Goal: Navigation & Orientation: Find specific page/section

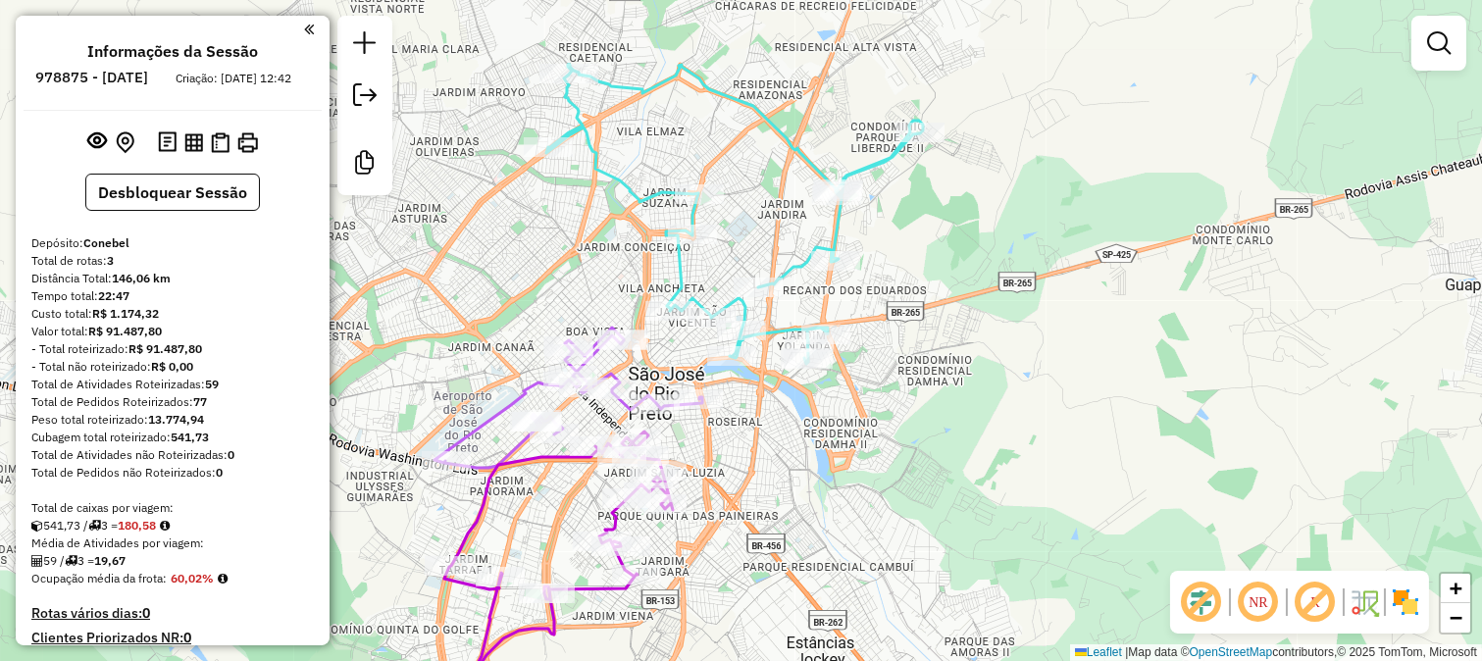
scroll to position [469, 0]
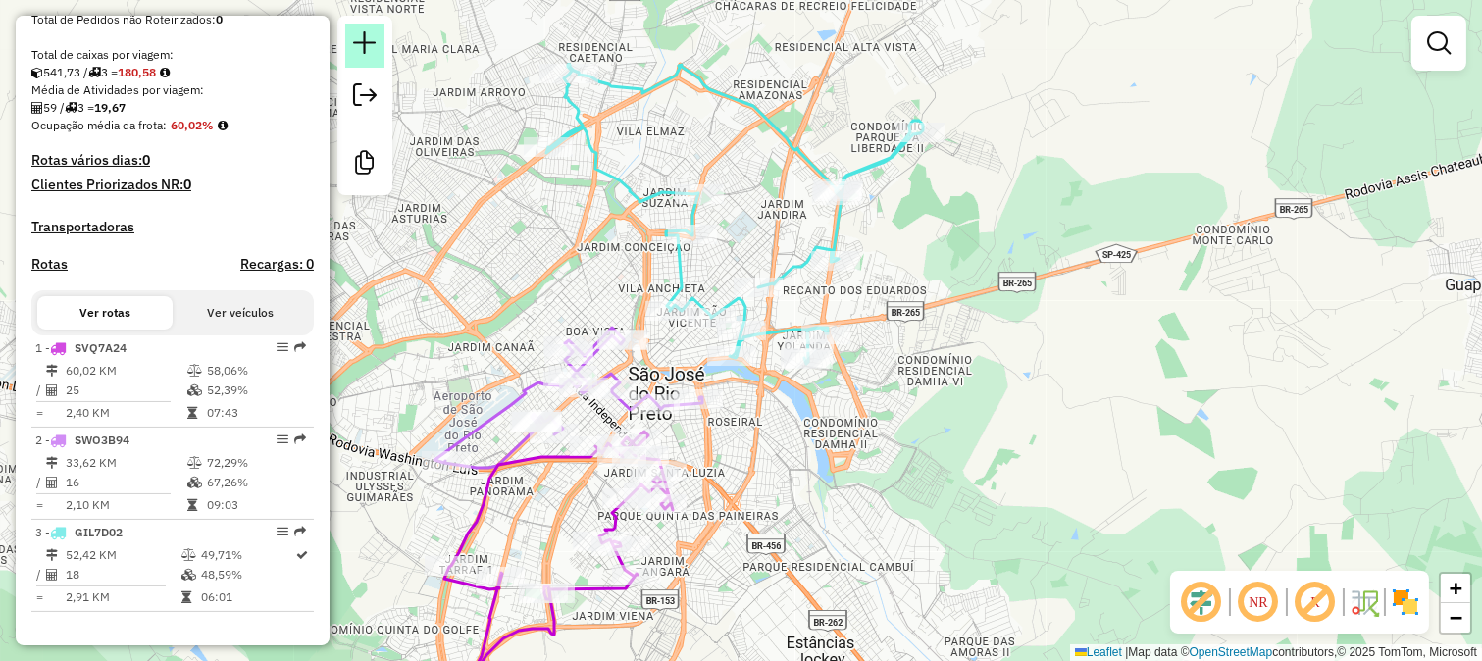
click at [371, 37] on em at bounding box center [365, 43] width 24 height 24
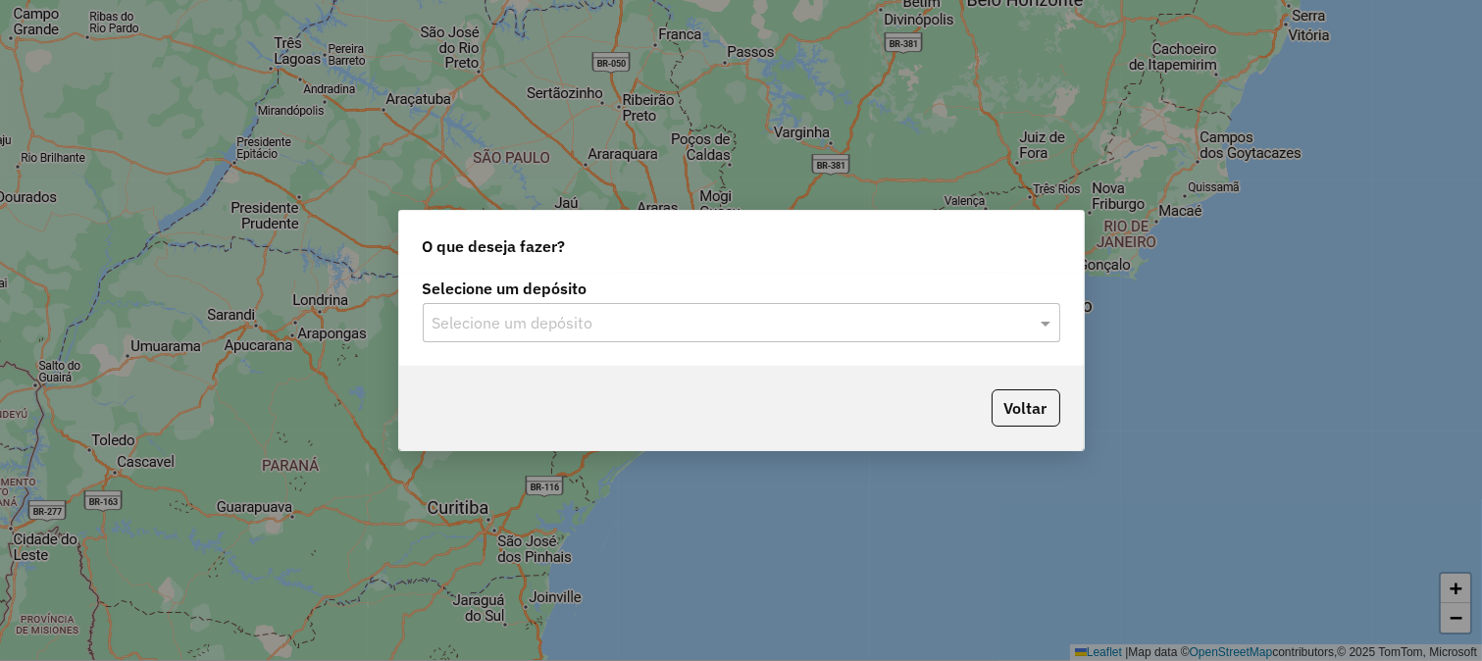
click at [689, 339] on div "Selecione um depósito" at bounding box center [741, 322] width 637 height 39
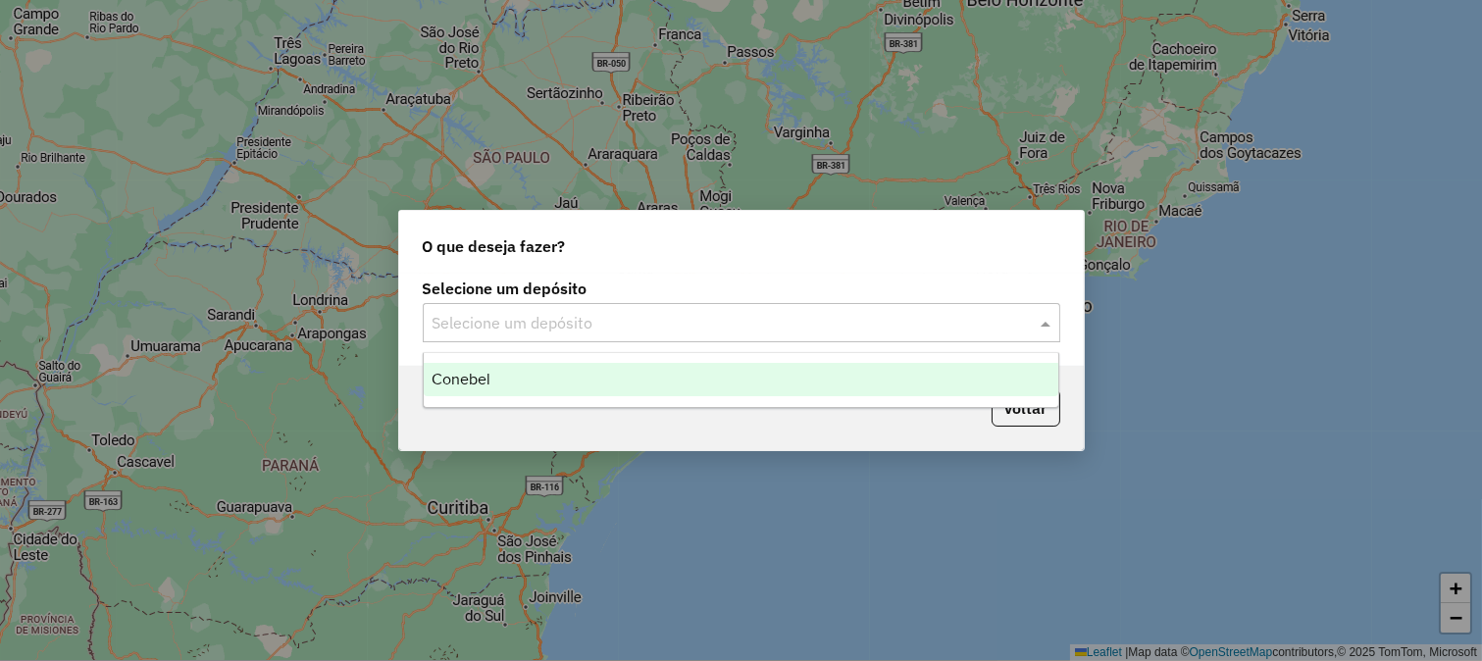
click at [701, 379] on div "Conebel" at bounding box center [741, 379] width 635 height 33
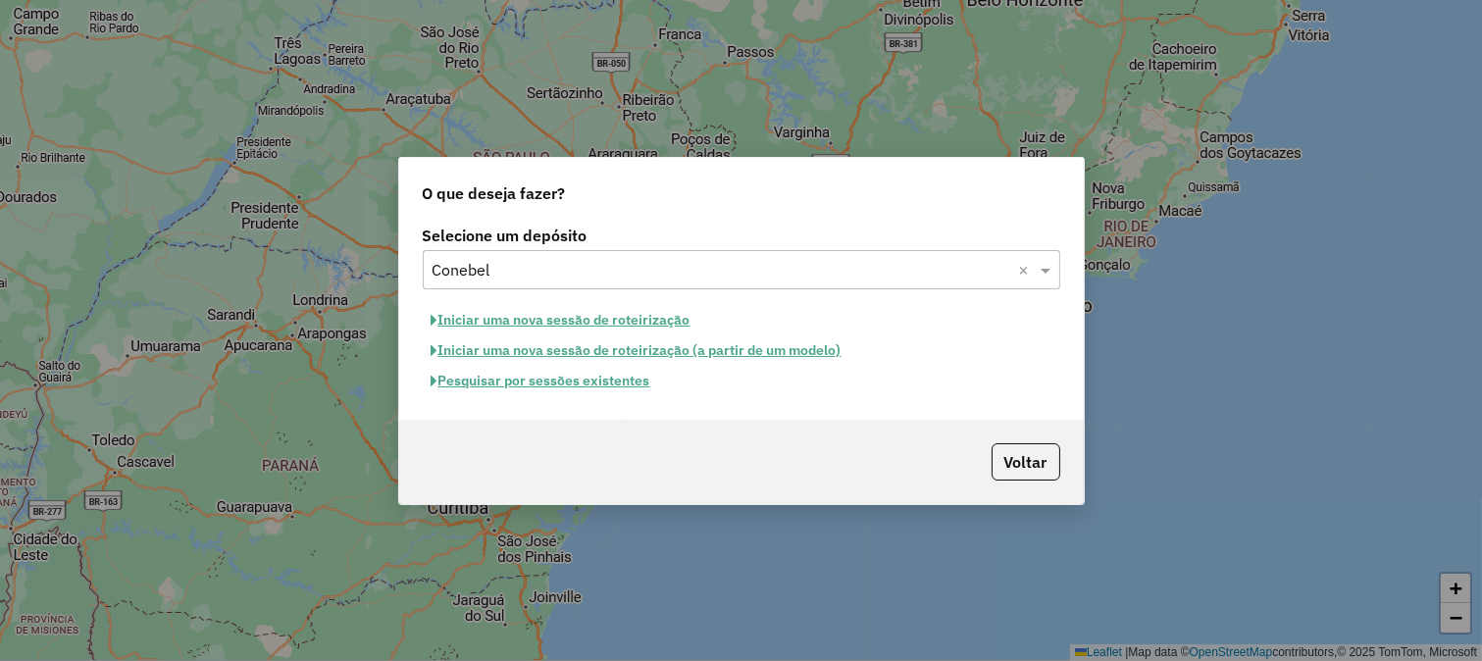
click at [616, 370] on button "Pesquisar por sessões existentes" at bounding box center [541, 381] width 236 height 30
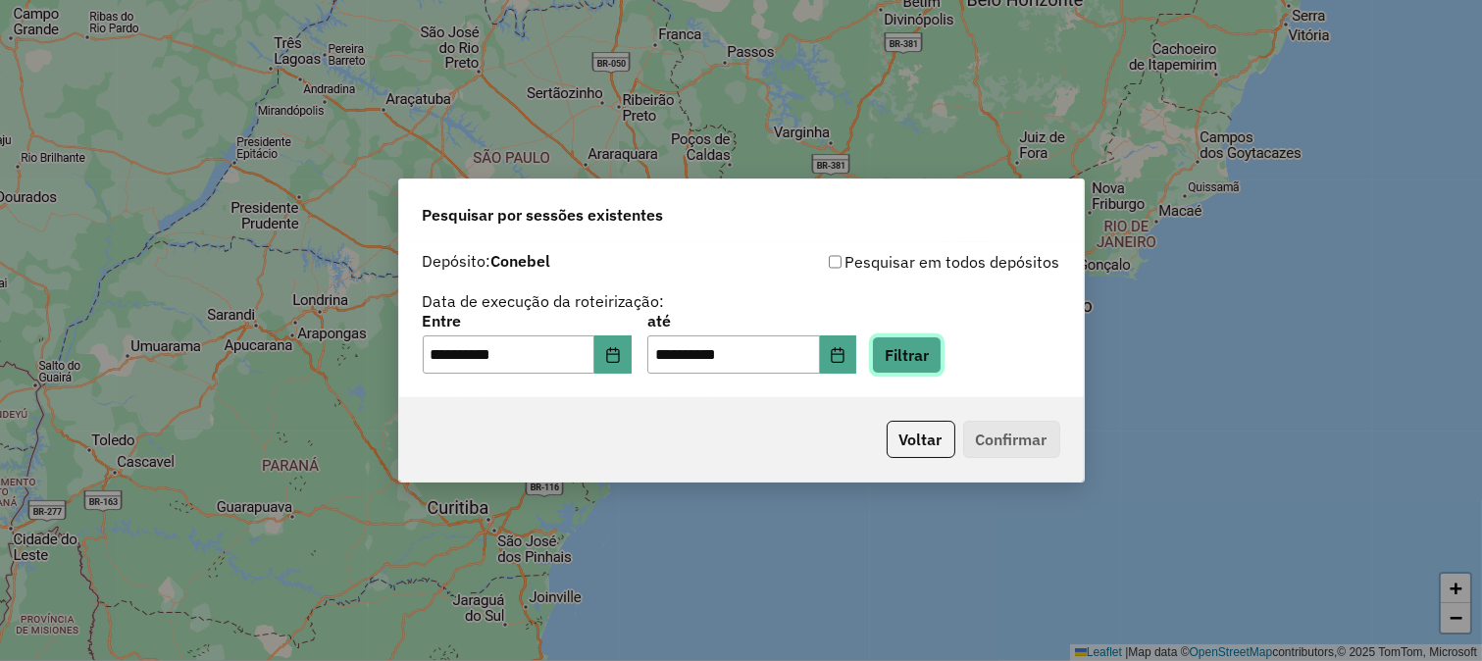
click at [941, 353] on button "Filtrar" at bounding box center [907, 354] width 70 height 37
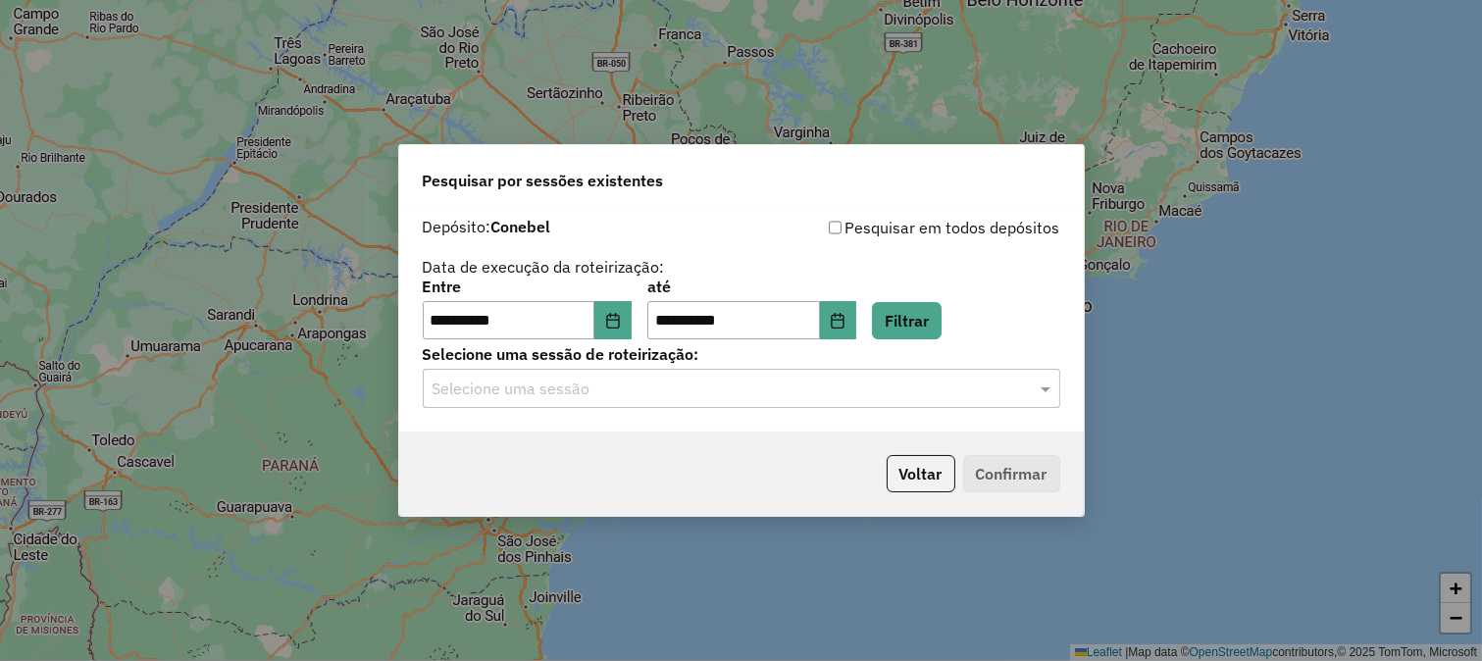
click at [804, 402] on div "Selecione uma sessão" at bounding box center [741, 388] width 637 height 39
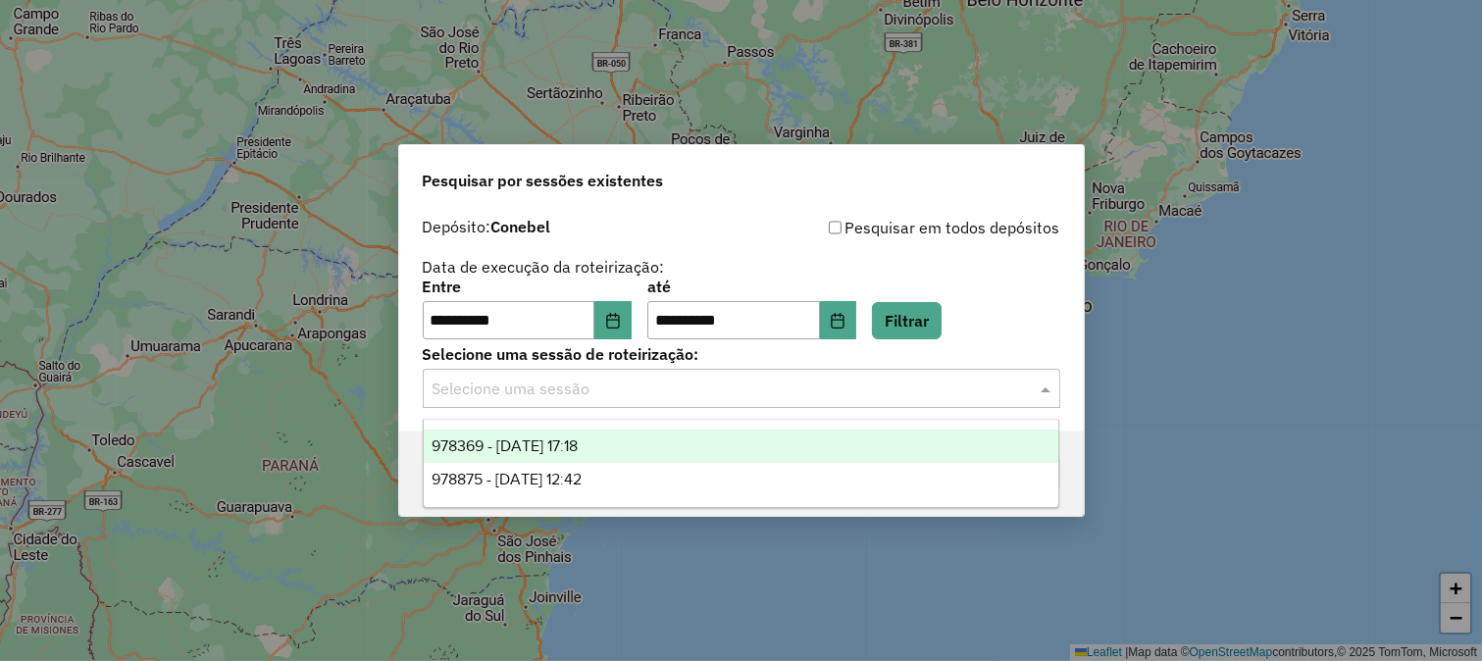
click at [728, 444] on div "978369 - 13/08/2025 17:18" at bounding box center [741, 446] width 635 height 33
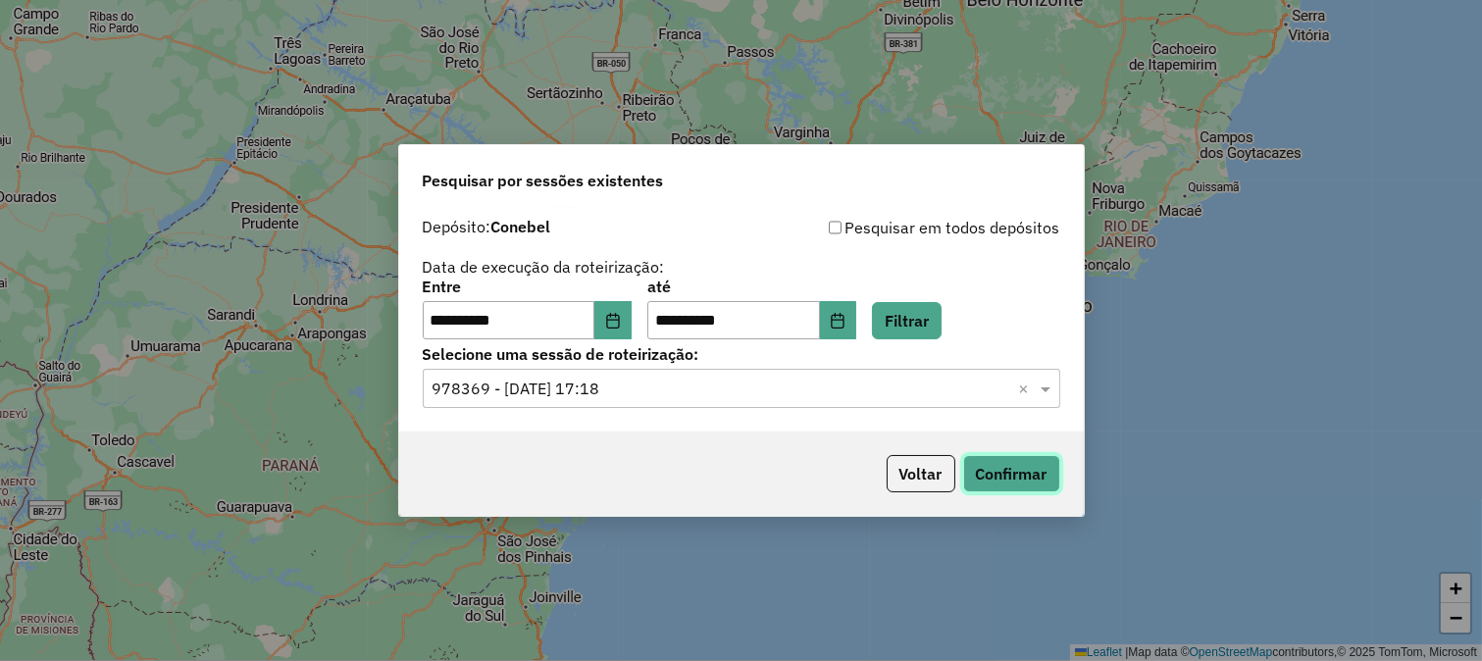
click at [975, 472] on button "Confirmar" at bounding box center [1011, 473] width 97 height 37
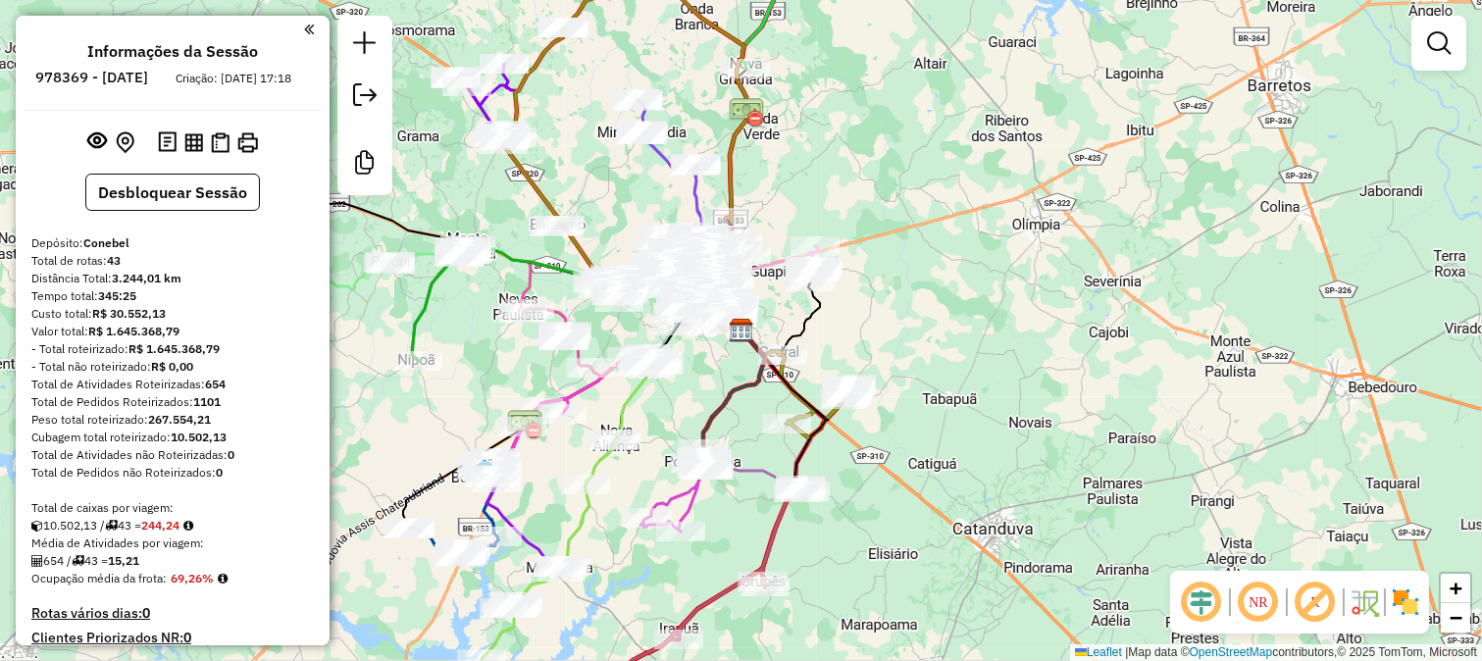
click at [1199, 618] on em at bounding box center [1201, 602] width 47 height 47
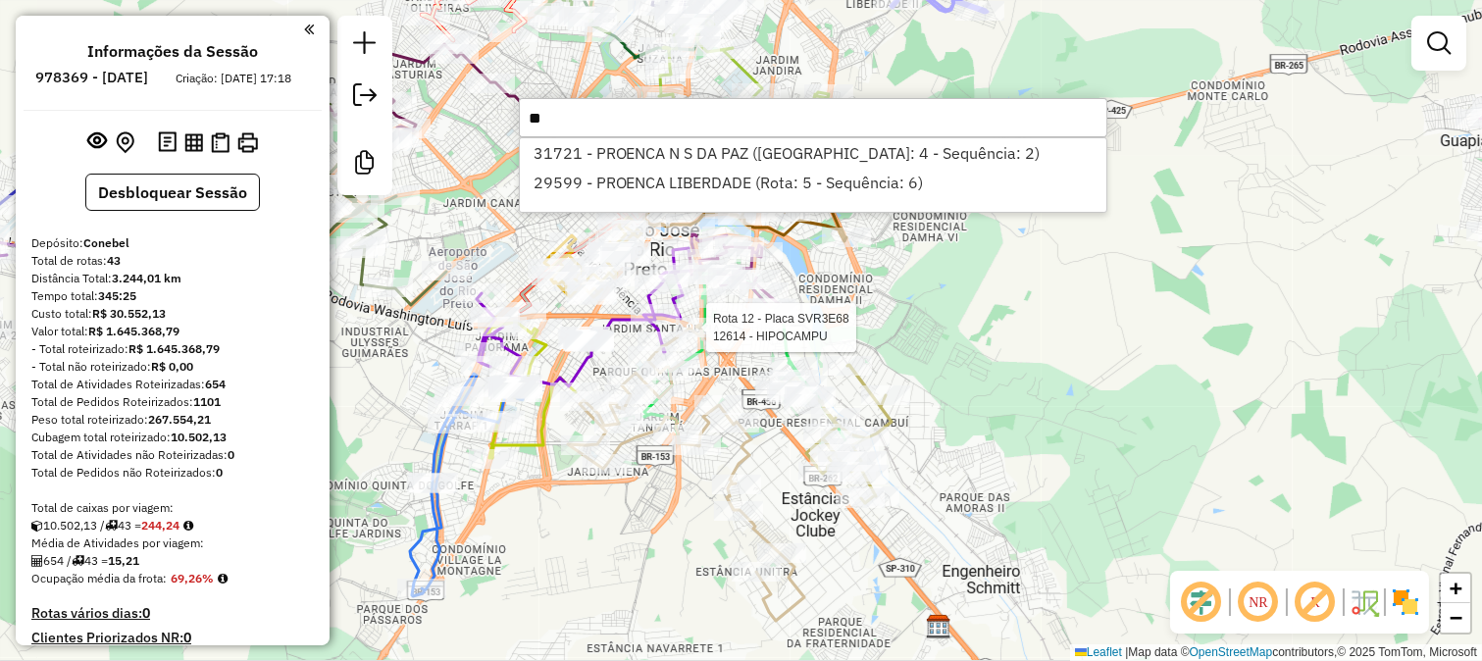
type input "*"
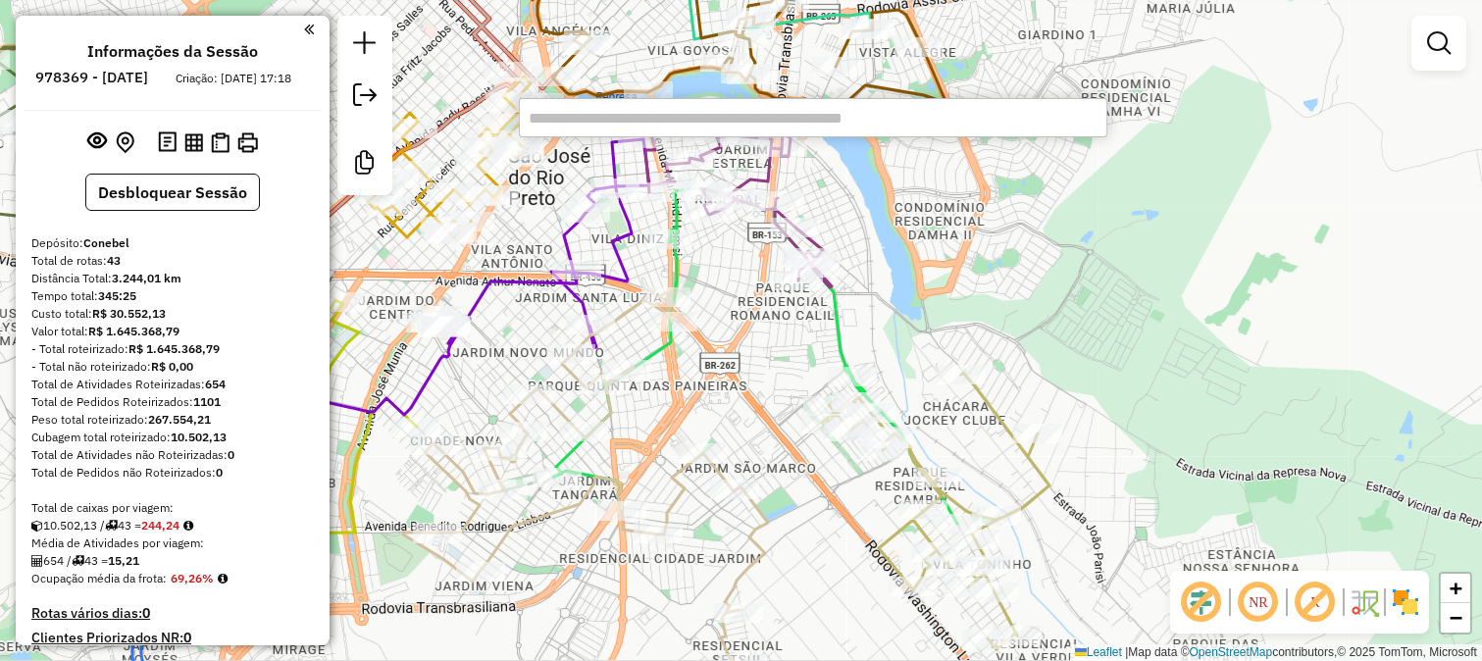
click at [674, 400] on div "Janela de atendimento Grade de atendimento Capacidade Transportadoras Veículos …" at bounding box center [741, 330] width 1482 height 661
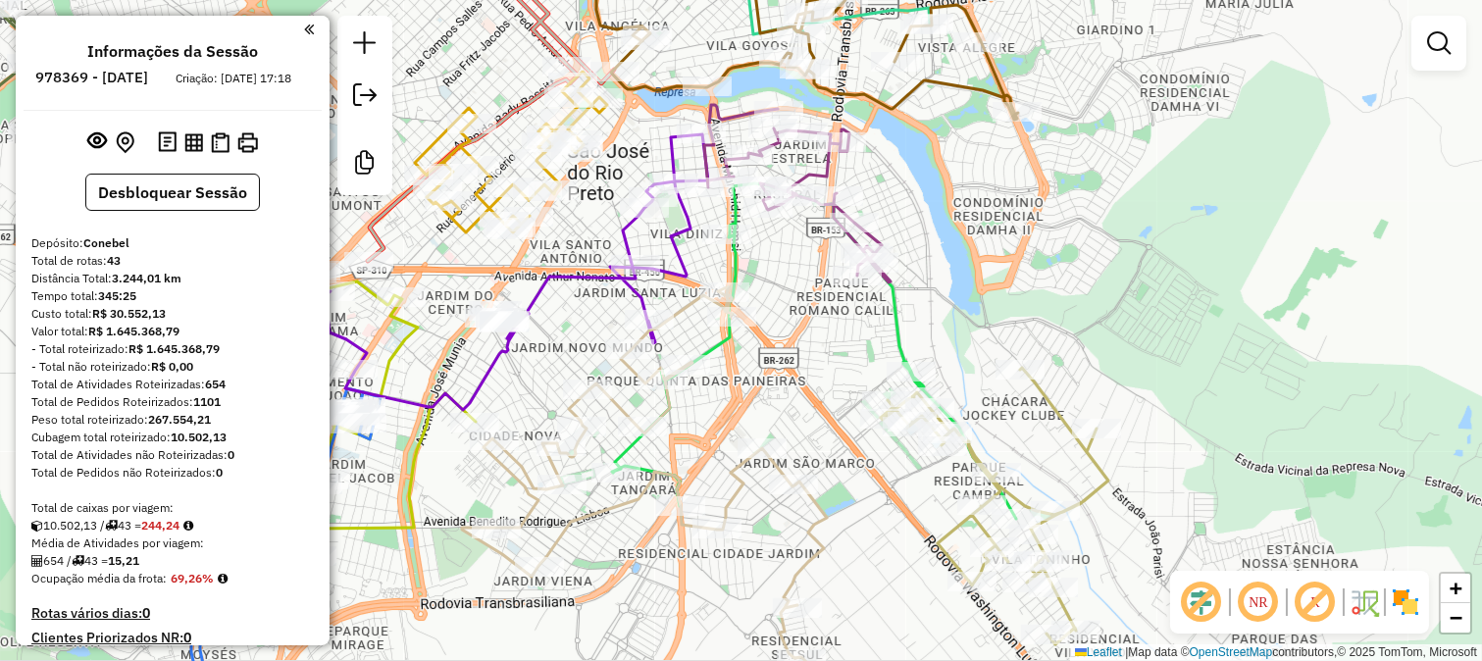
drag, startPoint x: 670, startPoint y: 394, endPoint x: 829, endPoint y: 388, distance: 159.0
click at [801, 389] on div "Janela de atendimento Grade de atendimento Capacidade Transportadoras Veículos …" at bounding box center [741, 330] width 1482 height 661
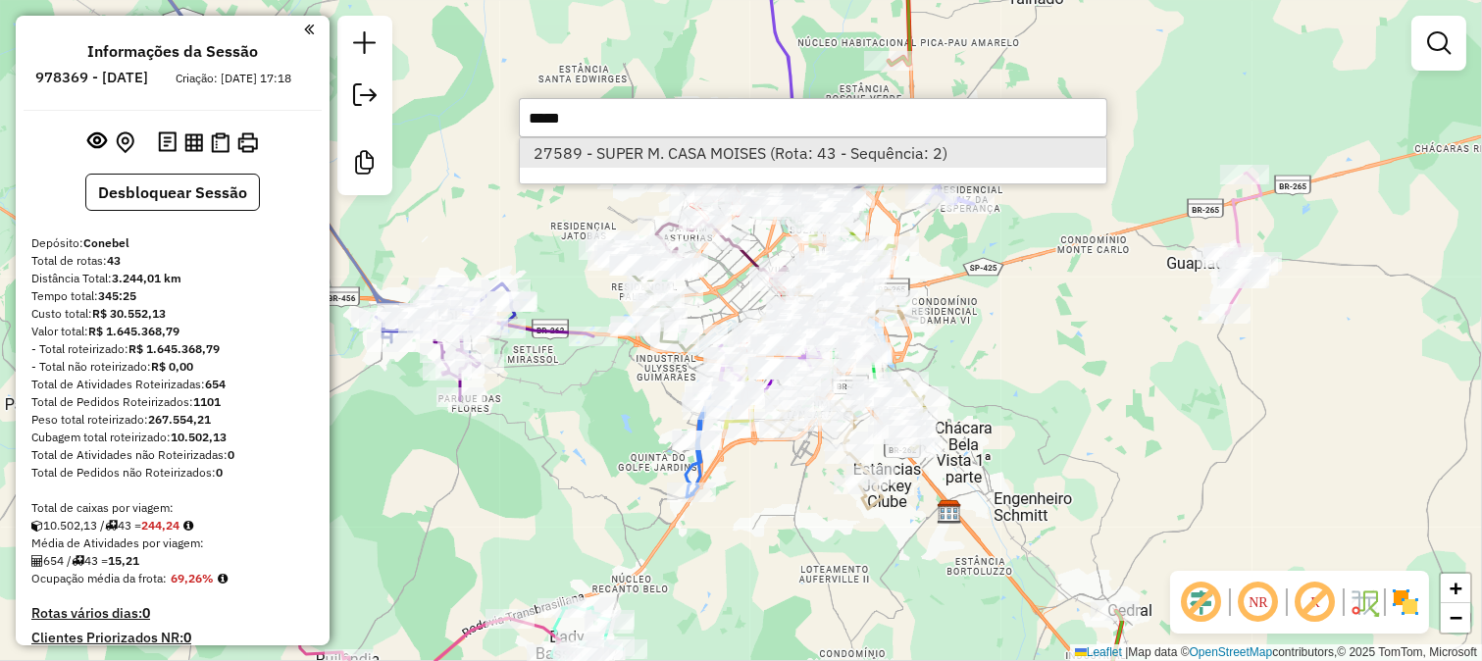
type input "*****"
click at [761, 138] on li "27589 - SUPER M. CASA MOISES (Rota: 43 - Sequência: 2)" at bounding box center [813, 152] width 586 height 29
select select "**********"
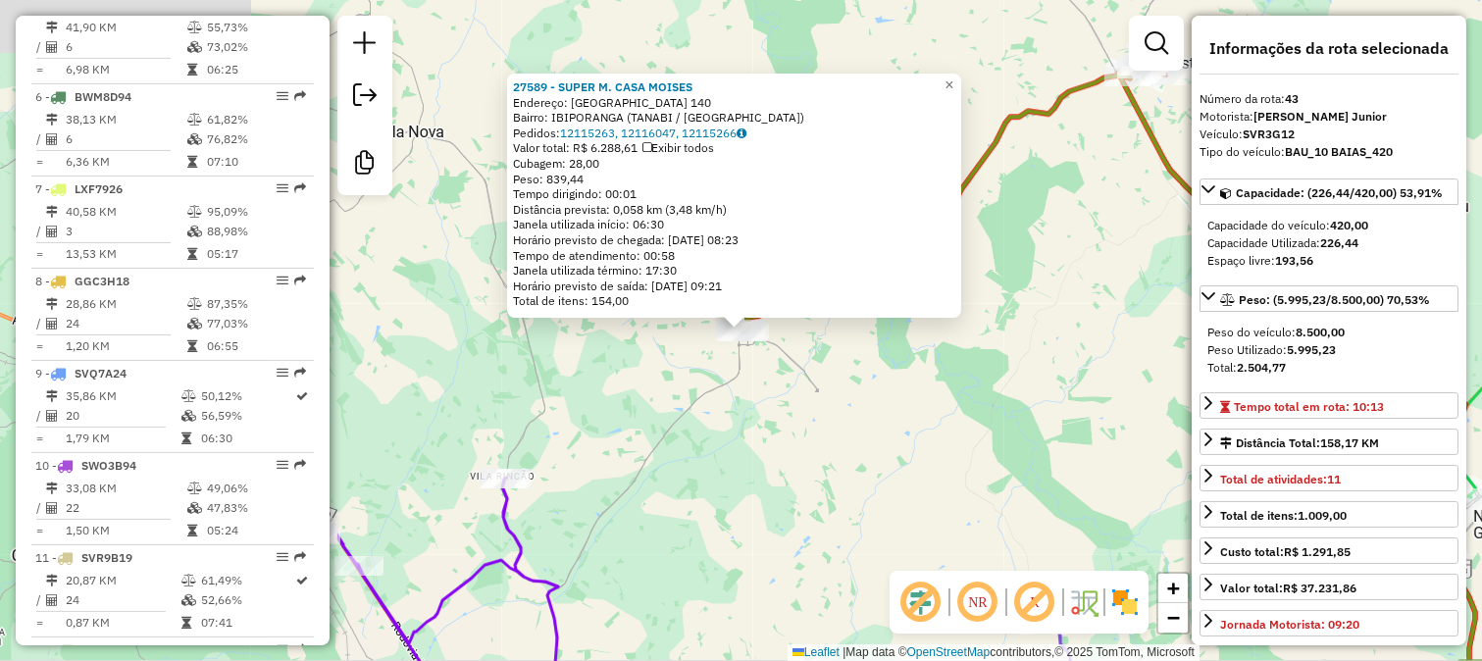
scroll to position [4154, 0]
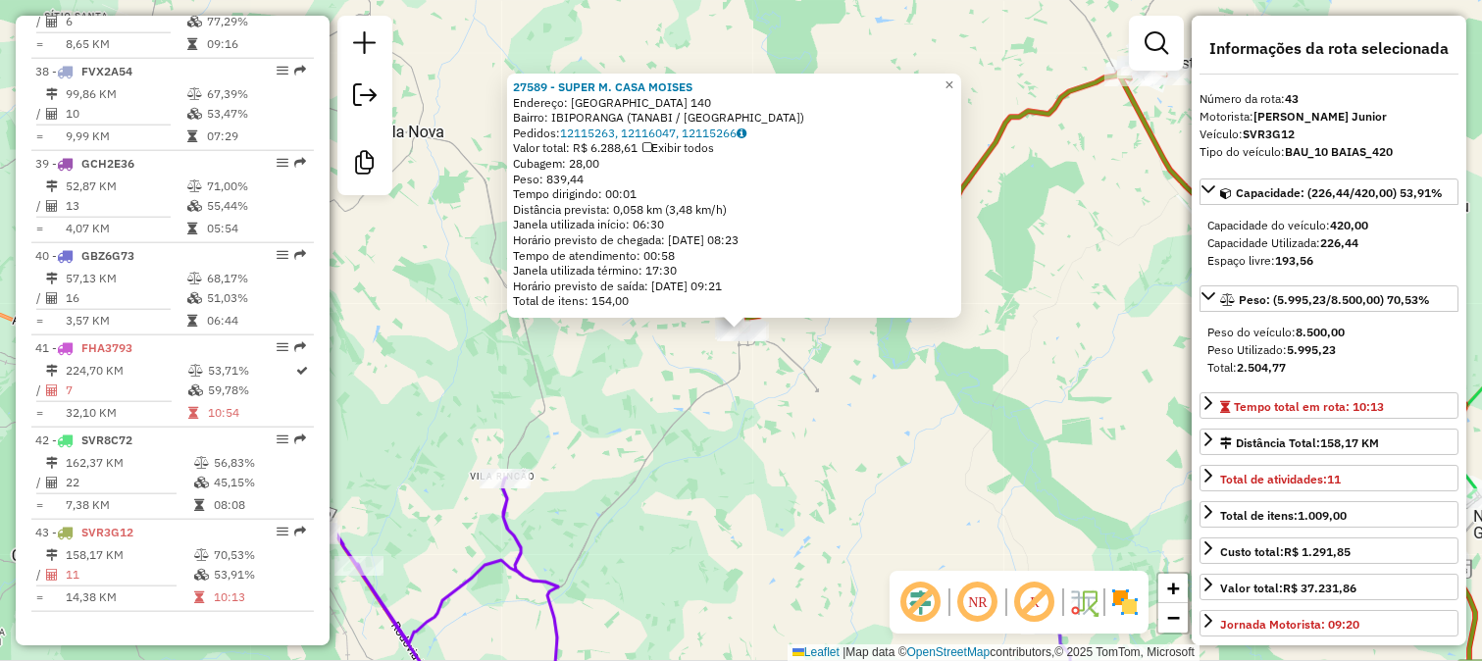
click at [777, 377] on div "27589 - SUPER M. CASA MOISES Endereço: BRASIL 140 Bairro: IBIPORANGA (TANABI / …" at bounding box center [741, 330] width 1482 height 661
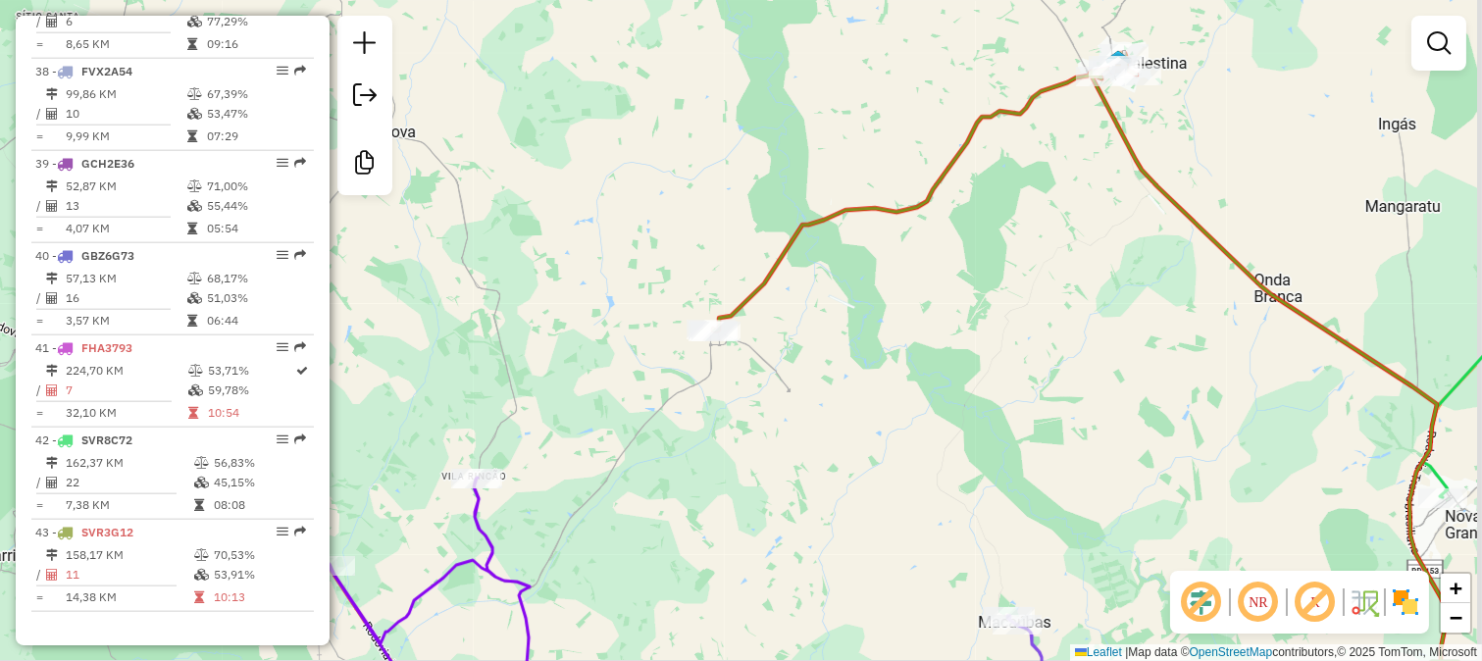
drag, startPoint x: 987, startPoint y: 363, endPoint x: 949, endPoint y: 353, distance: 39.5
click at [956, 363] on div "Janela de atendimento Grade de atendimento Capacidade Transportadoras Veículos …" at bounding box center [741, 330] width 1482 height 661
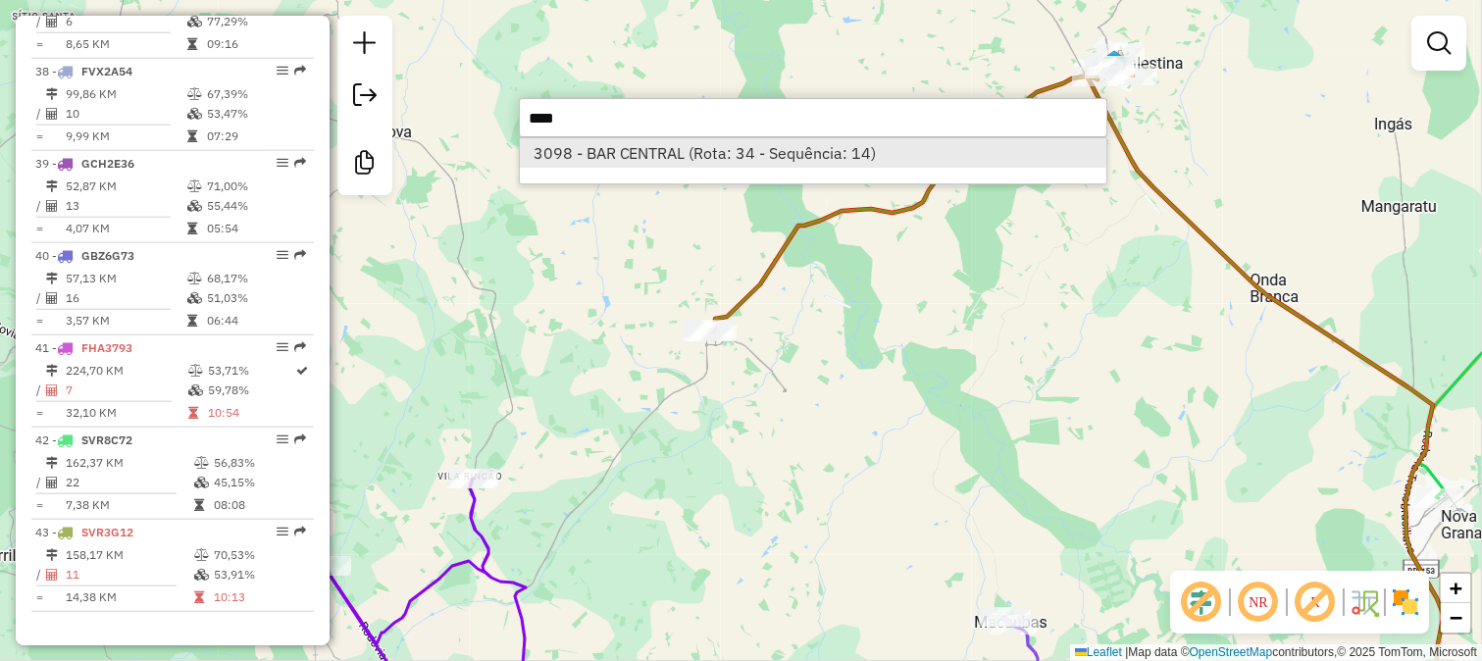
type input "****"
click at [799, 167] on li "3098 - BAR CENTRAL (Rota: 34 - Sequência: 14)" at bounding box center [813, 152] width 586 height 29
select select "**********"
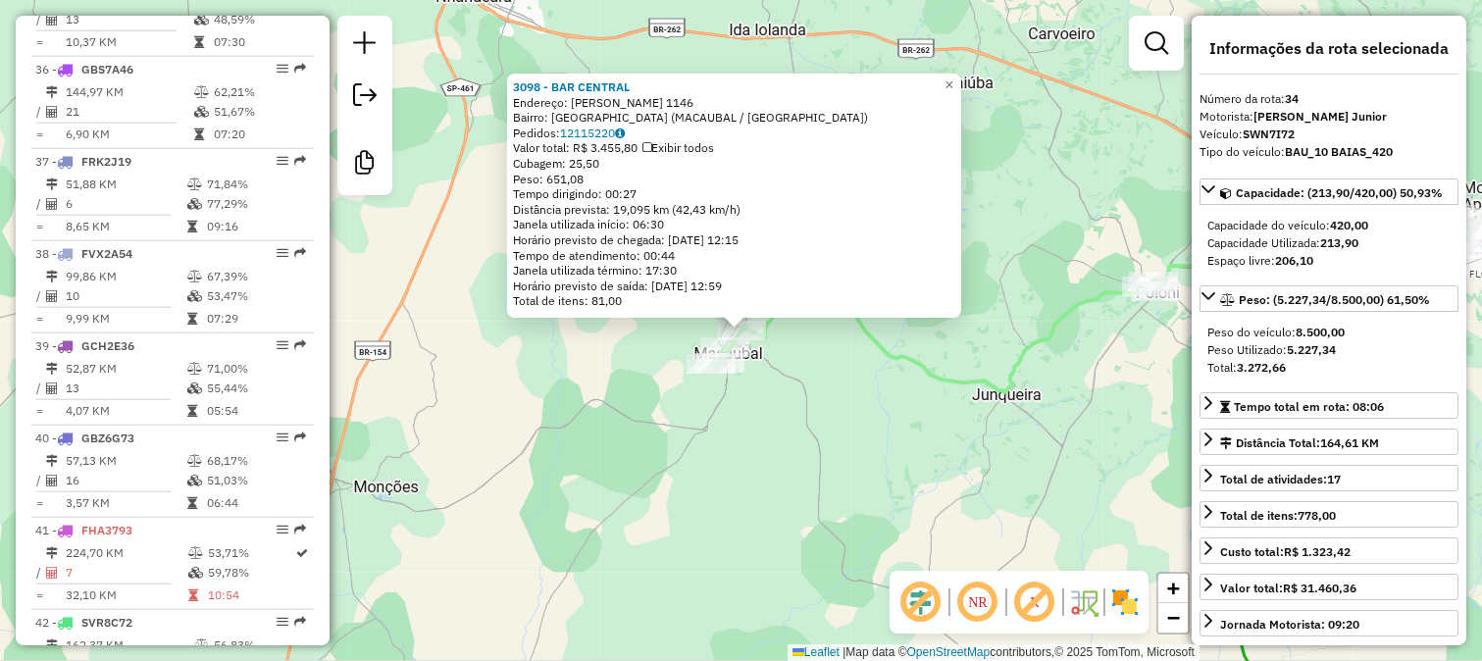
scroll to position [3829, 0]
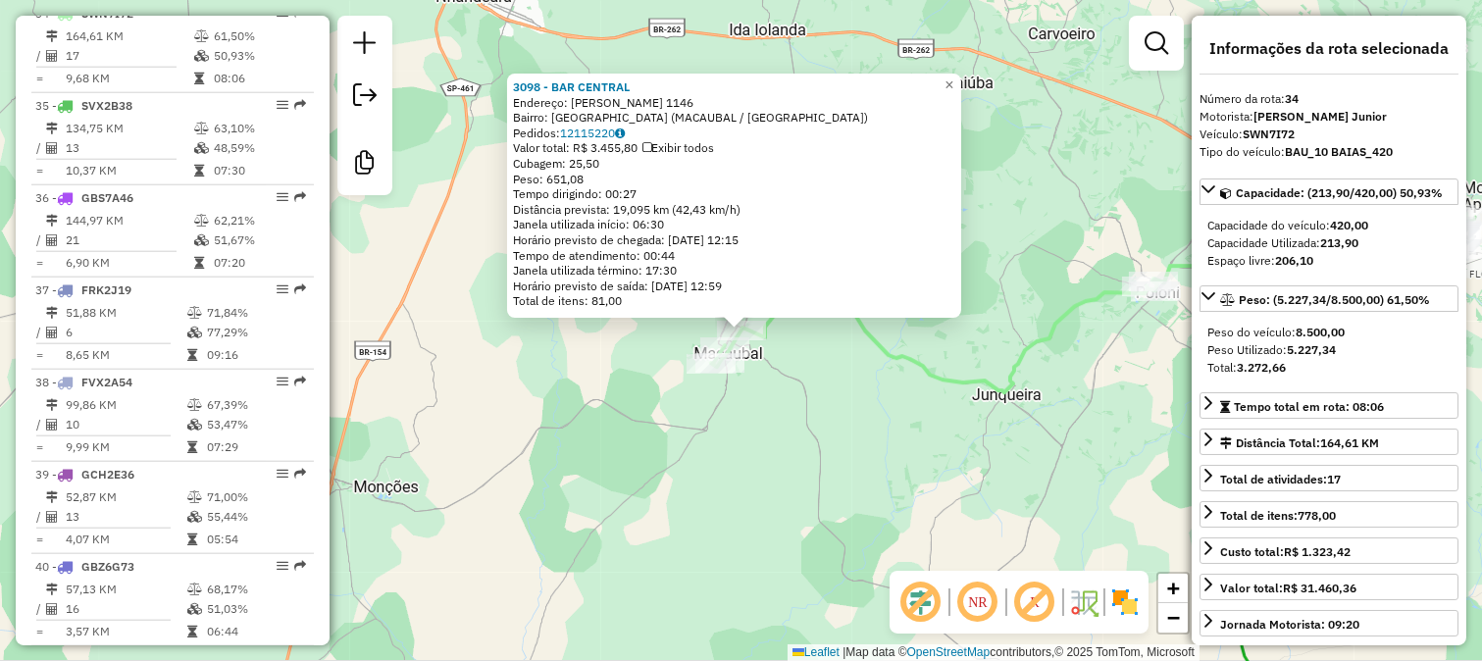
click at [769, 382] on div "3098 - BAR CENTRAL Endereço: CARMO BUISSA 1146 Bairro: CENTRO (MACAUBAL / SP) P…" at bounding box center [741, 330] width 1482 height 661
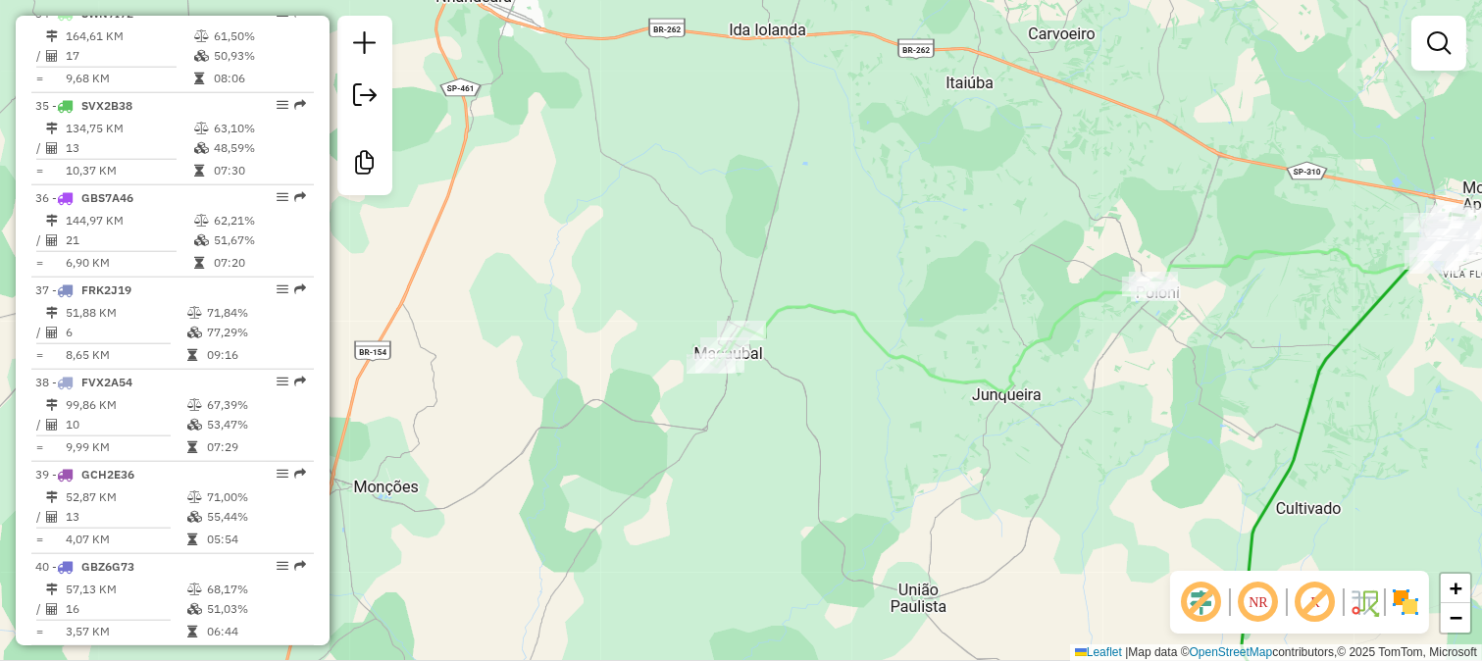
drag, startPoint x: 895, startPoint y: 444, endPoint x: 689, endPoint y: 347, distance: 227.7
click at [693, 353] on div "Rota 34 - Placa SWN7I72 99405 - FRANGOS BAR Janela de atendimento Grade de aten…" at bounding box center [741, 330] width 1482 height 661
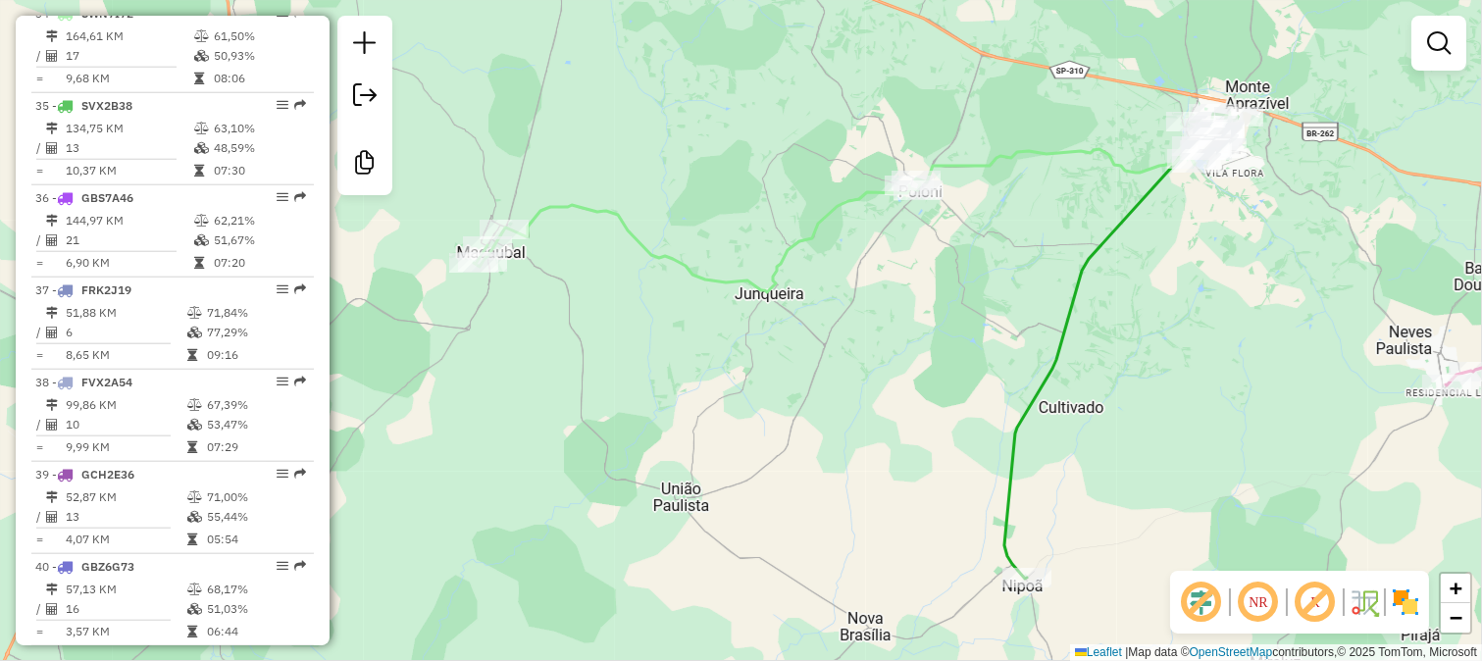
click at [817, 311] on div "Janela de atendimento Grade de atendimento Capacidade Transportadoras Veículos …" at bounding box center [741, 330] width 1482 height 661
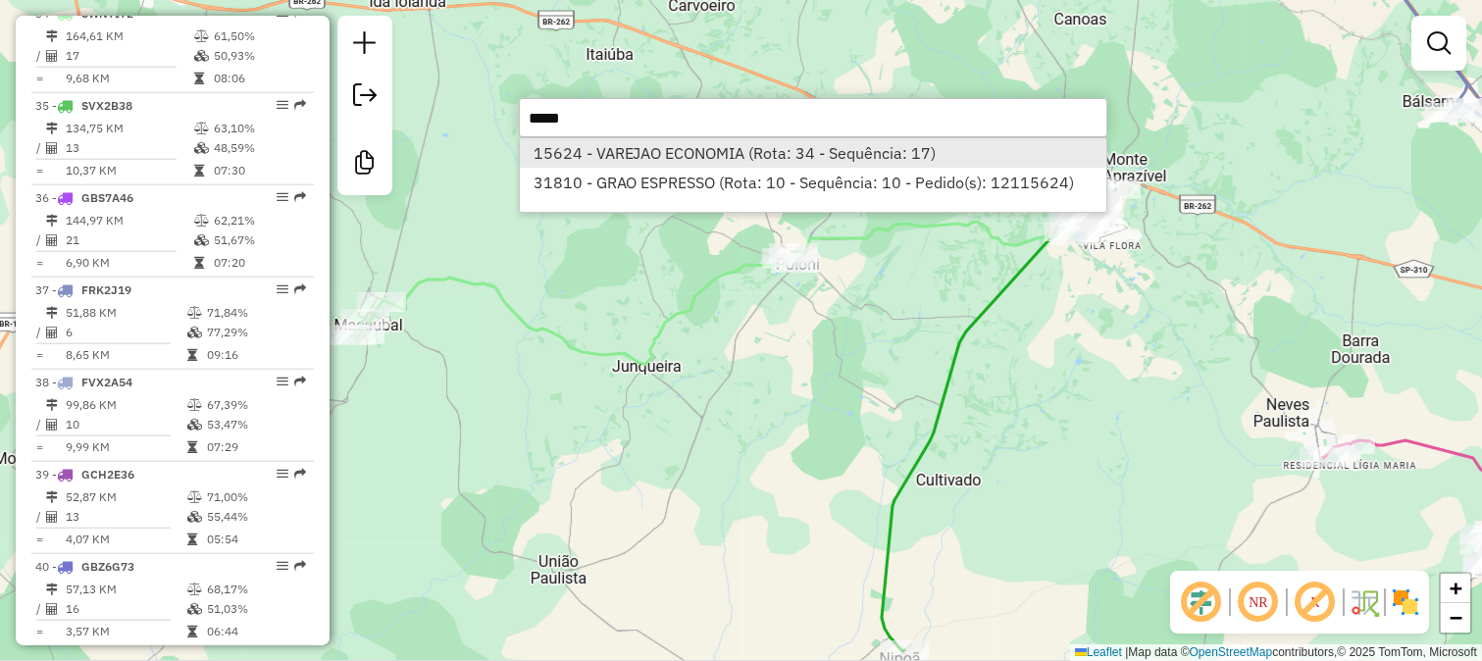
type input "*****"
click at [776, 160] on li "15624 - VAREJAO ECONOMIA (Rota: 34 - Sequência: 17)" at bounding box center [813, 152] width 586 height 29
select select "**********"
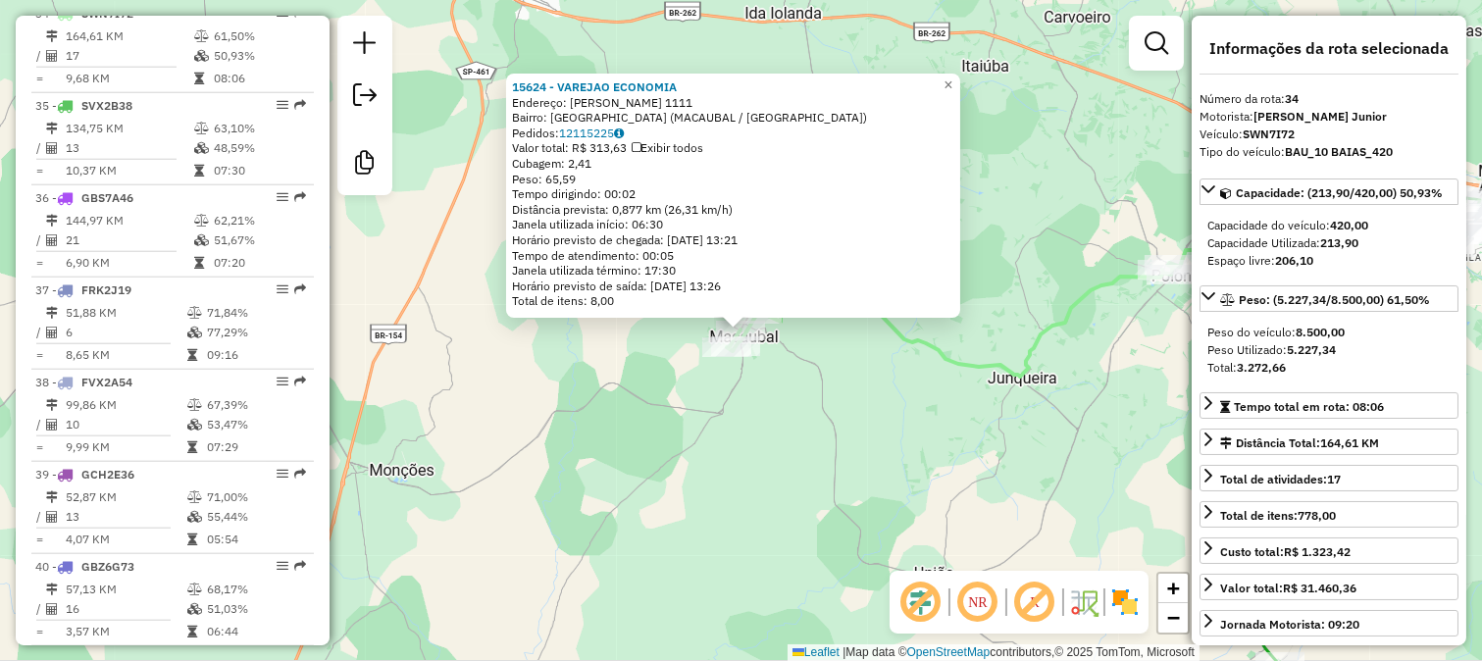
click at [775, 407] on div "15624 - VAREJAO ECONOMIA Endereço: CAMILO FIGUEIREDO 1111 Bairro: CENTRO (MACAU…" at bounding box center [741, 330] width 1482 height 661
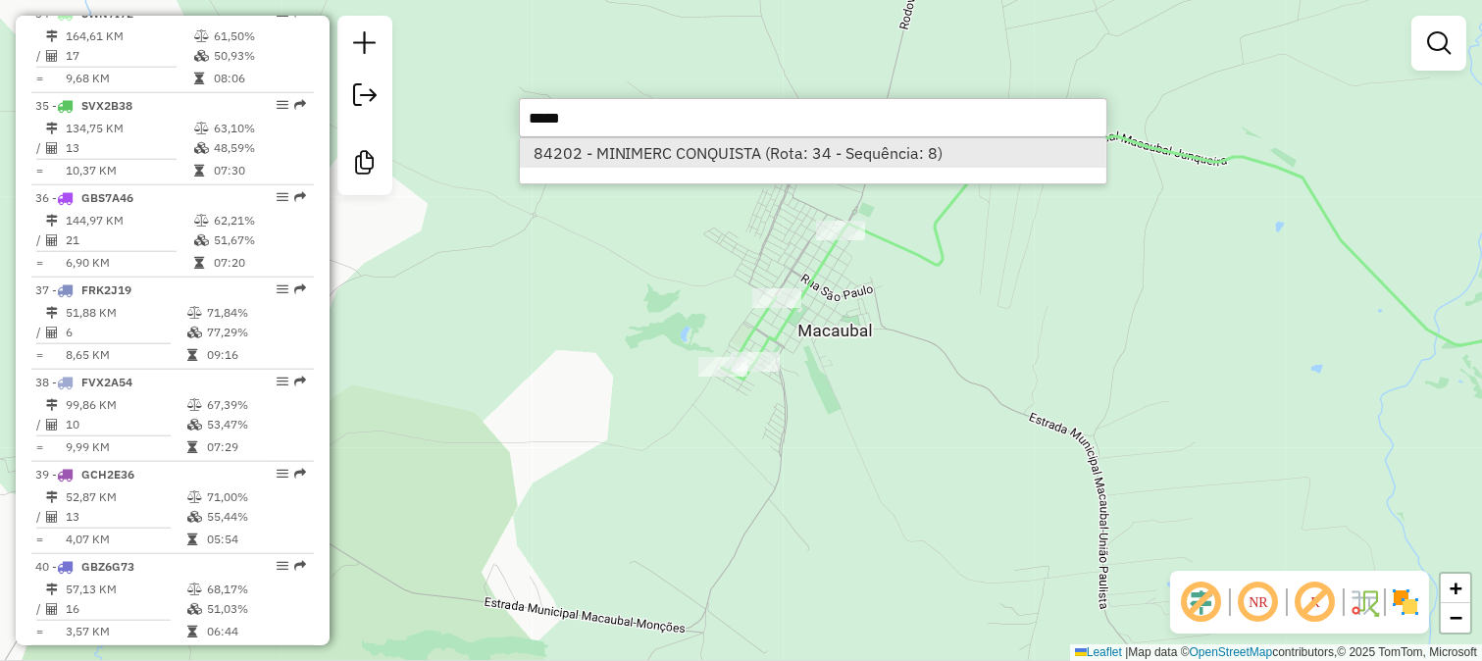
type input "*****"
click at [745, 158] on li "84202 - MINIMERC CONQUISTA (Rota: 34 - Sequência: 8)" at bounding box center [813, 152] width 586 height 29
select select "**********"
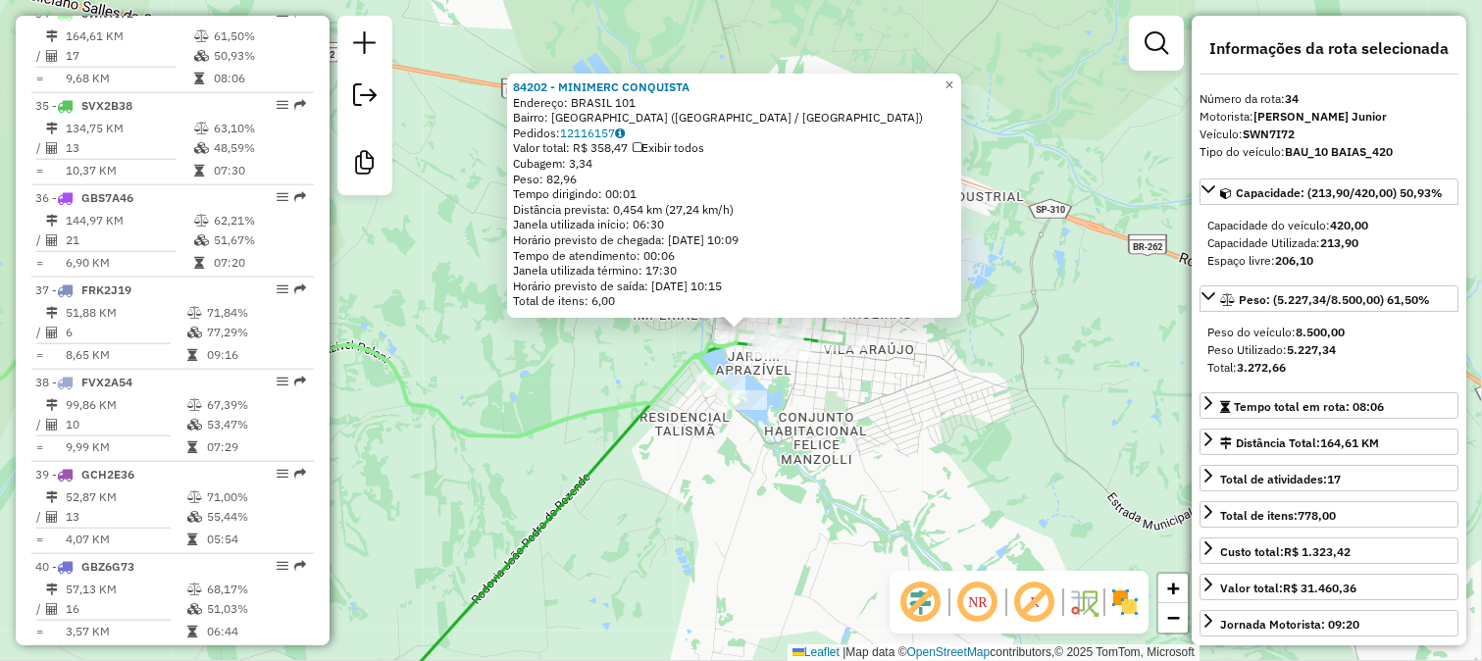
click at [834, 433] on div "84202 - MINIMERC CONQUISTA Endereço: BRASIL 101 Bairro: VILA AUREA (MONTE APRAZ…" at bounding box center [741, 330] width 1482 height 661
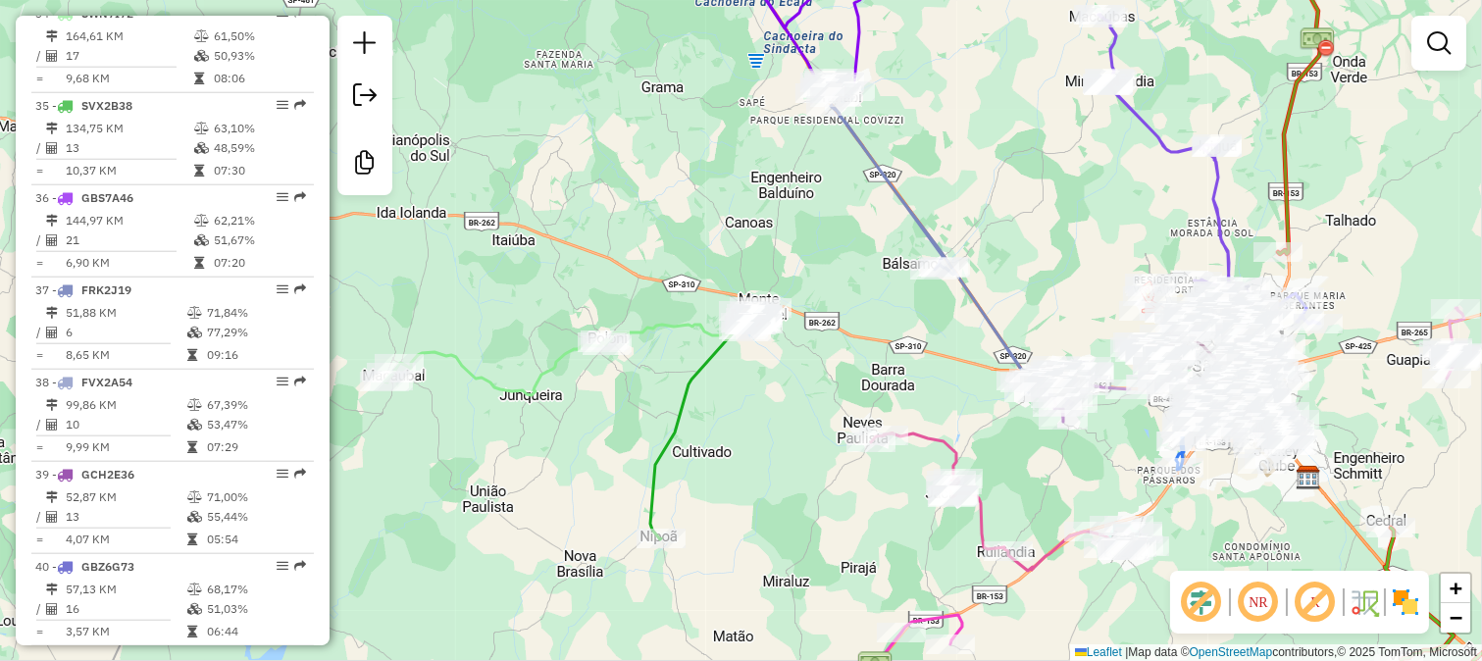
drag, startPoint x: 752, startPoint y: 448, endPoint x: 678, endPoint y: 285, distance: 179.0
click at [706, 330] on div "Janela de atendimento Grade de atendimento Capacidade Transportadoras Veículos …" at bounding box center [741, 330] width 1482 height 661
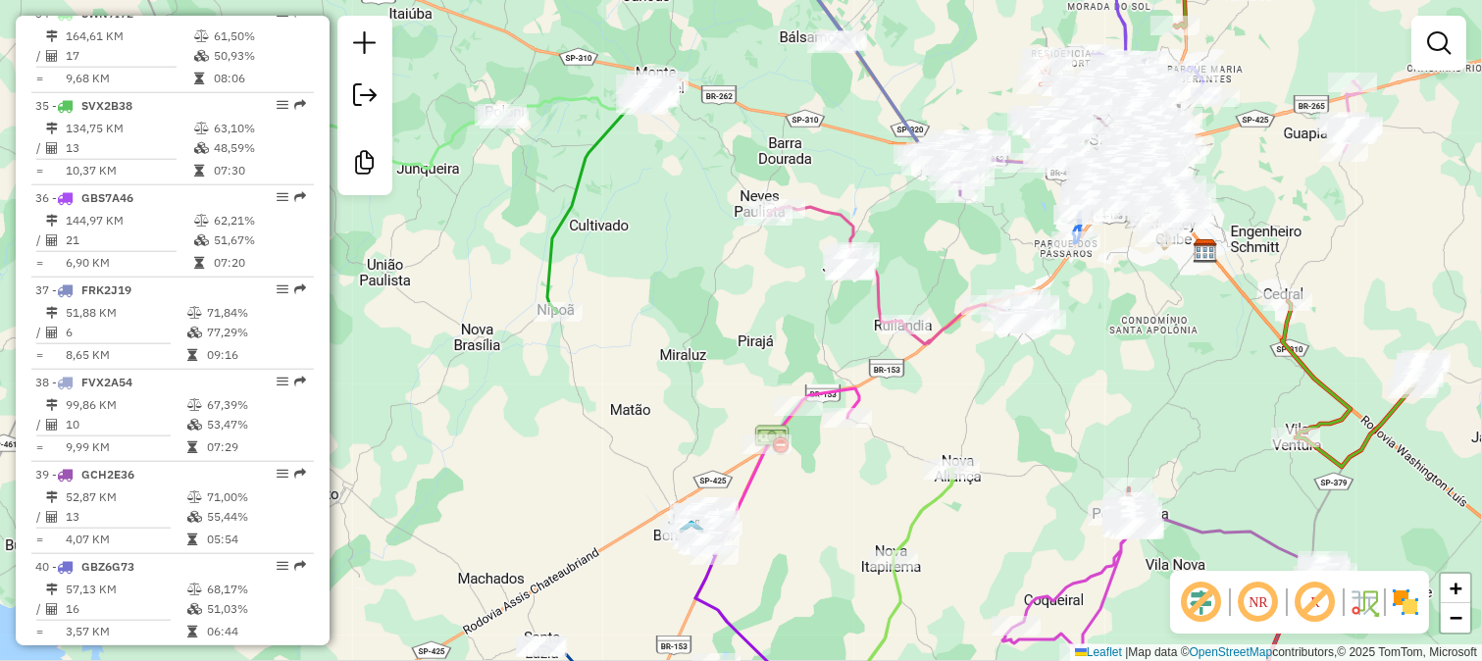
click at [1277, 287] on div "Janela de atendimento Grade de atendimento Capacidade Transportadoras Veículos …" at bounding box center [741, 330] width 1482 height 661
click at [1046, 389] on div "Janela de atendimento Grade de atendimento Capacidade Transportadoras Veículos …" at bounding box center [741, 330] width 1482 height 661
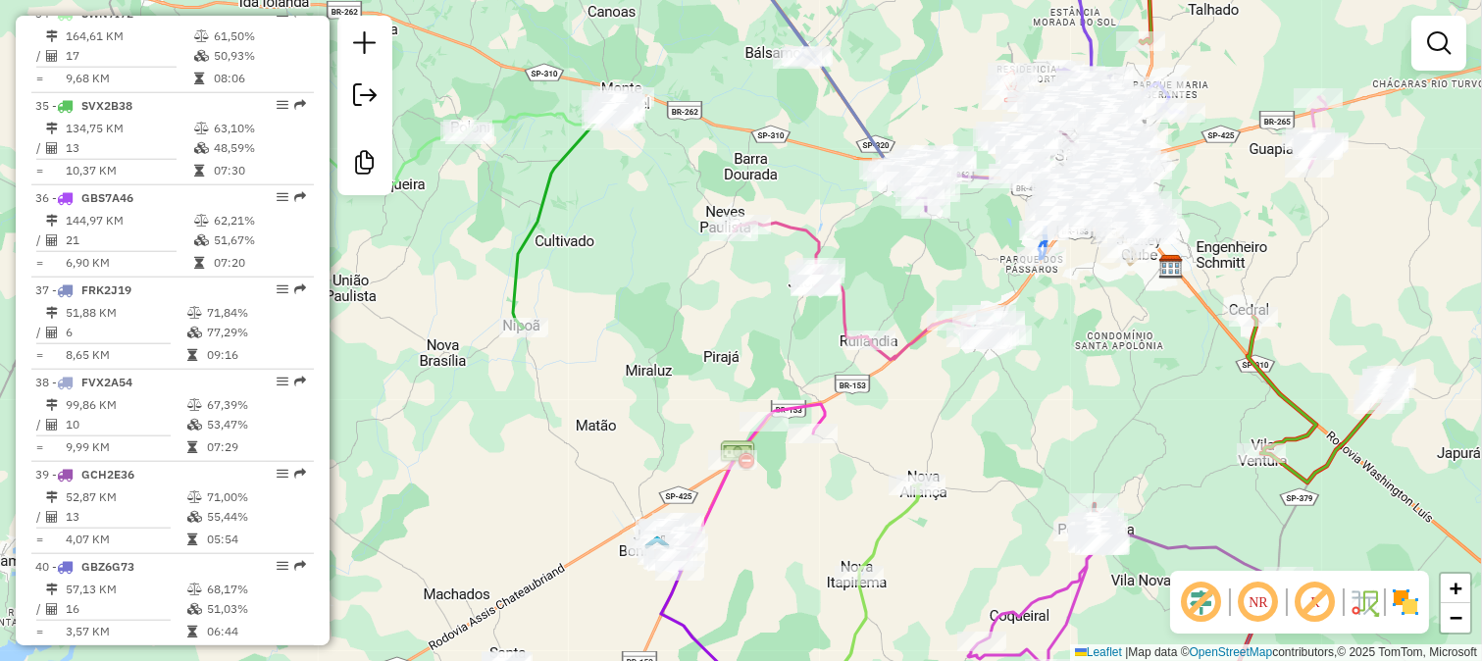
drag, startPoint x: 942, startPoint y: 360, endPoint x: 904, endPoint y: 378, distance: 42.1
click at [904, 378] on div "Janela de atendimento Grade de atendimento Capacidade Transportadoras Veículos …" at bounding box center [741, 330] width 1482 height 661
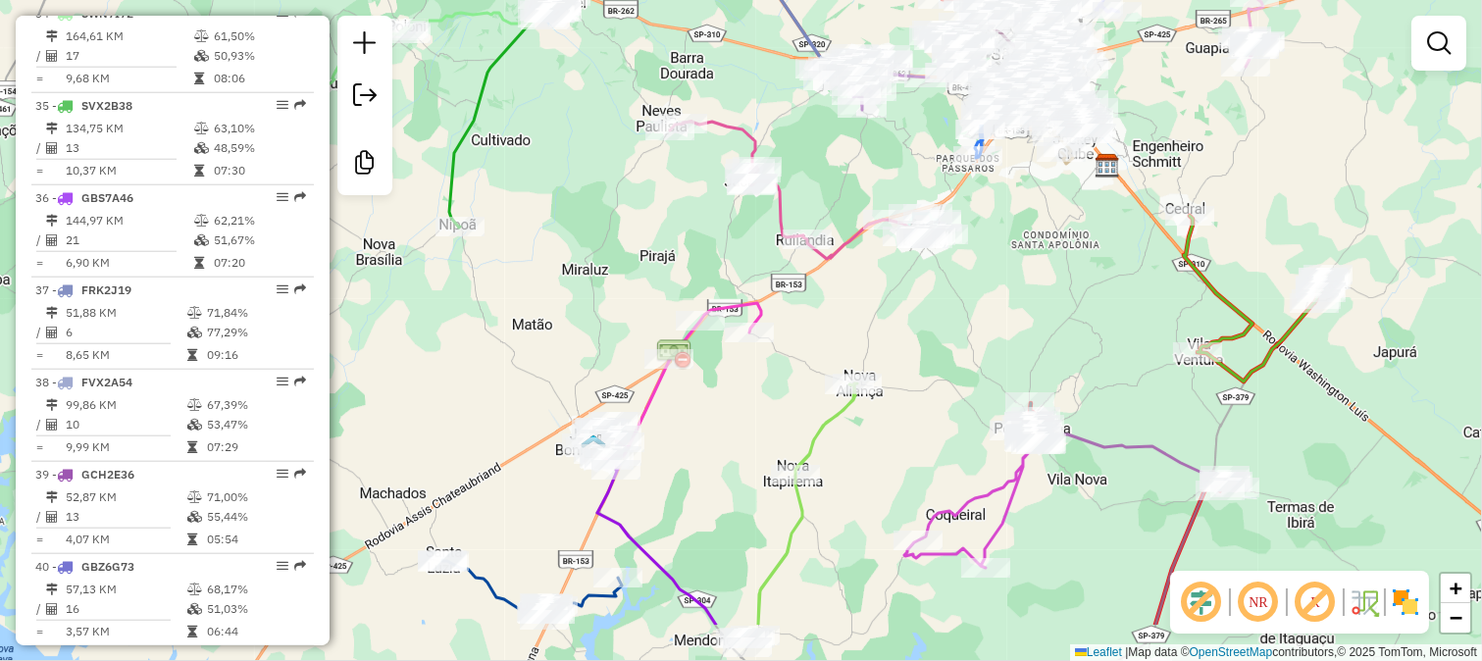
drag, startPoint x: 939, startPoint y: 397, endPoint x: 861, endPoint y: 259, distance: 159.0
click at [865, 266] on div "Janela de atendimento Grade de atendimento Capacidade Transportadoras Veículos …" at bounding box center [741, 330] width 1482 height 661
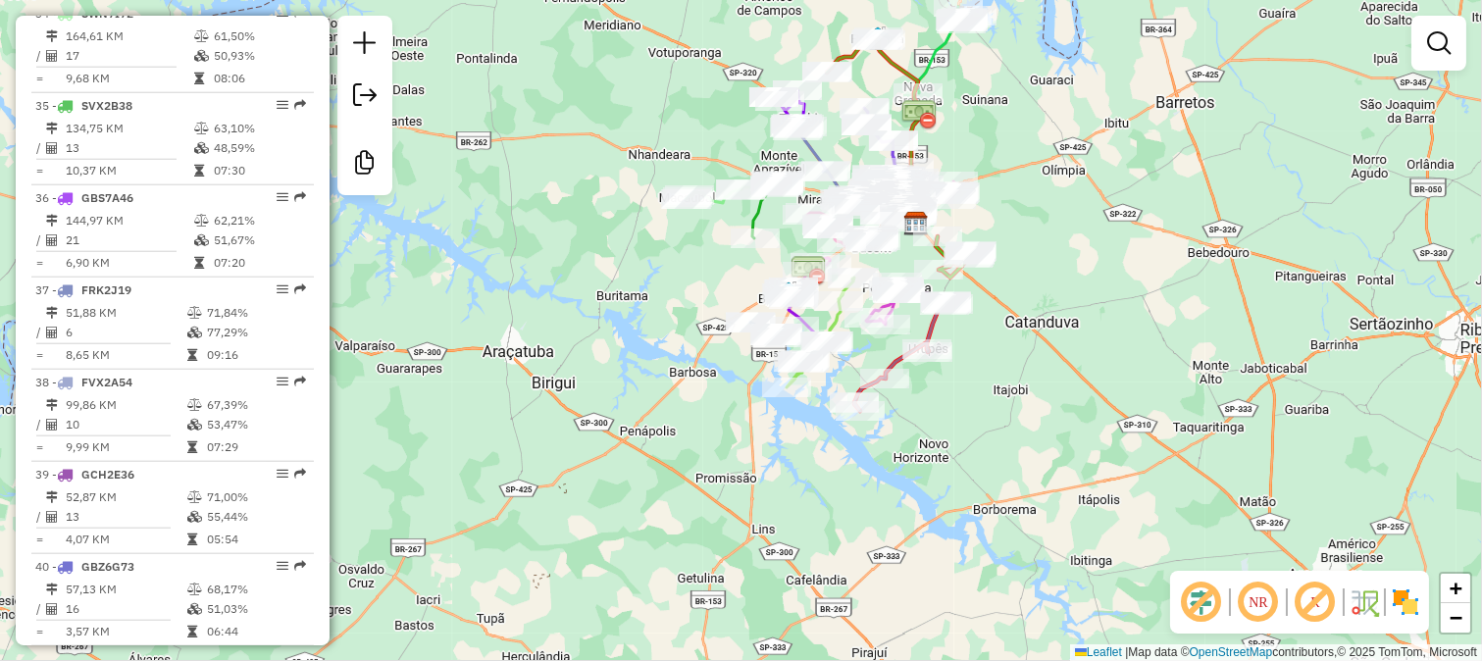
click at [1238, 219] on div "Janela de atendimento Grade de atendimento Capacidade Transportadoras Veículos …" at bounding box center [741, 330] width 1482 height 661
click at [1358, 139] on div "Janela de atendimento Grade de atendimento Capacidade Transportadoras Veículos …" at bounding box center [741, 330] width 1482 height 661
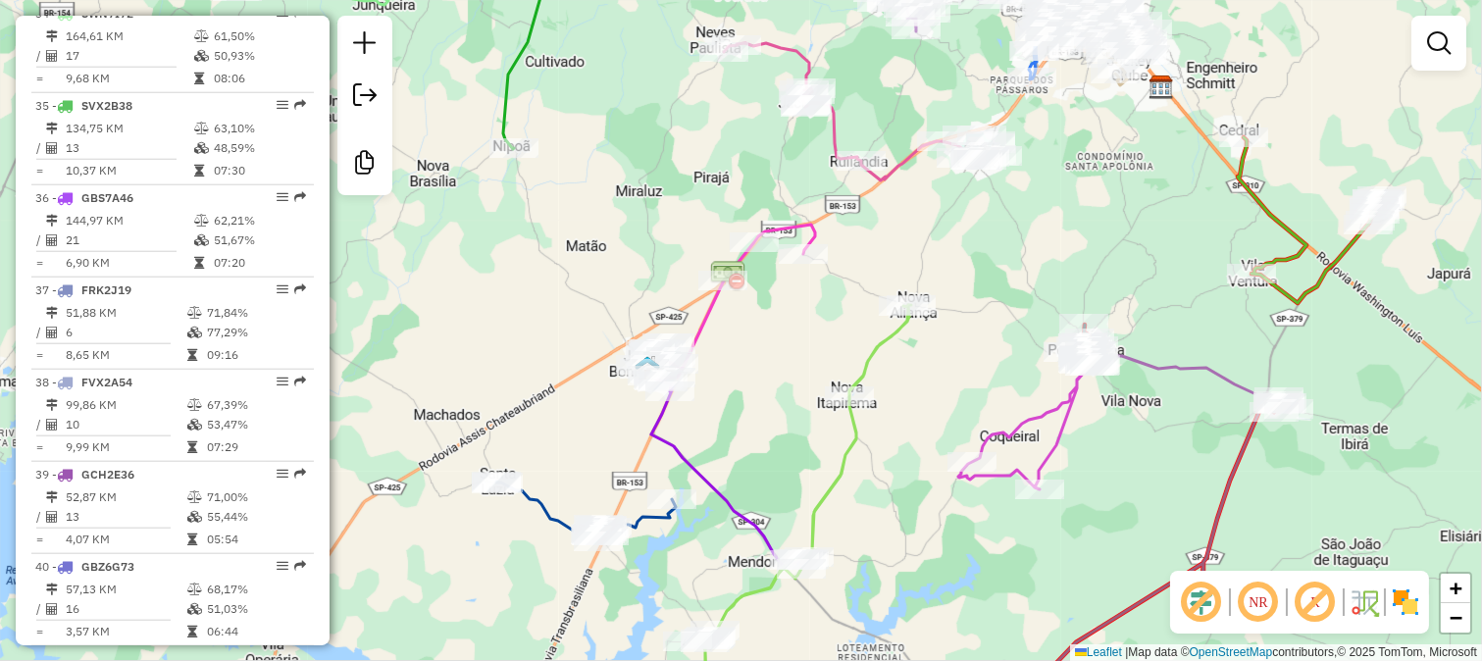
click at [706, 318] on icon at bounding box center [732, 304] width 165 height 158
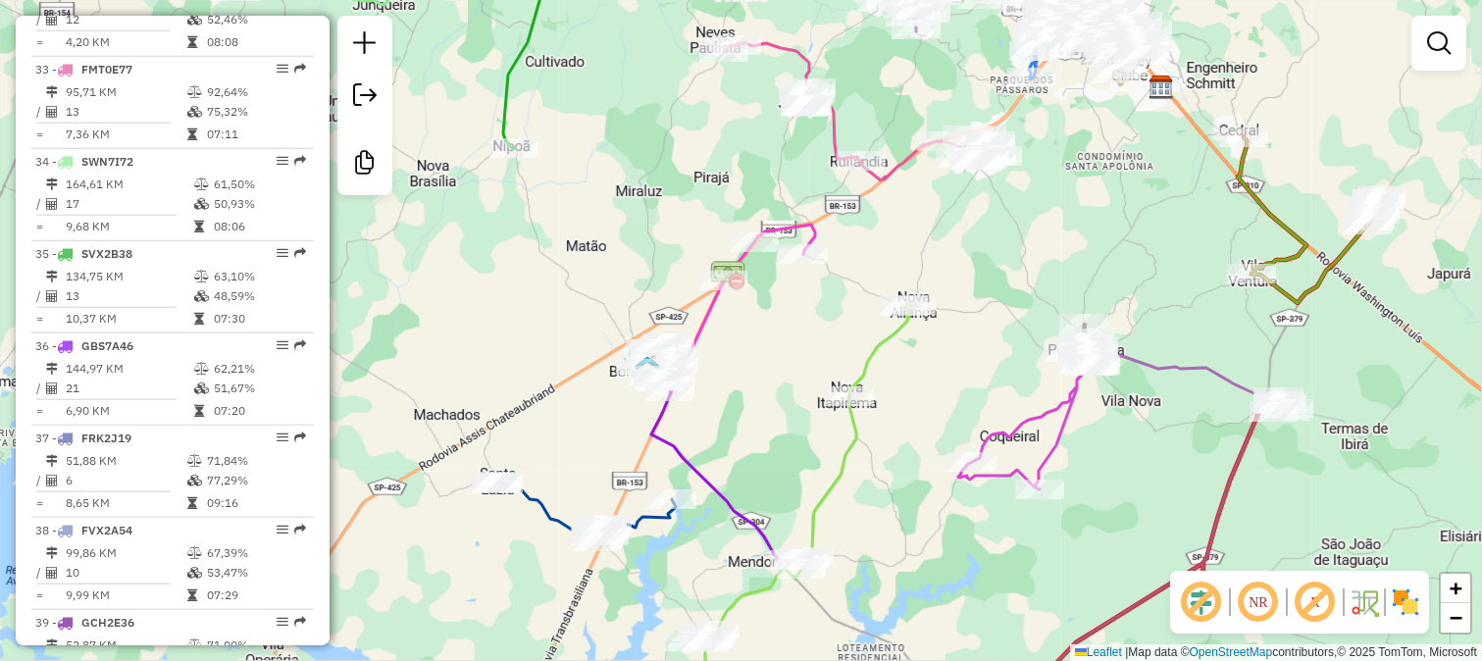
select select "**********"
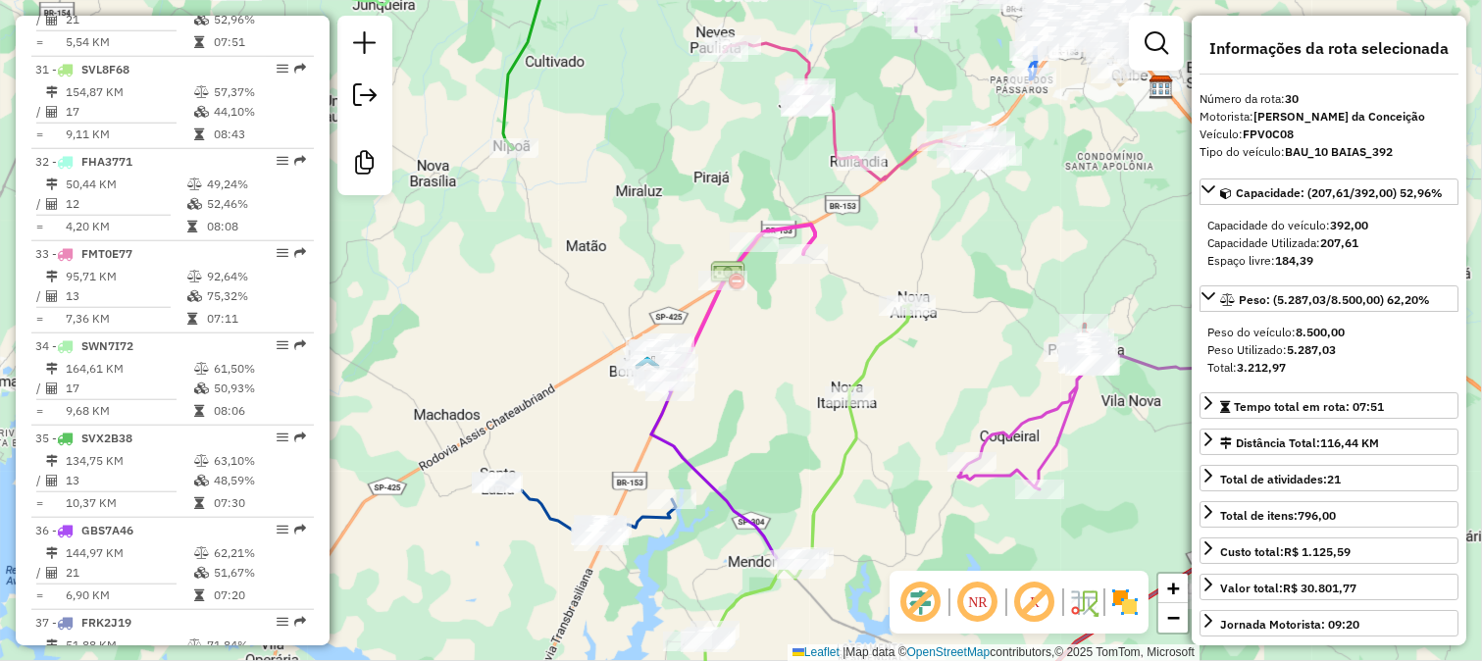
scroll to position [3462, 0]
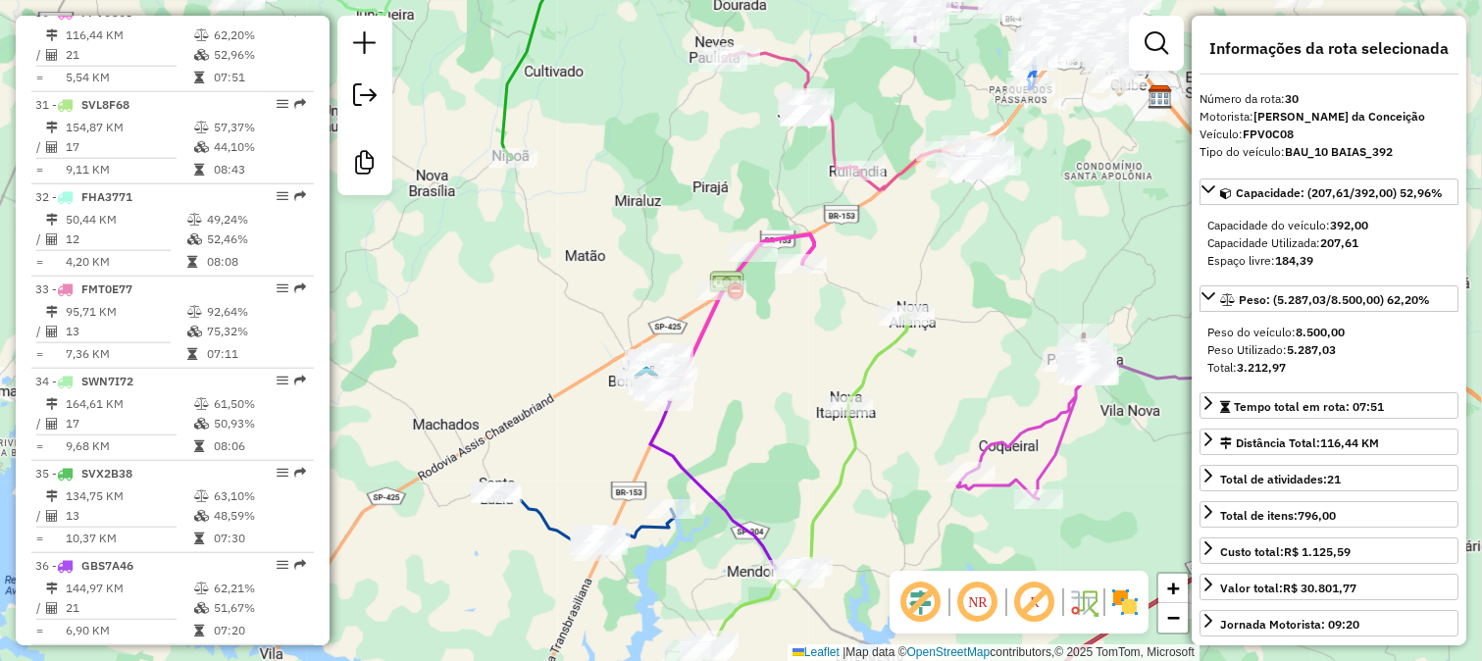
drag, startPoint x: 912, startPoint y: 237, endPoint x: 747, endPoint y: 449, distance: 268.3
click at [765, 433] on div "Janela de atendimento Grade de atendimento Capacidade Transportadoras Veículos …" at bounding box center [741, 330] width 1482 height 661
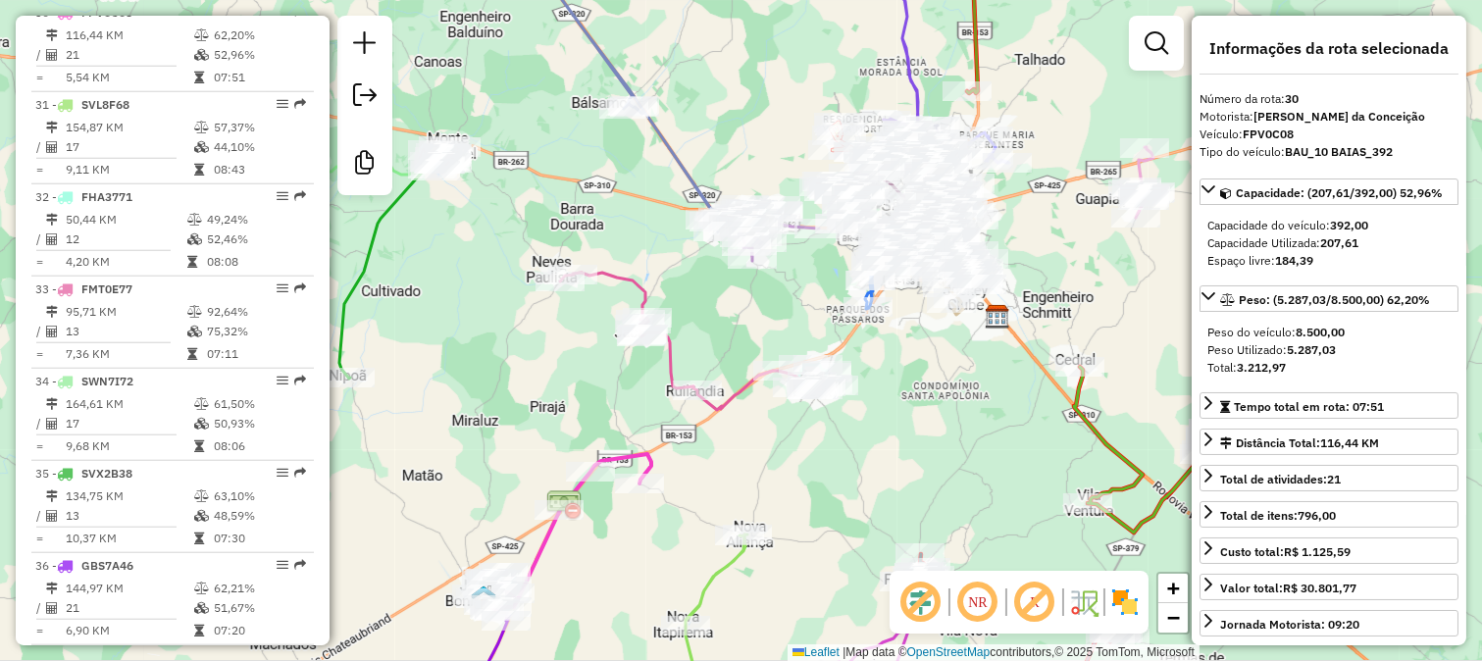
click at [739, 380] on icon at bounding box center [685, 341] width 251 height 137
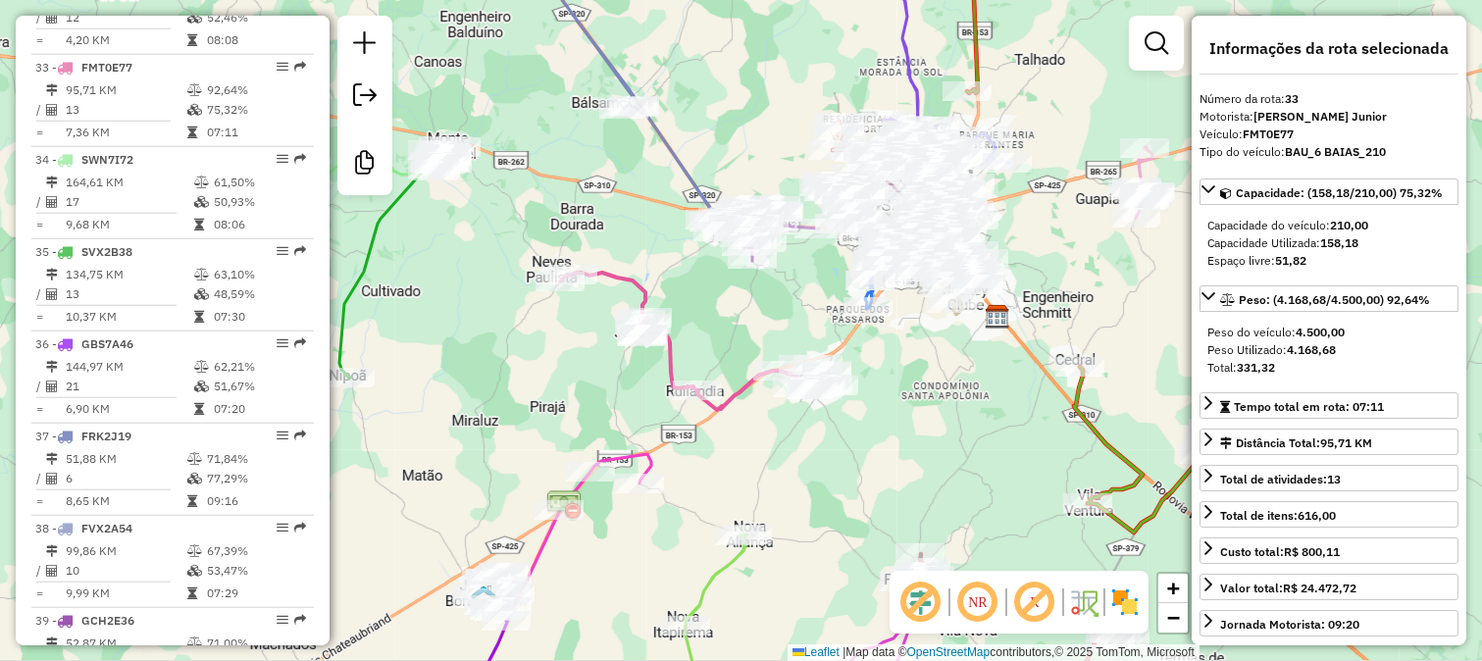
scroll to position [3738, 0]
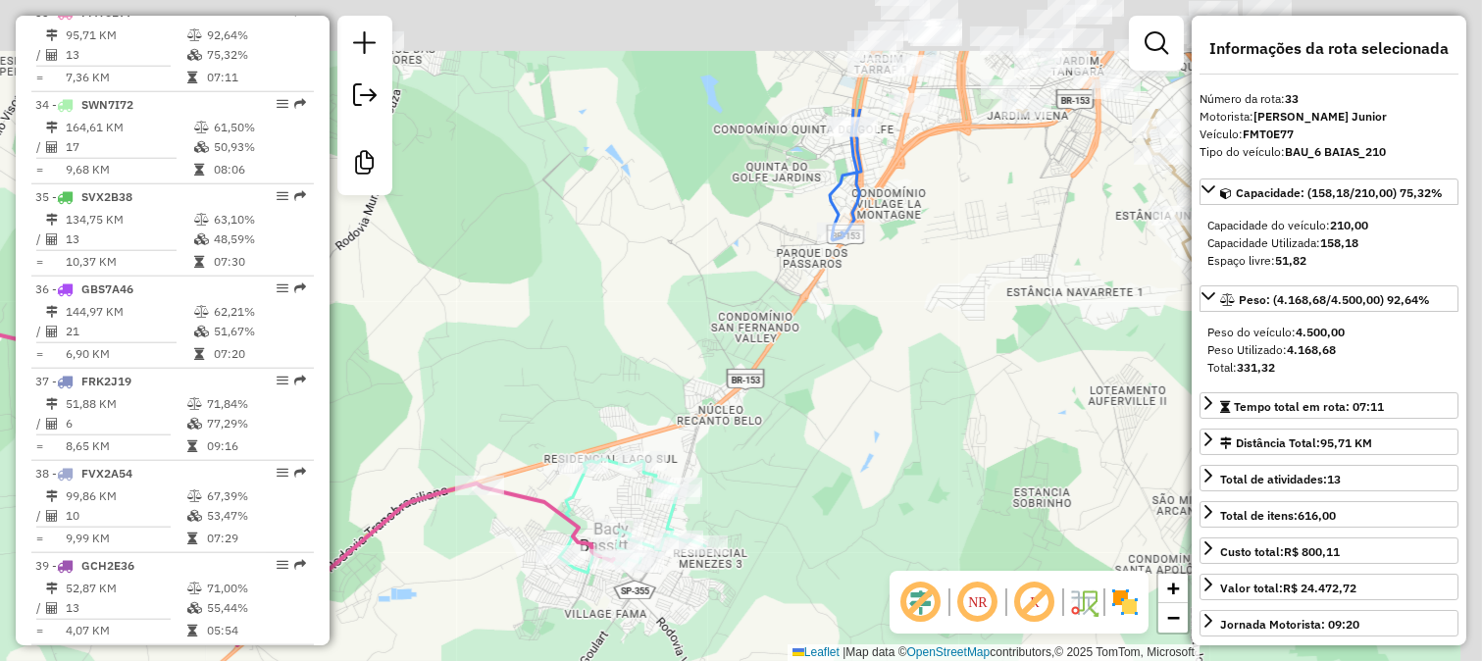
drag, startPoint x: 1016, startPoint y: 130, endPoint x: 893, endPoint y: 425, distance: 318.7
click at [905, 403] on div "Janela de atendimento Grade de atendimento Capacidade Transportadoras Veículos …" at bounding box center [741, 330] width 1482 height 661
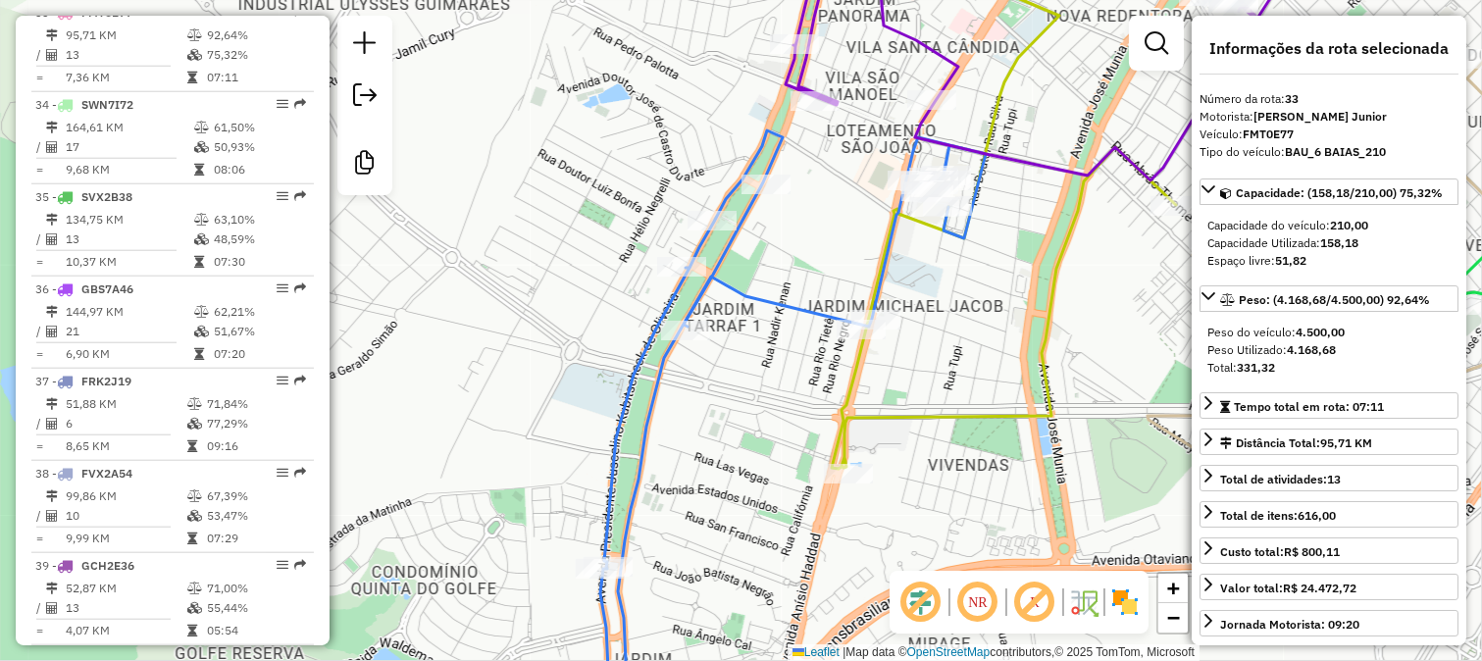
click at [773, 301] on icon at bounding box center [792, 428] width 385 height 597
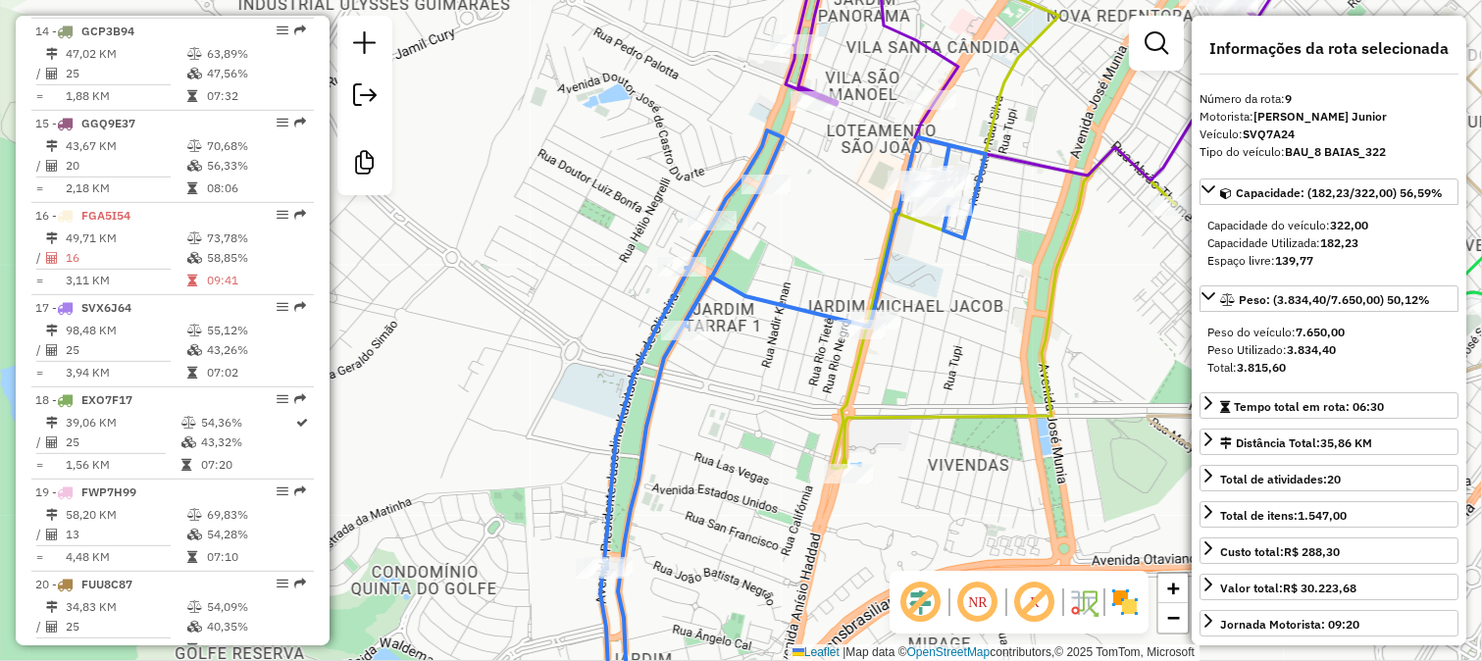
scroll to position [1526, 0]
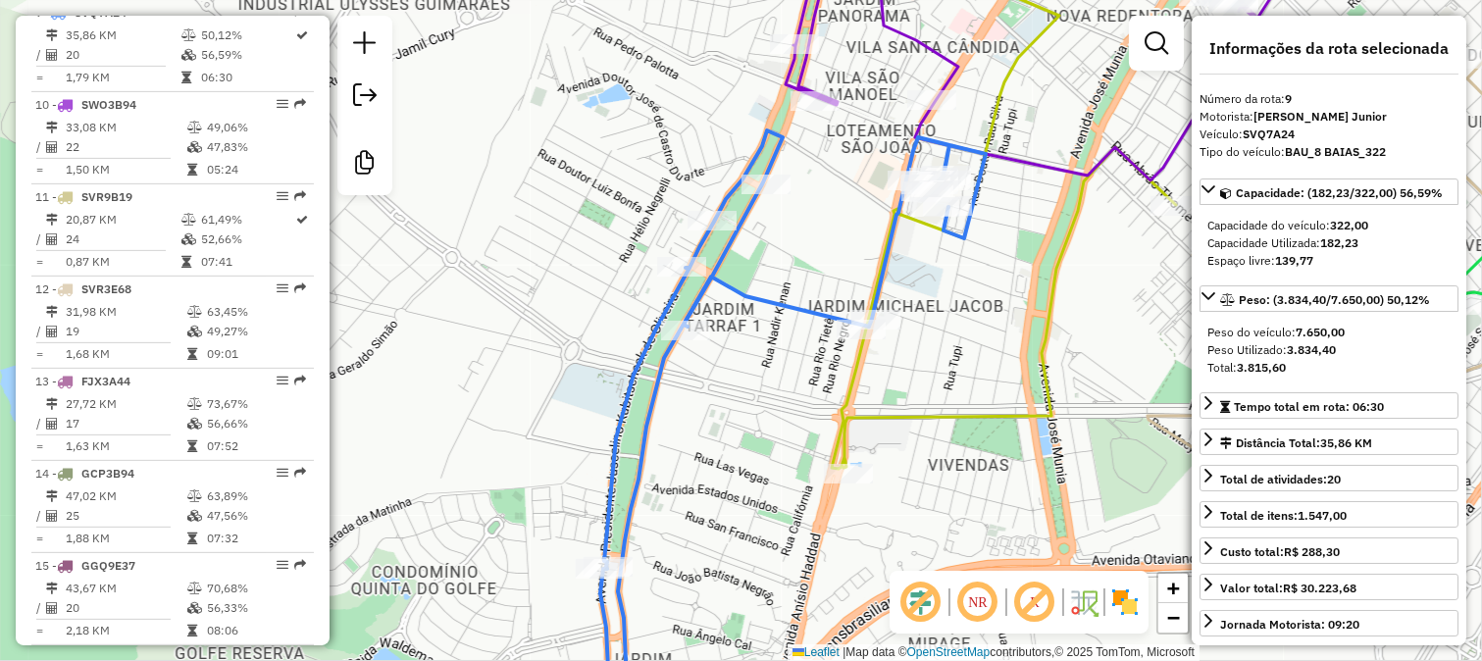
click at [702, 250] on icon at bounding box center [792, 428] width 385 height 597
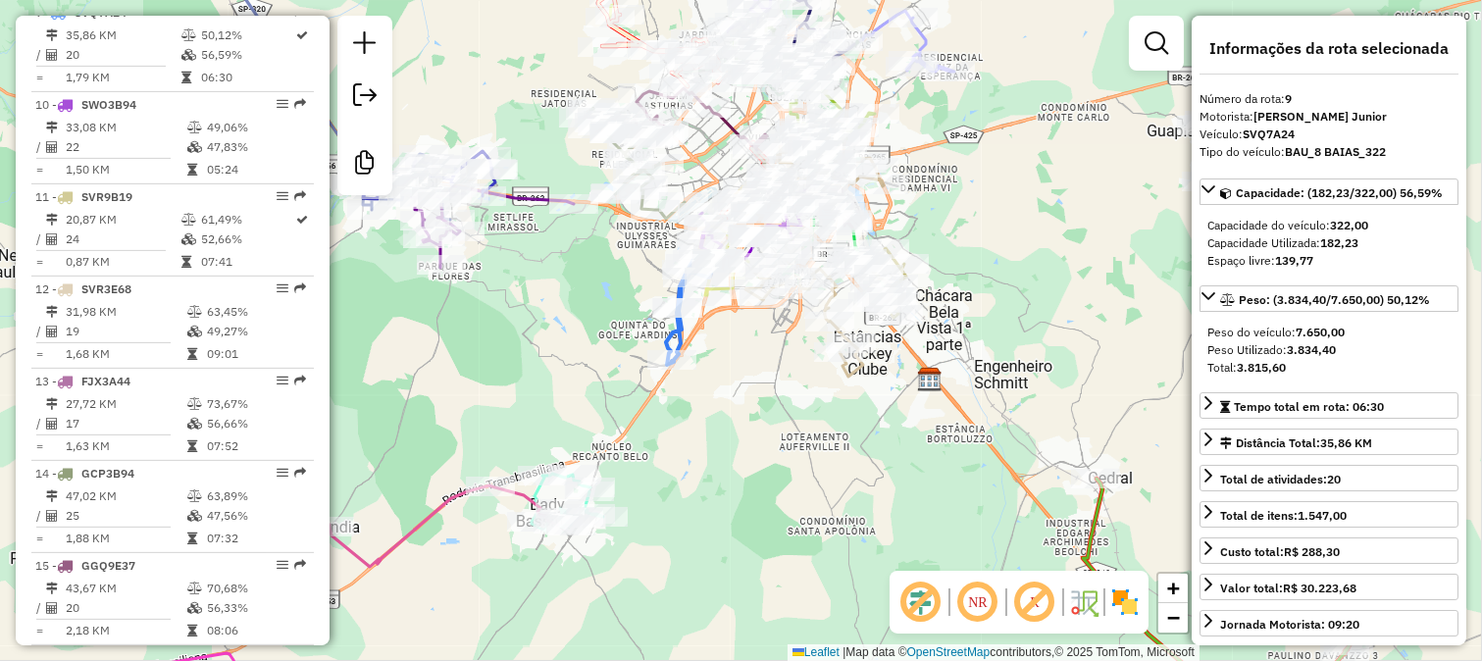
drag, startPoint x: 586, startPoint y: 288, endPoint x: 701, endPoint y: 448, distance: 196.8
click at [701, 448] on div "Janela de atendimento Grade de atendimento Capacidade Transportadoras Veículos …" at bounding box center [741, 330] width 1482 height 661
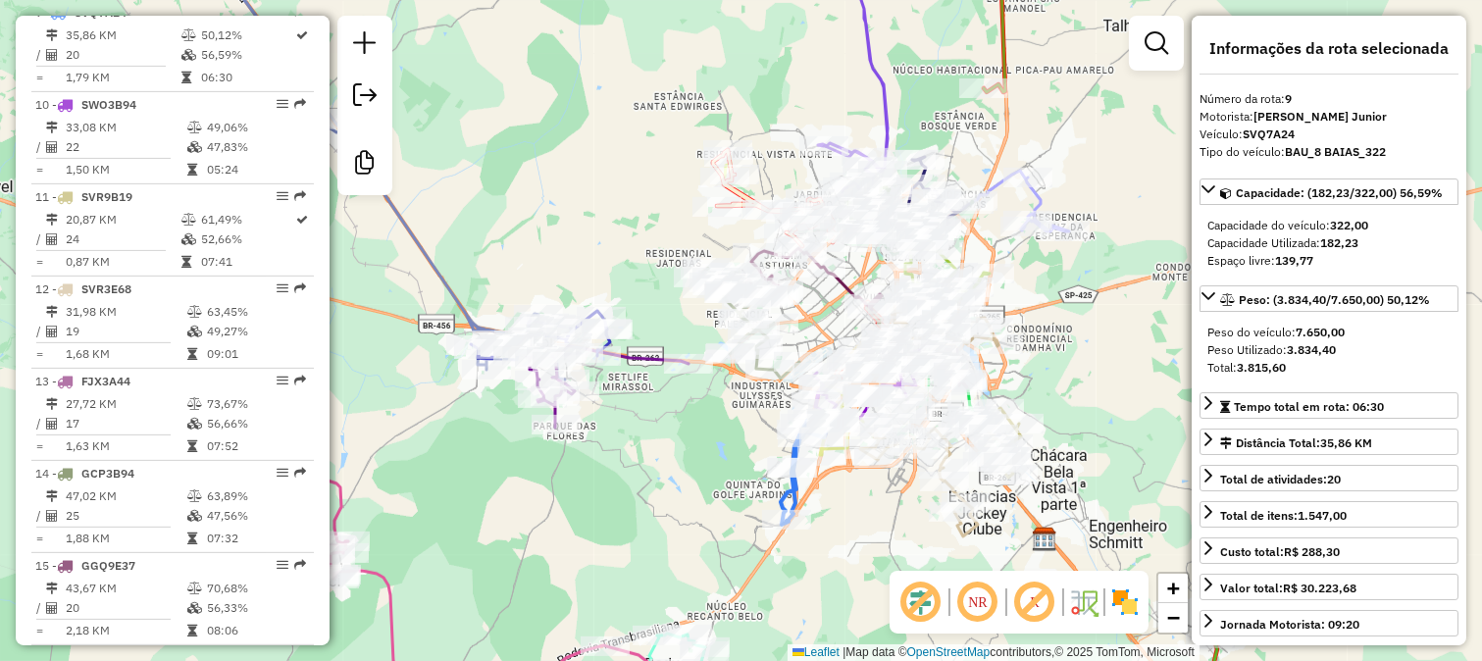
click at [638, 349] on icon at bounding box center [608, 386] width 162 height 81
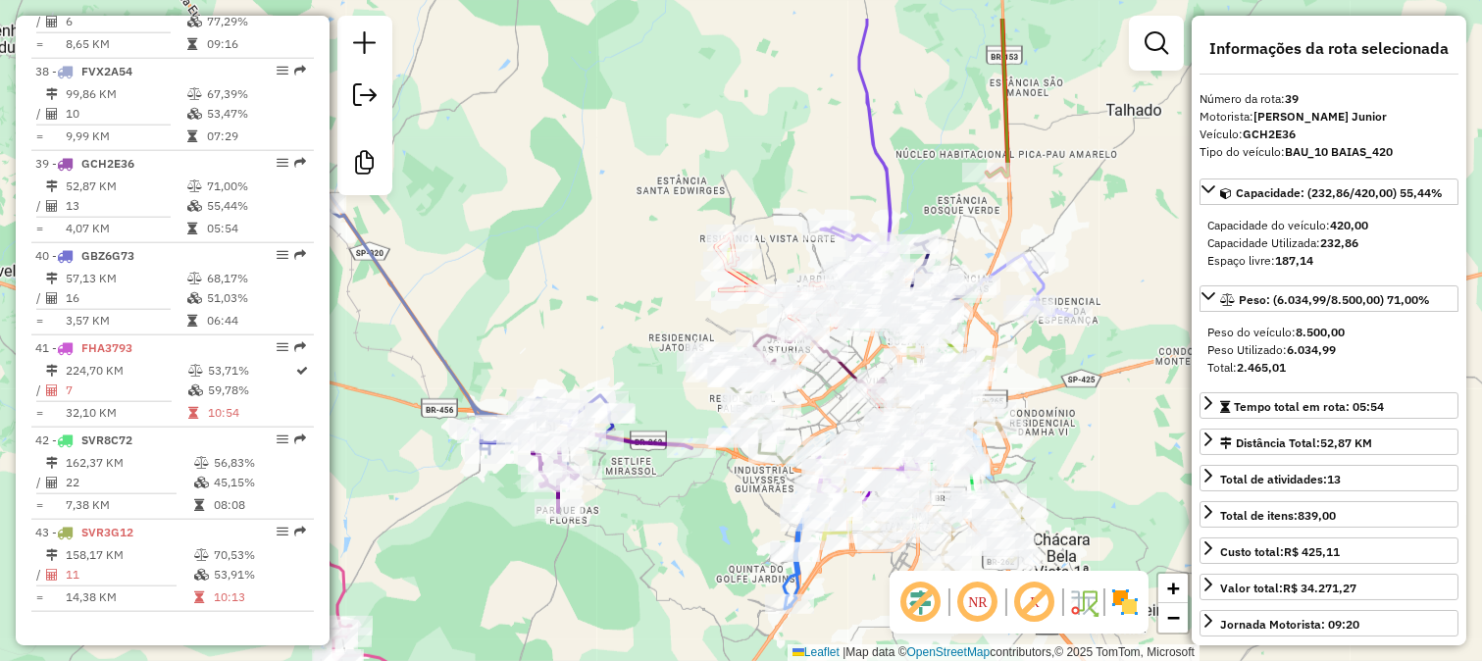
drag, startPoint x: 678, startPoint y: 180, endPoint x: 688, endPoint y: 354, distance: 173.9
click at [688, 330] on div "Janela de atendimento Grade de atendimento Capacidade Transportadoras Veículos …" at bounding box center [741, 330] width 1482 height 661
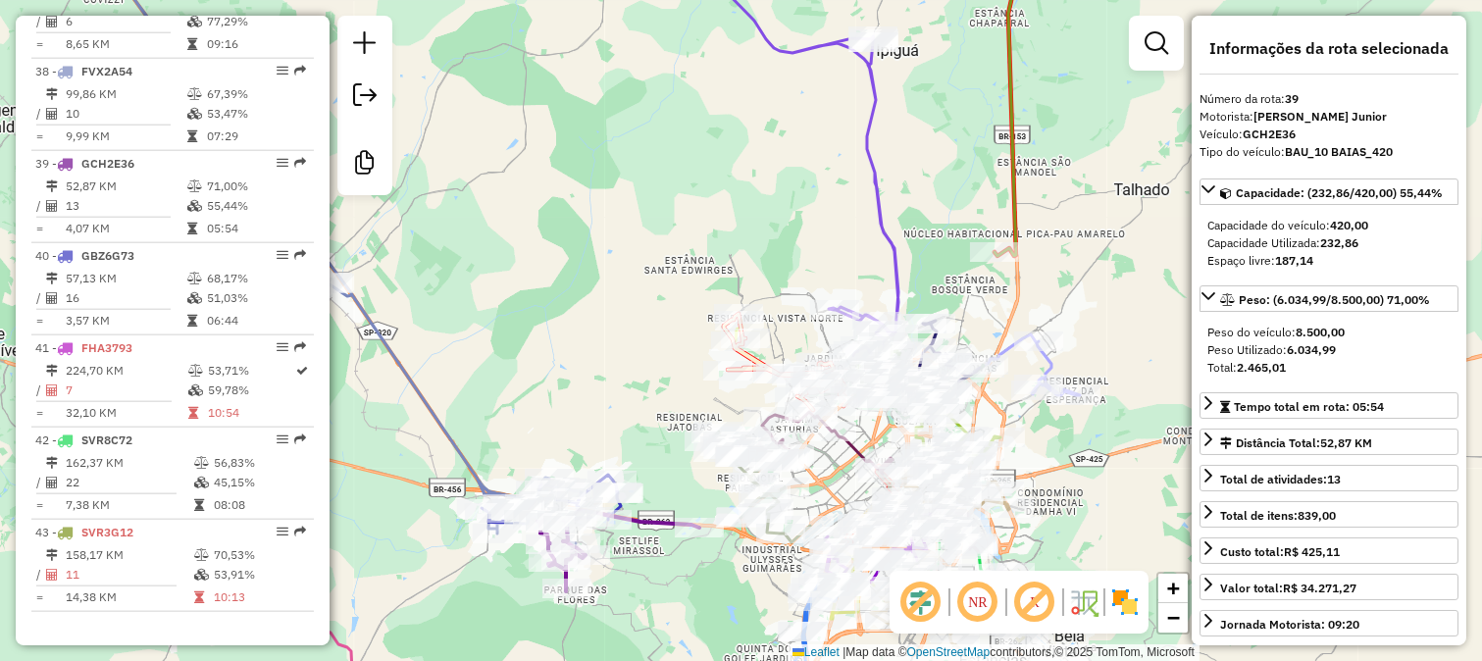
click at [703, 297] on div "Rota 7 - Placa LXF7926 77145 - SERV FESTA CORUJAO Rota 7 - Placa LXF7926 84118 …" at bounding box center [741, 330] width 1482 height 661
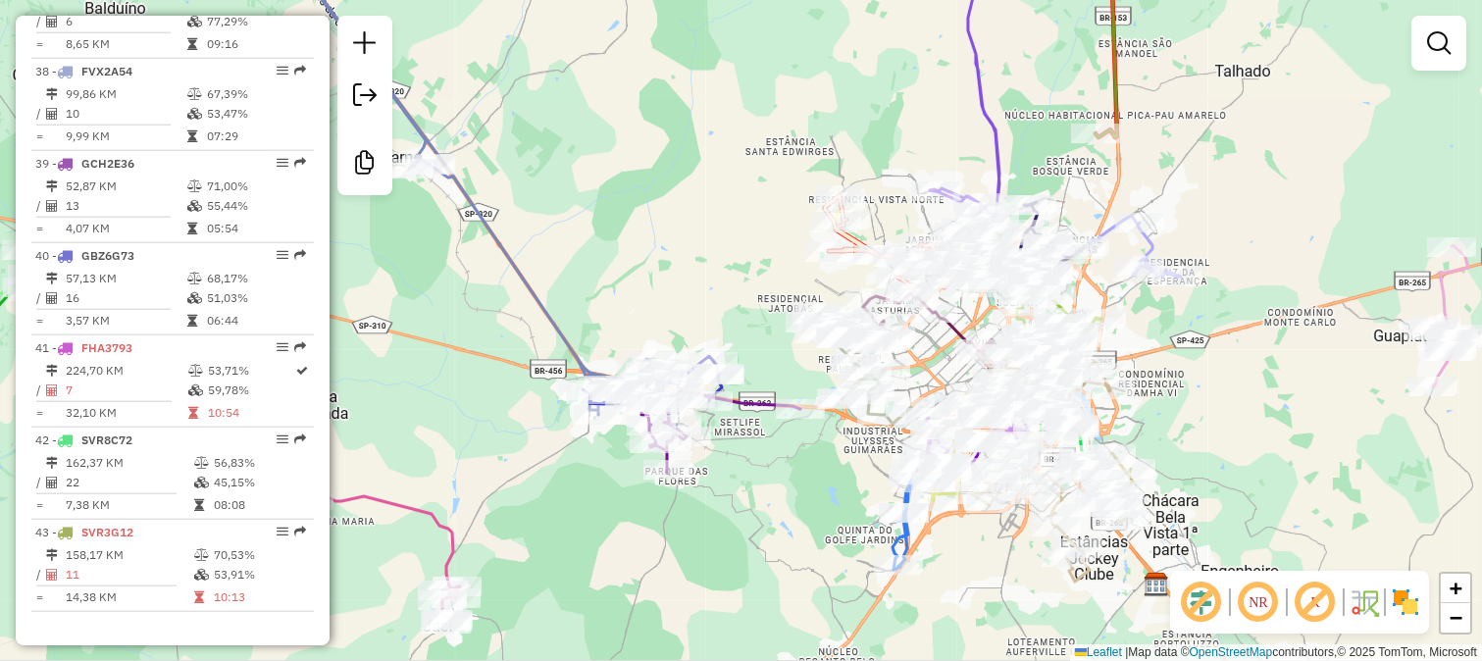
drag, startPoint x: 687, startPoint y: 329, endPoint x: 838, endPoint y: 66, distance: 304.0
click at [829, 100] on div "Janela de atendimento Grade de atendimento Capacidade Transportadoras Veículos …" at bounding box center [741, 330] width 1482 height 661
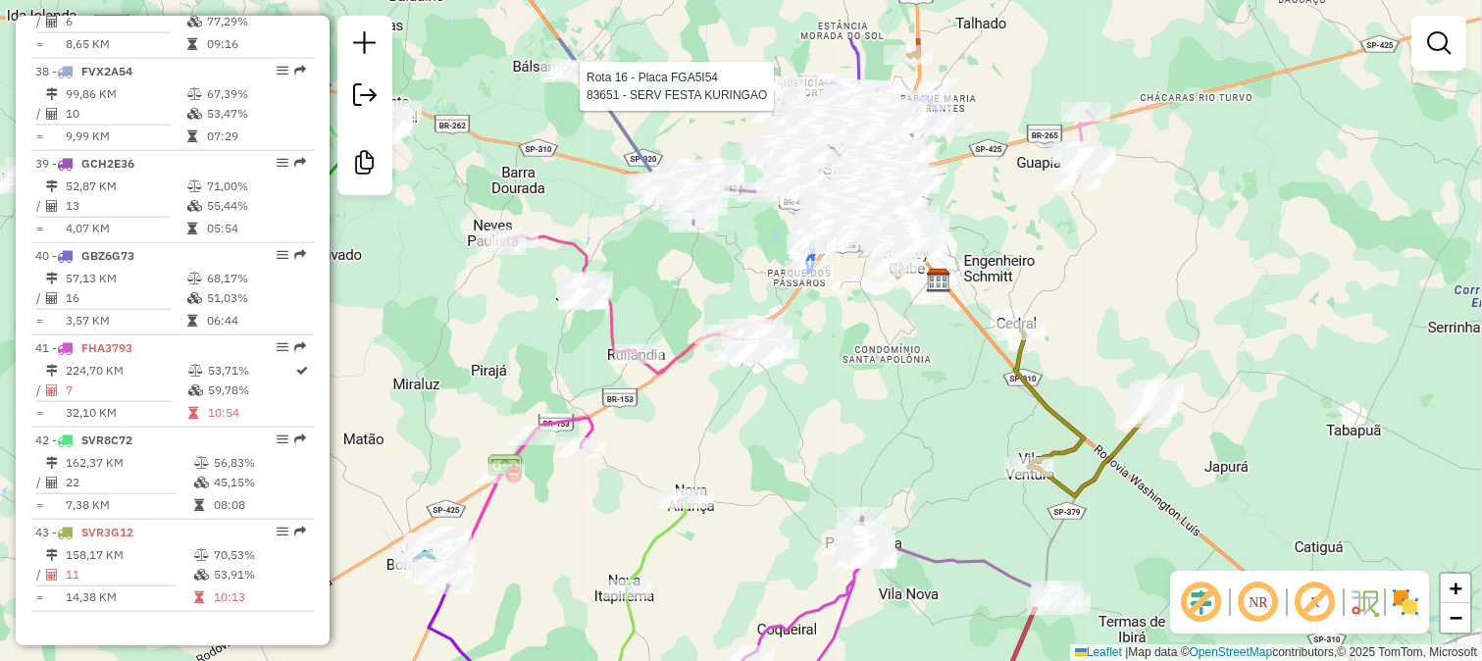
drag, startPoint x: 810, startPoint y: 167, endPoint x: 619, endPoint y: 354, distance: 267.7
click at [633, 334] on div "Rota 16 - Placa FGA5I54 83651 - SERV FESTA KURINGAO Janela de atendimento Grade…" at bounding box center [741, 330] width 1482 height 661
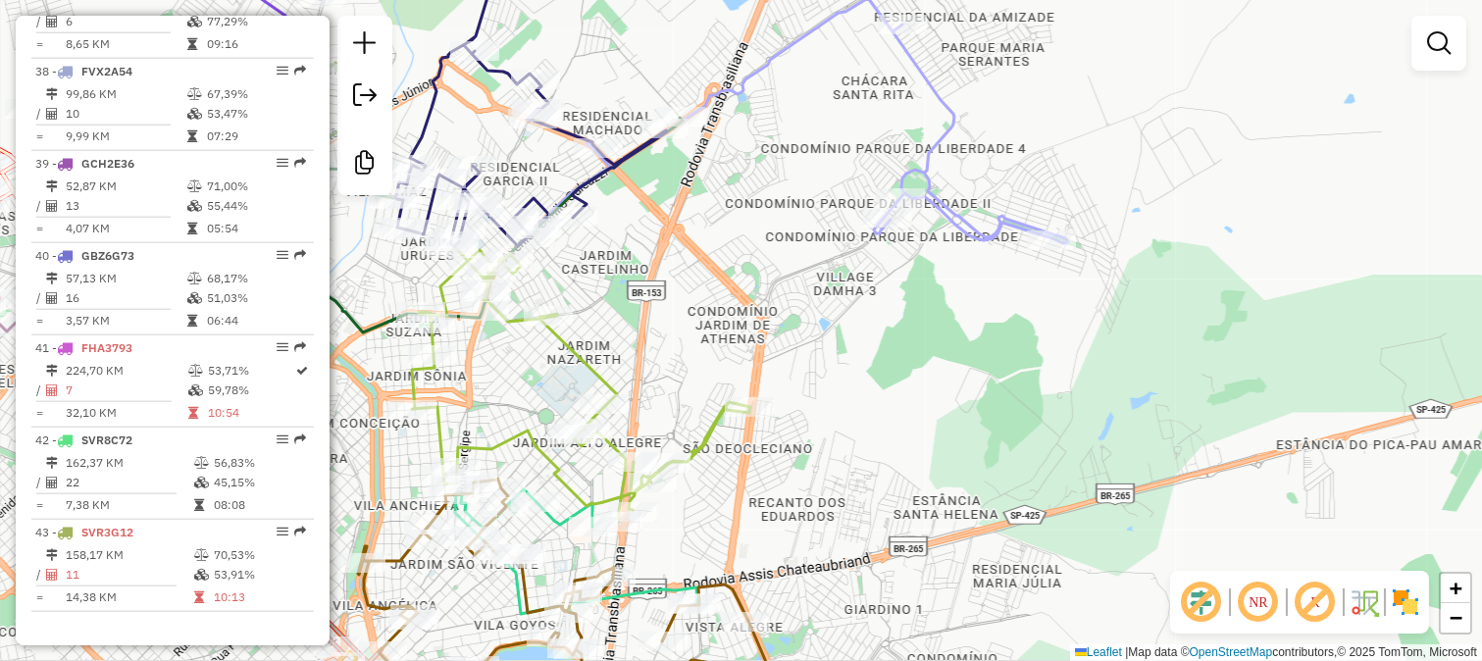
click at [942, 110] on icon at bounding box center [796, 120] width 543 height 245
select select "**********"
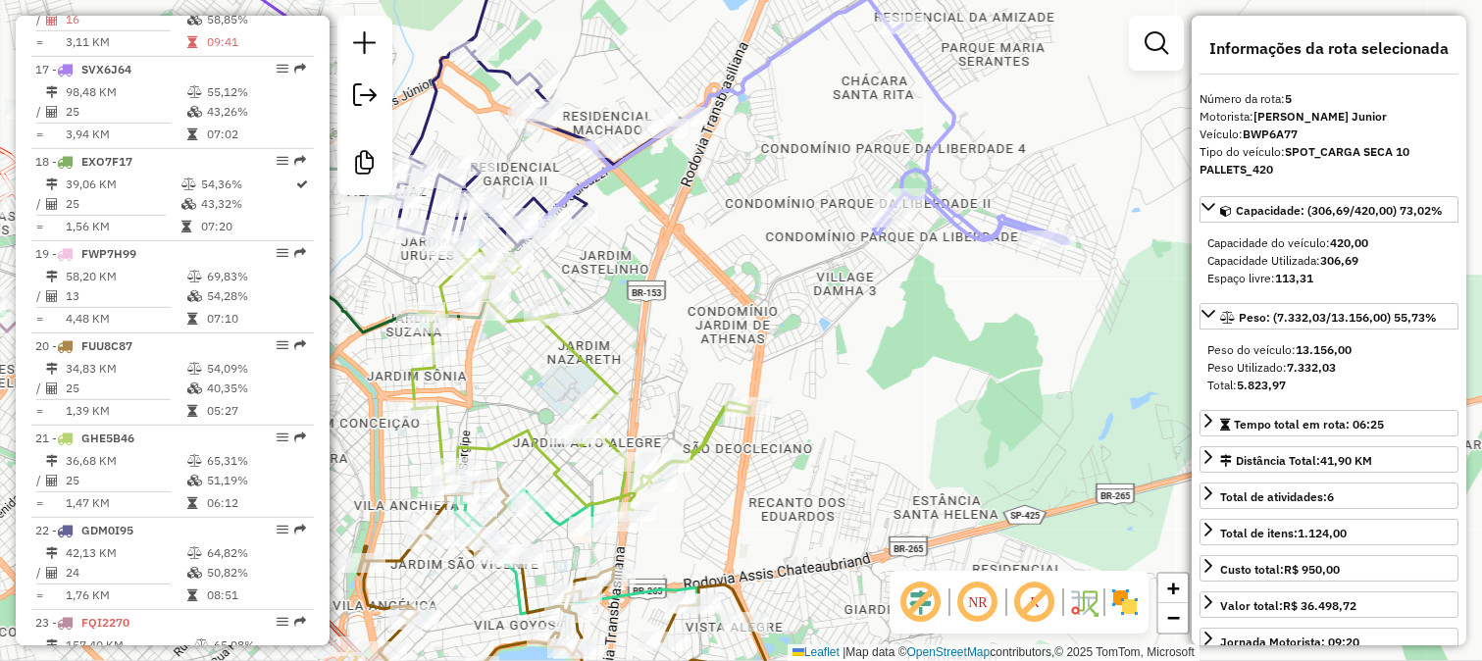
scroll to position [1158, 0]
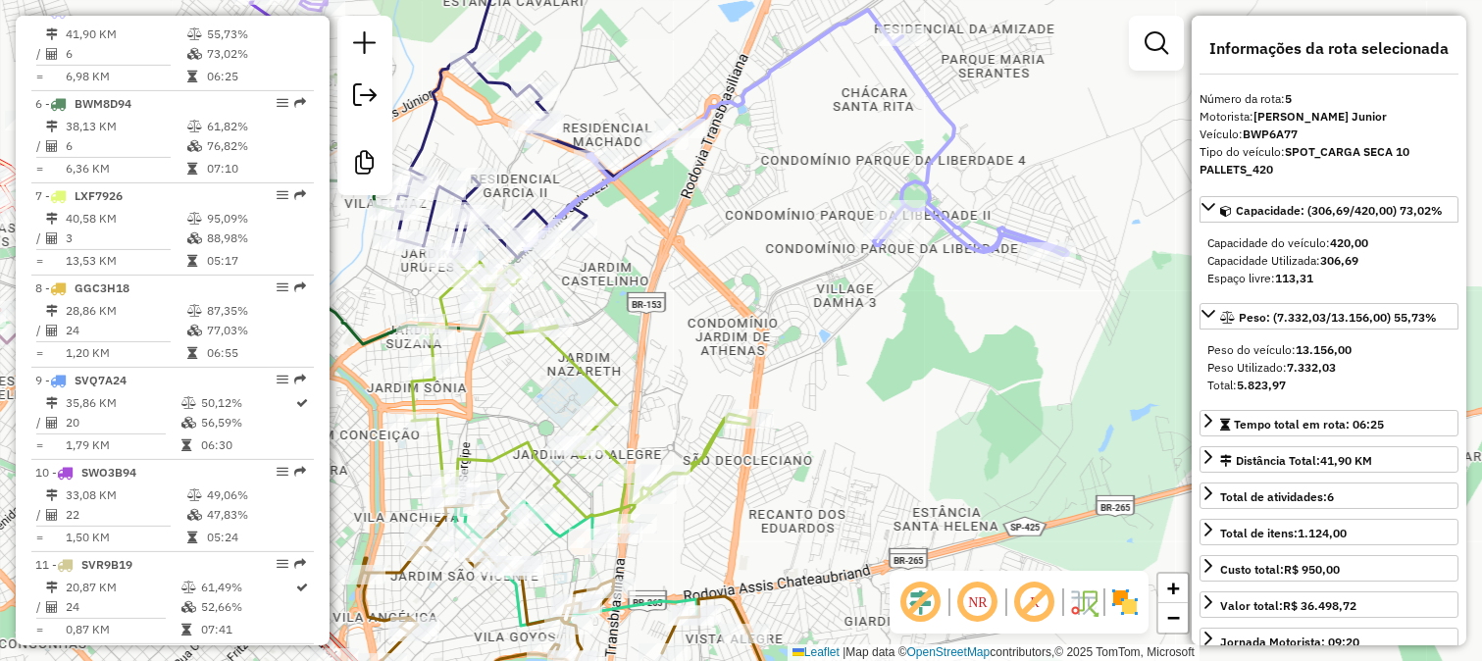
drag, startPoint x: 878, startPoint y: 153, endPoint x: 902, endPoint y: 245, distance: 95.4
click at [902, 232] on div "Janela de atendimento Grade de atendimento Capacidade Transportadoras Veículos …" at bounding box center [741, 330] width 1482 height 661
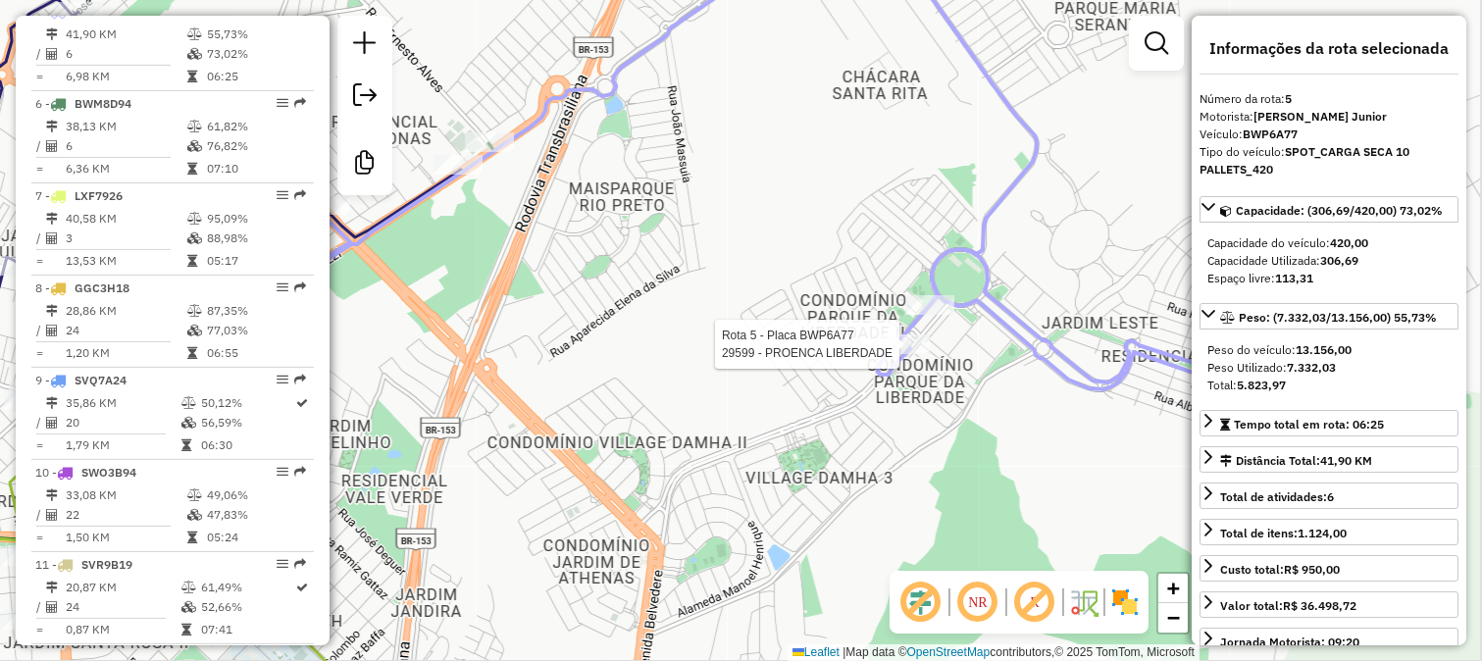
click at [888, 354] on div at bounding box center [905, 344] width 49 height 20
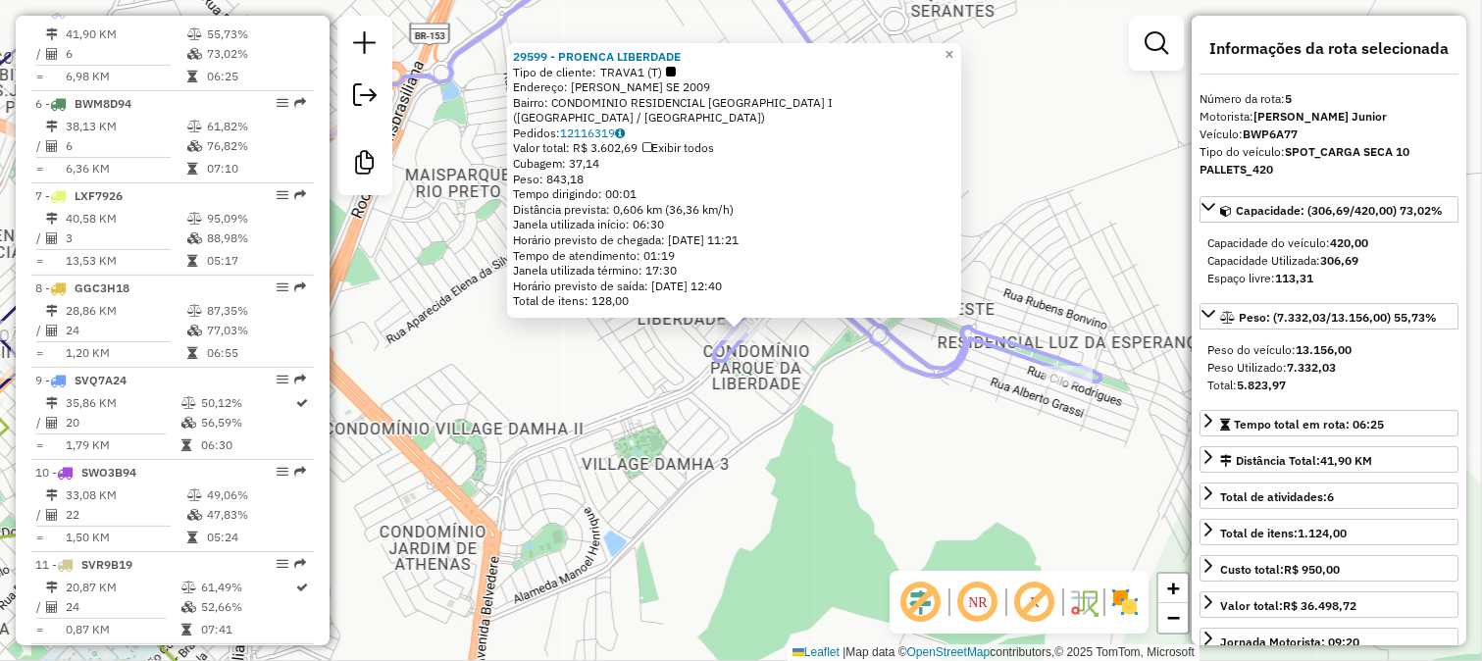
click at [879, 359] on icon at bounding box center [558, 157] width 1086 height 447
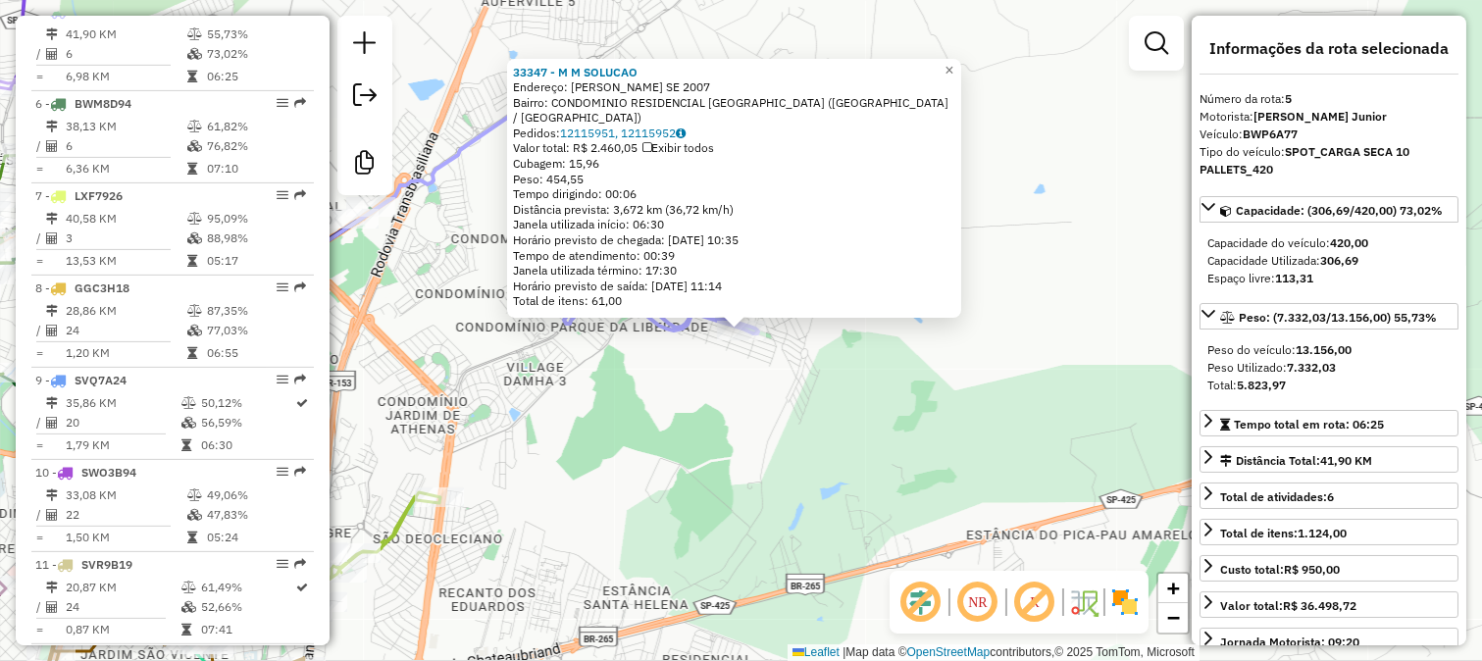
click at [670, 365] on div "33347 - M M SOLUCAO Endereço: JOSE DA SILVA SE 2007 Bairro: CONDOMINIO RESIDENC…" at bounding box center [741, 330] width 1482 height 661
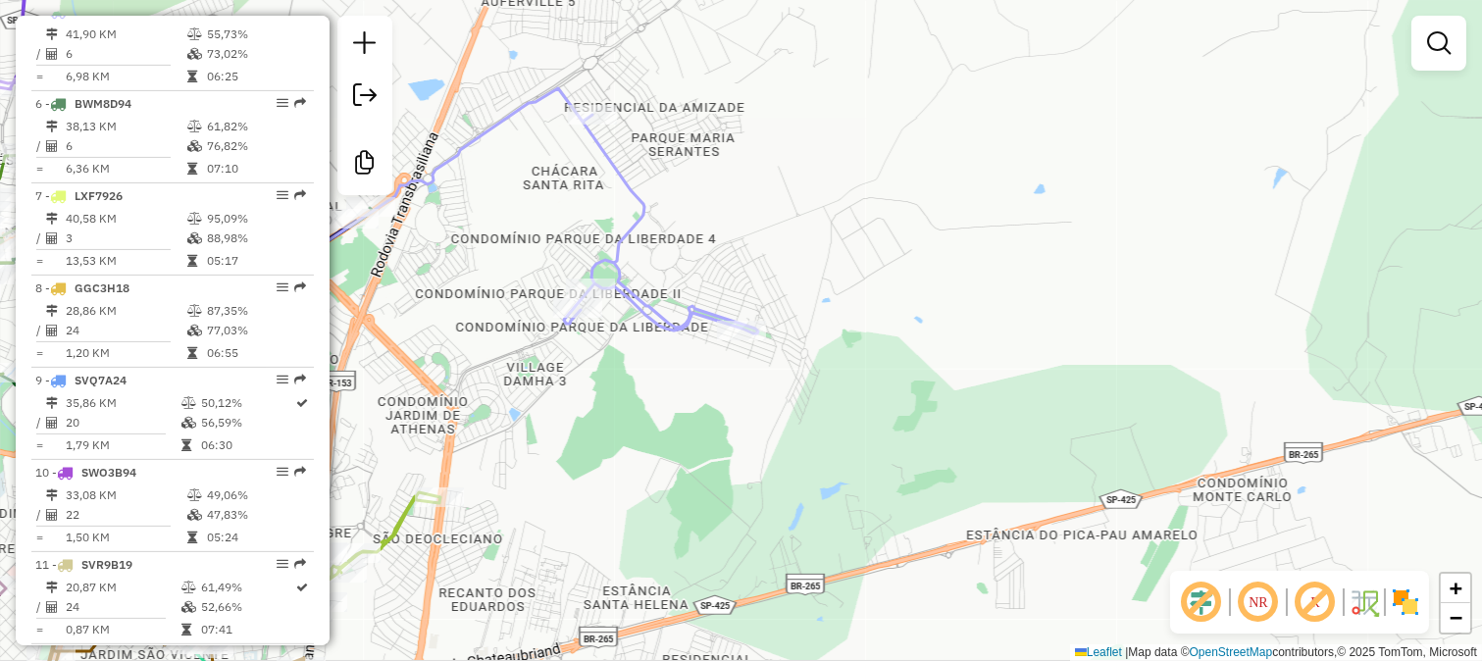
drag, startPoint x: 581, startPoint y: 358, endPoint x: 704, endPoint y: 426, distance: 140.9
click at [704, 426] on div "33347 - M M SOLUCAO Endereço: JOSE DA SILVA SE 2007 Bairro: CONDOMINIO RESIDENC…" at bounding box center [741, 330] width 1482 height 661
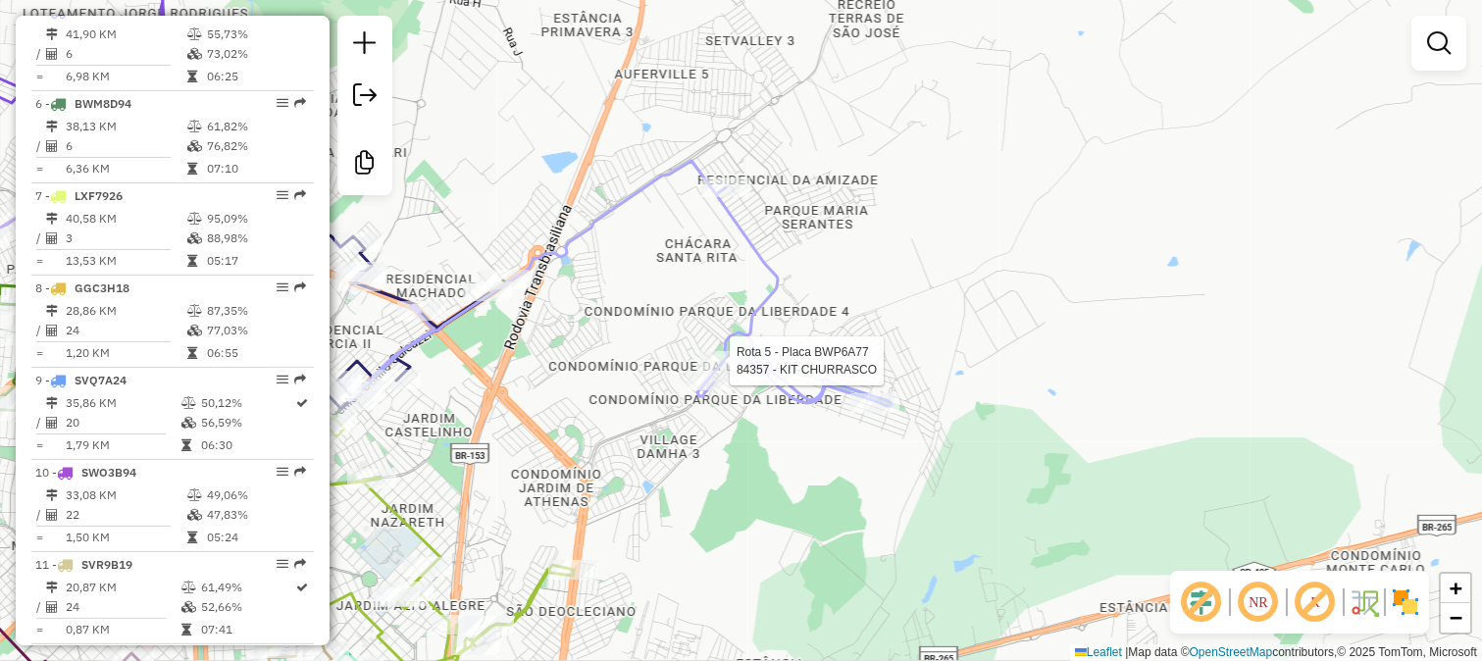
select select "**********"
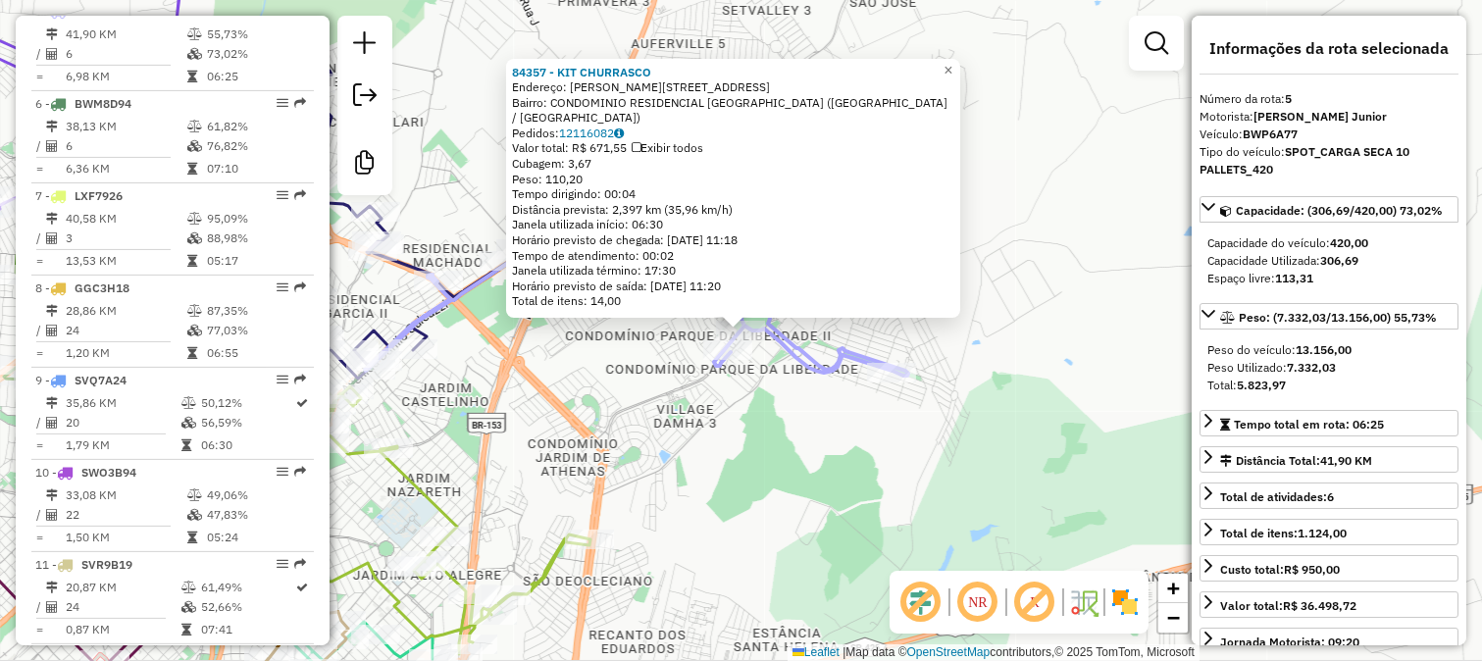
click at [670, 410] on div "Rota 5 - Placa BWP6A77 84357 - KIT CHURRASCO Rota 5 - Placa BWP6A77 29599 - PRO…" at bounding box center [741, 330] width 1482 height 661
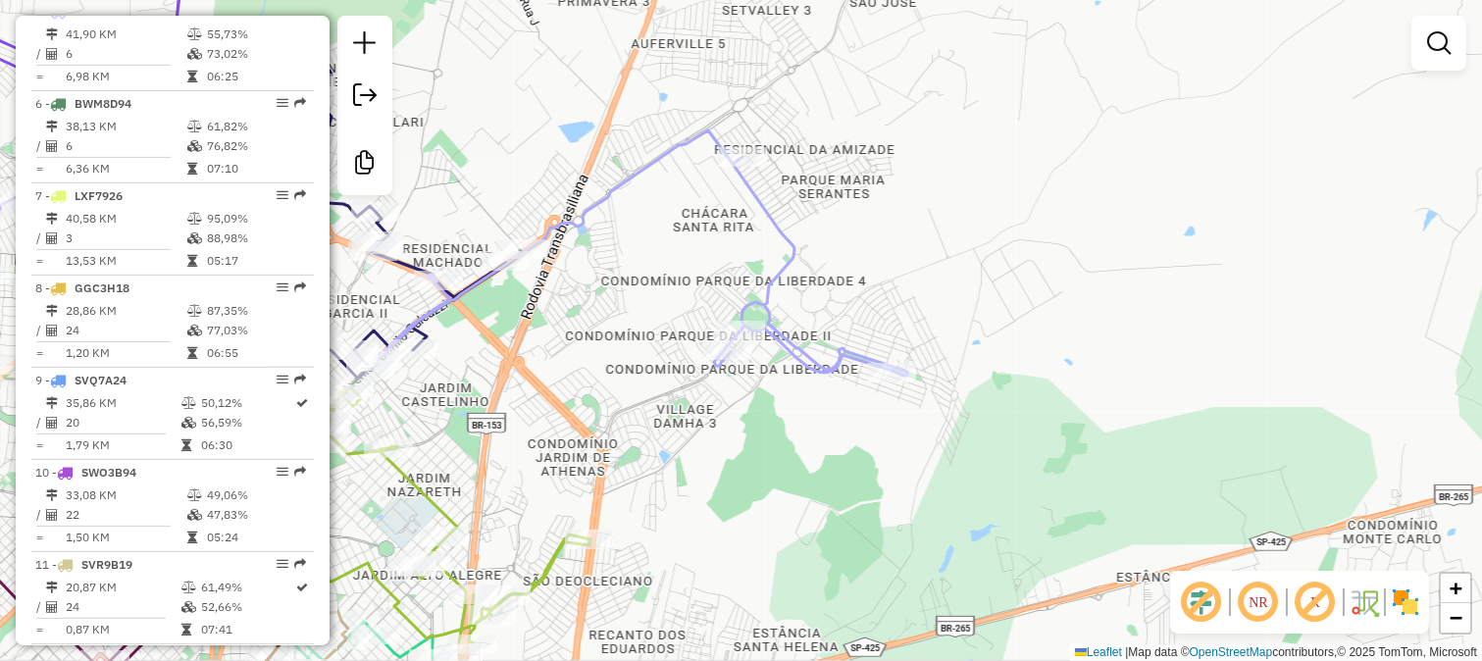
drag, startPoint x: 641, startPoint y: 373, endPoint x: 904, endPoint y: 415, distance: 266.2
click at [899, 415] on div "Janela de atendimento Grade de atendimento Capacidade Transportadoras Veículos …" at bounding box center [741, 330] width 1482 height 661
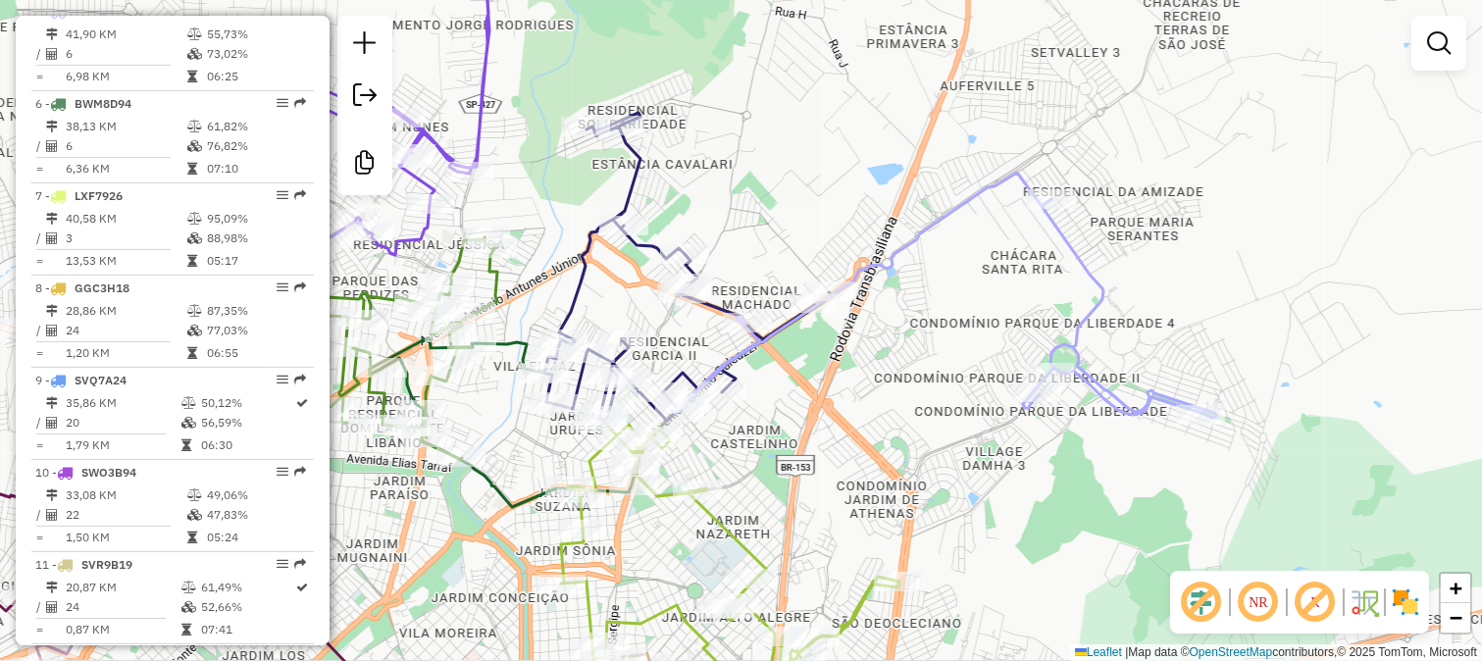
click at [1299, 118] on div "Janela de atendimento Grade de atendimento Capacidade Transportadoras Veículos …" at bounding box center [741, 330] width 1482 height 661
drag, startPoint x: 915, startPoint y: 273, endPoint x: 995, endPoint y: 252, distance: 83.0
click at [995, 252] on div "Janela de atendimento Grade de atendimento Capacidade Transportadoras Veículos …" at bounding box center [741, 330] width 1482 height 661
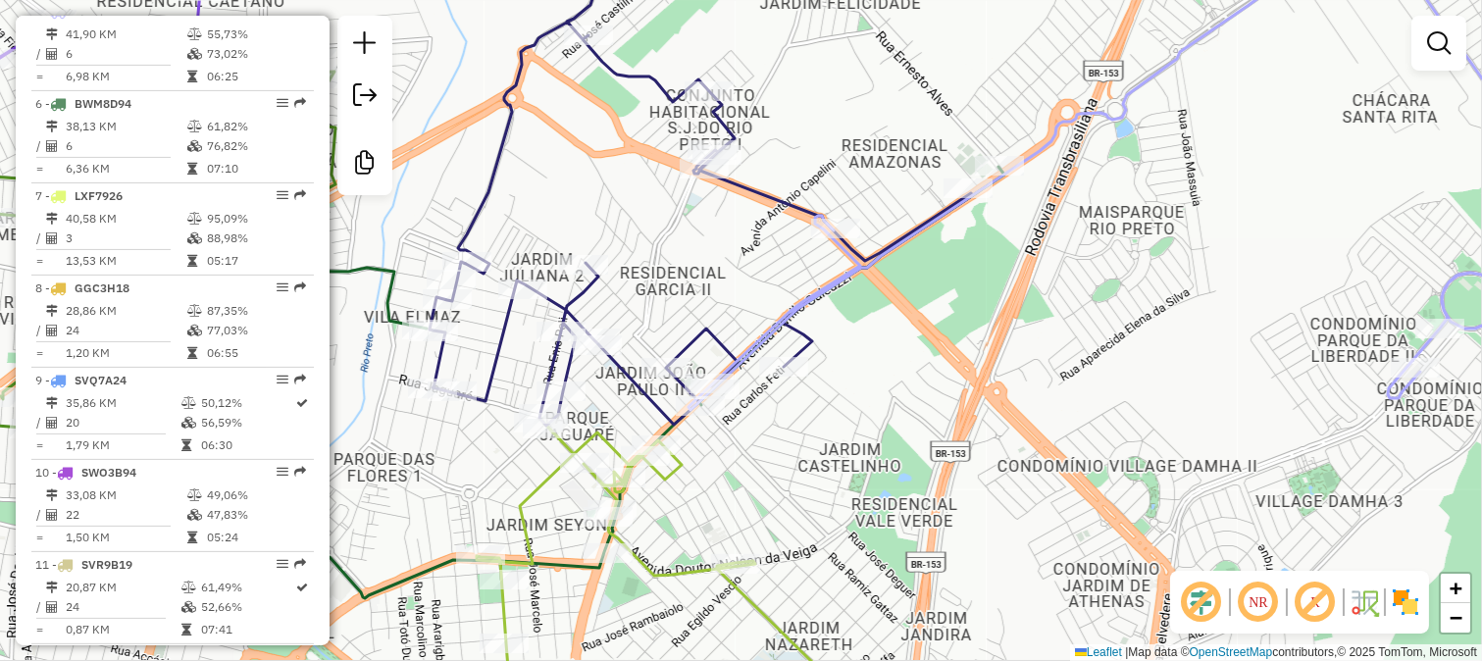
click at [832, 282] on icon at bounding box center [1158, 173] width 941 height 479
select select "**********"
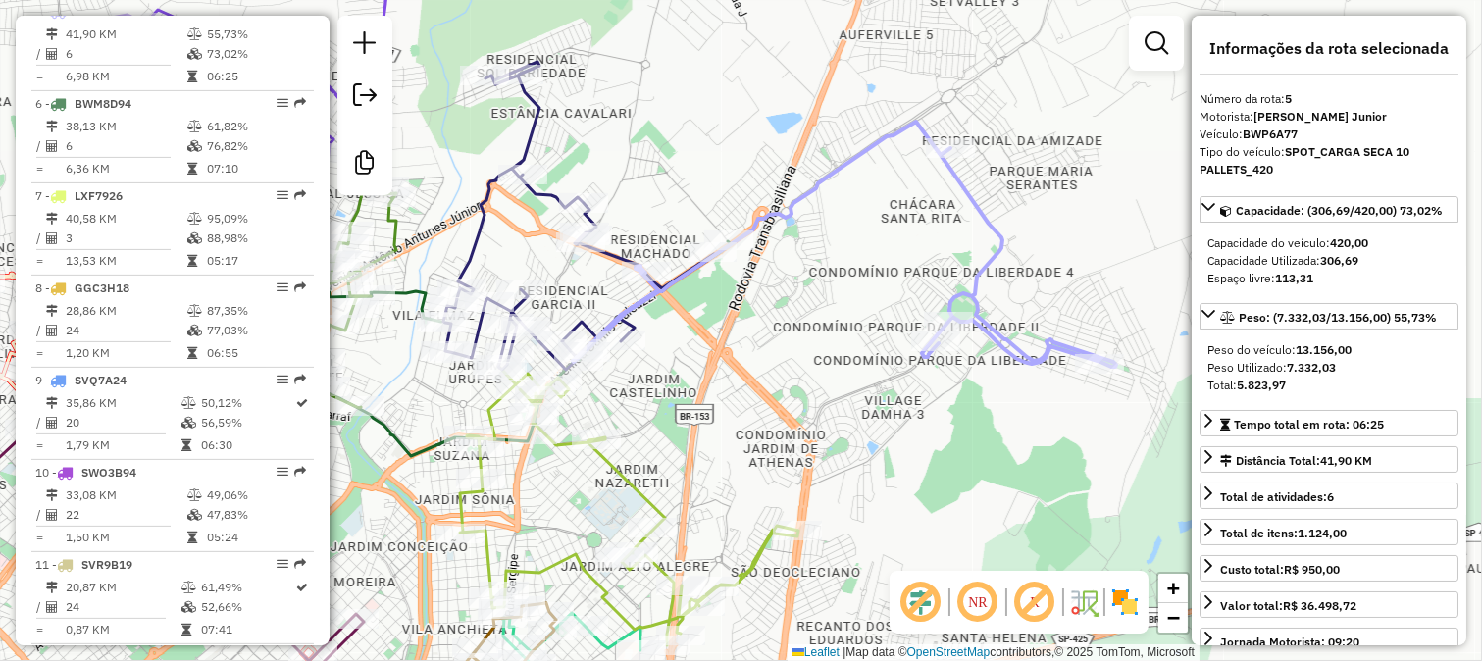
drag, startPoint x: 922, startPoint y: 349, endPoint x: 951, endPoint y: 344, distance: 29.8
click at [946, 344] on div "Rota 5 - Placa BWP6A77 29599 - PROENCA LIBERDADE Janela de atendimento Grade de…" at bounding box center [741, 330] width 1482 height 661
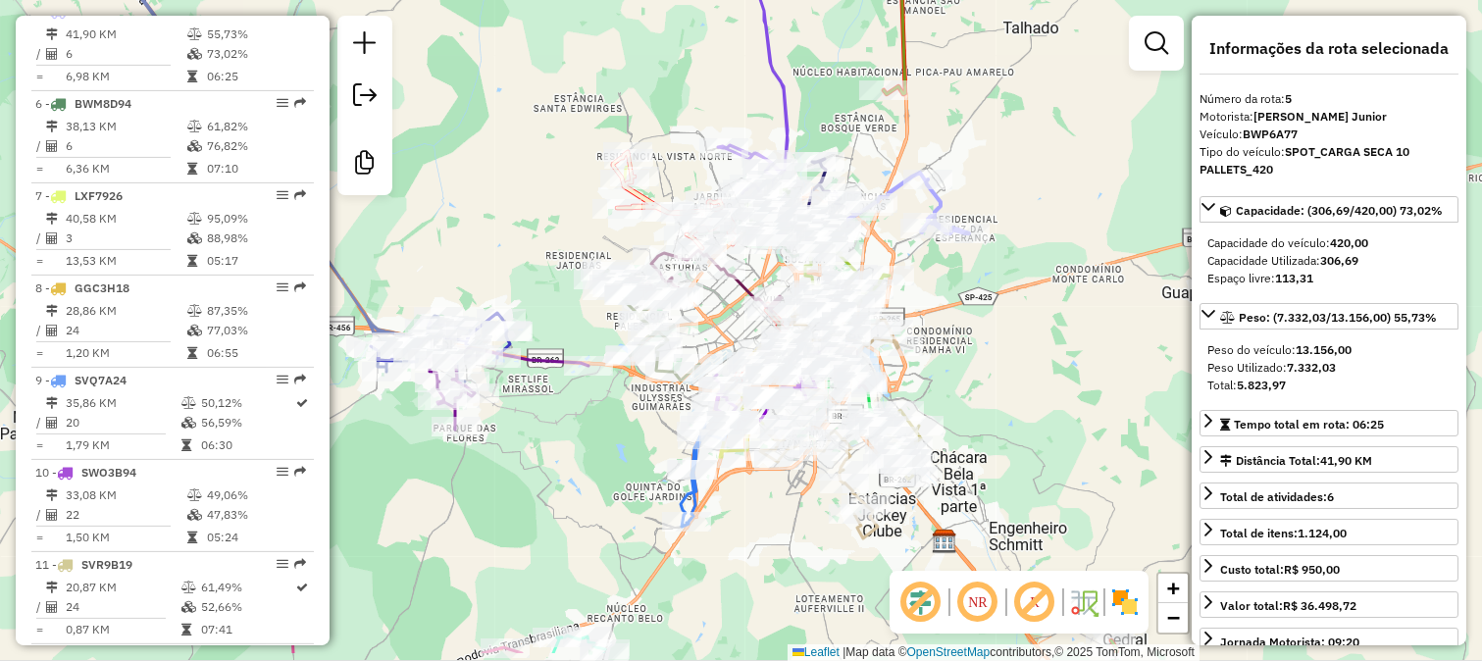
drag, startPoint x: 855, startPoint y: 403, endPoint x: 946, endPoint y: 227, distance: 198.7
click at [946, 227] on div "Janela de atendimento Grade de atendimento Capacidade Transportadoras Veículos …" at bounding box center [741, 330] width 1482 height 661
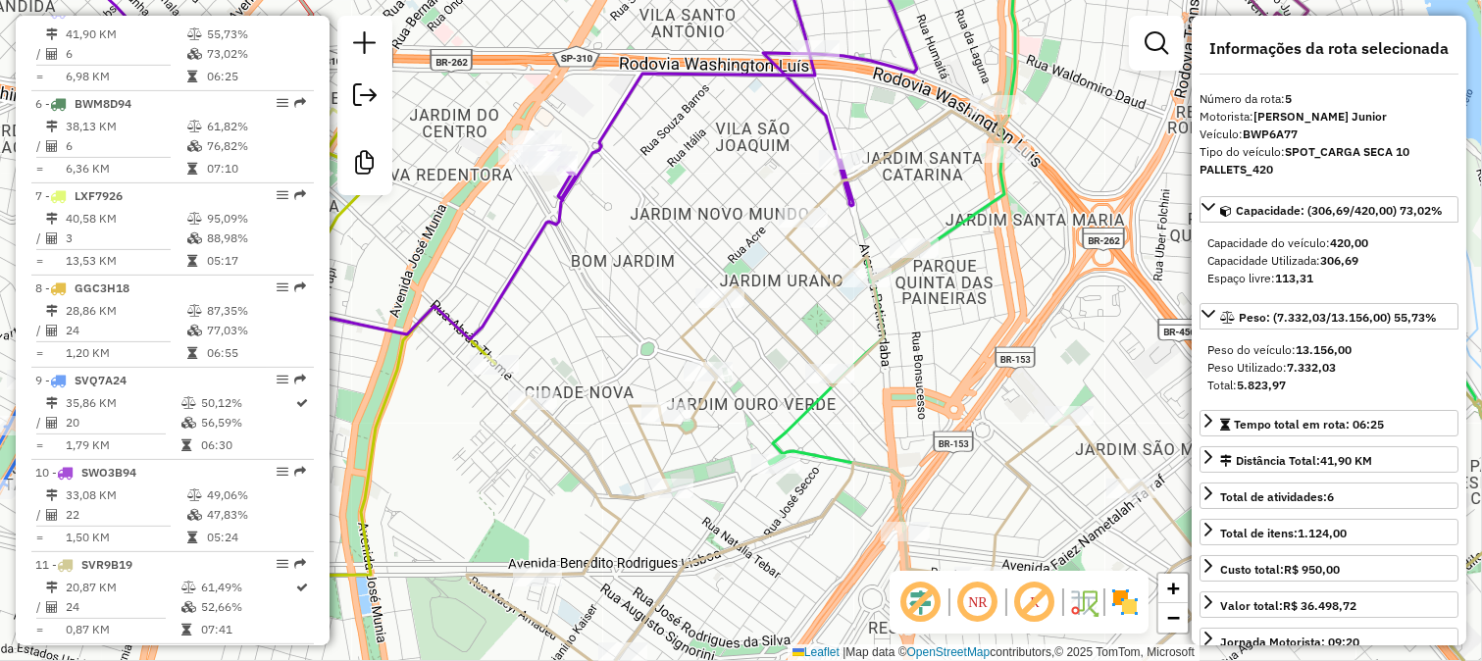
click at [800, 417] on icon at bounding box center [1172, 245] width 807 height 623
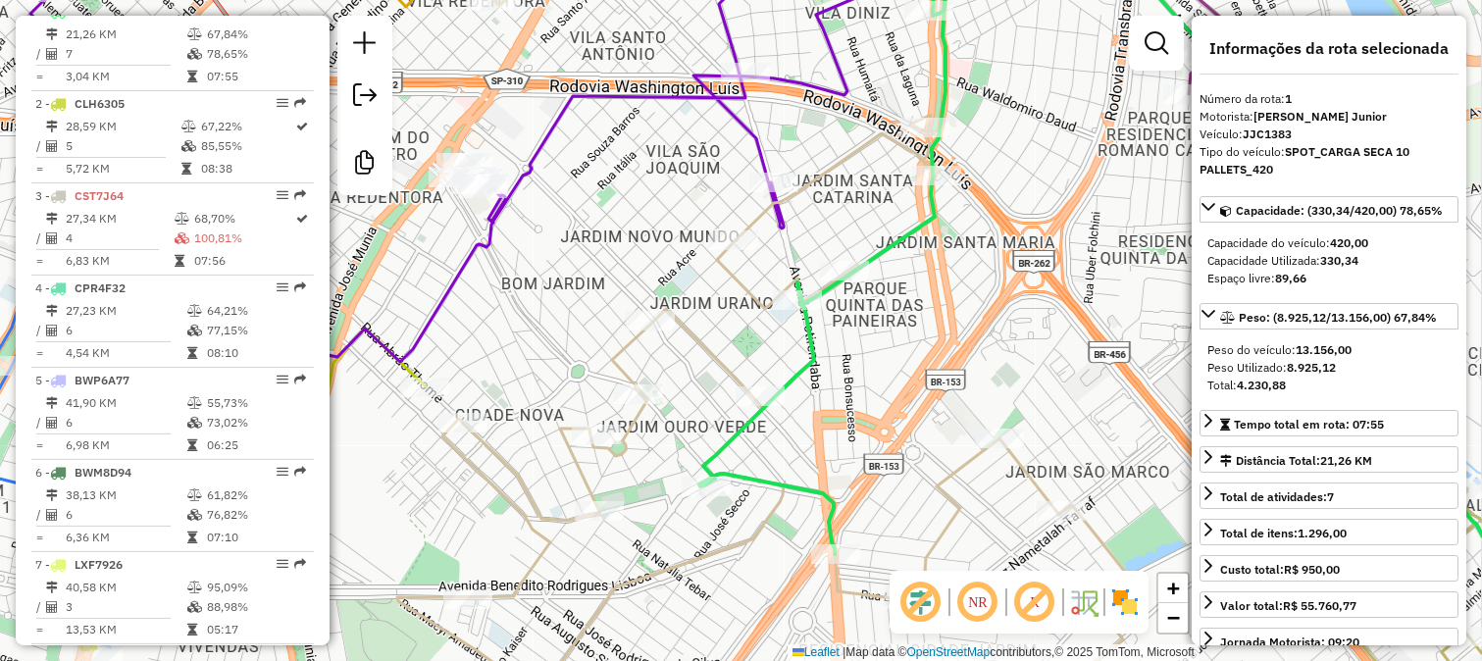
drag, startPoint x: 906, startPoint y: 412, endPoint x: 795, endPoint y: 445, distance: 115.7
click at [795, 445] on div "Janela de atendimento Grade de atendimento Capacidade Transportadoras Veículos …" at bounding box center [741, 330] width 1482 height 661
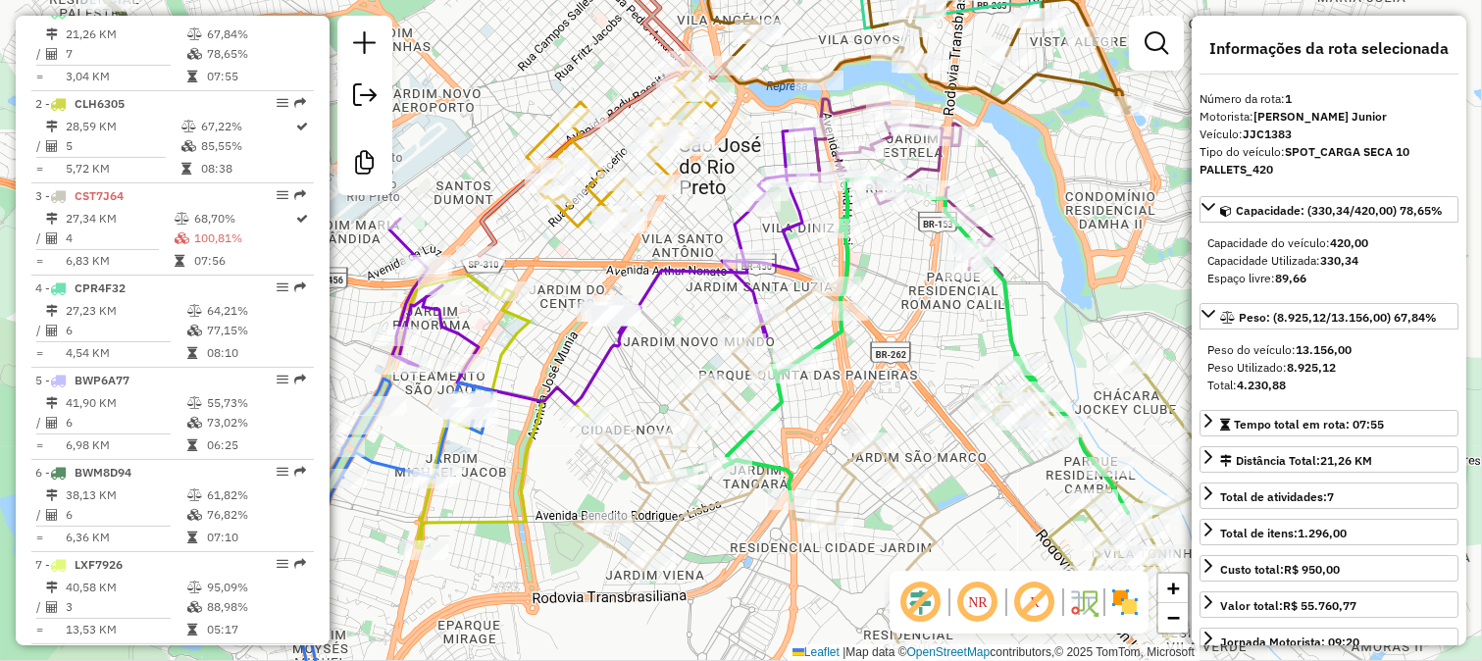
click at [861, 329] on div "Janela de atendimento Grade de atendimento Capacidade Transportadoras Veículos …" at bounding box center [741, 330] width 1482 height 661
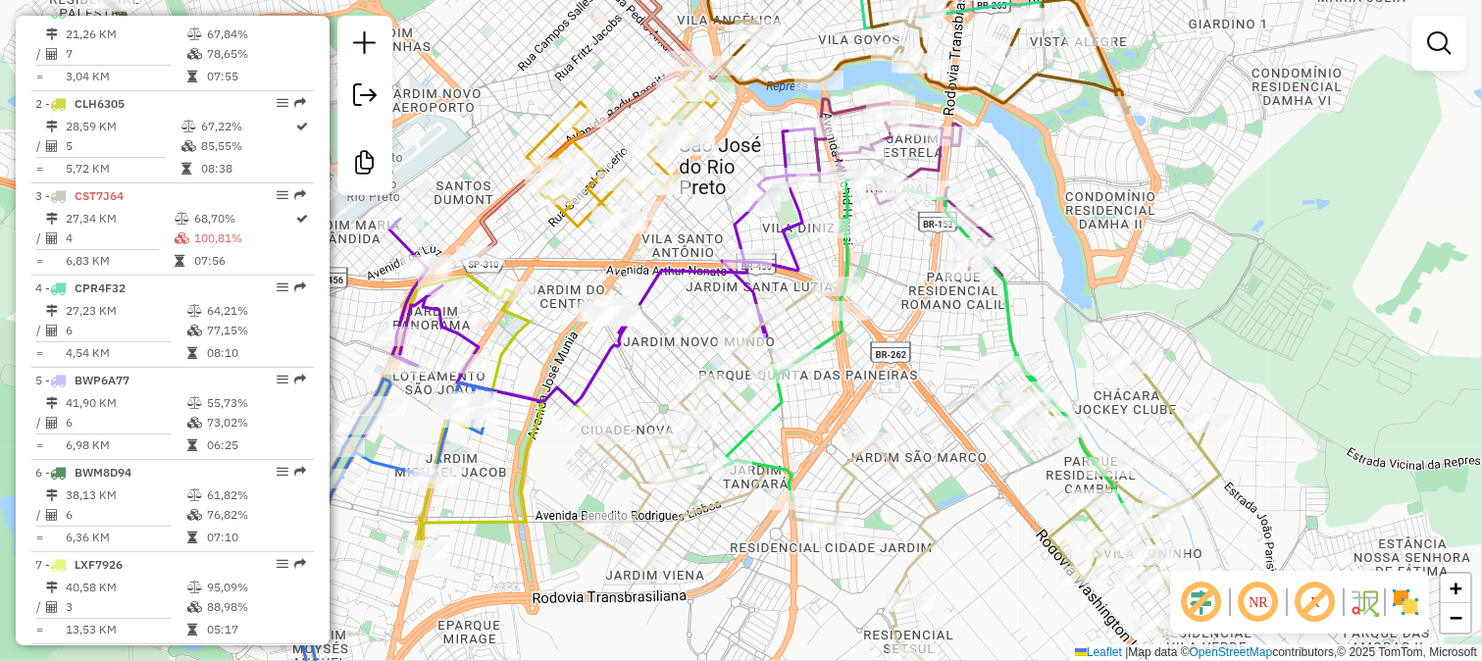
drag, startPoint x: 886, startPoint y: 329, endPoint x: 884, endPoint y: 442, distance: 113.8
click at [884, 442] on div "Janela de atendimento Grade de atendimento Capacidade Transportadoras Veículos …" at bounding box center [741, 330] width 1482 height 661
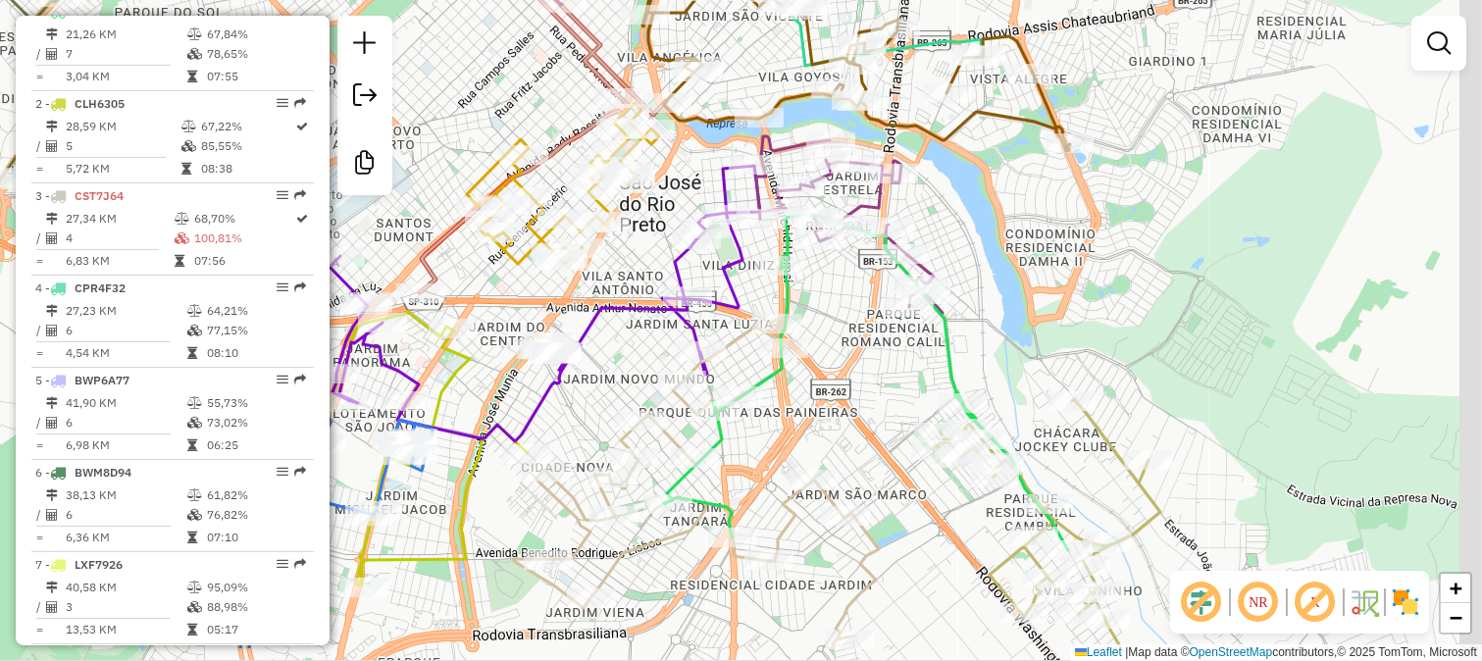
drag, startPoint x: 1098, startPoint y: 485, endPoint x: 957, endPoint y: 309, distance: 226.0
click at [957, 309] on div "Janela de atendimento Grade de atendimento Capacidade Transportadoras Veículos …" at bounding box center [741, 330] width 1482 height 661
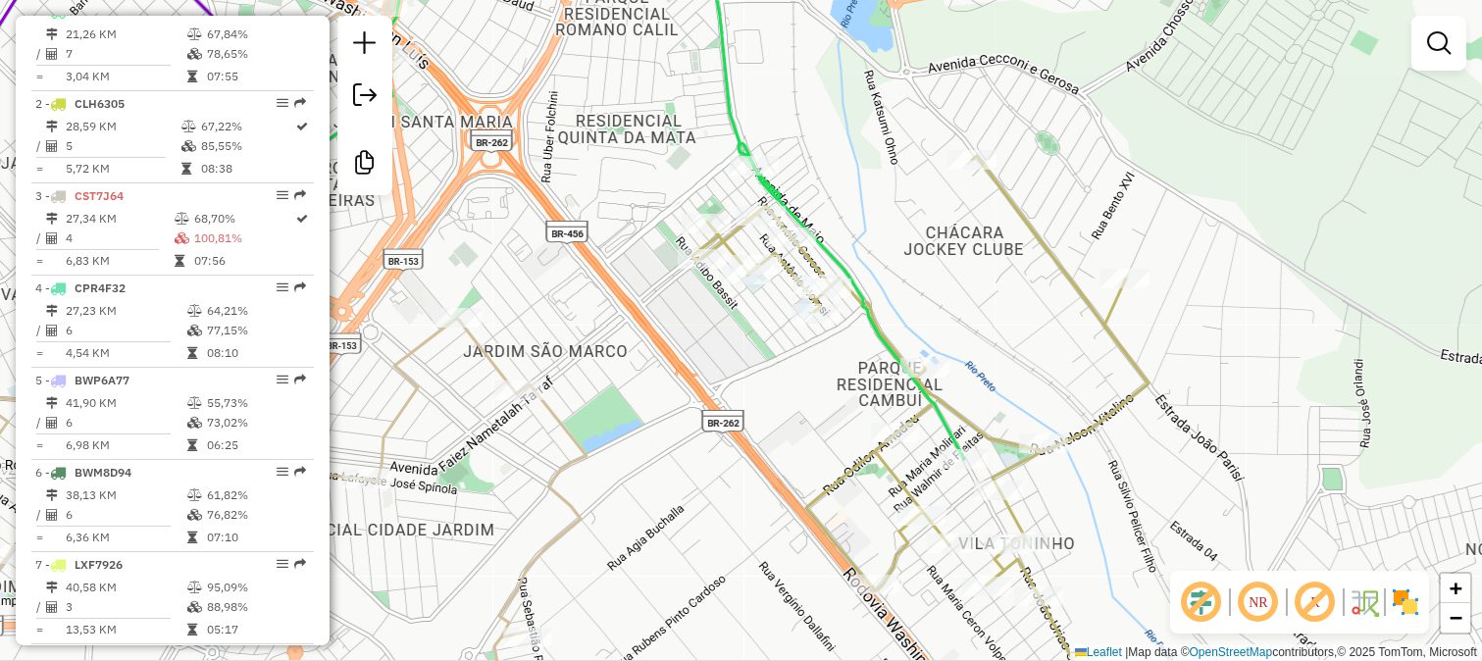
click at [952, 442] on icon at bounding box center [560, 196] width 807 height 525
select select "**********"
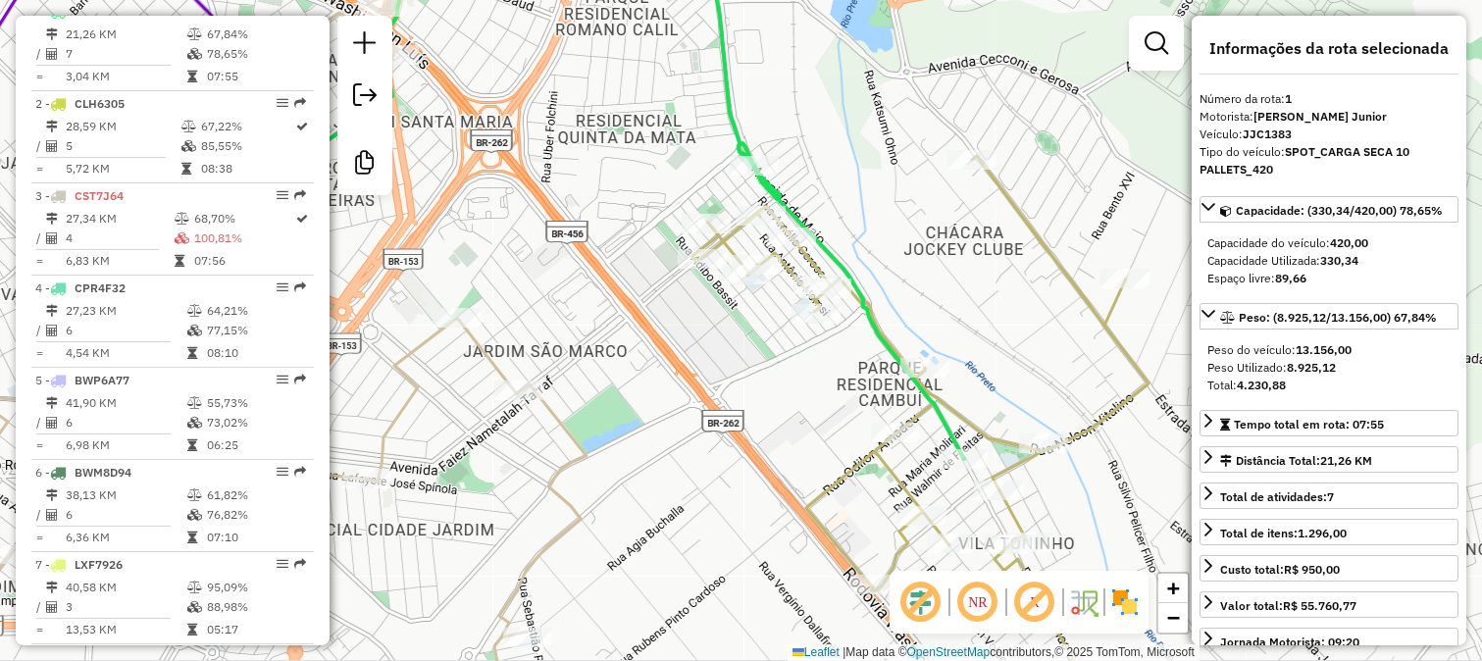
drag, startPoint x: 964, startPoint y: 276, endPoint x: 1005, endPoint y: 425, distance: 154.6
click at [1004, 420] on div "Janela de atendimento Grade de atendimento Capacidade Transportadoras Veículos …" at bounding box center [741, 330] width 1482 height 661
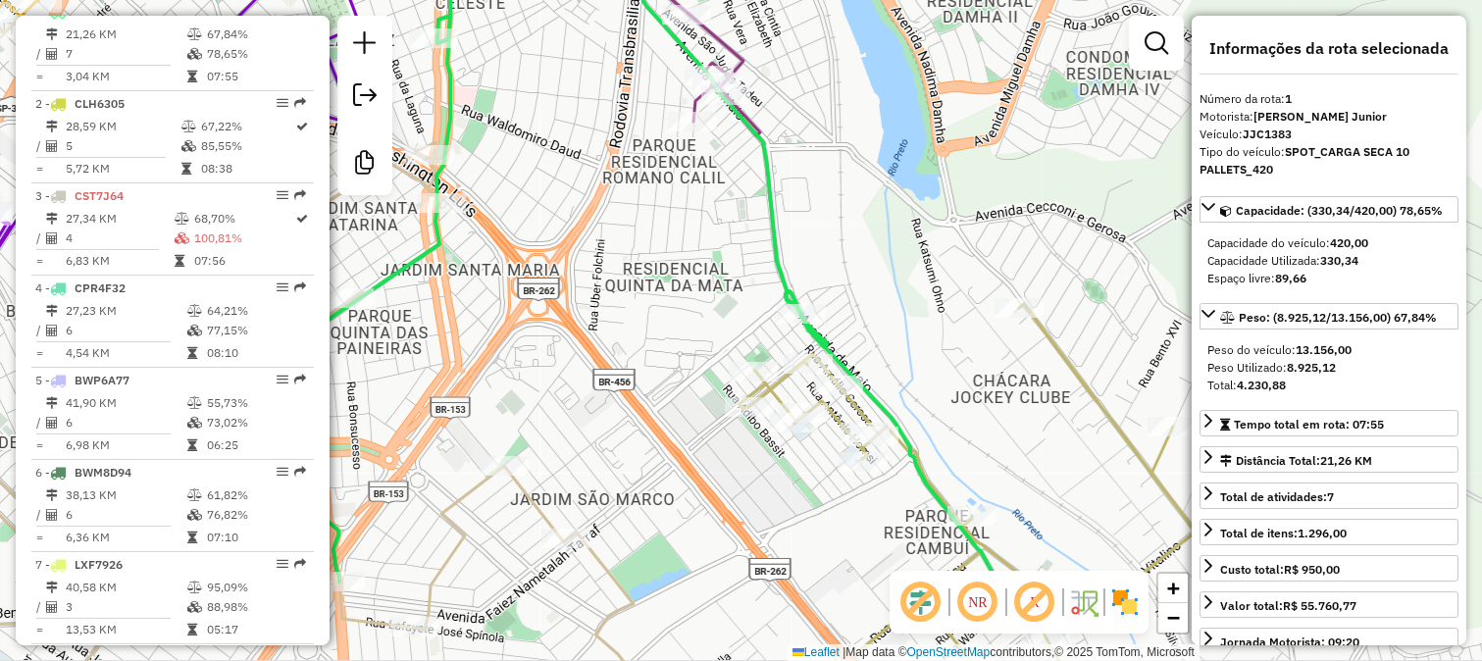
drag, startPoint x: 1064, startPoint y: 444, endPoint x: 1017, endPoint y: 339, distance: 115.0
click at [1028, 353] on div "Janela de atendimento Grade de atendimento Capacidade Transportadoras Veículos …" at bounding box center [741, 330] width 1482 height 661
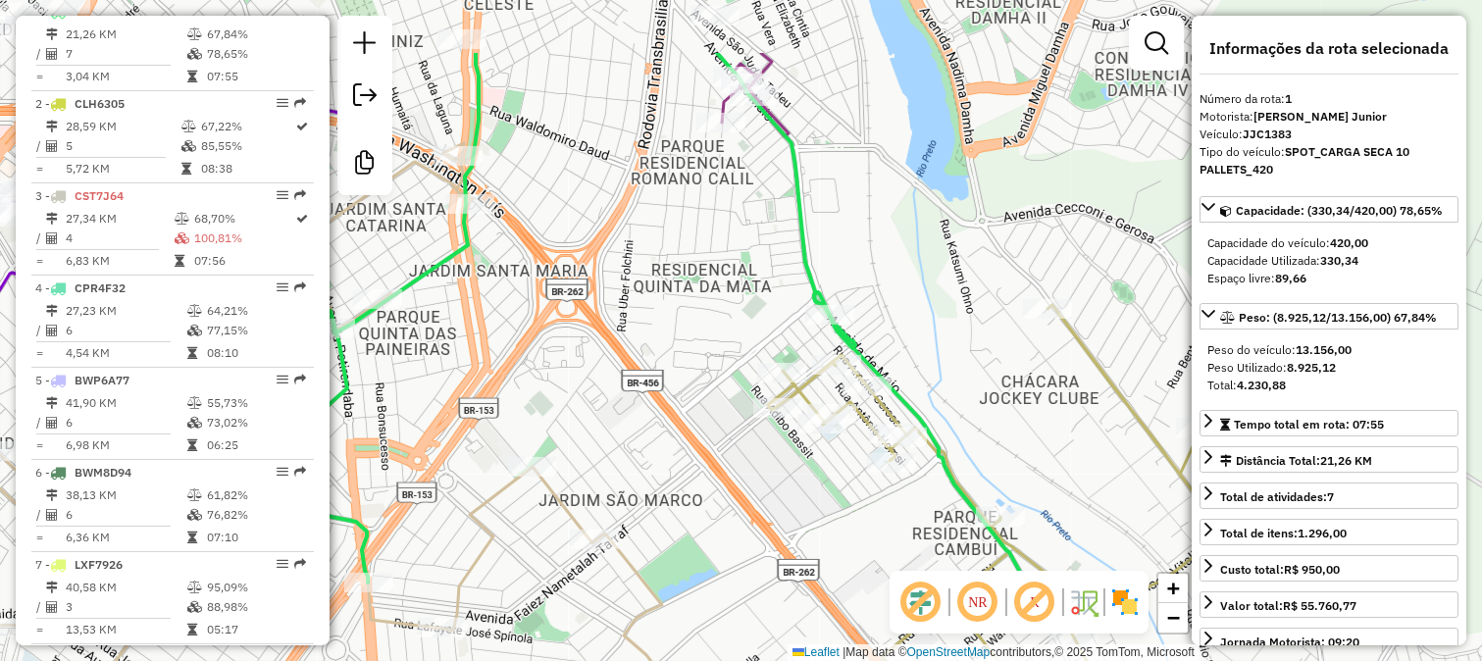
drag, startPoint x: 871, startPoint y: 229, endPoint x: 1041, endPoint y: 435, distance: 267.4
click at [1041, 435] on div "Janela de atendimento Grade de atendimento Capacidade Transportadoras Veículos …" at bounding box center [741, 330] width 1482 height 661
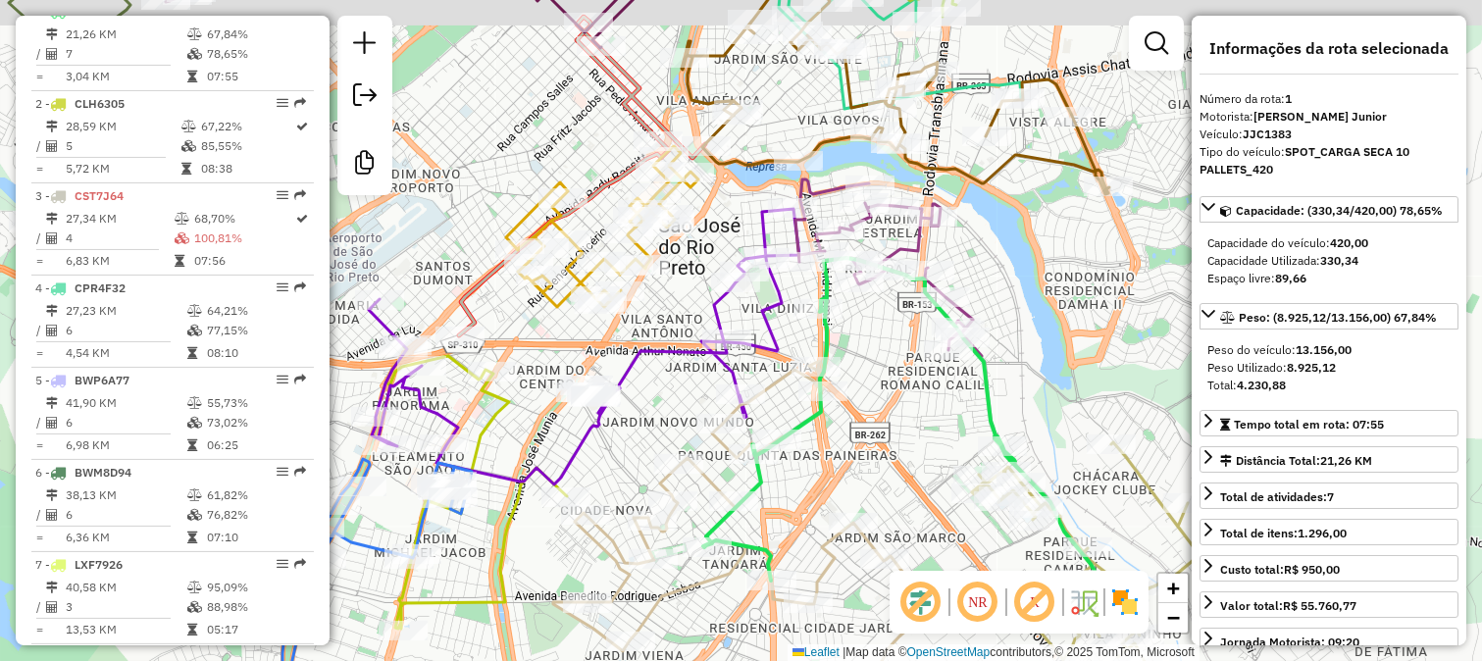
drag, startPoint x: 702, startPoint y: 262, endPoint x: 920, endPoint y: 430, distance: 274.8
click at [920, 430] on div "Janela de atendimento Grade de atendimento Capacidade Transportadoras Veículos …" at bounding box center [741, 330] width 1482 height 661
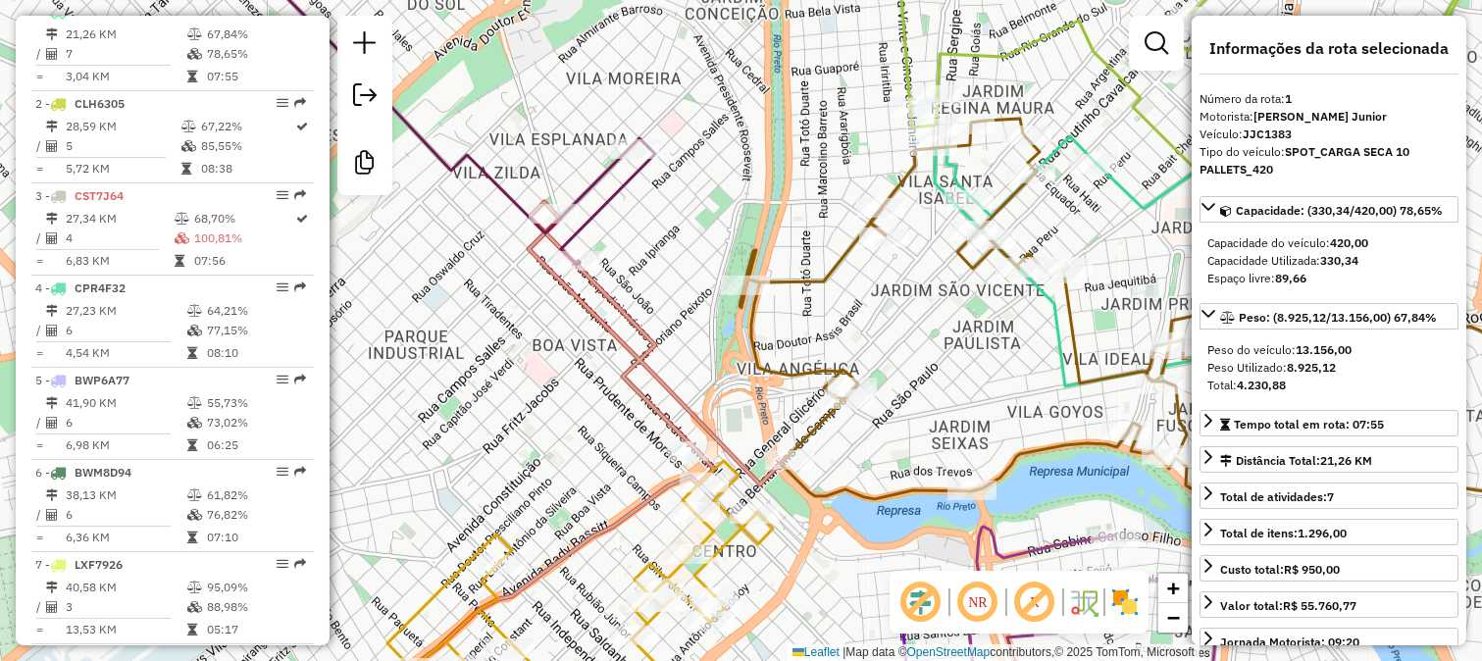
click at [785, 280] on icon at bounding box center [1166, 338] width 854 height 439
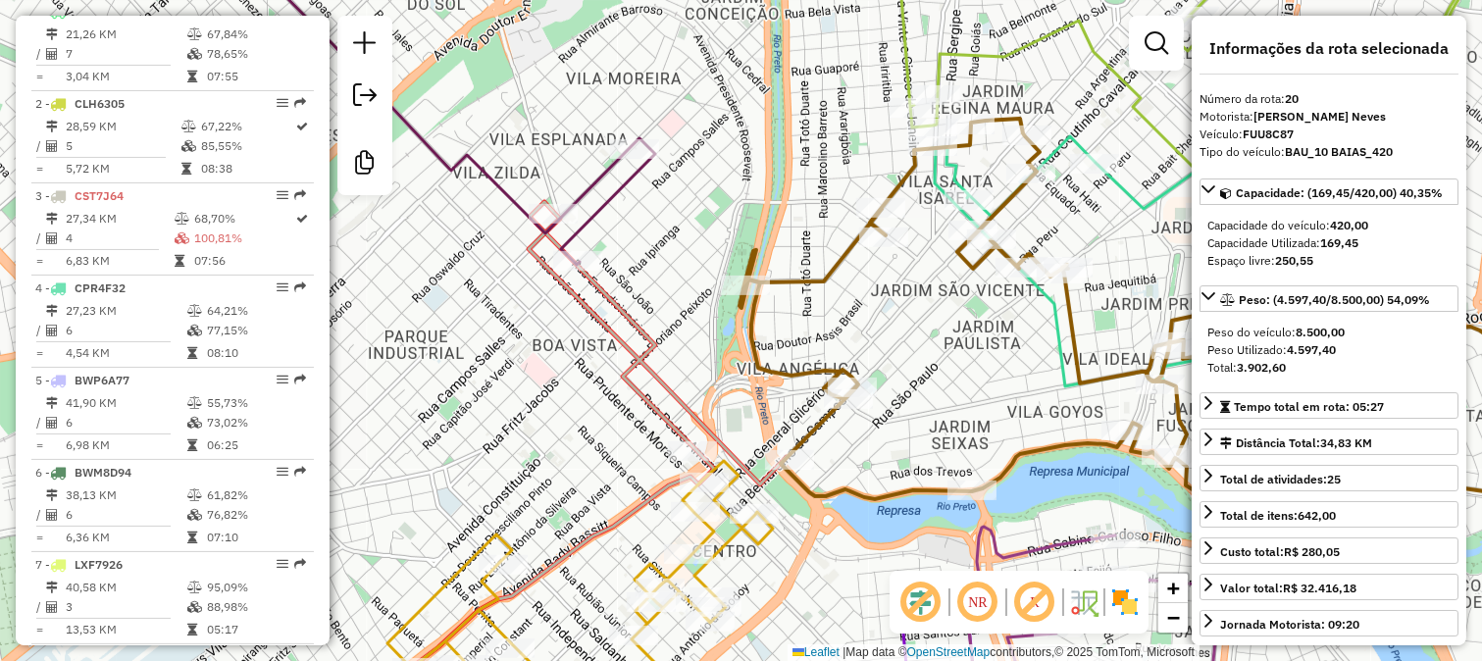
scroll to position [2540, 0]
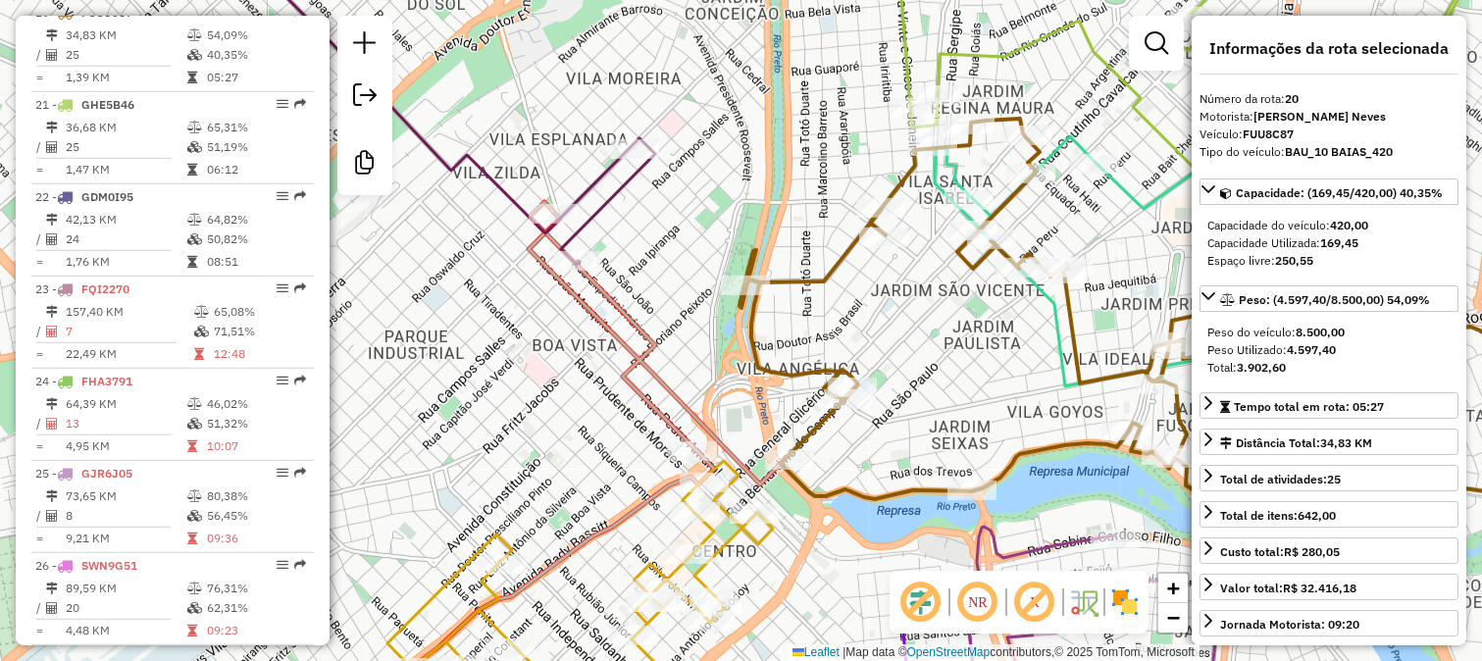
click at [811, 262] on div "Janela de atendimento Grade de atendimento Capacidade Transportadoras Veículos …" at bounding box center [741, 330] width 1482 height 661
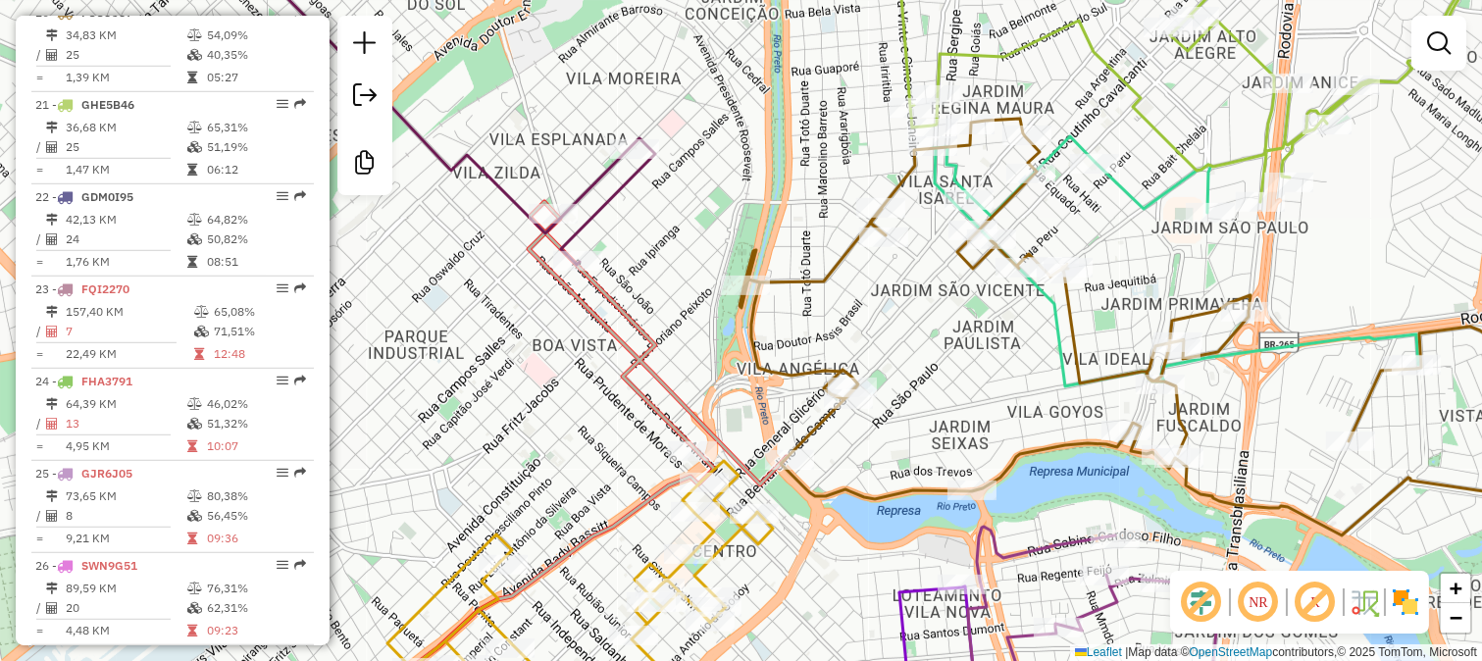
click at [812, 272] on icon at bounding box center [1166, 338] width 854 height 439
select select "**********"
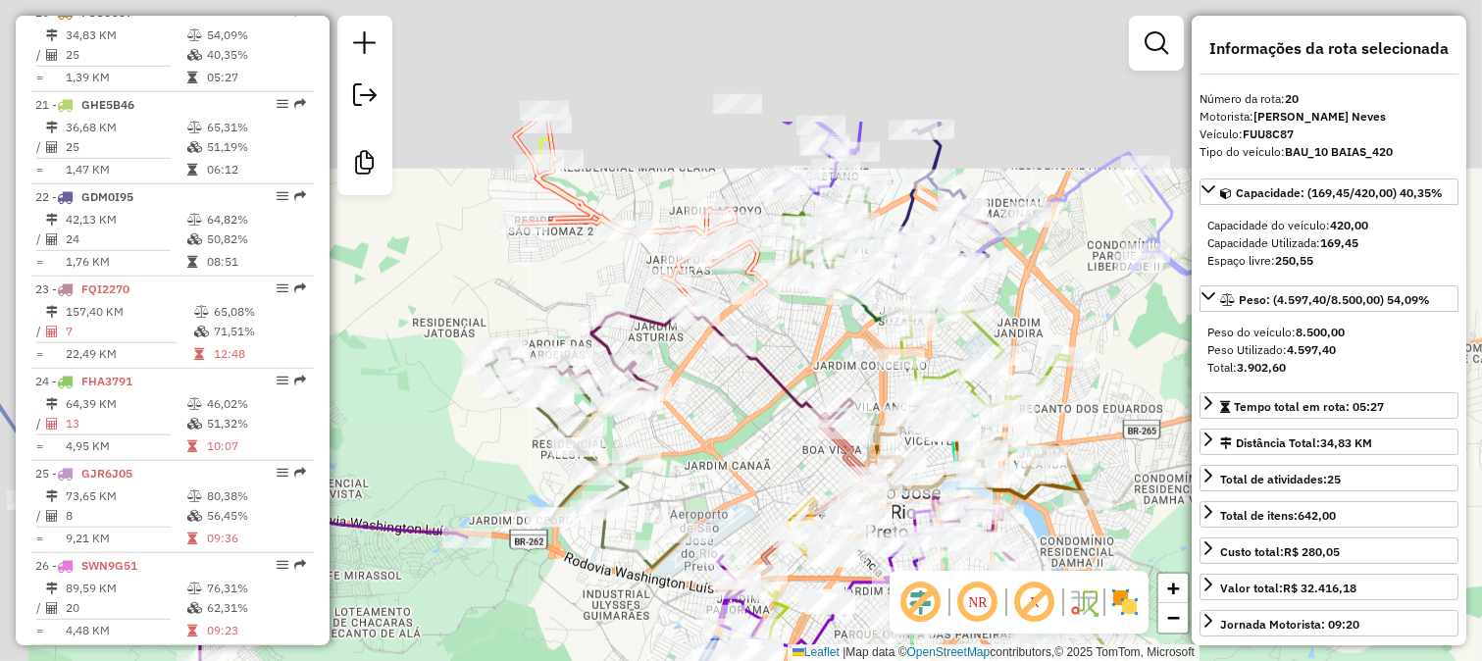
drag, startPoint x: 631, startPoint y: 231, endPoint x: 778, endPoint y: 456, distance: 268.4
click at [788, 453] on div "Janela de atendimento Grade de atendimento Capacidade Transportadoras Veículos …" at bounding box center [741, 330] width 1482 height 661
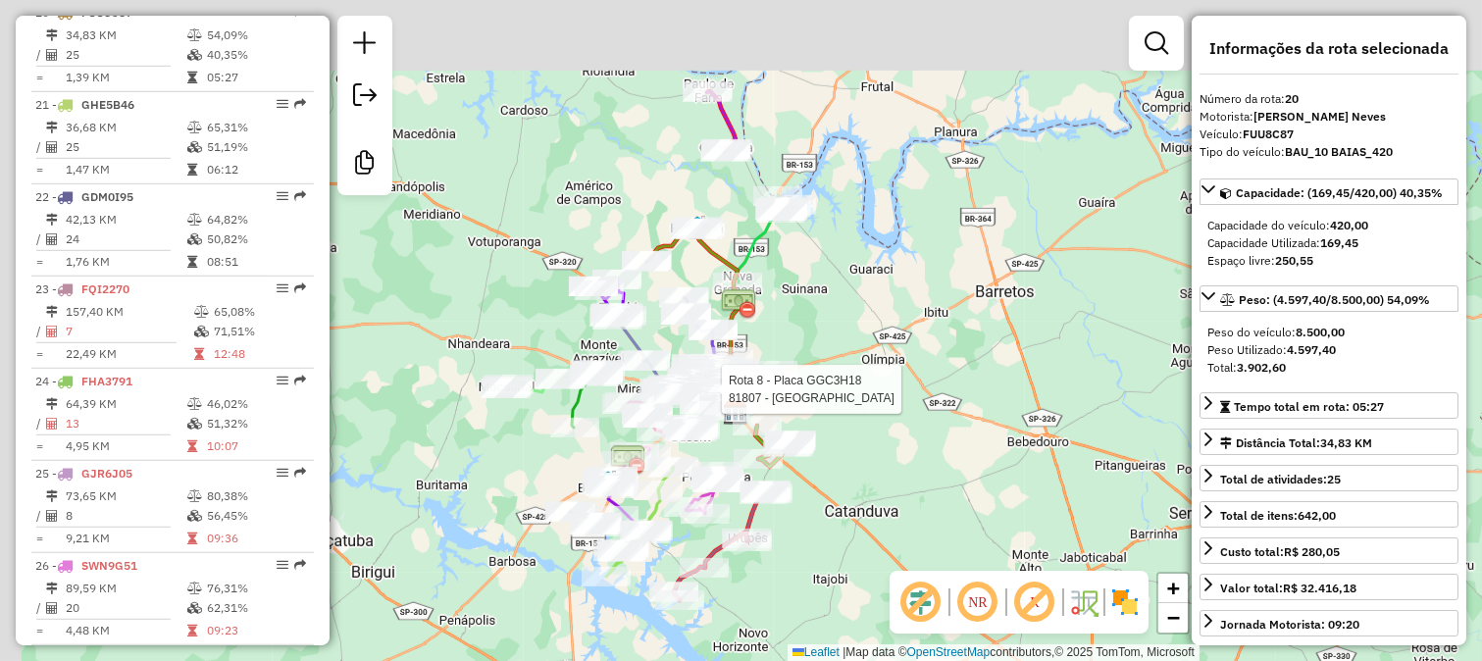
drag, startPoint x: 858, startPoint y: 281, endPoint x: 968, endPoint y: 428, distance: 182.8
click at [968, 428] on div "Rota 8 - Placa GGC3H18 81807 - KIBERAMA CENTRO Janela de atendimento Grade de a…" at bounding box center [741, 330] width 1482 height 661
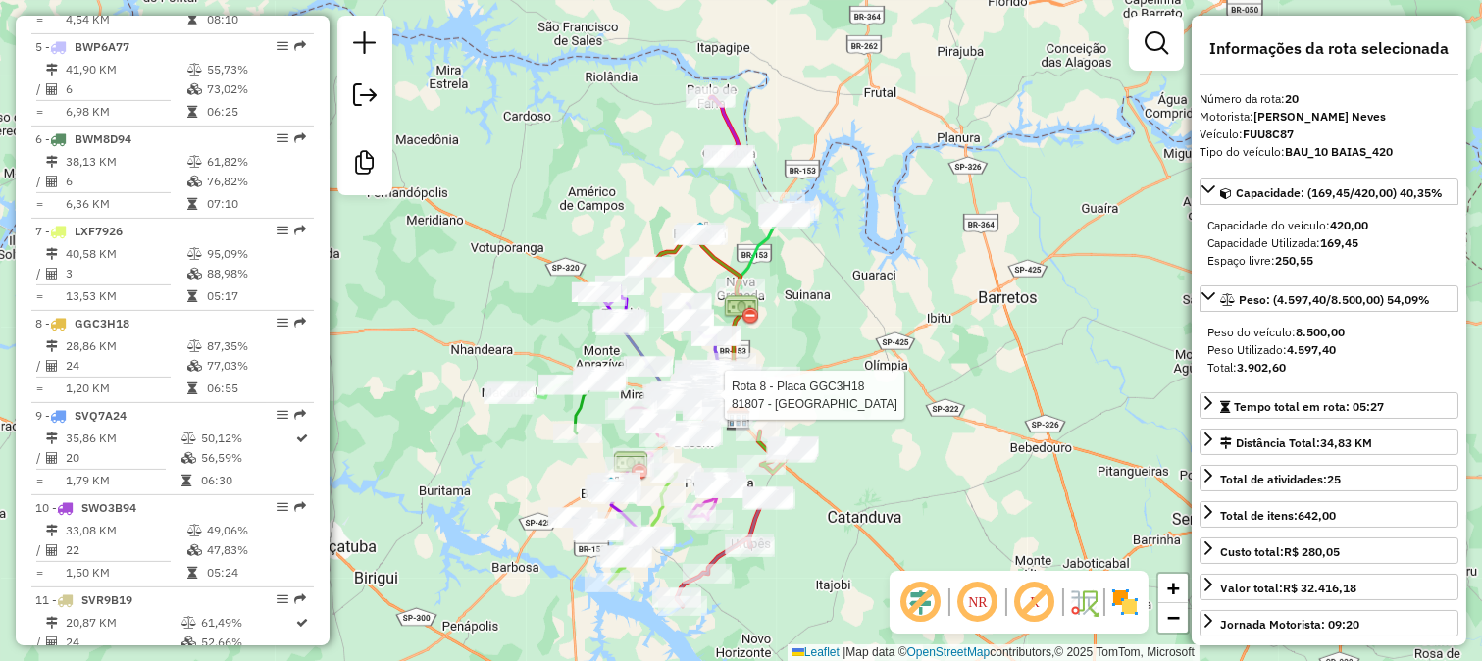
scroll to position [360, 0]
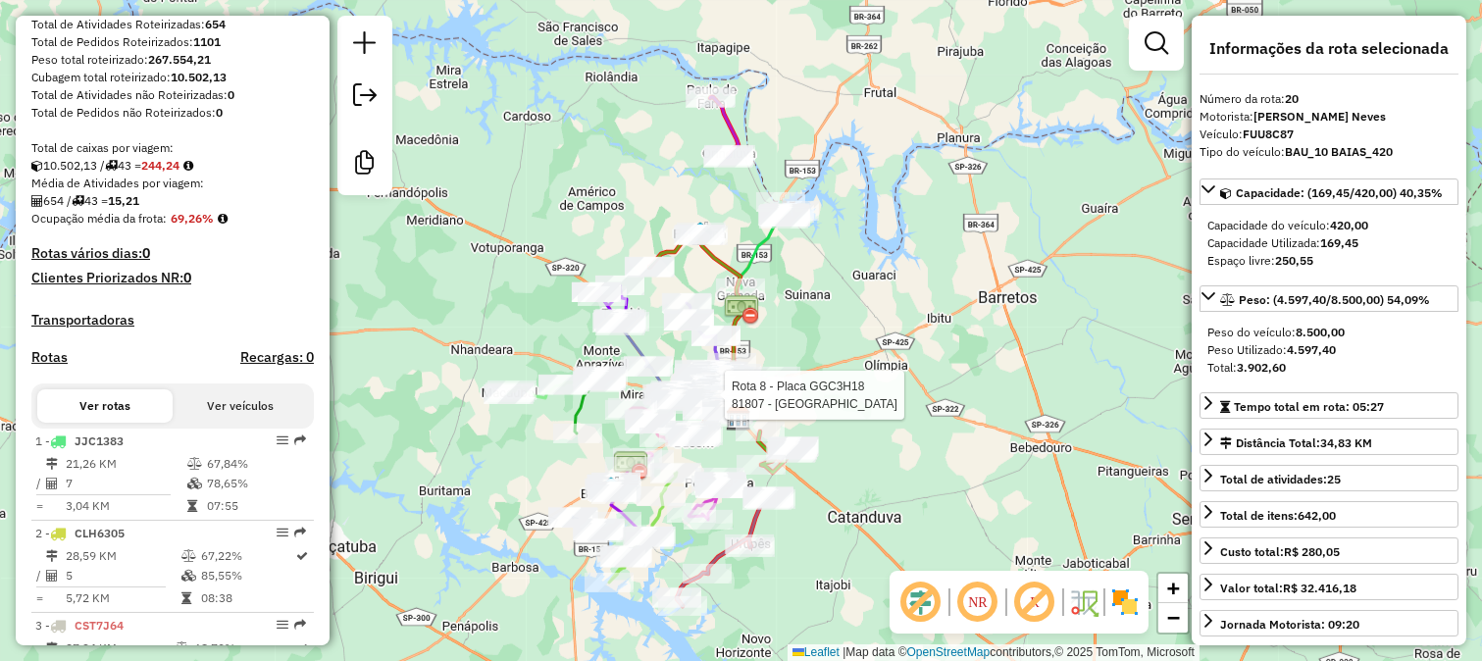
click at [738, 138] on icon at bounding box center [724, 127] width 28 height 61
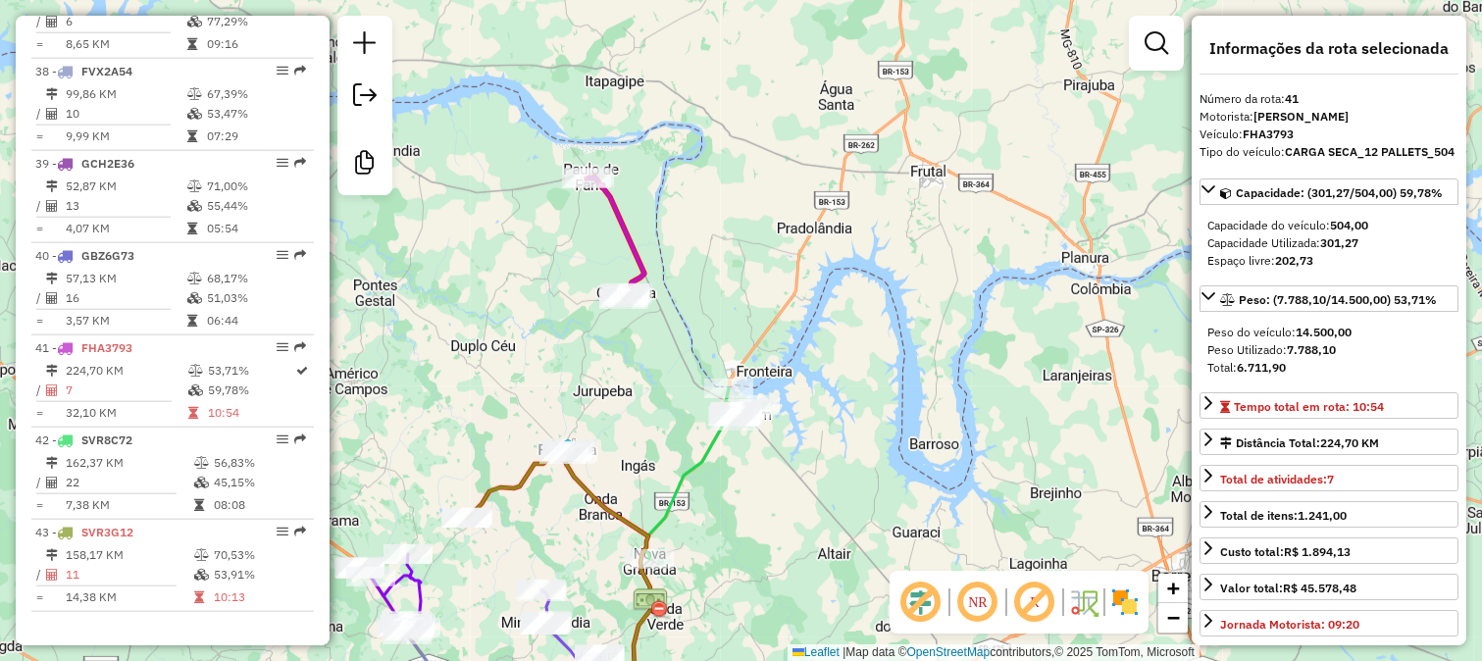
click at [776, 178] on div "Rota 41 - Placa FHA3793 83086 - MERCADO BOIADEIRO Janela de atendimento Grade d…" at bounding box center [741, 330] width 1482 height 661
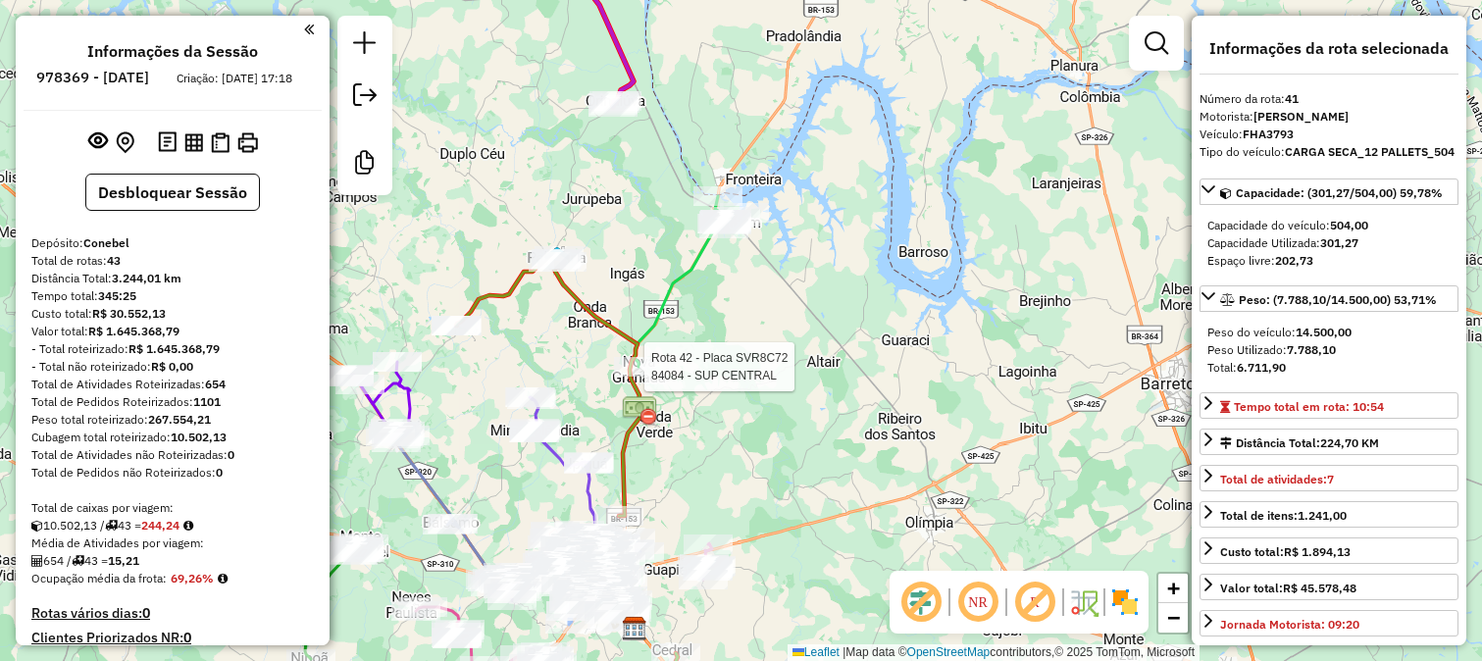
select select "**********"
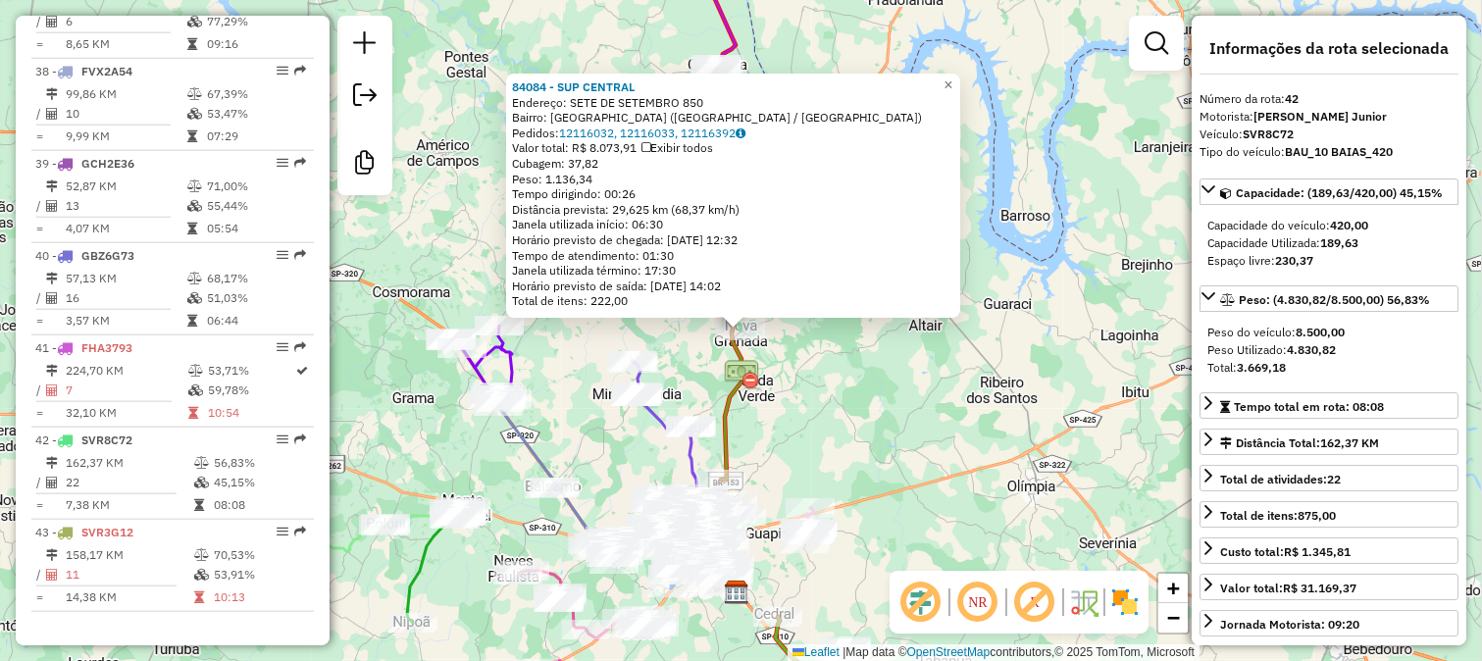
click at [794, 384] on div "84084 - SUP CENTRAL Endereço: SETE DE SETEMBRO 850 Bairro: CENTRO (NOVA GRANADA…" at bounding box center [741, 330] width 1482 height 661
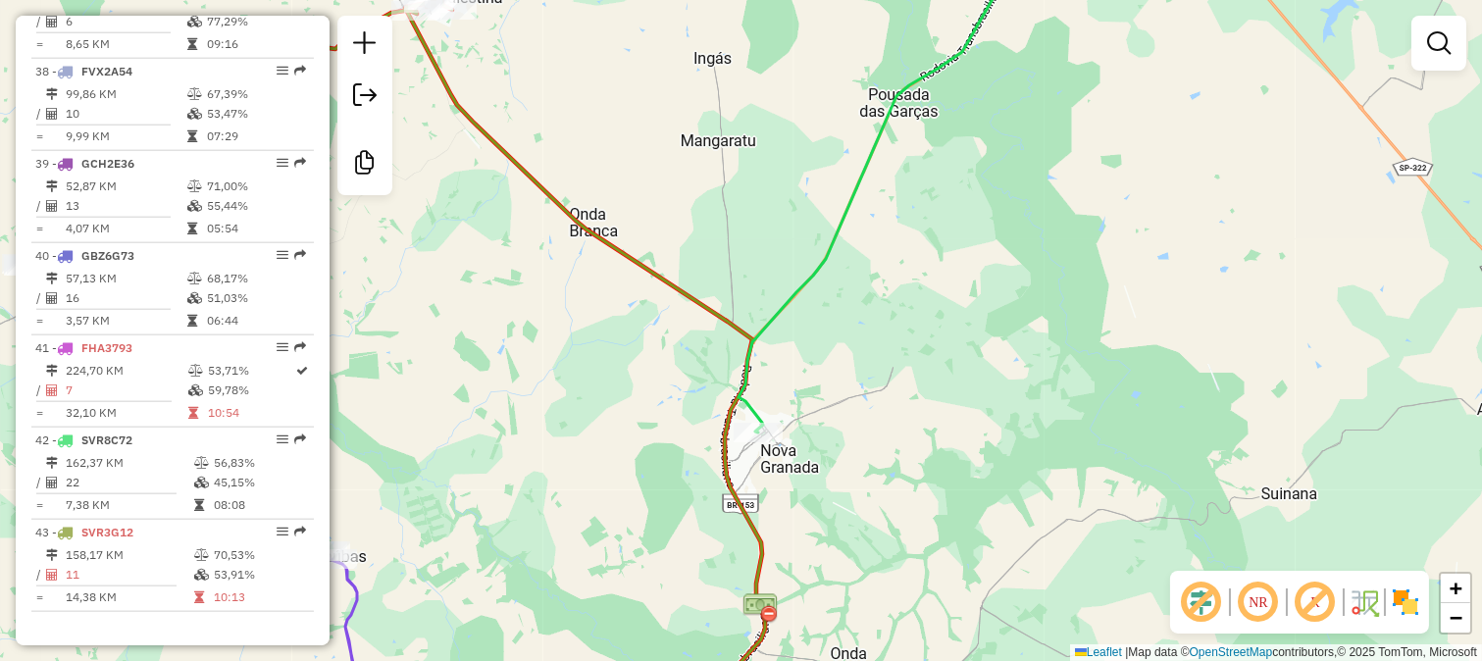
drag, startPoint x: 827, startPoint y: 448, endPoint x: 865, endPoint y: 175, distance: 276.3
click at [865, 181] on div "Janela de atendimento Grade de atendimento Capacidade Transportadoras Veículos …" at bounding box center [741, 330] width 1482 height 661
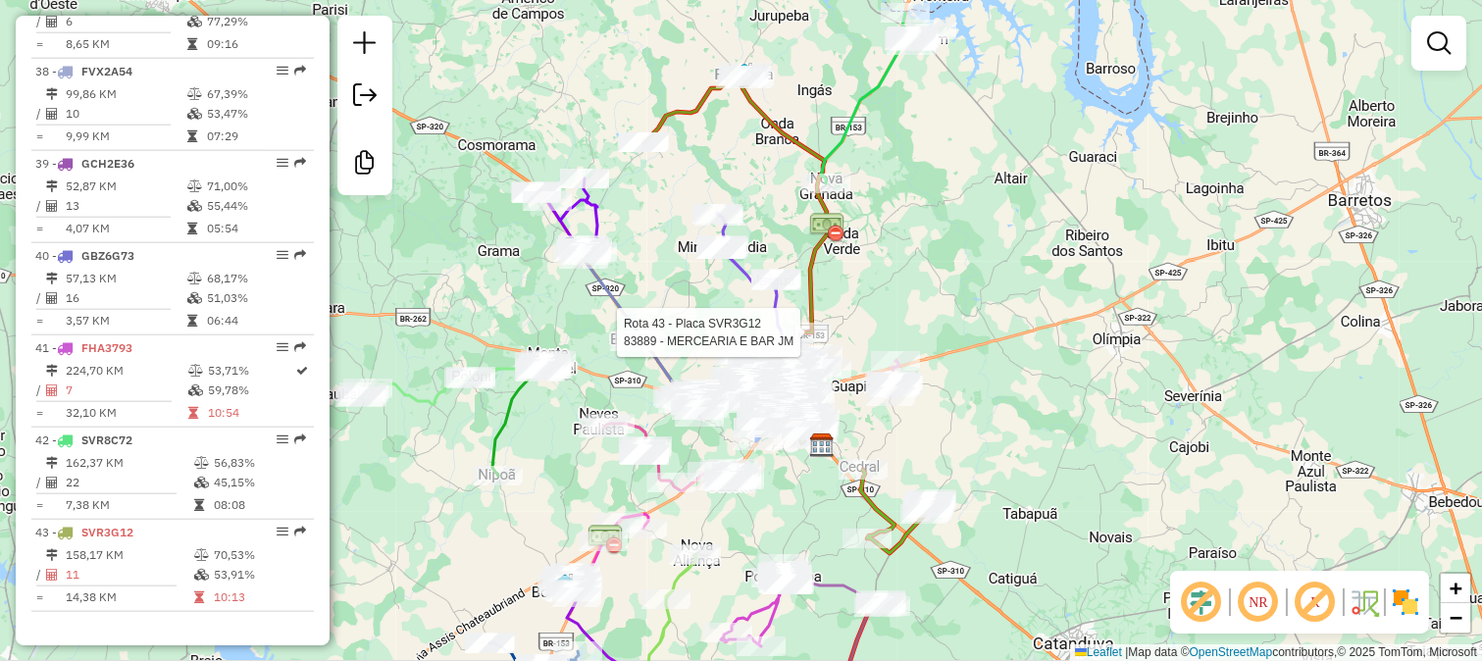
select select "**********"
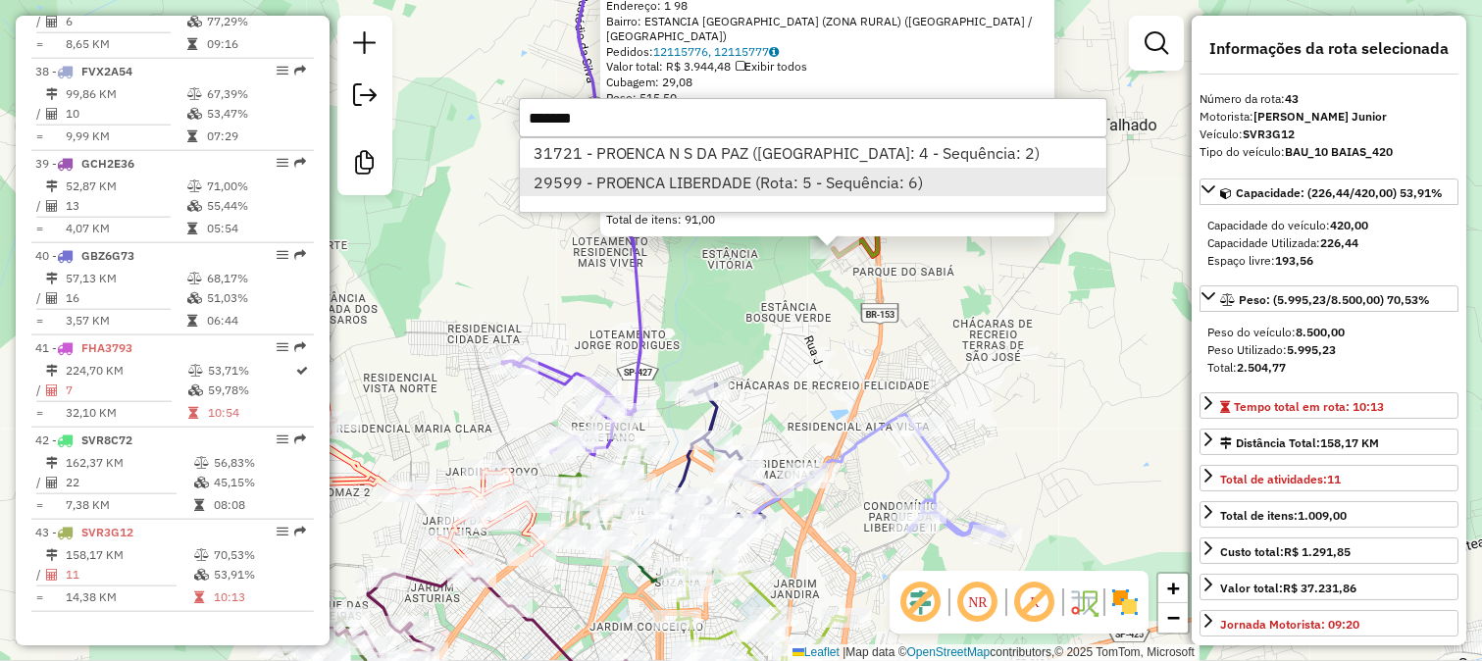
type input "*******"
click at [810, 171] on li "29599 - PROENCA LIBERDADE (Rota: 5 - Sequência: 6)" at bounding box center [813, 182] width 586 height 29
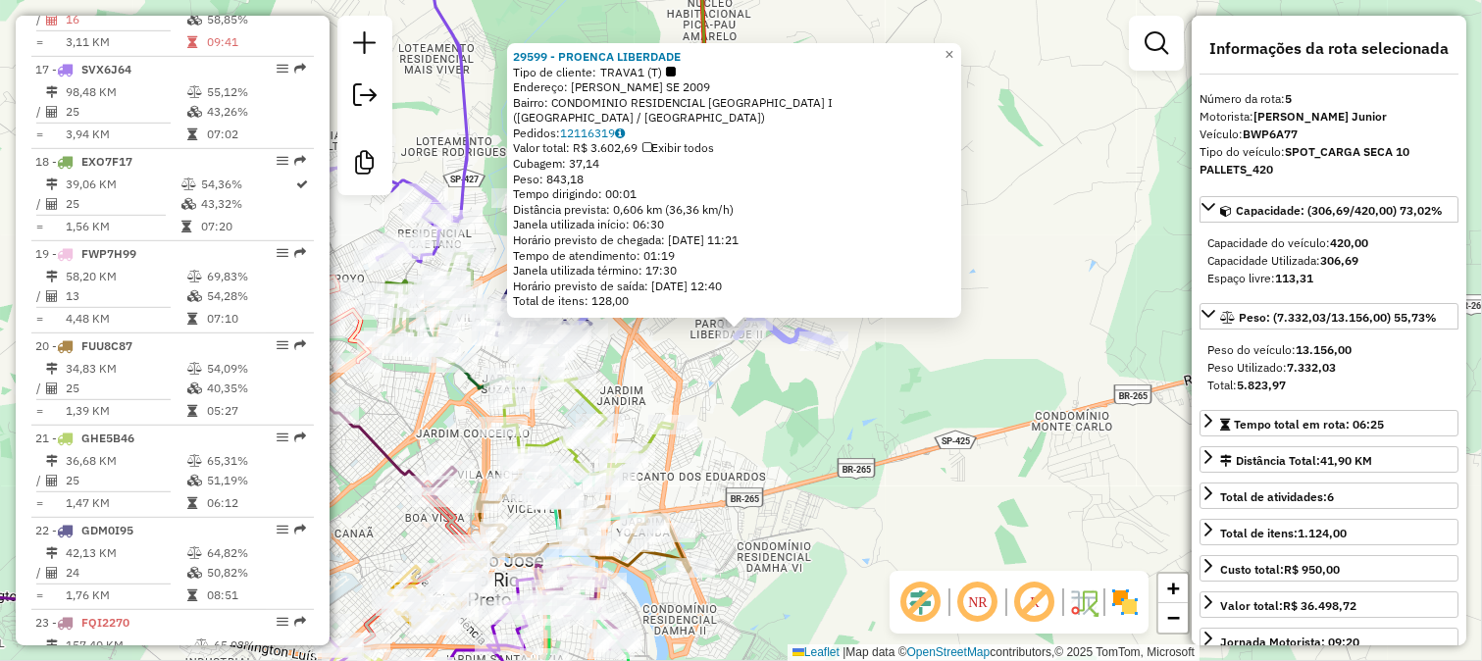
scroll to position [1158, 0]
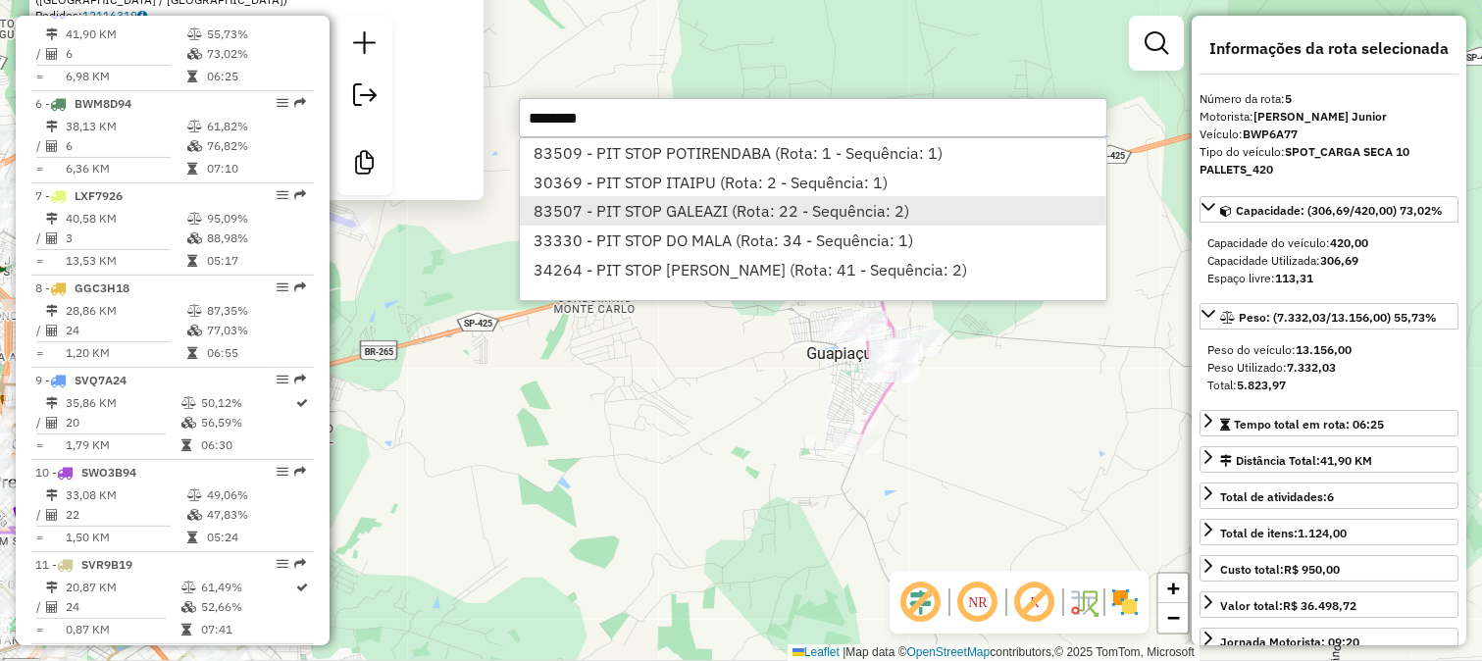
type input "********"
click at [783, 214] on li "83507 - PIT STOP GALEAZI (Rota: 22 - Sequência: 2)" at bounding box center [813, 210] width 586 height 29
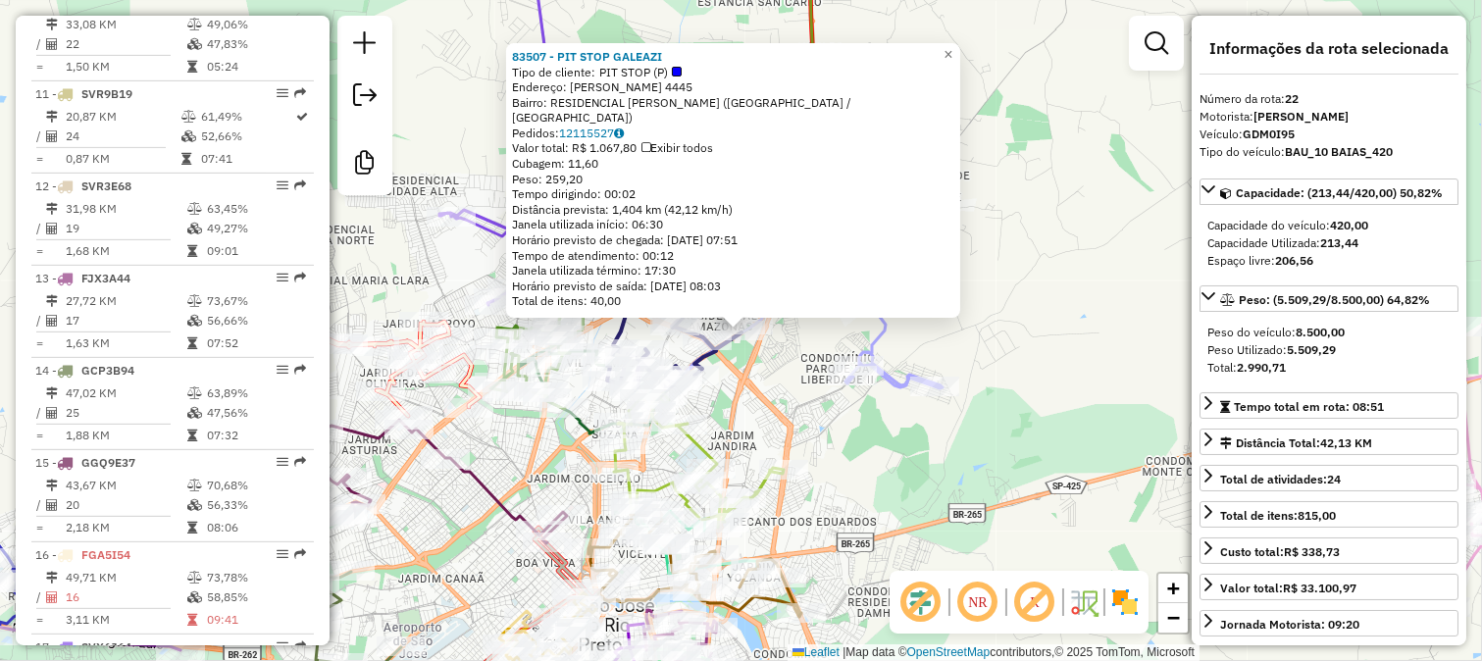
scroll to position [2723, 0]
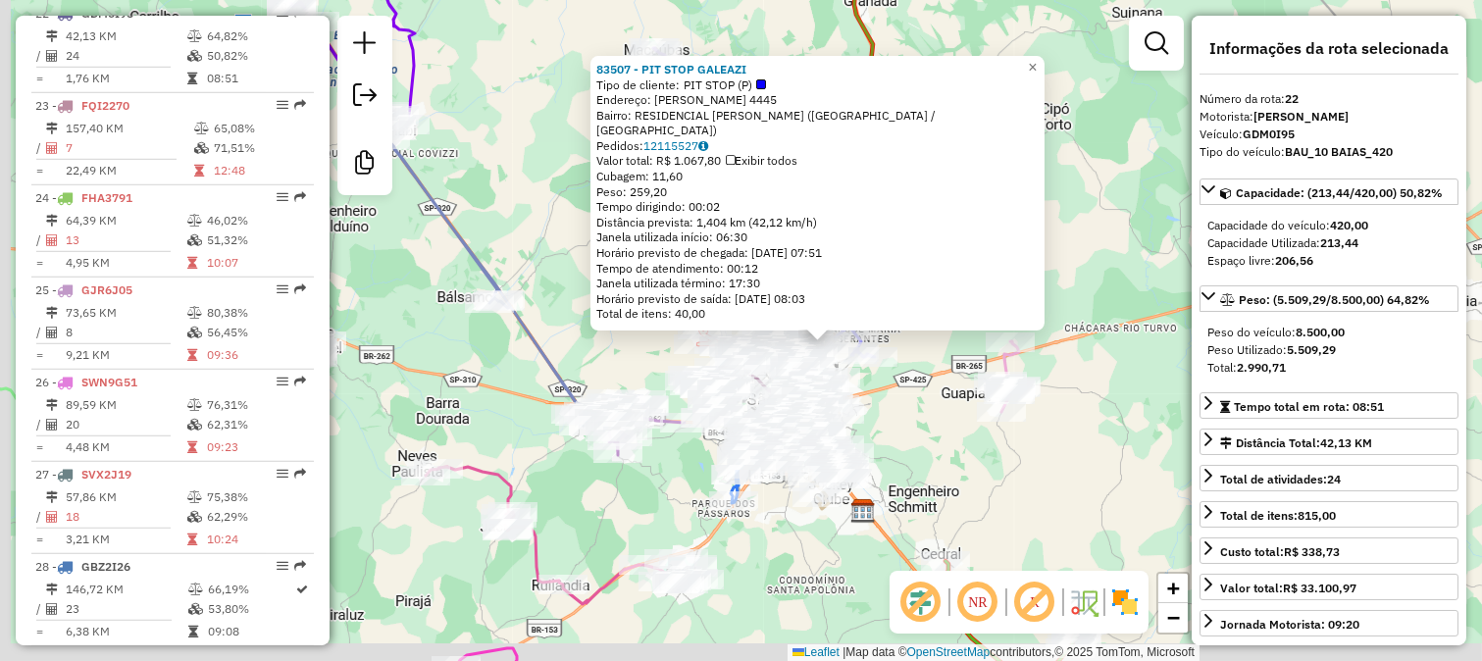
drag, startPoint x: 874, startPoint y: 516, endPoint x: 957, endPoint y: 354, distance: 182.0
click at [967, 306] on div "83507 - PIT STOP GALEAZI Tipo de cliente: PIT STOP (P) Endereço: DANILO GALEAZZ…" at bounding box center [741, 330] width 1482 height 661
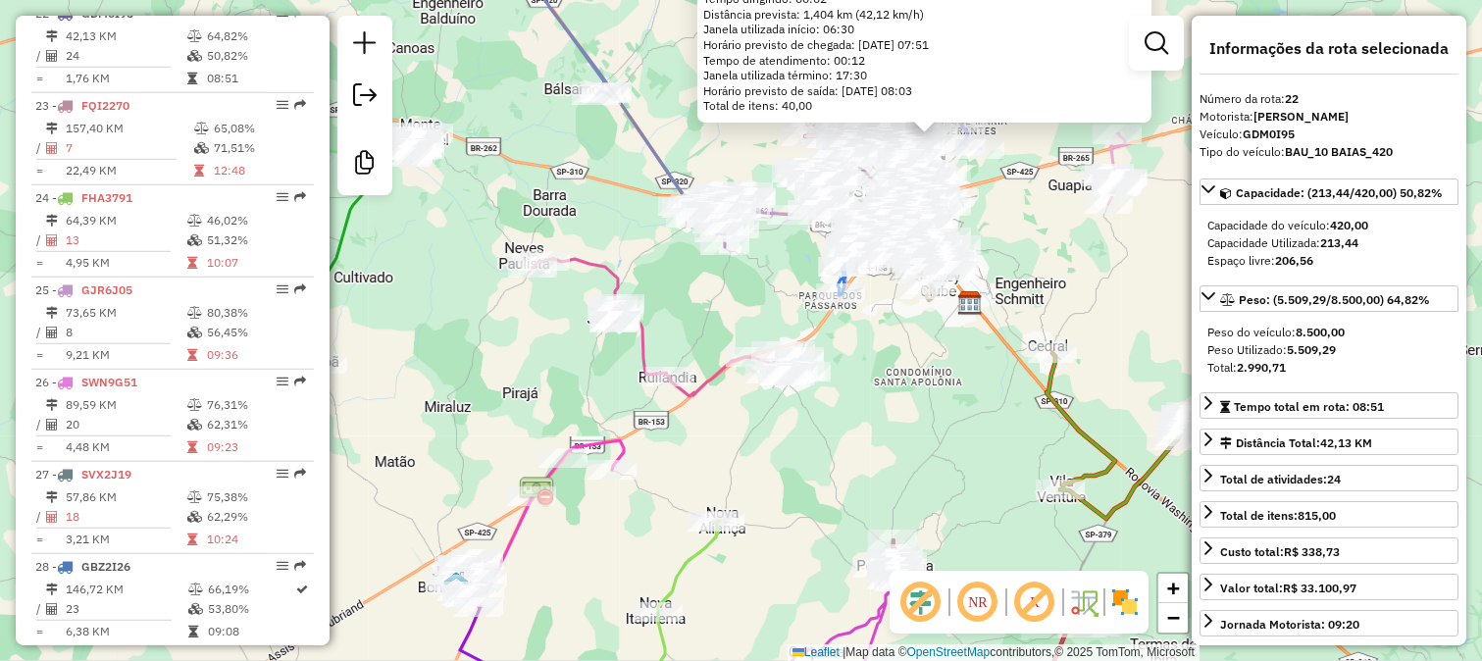
drag, startPoint x: 941, startPoint y: 427, endPoint x: 1014, endPoint y: 308, distance: 139.1
click at [1007, 320] on div "83507 - PIT STOP GALEAZI Tipo de cliente: PIT STOP (P) Endereço: DANILO GALEAZZ…" at bounding box center [741, 330] width 1482 height 661
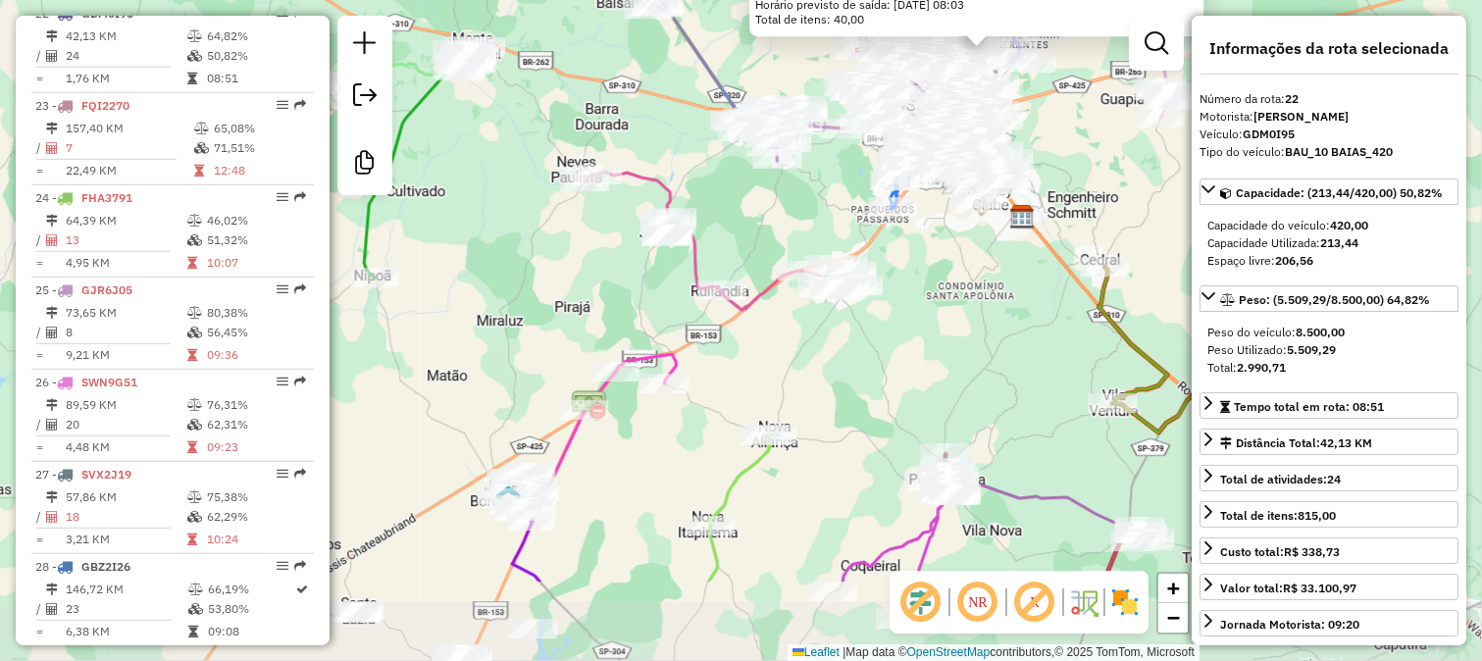
drag, startPoint x: 977, startPoint y: 379, endPoint x: 1010, endPoint y: 280, distance: 103.6
click at [1010, 281] on div "83507 - PIT STOP GALEAZI Tipo de cliente: PIT STOP (P) Endereço: DANILO GALEAZZ…" at bounding box center [741, 330] width 1482 height 661
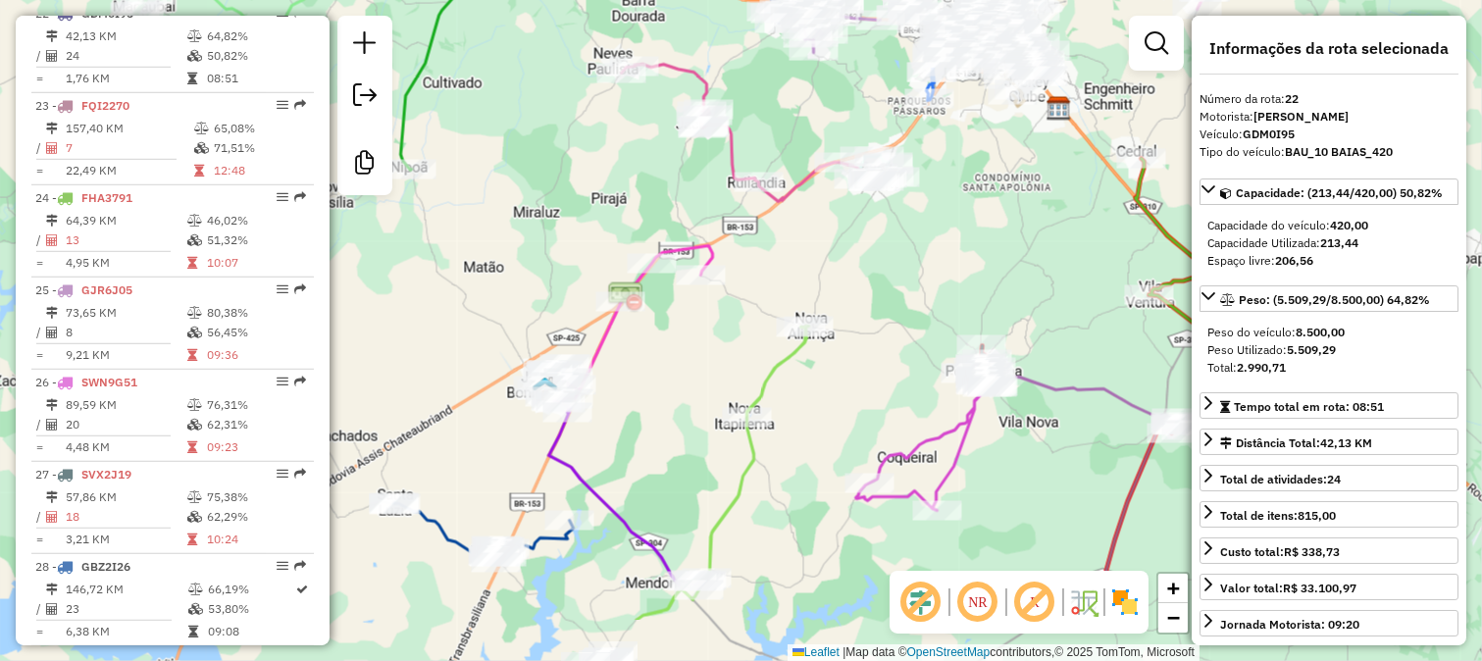
drag, startPoint x: 1000, startPoint y: 322, endPoint x: 1018, endPoint y: 238, distance: 85.2
click at [1012, 246] on div "83507 - PIT STOP GALEAZI Tipo de cliente: PIT STOP (P) Endereço: DANILO GALEAZZ…" at bounding box center [741, 330] width 1482 height 661
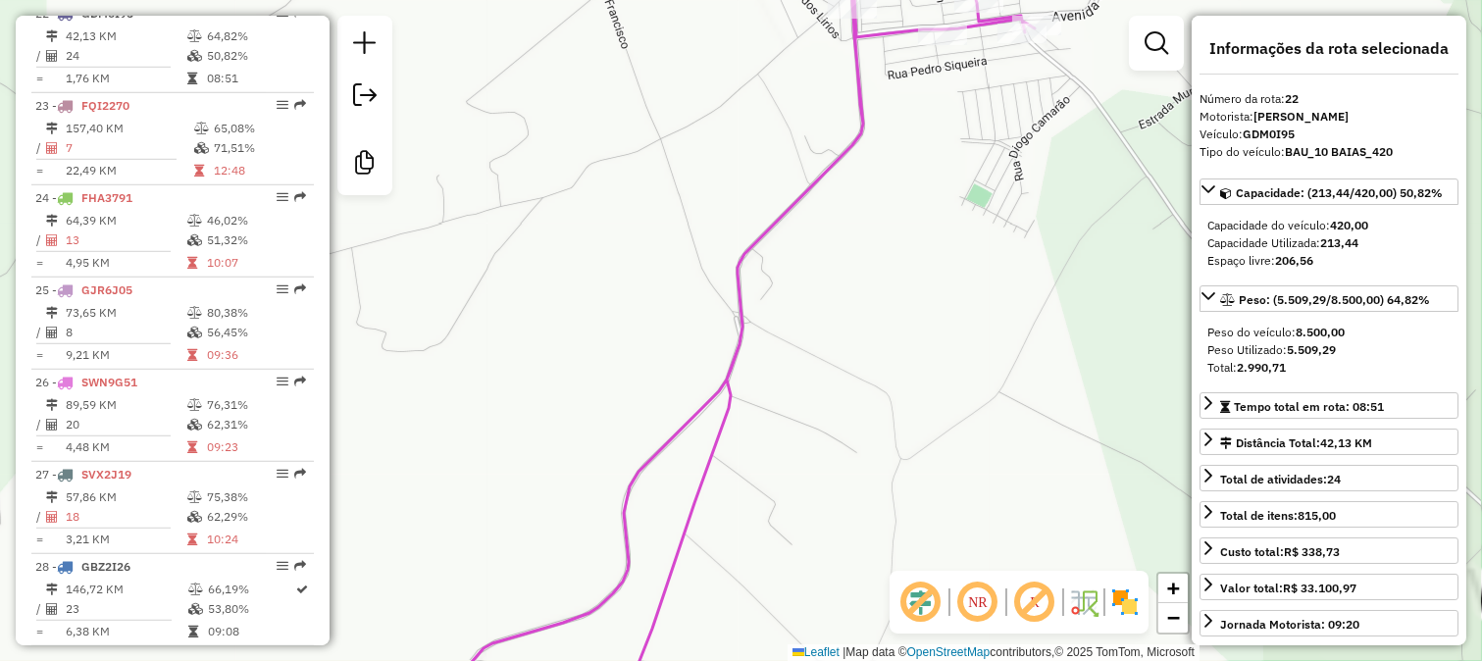
drag, startPoint x: 964, startPoint y: 123, endPoint x: 935, endPoint y: 337, distance: 216.8
click at [936, 331] on div "83507 - PIT STOP GALEAZI Tipo de cliente: PIT STOP (P) Endereço: DANILO GALEAZZ…" at bounding box center [741, 330] width 1482 height 661
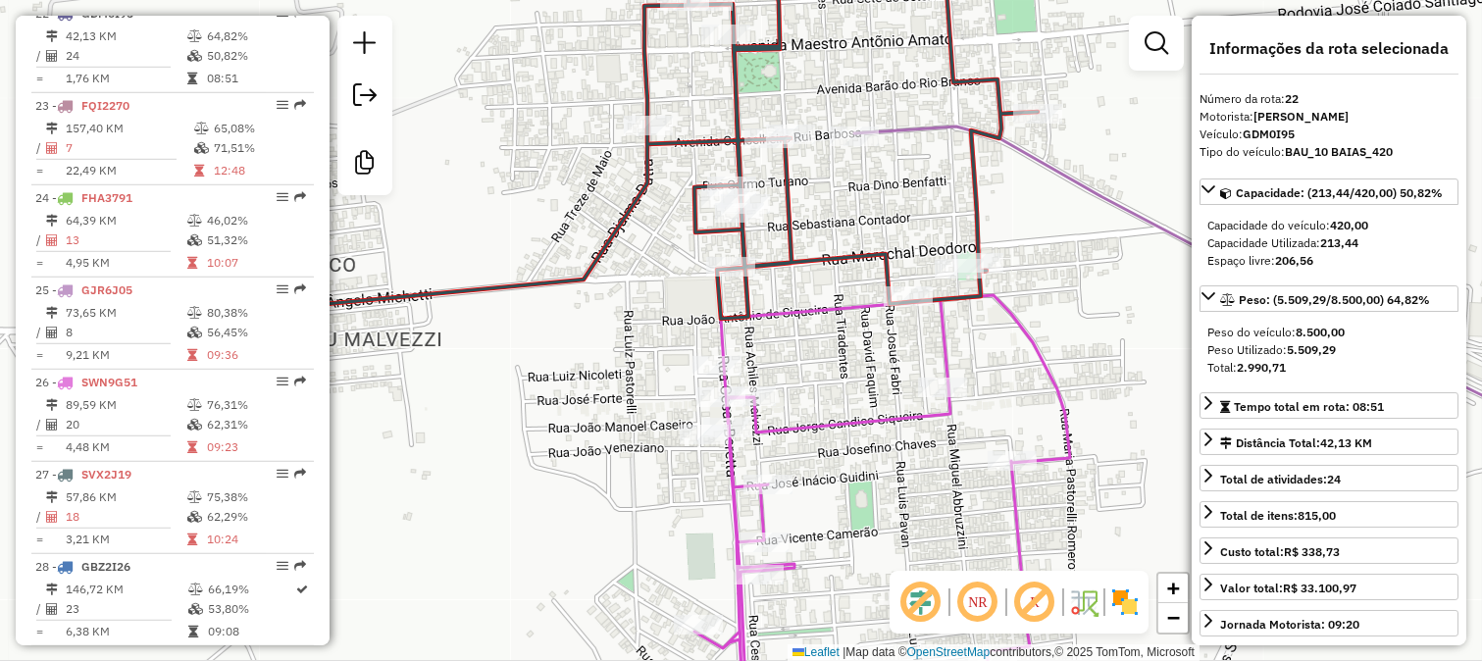
click at [968, 164] on icon at bounding box center [637, 126] width 800 height 384
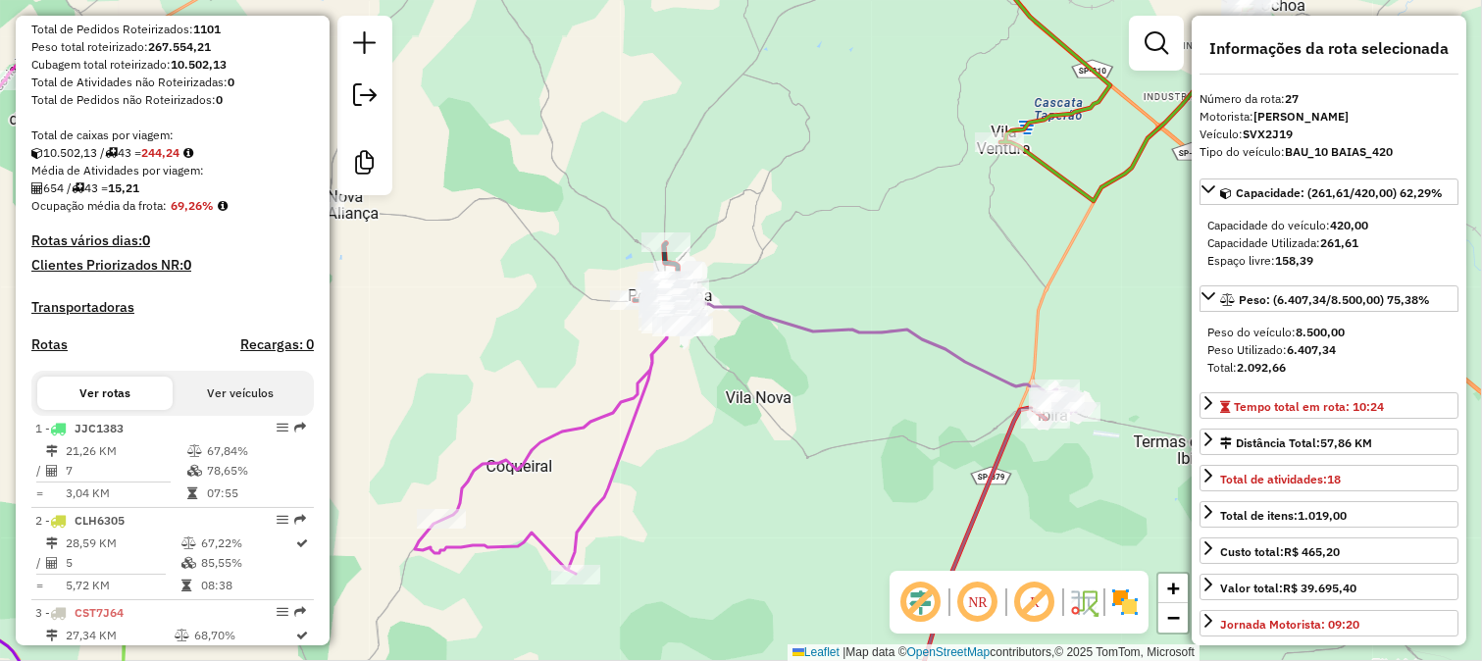
scroll to position [25, 0]
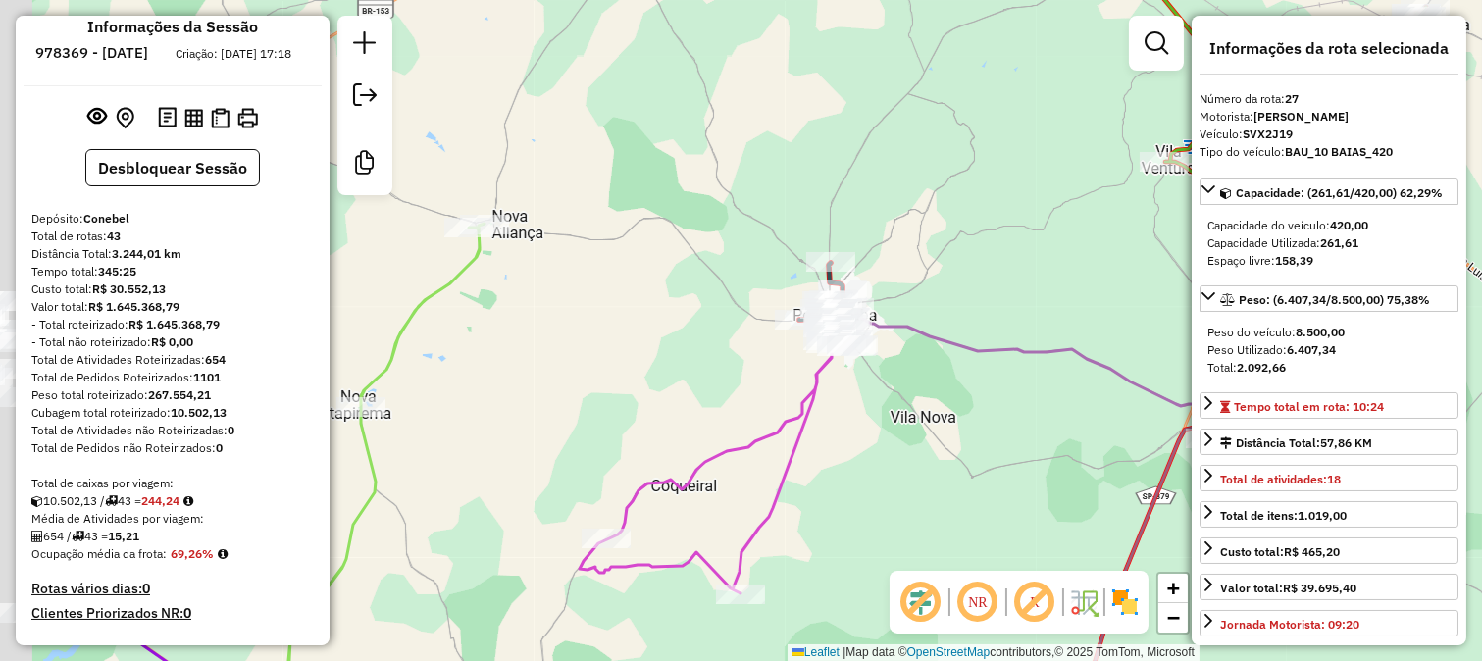
drag, startPoint x: 400, startPoint y: 423, endPoint x: 642, endPoint y: 431, distance: 242.4
click at [626, 435] on div "Janela de atendimento Grade de atendimento Capacidade Transportadoras Veículos …" at bounding box center [741, 330] width 1482 height 661
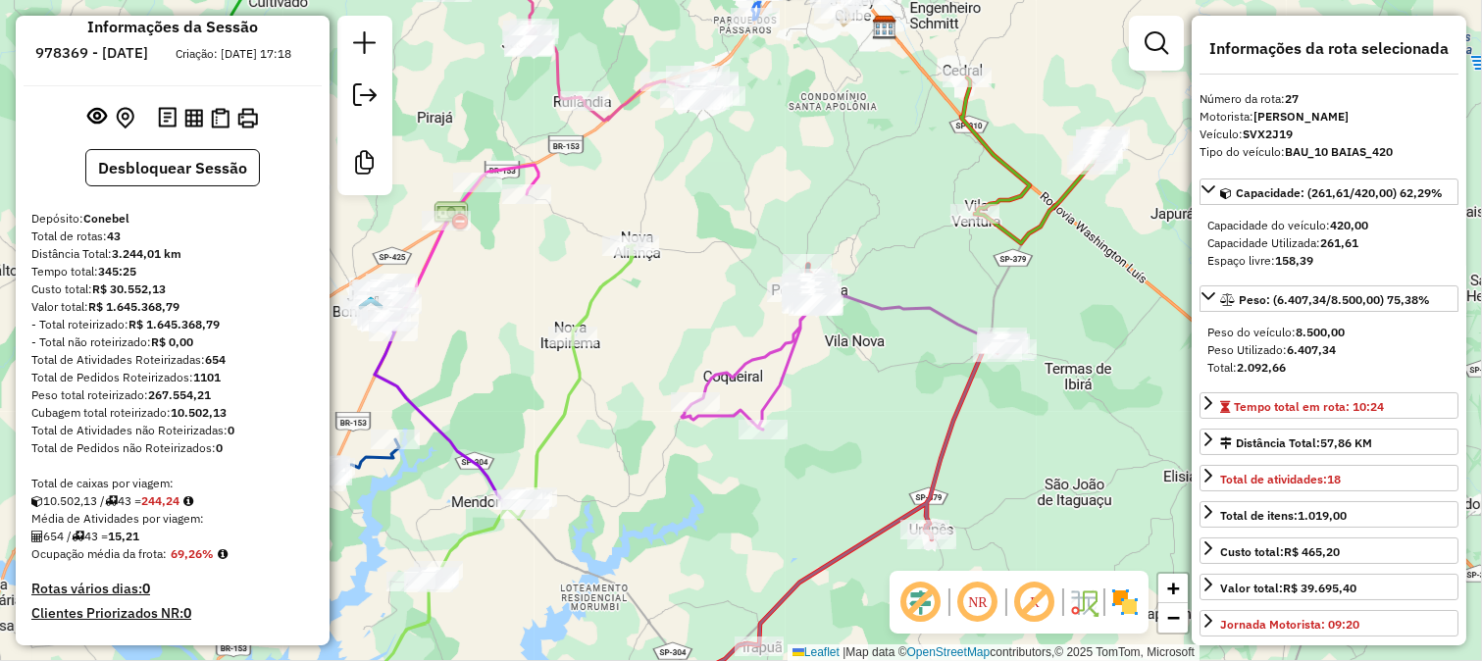
drag, startPoint x: 563, startPoint y: 457, endPoint x: 661, endPoint y: 259, distance: 221.0
click at [634, 287] on icon at bounding box center [503, 460] width 263 height 431
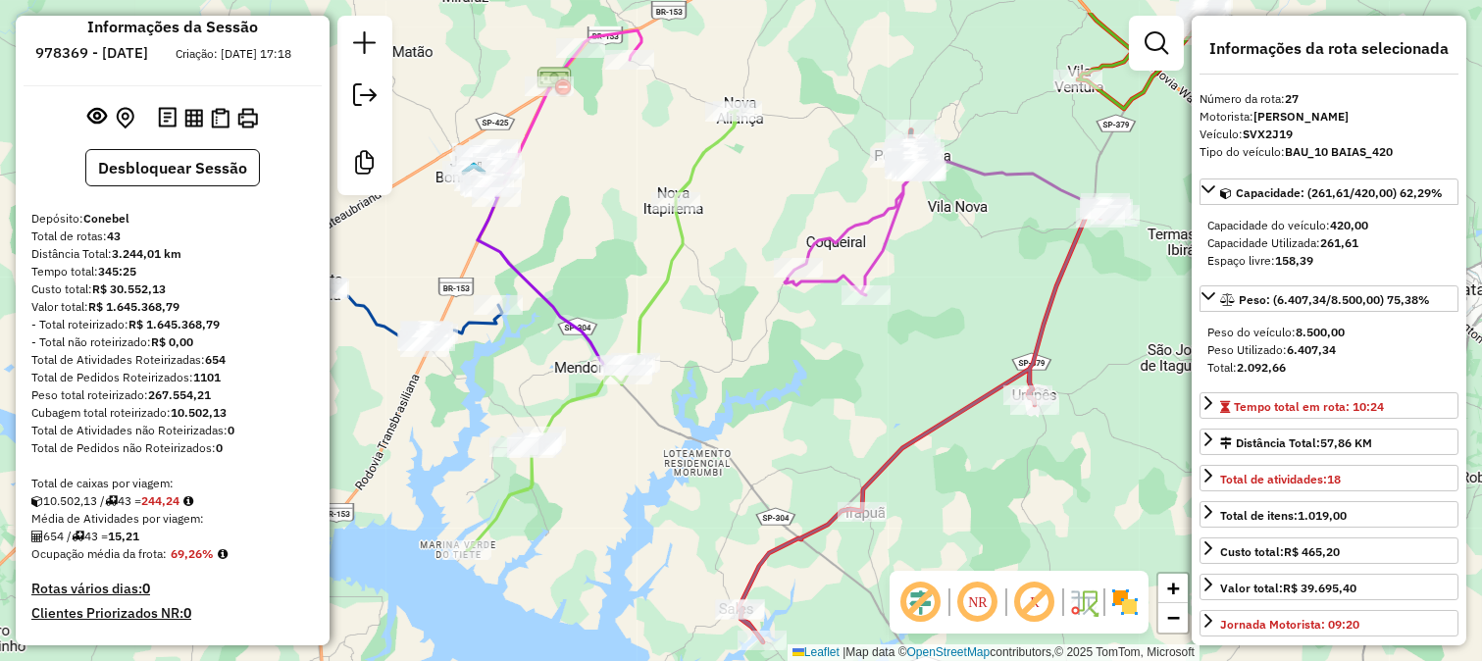
drag, startPoint x: 718, startPoint y: 238, endPoint x: 632, endPoint y: 547, distance: 320.7
click at [645, 527] on div "Janela de atendimento Grade de atendimento Capacidade Transportadoras Veículos …" at bounding box center [741, 330] width 1482 height 661
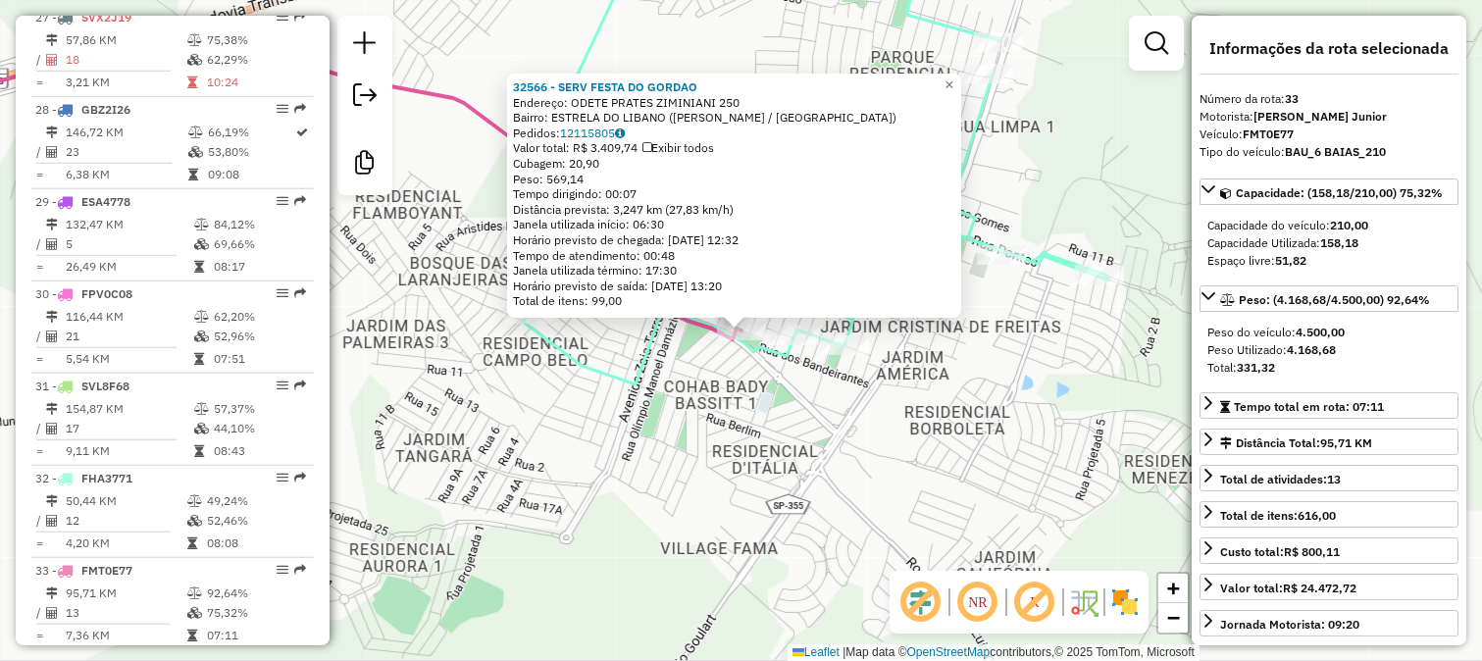
scroll to position [3738, 0]
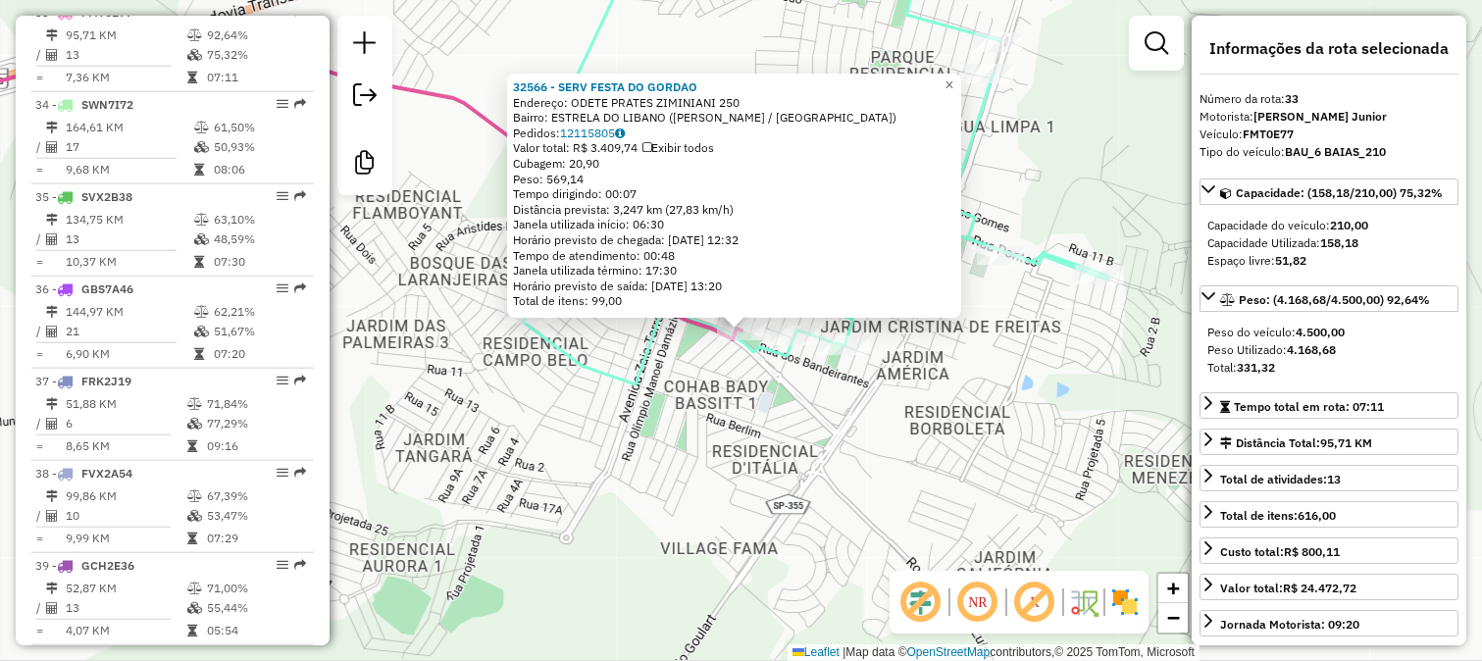
click at [719, 423] on div "32566 - SERV FESTA DO GORDAO Endereço: ODETE PRATES ZIMINIANI 250 Bairro: ESTRE…" at bounding box center [741, 330] width 1482 height 661
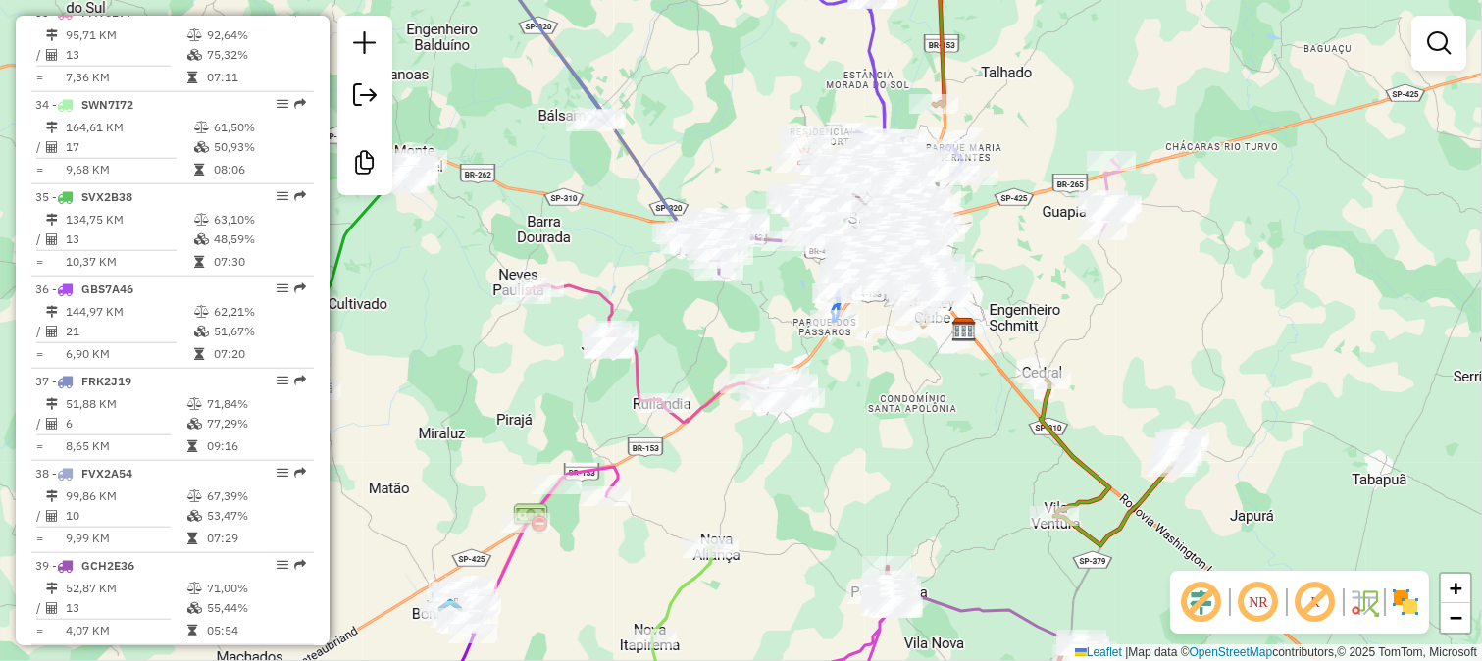
click at [1050, 430] on icon at bounding box center [1112, 463] width 144 height 166
select select "**********"
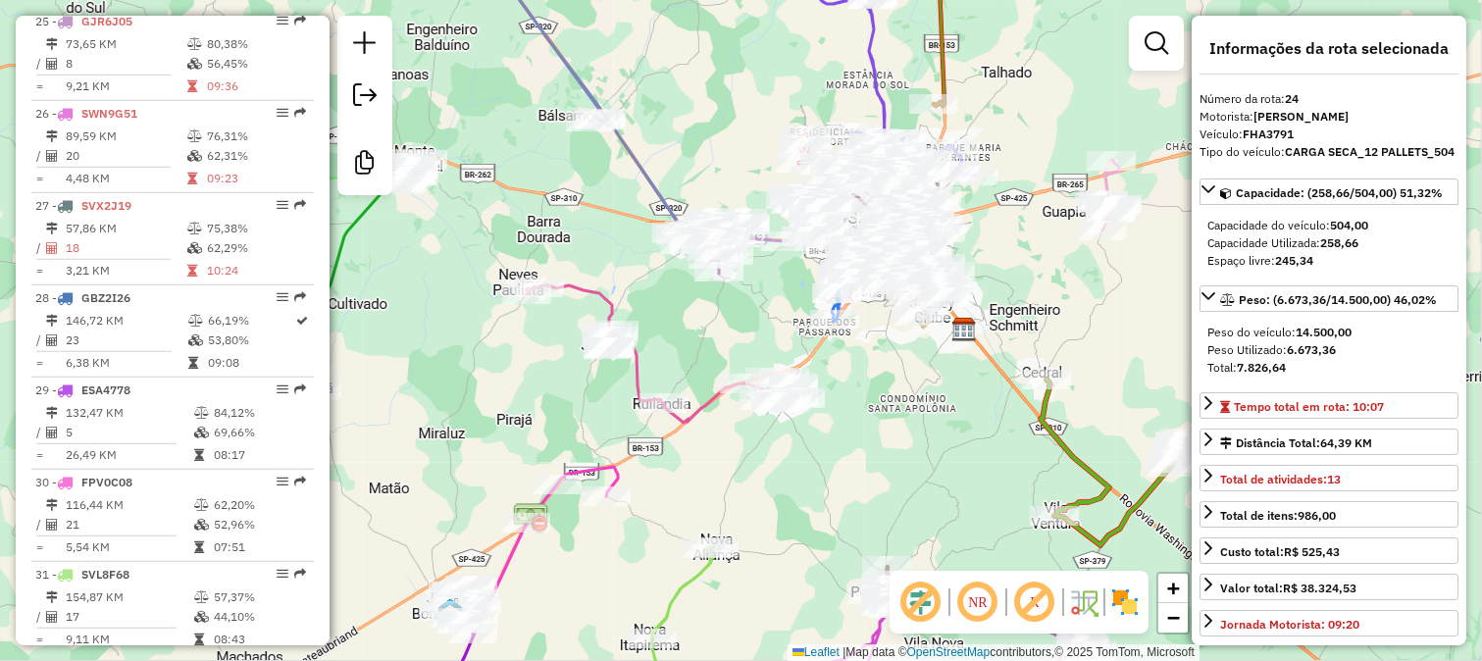
scroll to position [2908, 0]
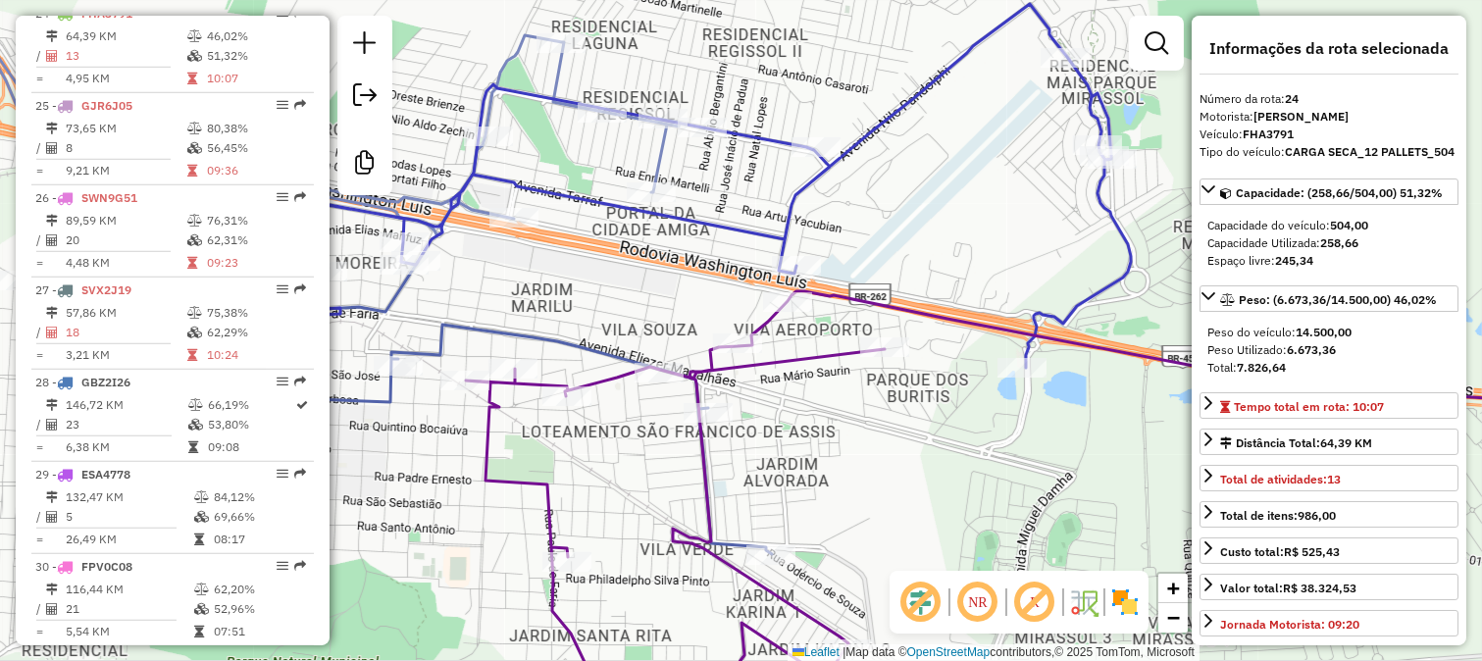
click at [652, 145] on icon at bounding box center [294, 84] width 772 height 300
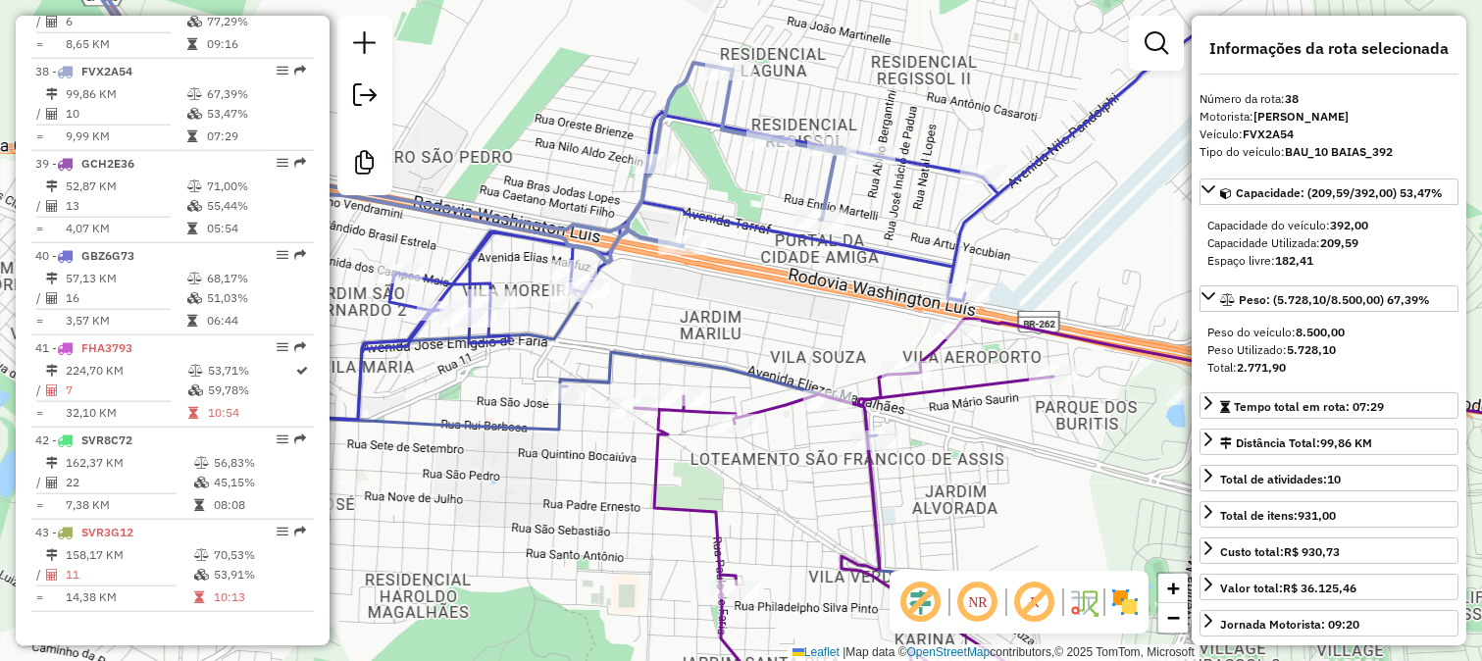
drag, startPoint x: 559, startPoint y: 154, endPoint x: 809, endPoint y: 165, distance: 250.3
click at [802, 169] on div "Janela de atendimento Grade de atendimento Capacidade Transportadoras Veículos …" at bounding box center [741, 330] width 1482 height 661
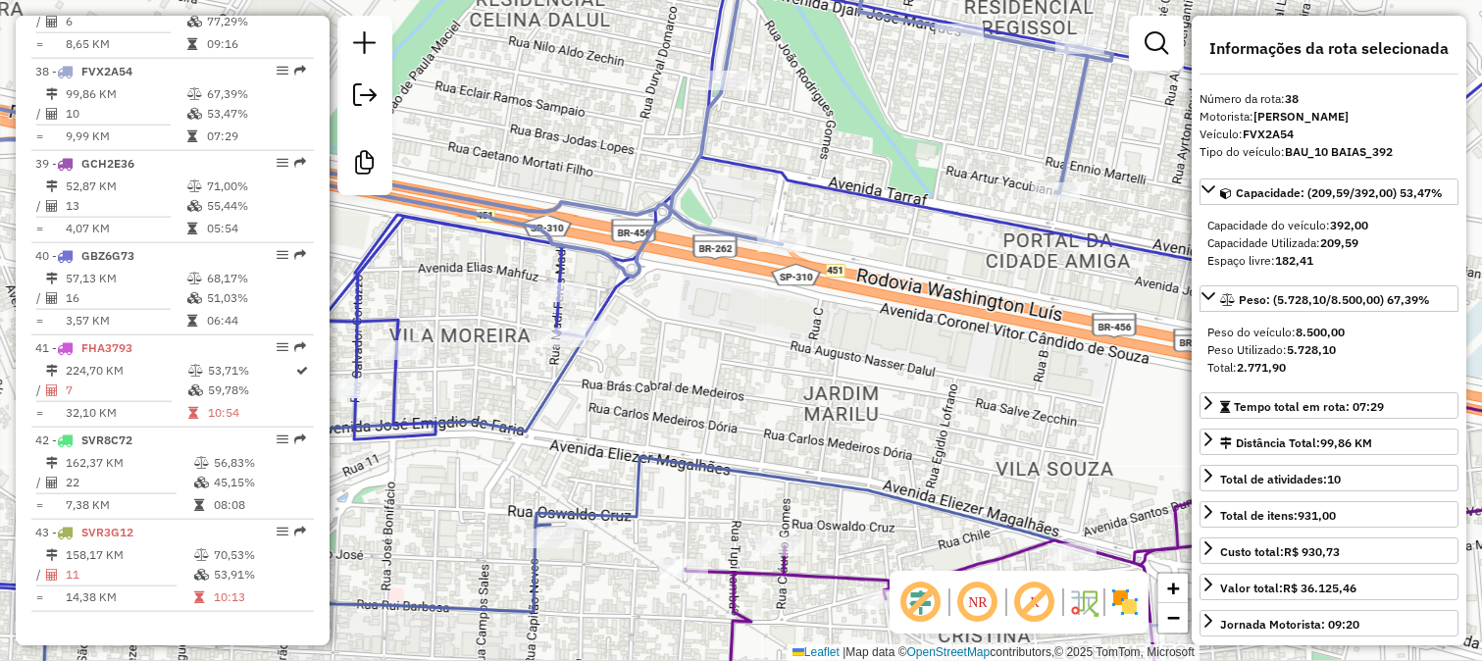
click at [698, 226] on icon at bounding box center [482, 105] width 1260 height 342
drag, startPoint x: 698, startPoint y: 338, endPoint x: 767, endPoint y: 178, distance: 174.0
click at [734, 255] on div "Janela de atendimento Grade de atendimento Capacidade Transportadoras Veículos …" at bounding box center [741, 330] width 1482 height 661
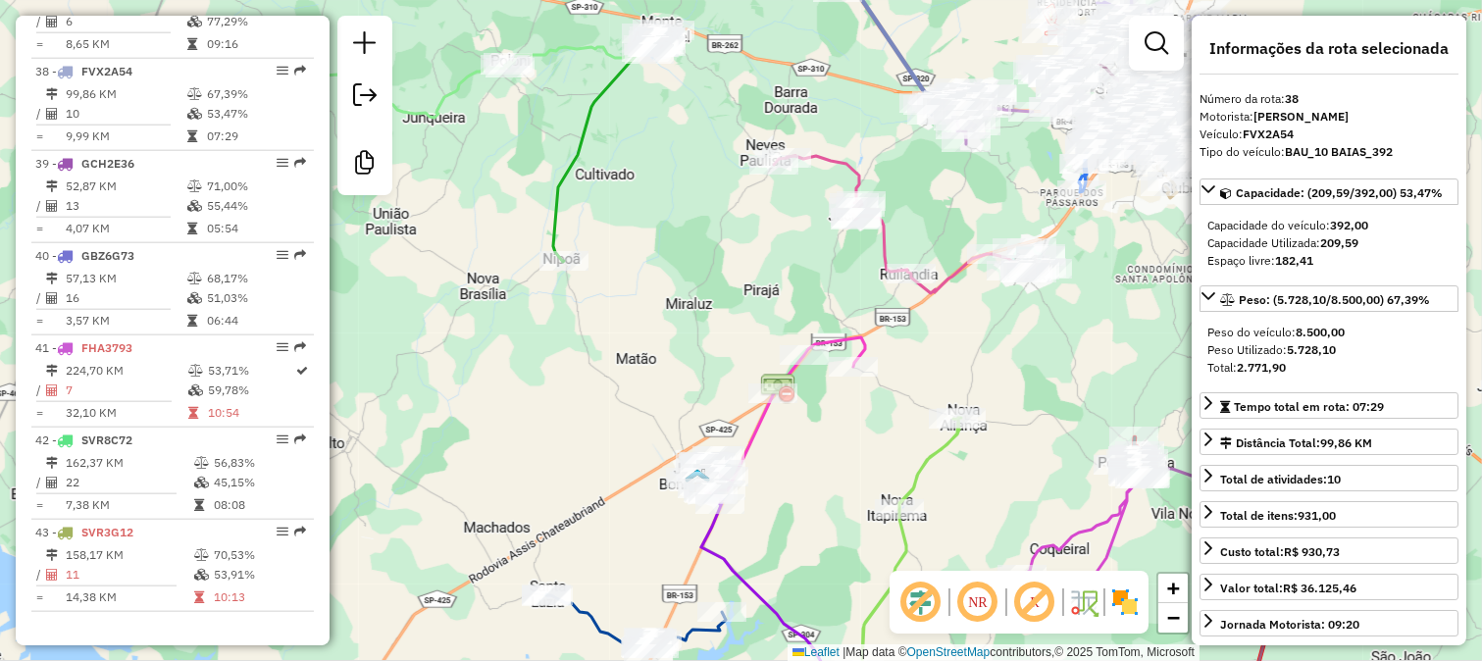
click at [560, 191] on icon at bounding box center [611, 145] width 117 height 232
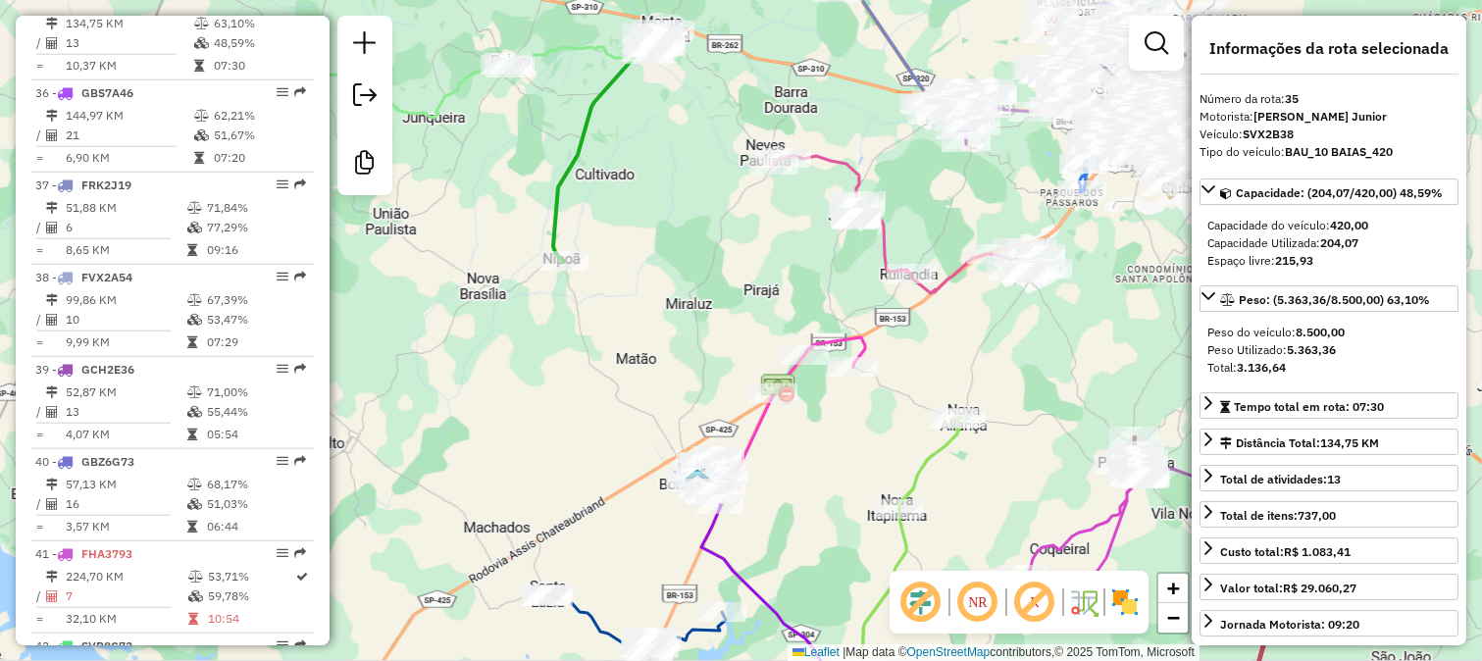
scroll to position [3922, 0]
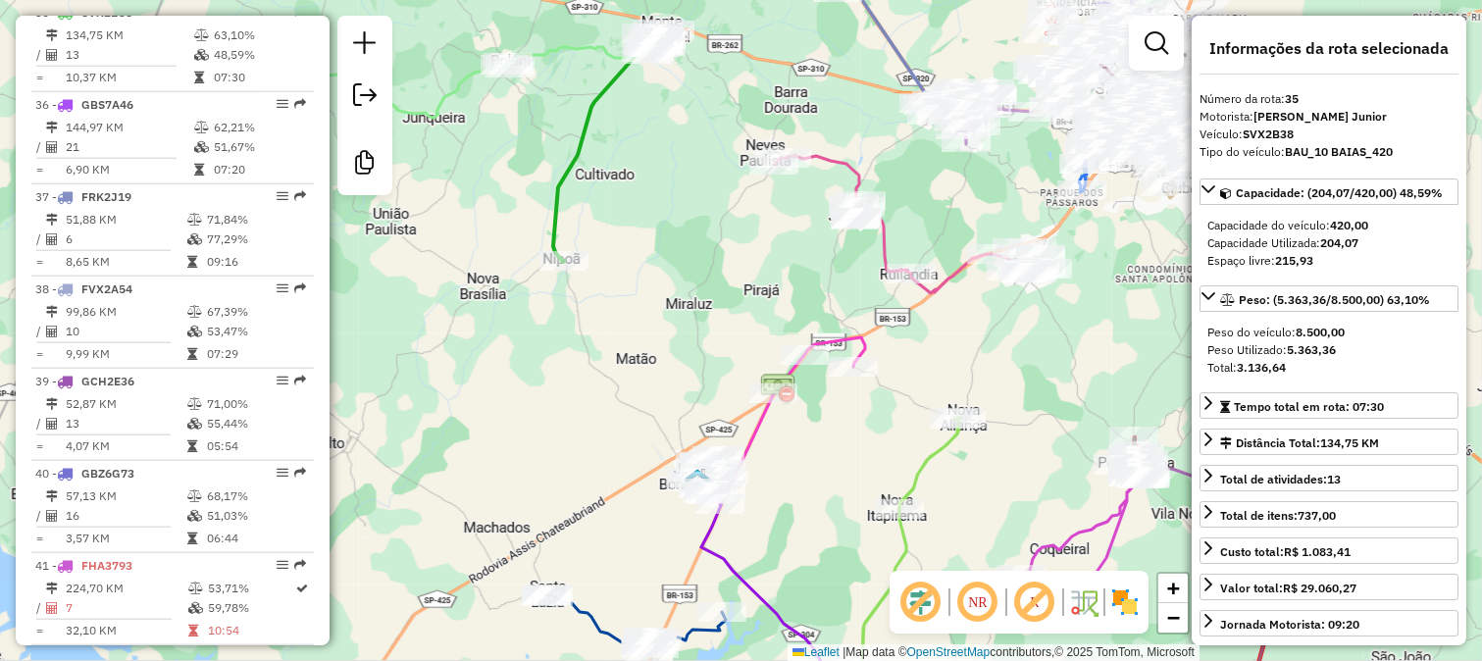
drag, startPoint x: 665, startPoint y: 144, endPoint x: 643, endPoint y: 348, distance: 205.1
click at [643, 347] on div "Janela de atendimento Grade de atendimento Capacidade Transportadoras Veículos …" at bounding box center [741, 330] width 1482 height 661
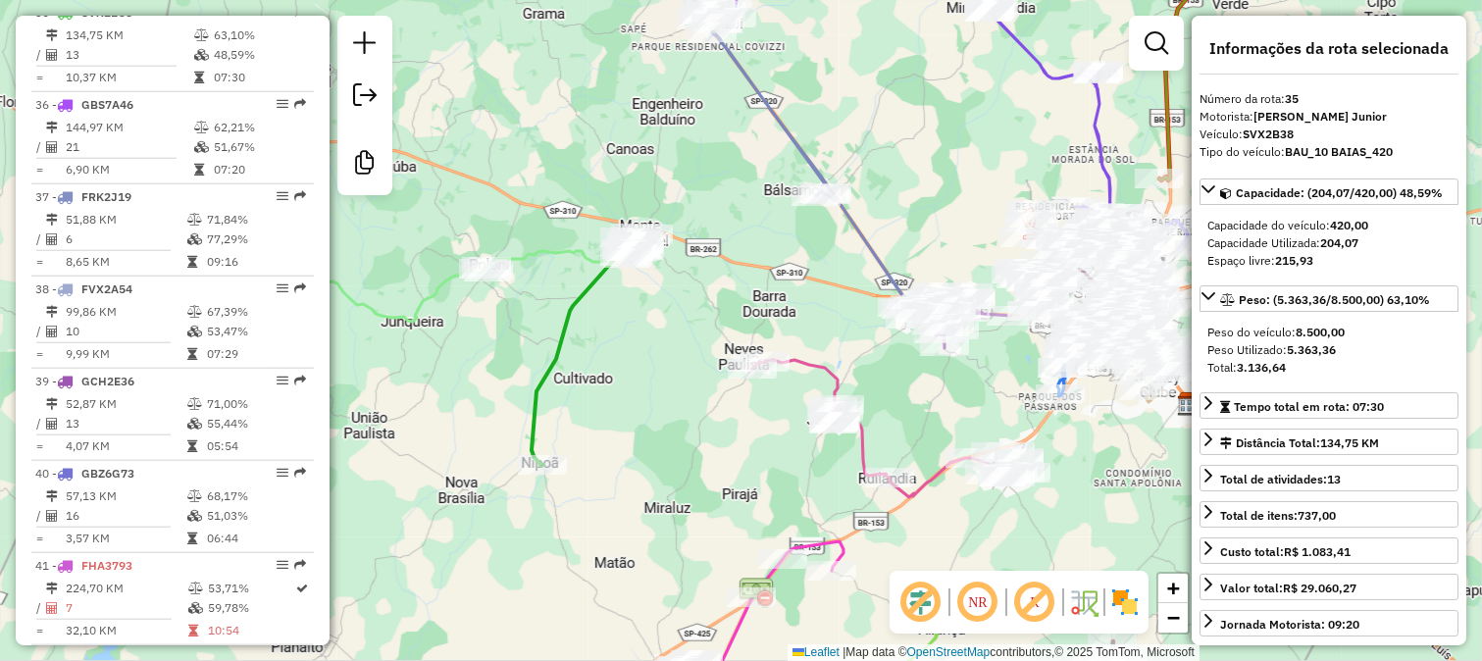
click at [669, 338] on div "Janela de atendimento Grade de atendimento Capacidade Transportadoras Veículos …" at bounding box center [741, 330] width 1482 height 661
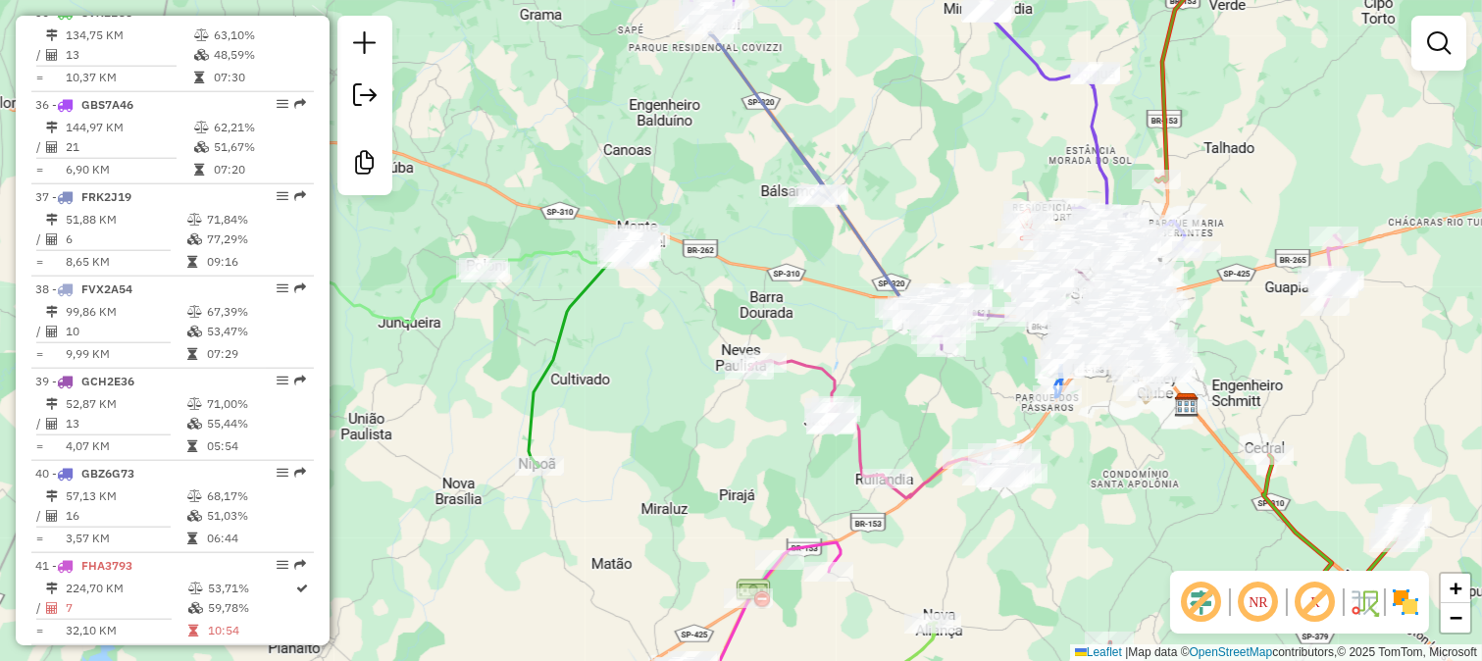
drag, startPoint x: 772, startPoint y: 435, endPoint x: 598, endPoint y: 344, distance: 196.1
click at [598, 344] on div "Janela de atendimento Grade de atendimento Capacidade Transportadoras Veículos …" at bounding box center [741, 330] width 1482 height 661
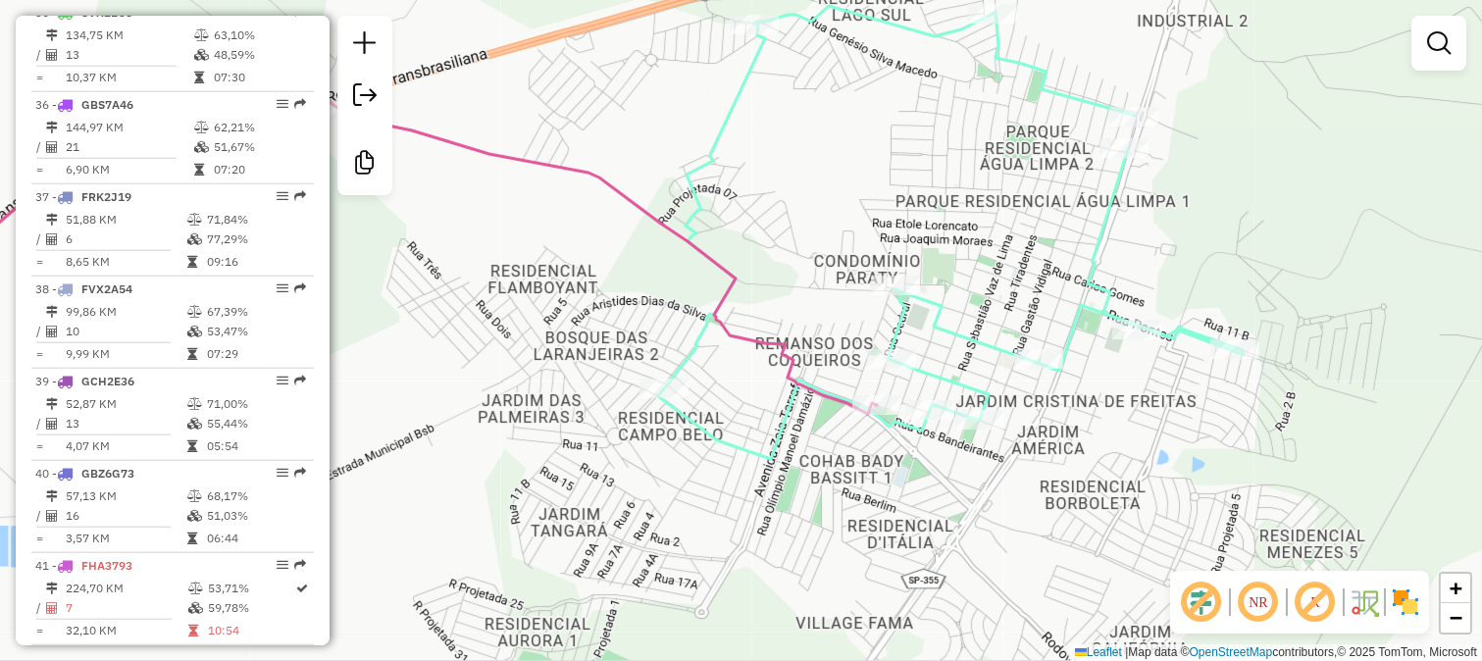
click at [954, 378] on icon at bounding box center [950, 232] width 584 height 453
select select "**********"
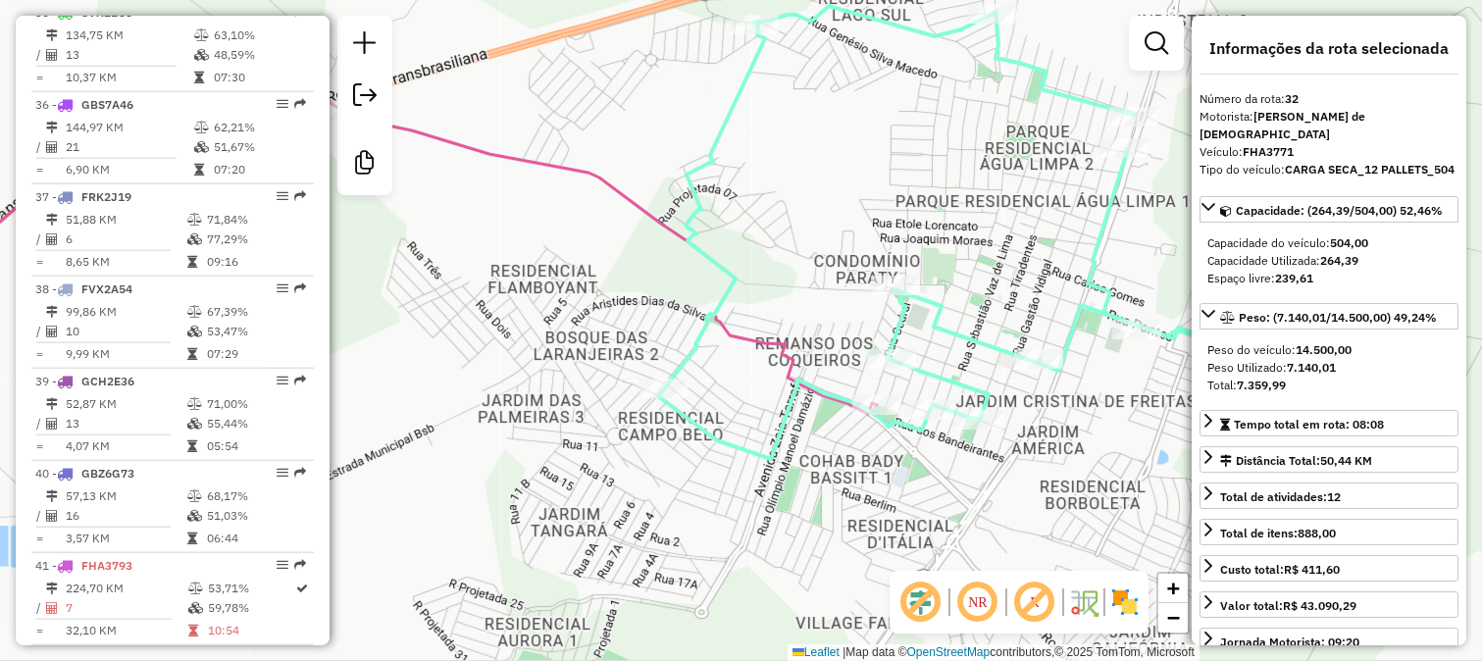
scroll to position [3645, 0]
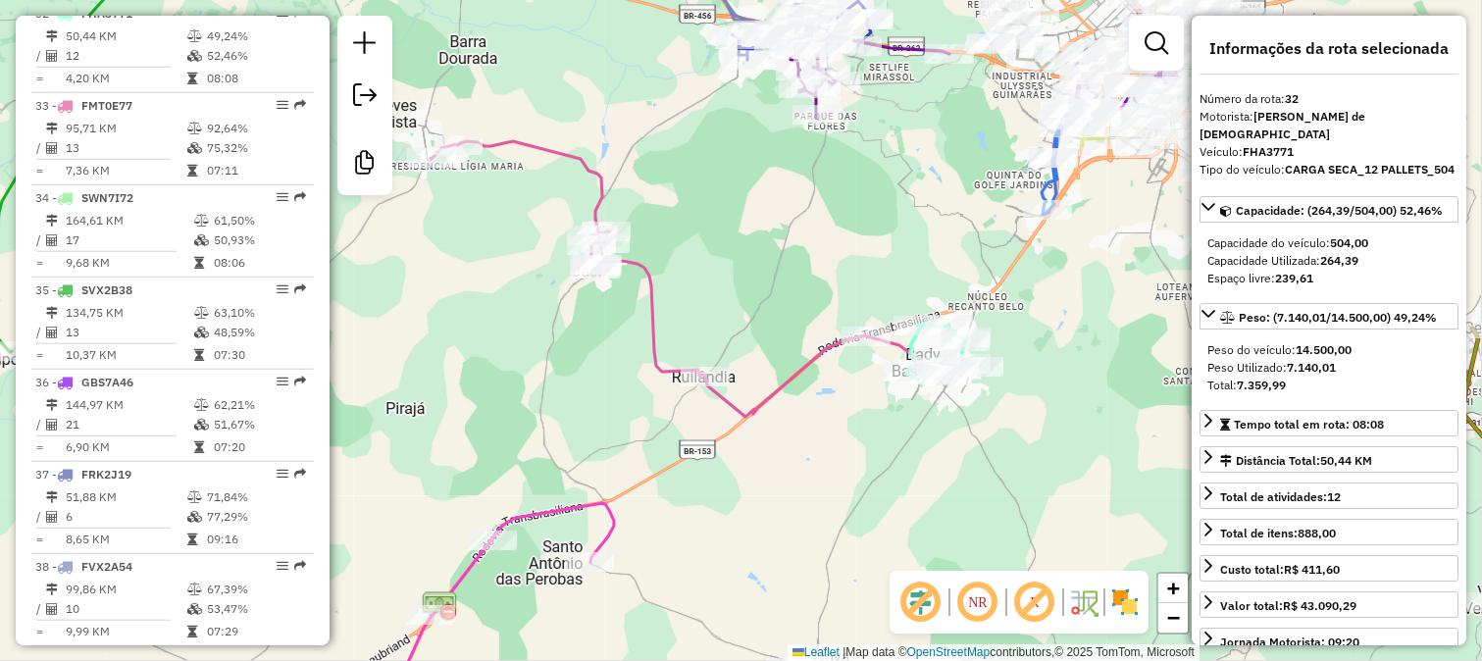
click at [819, 353] on icon at bounding box center [681, 279] width 503 height 276
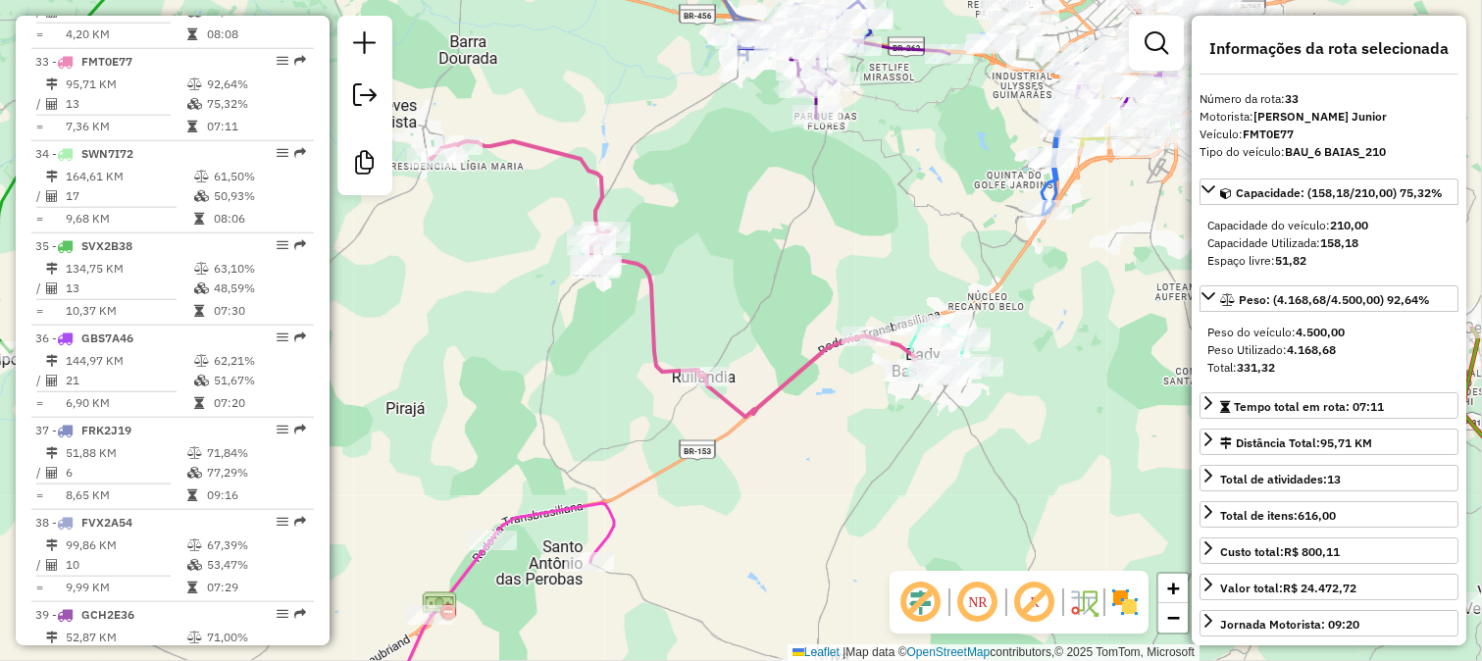
scroll to position [3738, 0]
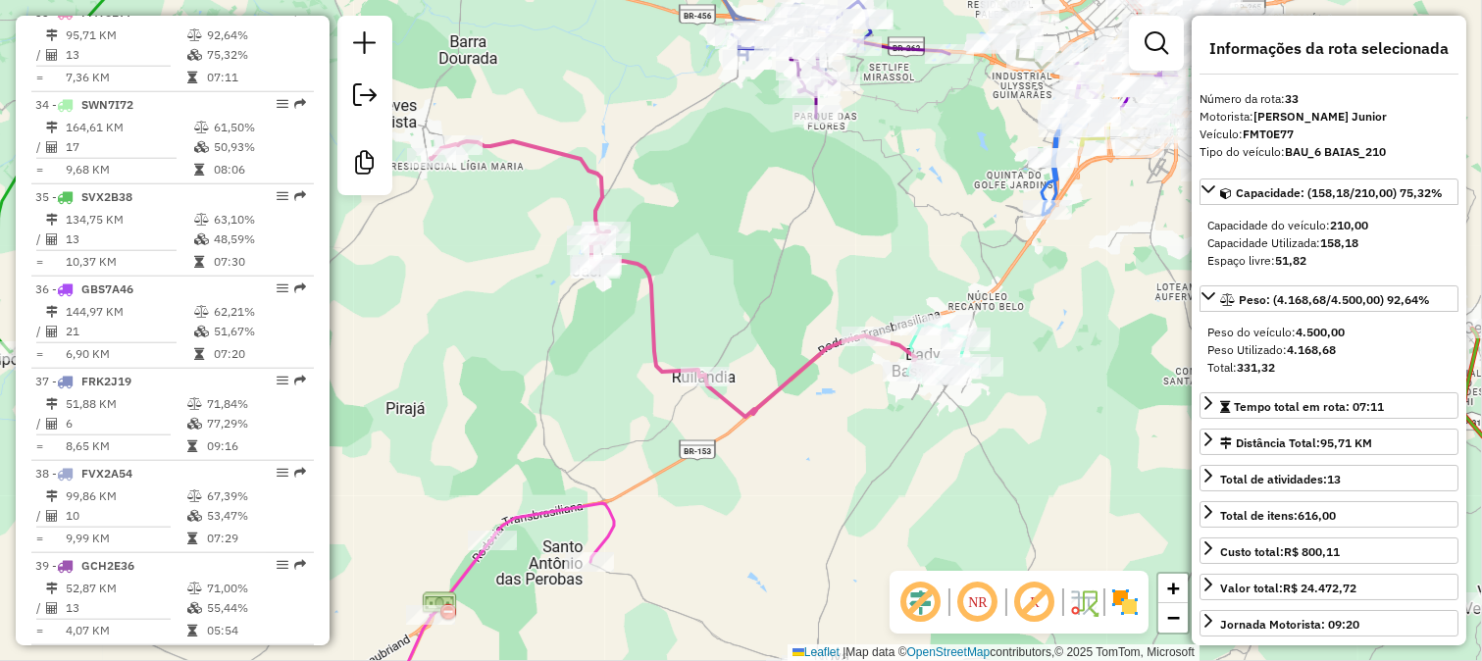
click at [928, 209] on div "Janela de atendimento Grade de atendimento Capacidade Transportadoras Veículos …" at bounding box center [741, 330] width 1482 height 661
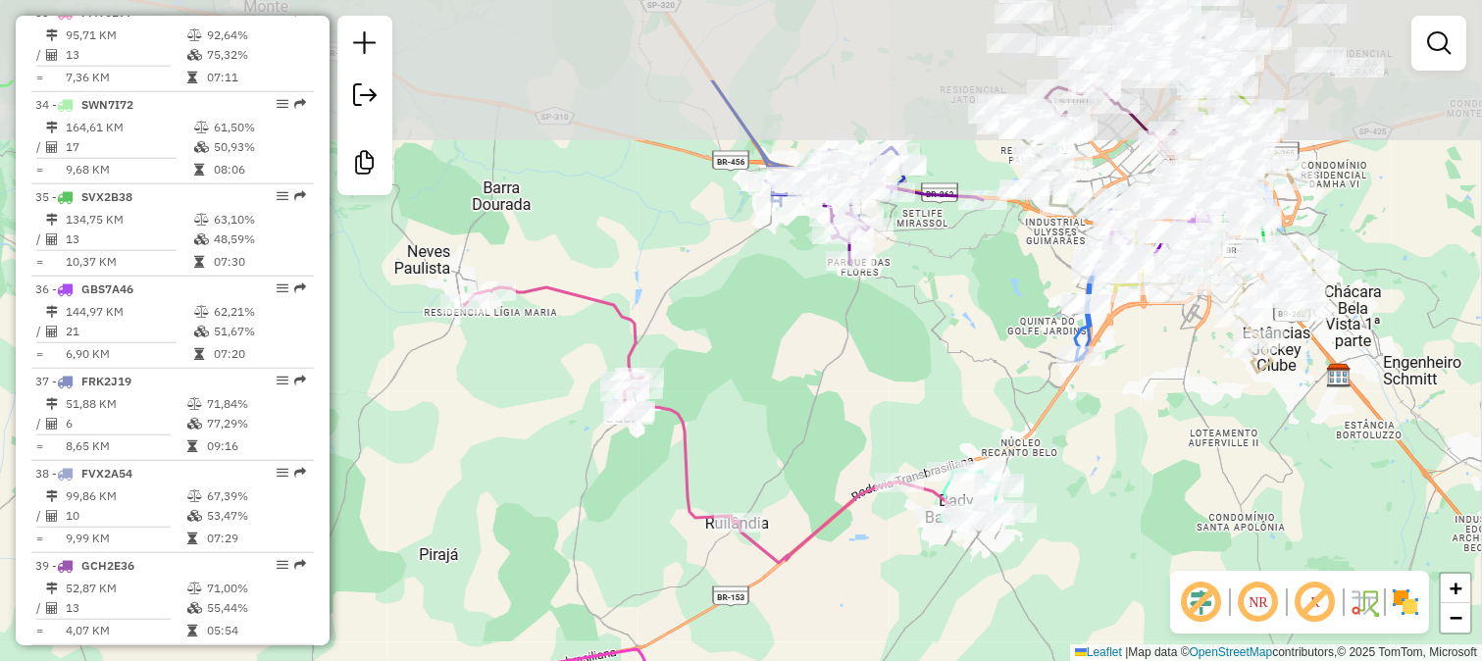
drag, startPoint x: 770, startPoint y: 228, endPoint x: 806, endPoint y: 380, distance: 156.3
click at [806, 380] on div "Janela de atendimento Grade de atendimento Capacidade Transportadoras Veículos …" at bounding box center [741, 330] width 1482 height 661
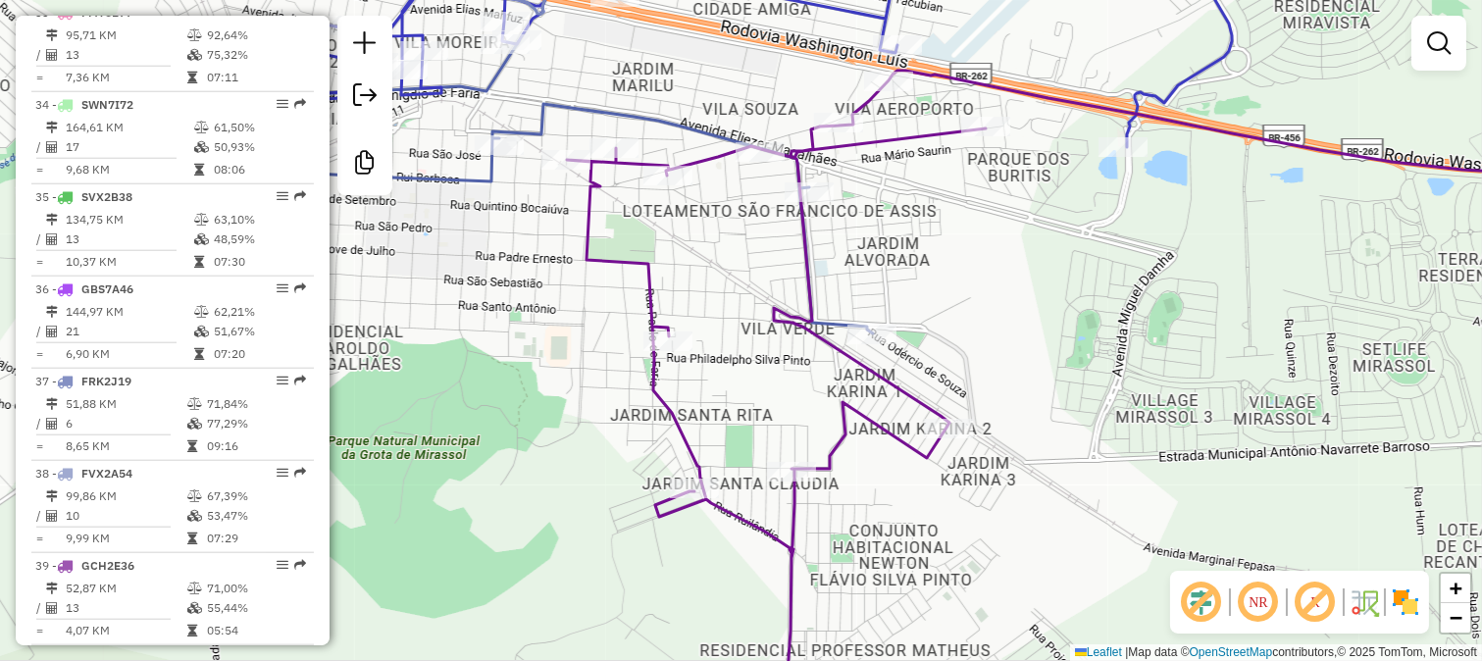
click at [805, 229] on icon at bounding box center [1098, 395] width 1063 height 648
select select "**********"
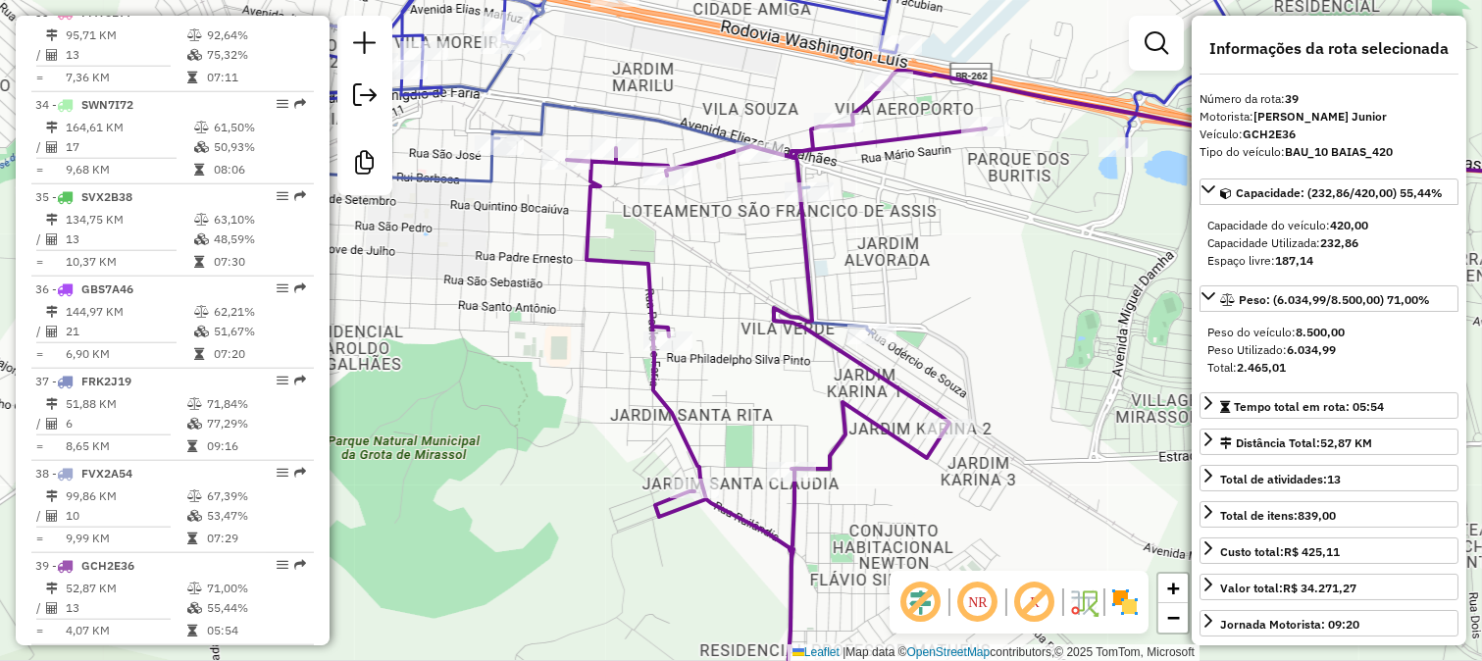
scroll to position [4154, 0]
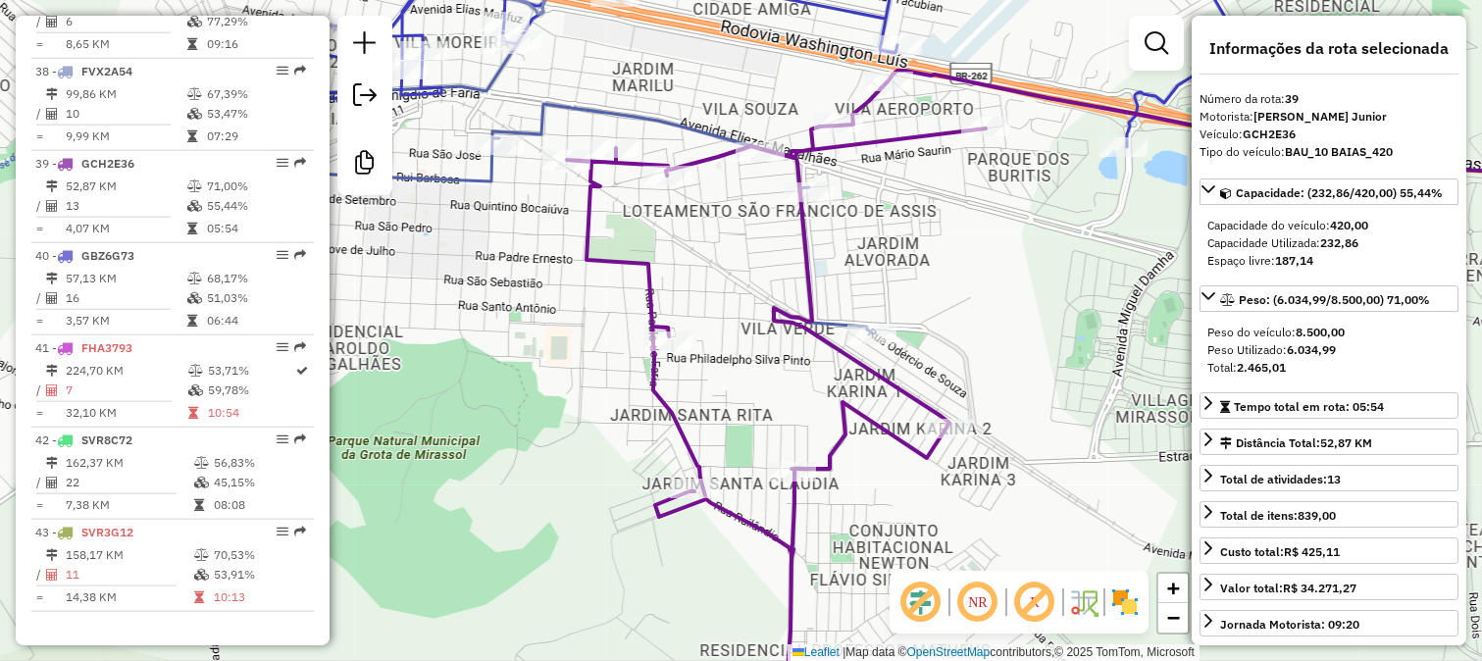
drag, startPoint x: 790, startPoint y: 289, endPoint x: 821, endPoint y: 340, distance: 59.4
click at [820, 339] on div "Janela de atendimento Grade de atendimento Capacidade Transportadoras Veículos …" at bounding box center [741, 330] width 1482 height 661
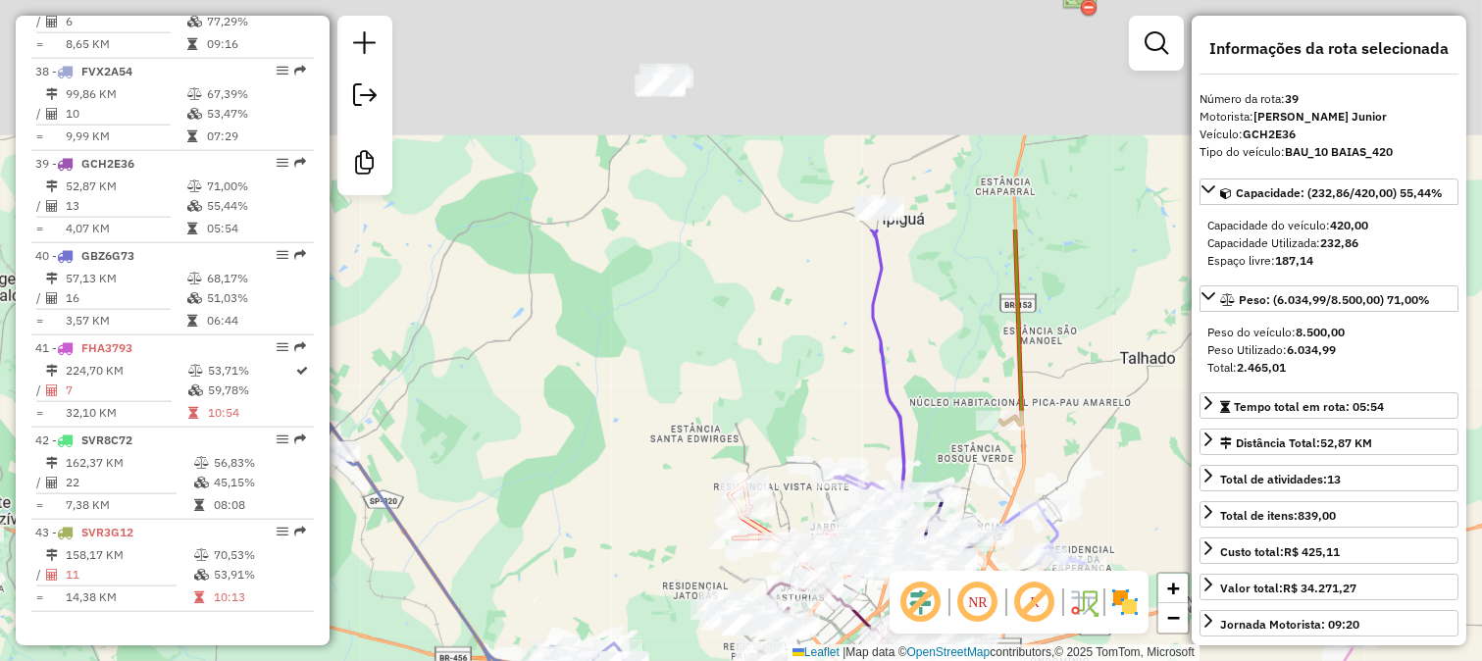
drag, startPoint x: 933, startPoint y: 188, endPoint x: 1007, endPoint y: 510, distance: 330.2
click at [1008, 510] on div "Janela de atendimento Grade de atendimento Capacidade Transportadoras Veículos …" at bounding box center [741, 330] width 1482 height 661
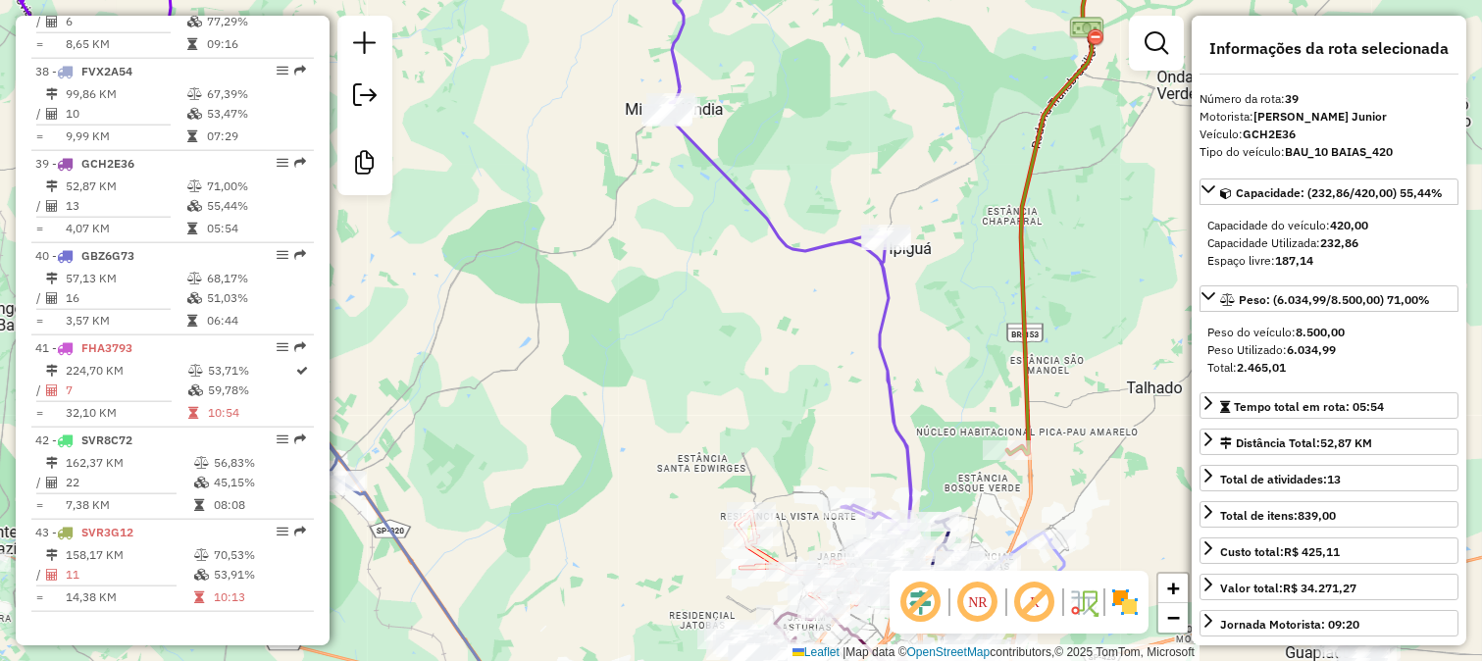
click at [878, 297] on icon at bounding box center [780, 264] width 262 height 579
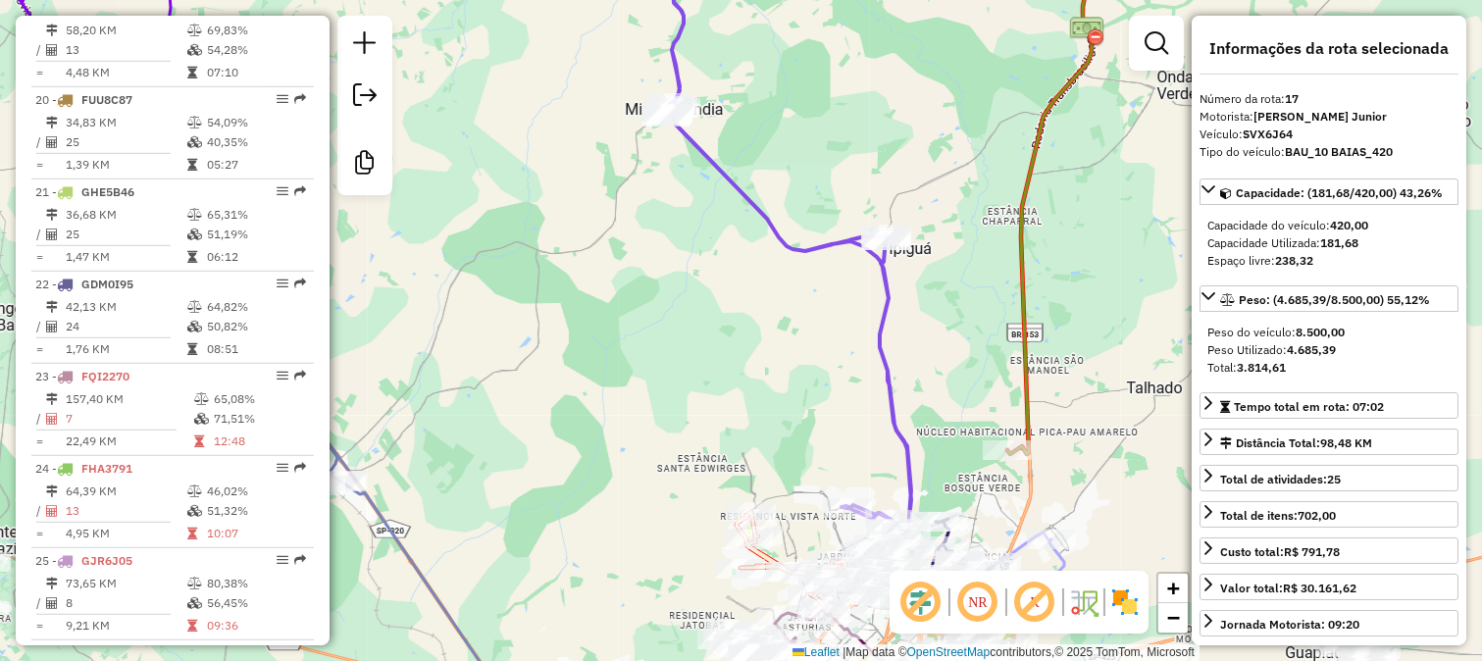
scroll to position [2263, 0]
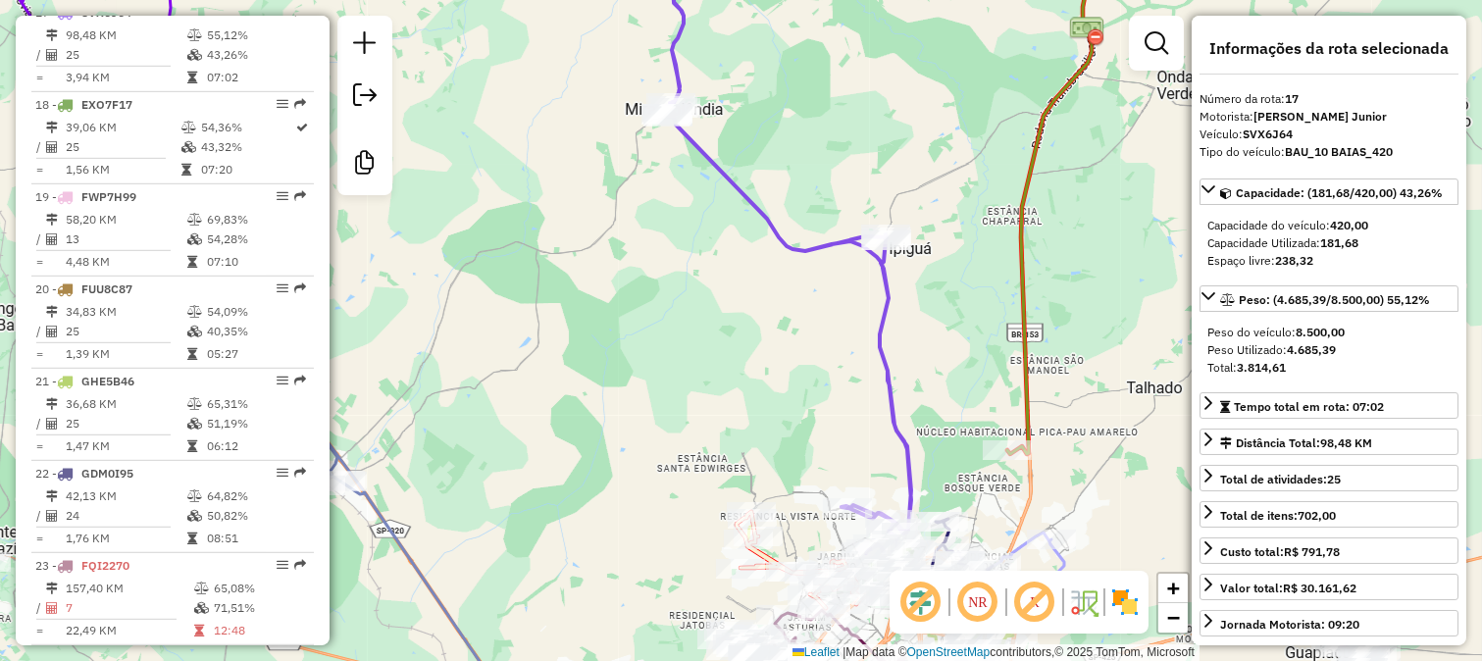
drag, startPoint x: 811, startPoint y: 297, endPoint x: 867, endPoint y: 503, distance: 213.4
click at [864, 494] on div "Janela de atendimento Grade de atendimento Capacidade Transportadoras Veículos …" at bounding box center [741, 330] width 1482 height 661
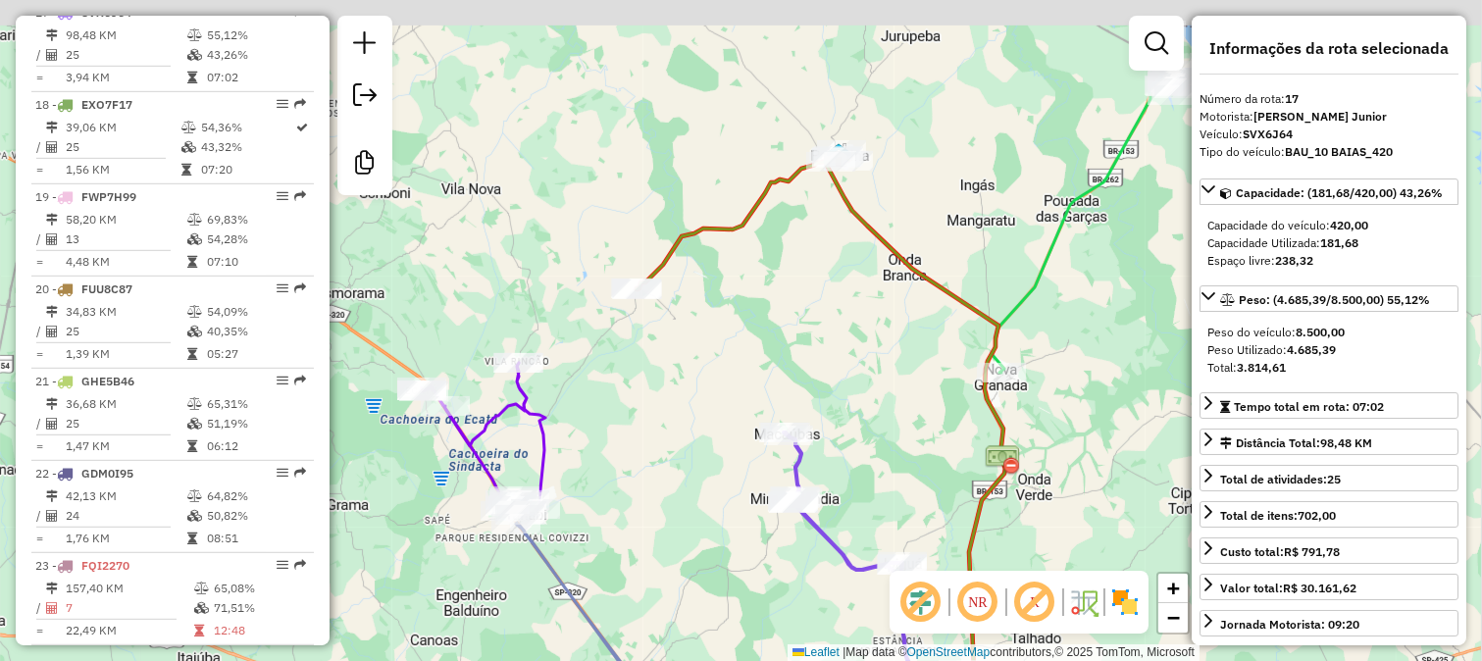
drag, startPoint x: 880, startPoint y: 328, endPoint x: 884, endPoint y: 459, distance: 131.5
click at [884, 451] on div "Janela de atendimento Grade de atendimento Capacidade Transportadoras Veículos …" at bounding box center [741, 330] width 1482 height 661
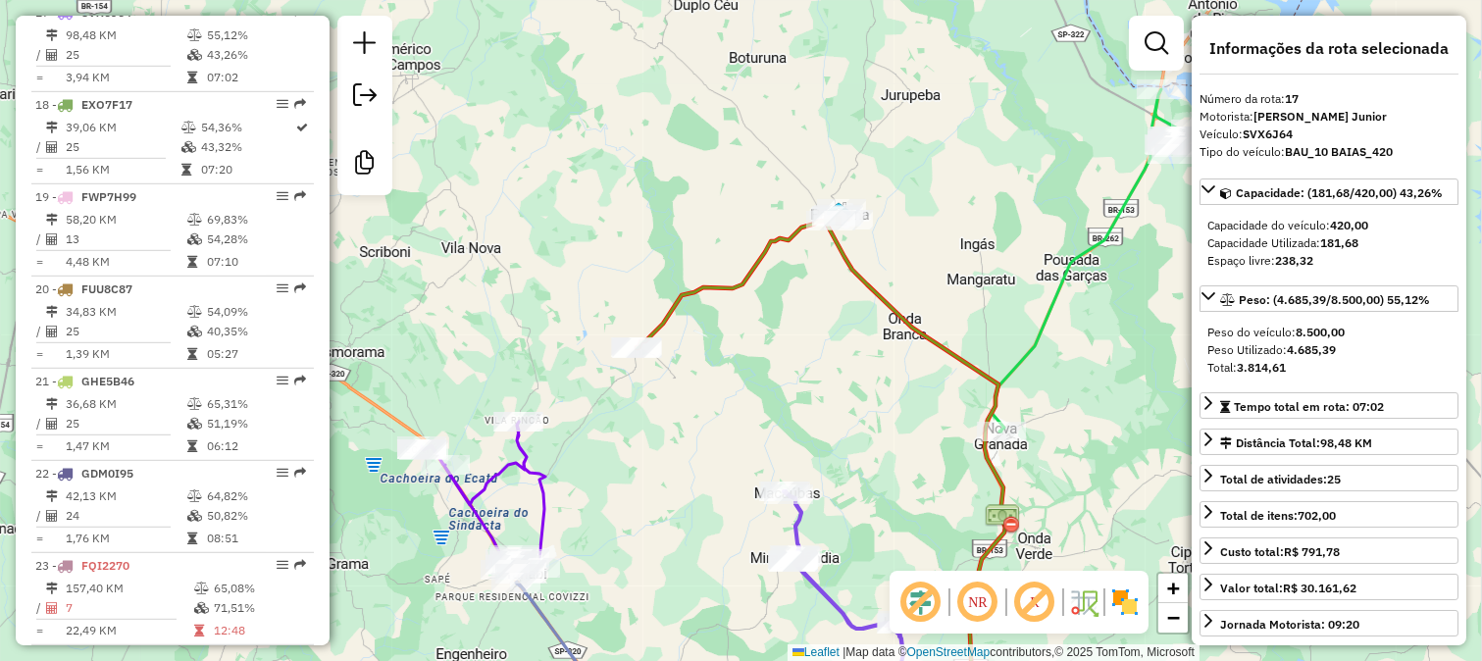
click at [893, 301] on icon at bounding box center [820, 468] width 369 height 519
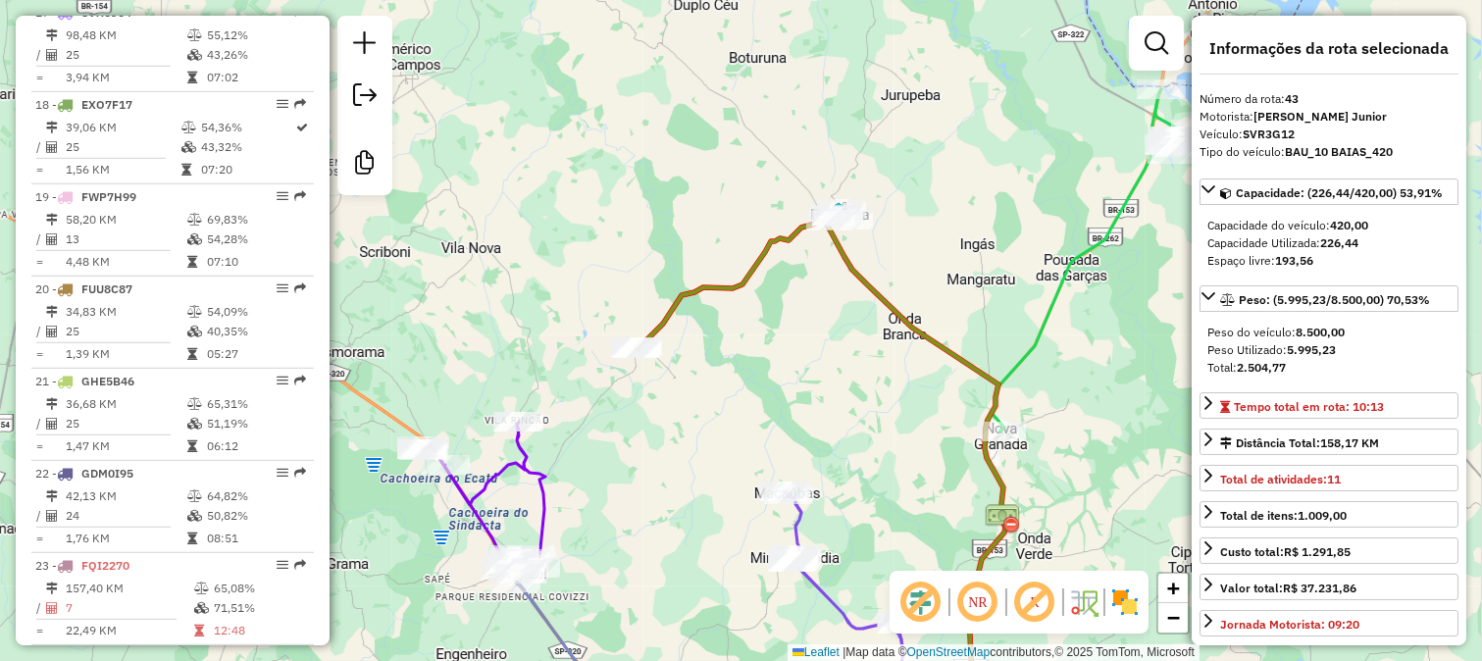
scroll to position [4154, 0]
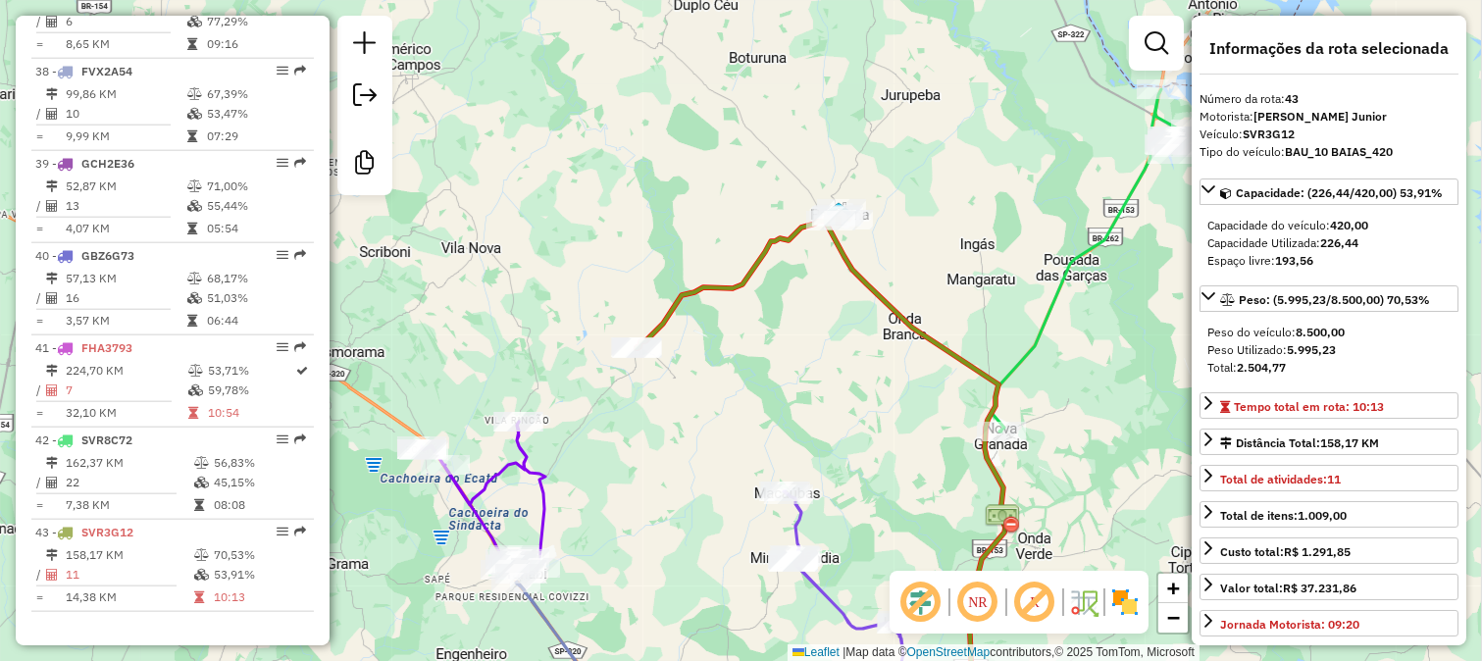
drag, startPoint x: 799, startPoint y: 416, endPoint x: 788, endPoint y: 165, distance: 251.3
click at [790, 171] on div "Janela de atendimento Grade de atendimento Capacidade Transportadoras Veículos …" at bounding box center [741, 330] width 1482 height 661
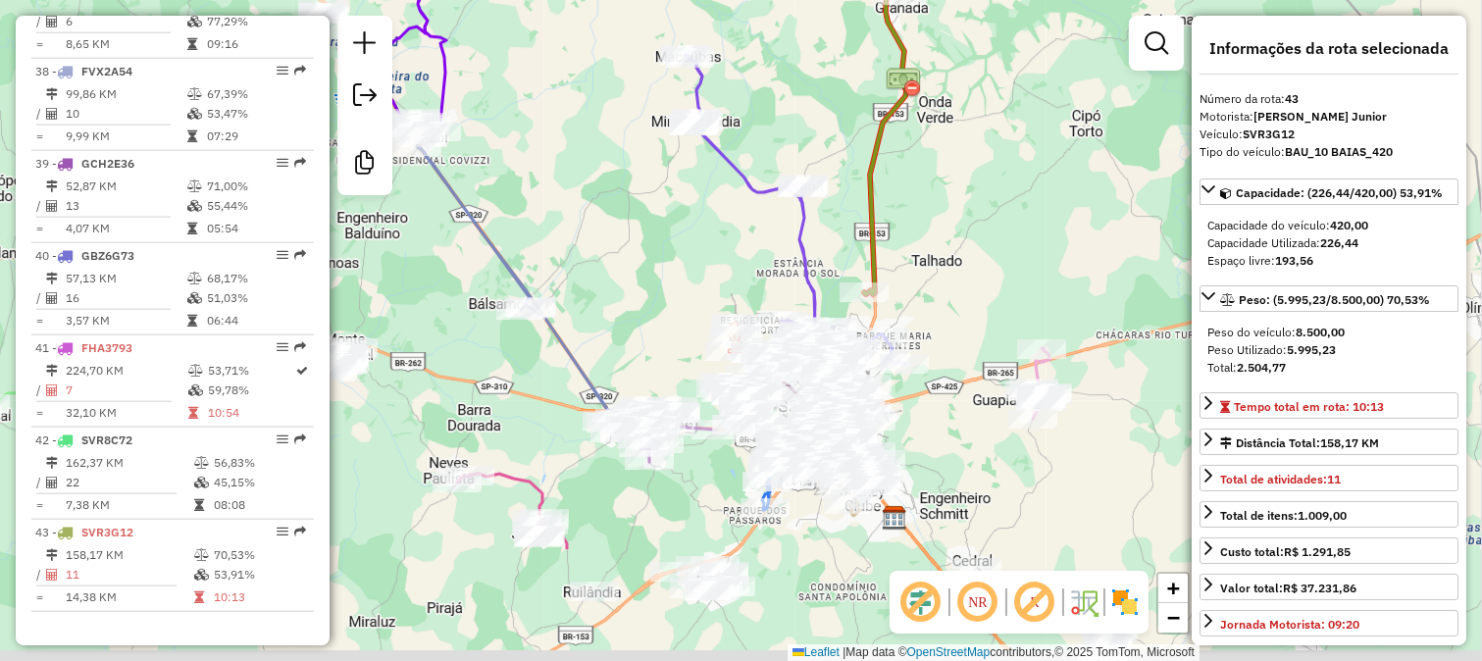
drag, startPoint x: 994, startPoint y: 433, endPoint x: 900, endPoint y: 246, distance: 209.6
click at [897, 246] on div "Janela de atendimento Grade de atendimento Capacidade Transportadoras Veículos …" at bounding box center [741, 330] width 1482 height 661
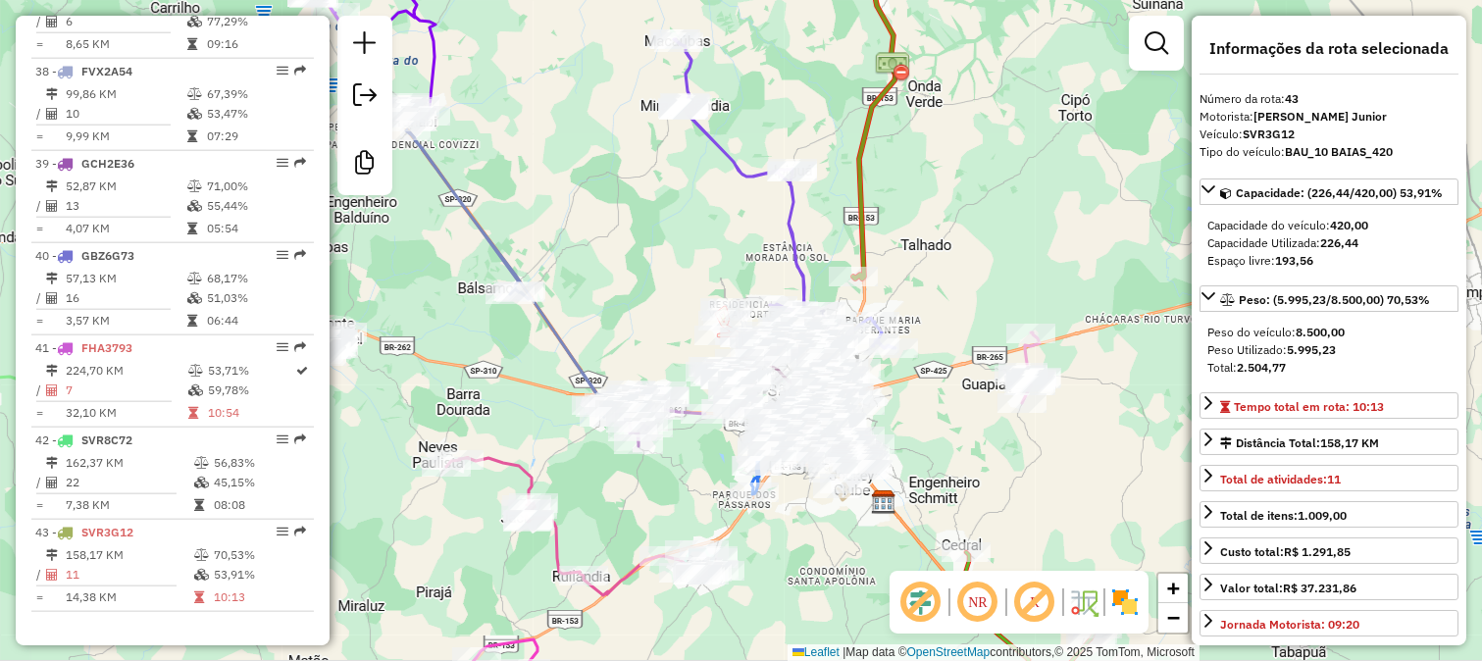
click at [908, 177] on div "Janela de atendimento Grade de atendimento Capacidade Transportadoras Veículos …" at bounding box center [741, 330] width 1482 height 661
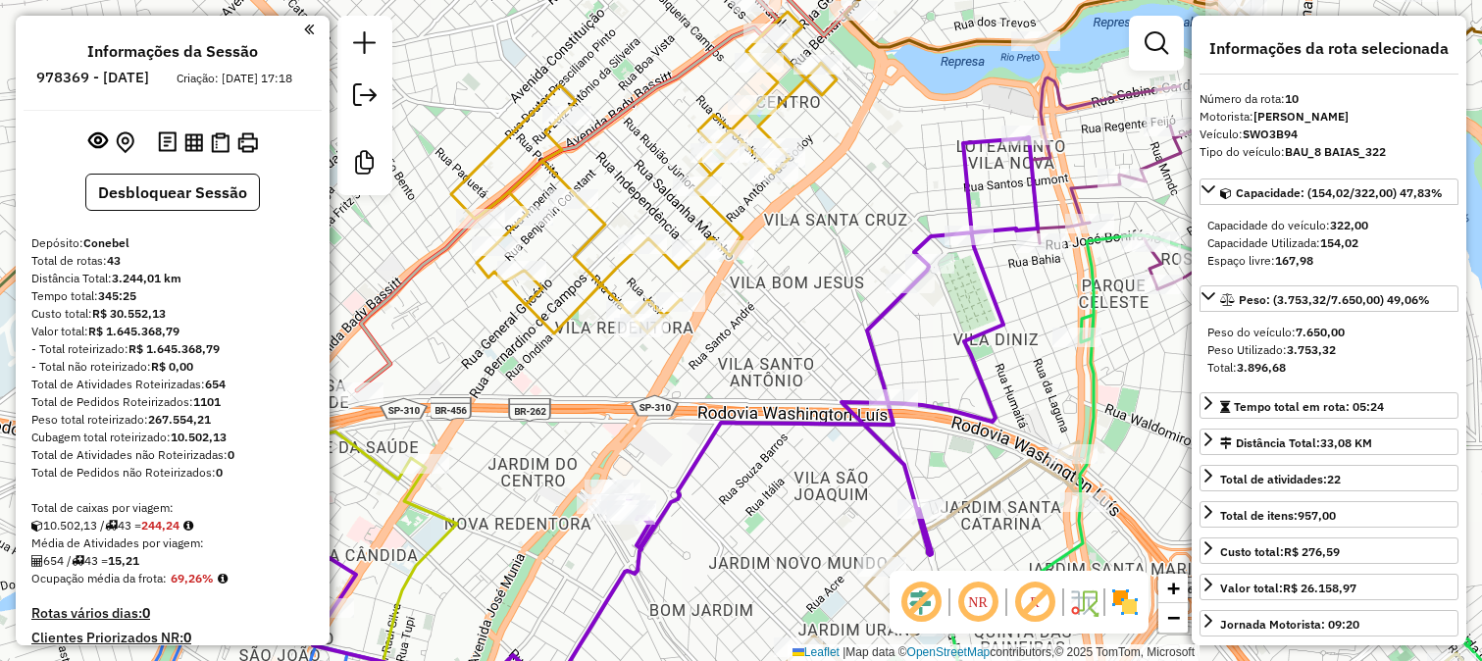
select select "**********"
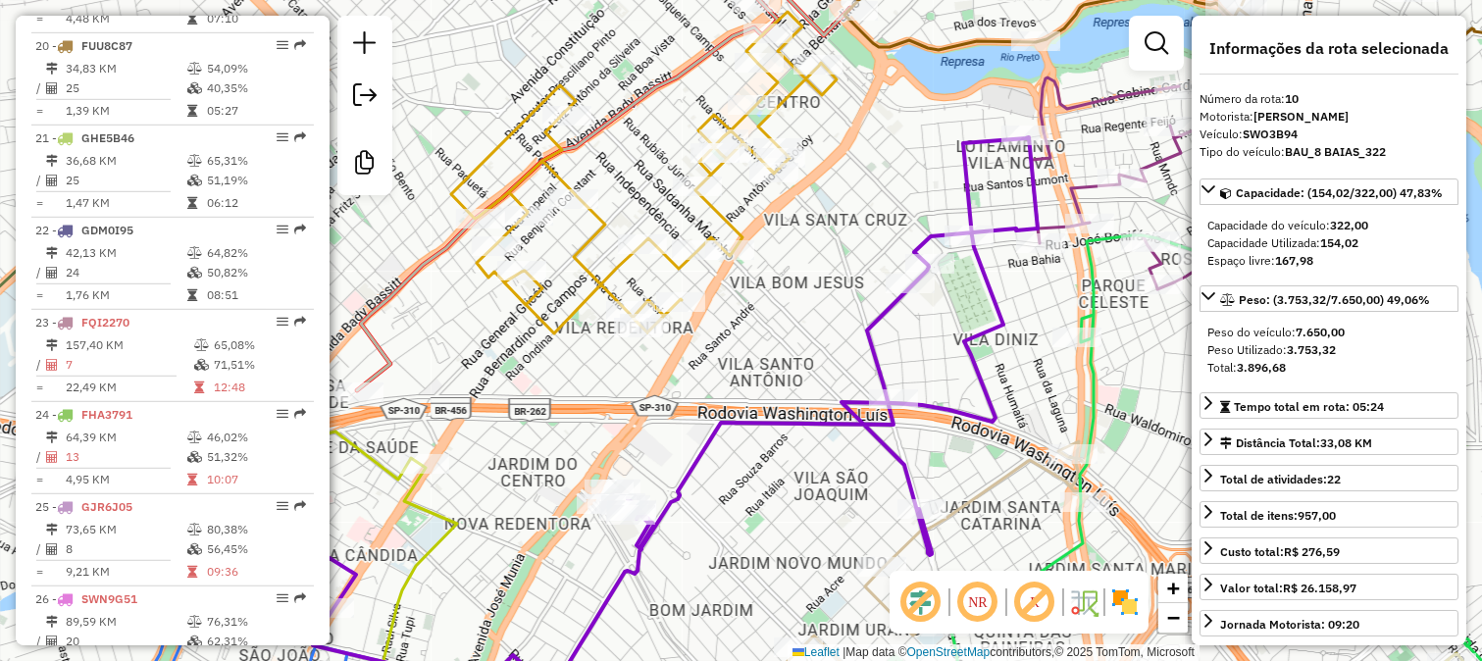
scroll to position [1619, 0]
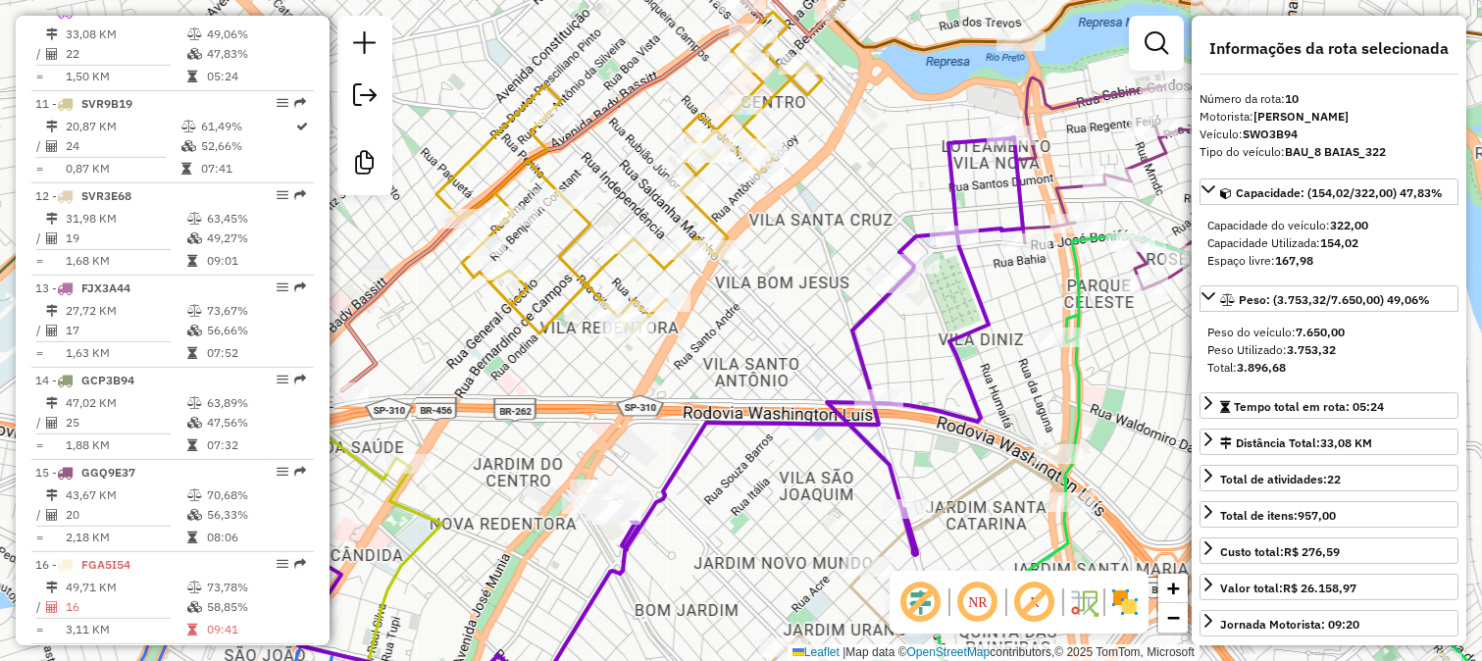
drag, startPoint x: 1032, startPoint y: 297, endPoint x: 944, endPoint y: 309, distance: 88.1
click at [949, 309] on div "Janela de atendimento Grade de atendimento Capacidade Transportadoras Veículos …" at bounding box center [741, 330] width 1482 height 661
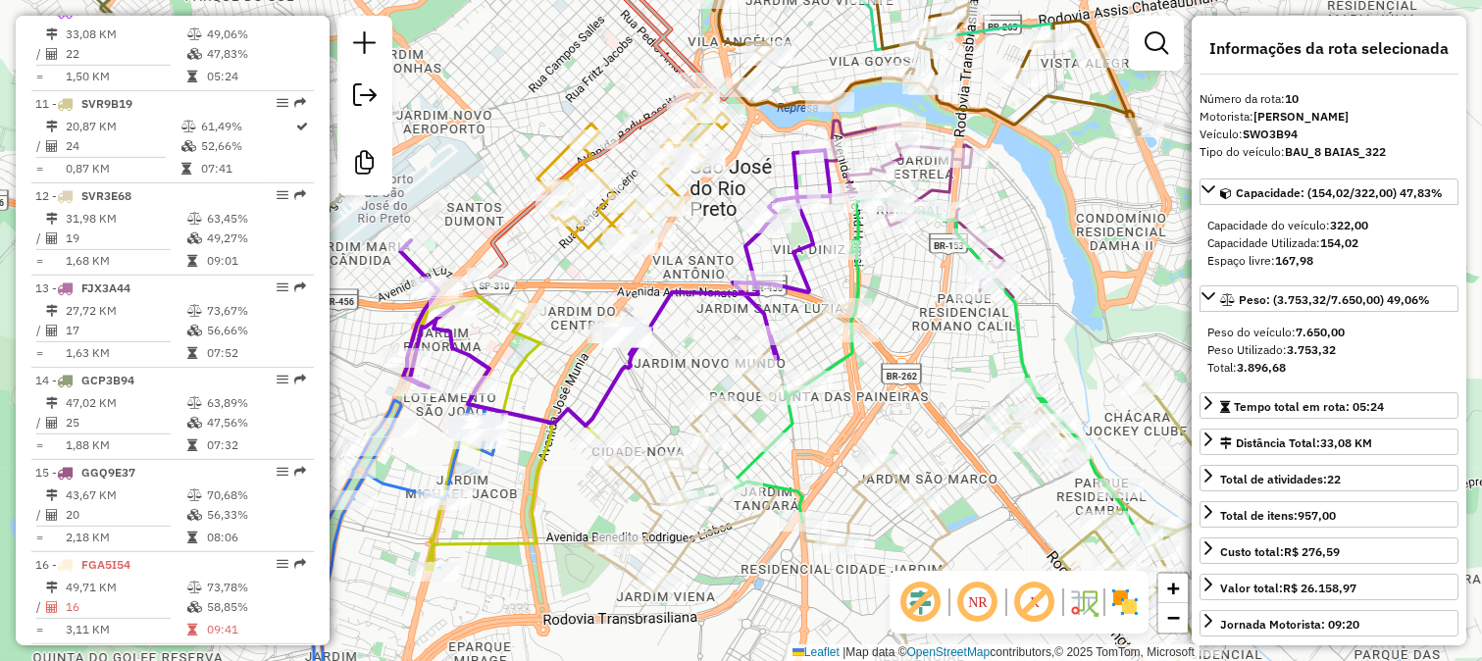
drag, startPoint x: 1067, startPoint y: 291, endPoint x: 877, endPoint y: 178, distance: 221.2
click at [877, 178] on div "Janela de atendimento Grade de atendimento Capacidade Transportadoras Veículos …" at bounding box center [741, 330] width 1482 height 661
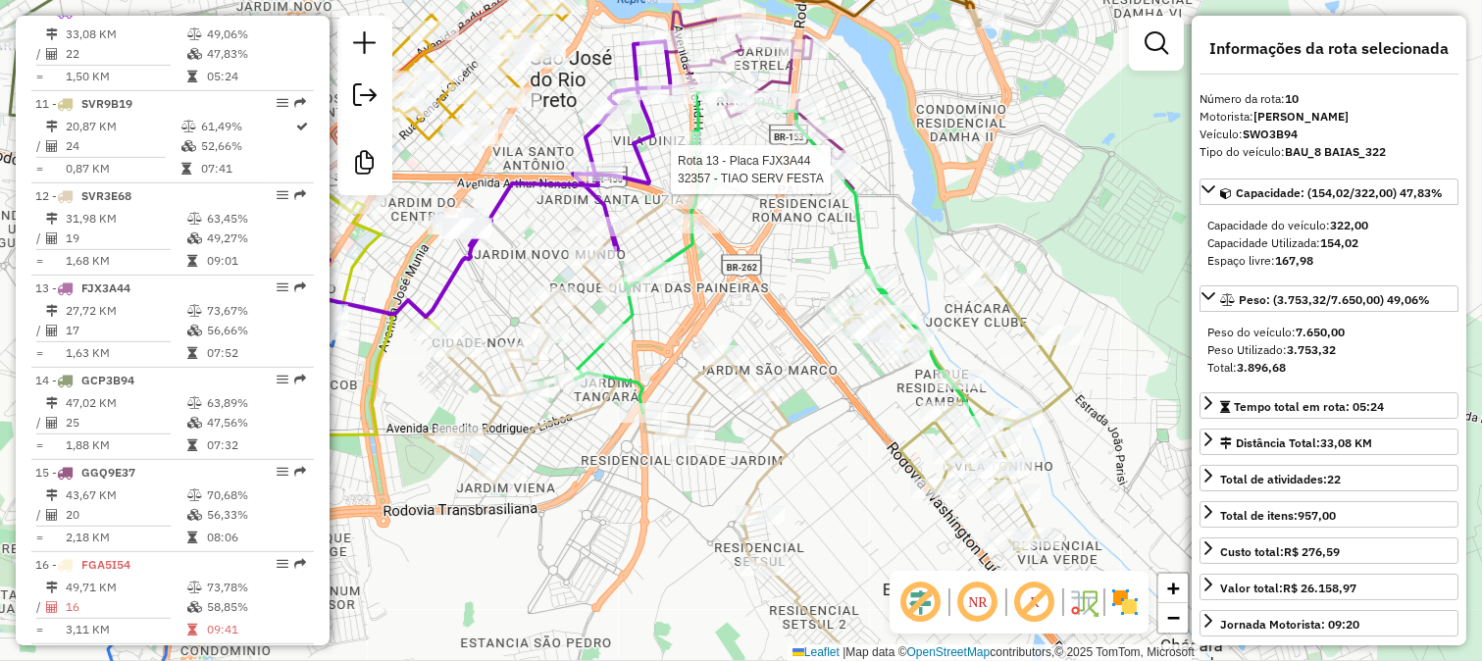
click at [1012, 296] on icon at bounding box center [957, 413] width 228 height 277
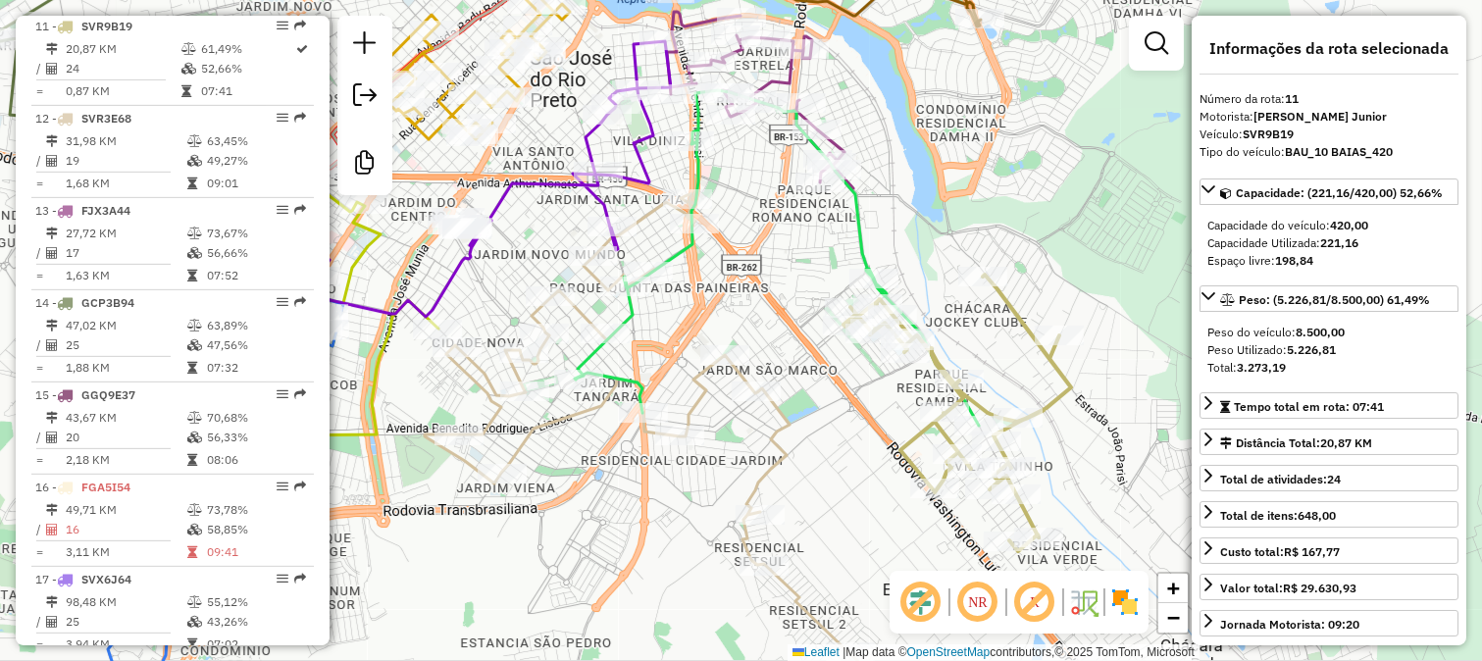
scroll to position [1711, 0]
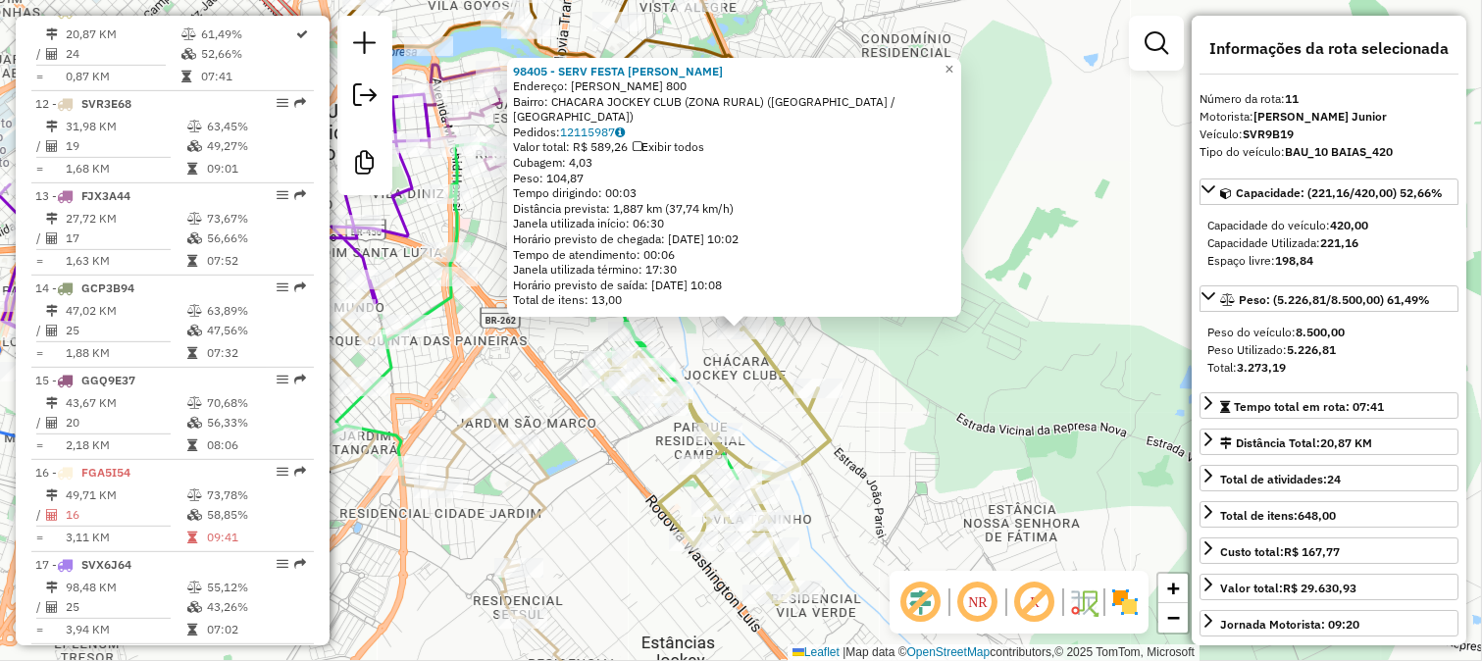
click at [846, 364] on div "98405 - SERV FESTA RENATA Endereço: SEBASTIAO BERNARDINO DE SOUZA 800 Bairro: C…" at bounding box center [741, 330] width 1482 height 661
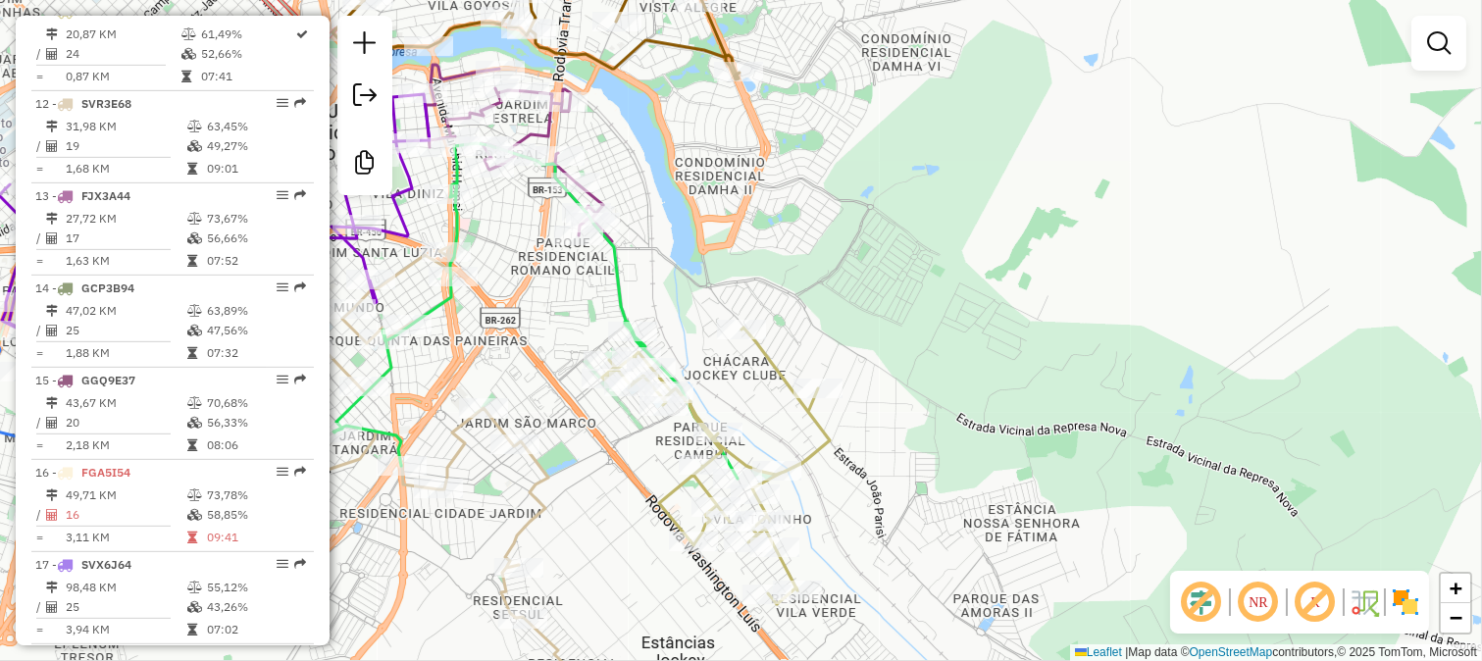
click at [759, 273] on div "Janela de atendimento Grade de atendimento Capacidade Transportadoras Veículos …" at bounding box center [741, 330] width 1482 height 661
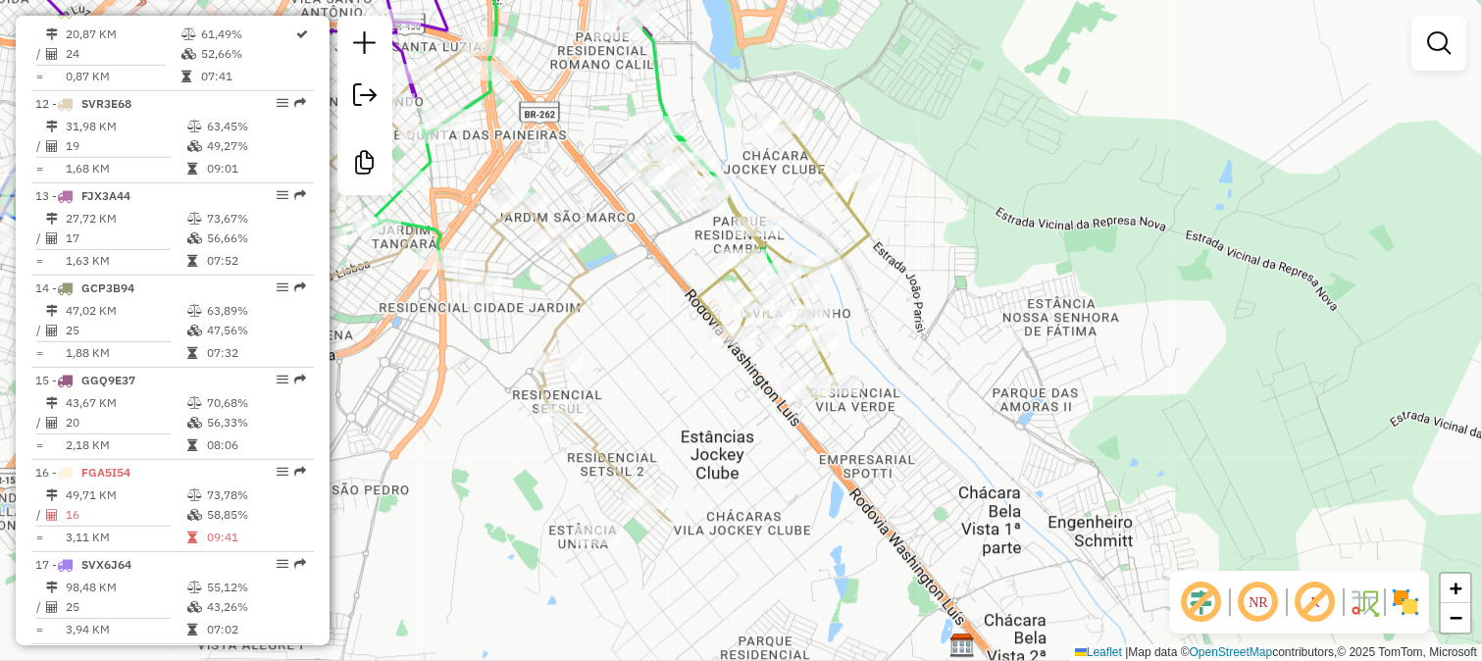
drag, startPoint x: 926, startPoint y: 387, endPoint x: 965, endPoint y: 181, distance: 209.6
click at [965, 181] on div "Janela de atendimento Grade de atendimento Capacidade Transportadoras Veículos …" at bounding box center [741, 330] width 1482 height 661
click at [863, 220] on icon at bounding box center [755, 260] width 228 height 277
select select "**********"
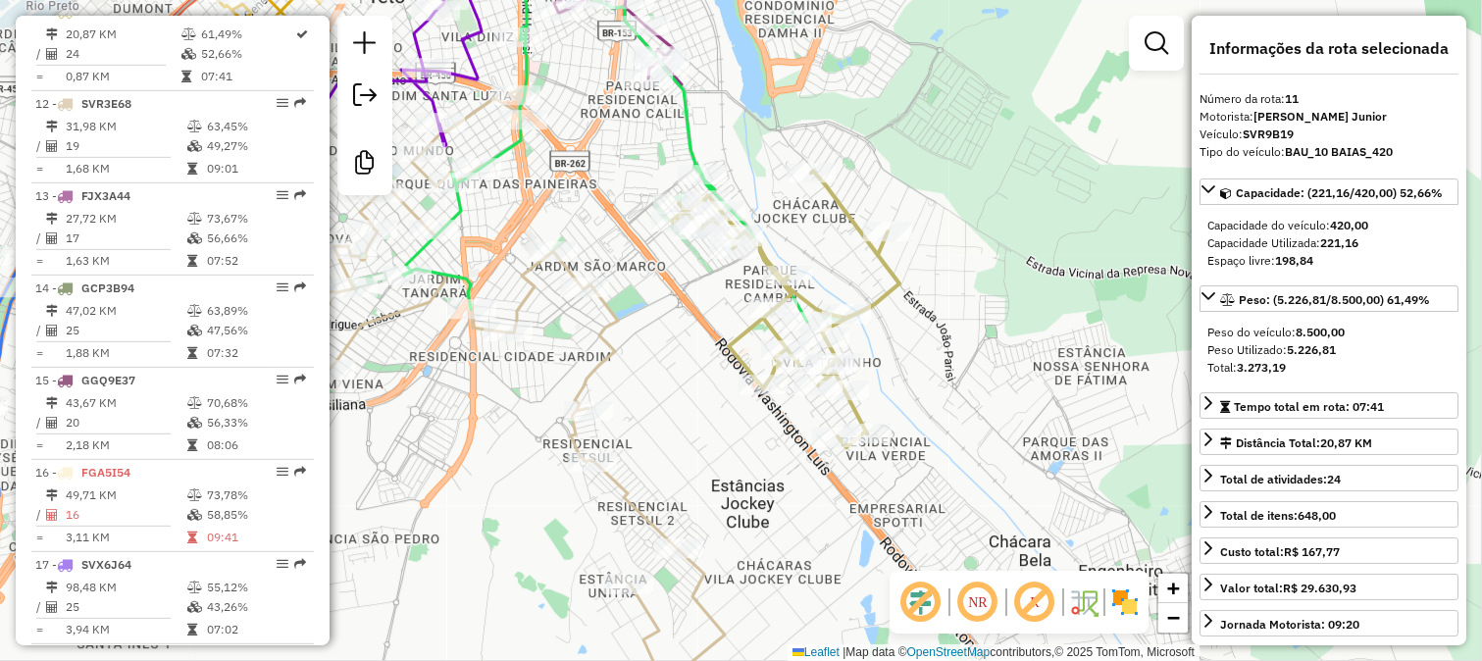
drag, startPoint x: 874, startPoint y: 288, endPoint x: 928, endPoint y: 368, distance: 96.0
click at [928, 368] on div "Janela de atendimento Grade de atendimento Capacidade Transportadoras Veículos …" at bounding box center [741, 330] width 1482 height 661
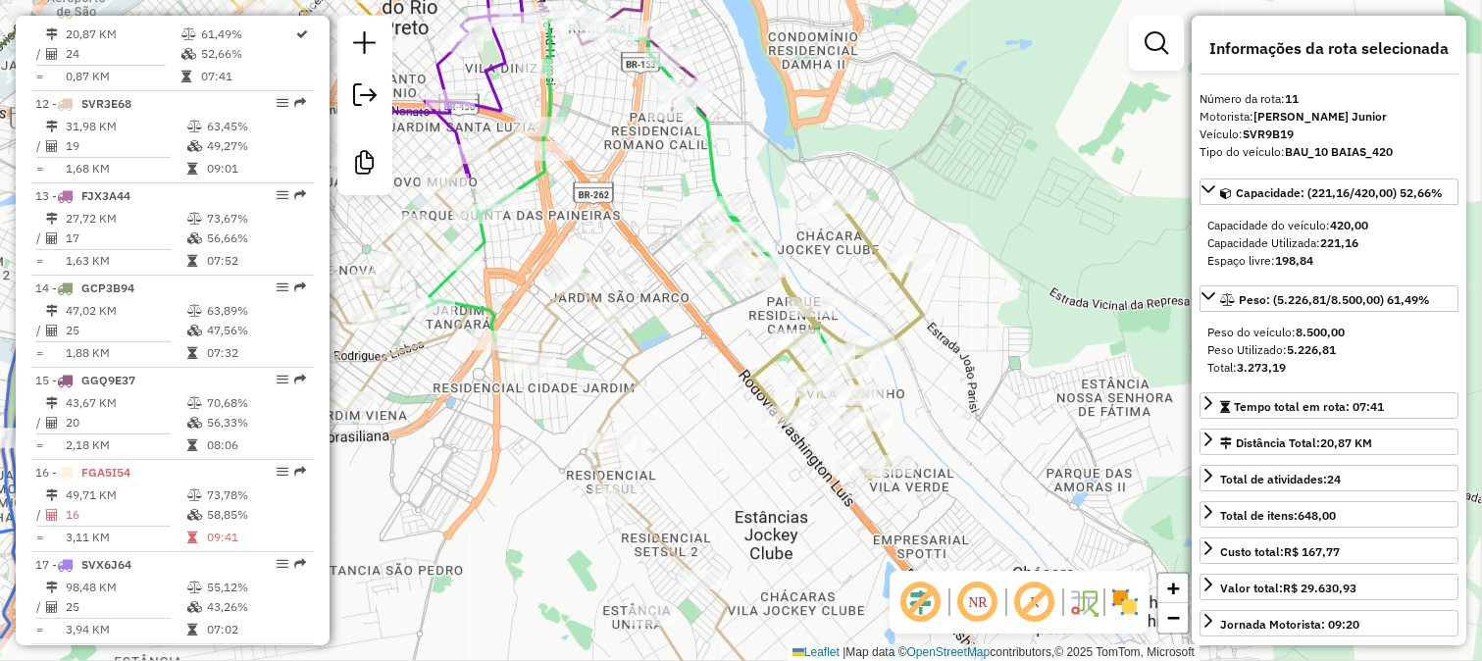
drag, startPoint x: 709, startPoint y: 414, endPoint x: 855, endPoint y: 504, distance: 171.7
click at [855, 504] on div "Janela de atendimento Grade de atendimento Capacidade Transportadoras Veículos …" at bounding box center [741, 330] width 1482 height 661
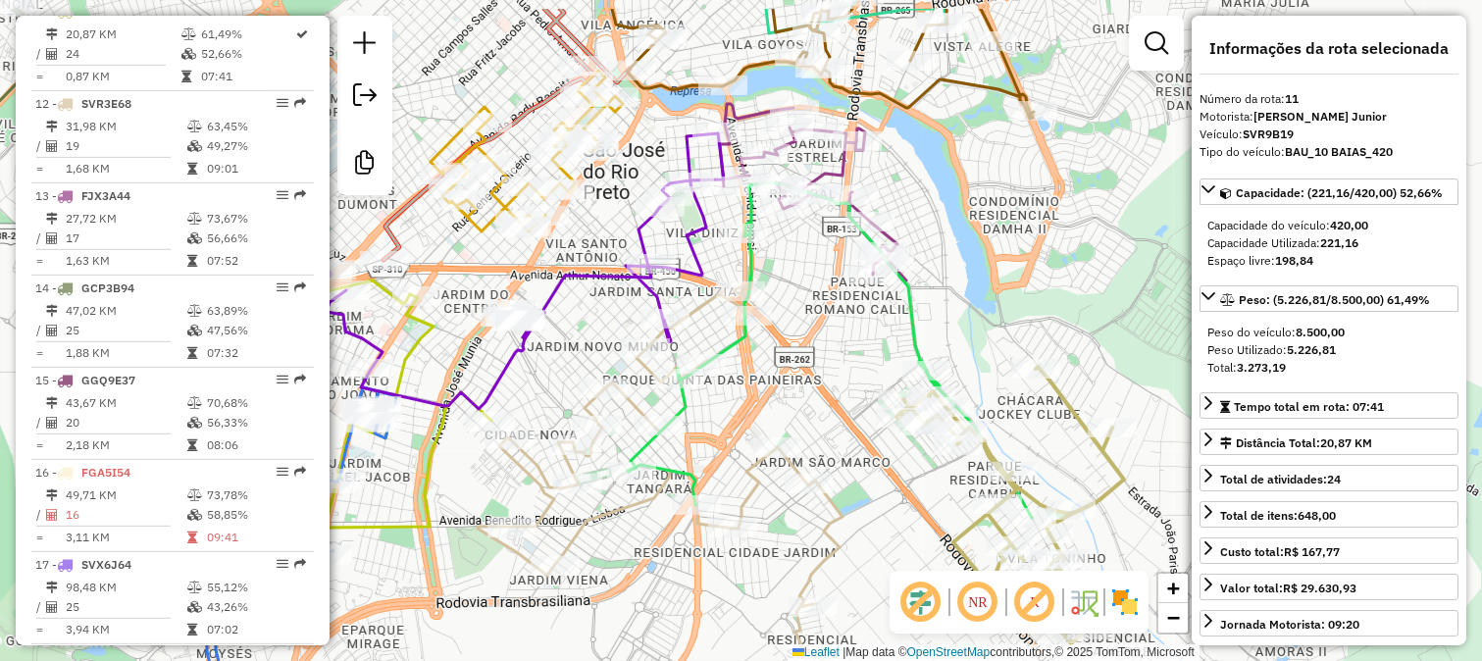
drag, startPoint x: 778, startPoint y: 310, endPoint x: 864, endPoint y: 435, distance: 152.3
click at [864, 435] on div "Janela de atendimento Grade de atendimento Capacidade Transportadoras Veículos …" at bounding box center [741, 330] width 1482 height 661
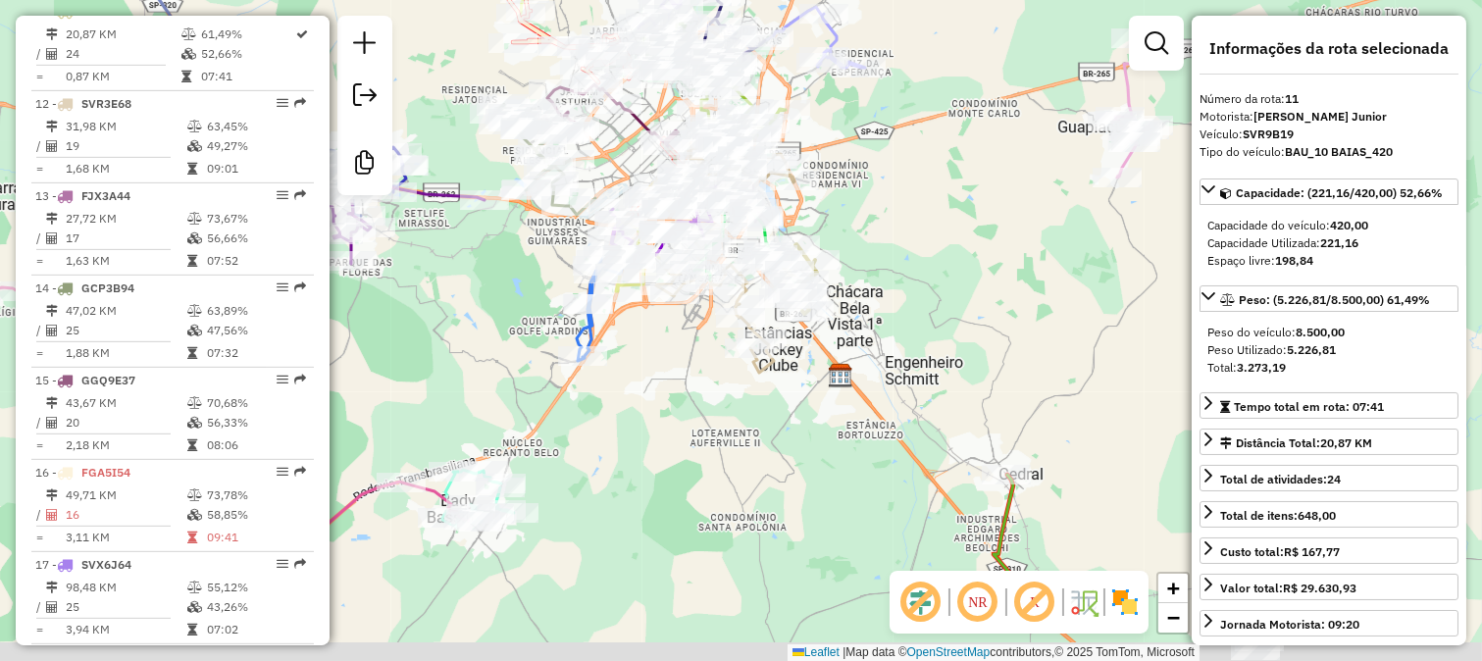
drag, startPoint x: 1003, startPoint y: 531, endPoint x: 742, endPoint y: 257, distance: 378.0
click at [763, 272] on div "Janela de atendimento Grade de atendimento Capacidade Transportadoras Veículos …" at bounding box center [741, 330] width 1482 height 661
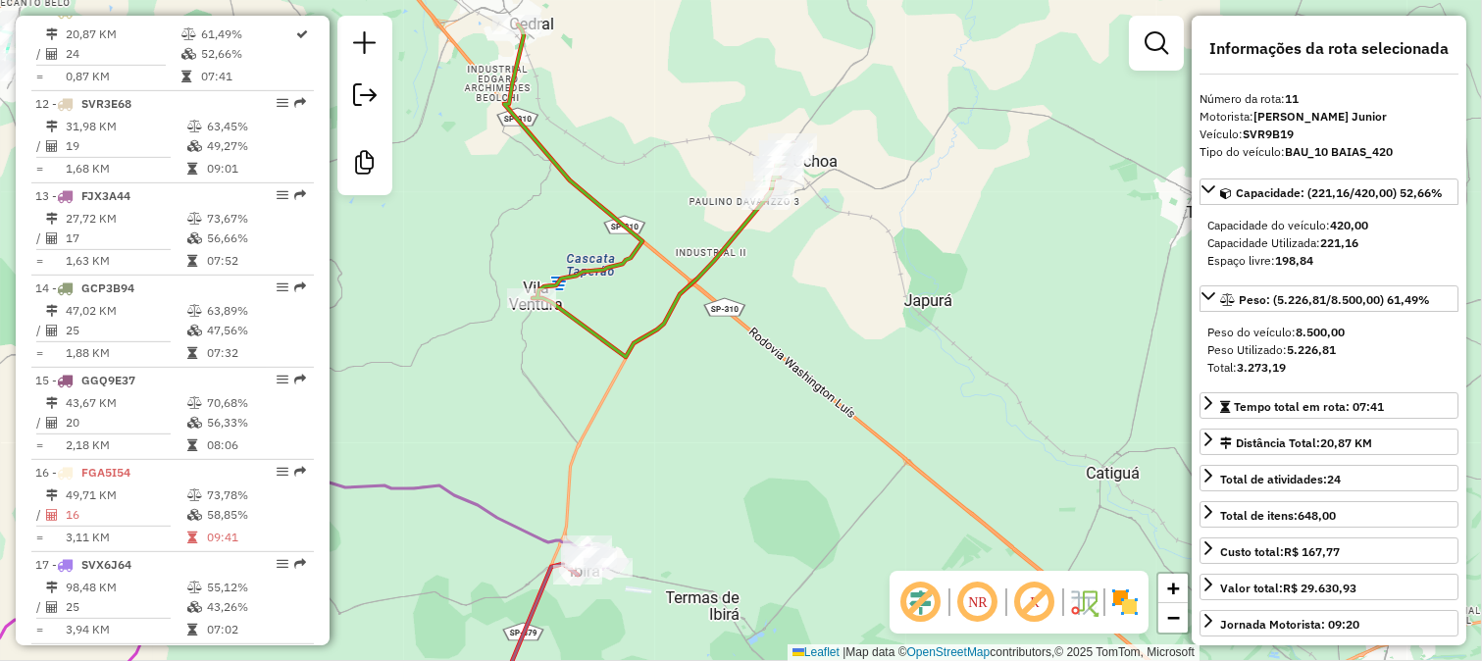
drag, startPoint x: 539, startPoint y: 413, endPoint x: 879, endPoint y: 354, distance: 344.4
click at [844, 361] on div "Rota 24 - Placa FHA3791 62931 - SERV FESTAS PASCHOAL Rota 24 - Placa FHA3791 56…" at bounding box center [741, 330] width 1482 height 661
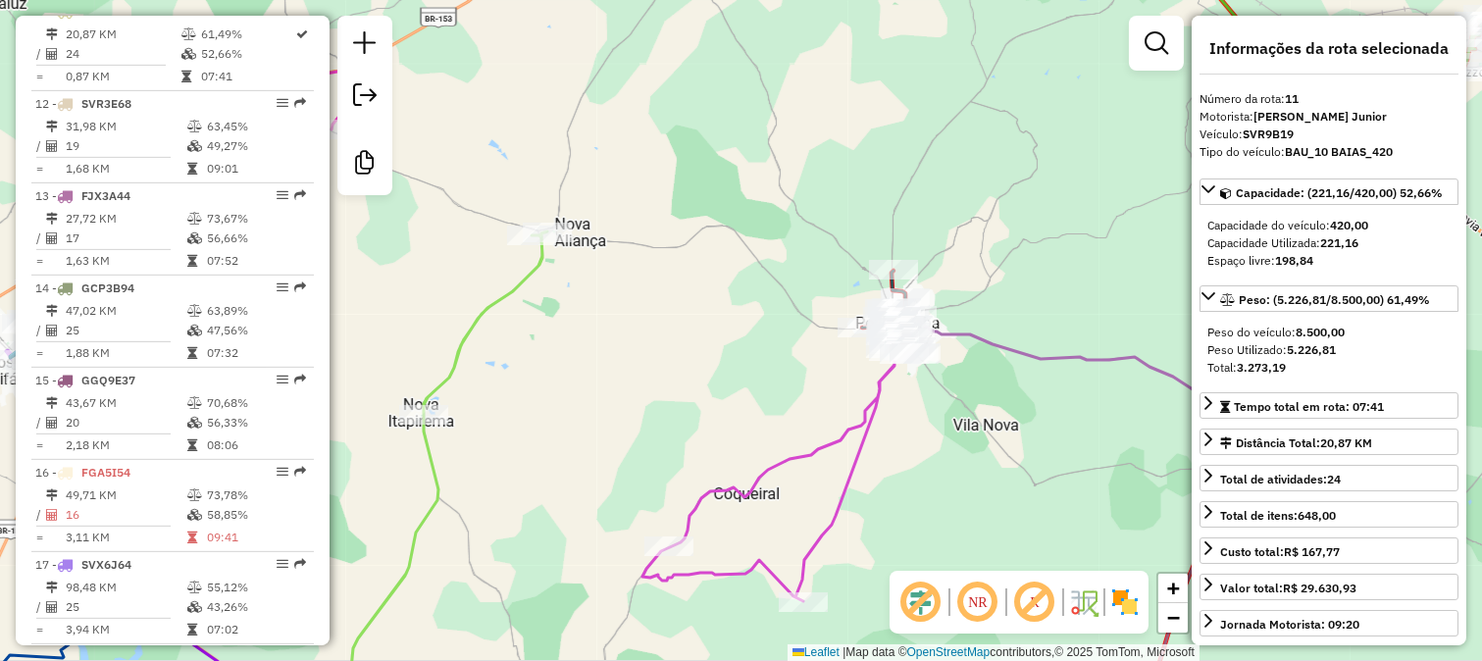
click at [973, 350] on div "Janela de atendimento Grade de atendimento Capacidade Transportadoras Veículos …" at bounding box center [741, 330] width 1482 height 661
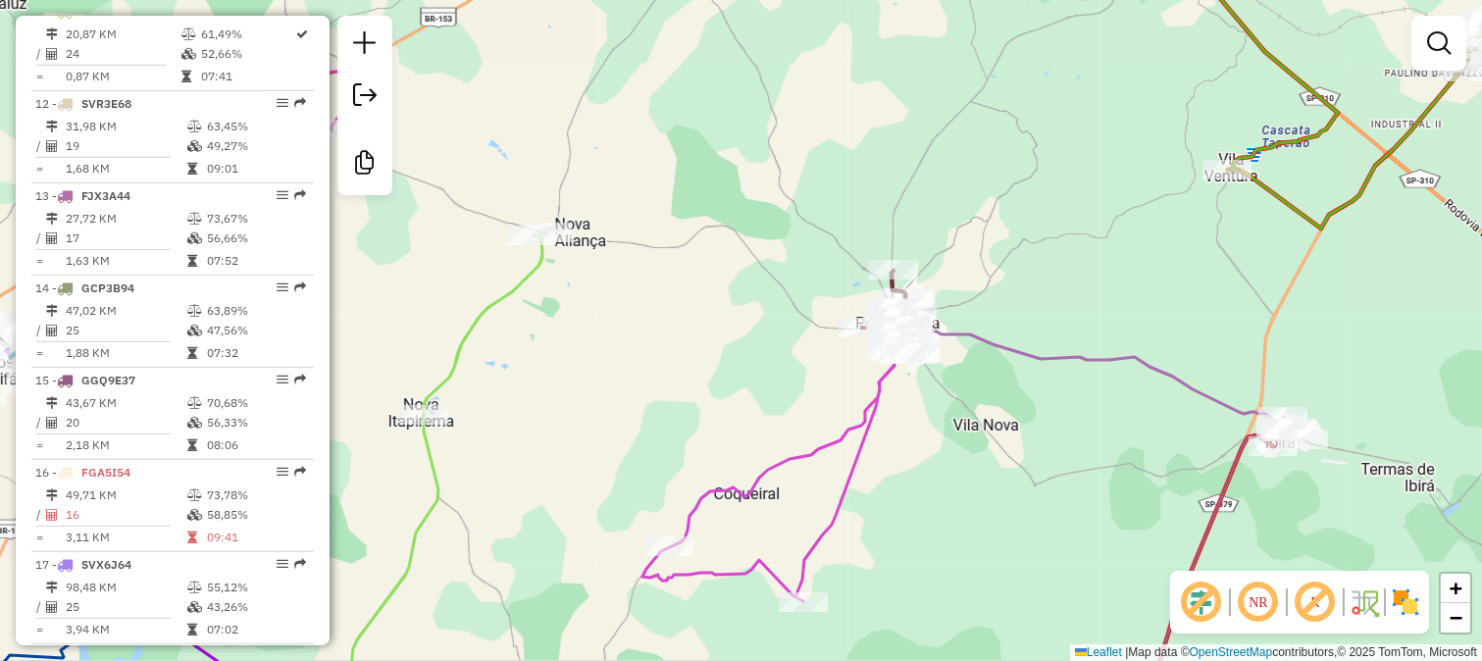
click at [959, 329] on icon at bounding box center [1101, 379] width 403 height 124
select select "**********"
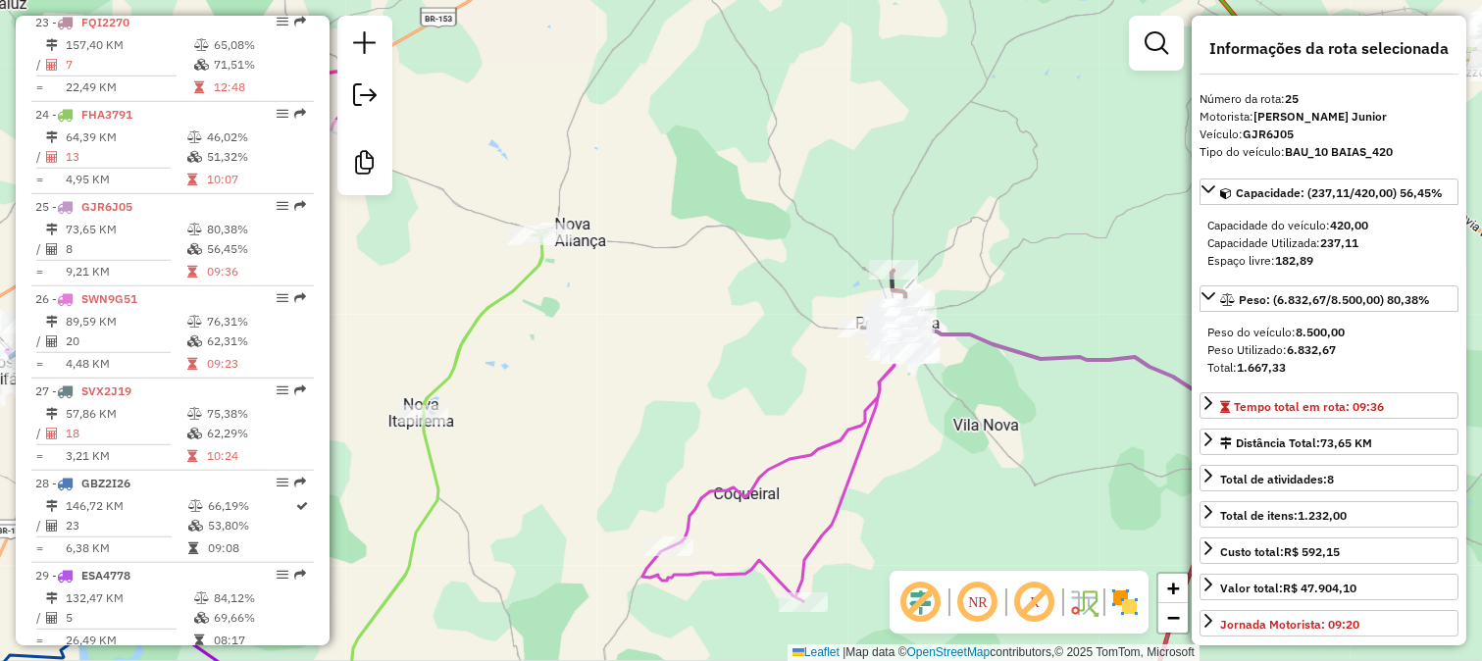
scroll to position [3001, 0]
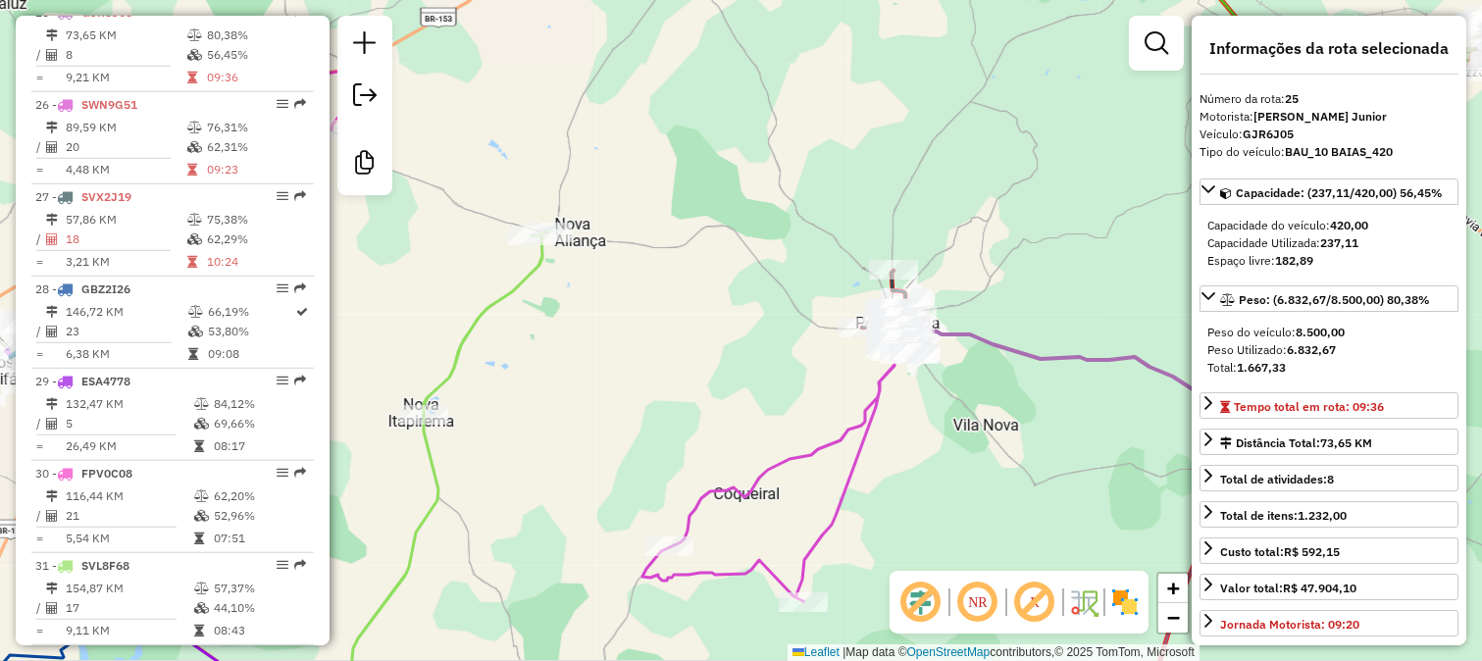
drag, startPoint x: 721, startPoint y: 268, endPoint x: 858, endPoint y: 348, distance: 159.1
click at [853, 348] on div "Rota 27 - Placa SVX2J19 16528 - MINI MERC ACOUGUE Rota 27 - Placa SVX2J19 99772…" at bounding box center [741, 330] width 1482 height 661
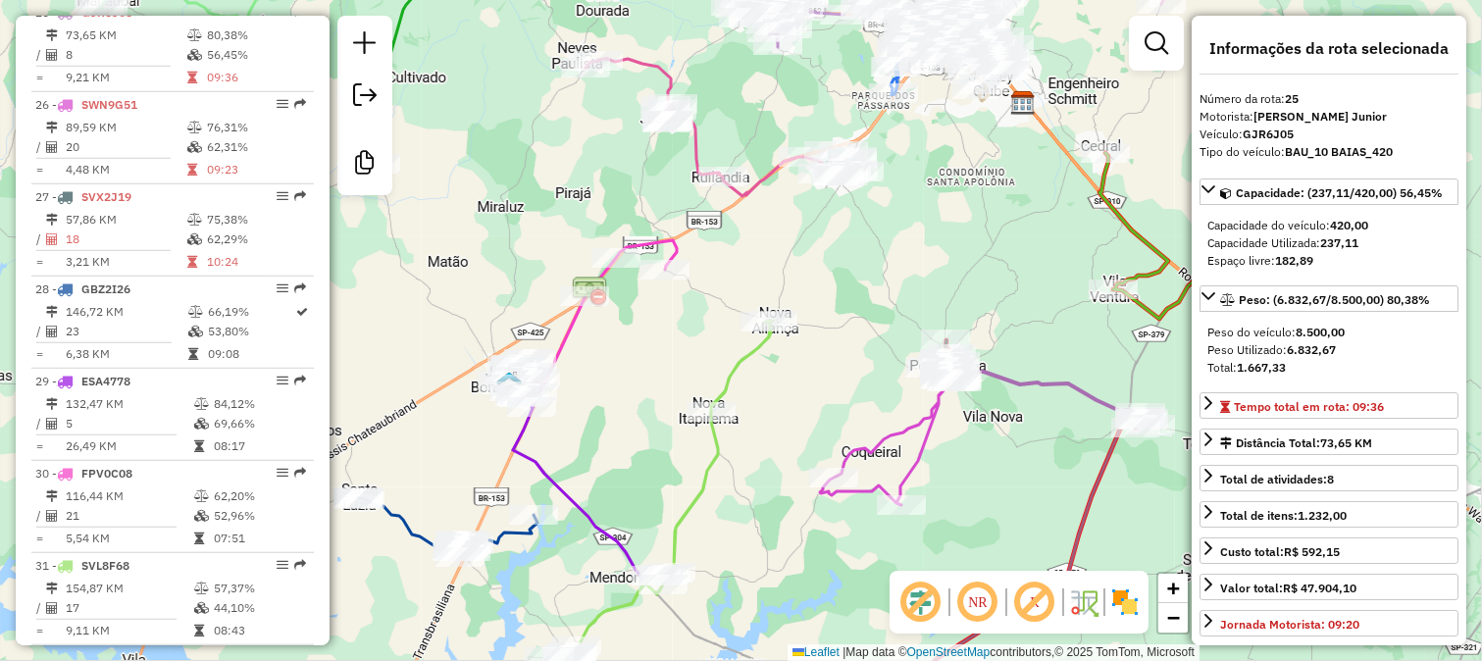
click at [756, 347] on icon at bounding box center [652, 524] width 240 height 407
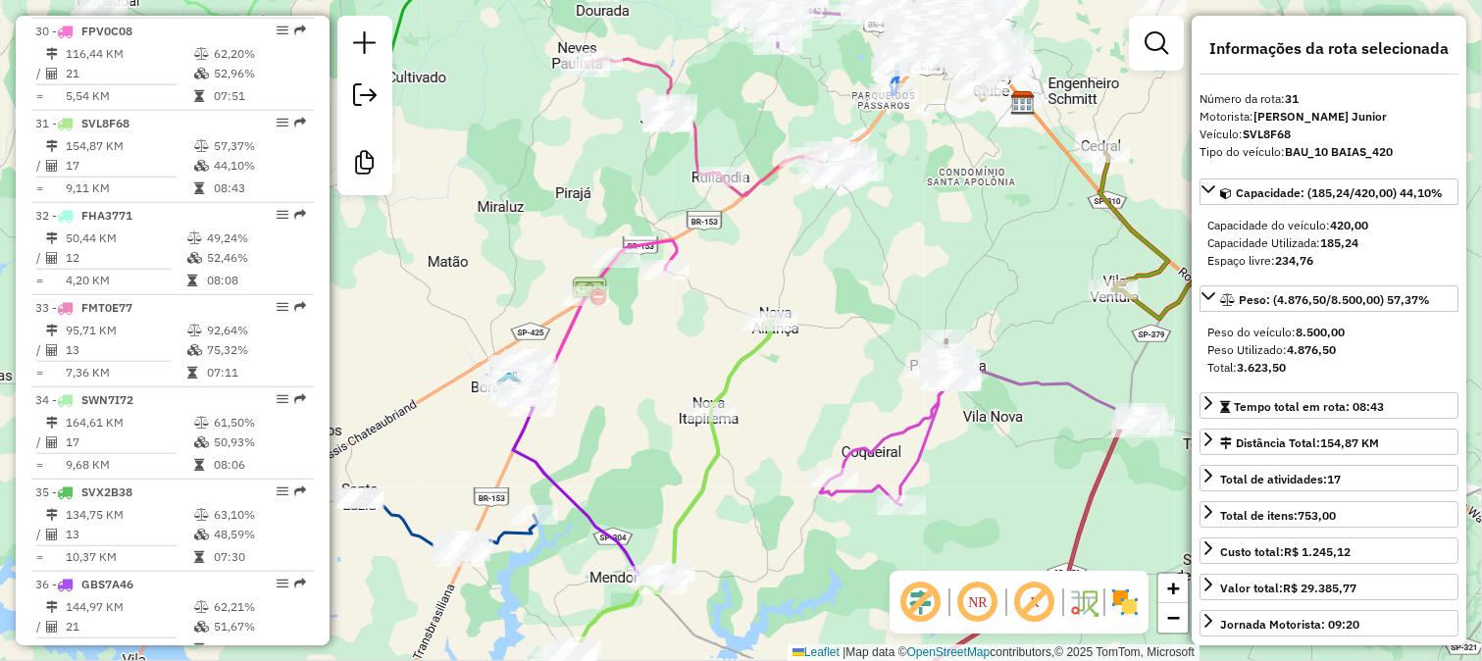
scroll to position [3554, 0]
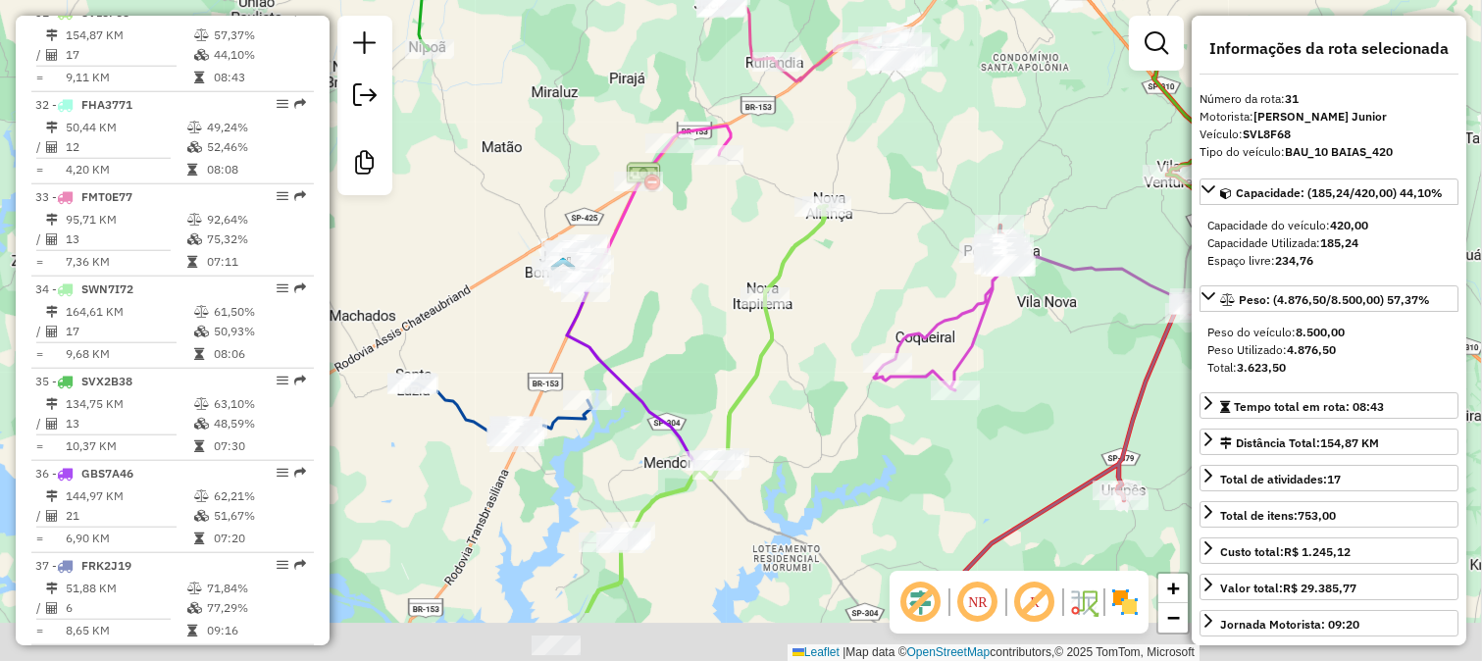
drag, startPoint x: 768, startPoint y: 417, endPoint x: 828, endPoint y: 273, distance: 156.1
click at [826, 287] on div "Janela de atendimento Grade de atendimento Capacidade Transportadoras Veículos …" at bounding box center [741, 330] width 1482 height 661
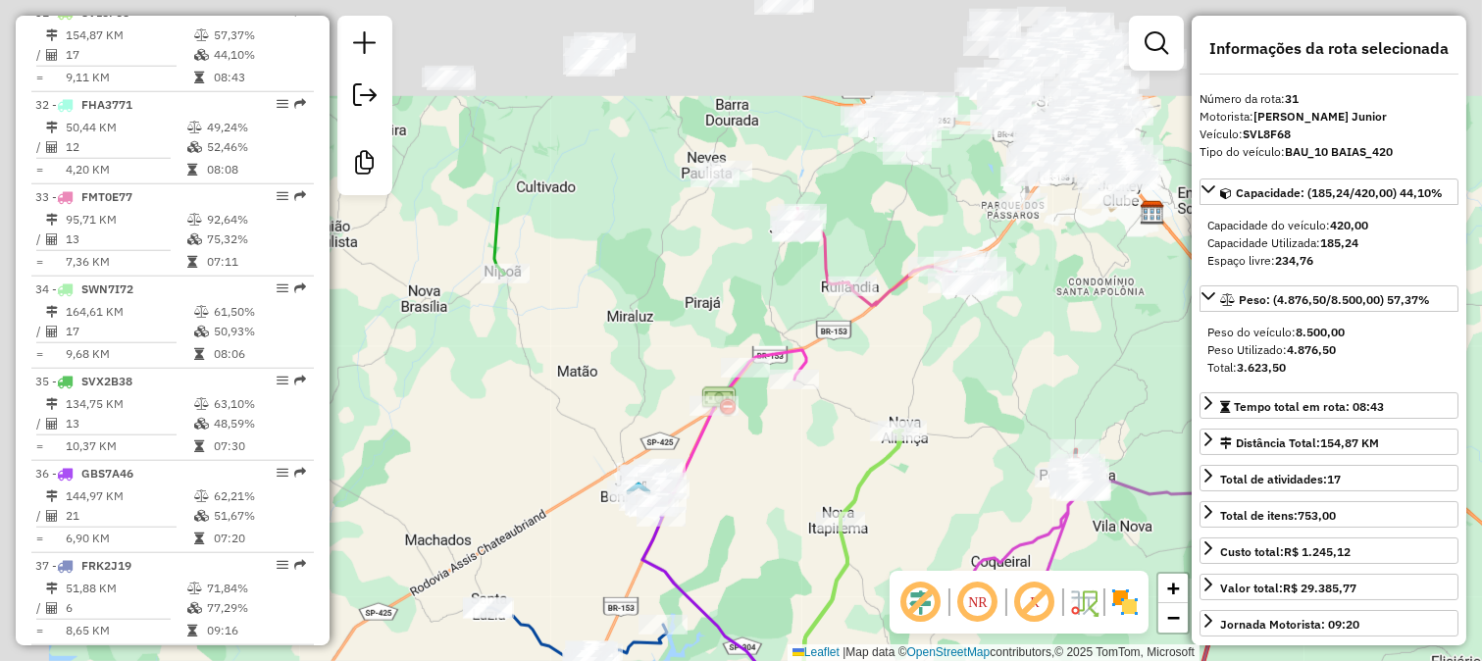
drag, startPoint x: 731, startPoint y: 374, endPoint x: 753, endPoint y: 525, distance: 152.7
click at [753, 525] on div "Janela de atendimento Grade de atendimento Capacidade Transportadoras Veículos …" at bounding box center [741, 330] width 1482 height 661
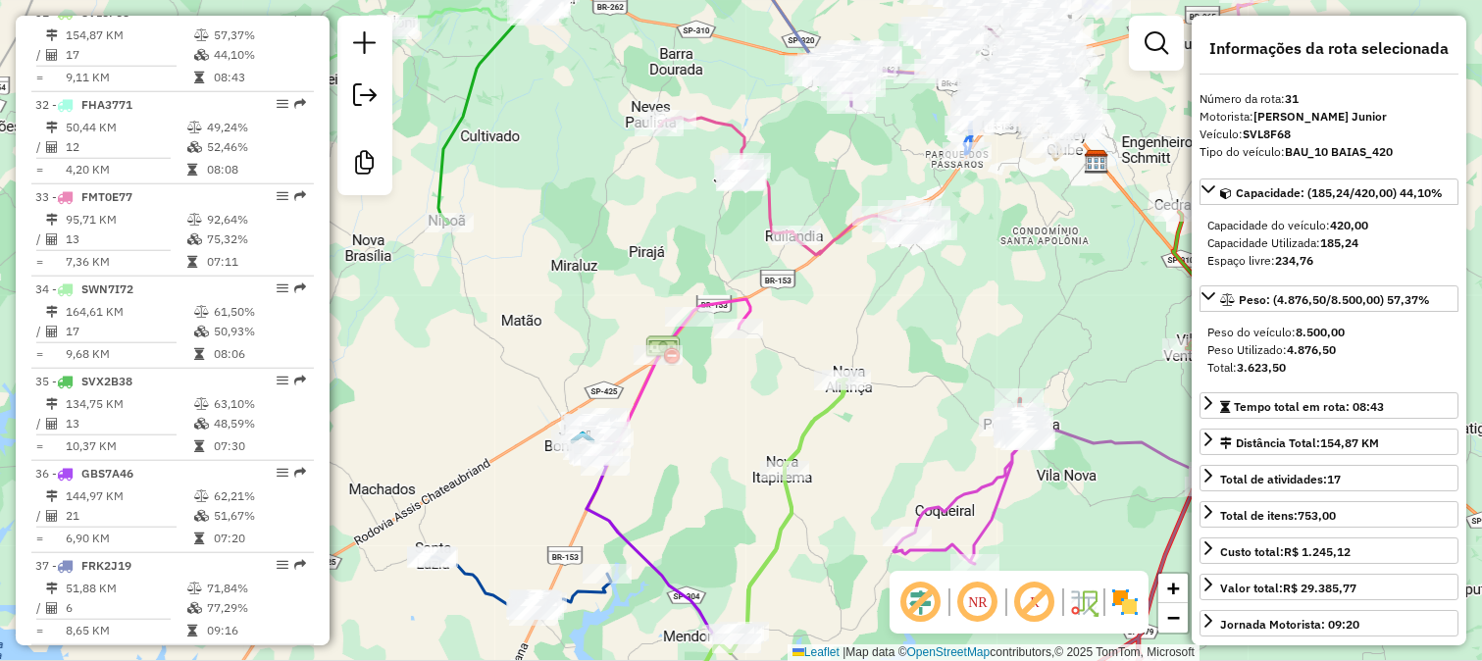
click at [671, 585] on icon at bounding box center [657, 540] width 162 height 204
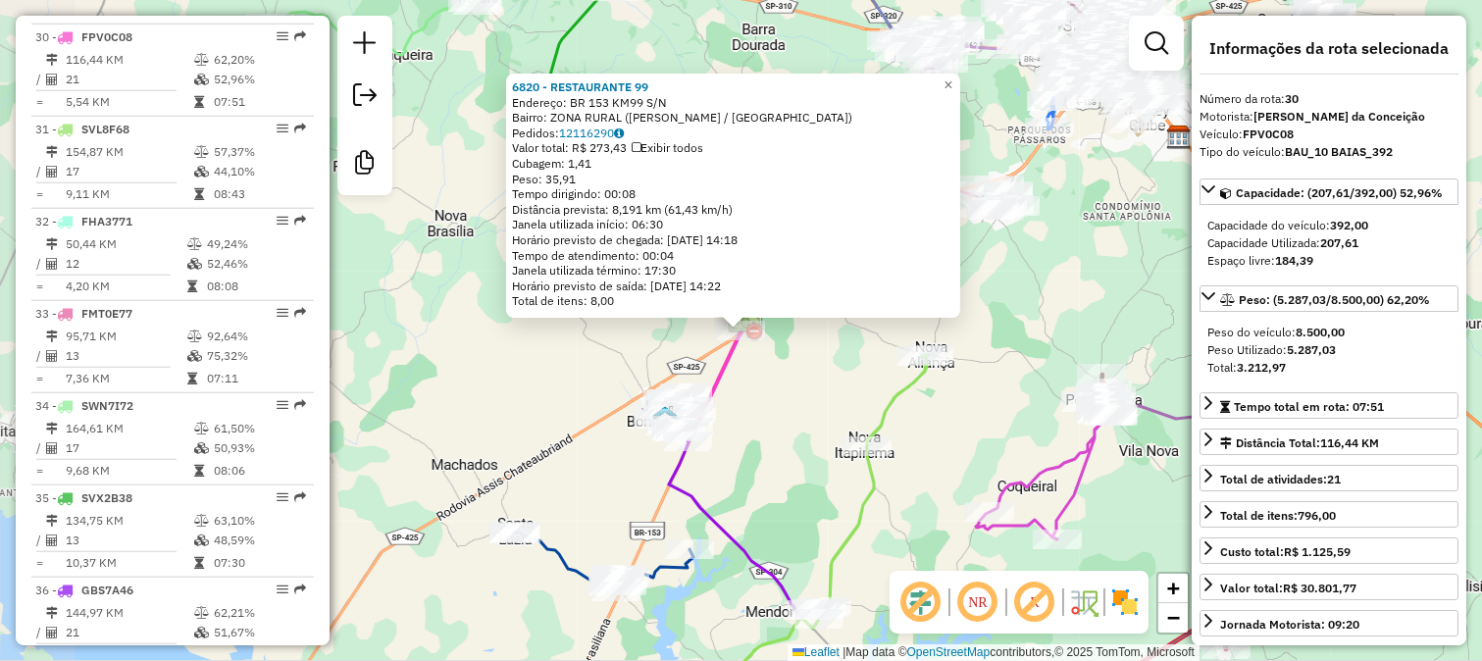
scroll to position [3462, 0]
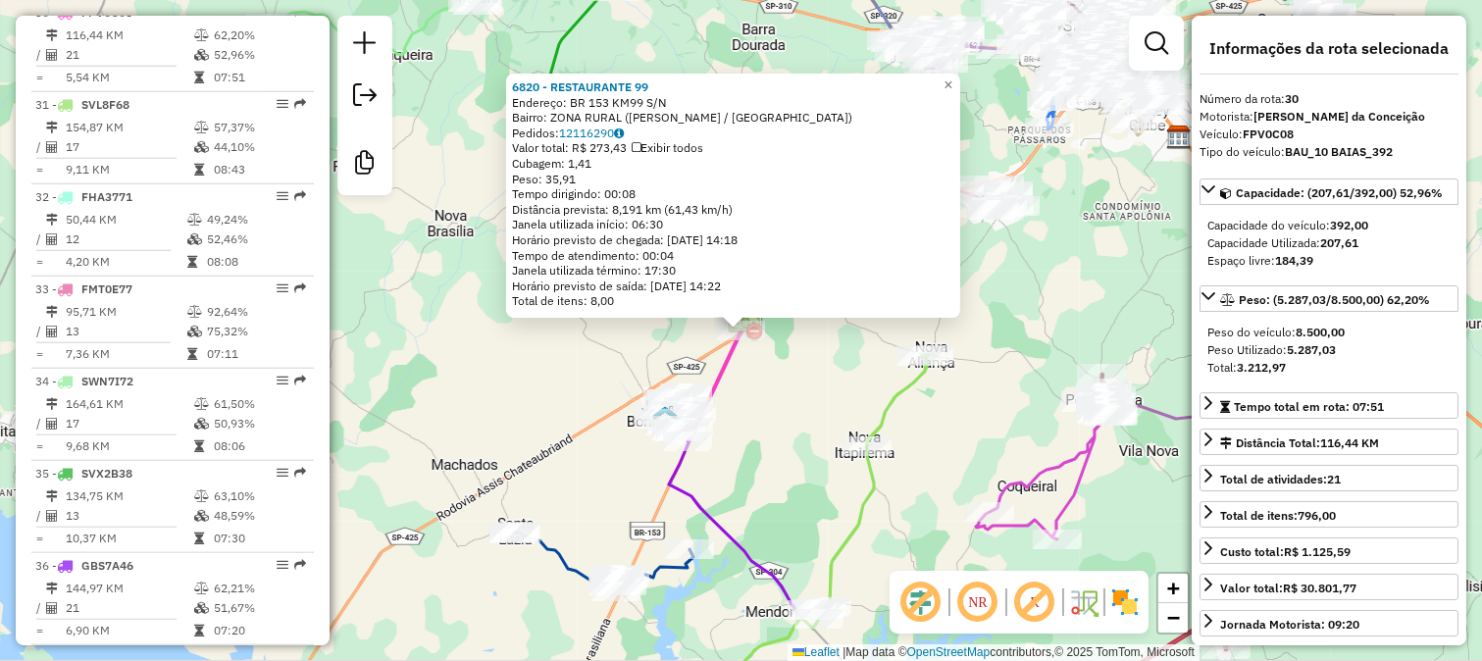
click at [745, 426] on div "6820 - RESTAURANTE 99 Endereço: BR 153 KM99 S/N Bairro: ZONA RURAL (JOSE BONIFA…" at bounding box center [741, 330] width 1482 height 661
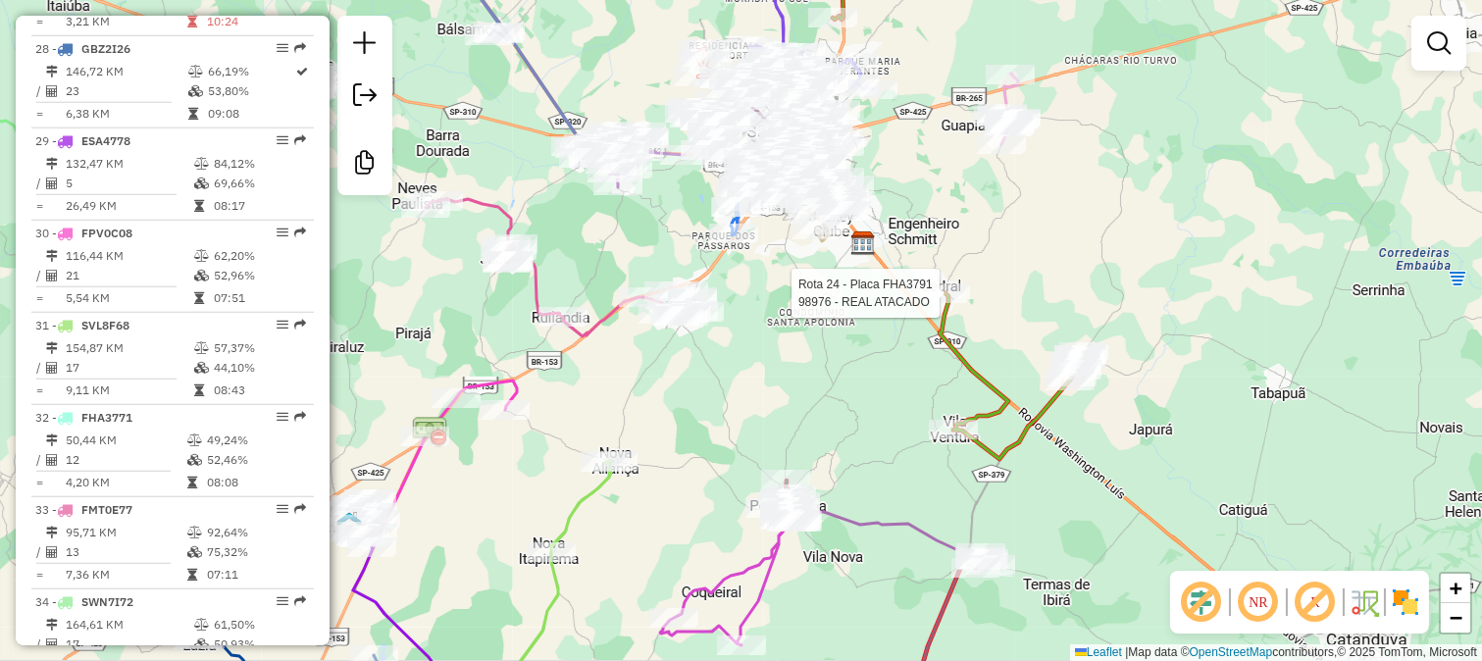
select select "**********"
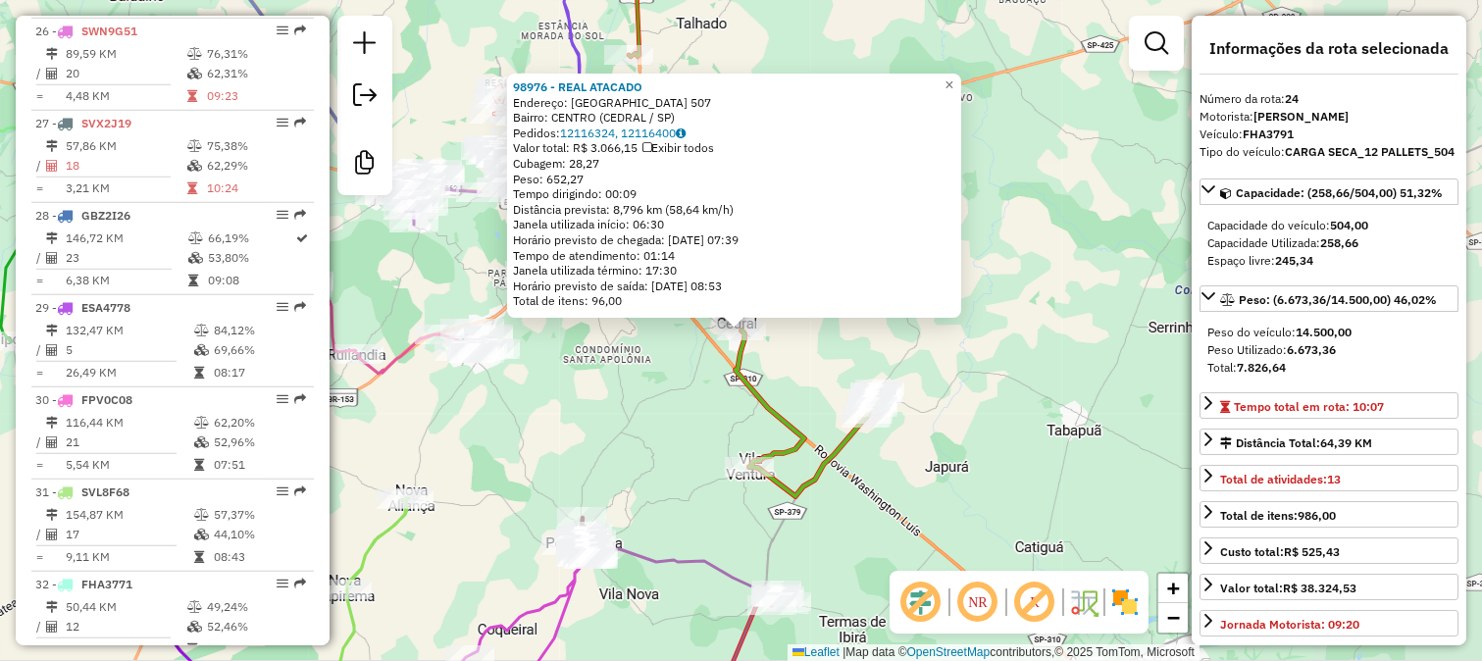
scroll to position [2908, 0]
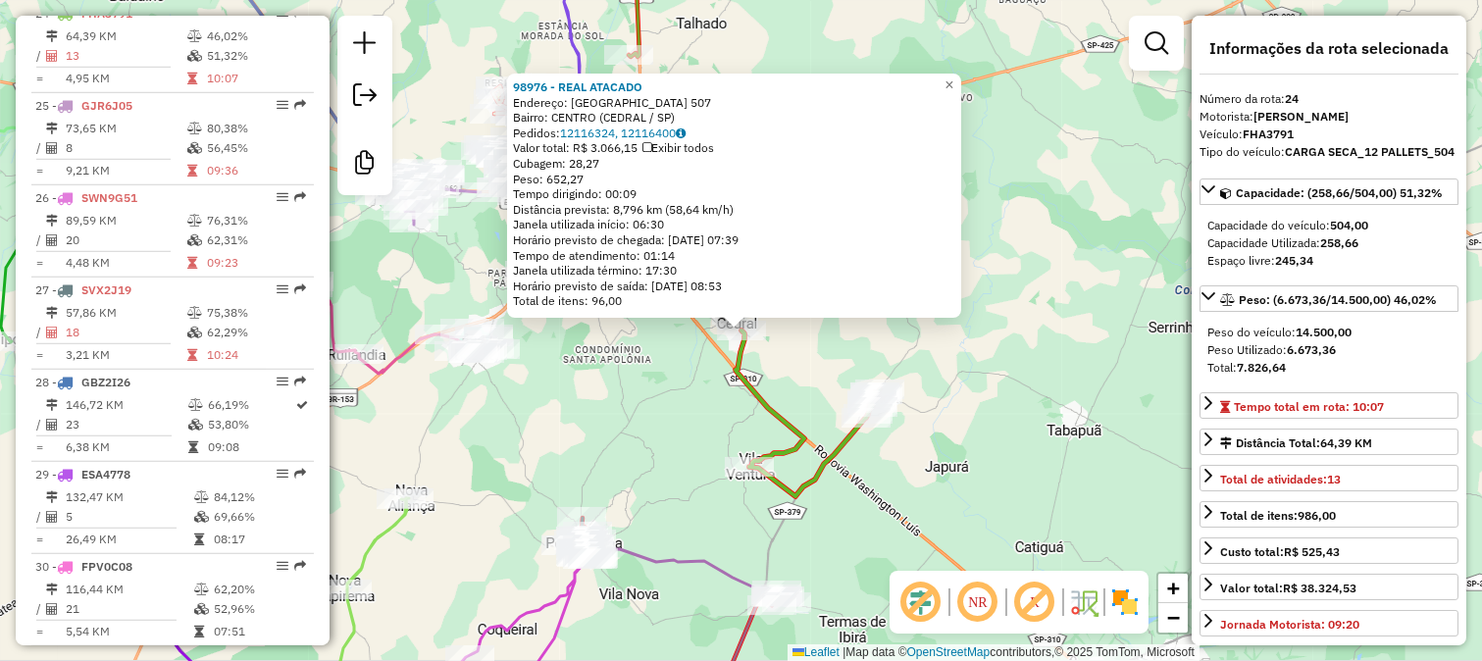
click at [785, 345] on div "98976 - REAL ATACADO Endereço: BRASIL 507 Bairro: CENTRO (CEDRAL / SP) Pedidos:…" at bounding box center [741, 330] width 1482 height 661
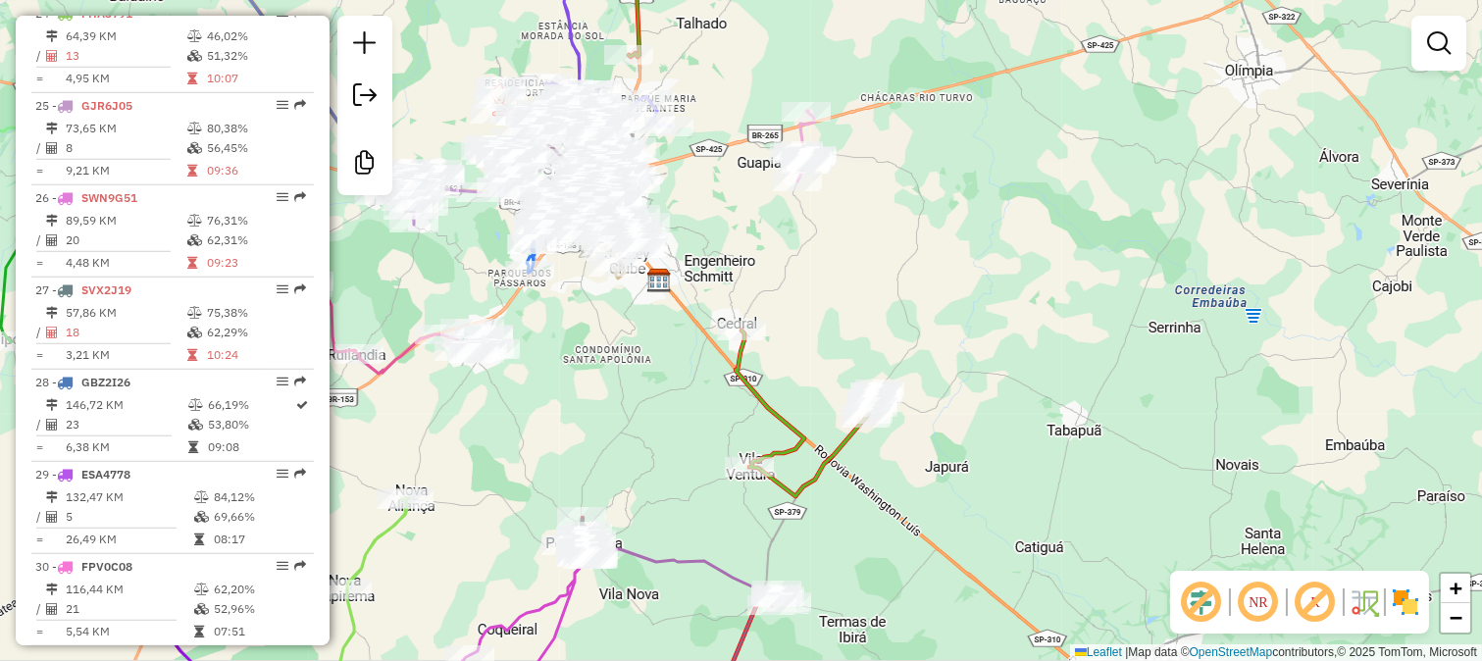
click at [775, 212] on div "Janela de atendimento Grade de atendimento Capacidade Transportadoras Veículos …" at bounding box center [741, 330] width 1482 height 661
drag, startPoint x: 820, startPoint y: 308, endPoint x: 861, endPoint y: 79, distance: 232.2
click at [861, 80] on div "Janela de atendimento Grade de atendimento Capacidade Transportadoras Veículos …" at bounding box center [741, 330] width 1482 height 661
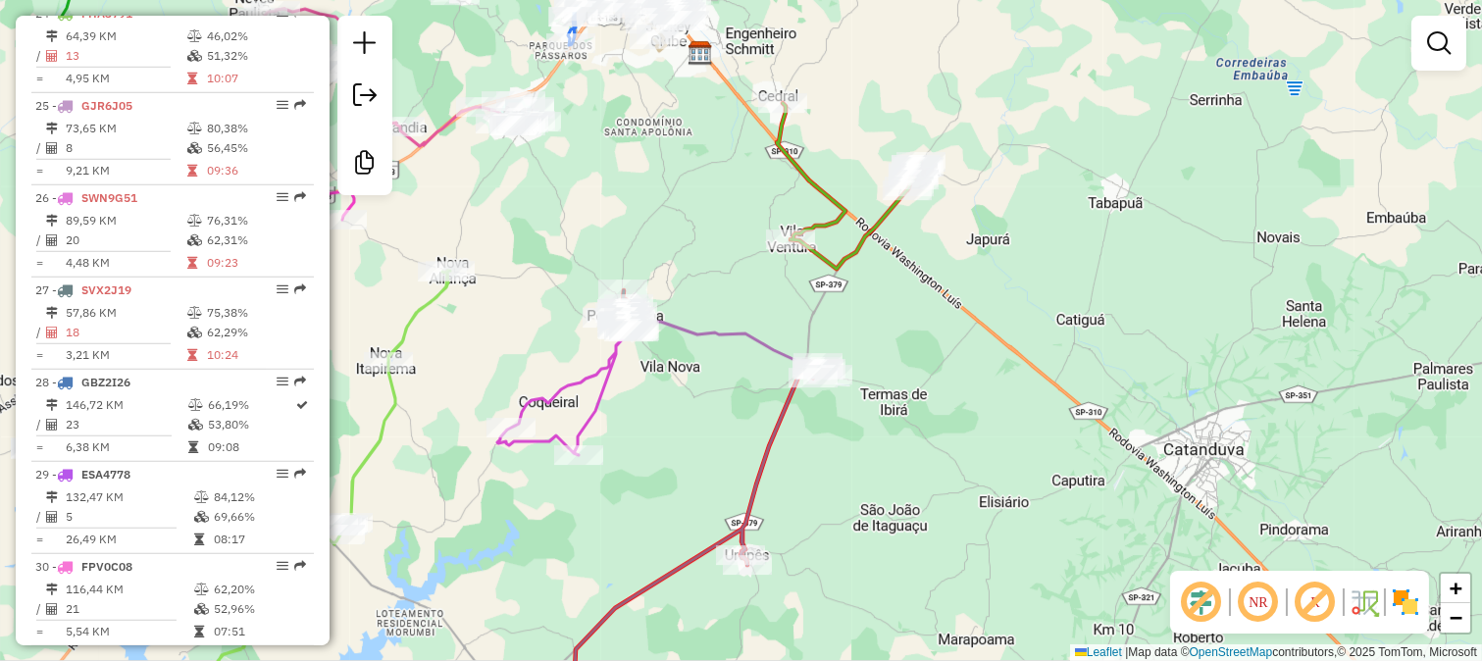
click at [779, 410] on icon at bounding box center [642, 550] width 341 height 354
select select "**********"
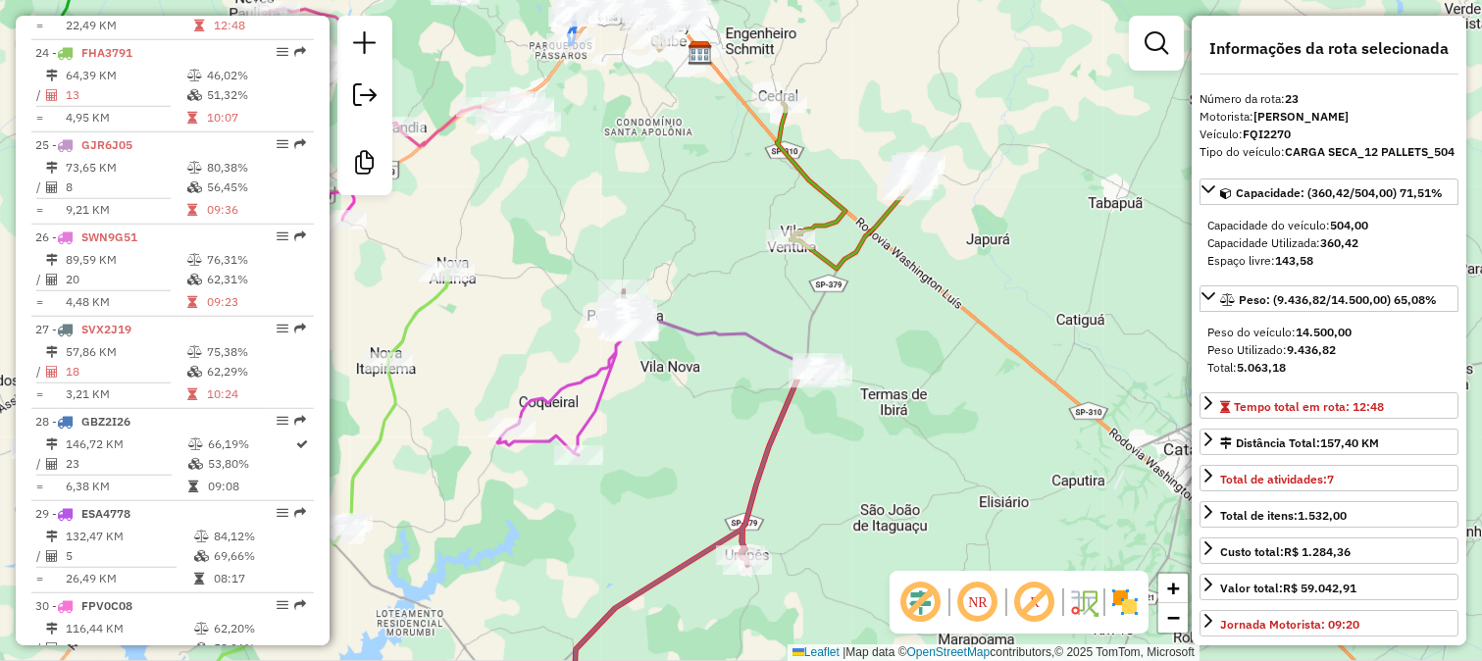
scroll to position [2816, 0]
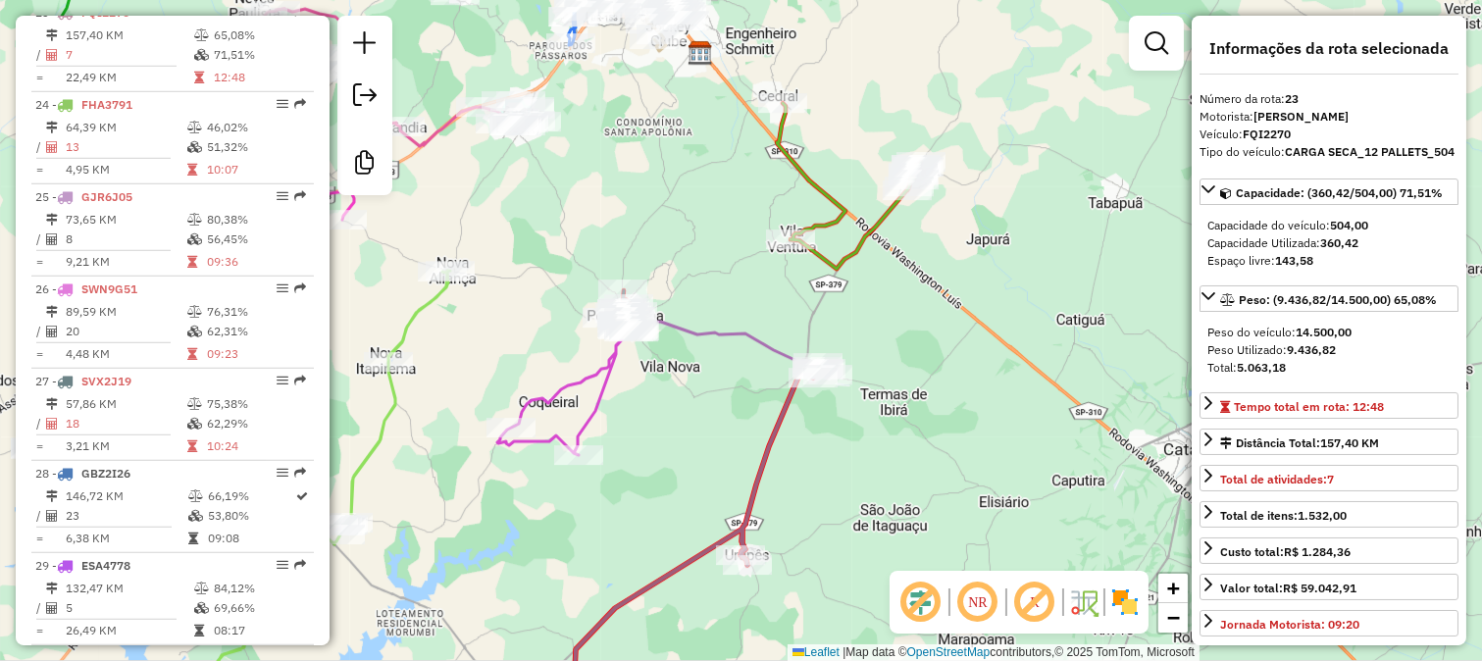
click at [768, 340] on icon at bounding box center [727, 344] width 201 height 62
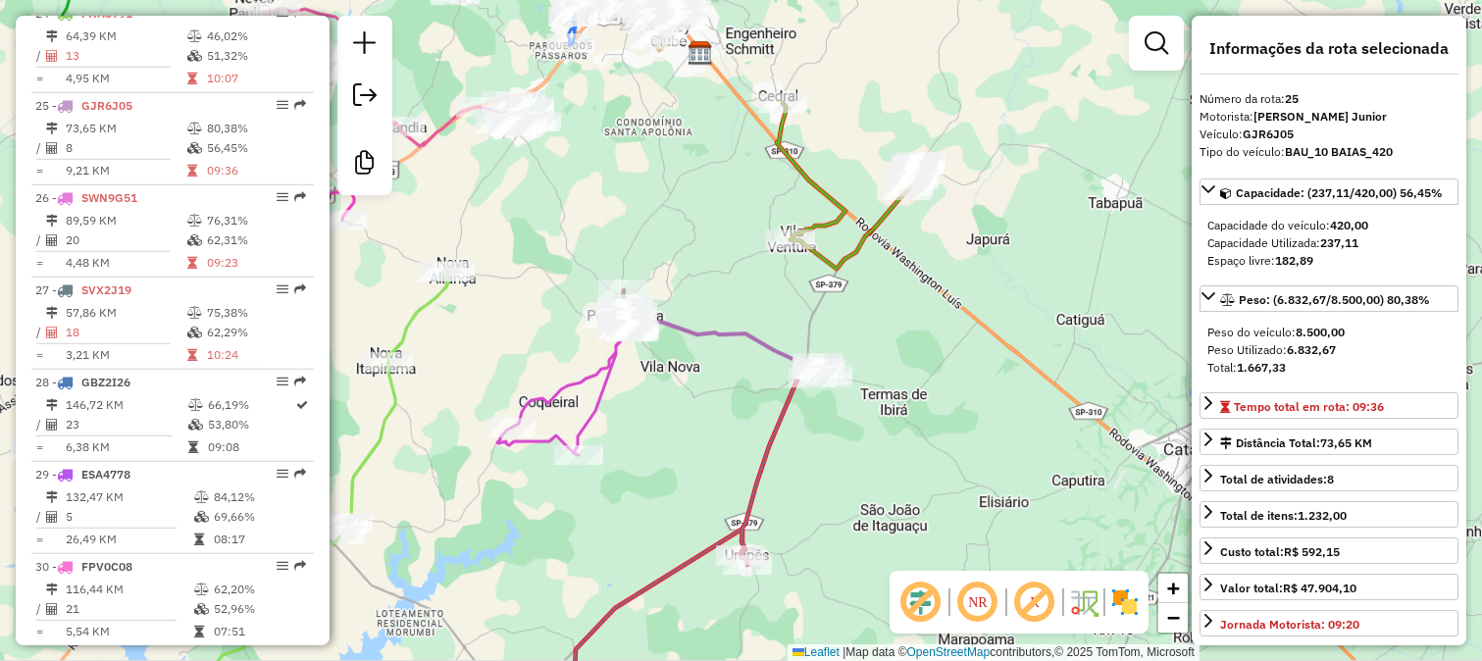
scroll to position [3001, 0]
click at [611, 357] on icon at bounding box center [565, 386] width 137 height 138
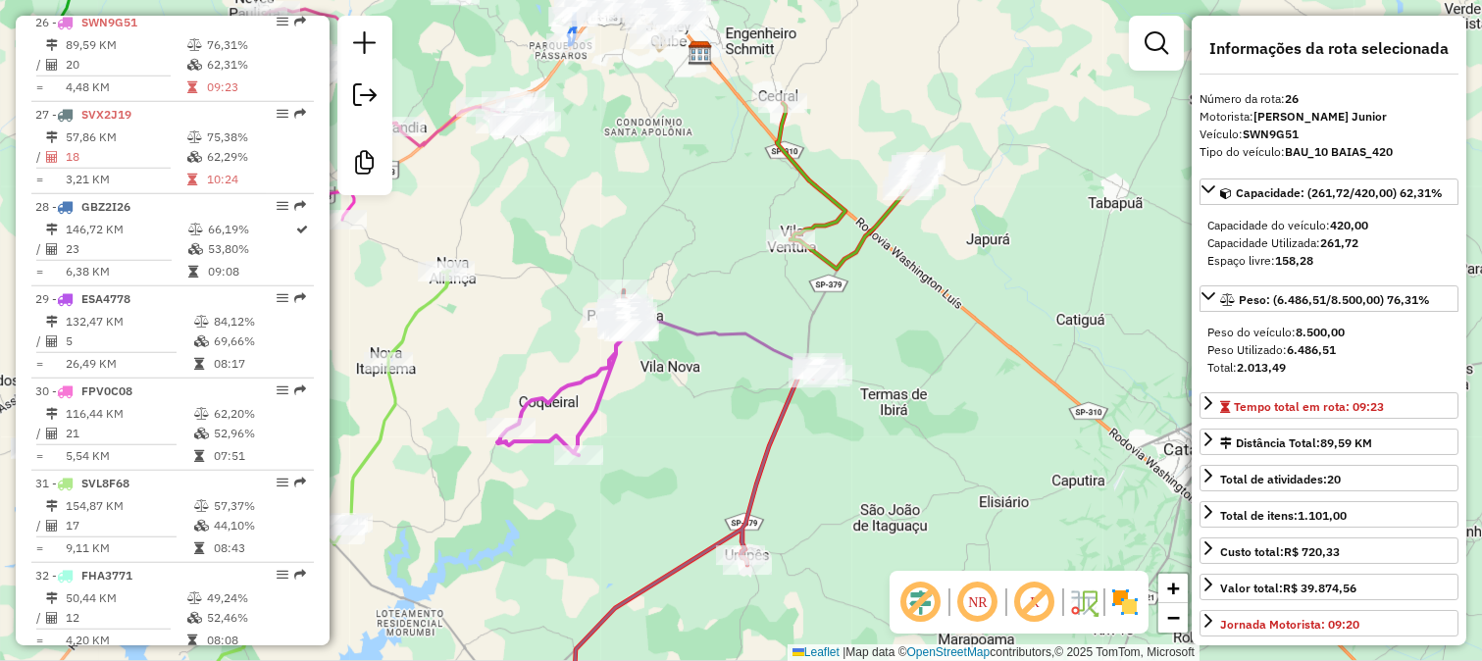
scroll to position [3093, 0]
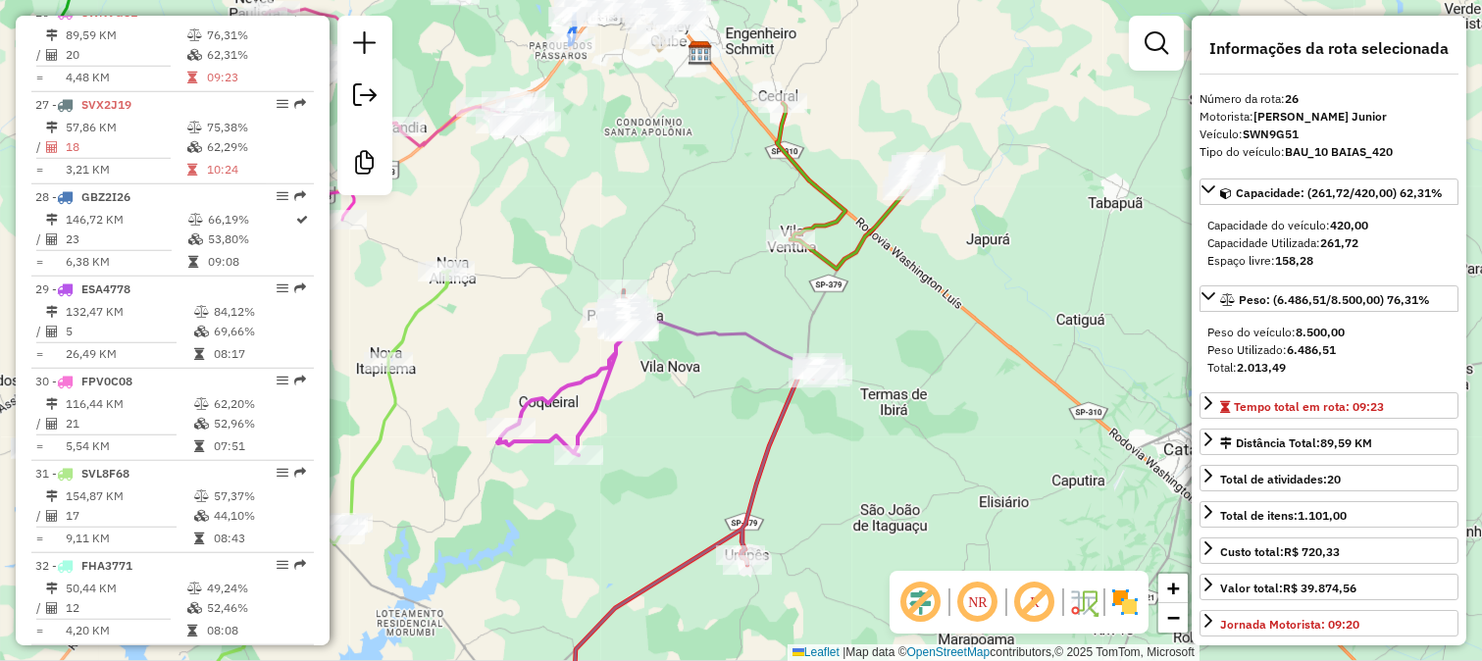
drag, startPoint x: 550, startPoint y: 337, endPoint x: 751, endPoint y: 363, distance: 202.6
click at [709, 363] on div "Rota 26 - Placa SWN9G51 84162 - PRIMOS CONVENIENCIA Janela de atendimento Grade…" at bounding box center [741, 330] width 1482 height 661
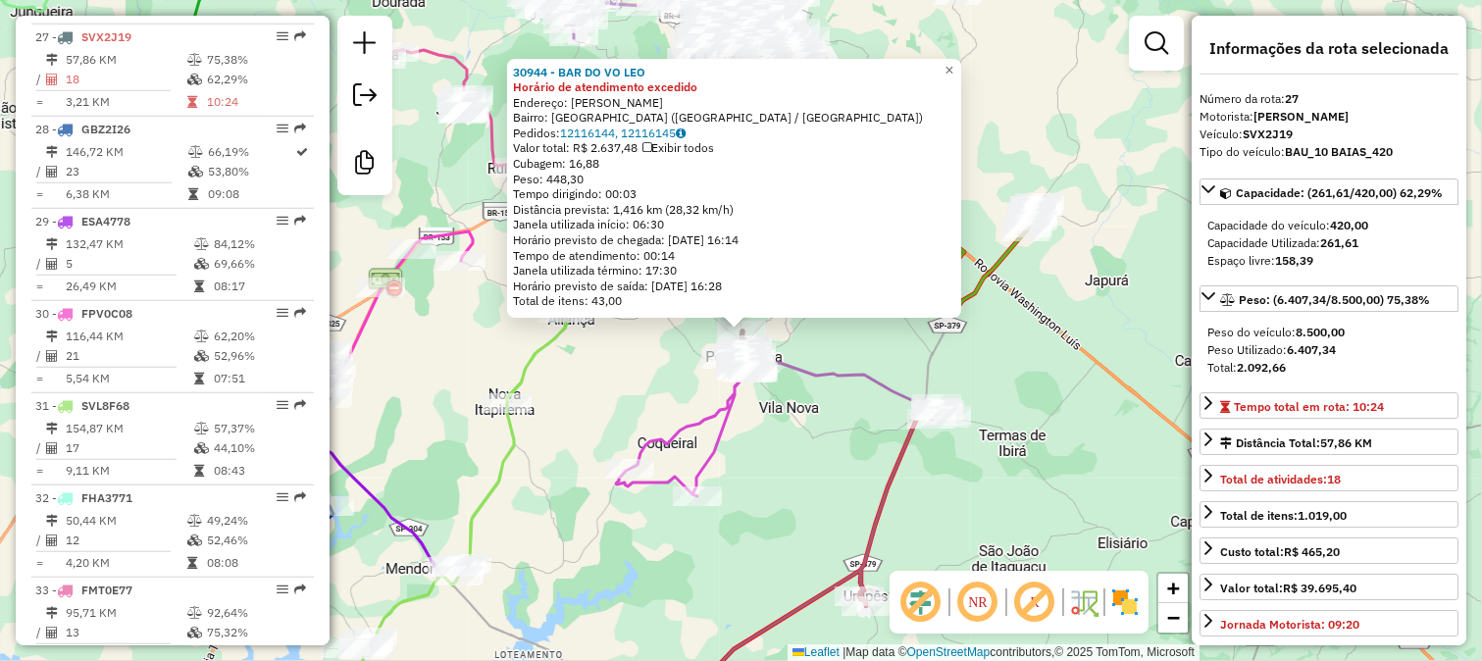
scroll to position [3184, 0]
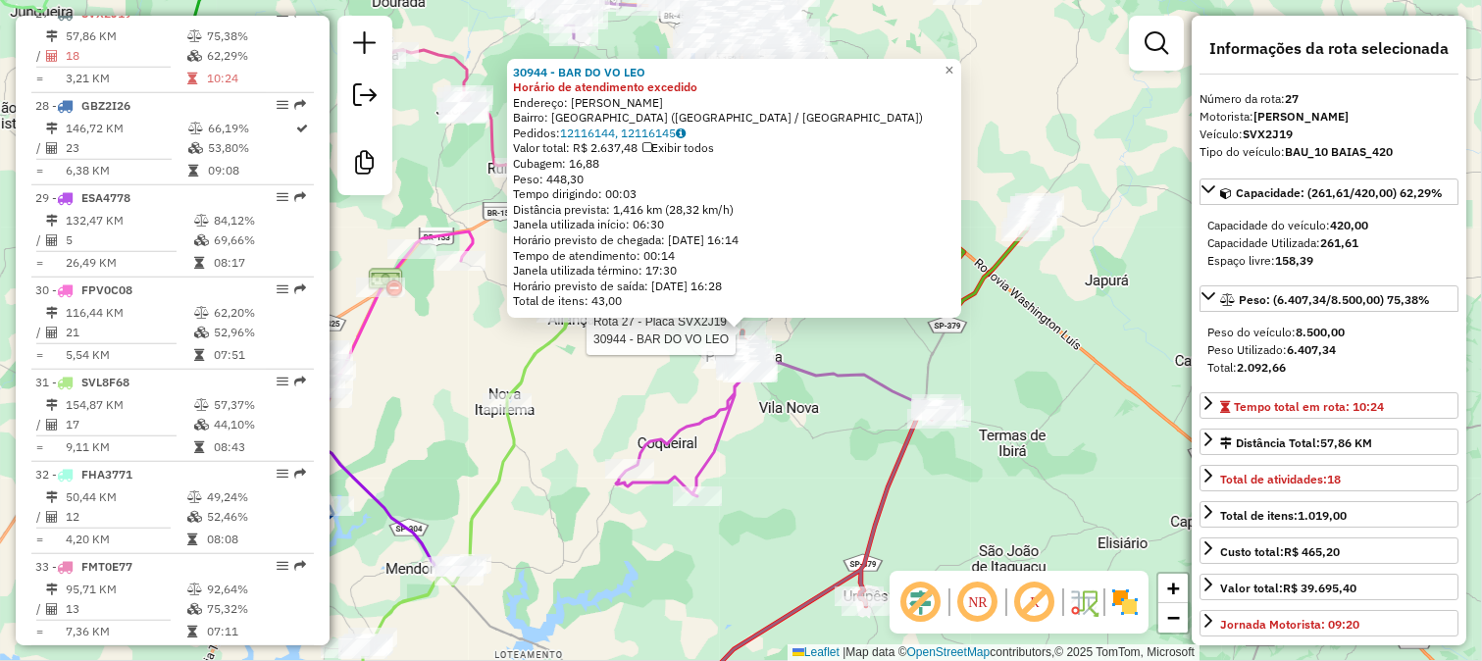
click at [801, 451] on div "Rota 27 - Placa SVX2J19 30944 - BAR DO VO LEO 30944 - BAR DO VO LEO Horário de …" at bounding box center [741, 330] width 1482 height 661
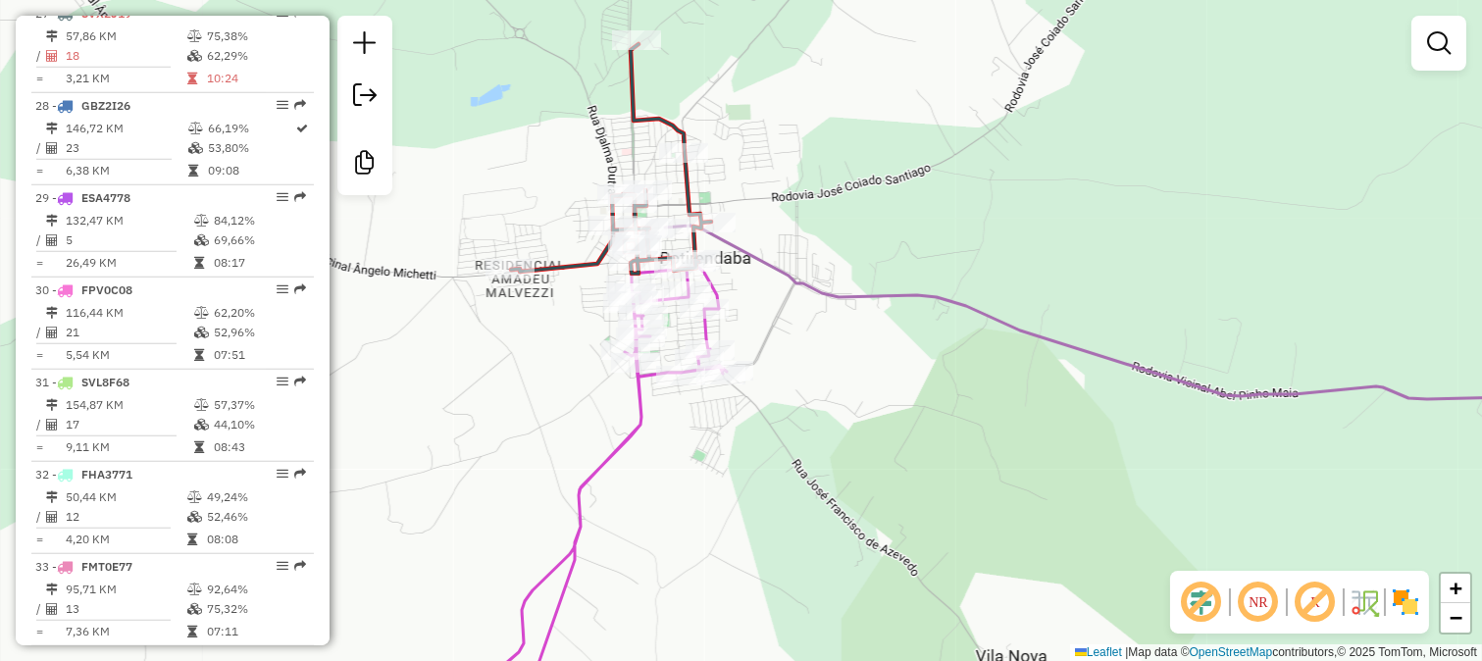
drag, startPoint x: 688, startPoint y: 353, endPoint x: 841, endPoint y: 432, distance: 172.4
click at [841, 432] on div "Janela de atendimento Grade de atendimento Capacidade Transportadoras Veículos …" at bounding box center [741, 330] width 1482 height 661
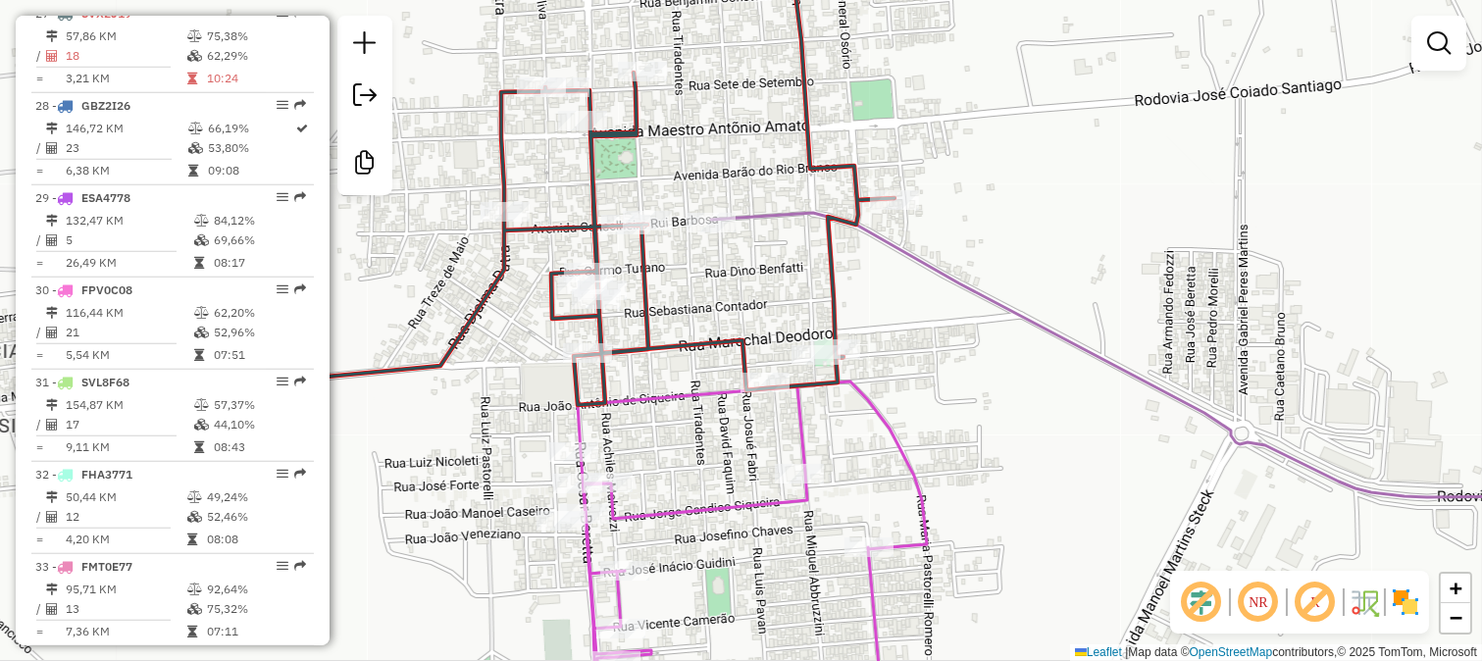
click at [768, 213] on icon at bounding box center [1170, 355] width 919 height 284
select select "**********"
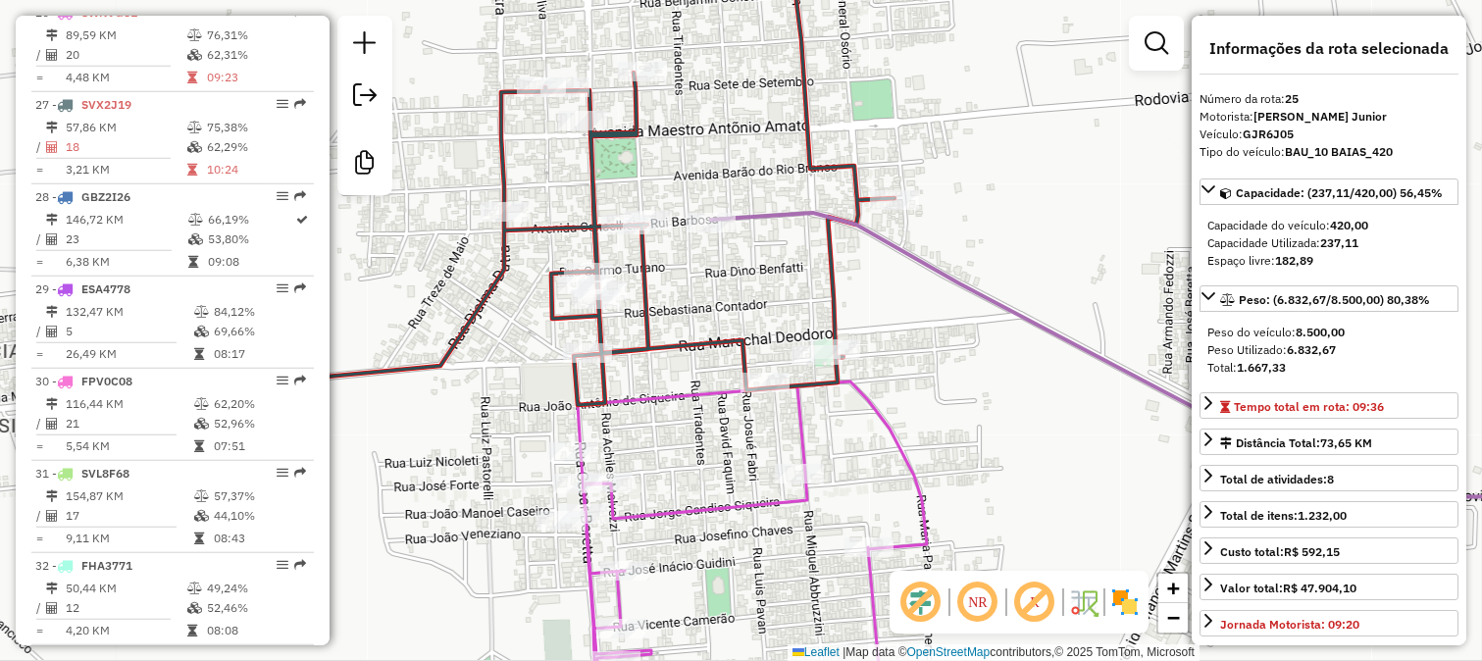
scroll to position [3001, 0]
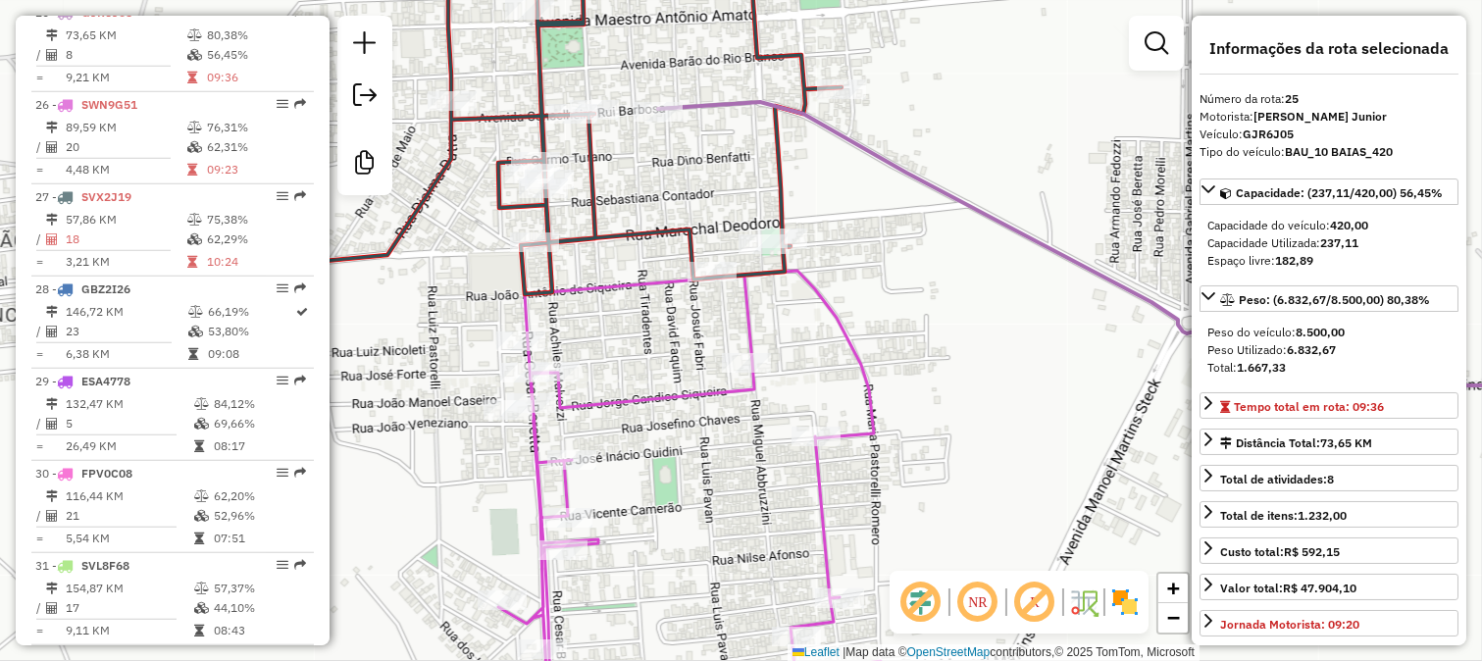
click at [818, 296] on icon at bounding box center [703, 482] width 410 height 489
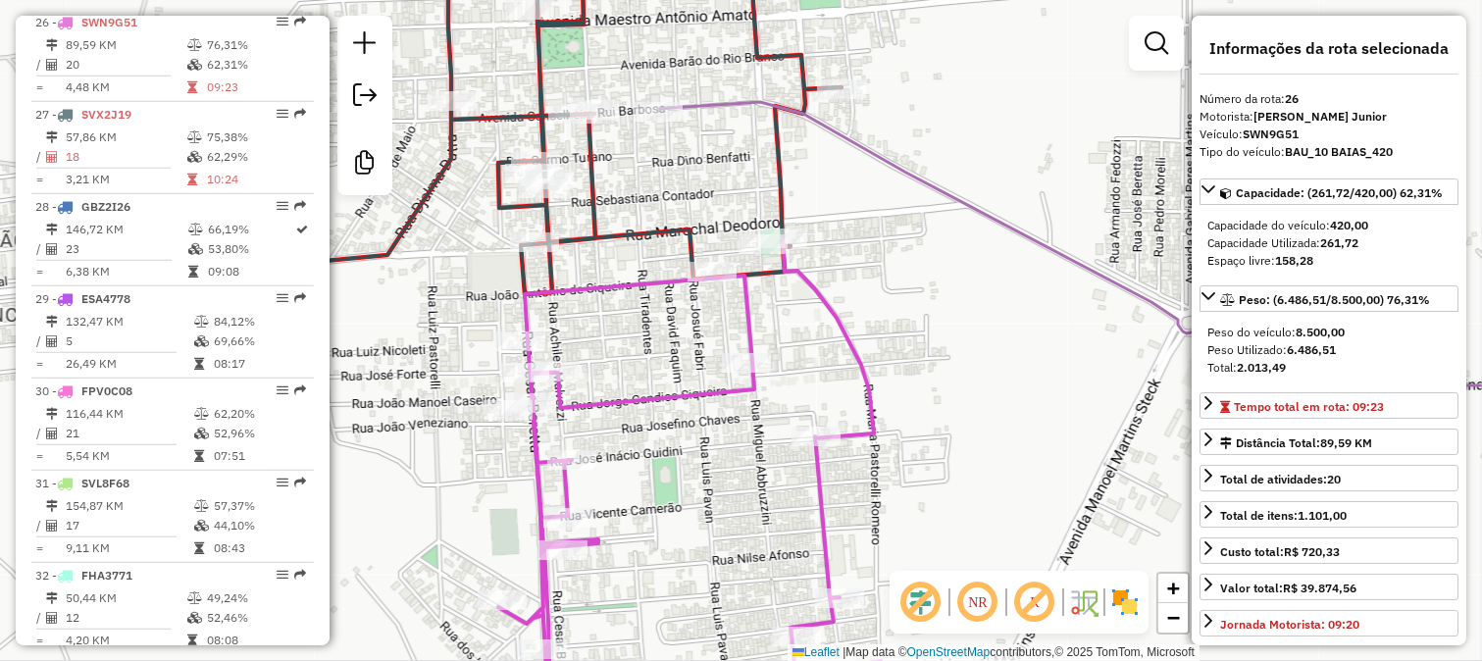
scroll to position [3093, 0]
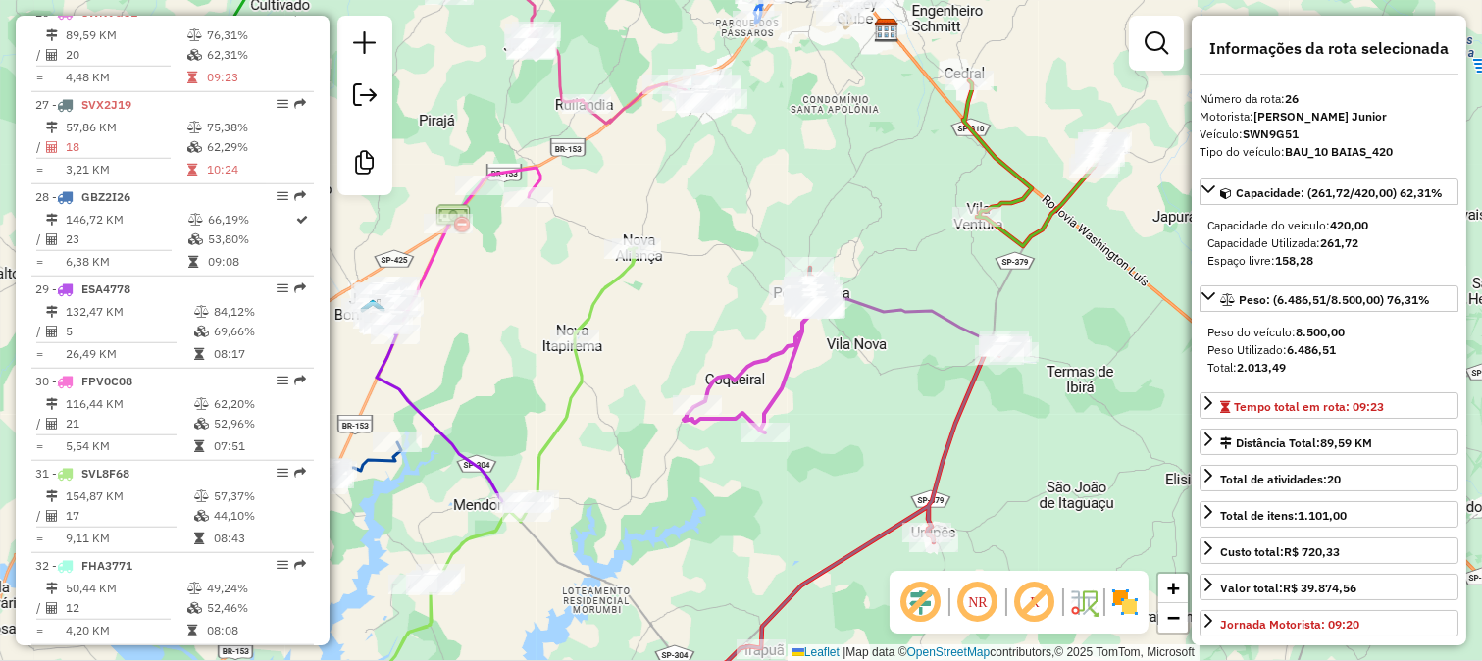
click at [601, 387] on div "Rota 26 - Placa SWN9G51 5430 - BAR VENDA NOVA 2 Janela de atendimento Grade de …" at bounding box center [741, 330] width 1482 height 661
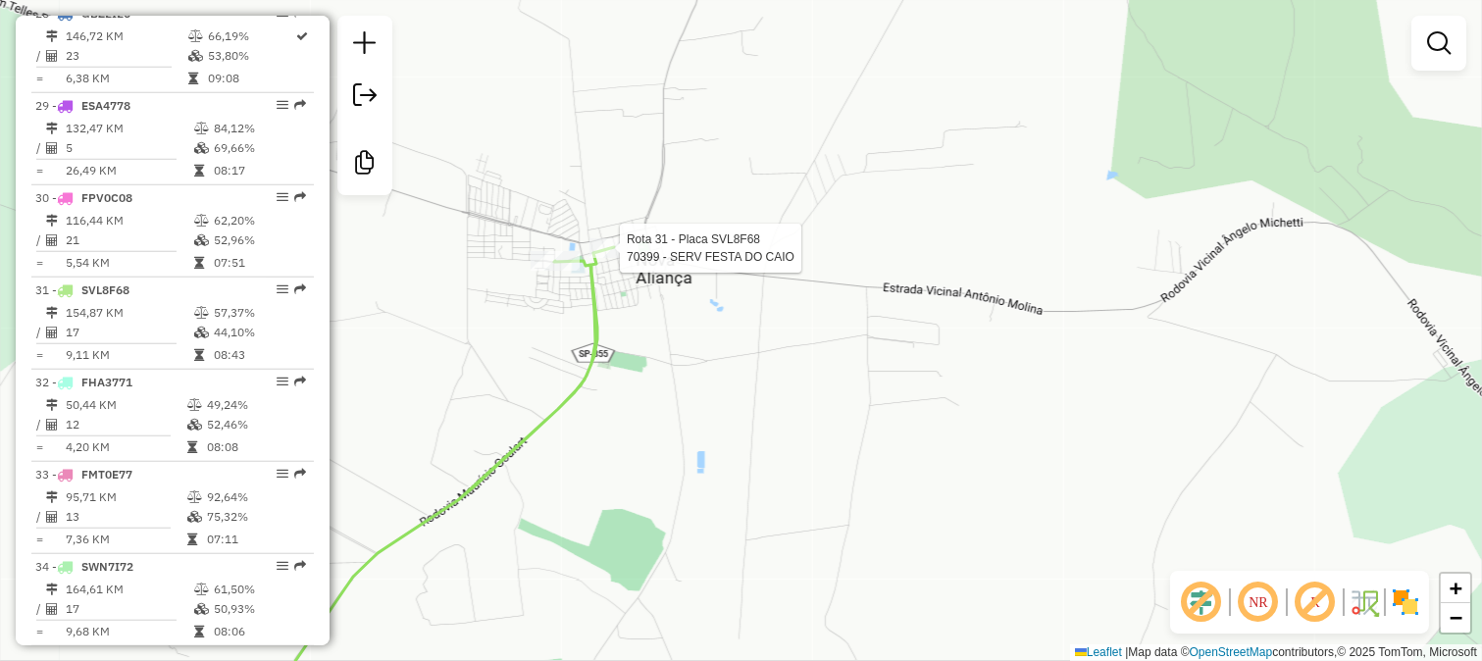
select select "**********"
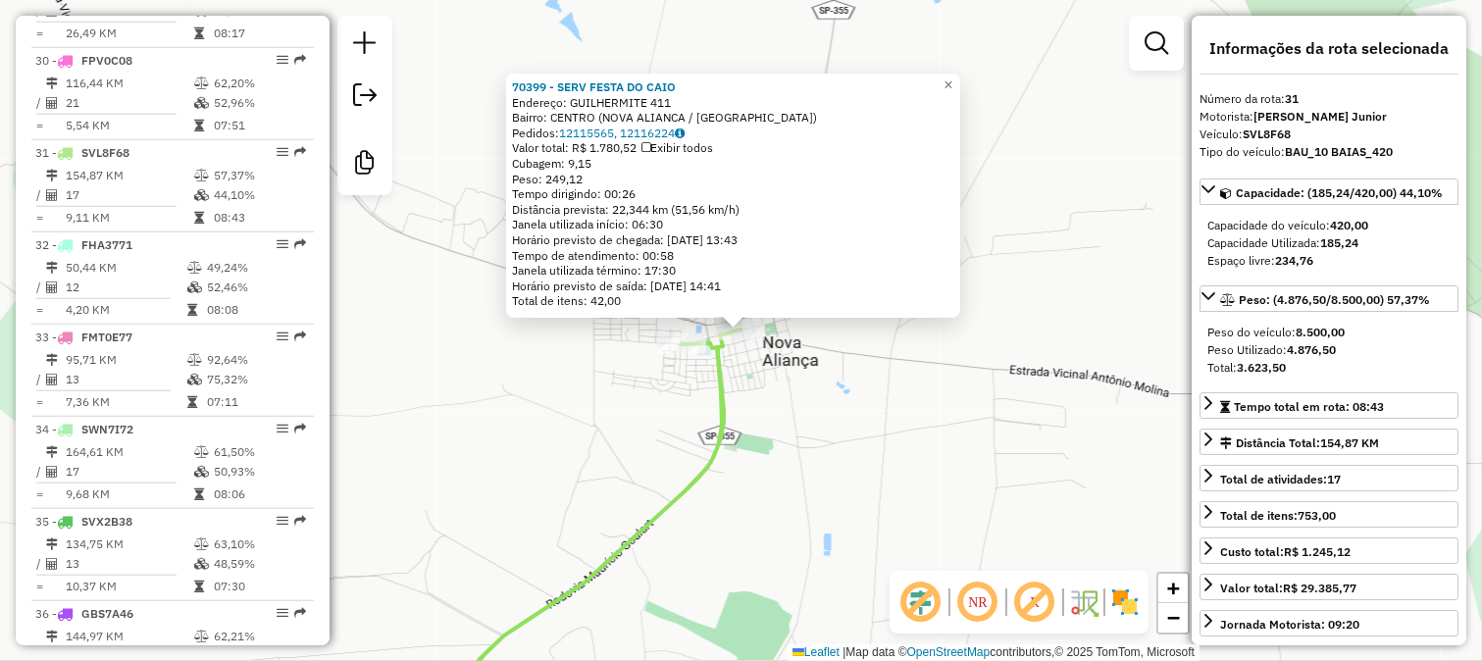
scroll to position [3554, 0]
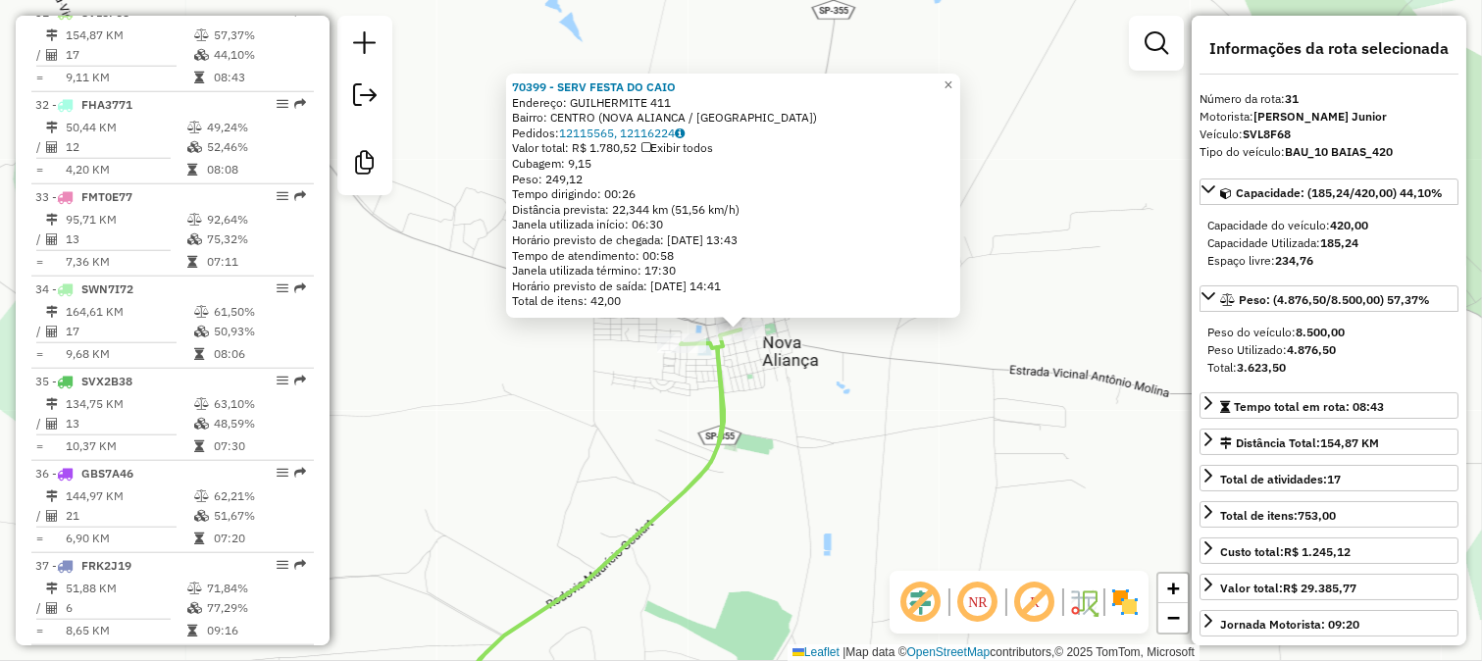
click at [834, 474] on div "70399 - SERV FESTA DO CAIO Endereço: GUILHERMITE 411 Bairro: CENTRO (NOVA ALIAN…" at bounding box center [741, 330] width 1482 height 661
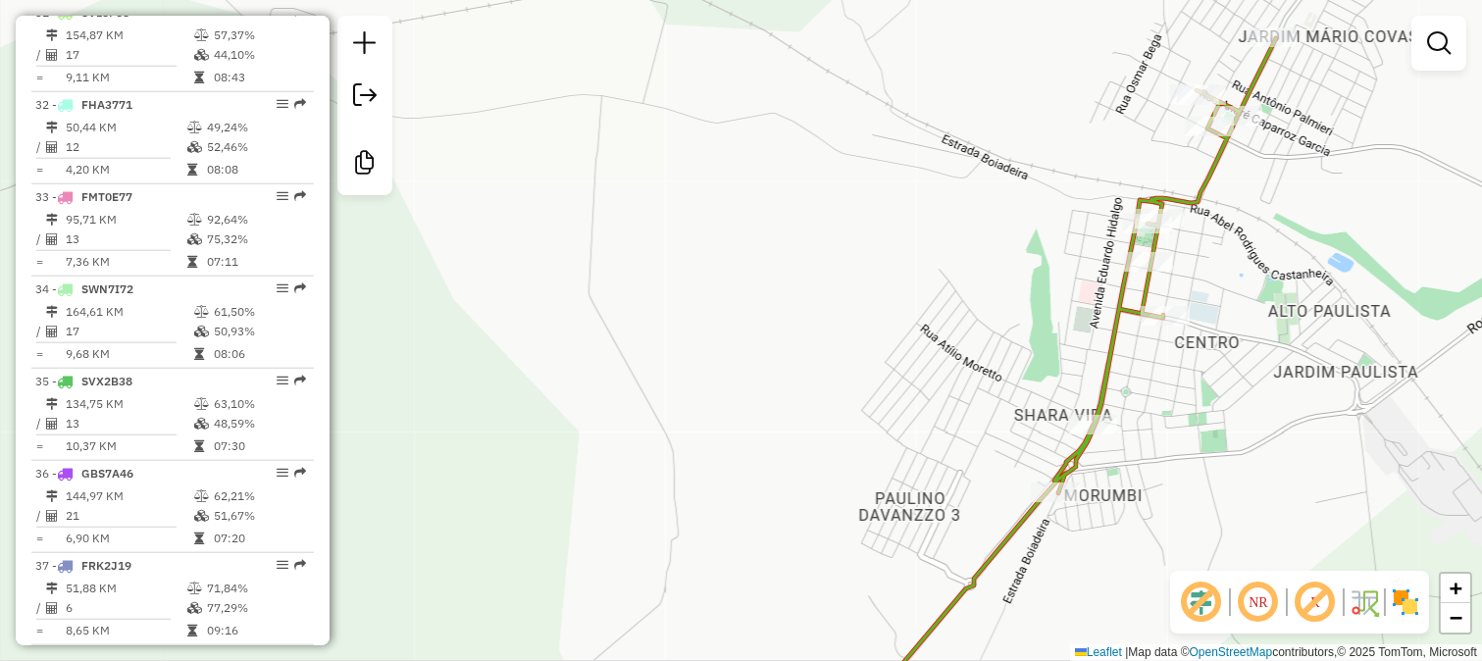
drag, startPoint x: 1228, startPoint y: 236, endPoint x: 1197, endPoint y: 317, distance: 86.0
click at [1202, 310] on div "Janela de atendimento Grade de atendimento Capacidade Transportadoras Veículos …" at bounding box center [741, 330] width 1482 height 661
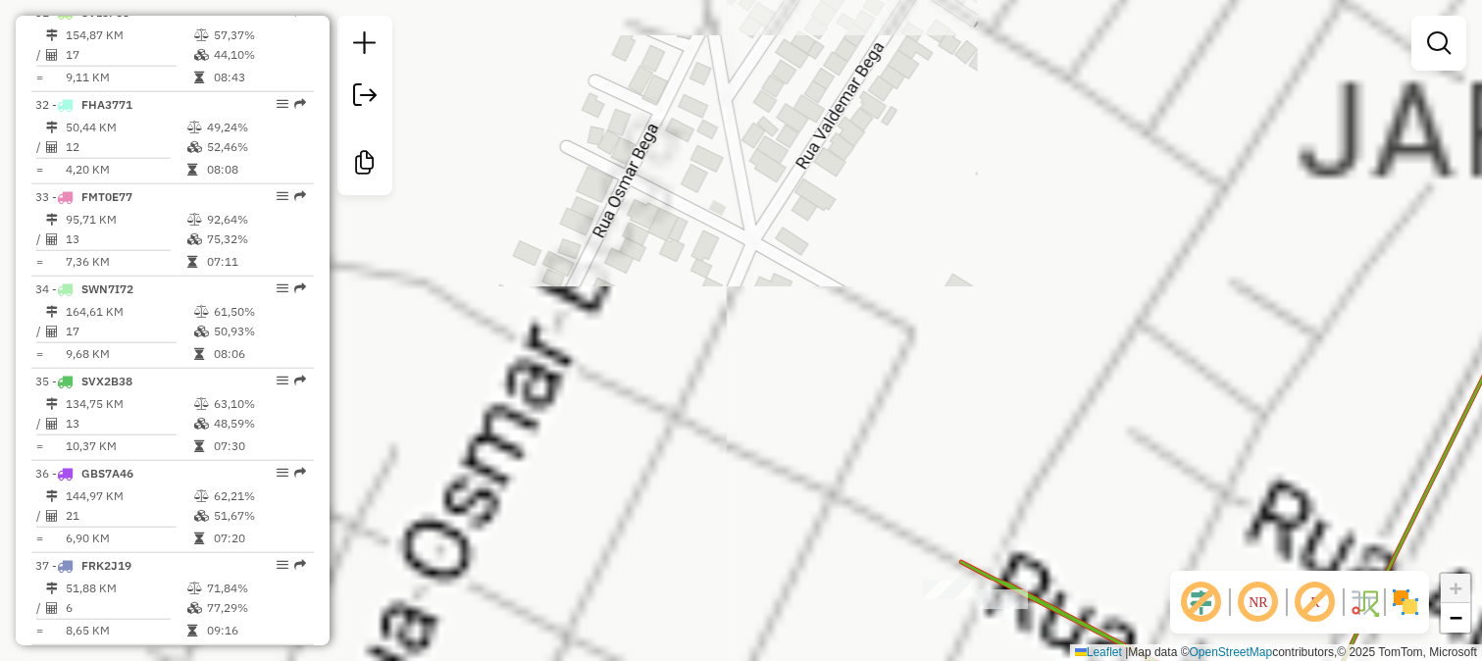
drag, startPoint x: 1136, startPoint y: 380, endPoint x: 1163, endPoint y: 211, distance: 170.9
click at [1162, 240] on div "Janela de atendimento Grade de atendimento Capacidade Transportadoras Veículos …" at bounding box center [741, 330] width 1482 height 661
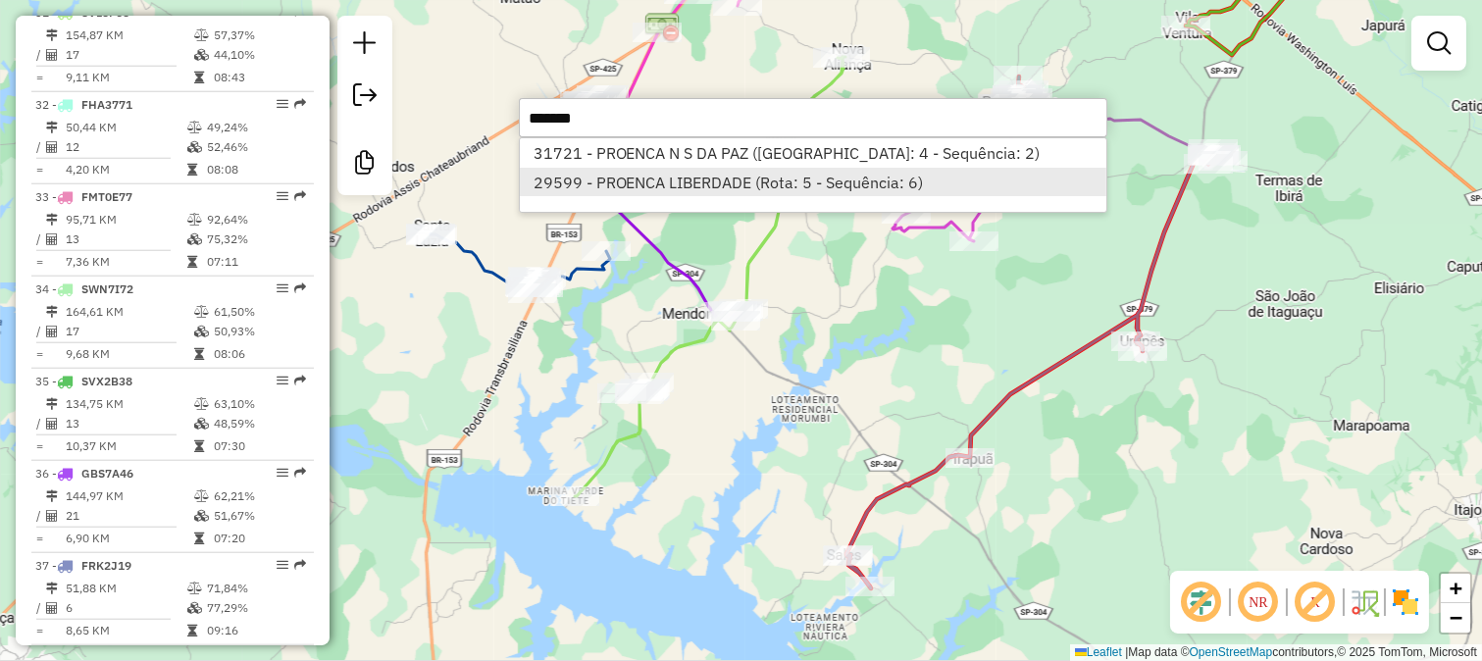
type input "*******"
click at [809, 169] on li "29599 - PROENCA LIBERDADE (Rota: 5 - Sequência: 6)" at bounding box center [813, 182] width 586 height 29
select select "**********"
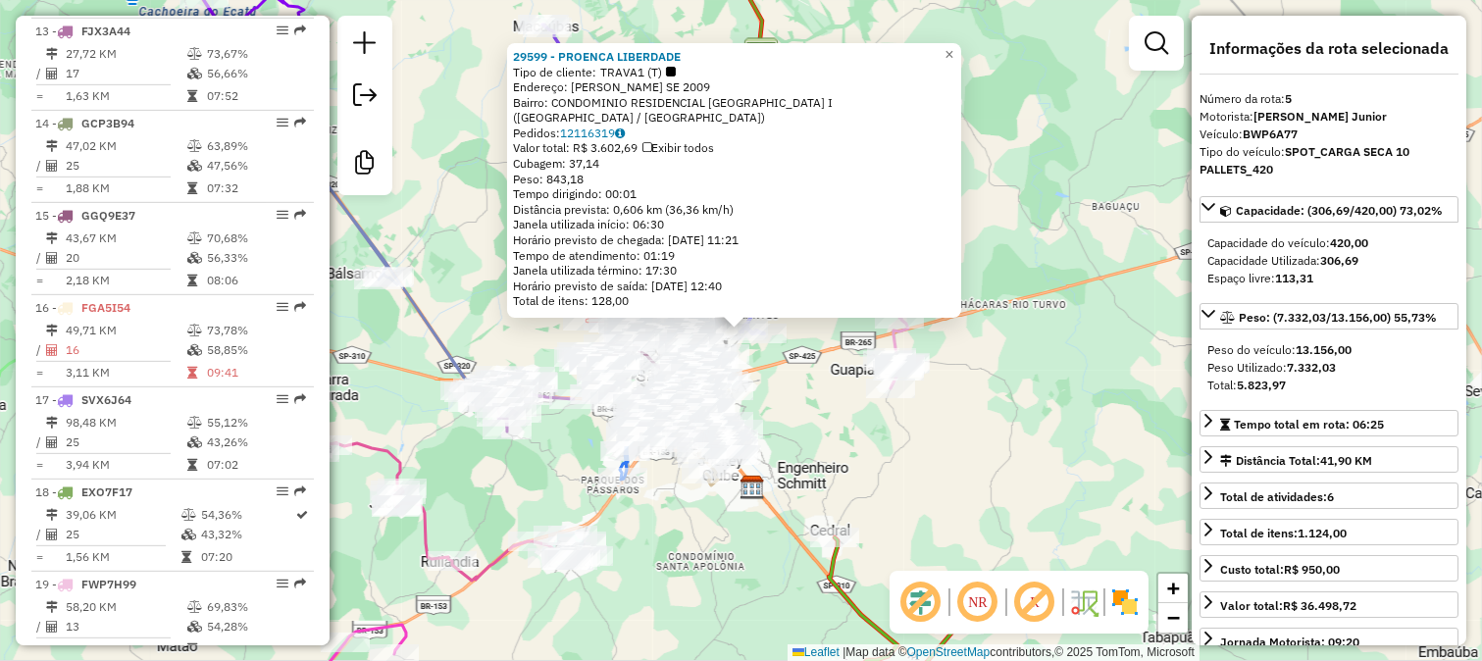
scroll to position [1158, 0]
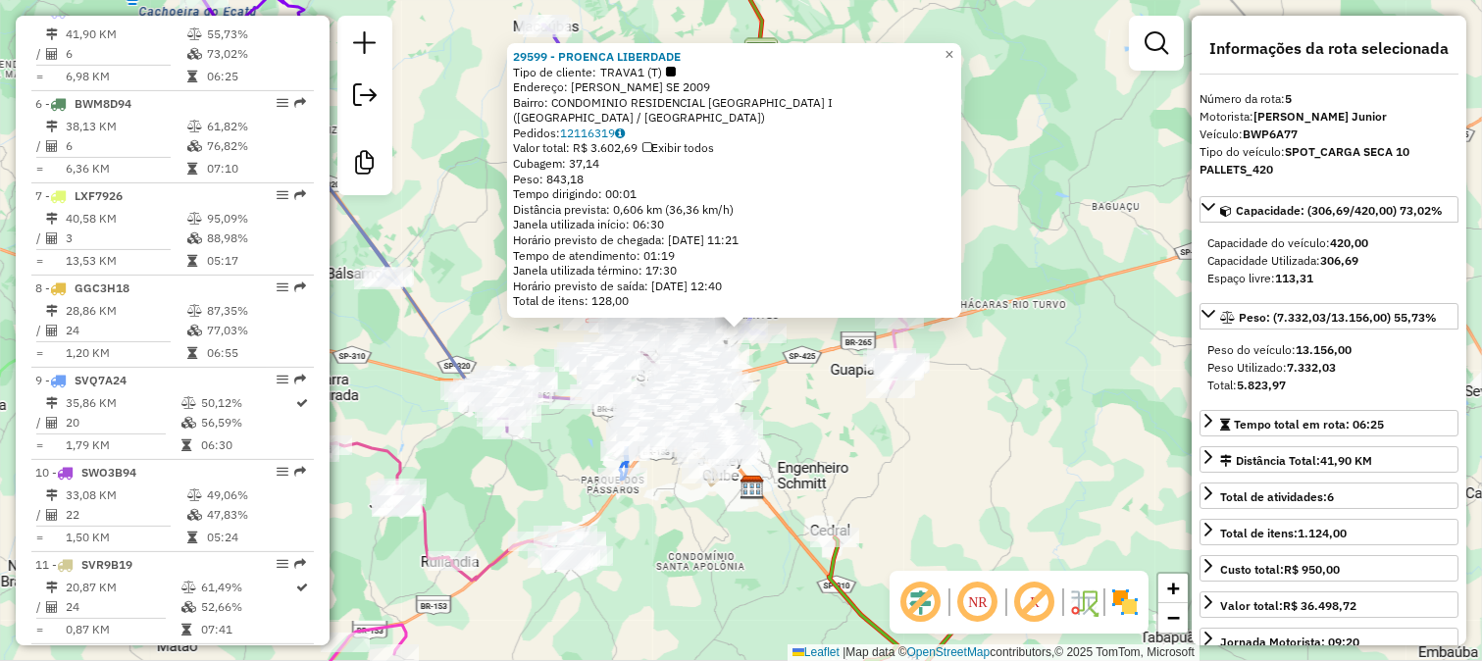
click at [807, 350] on div "29599 - PROENCA LIBERDADE Tipo de cliente: TRAVA1 (T) Endereço: JOSE DA SILVA S…" at bounding box center [741, 330] width 1482 height 661
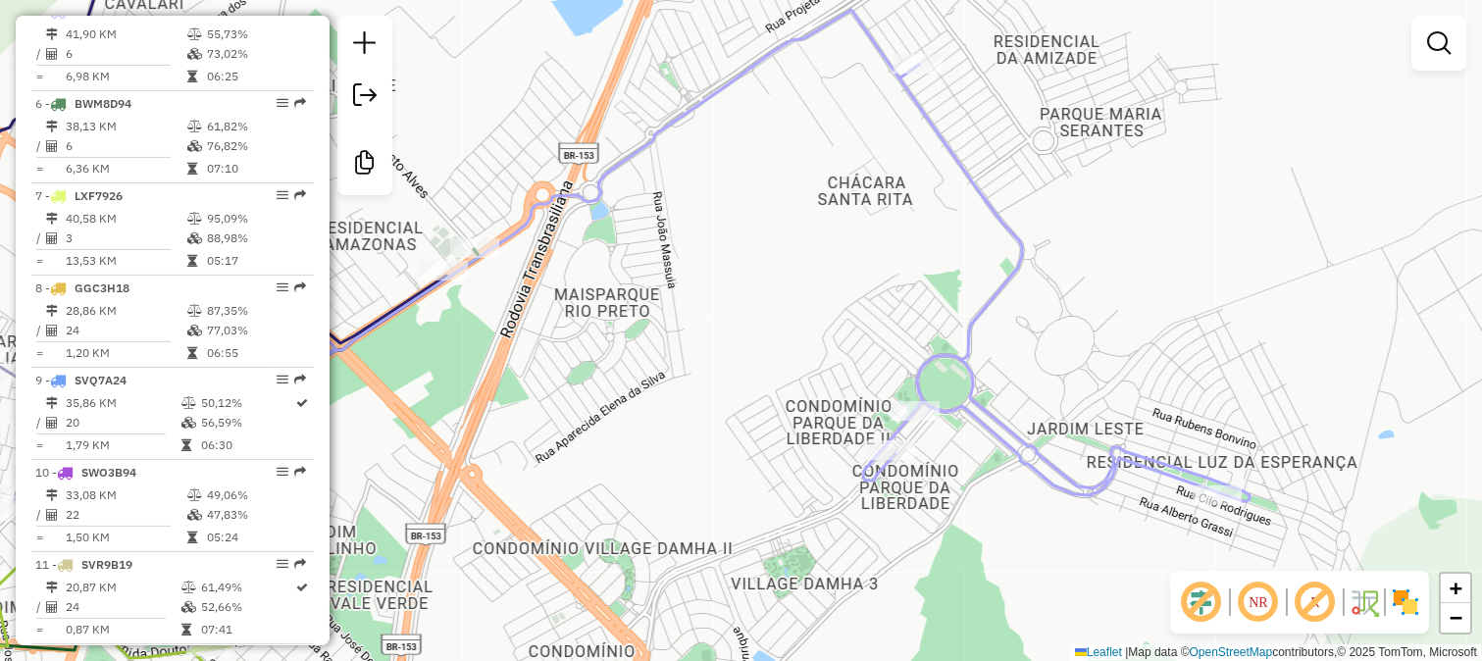
drag, startPoint x: 798, startPoint y: 507, endPoint x: 899, endPoint y: 325, distance: 208.5
click at [846, 441] on div "Janela de atendimento Grade de atendimento Capacidade Transportadoras Veículos …" at bounding box center [741, 330] width 1482 height 661
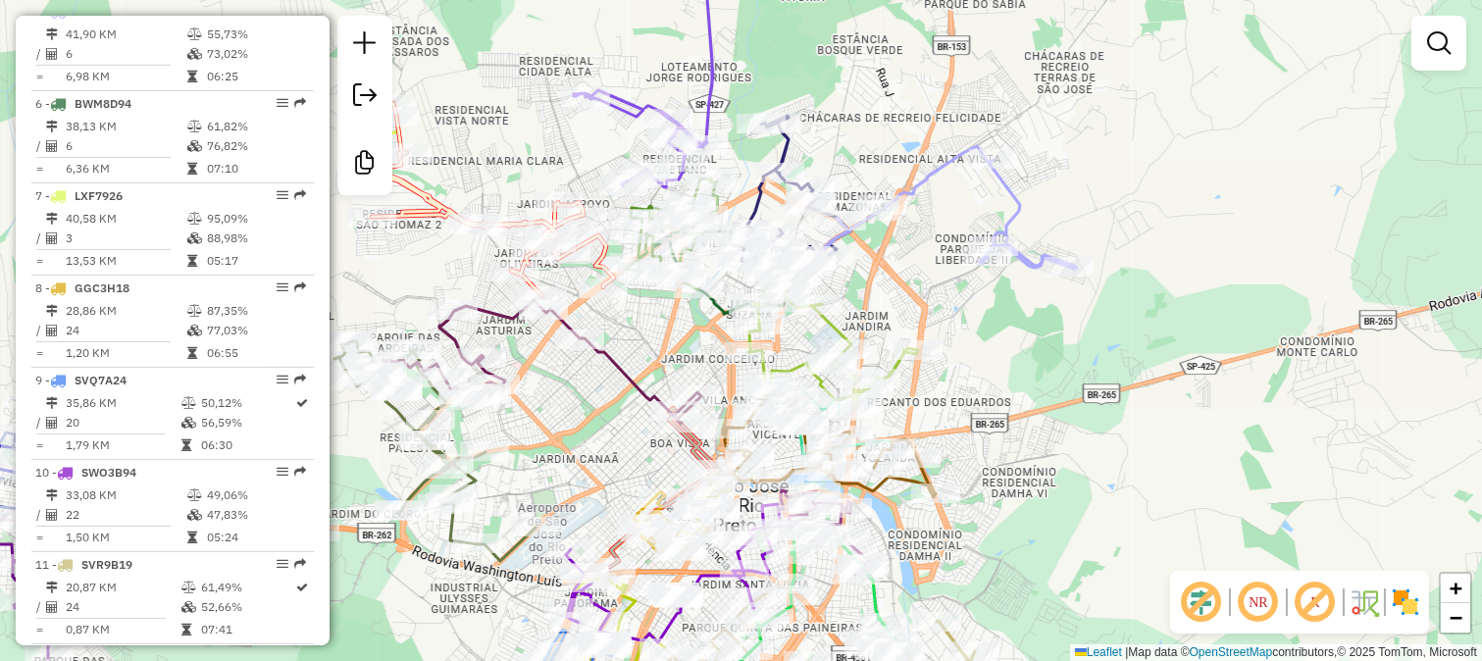
drag, startPoint x: 835, startPoint y: 371, endPoint x: 935, endPoint y: 242, distance: 162.8
click at [916, 285] on div "Janela de atendimento Grade de atendimento Capacidade Transportadoras Veículos …" at bounding box center [741, 330] width 1482 height 661
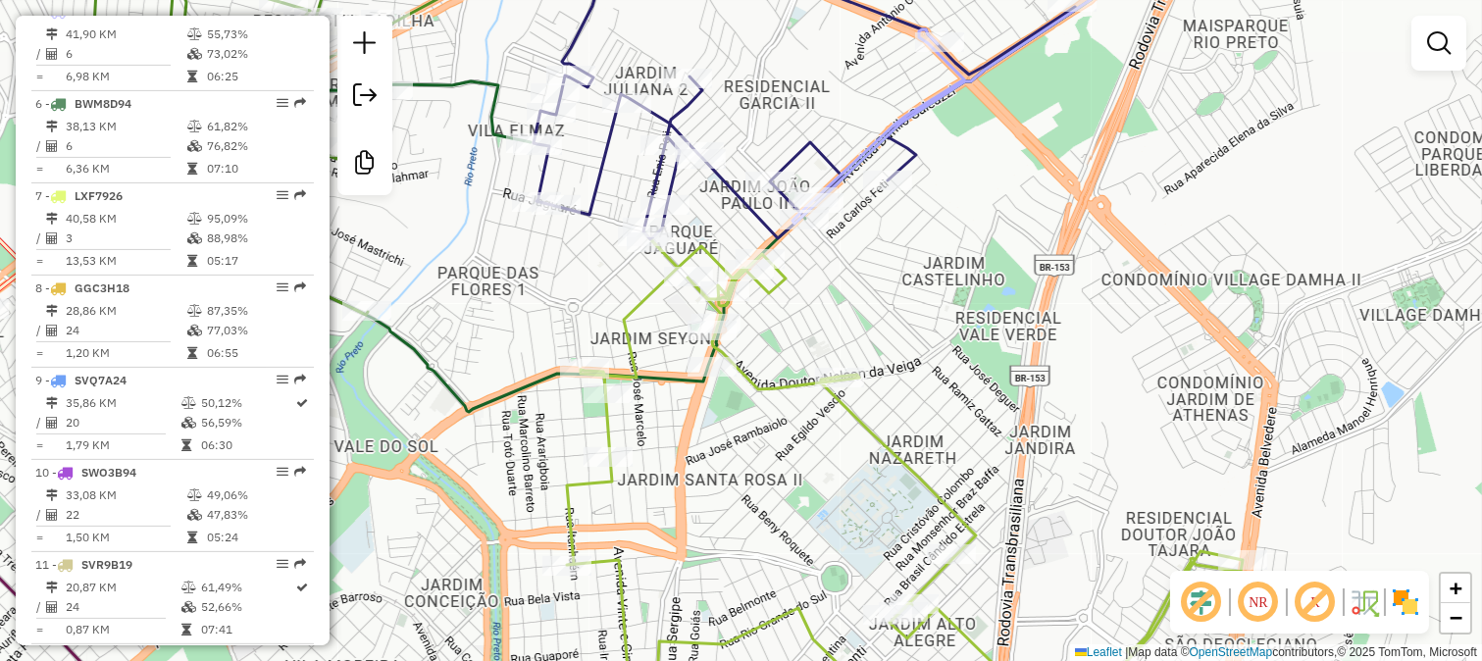
drag, startPoint x: 929, startPoint y: 131, endPoint x: 908, endPoint y: 304, distance: 173.8
click at [914, 289] on div "Janela de atendimento Grade de atendimento Capacidade Transportadoras Veículos …" at bounding box center [741, 330] width 1482 height 661
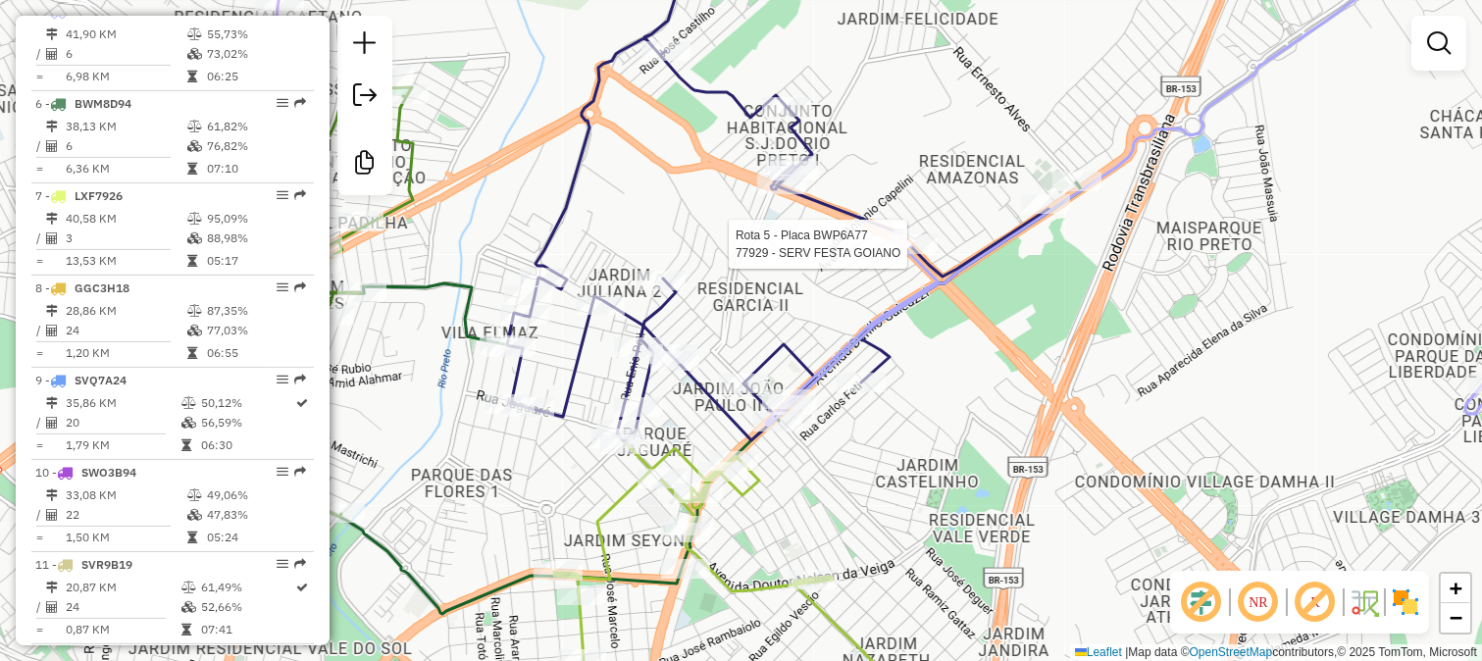
select select "**********"
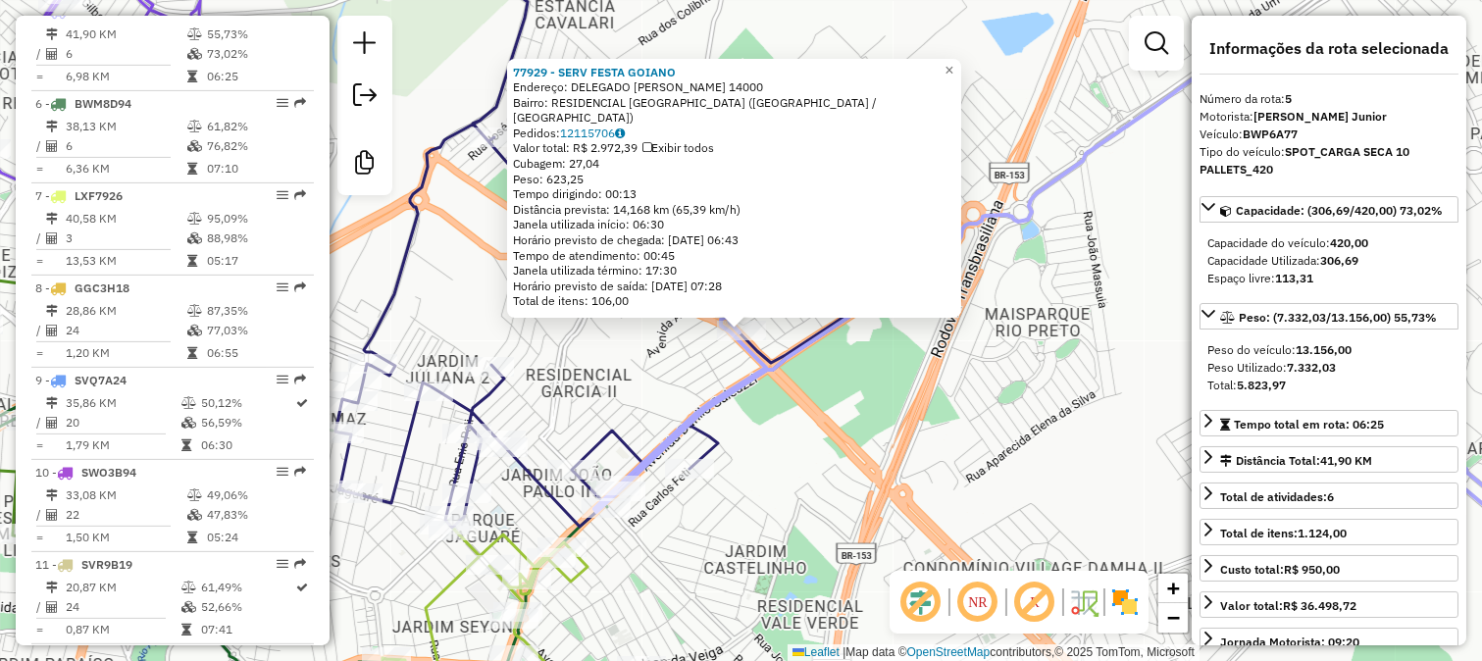
click at [886, 361] on div "77929 - SERV FESTA GOIANO Endereço: DELEGADO DAVI FERREIRA DA ROCH 14000 Bairro…" at bounding box center [741, 330] width 1482 height 661
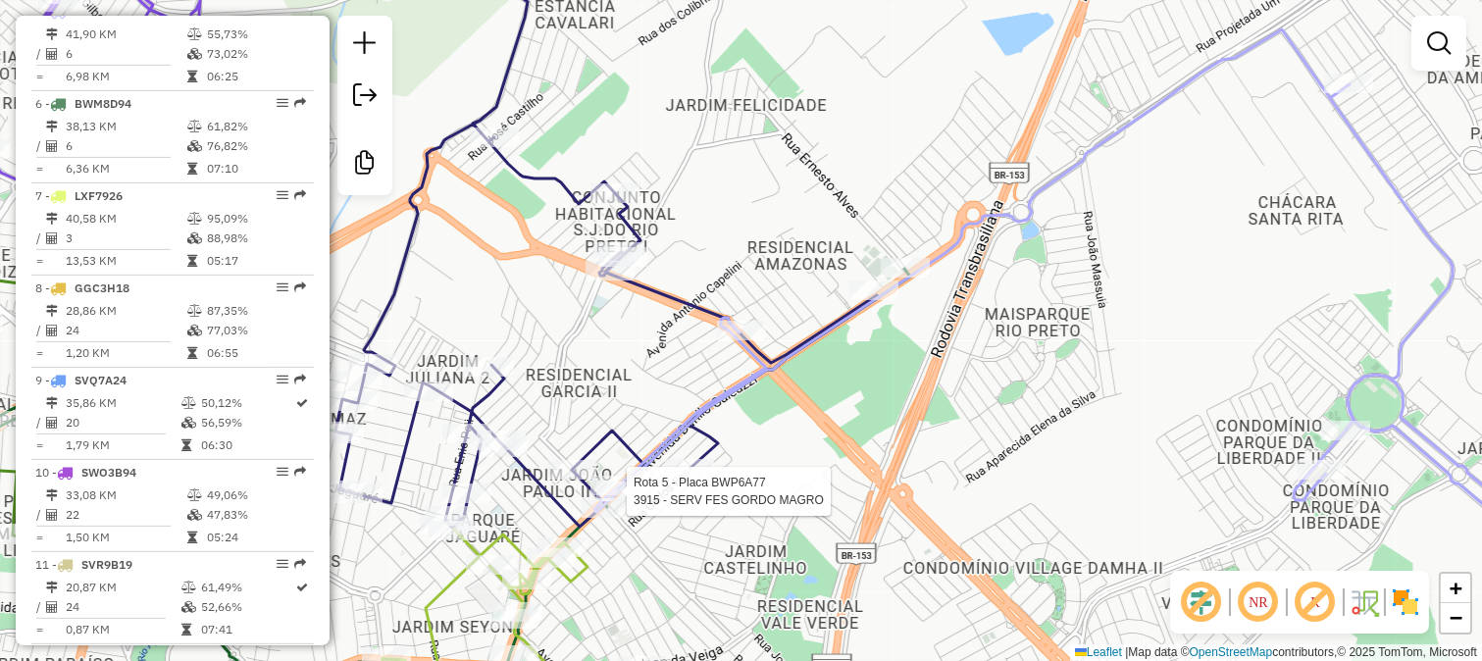
select select "**********"
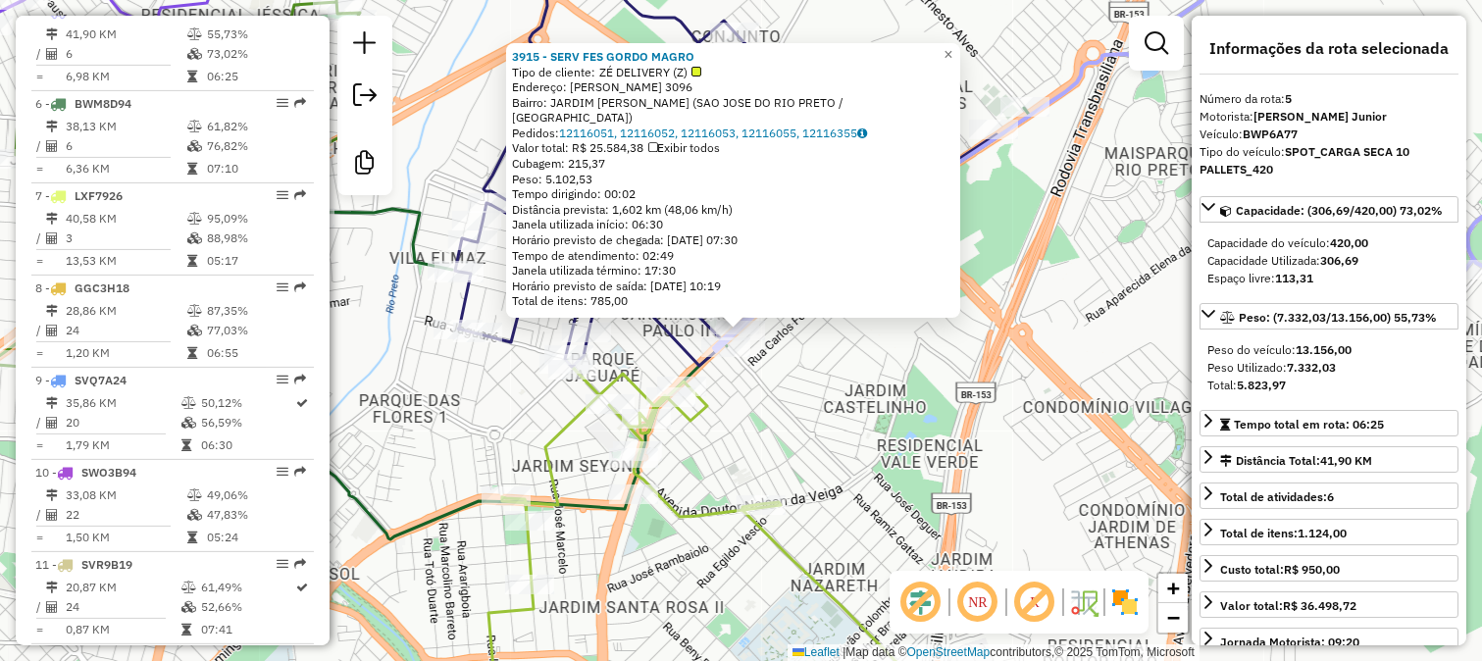
click at [840, 428] on div "3915 - SERV FES GORDO MAGRO Tipo de cliente: ZÉ DELIVERY (Z) Endereço: DANILO G…" at bounding box center [741, 330] width 1482 height 661
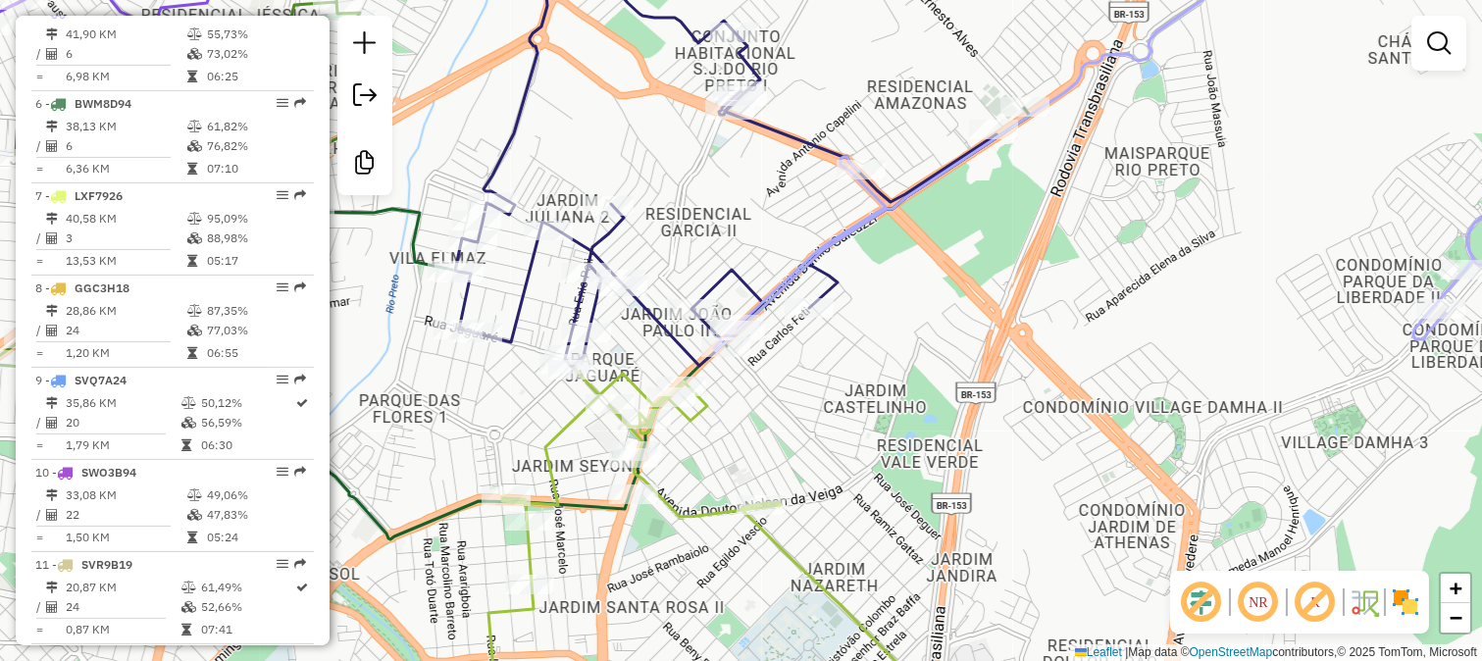
drag, startPoint x: 876, startPoint y: 373, endPoint x: 886, endPoint y: 420, distance: 48.1
click at [886, 420] on div "Janela de atendimento Grade de atendimento Capacidade Transportadoras Veículos …" at bounding box center [741, 330] width 1482 height 661
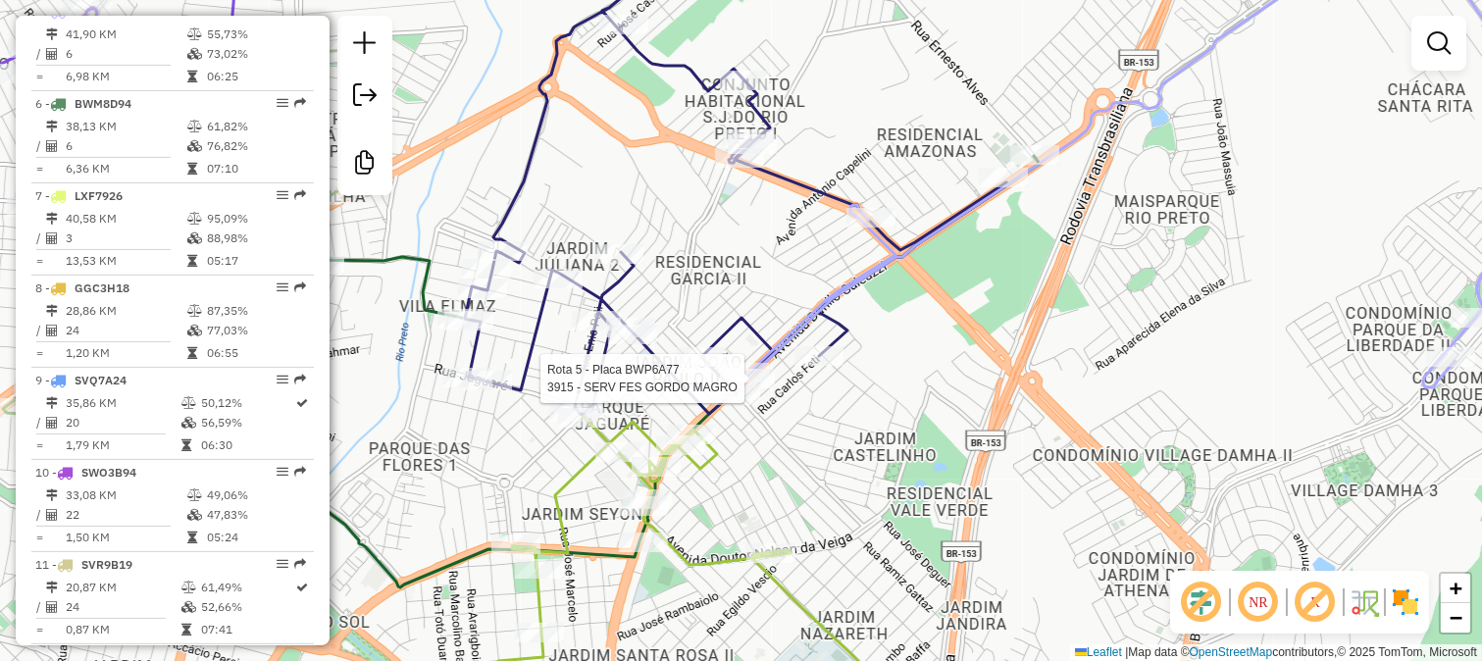
select select "**********"
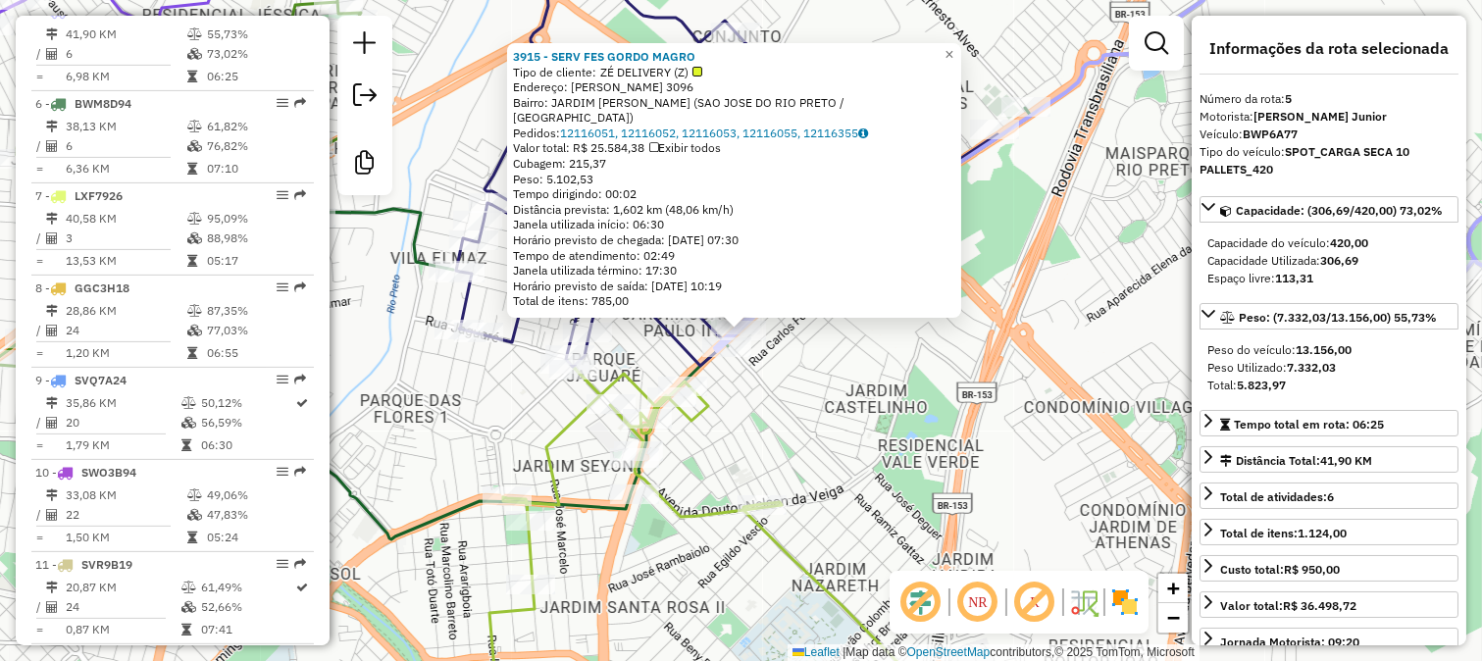
click at [782, 377] on div "3915 - SERV FES GORDO MAGRO Tipo de cliente: ZÉ DELIVERY (Z) Endereço: DANILO G…" at bounding box center [741, 330] width 1482 height 661
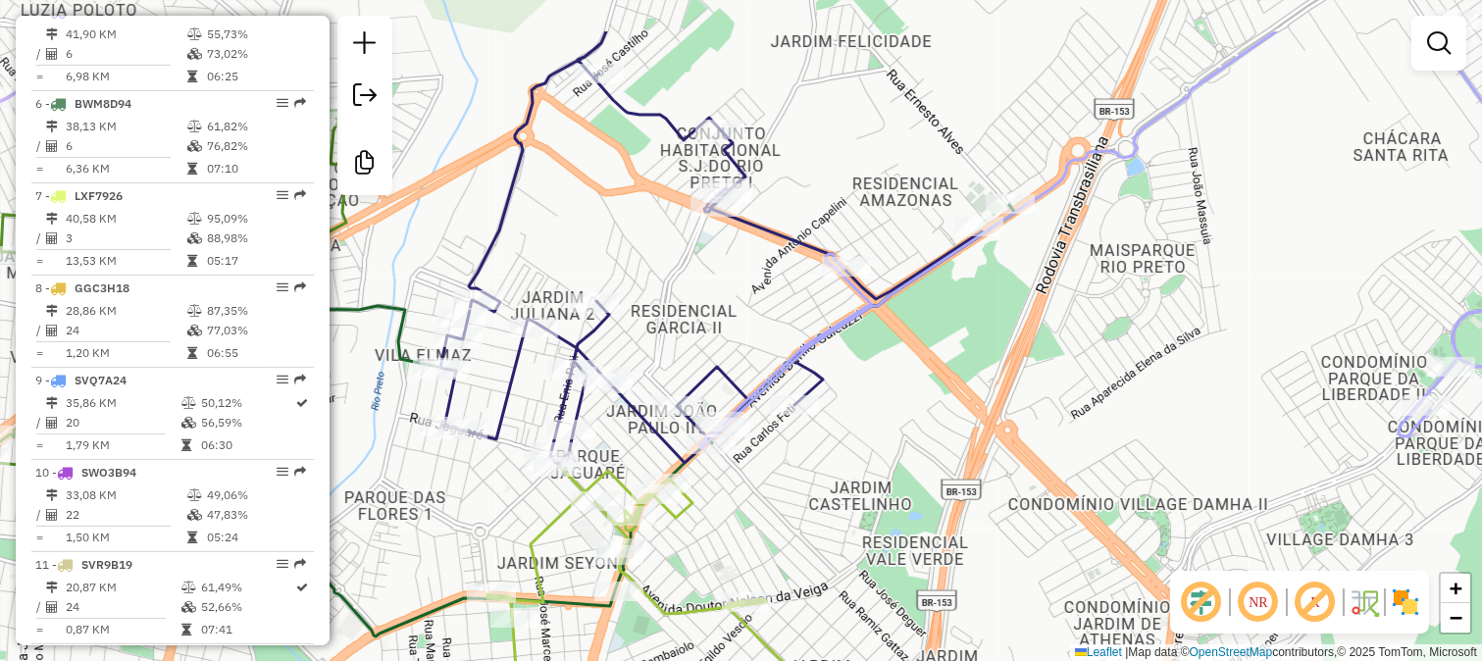
drag, startPoint x: 849, startPoint y: 302, endPoint x: 826, endPoint y: 418, distance: 118.1
click at [826, 418] on div "Janela de atendimento Grade de atendimento Capacidade Transportadoras Veículos …" at bounding box center [741, 330] width 1482 height 661
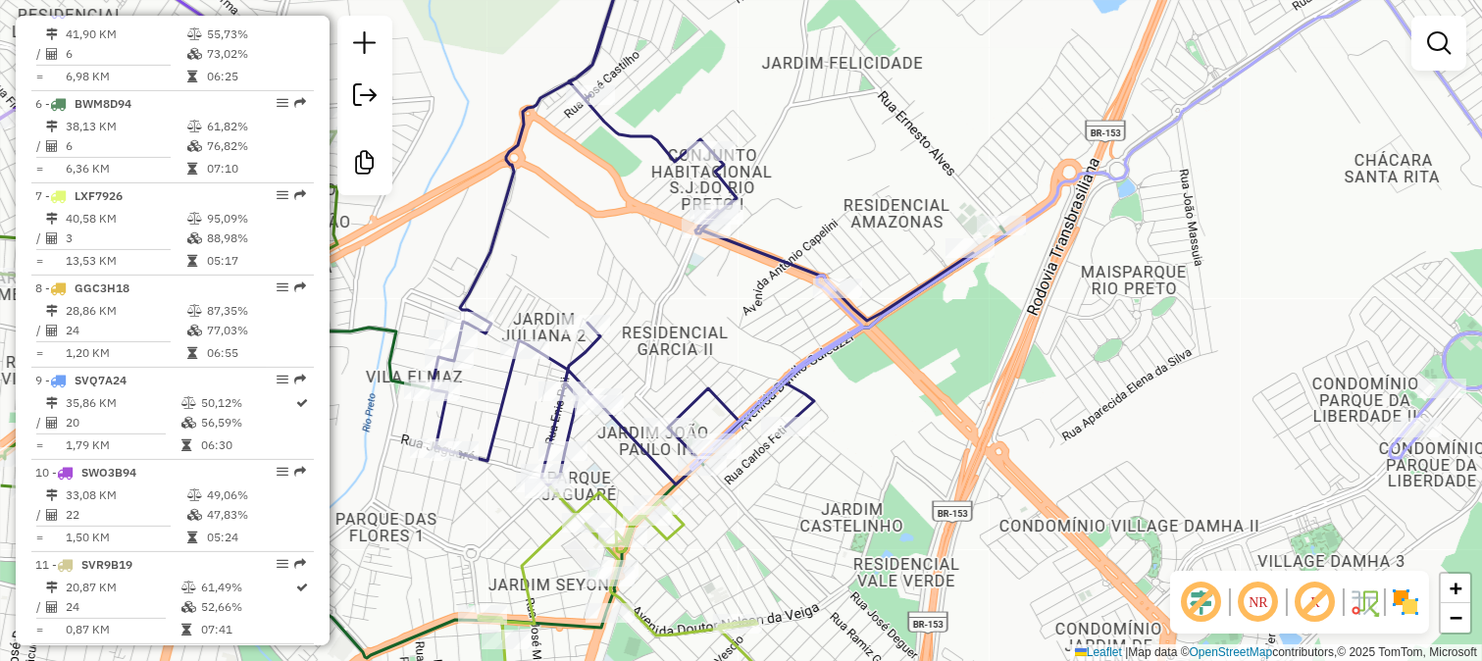
click at [819, 343] on icon at bounding box center [1159, 229] width 939 height 485
select select "**********"
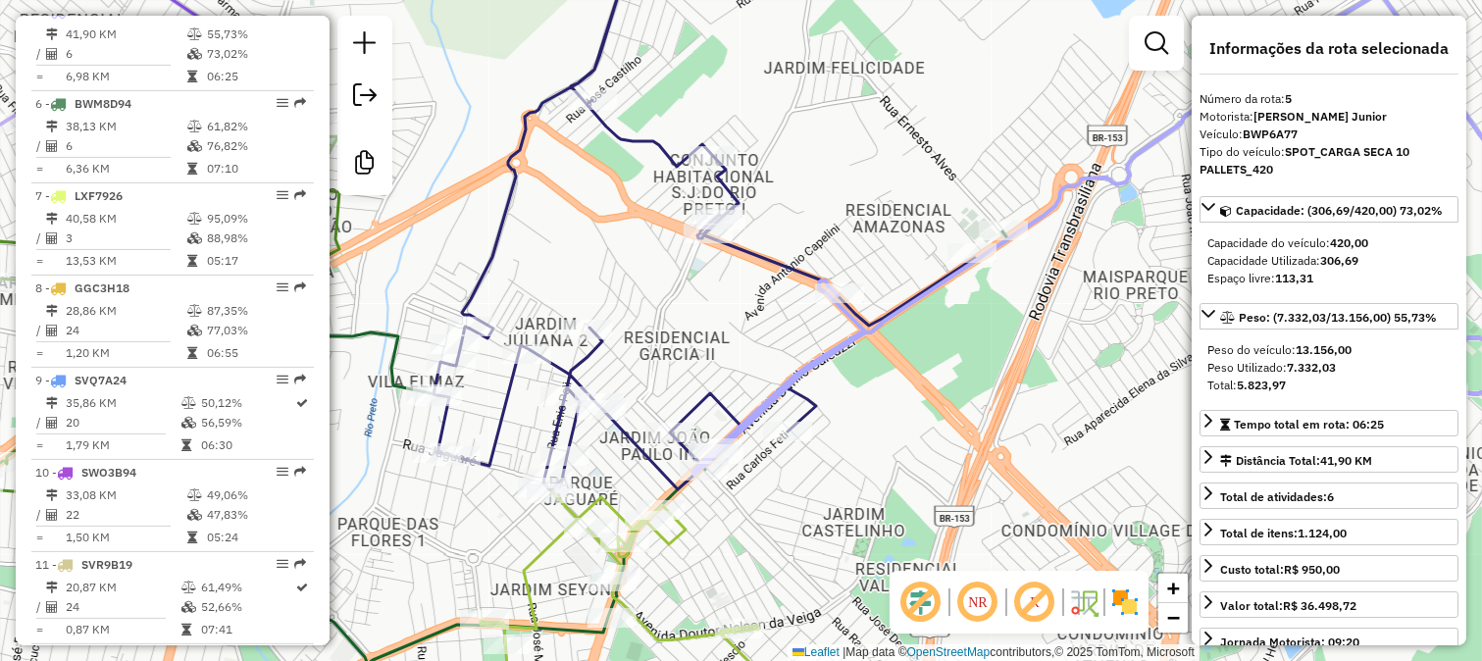
drag, startPoint x: 848, startPoint y: 363, endPoint x: 830, endPoint y: 416, distance: 56.1
click at [834, 415] on div "Janela de atendimento Grade de atendimento Capacidade Transportadoras Veículos …" at bounding box center [741, 330] width 1482 height 661
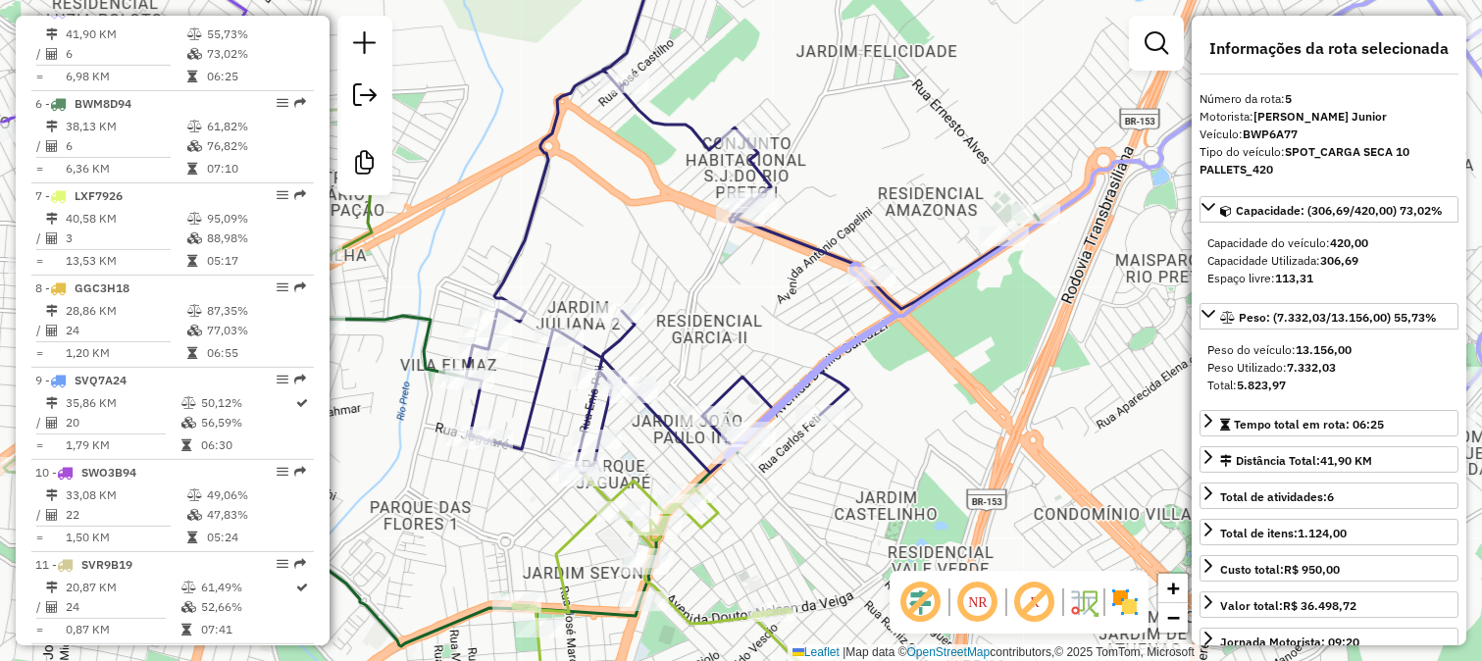
drag, startPoint x: 749, startPoint y: 379, endPoint x: 810, endPoint y: 241, distance: 150.1
click at [808, 272] on div "Janela de atendimento Grade de atendimento Capacidade Transportadoras Veículos …" at bounding box center [741, 330] width 1482 height 661
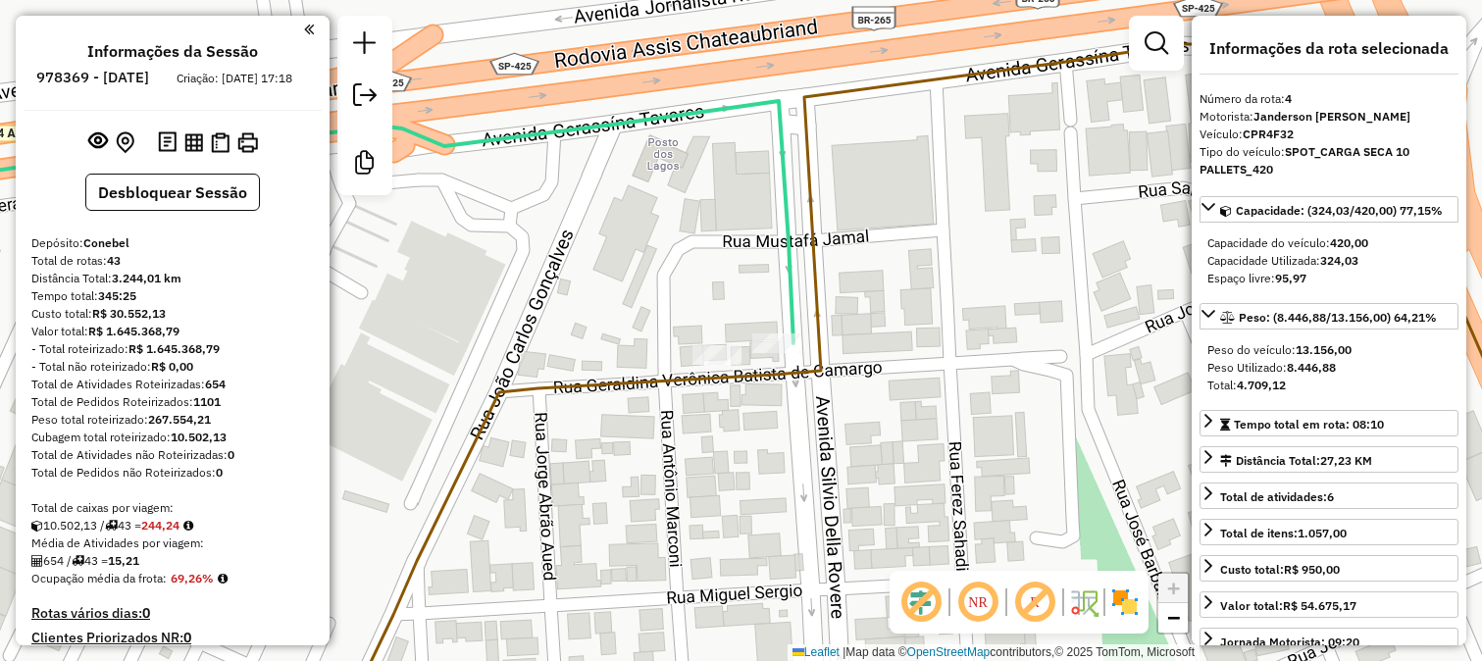
select select "**********"
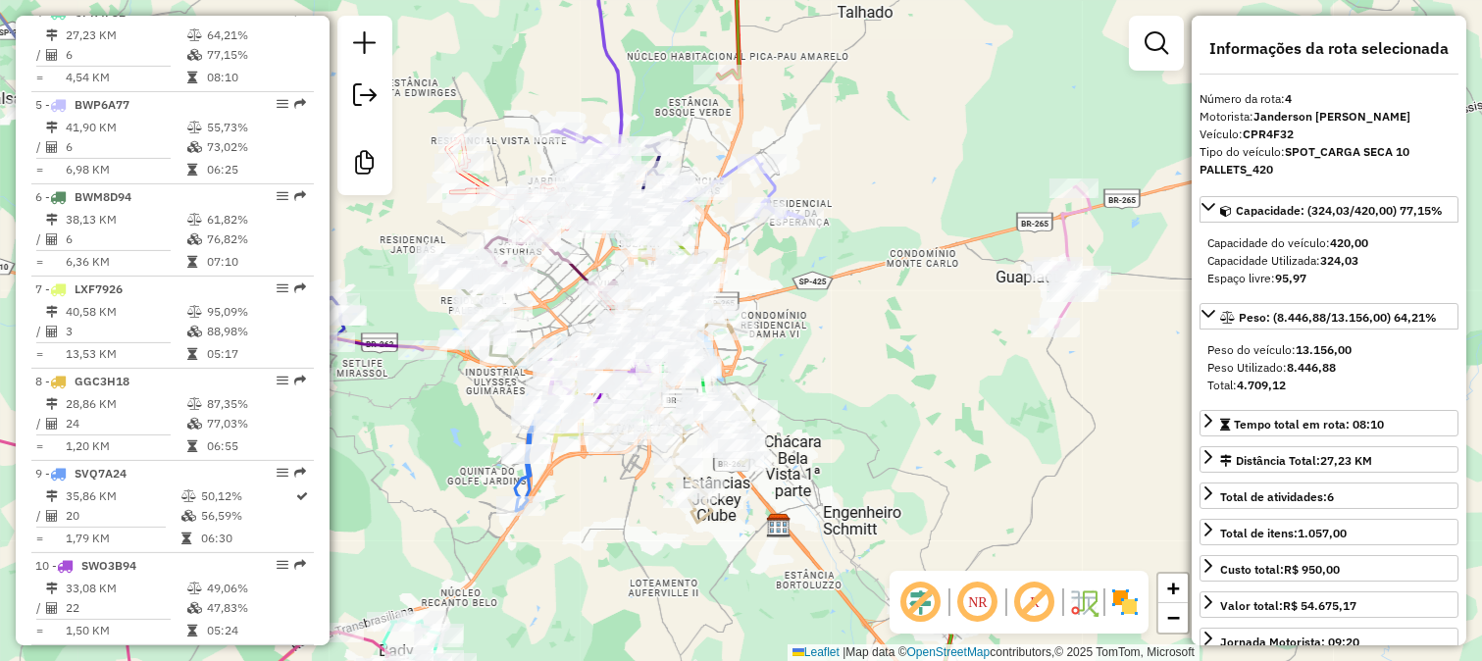
drag, startPoint x: 788, startPoint y: 346, endPoint x: 905, endPoint y: 294, distance: 127.7
click at [895, 297] on div "Janela de atendimento Grade de atendimento Capacidade Transportadoras Veículos …" at bounding box center [741, 330] width 1482 height 661
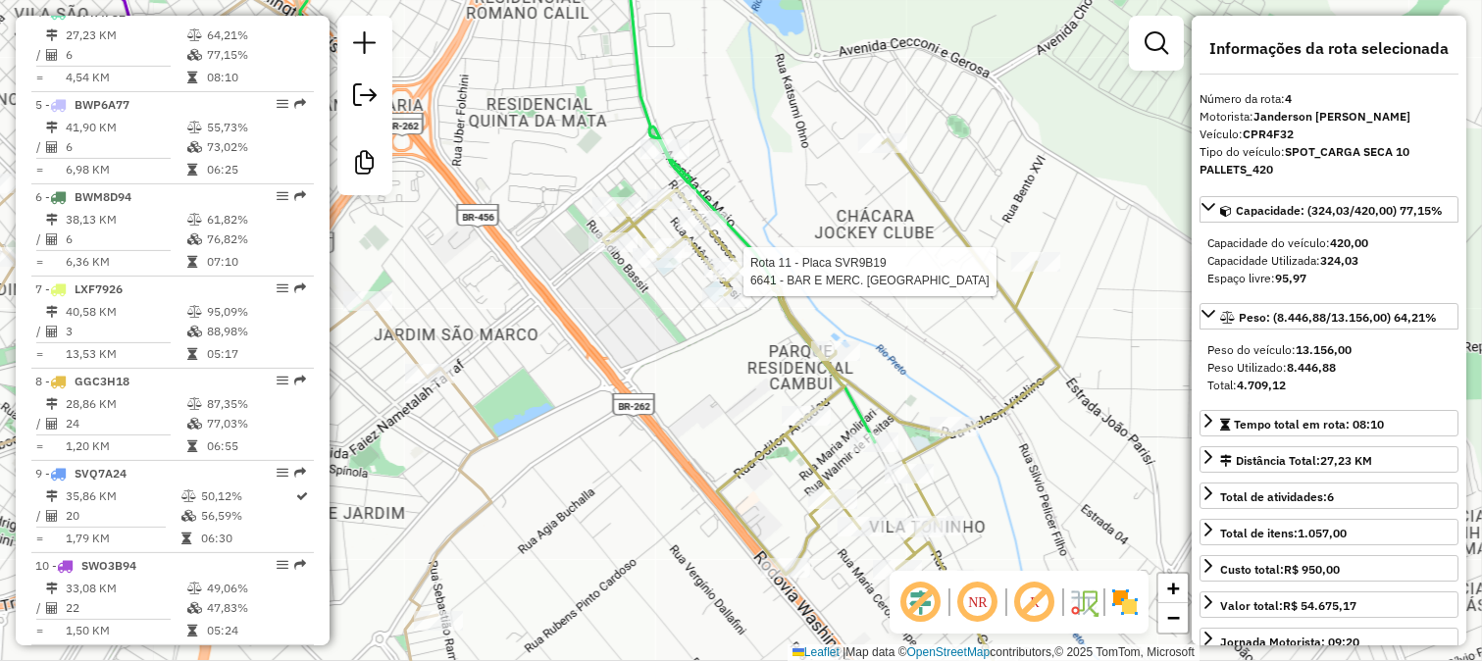
click at [729, 281] on div at bounding box center [737, 272] width 49 height 20
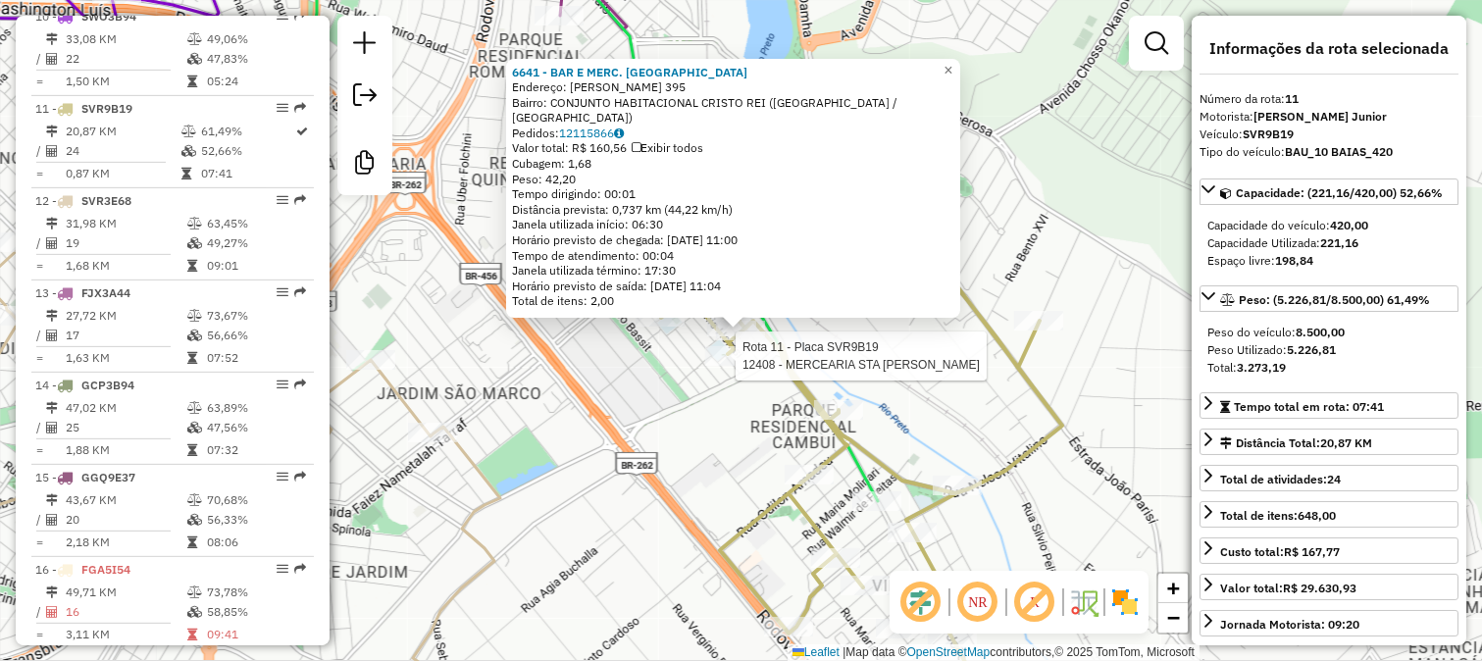
scroll to position [1711, 0]
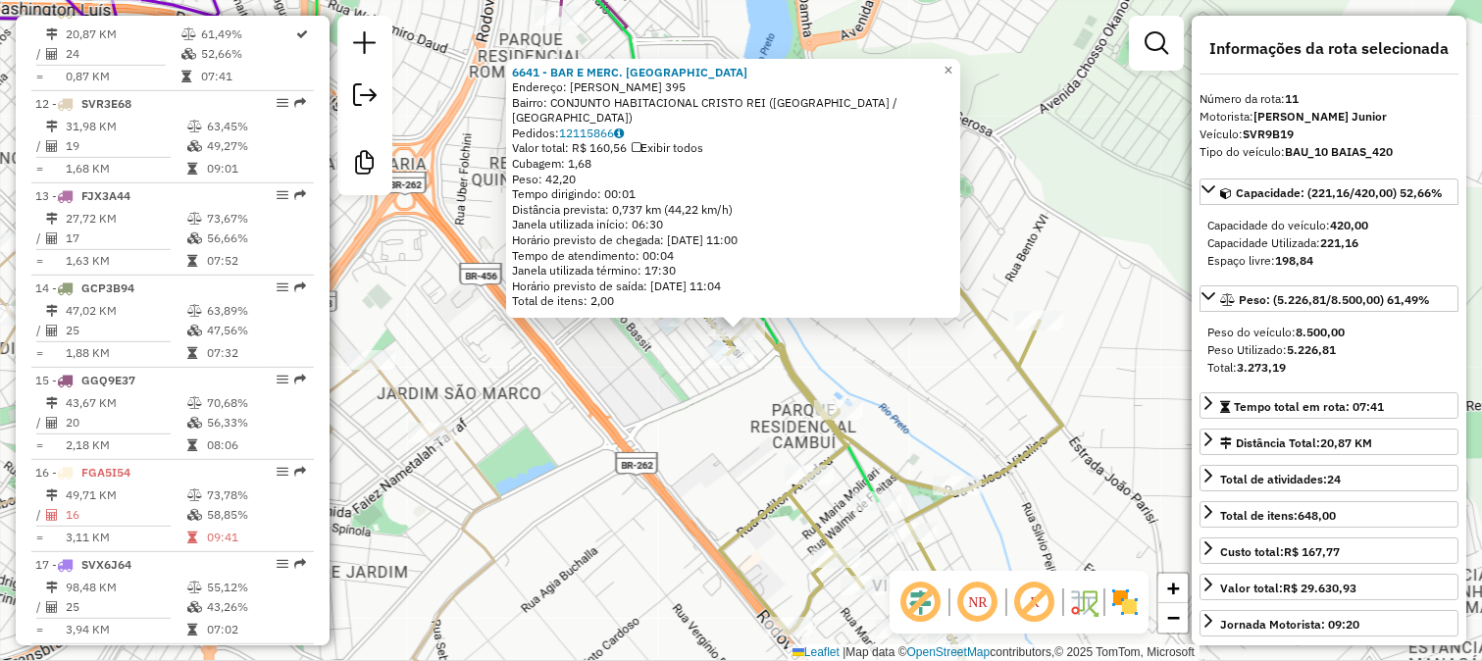
click at [729, 409] on div "6641 - BAR E MERC. [PERSON_NAME]: GENOEFA AYRES DOSUALDO 395 Bairro: CONJUNTO H…" at bounding box center [741, 330] width 1482 height 661
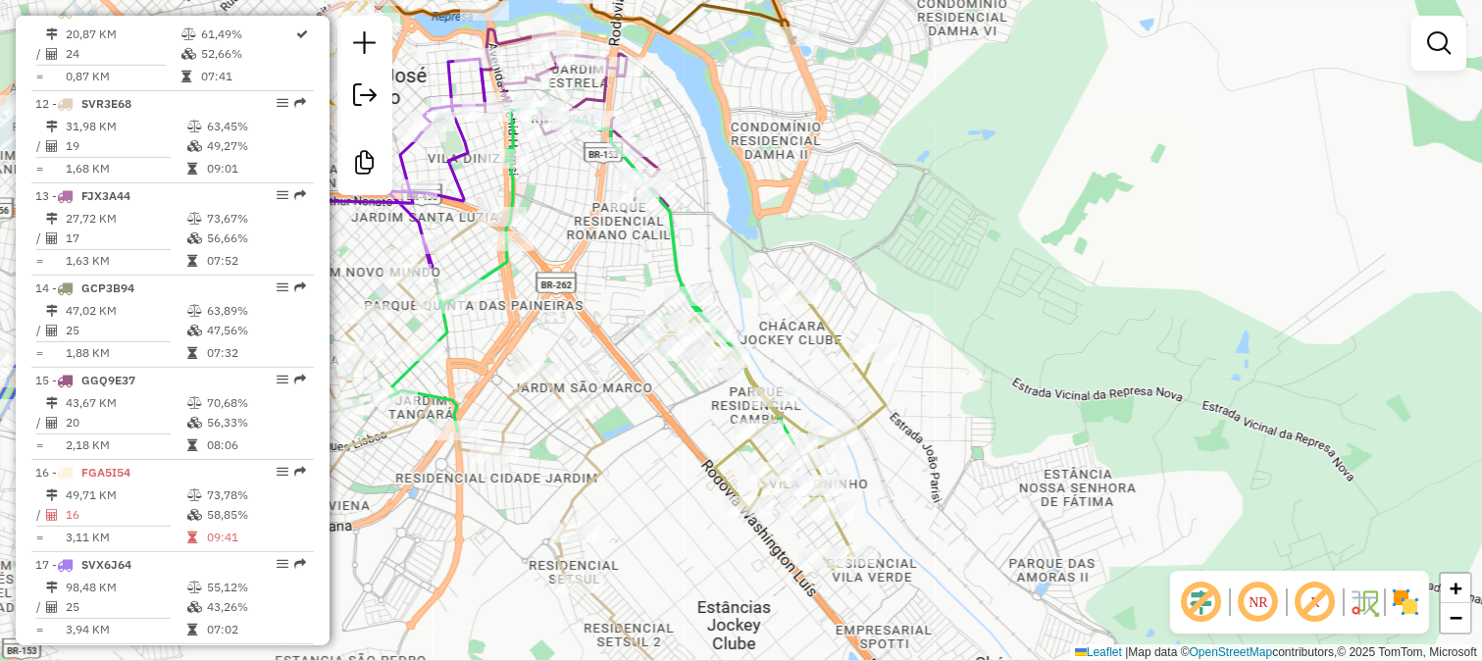
click at [827, 319] on icon at bounding box center [772, 430] width 228 height 277
select select "**********"
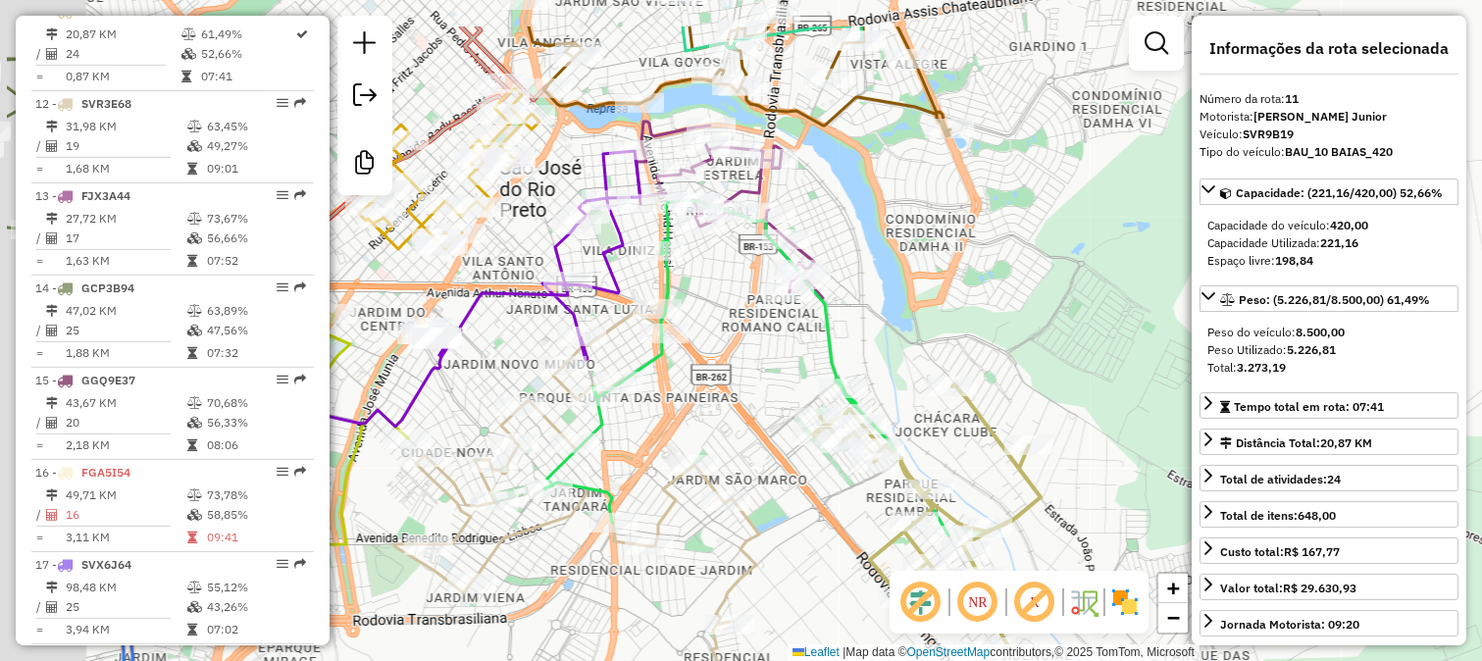
drag, startPoint x: 816, startPoint y: 233, endPoint x: 986, endPoint y: 329, distance: 195.0
click at [986, 329] on div "Janela de atendimento Grade de atendimento Capacidade Transportadoras Veículos …" at bounding box center [741, 330] width 1482 height 661
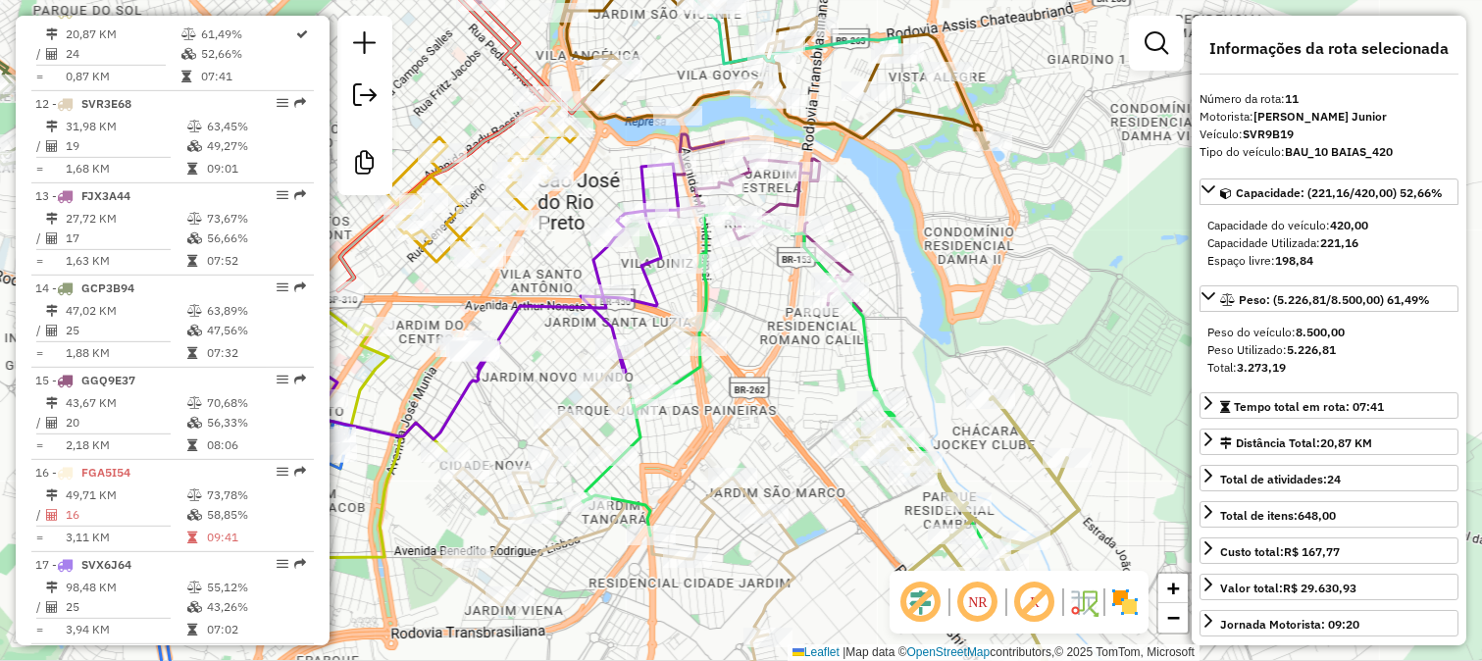
click at [784, 189] on div "Janela de atendimento Grade de atendimento Capacidade Transportadoras Veículos …" at bounding box center [741, 330] width 1482 height 661
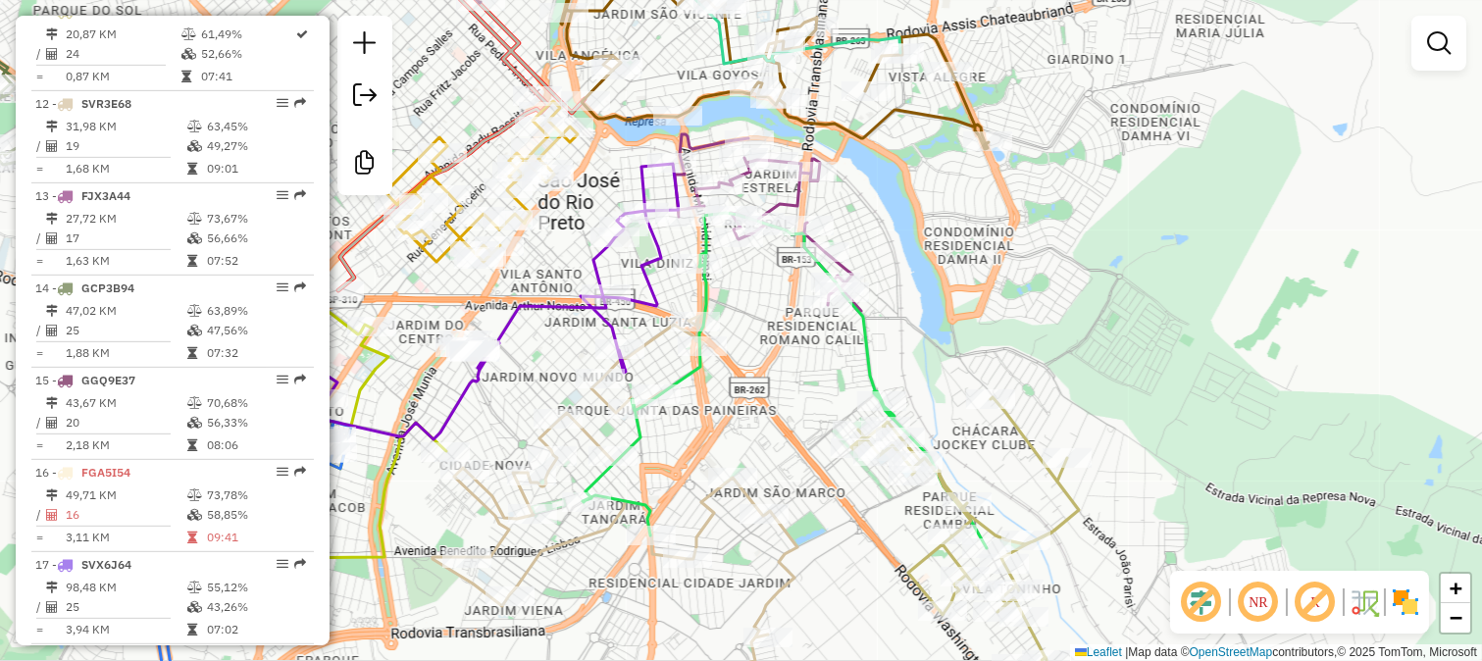
click at [784, 201] on icon at bounding box center [768, 222] width 186 height 177
select select "**********"
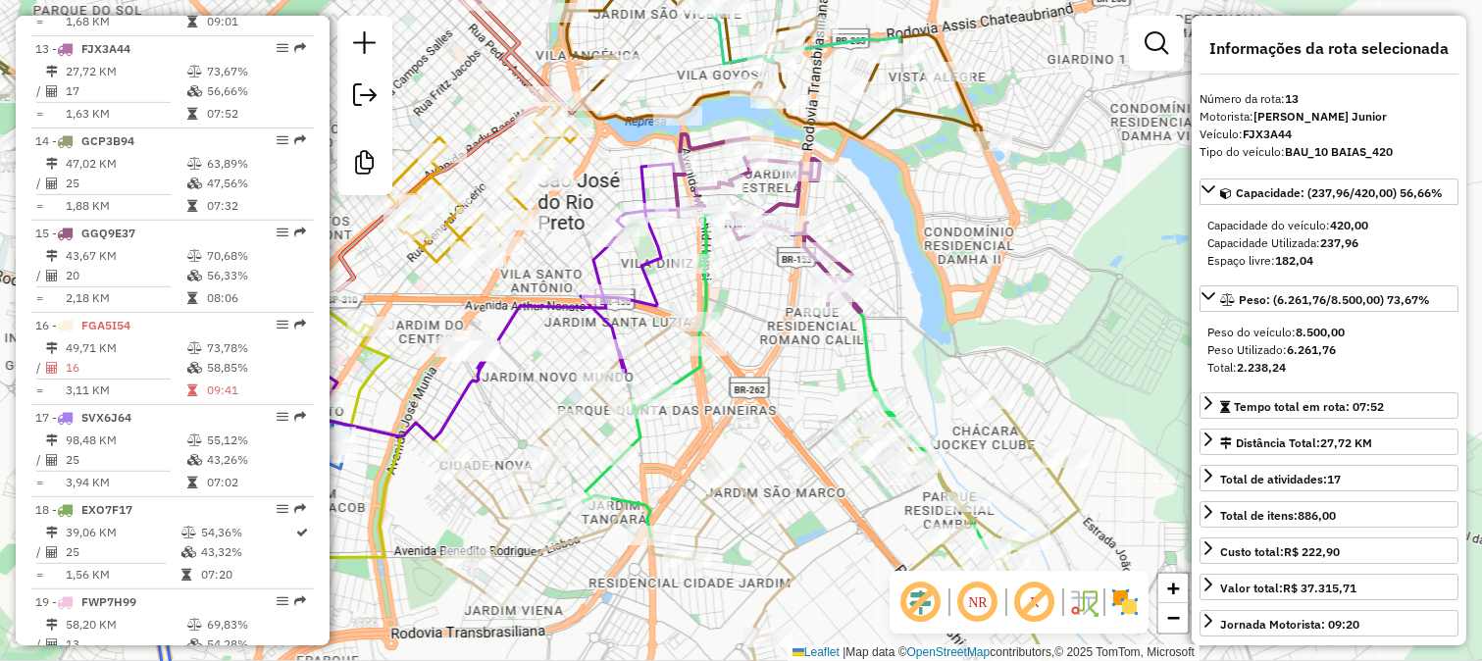
scroll to position [1896, 0]
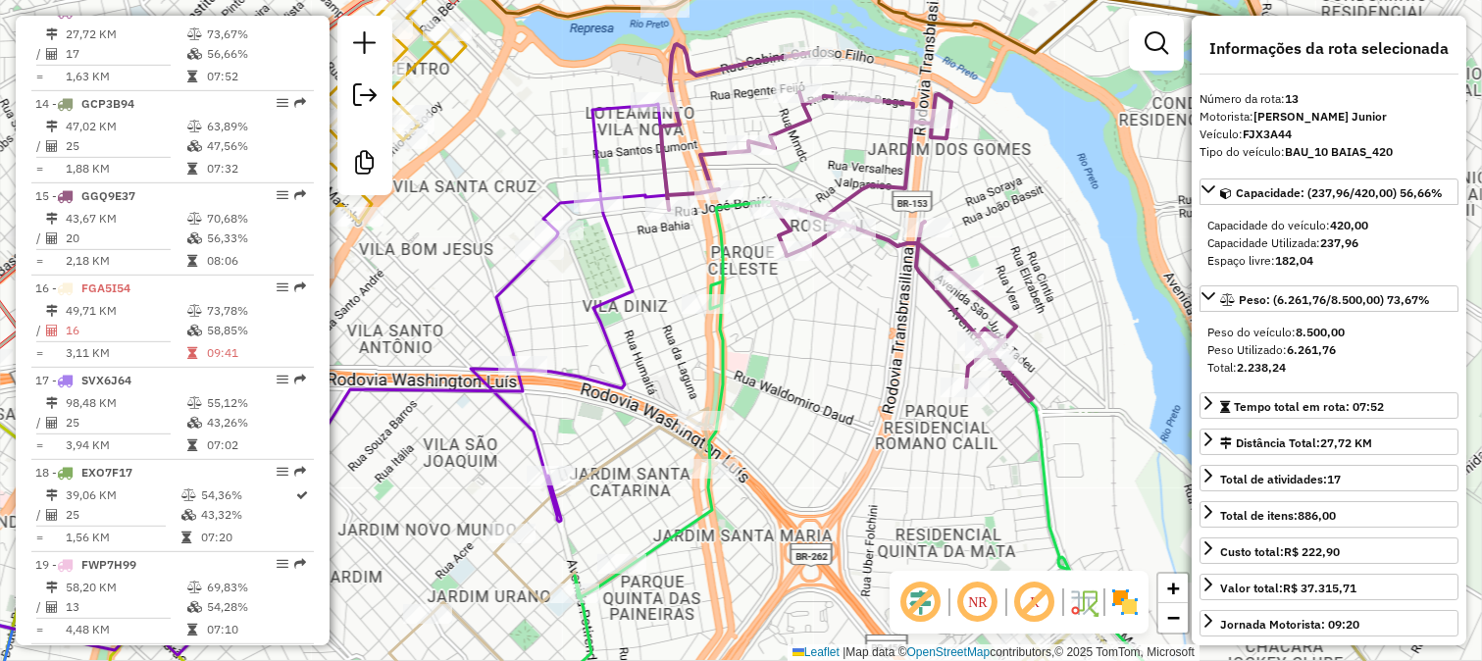
click at [601, 167] on icon at bounding box center [259, 379] width 815 height 551
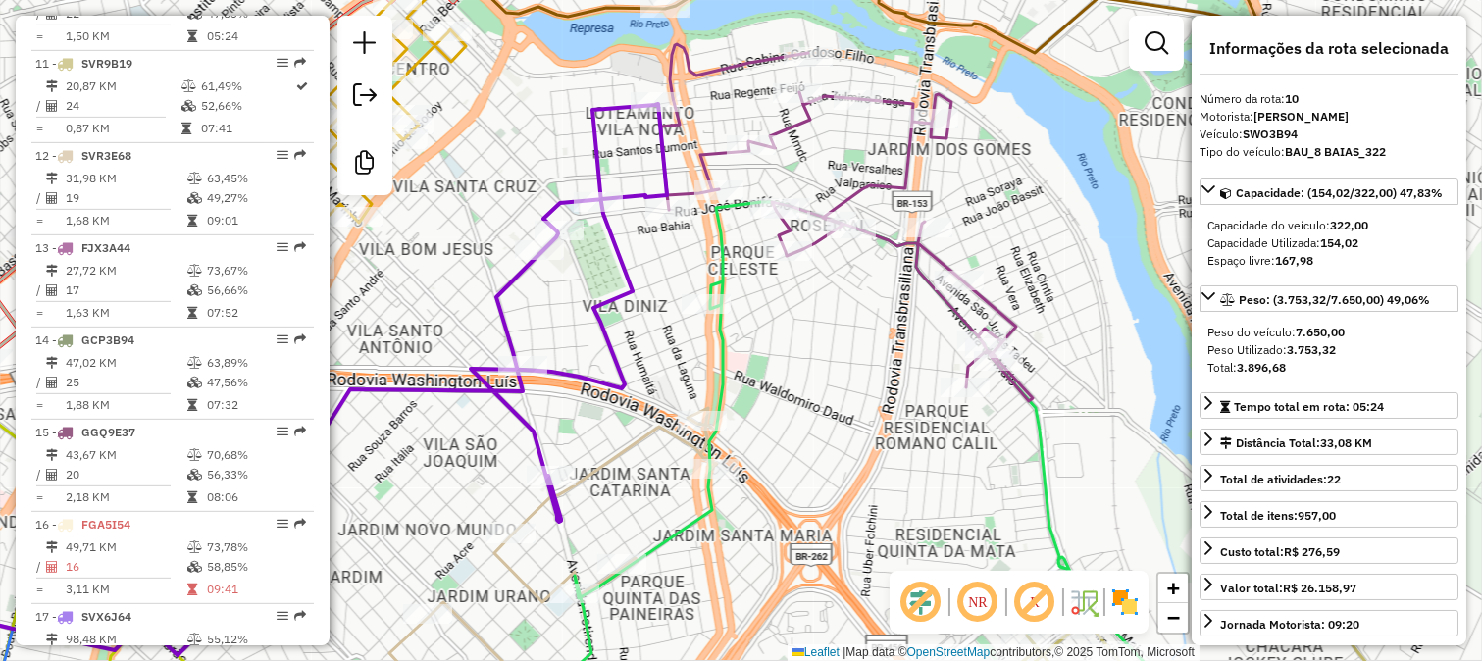
scroll to position [1619, 0]
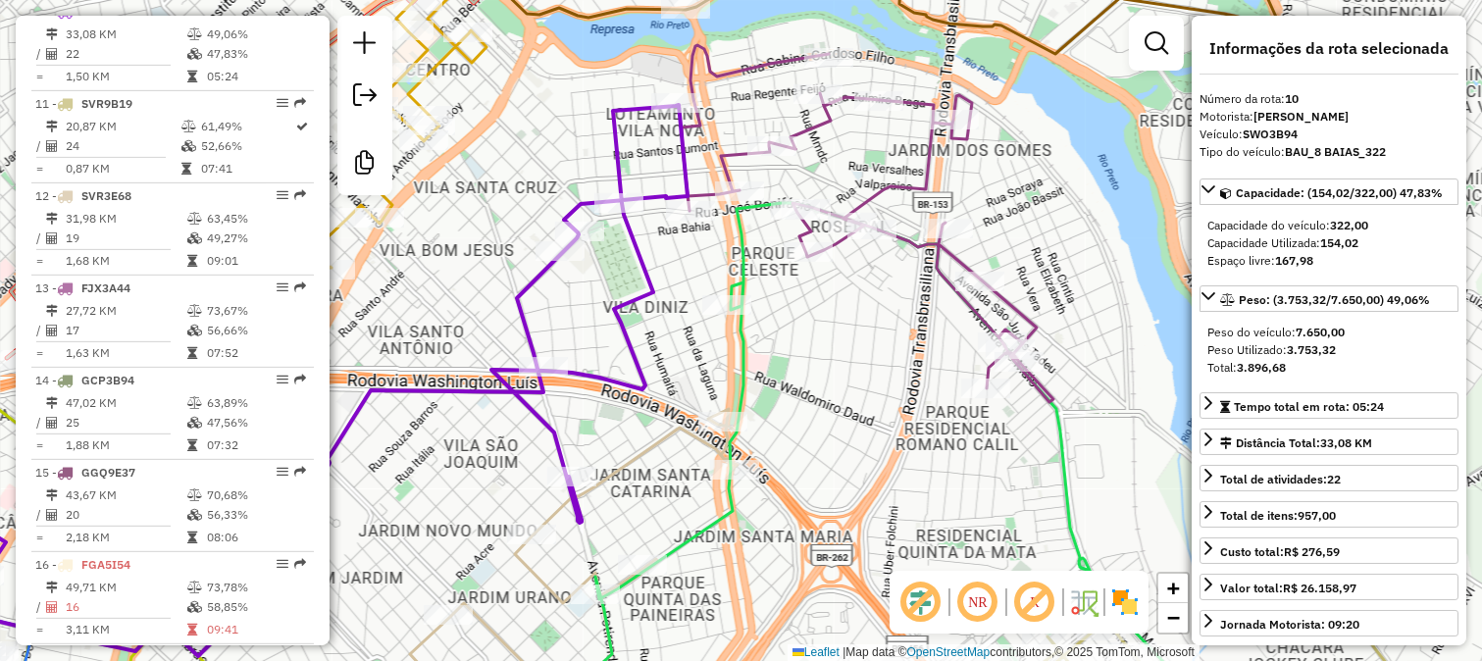
drag, startPoint x: 543, startPoint y: 177, endPoint x: 742, endPoint y: 169, distance: 199.2
click at [708, 171] on div "Janela de atendimento Grade de atendimento Capacidade Transportadoras Veículos …" at bounding box center [741, 330] width 1482 height 661
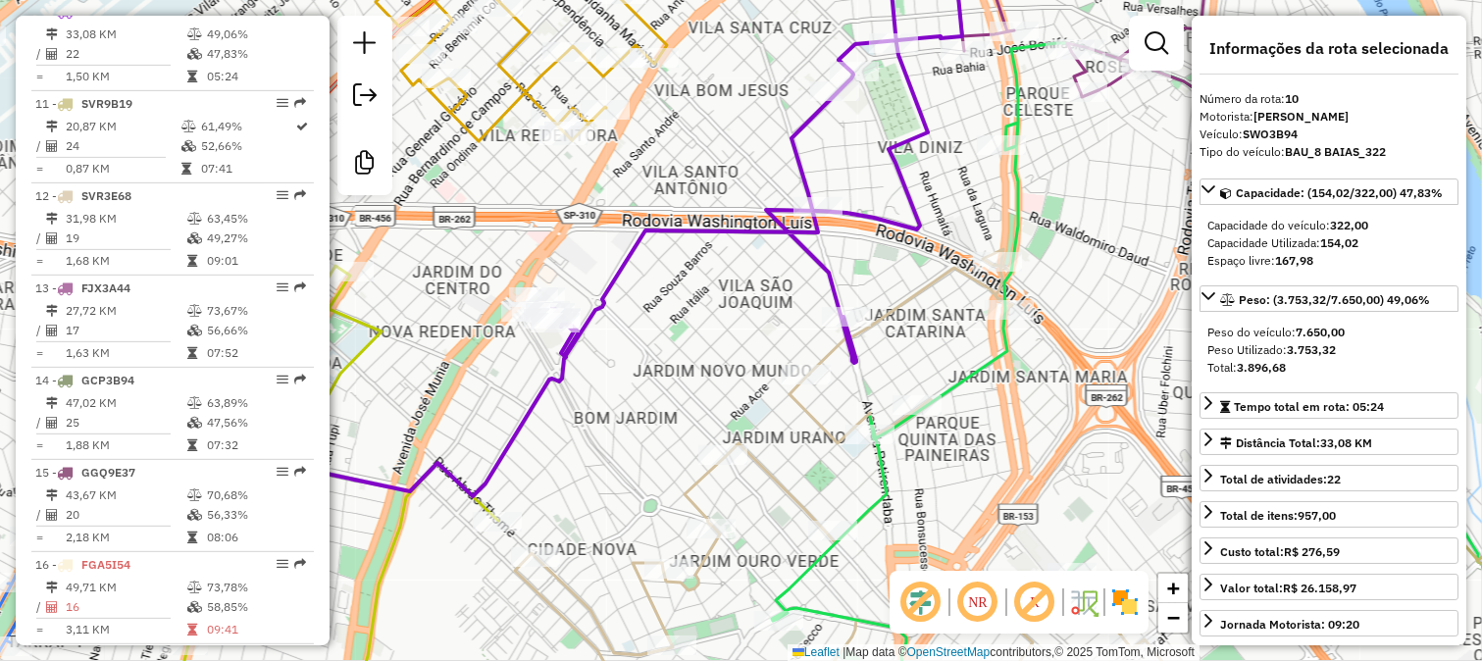
click at [824, 279] on icon at bounding box center [532, 220] width 859 height 551
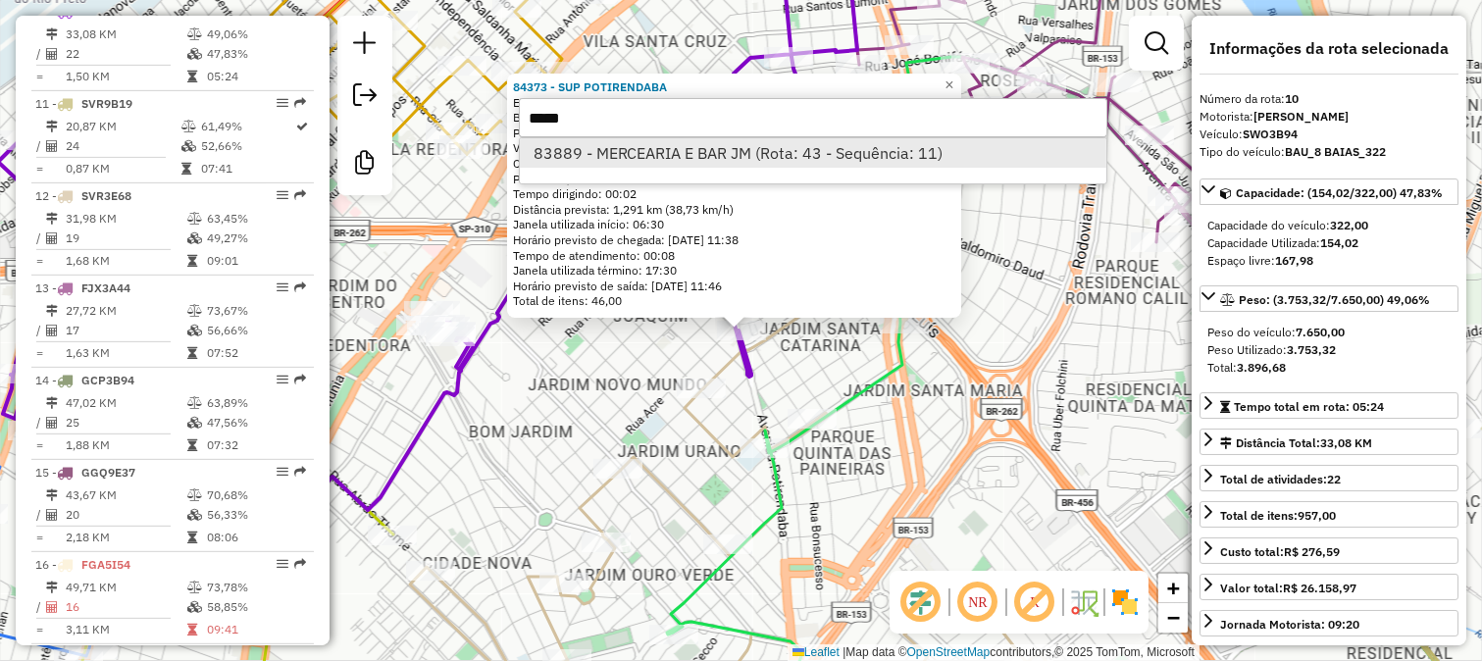
type input "*****"
click at [688, 152] on li "83889 - MERCEARIA E BAR JM (Rota: 43 - Sequência: 11)" at bounding box center [813, 152] width 586 height 29
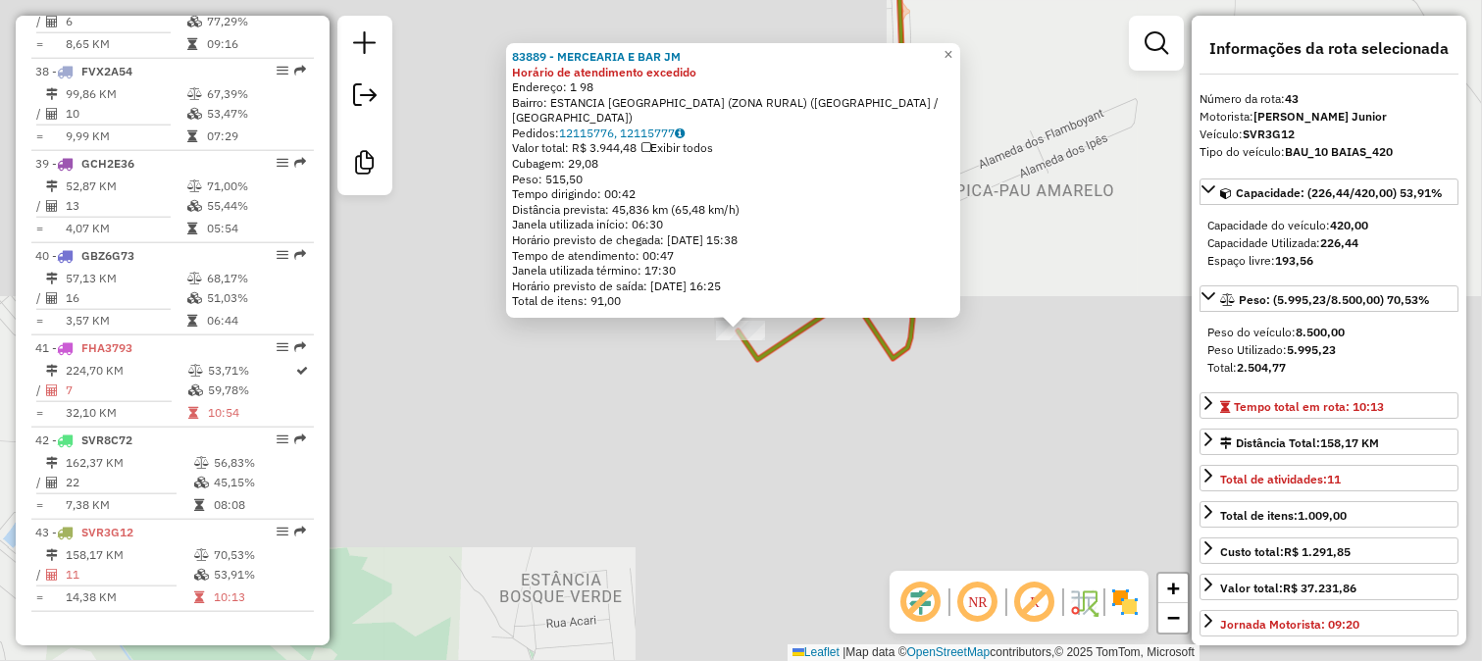
scroll to position [4154, 0]
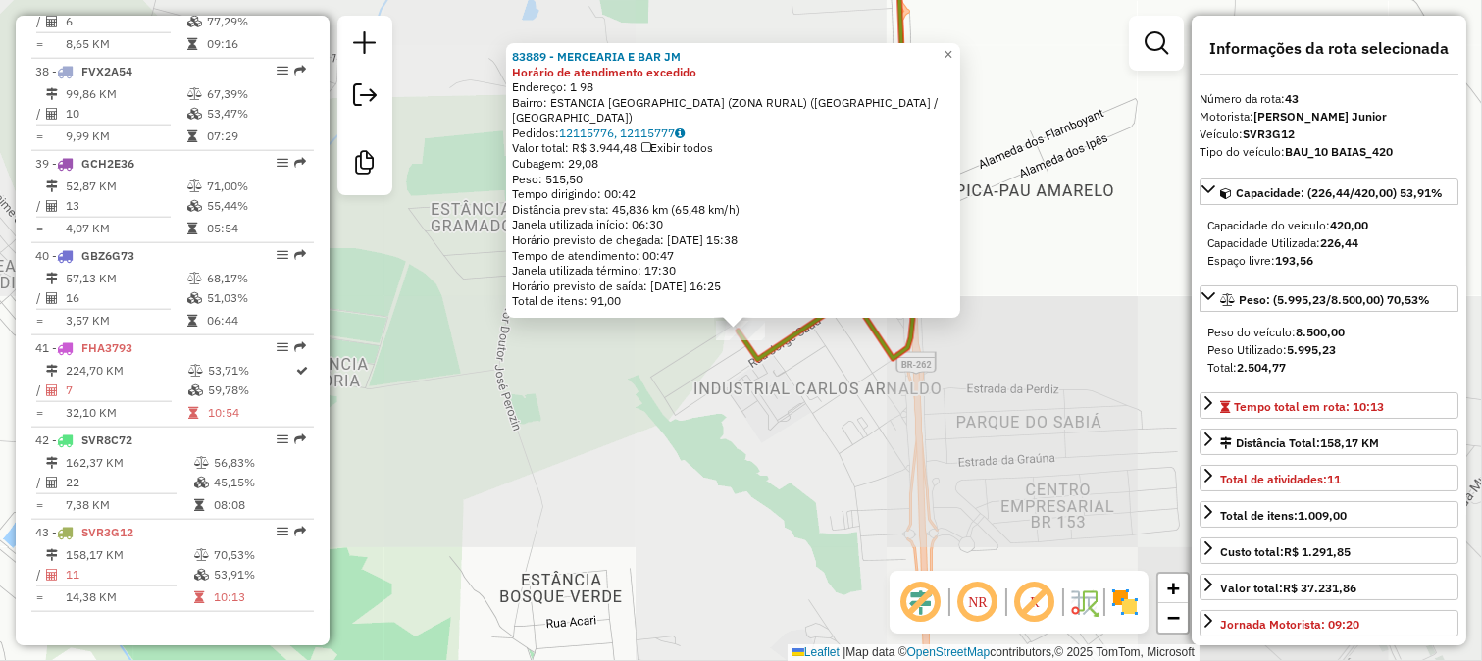
click at [790, 364] on div "83889 - MERCEARIA E BAR JM Horário de atendimento excedido Endereço: 1 98 Bairr…" at bounding box center [741, 330] width 1482 height 661
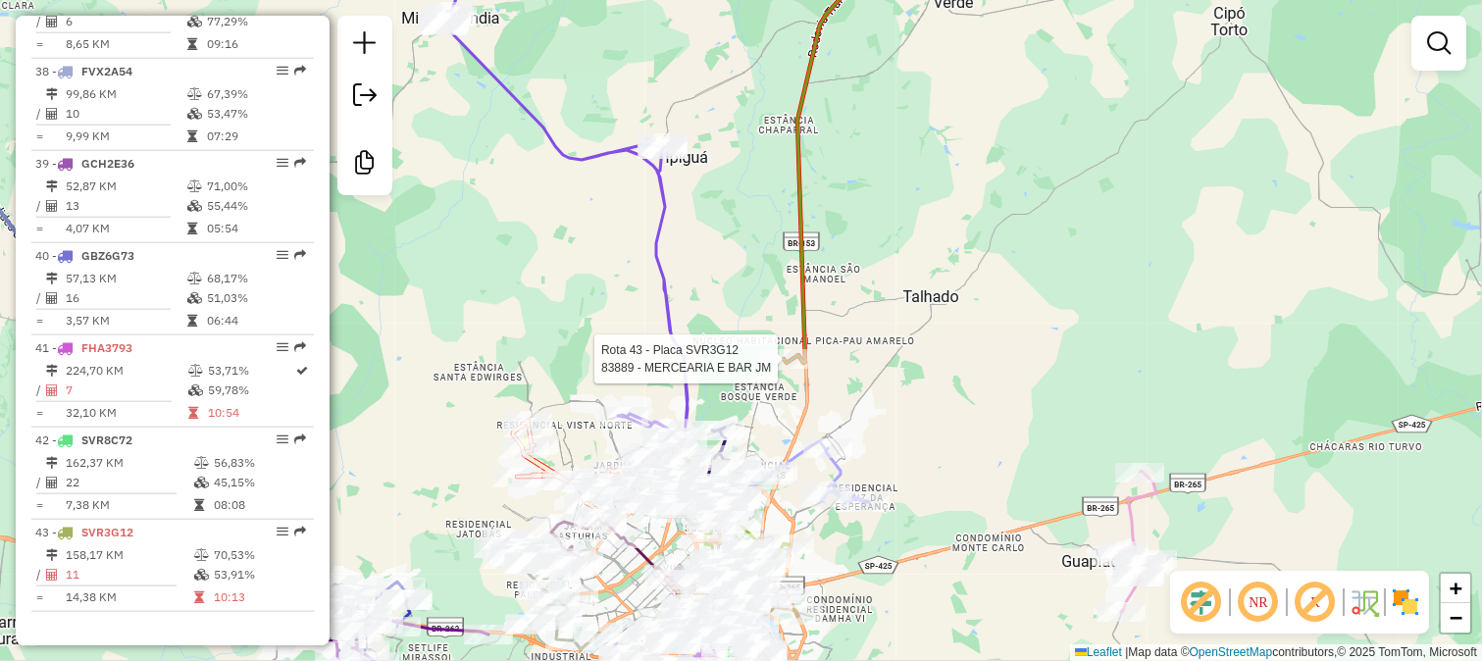
select select "**********"
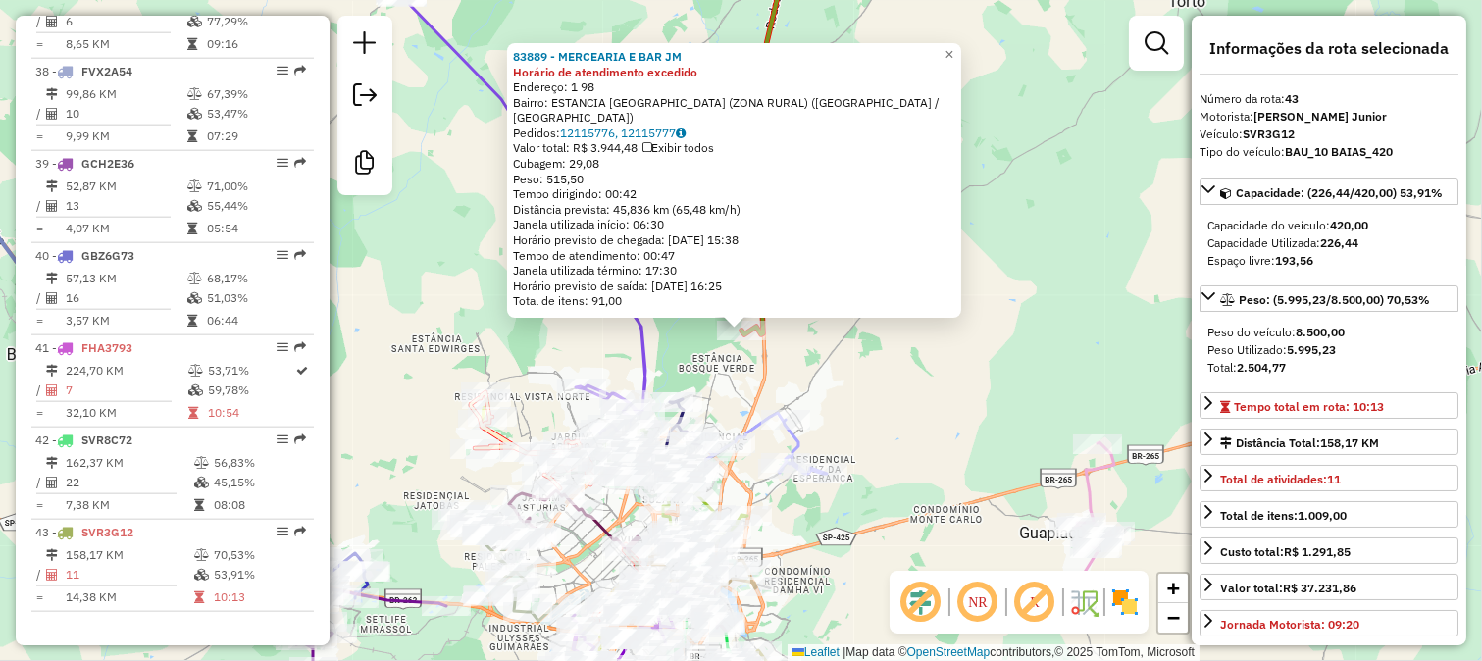
click at [792, 363] on div "83889 - MERCEARIA E BAR JM Horário de atendimento excedido Endereço: 1 98 Bairr…" at bounding box center [741, 330] width 1482 height 661
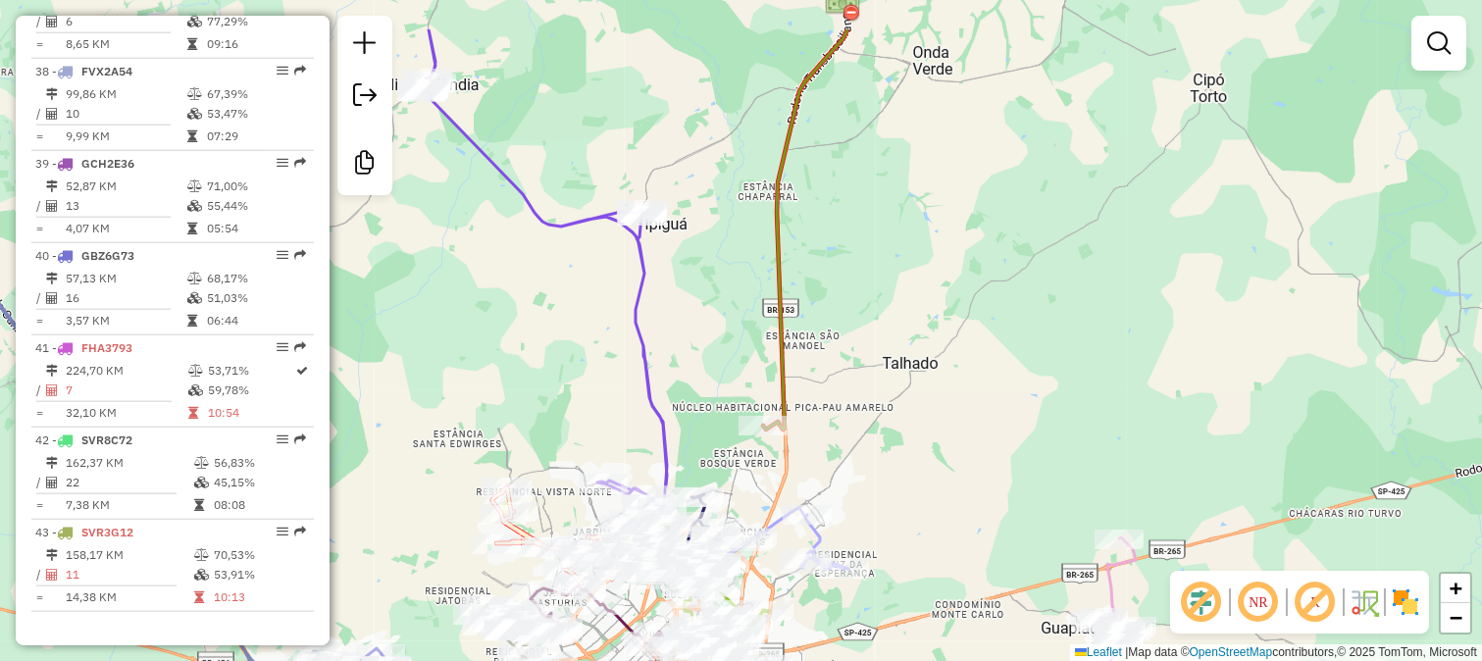
drag, startPoint x: 745, startPoint y: 210, endPoint x: 800, endPoint y: 417, distance: 214.1
click at [799, 416] on div "Janela de atendimento Grade de atendimento Capacidade Transportadoras Veículos …" at bounding box center [741, 330] width 1482 height 661
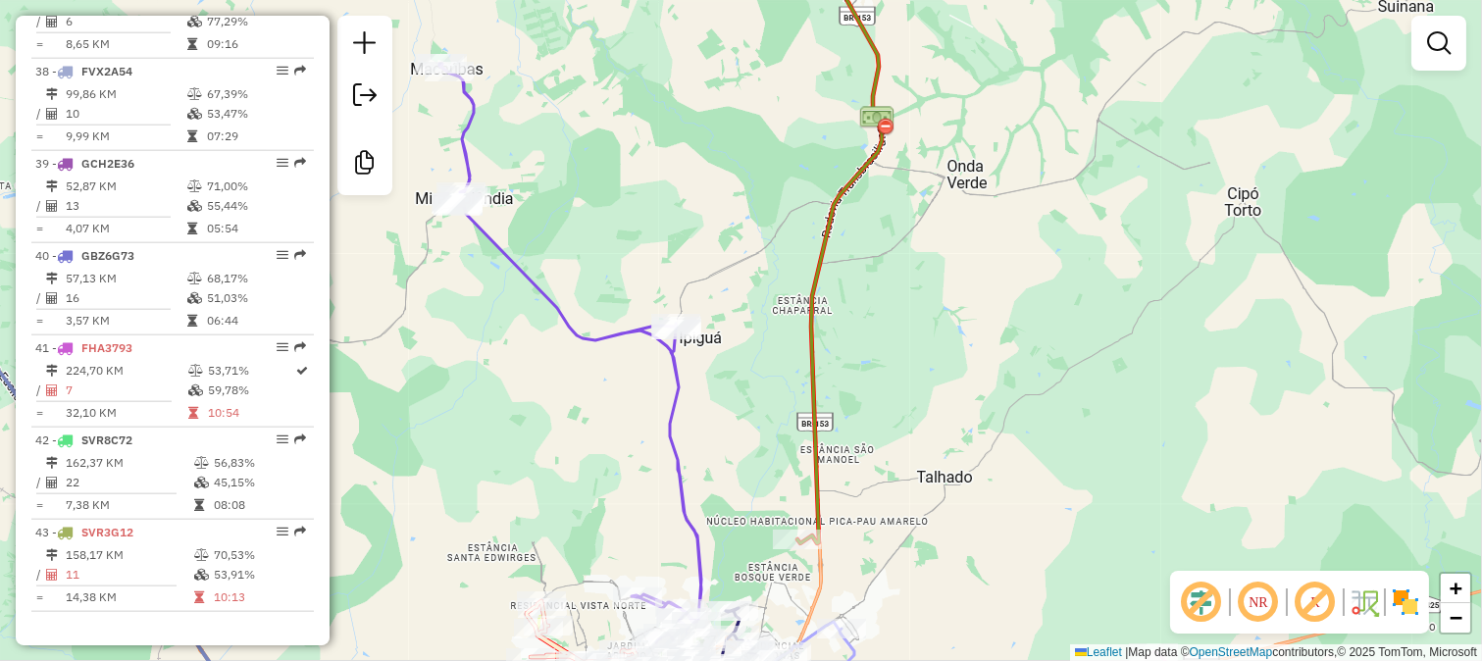
drag, startPoint x: 767, startPoint y: 248, endPoint x: 794, endPoint y: 437, distance: 191.2
click at [792, 430] on div "Janela de atendimento Grade de atendimento Capacidade Transportadoras Veículos …" at bounding box center [741, 330] width 1482 height 661
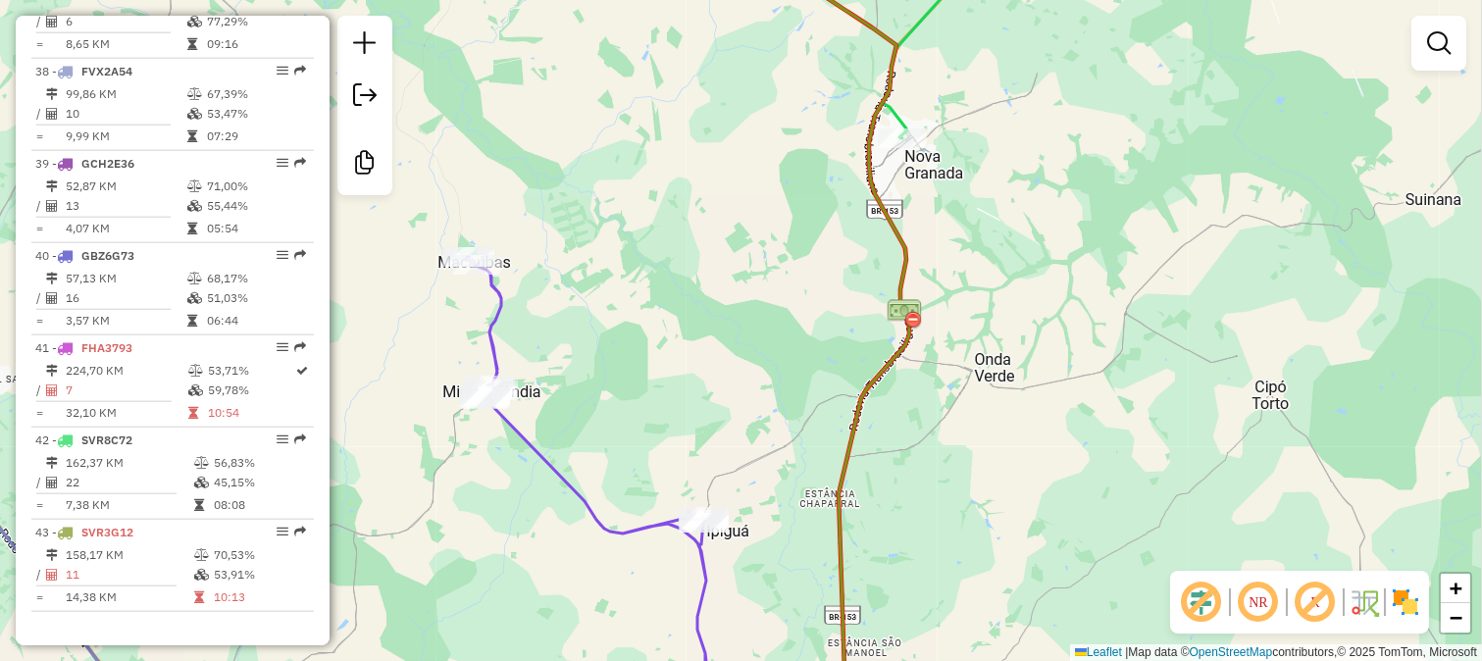
drag, startPoint x: 797, startPoint y: 388, endPoint x: 824, endPoint y: 493, distance: 108.2
click at [812, 475] on div "Janela de atendimento Grade de atendimento Capacidade Transportadoras Veículos …" at bounding box center [741, 330] width 1482 height 661
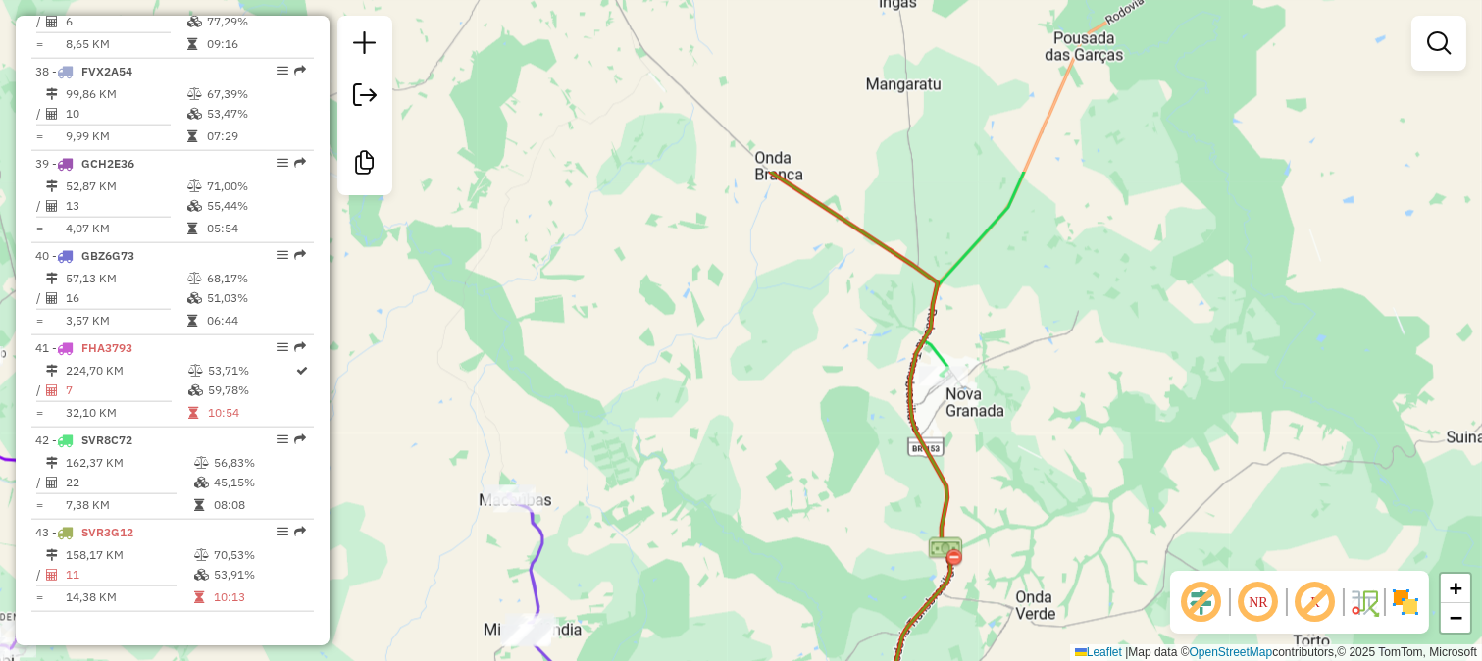
drag, startPoint x: 763, startPoint y: 308, endPoint x: 816, endPoint y: 481, distance: 180.5
click at [816, 479] on div "Janela de atendimento Grade de atendimento Capacidade Transportadoras Veículos …" at bounding box center [741, 330] width 1482 height 661
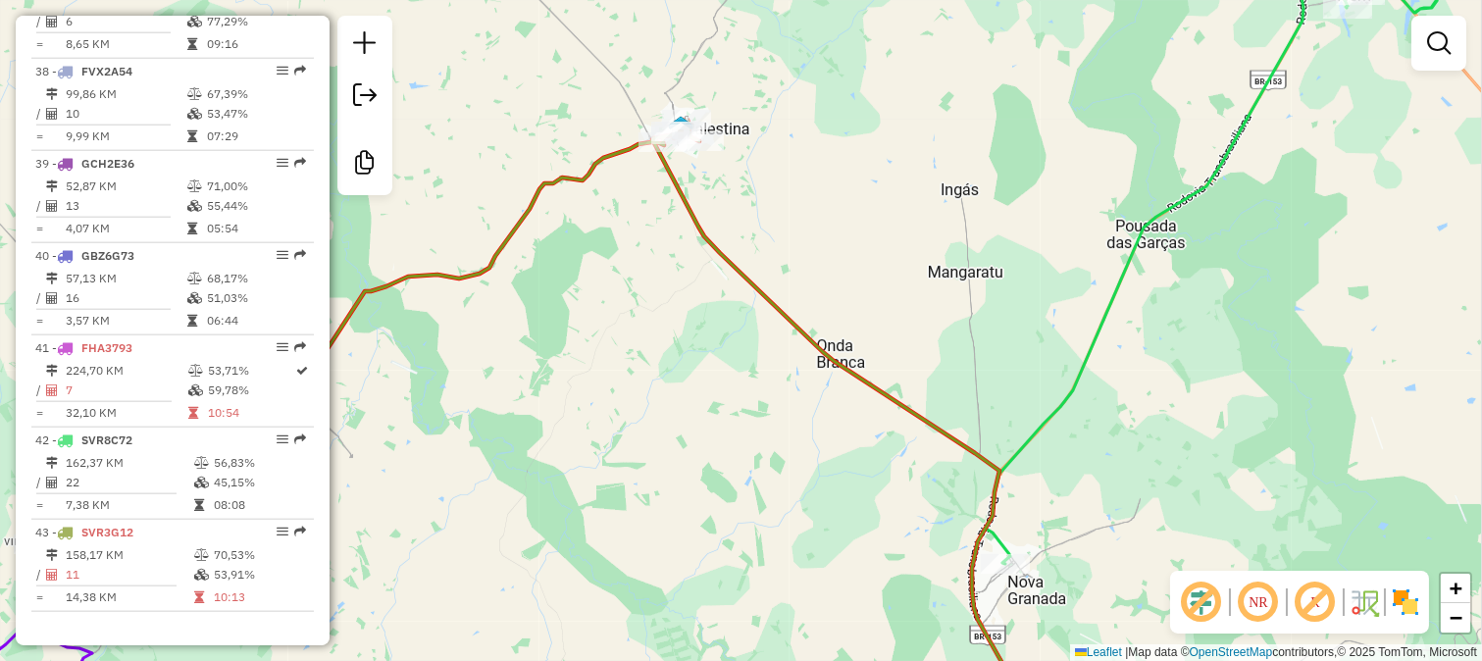
drag, startPoint x: 673, startPoint y: 287, endPoint x: 718, endPoint y: 407, distance: 127.9
click at [717, 407] on div "Janela de atendimento Grade de atendimento Capacidade Transportadoras Veículos …" at bounding box center [741, 330] width 1482 height 661
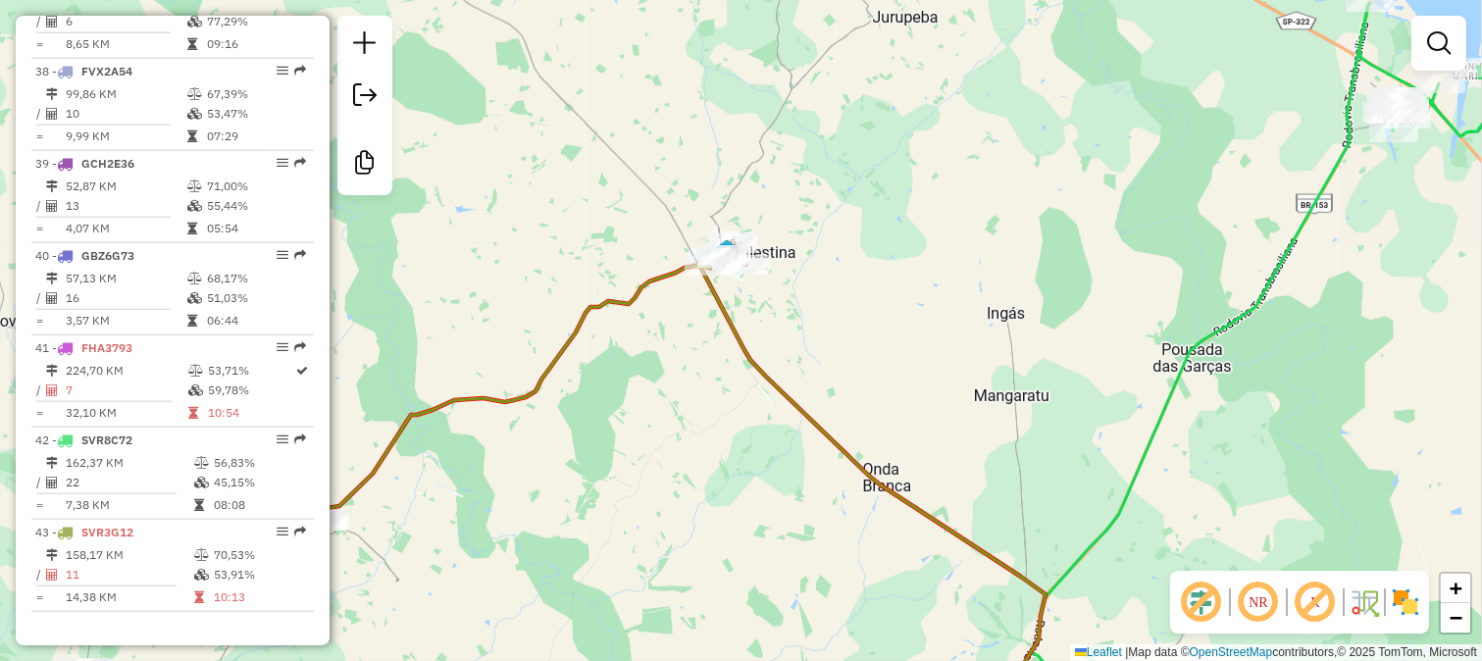
click at [728, 336] on icon at bounding box center [684, 485] width 724 height 484
select select "**********"
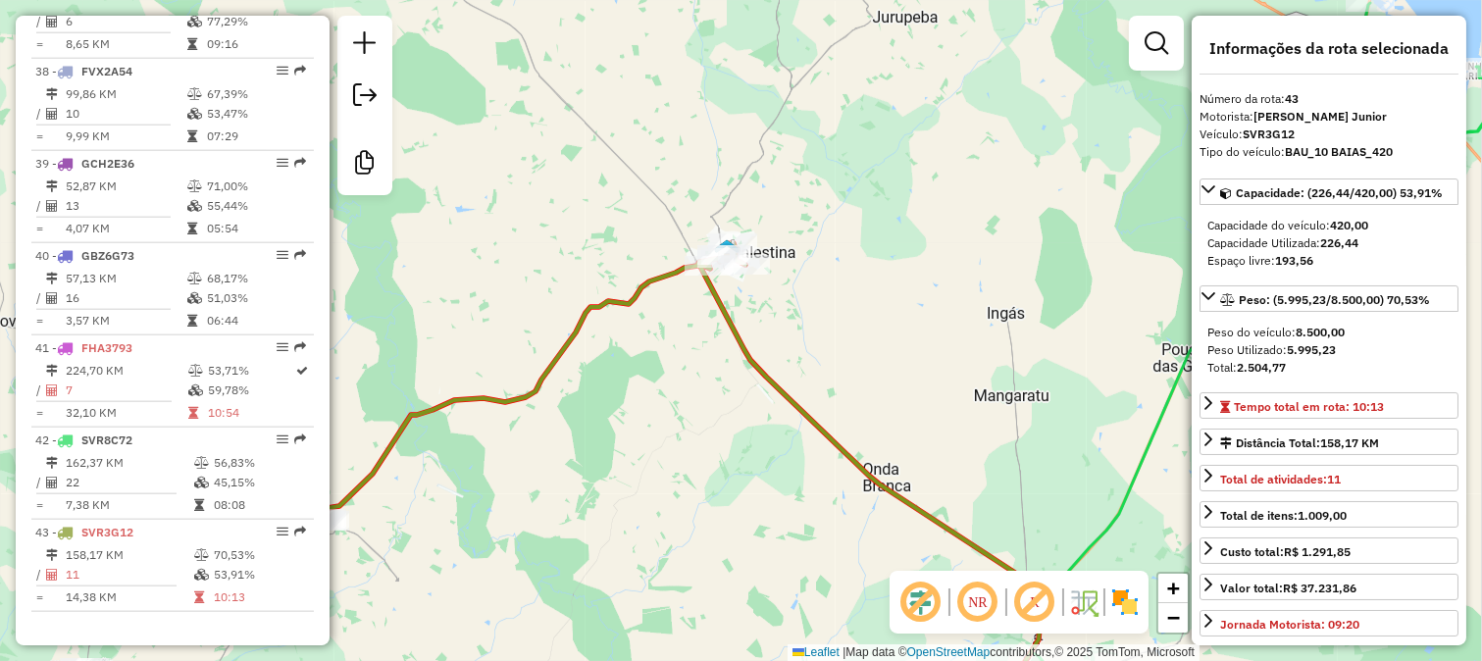
drag, startPoint x: 683, startPoint y: 386, endPoint x: 751, endPoint y: 348, distance: 78.6
click at [739, 357] on div "Janela de atendimento Grade de atendimento Capacidade Transportadoras Veículos …" at bounding box center [741, 330] width 1482 height 661
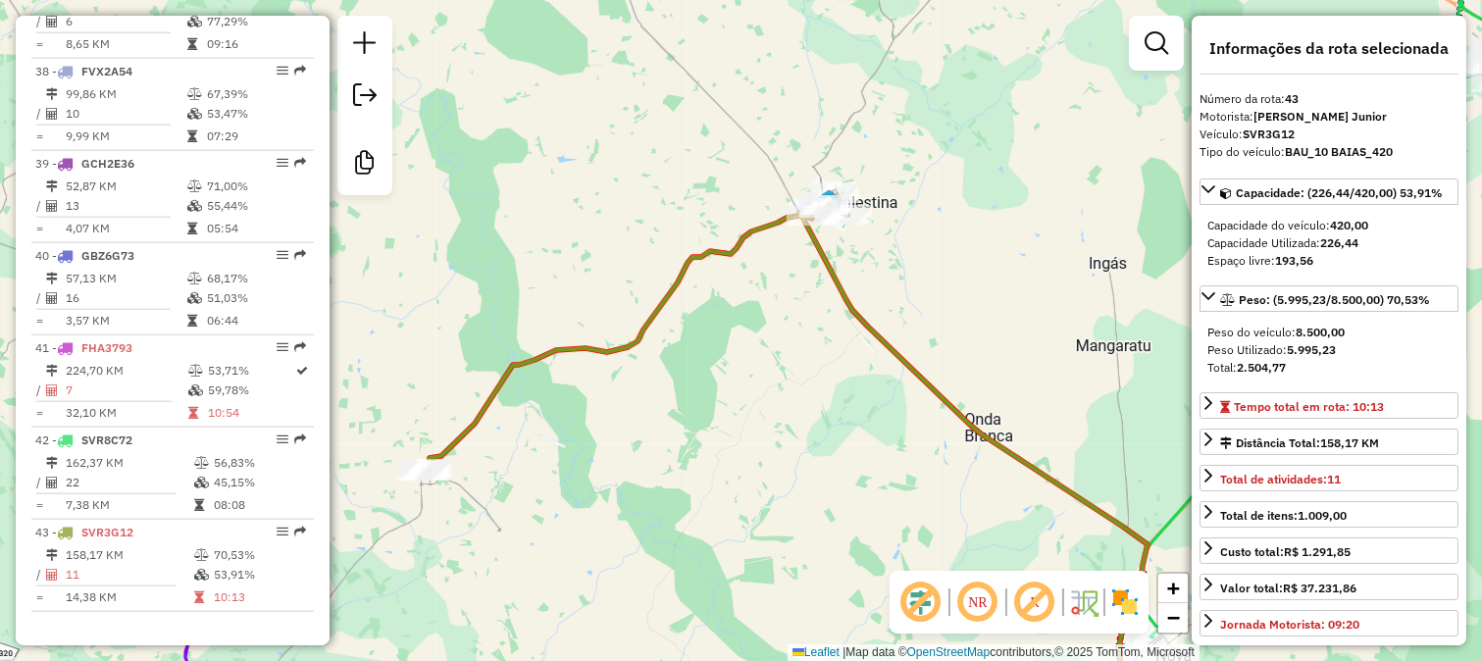
drag, startPoint x: 661, startPoint y: 393, endPoint x: 732, endPoint y: 344, distance: 86.0
click at [727, 353] on div "Janela de atendimento Grade de atendimento Capacidade Transportadoras Veículos …" at bounding box center [741, 330] width 1482 height 661
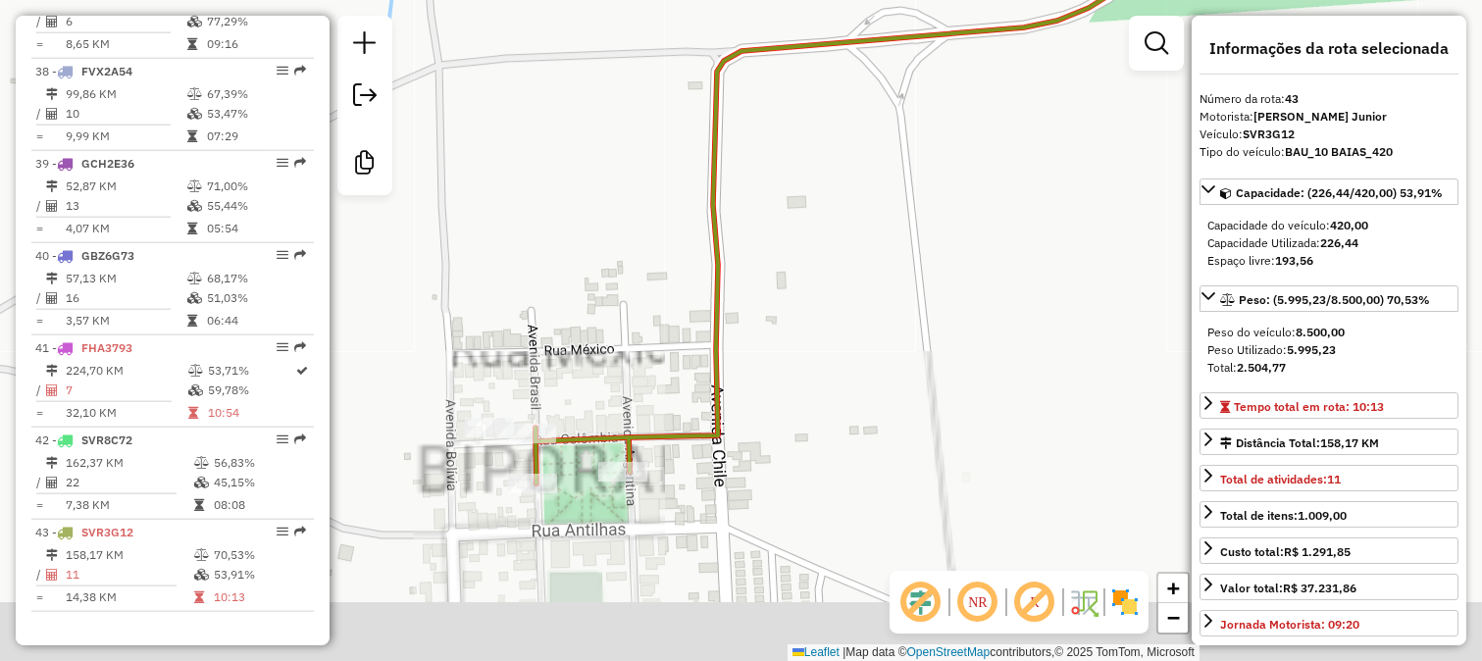
drag, startPoint x: 505, startPoint y: 494, endPoint x: 612, endPoint y: 382, distance: 154.7
click at [611, 383] on div "Janela de atendimento Grade de atendimento Capacidade Transportadoras Veículos …" at bounding box center [741, 330] width 1482 height 661
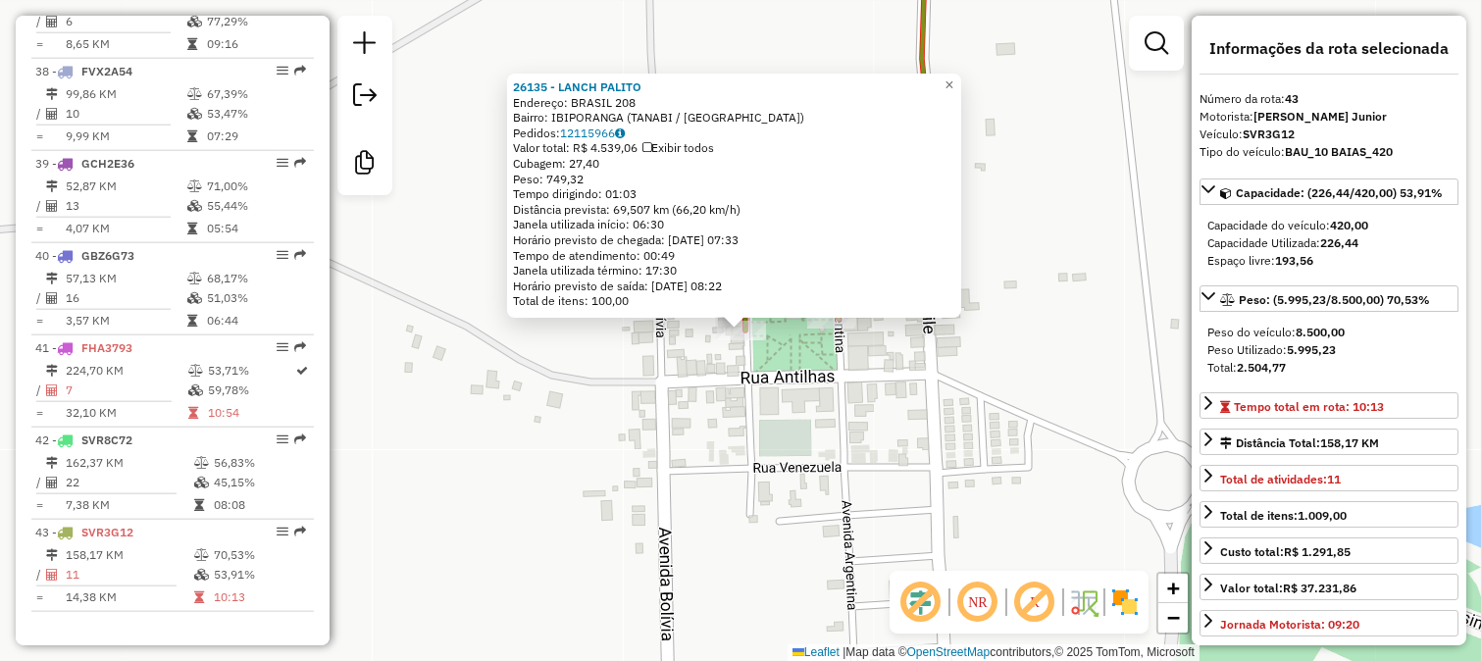
click at [784, 382] on div "26135 - LANCH PALITO Endereço: [GEOGRAPHIC_DATA] 208 Bairro: IBIPORANGA (TANABI…" at bounding box center [741, 330] width 1482 height 661
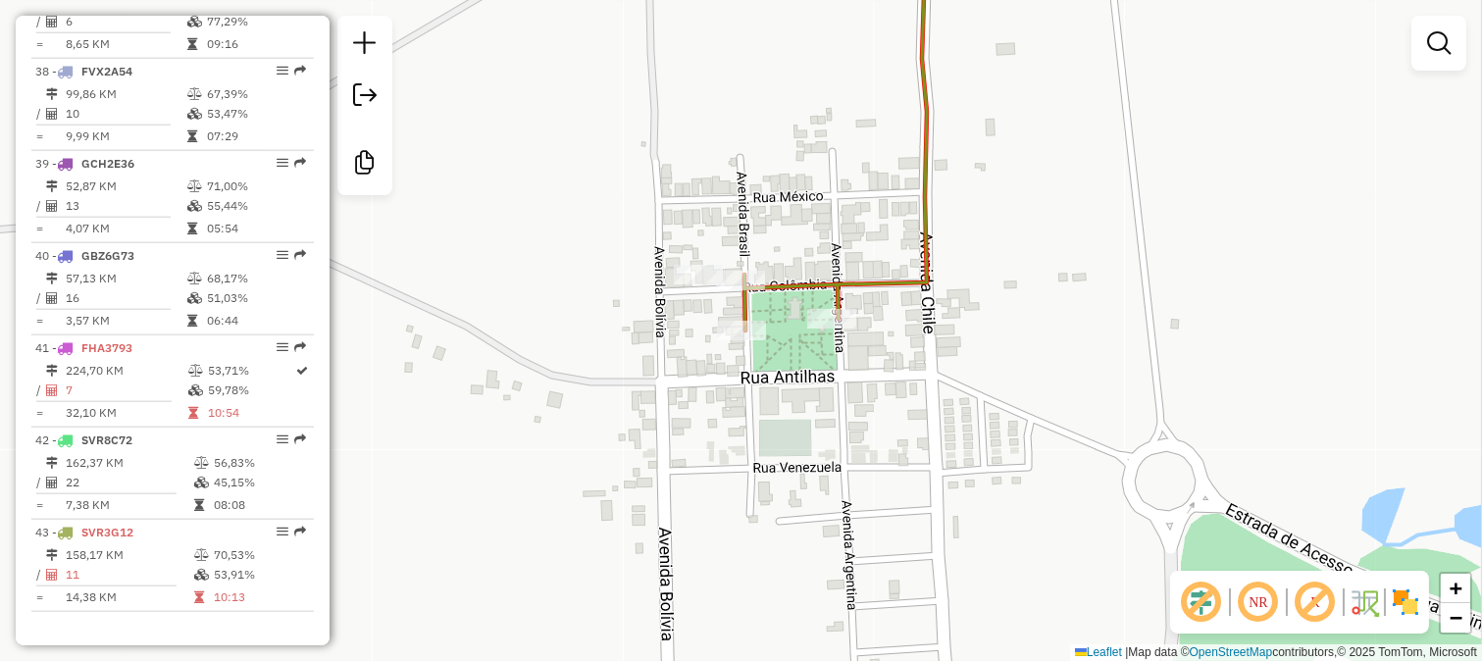
click at [832, 305] on icon at bounding box center [835, 132] width 182 height 396
select select "**********"
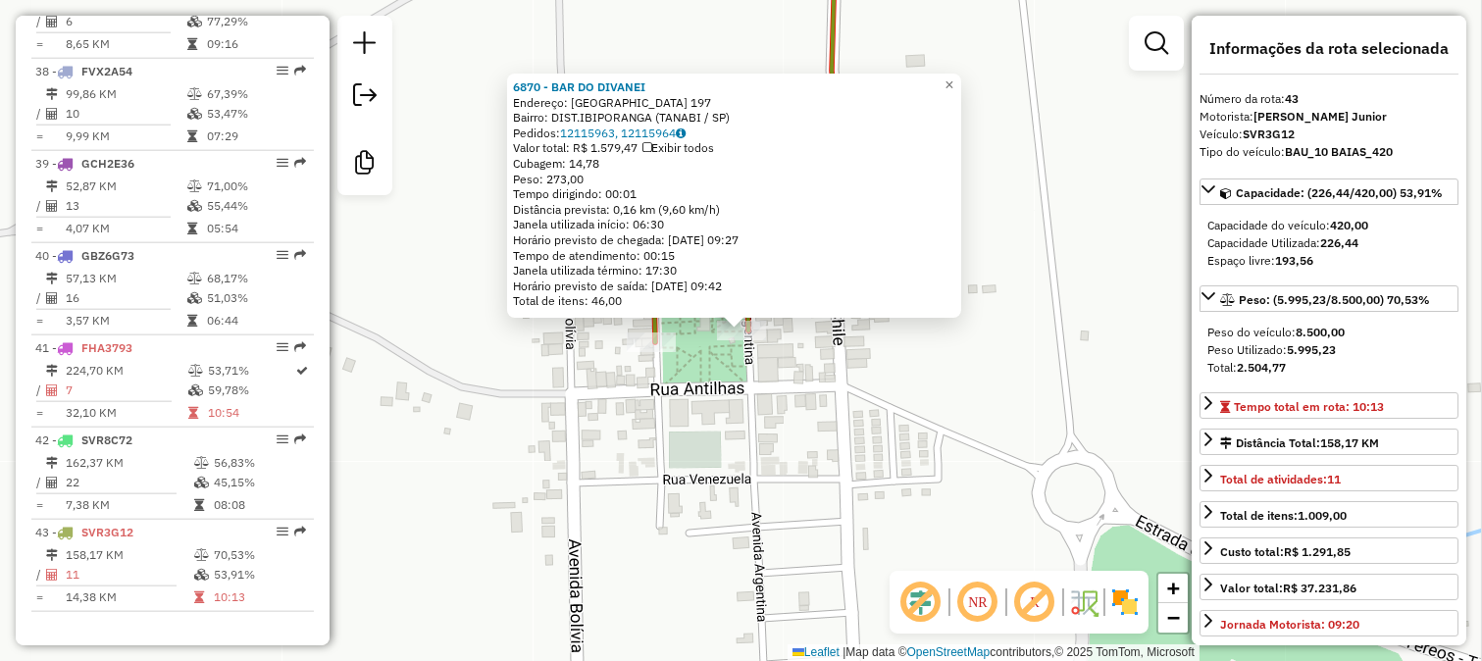
click at [787, 375] on div "6870 - BAR DO DIVANEI Endereço: [GEOGRAPHIC_DATA] 197 Bairro: DIST.IBIPORANGA (…" at bounding box center [741, 330] width 1482 height 661
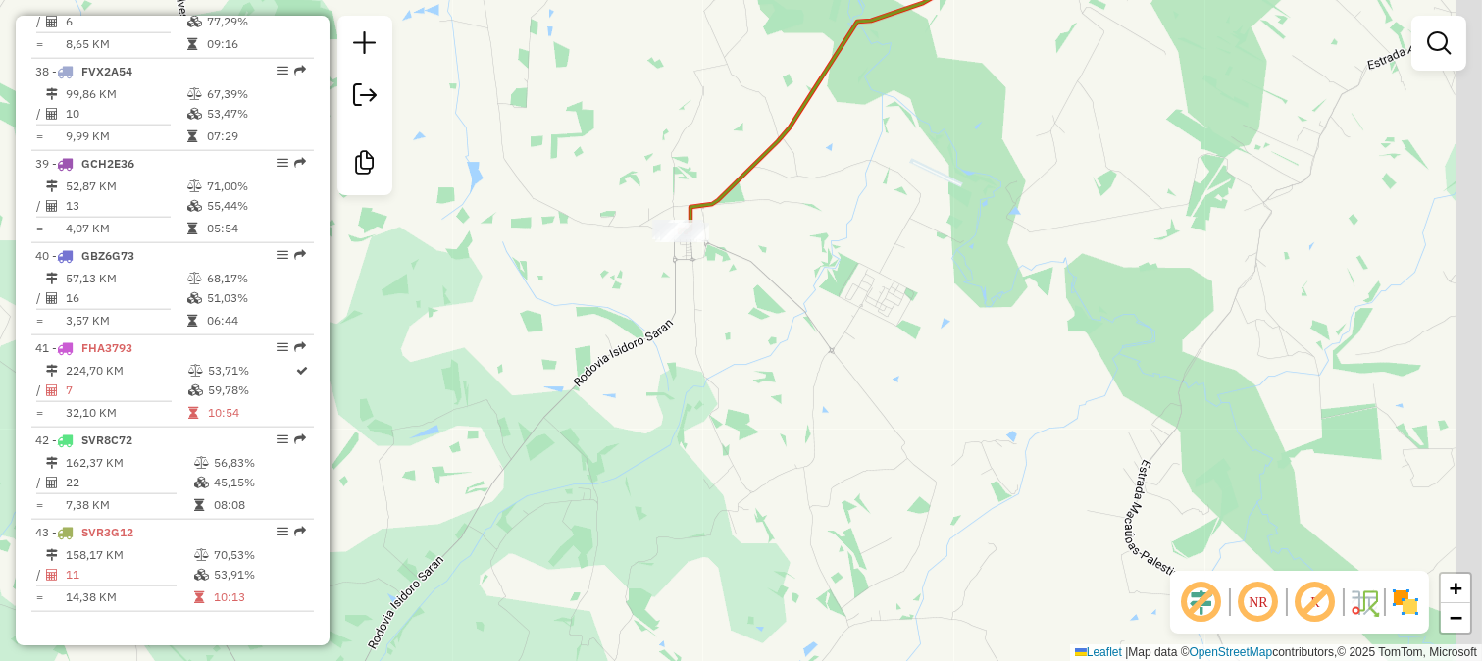
drag, startPoint x: 998, startPoint y: 379, endPoint x: 767, endPoint y: 201, distance: 291.7
click at [811, 235] on div "Janela de atendimento Grade de atendimento Capacidade Transportadoras Veículos …" at bounding box center [741, 330] width 1482 height 661
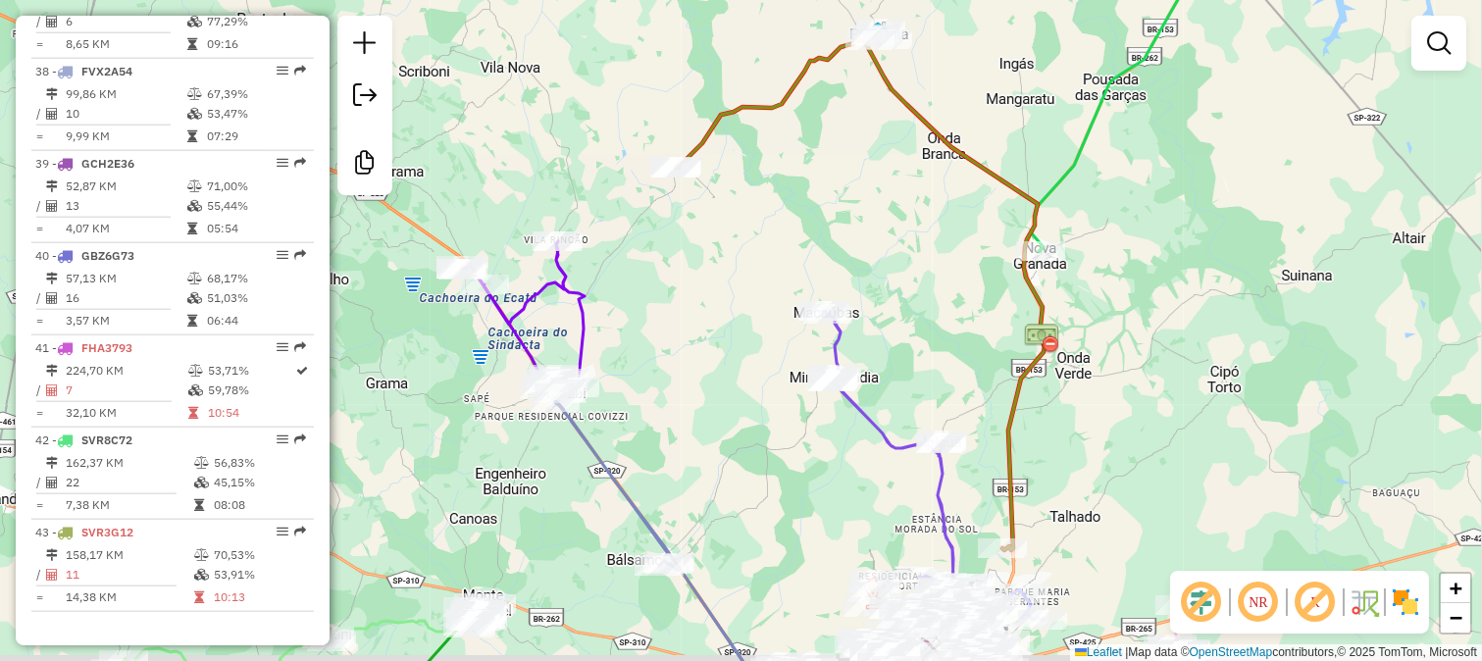
drag, startPoint x: 1013, startPoint y: 398, endPoint x: 936, endPoint y: 291, distance: 132.0
click at [936, 291] on div "Janela de atendimento Grade de atendimento Capacidade Transportadoras Veículos …" at bounding box center [741, 330] width 1482 height 661
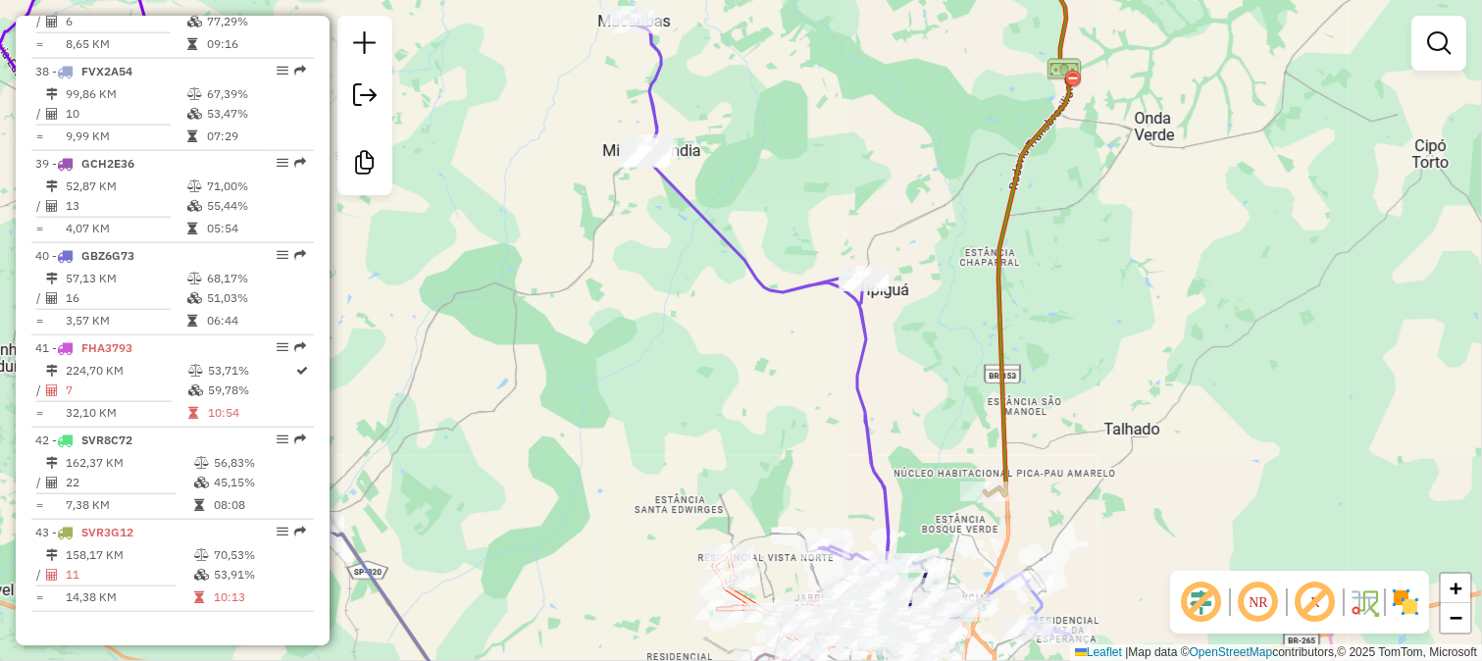
click at [849, 405] on icon at bounding box center [758, 305] width 262 height 579
select select "**********"
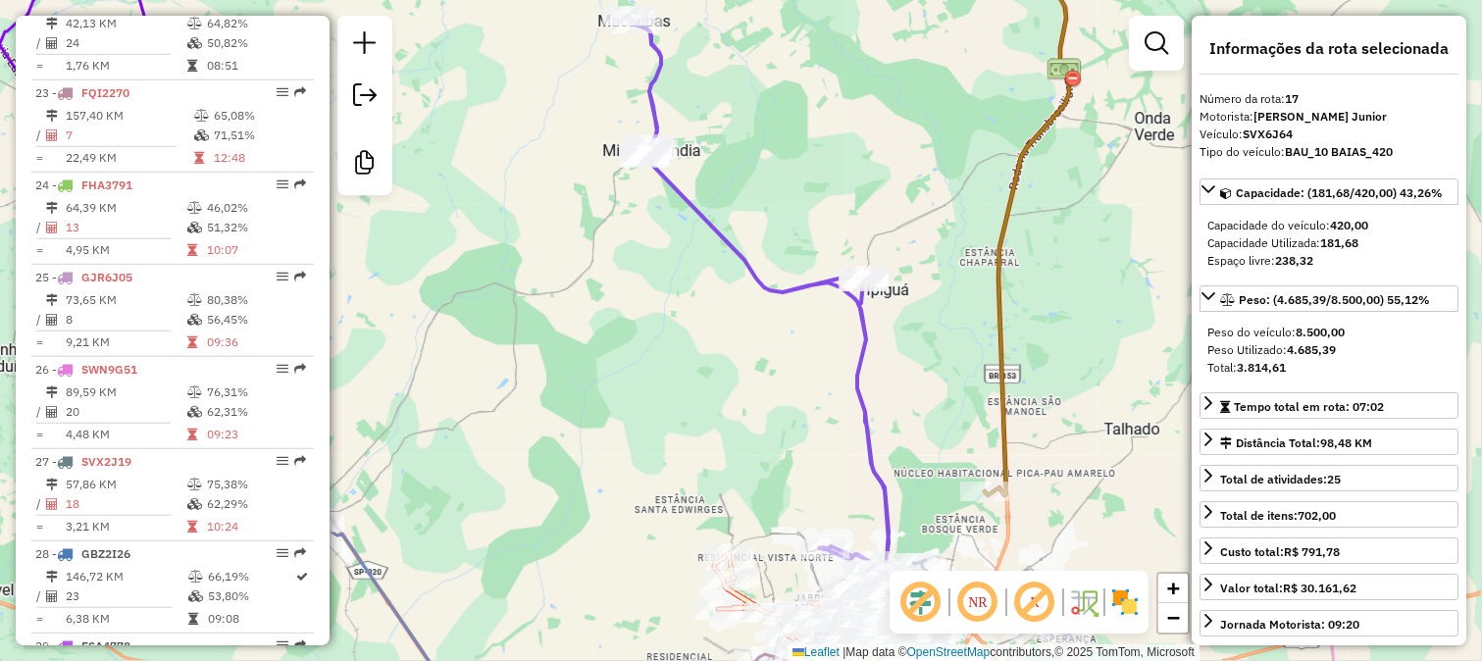
scroll to position [2263, 0]
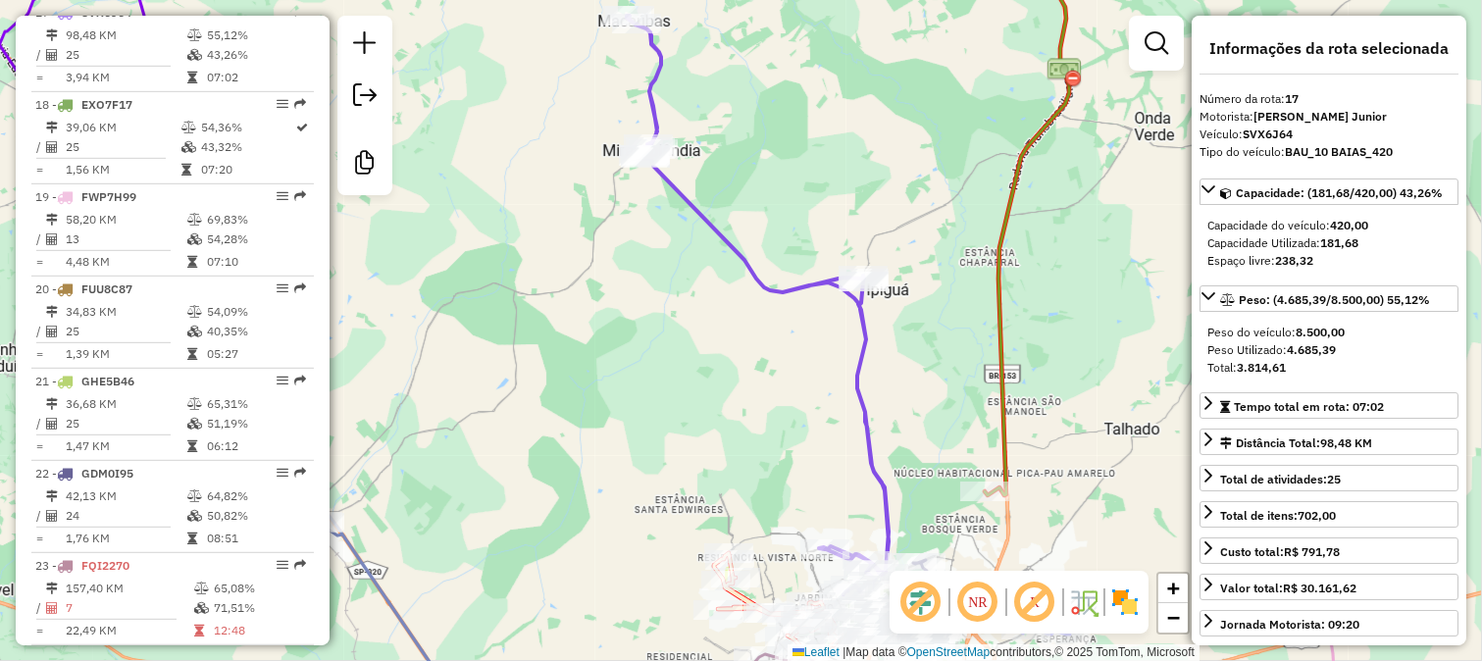
drag, startPoint x: 879, startPoint y: 438, endPoint x: 854, endPoint y: 245, distance: 194.7
click at [853, 245] on icon at bounding box center [758, 305] width 262 height 579
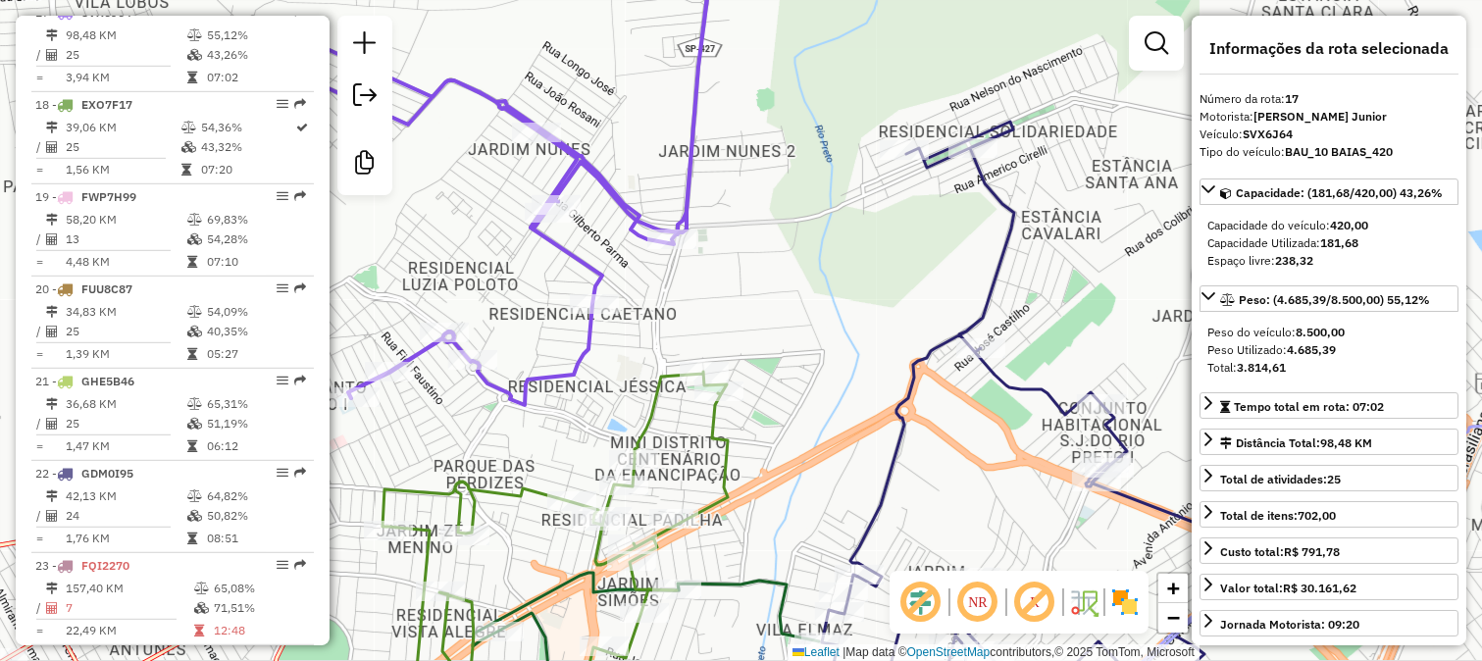
click at [908, 361] on icon at bounding box center [1093, 425] width 543 height 606
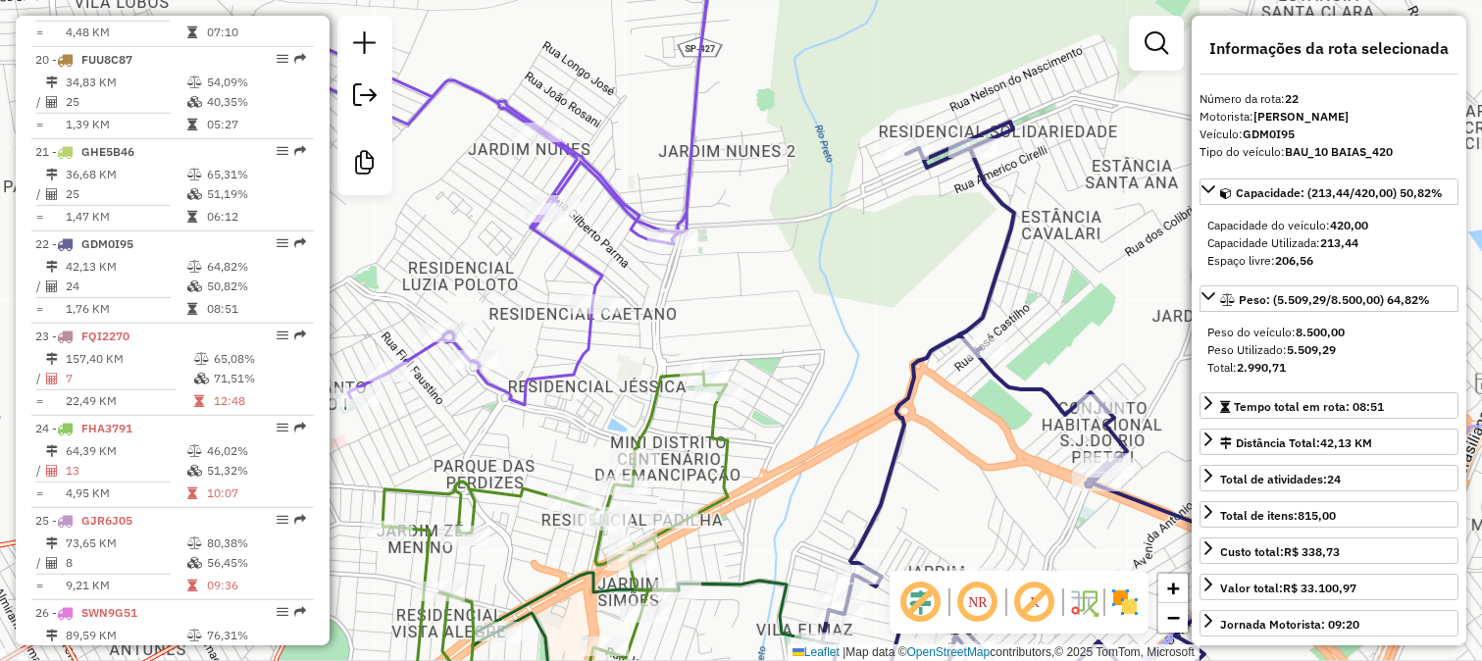
scroll to position [2723, 0]
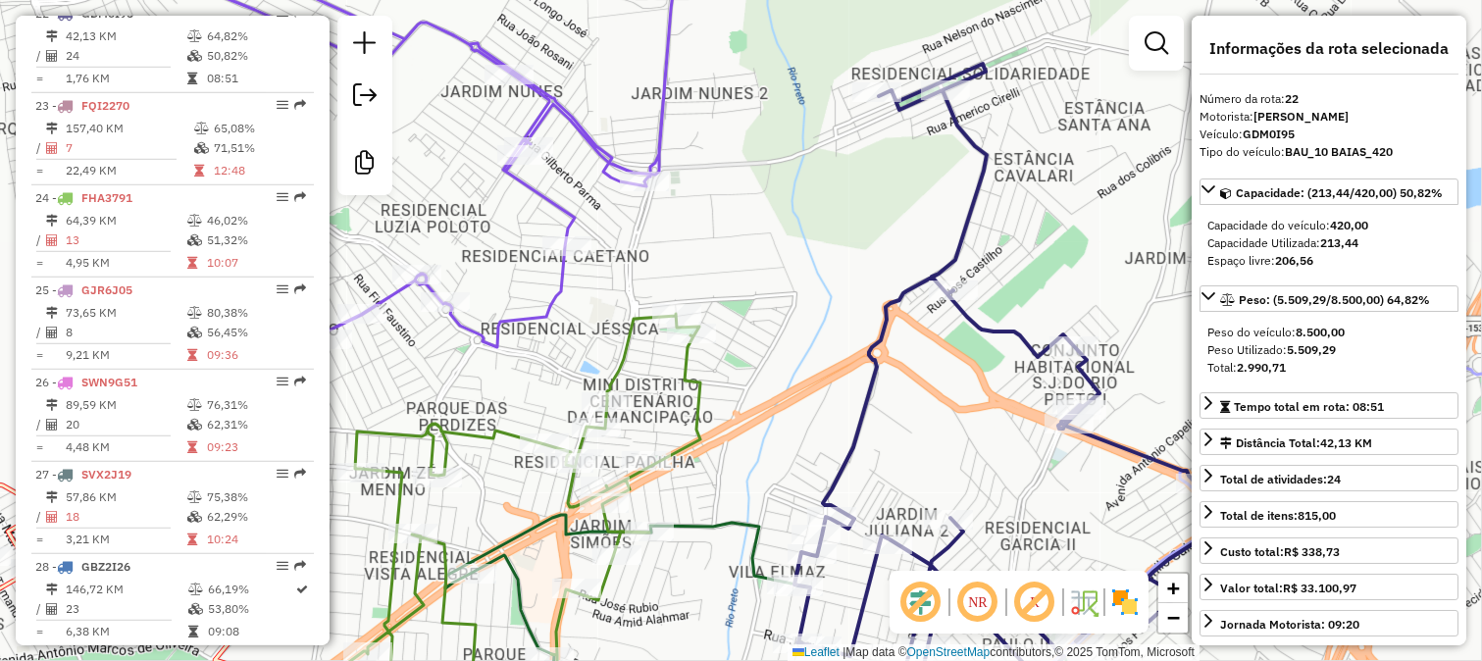
drag, startPoint x: 859, startPoint y: 416, endPoint x: 757, endPoint y: 199, distance: 239.5
click at [767, 217] on div "Janela de atendimento Grade de atendimento Capacidade Transportadoras Veículos …" at bounding box center [741, 330] width 1482 height 661
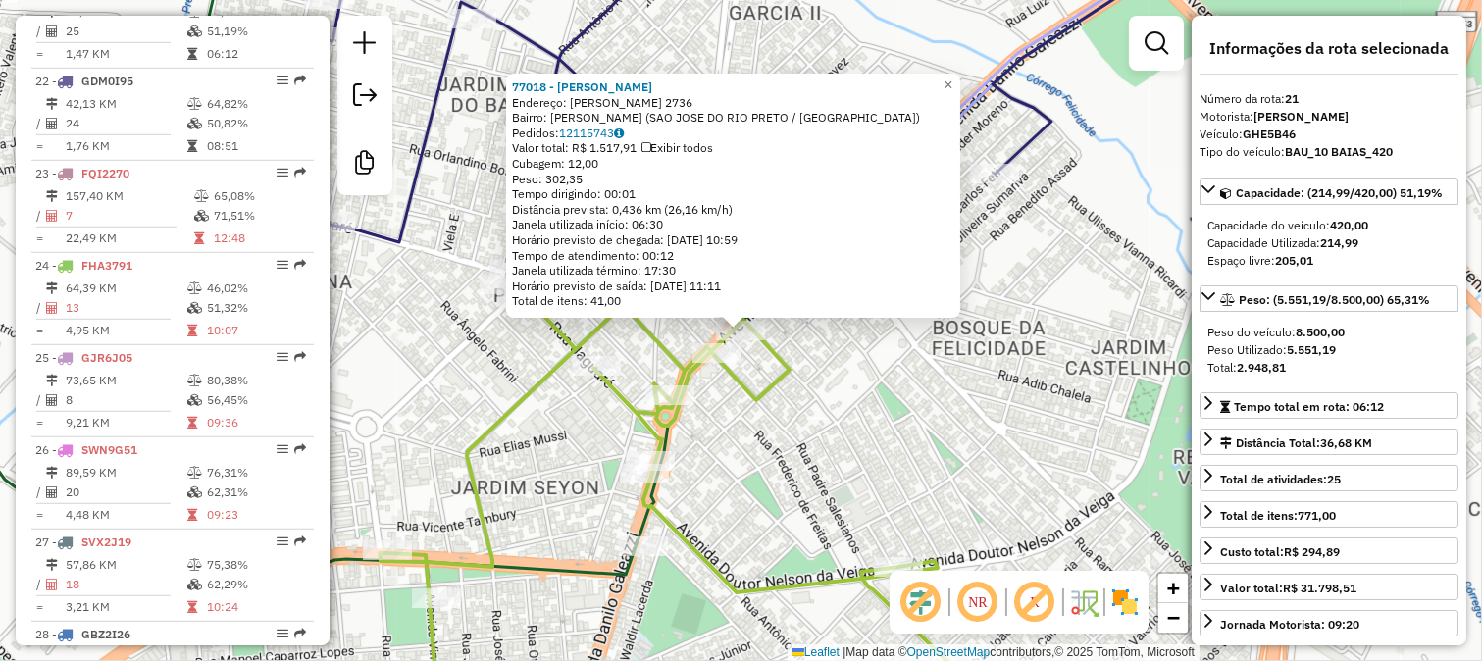
scroll to position [2632, 0]
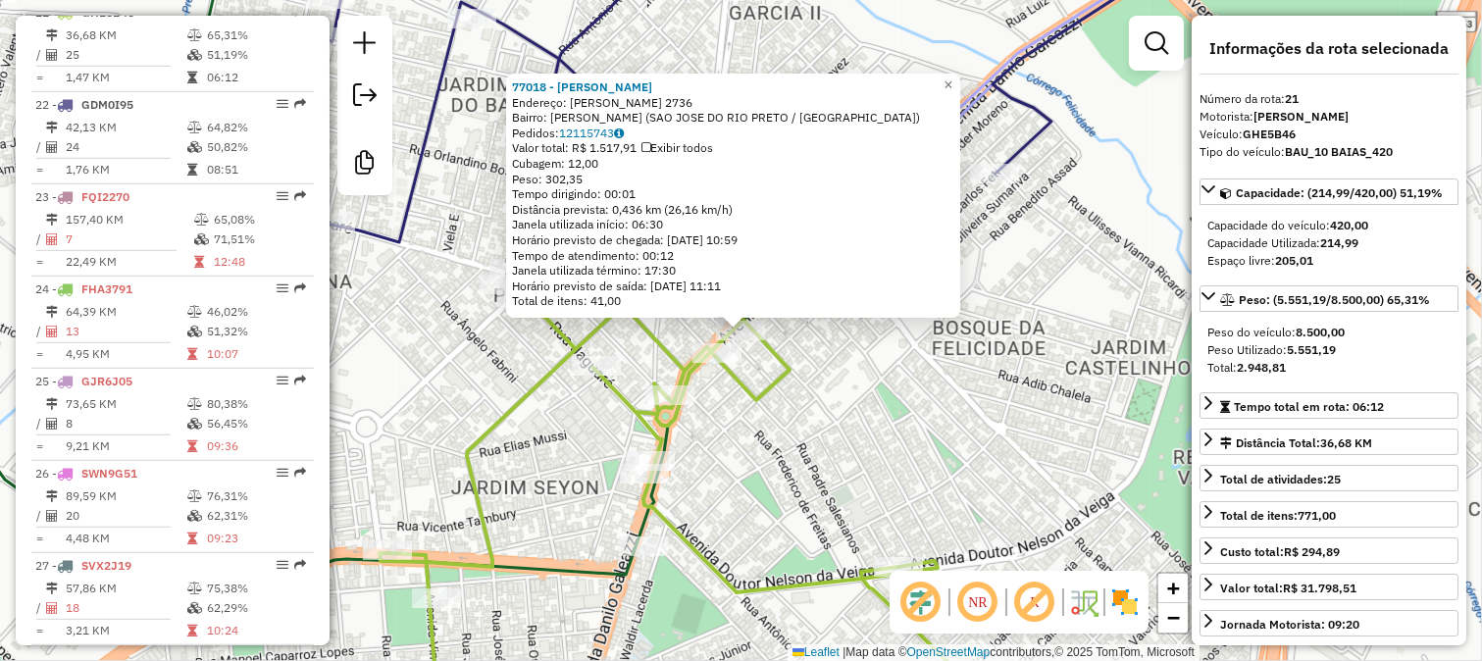
click at [827, 475] on div "77018 - [PERSON_NAME] Endereço: [PERSON_NAME] 2736 Bairro: [PERSON_NAME] ([GEOG…" at bounding box center [741, 330] width 1482 height 661
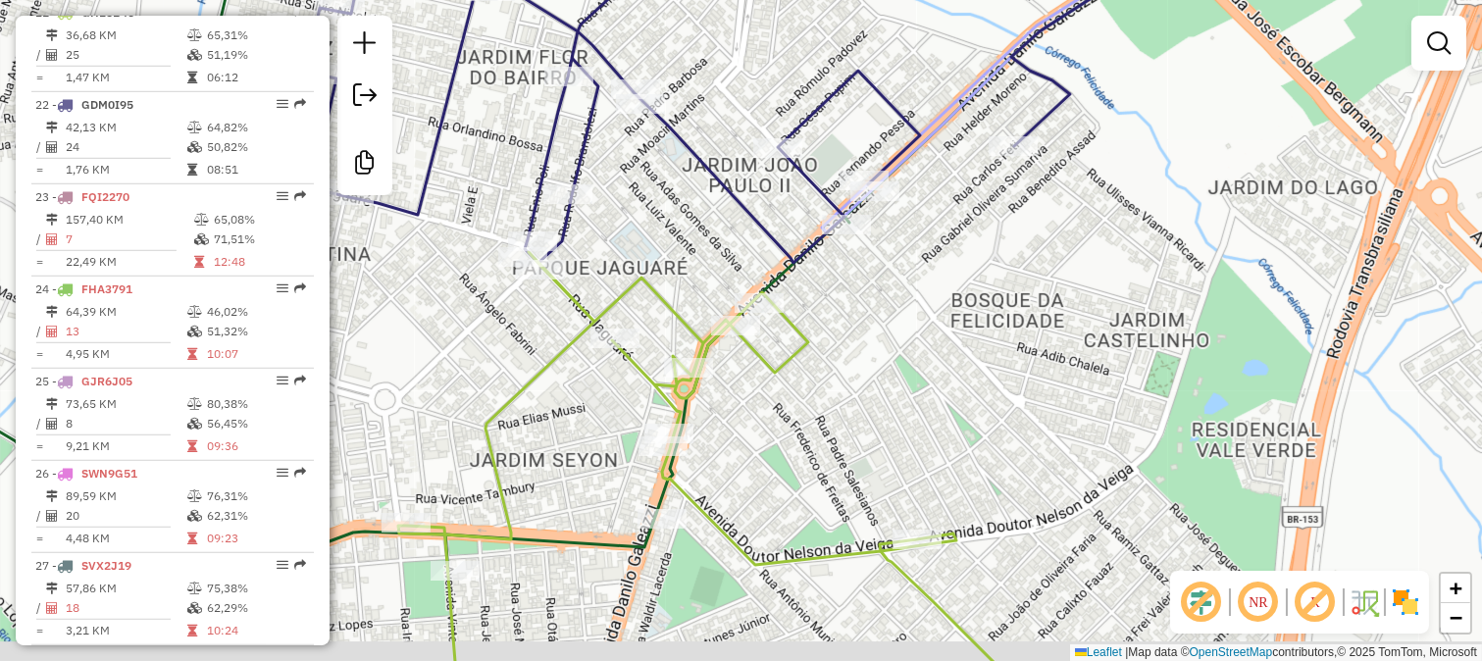
drag, startPoint x: 843, startPoint y: 436, endPoint x: 856, endPoint y: 341, distance: 96.0
click at [856, 365] on div "Janela de atendimento Grade de atendimento Capacidade Transportadoras Veículos …" at bounding box center [741, 330] width 1482 height 661
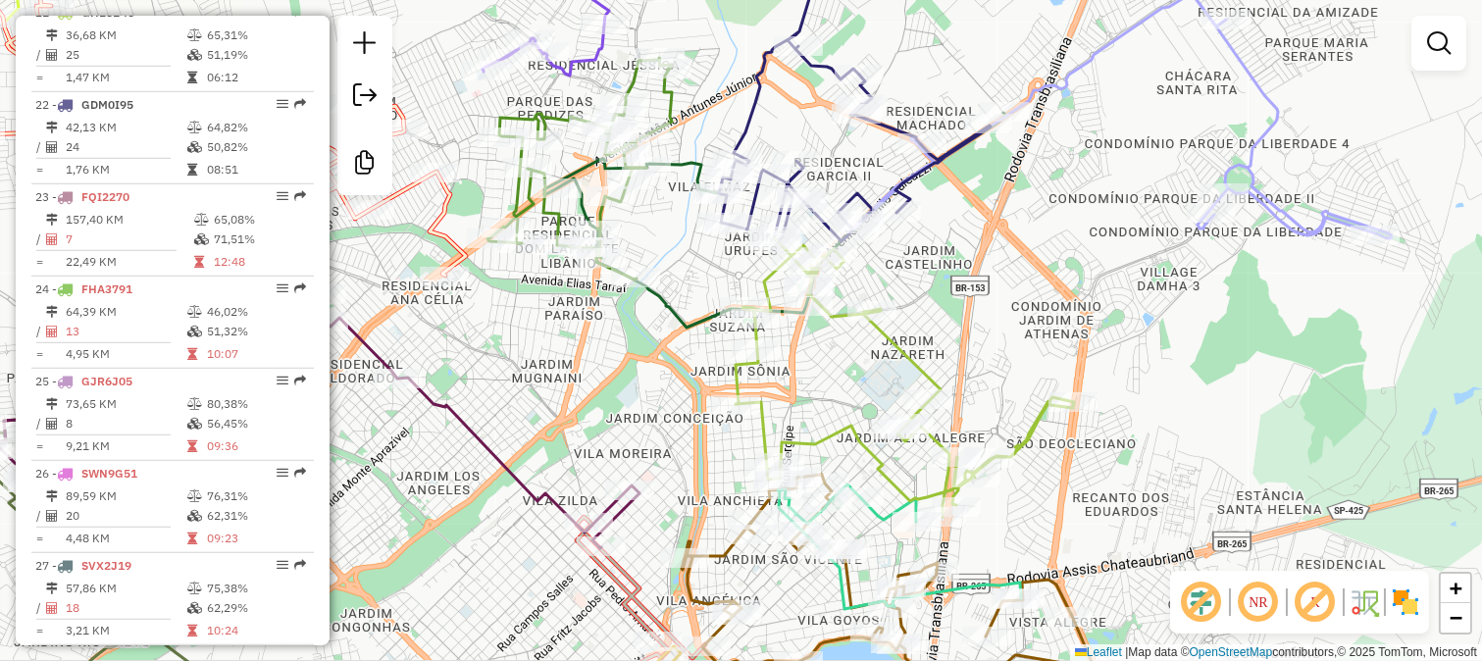
click at [909, 354] on icon at bounding box center [904, 377] width 338 height 278
select select "**********"
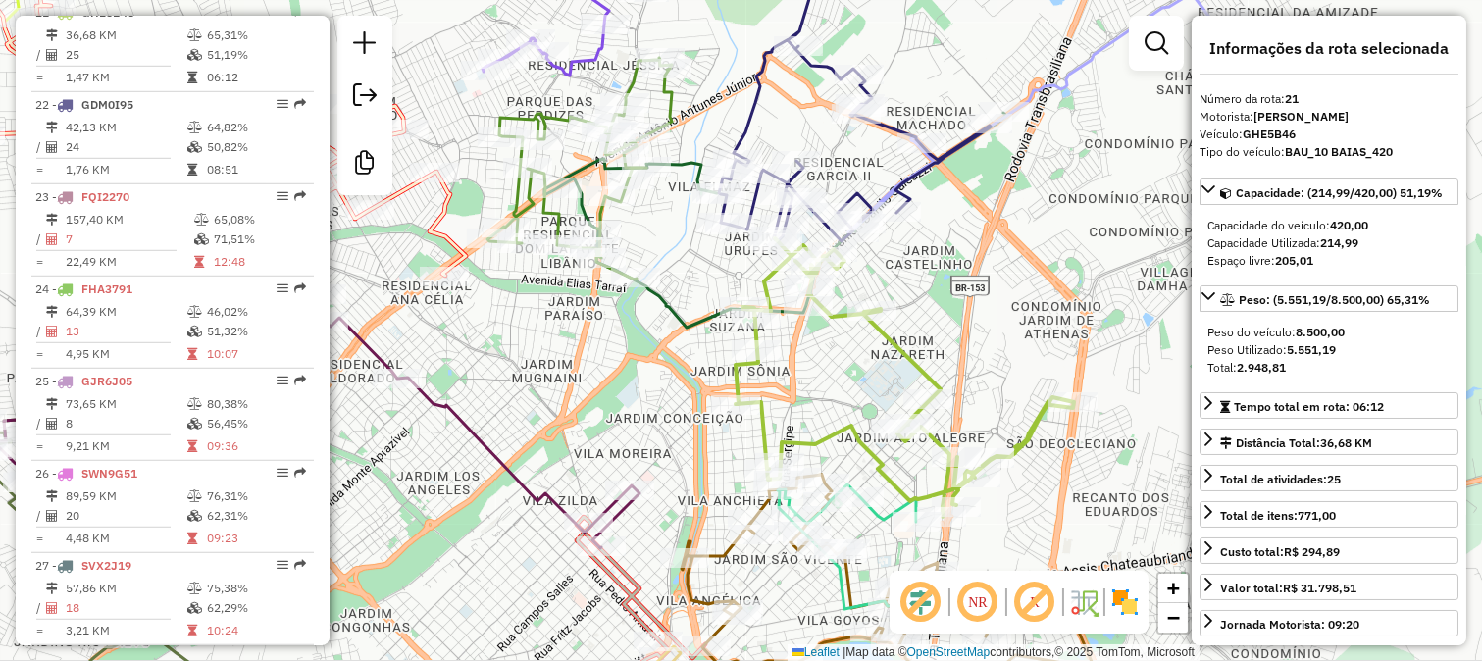
click at [982, 355] on div "Janela de atendimento Grade de atendimento Capacidade Transportadoras Veículos …" at bounding box center [741, 330] width 1482 height 661
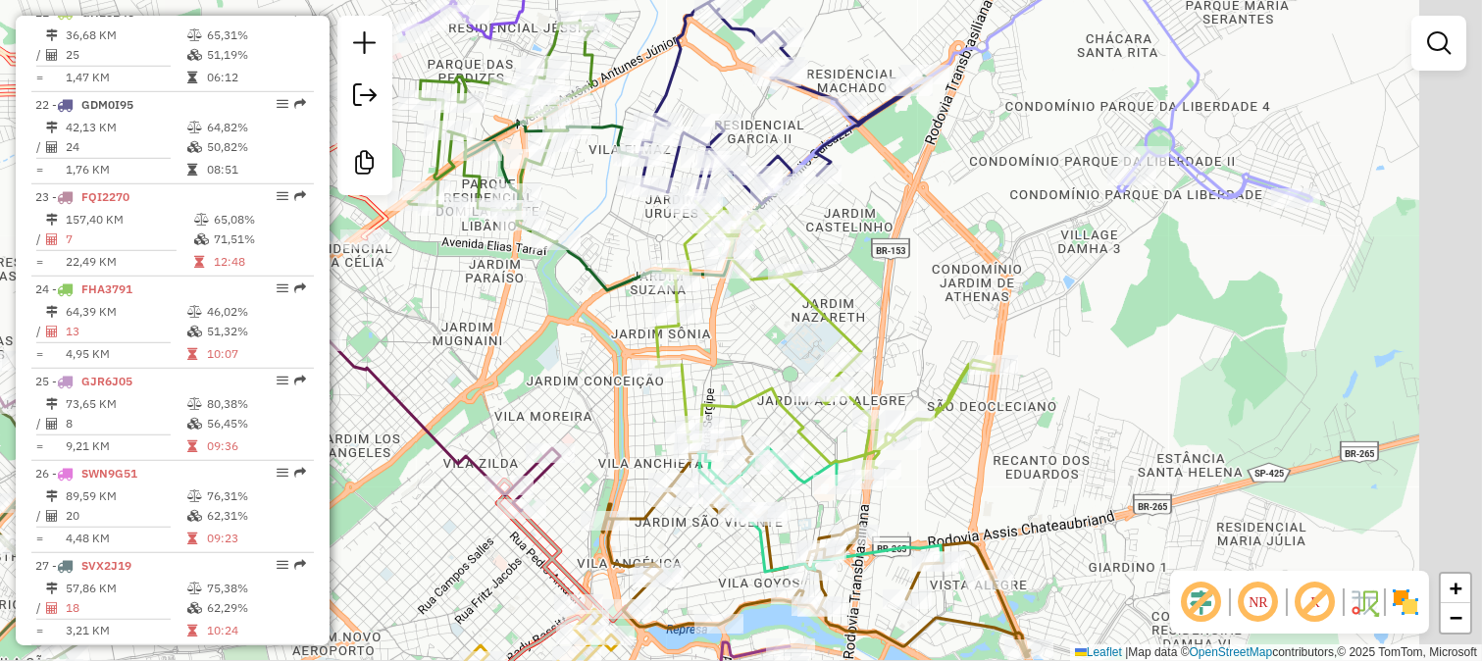
drag, startPoint x: 973, startPoint y: 307, endPoint x: 834, endPoint y: 263, distance: 146.1
click at [865, 263] on div "Janela de atendimento Grade de atendimento Capacidade Transportadoras Veículos …" at bounding box center [741, 330] width 1482 height 661
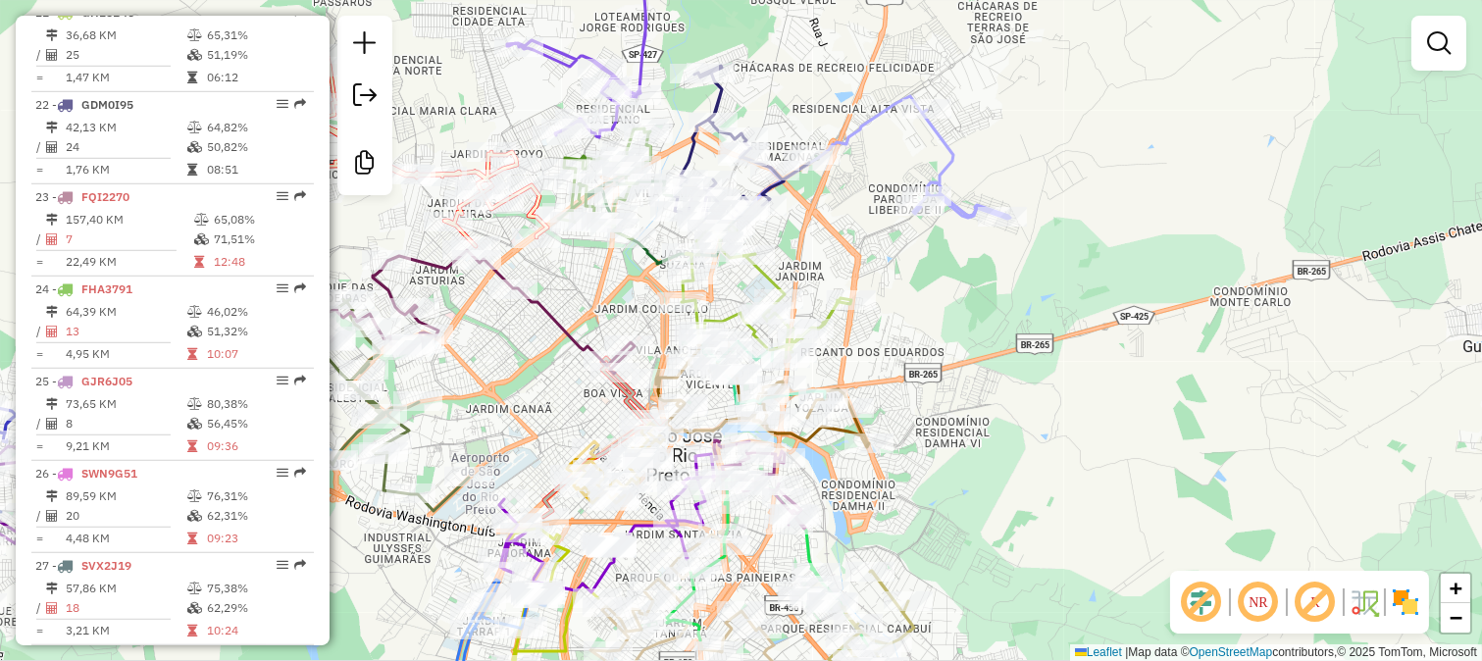
click at [939, 169] on icon at bounding box center [874, 157] width 272 height 123
select select "**********"
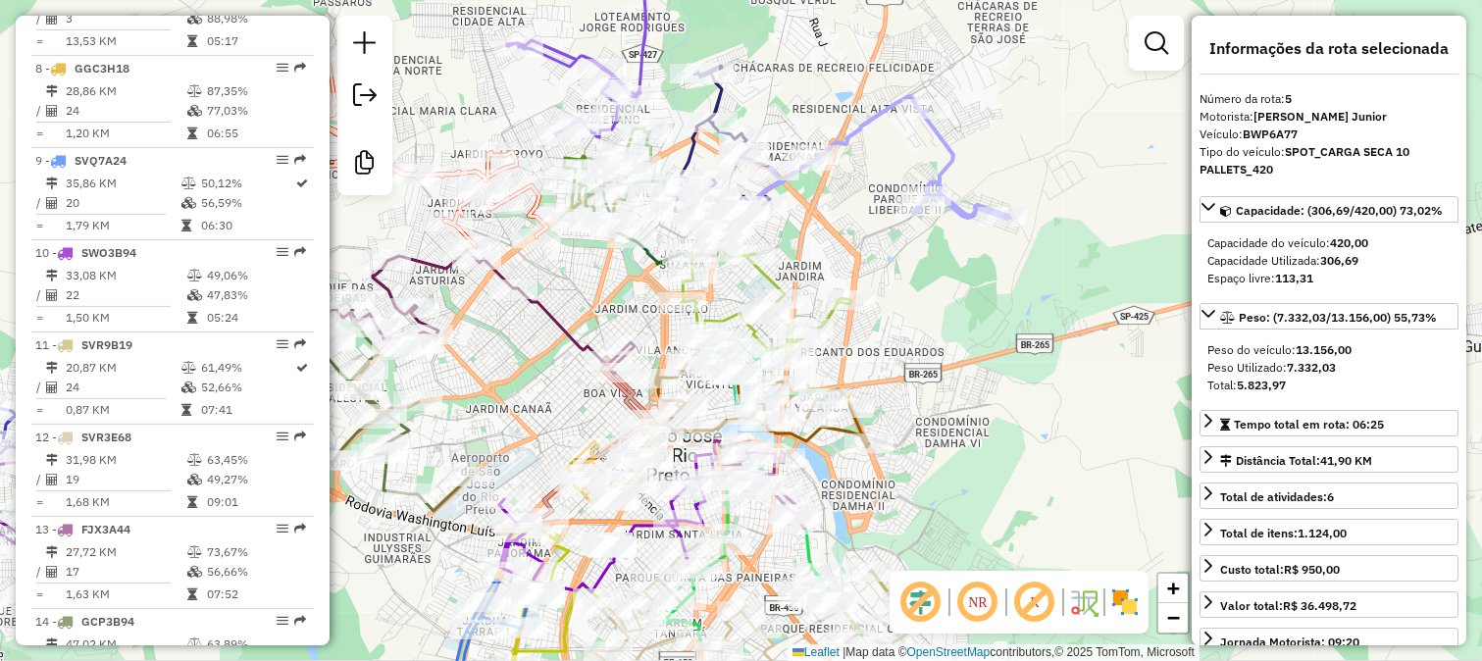
scroll to position [1158, 0]
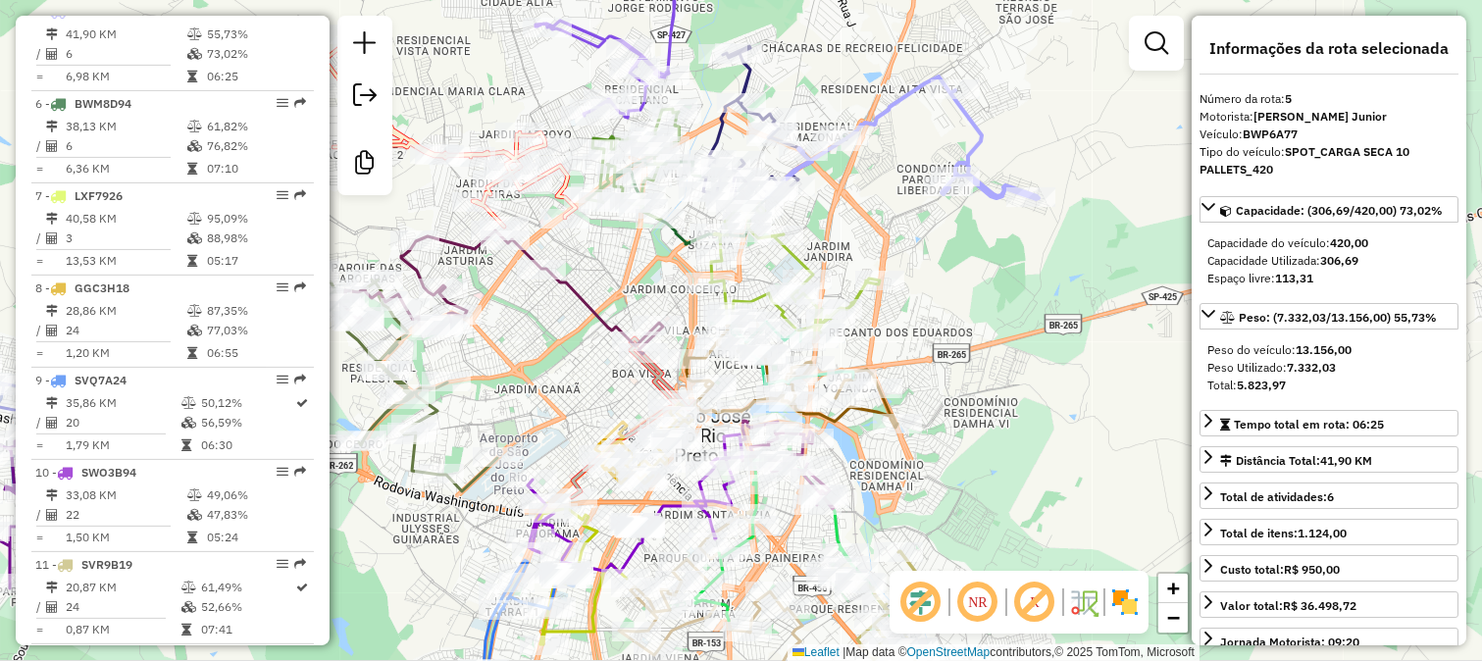
drag, startPoint x: 973, startPoint y: 346, endPoint x: 1106, endPoint y: 124, distance: 259.5
click at [1104, 142] on div "Janela de atendimento Grade de atendimento Capacidade Transportadoras Veículos …" at bounding box center [741, 330] width 1482 height 661
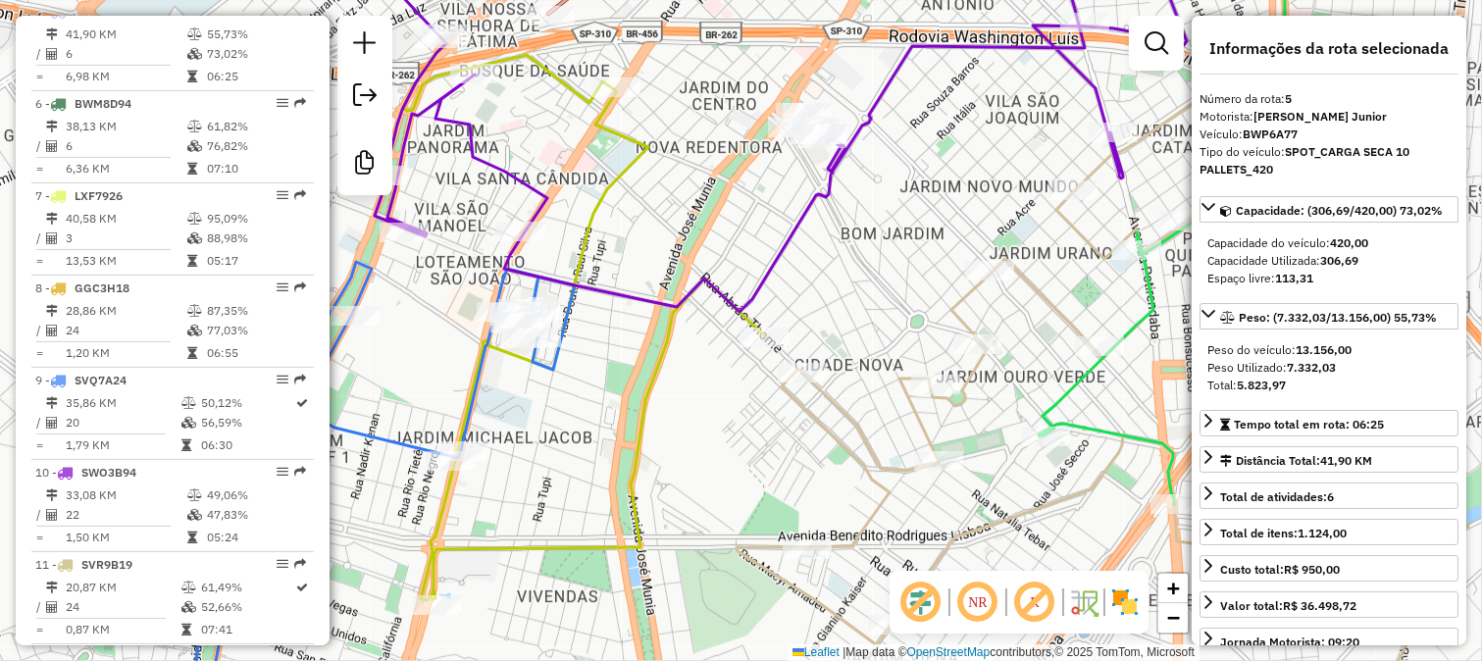
click at [765, 270] on icon at bounding box center [584, 318] width 362 height 564
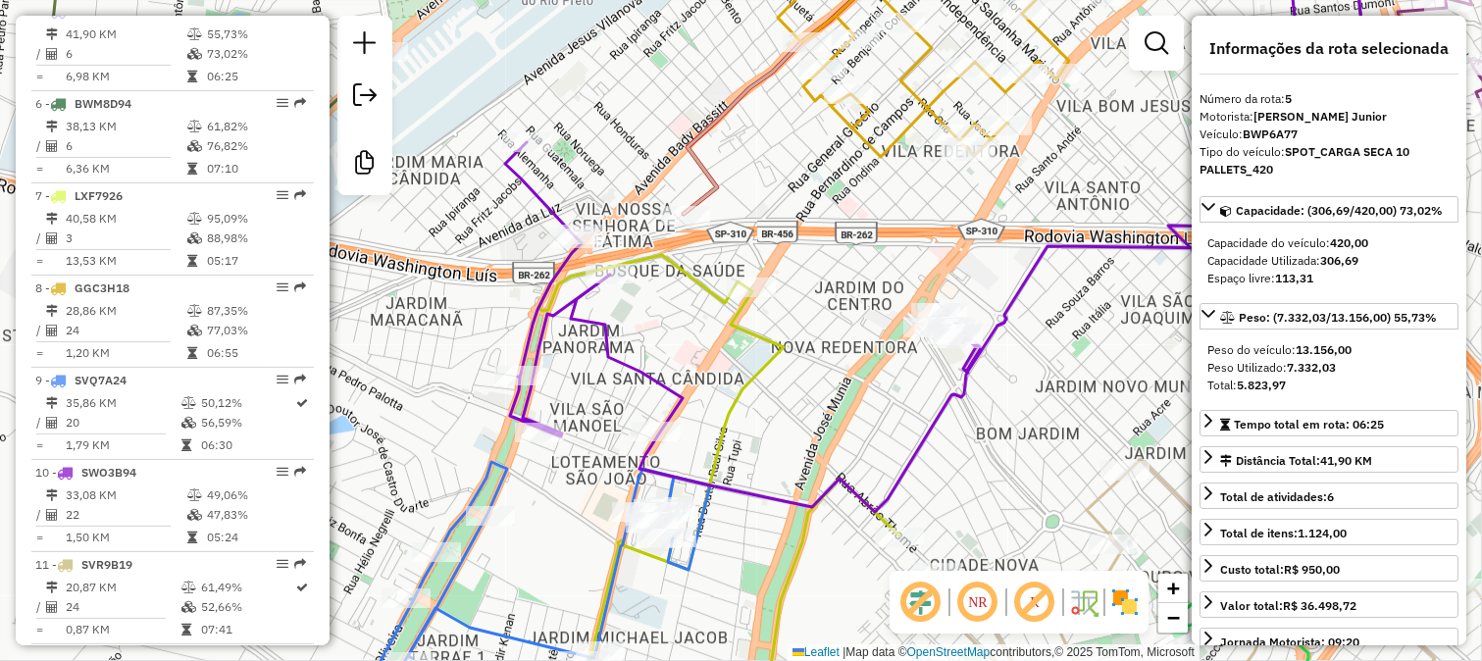
click at [689, 149] on icon at bounding box center [817, 73] width 268 height 279
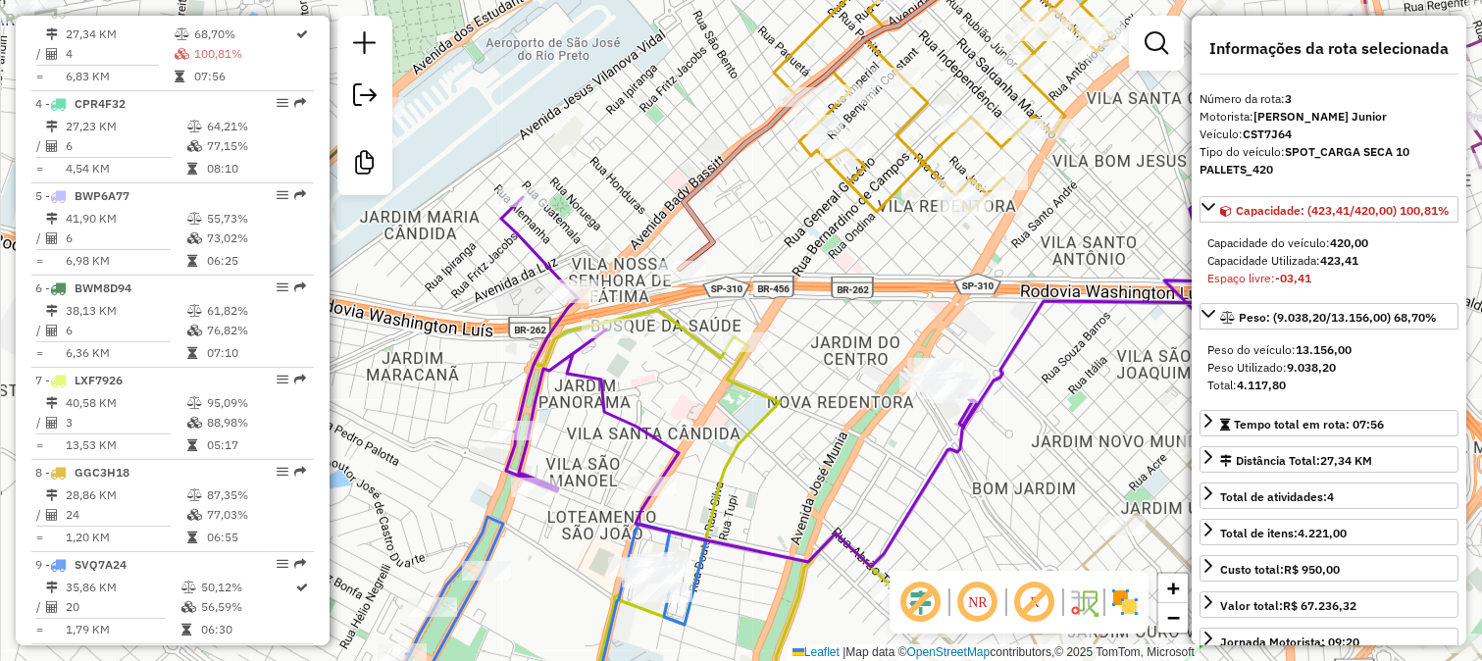
drag, startPoint x: 751, startPoint y: 128, endPoint x: 672, endPoint y: 331, distance: 218.0
click at [680, 320] on div "Janela de atendimento Grade de atendimento Capacidade Transportadoras Veículos …" at bounding box center [741, 330] width 1482 height 661
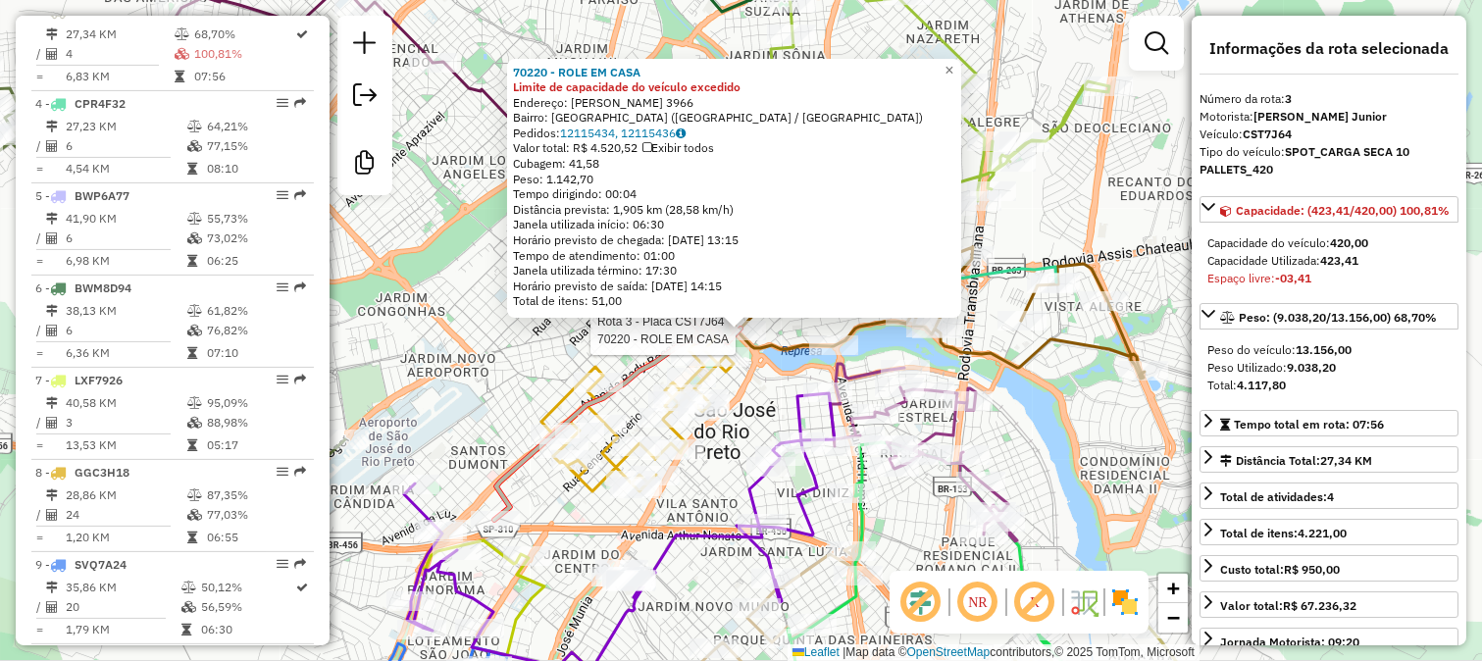
click at [990, 334] on div "Rota 3 - Placa CST7J64 70220 - ROLE EM CASA 70220 - ROLE EM CASA Limite de capa…" at bounding box center [741, 330] width 1482 height 661
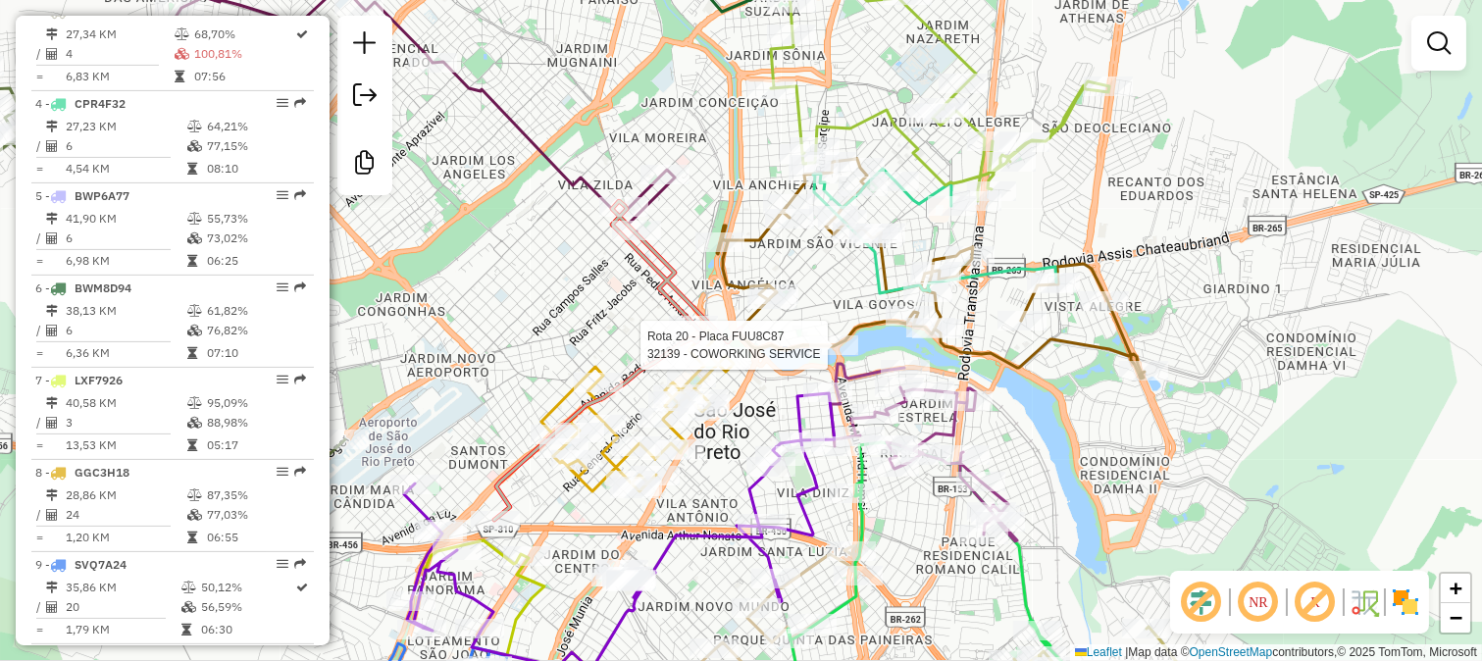
select select "**********"
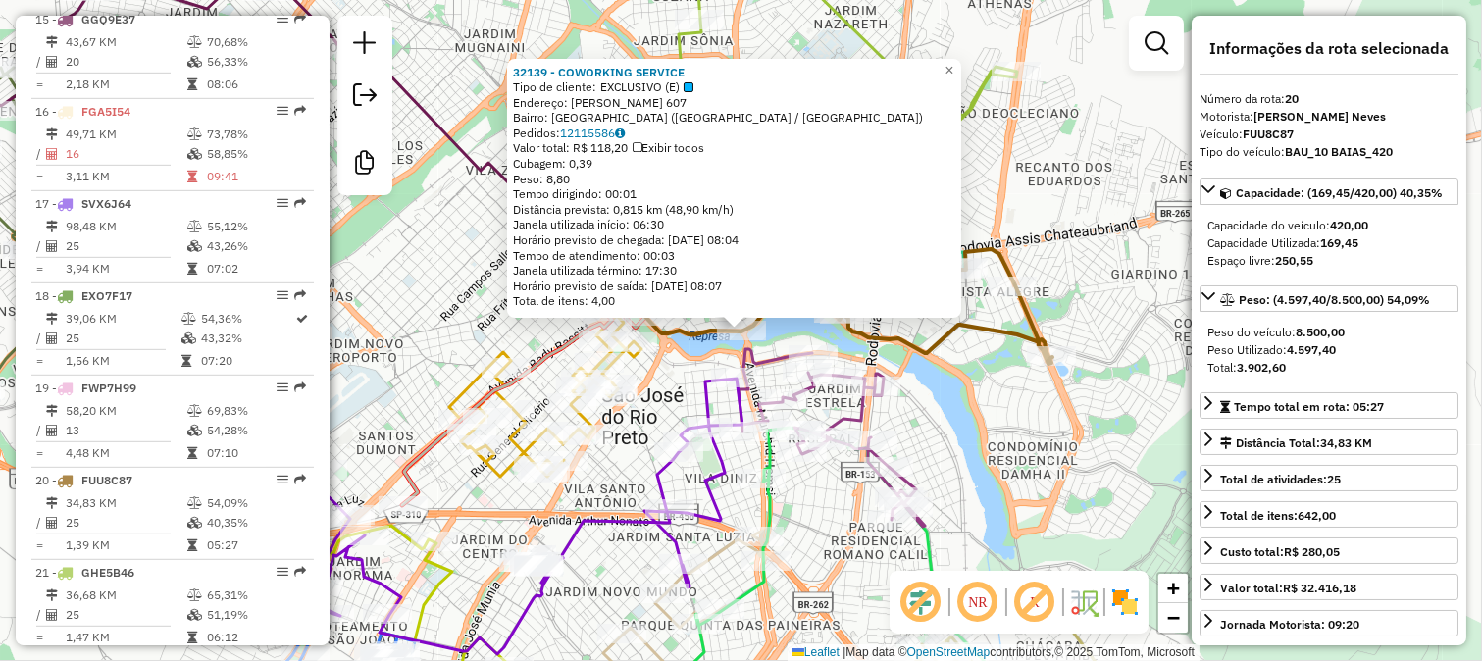
scroll to position [2540, 0]
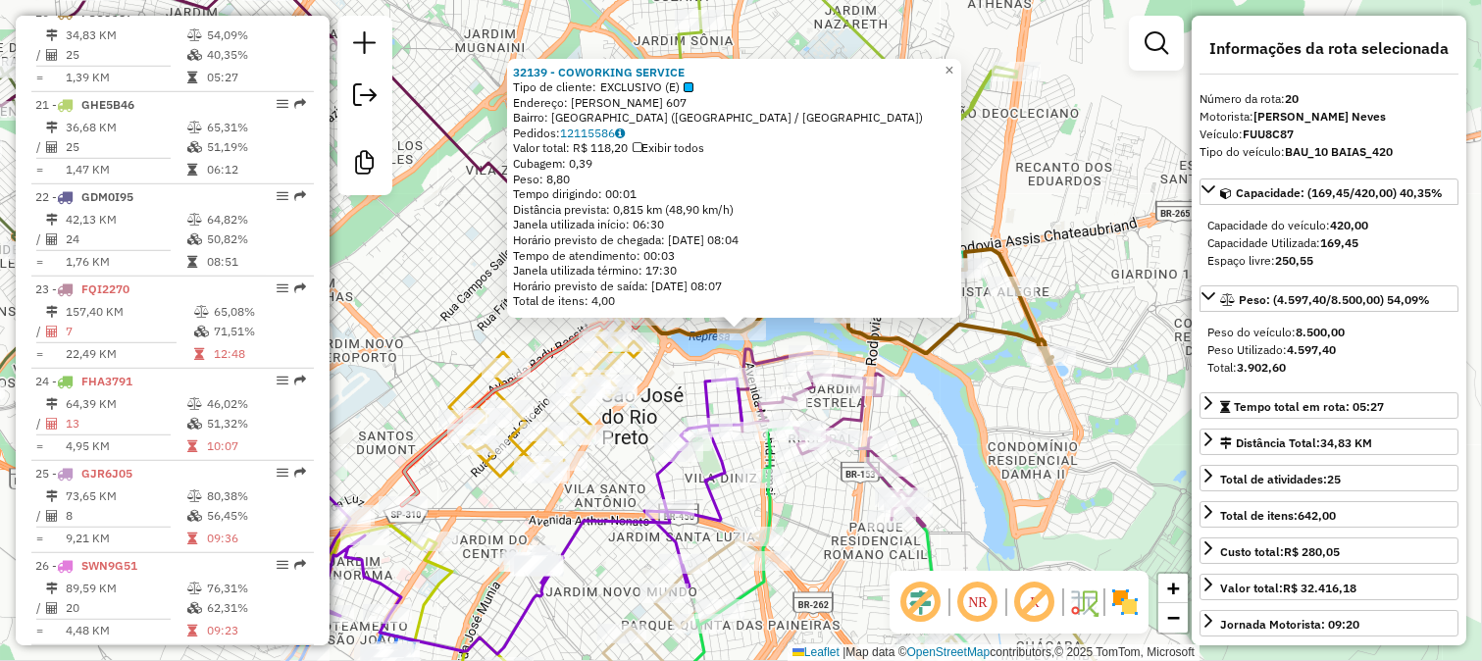
click at [792, 329] on div "32139 - COWORKING SERVICE Tipo de cliente: EXCLUSIVO (E) Endereço: [PERSON_NAME…" at bounding box center [741, 330] width 1482 height 661
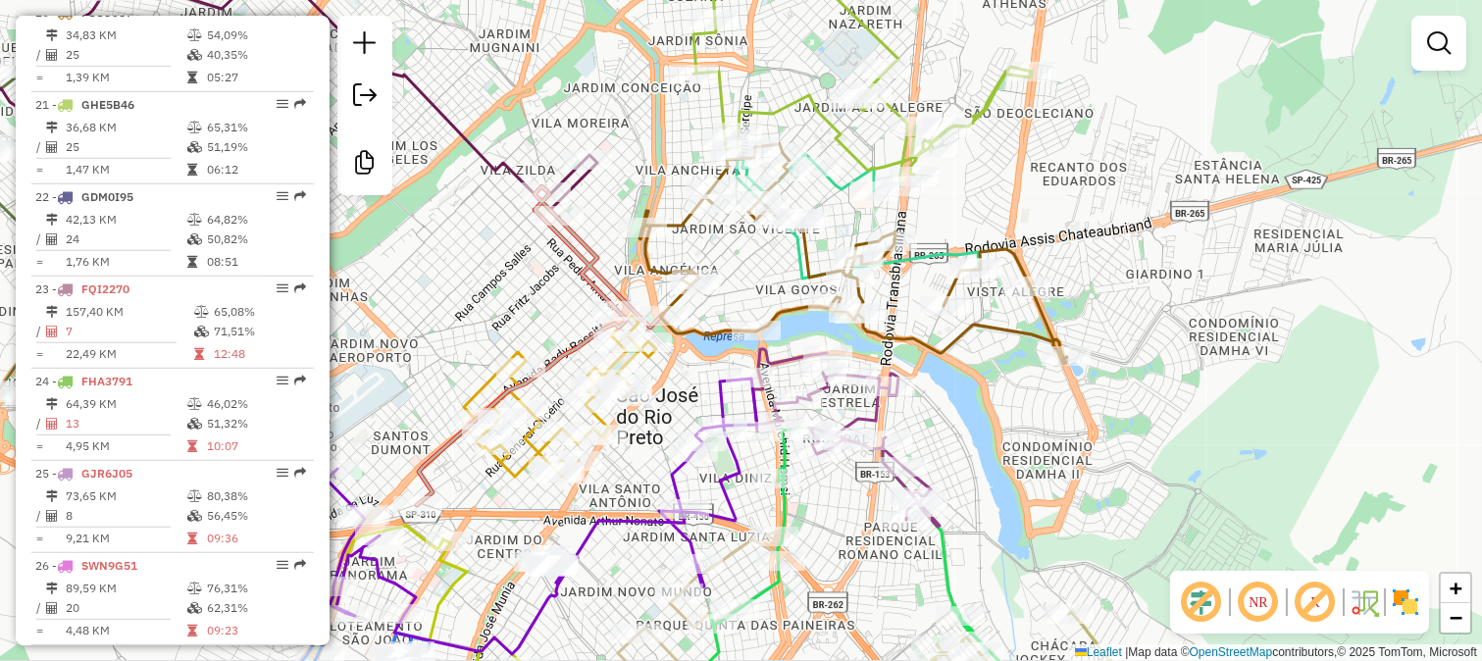
drag, startPoint x: 941, startPoint y: 432, endPoint x: 976, endPoint y: 218, distance: 217.5
click at [978, 232] on div "Janela de atendimento Grade de atendimento Capacidade Transportadoras Veículos …" at bounding box center [741, 330] width 1482 height 661
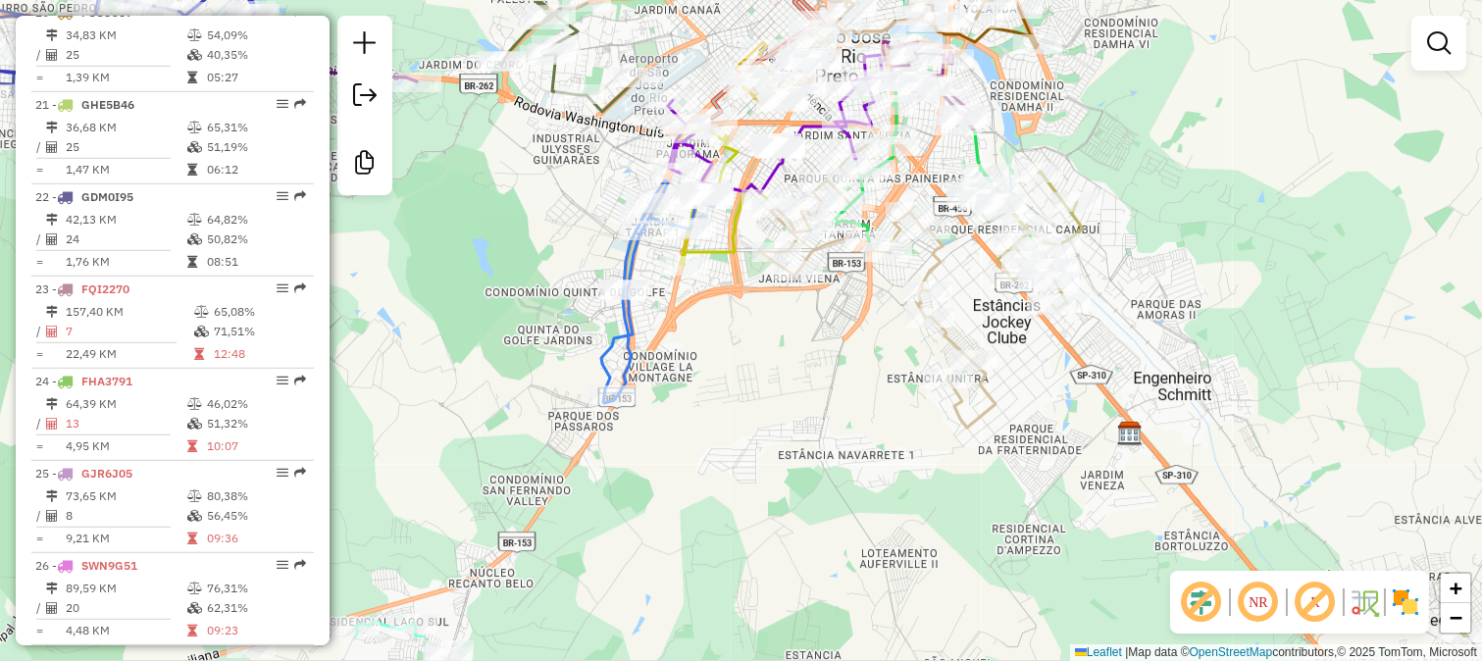
drag, startPoint x: 883, startPoint y: 425, endPoint x: 890, endPoint y: 315, distance: 110.1
click at [892, 322] on div "Janela de atendimento Grade de atendimento Capacidade Transportadoras Veículos …" at bounding box center [741, 330] width 1482 height 661
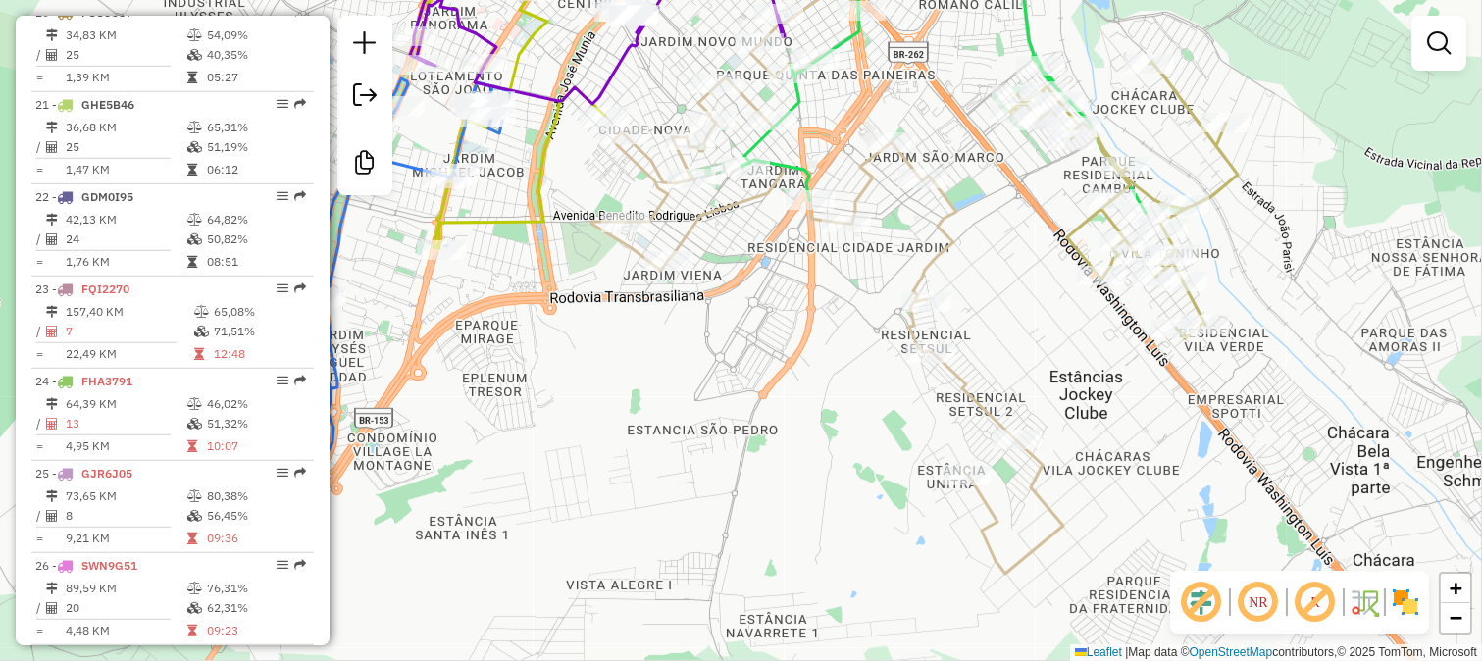
click at [936, 231] on icon at bounding box center [827, 276] width 472 height 593
select select "**********"
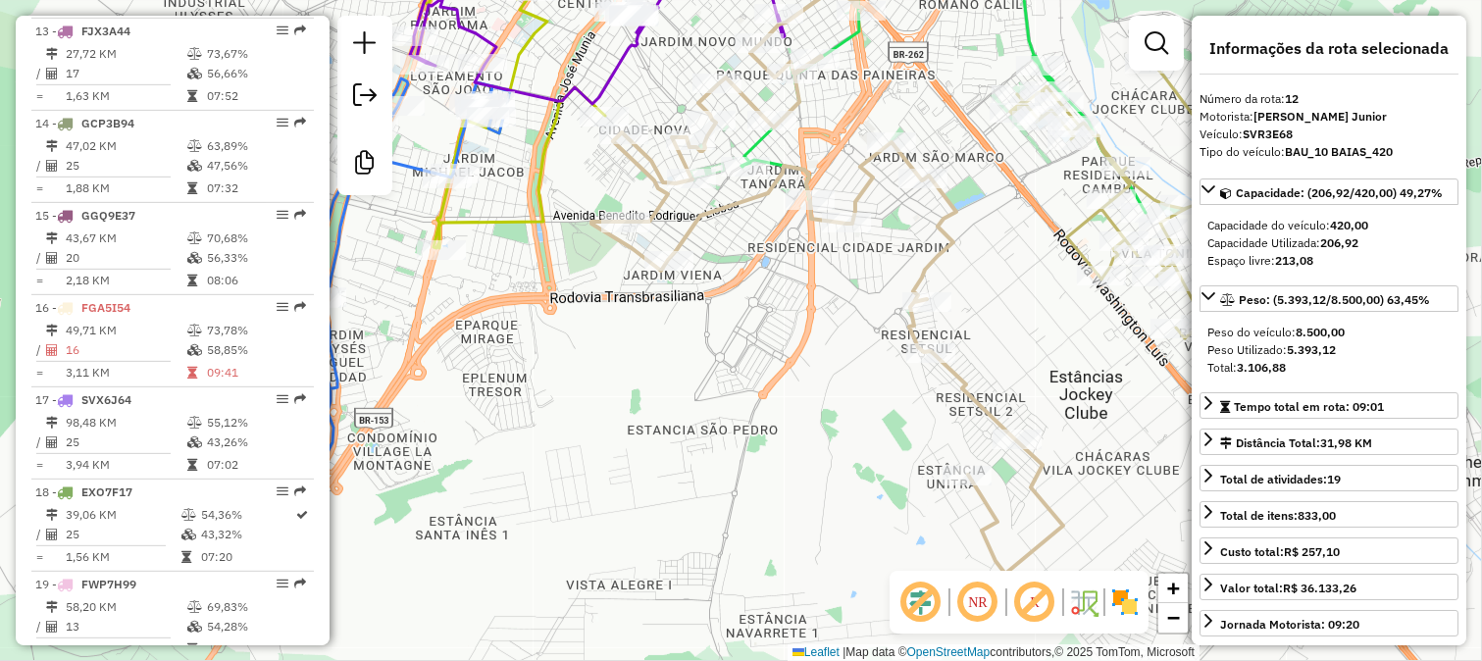
scroll to position [1802, 0]
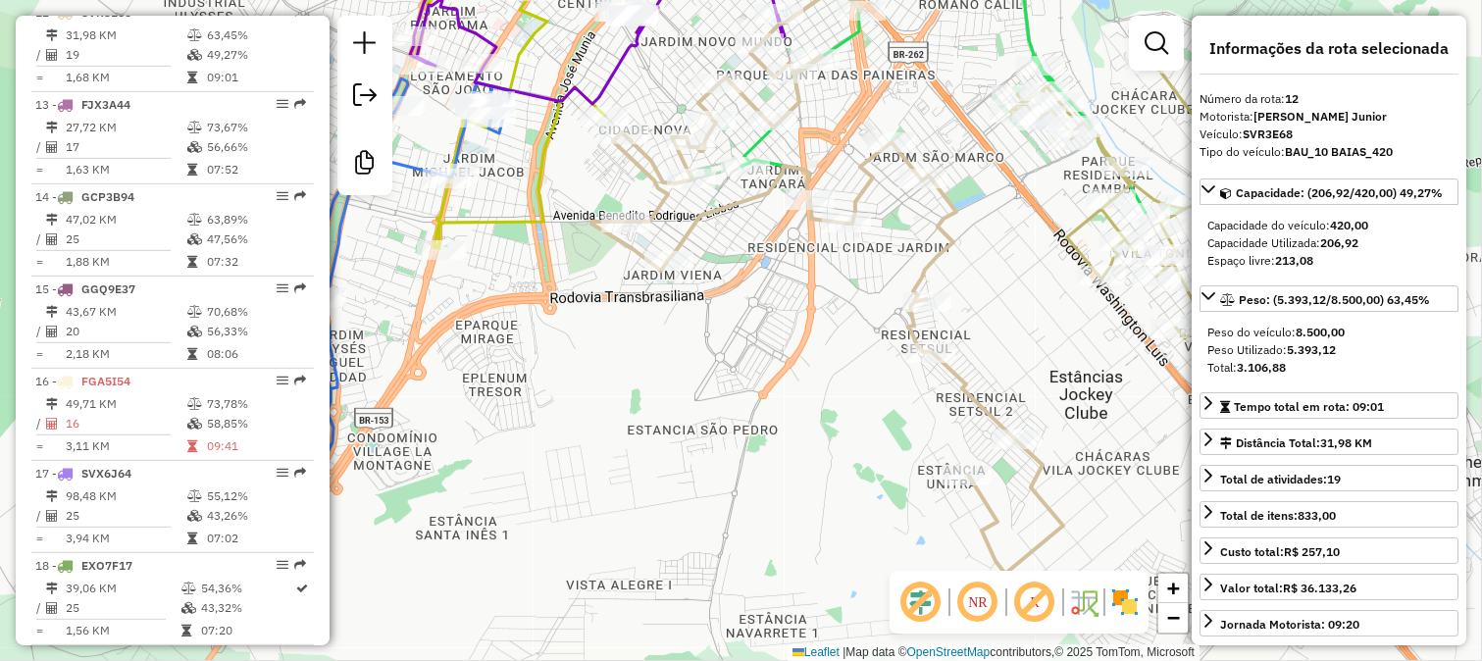
drag, startPoint x: 874, startPoint y: 251, endPoint x: 900, endPoint y: 382, distance: 134.0
click at [900, 382] on div "Janela de atendimento Grade de atendimento Capacidade Transportadoras Veículos …" at bounding box center [741, 330] width 1482 height 661
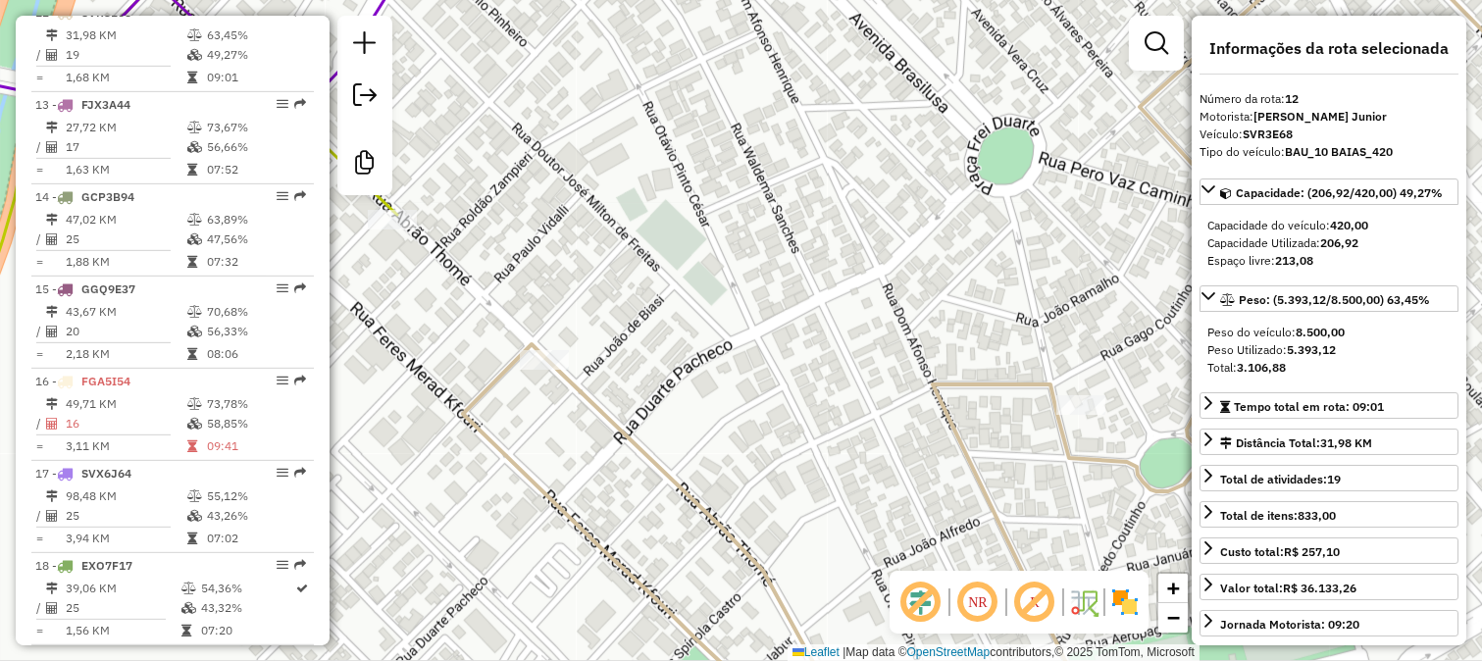
drag, startPoint x: 652, startPoint y: 328, endPoint x: 680, endPoint y: 321, distance: 28.3
click at [680, 321] on div "Janela de atendimento Grade de atendimento Capacidade Transportadoras Veículos …" at bounding box center [741, 330] width 1482 height 661
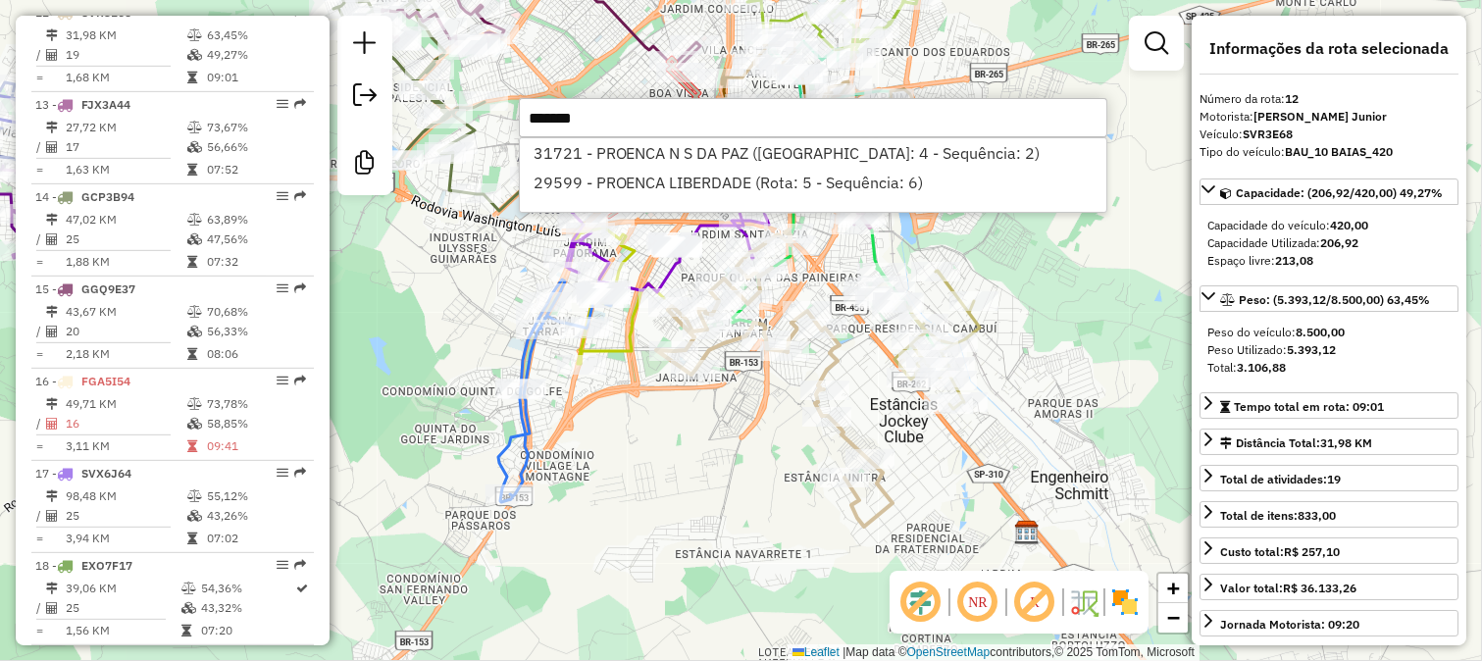
type input "*******"
click at [708, 463] on div "Janela de atendimento Grade de atendimento Capacidade Transportadoras Veículos …" at bounding box center [741, 330] width 1482 height 661
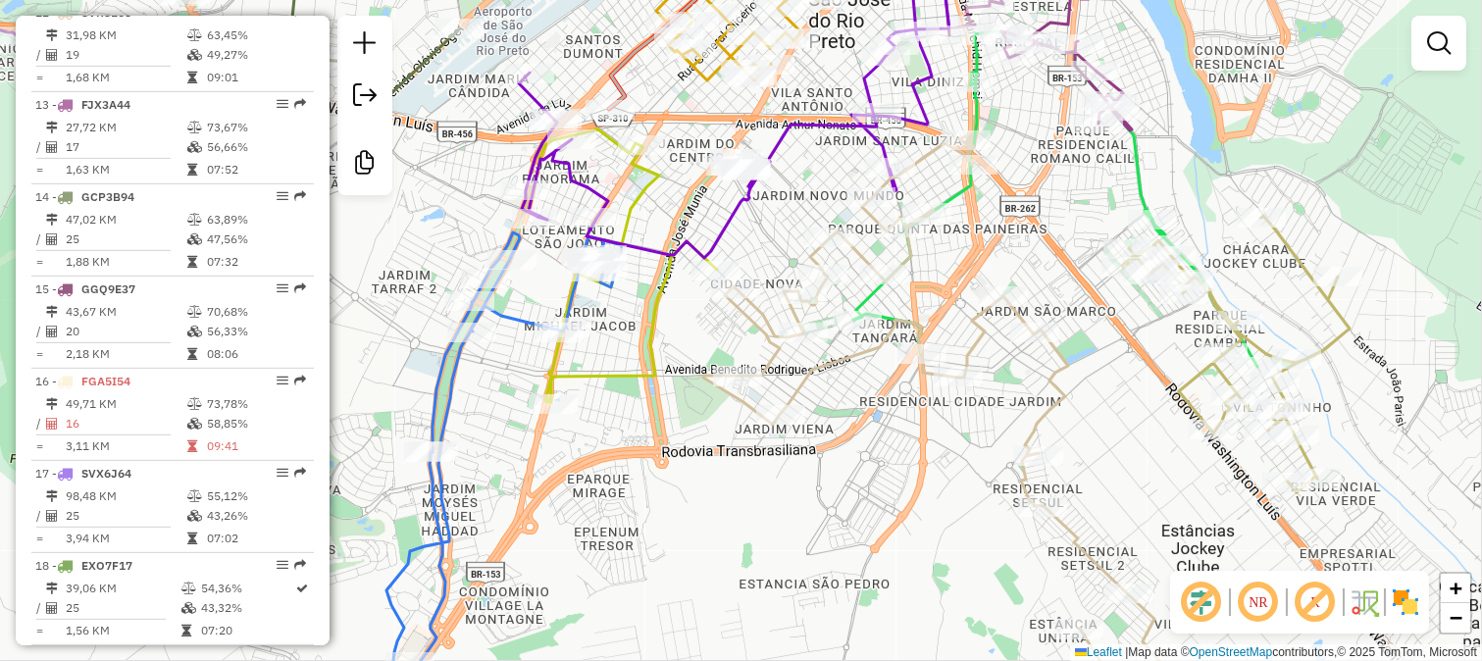
click at [642, 368] on icon at bounding box center [626, 261] width 180 height 281
select select "**********"
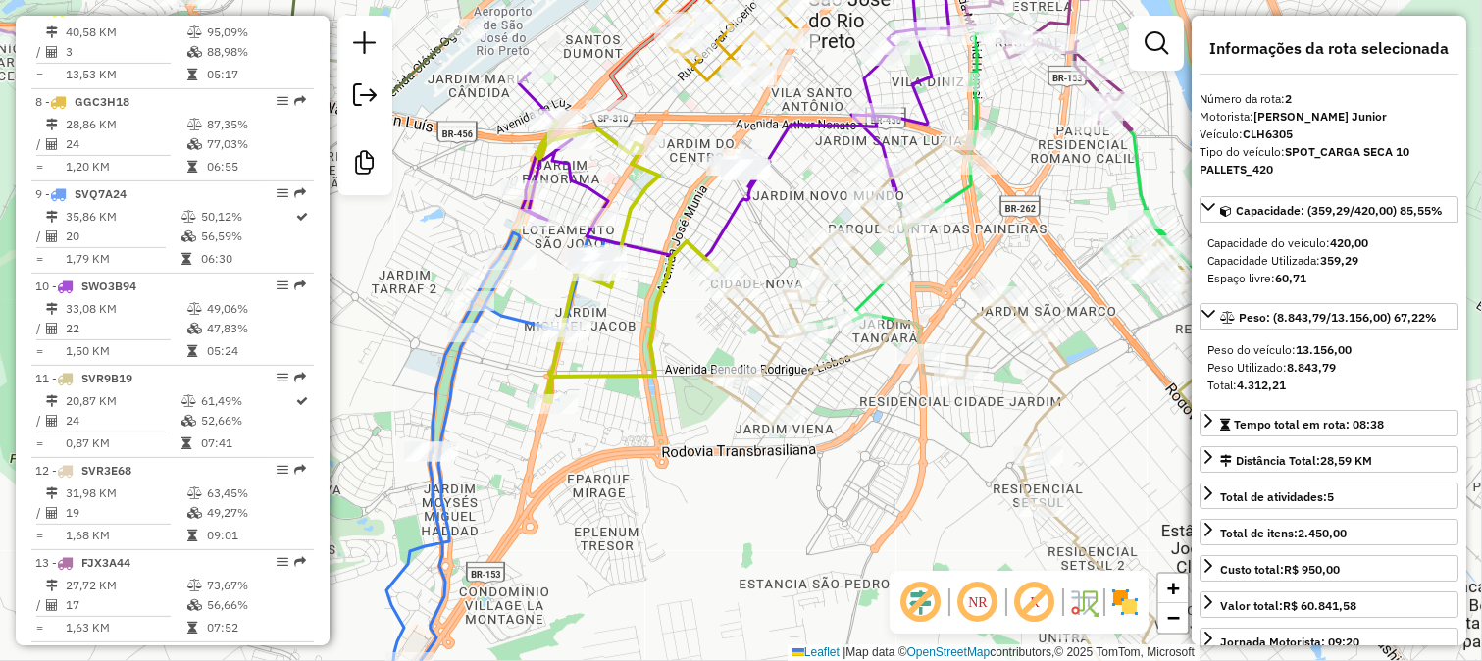
scroll to position [881, 0]
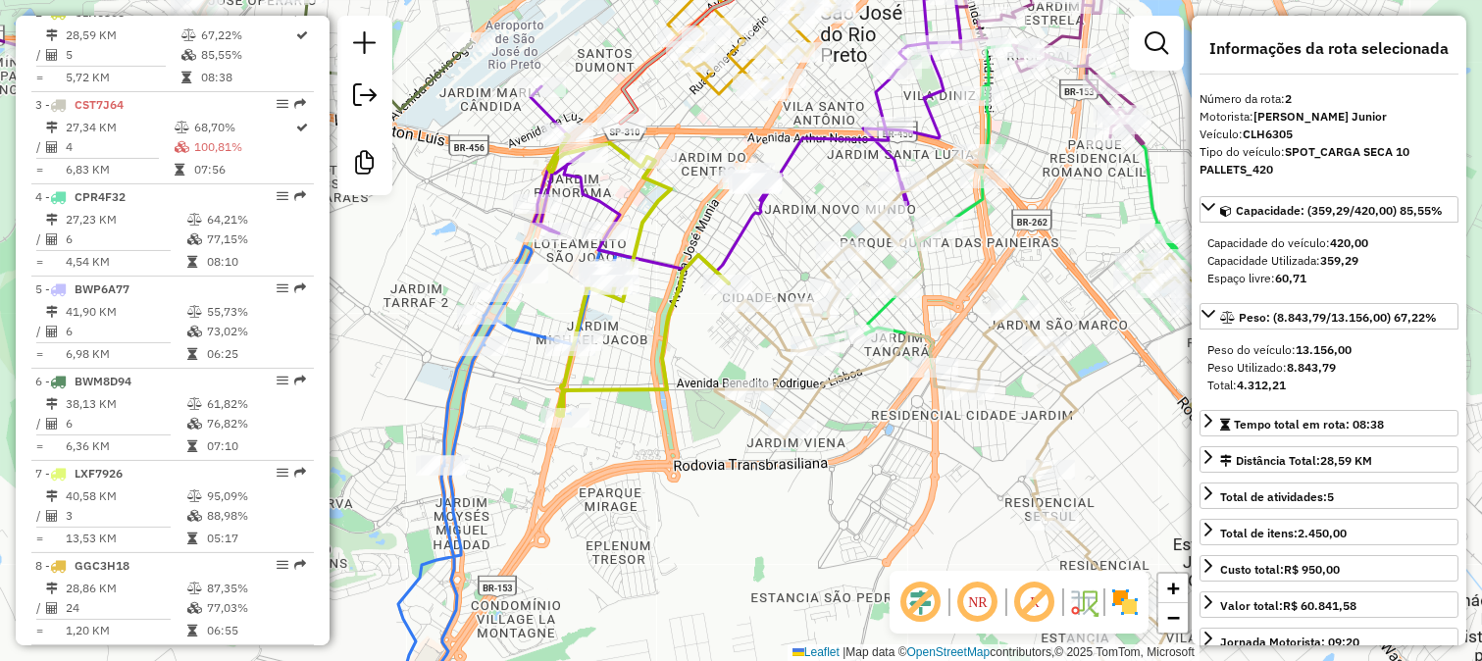
drag, startPoint x: 683, startPoint y: 358, endPoint x: 726, endPoint y: 426, distance: 79.7
click at [722, 422] on div "Janela de atendimento Grade de atendimento Capacidade Transportadoras Veículos …" at bounding box center [741, 330] width 1482 height 661
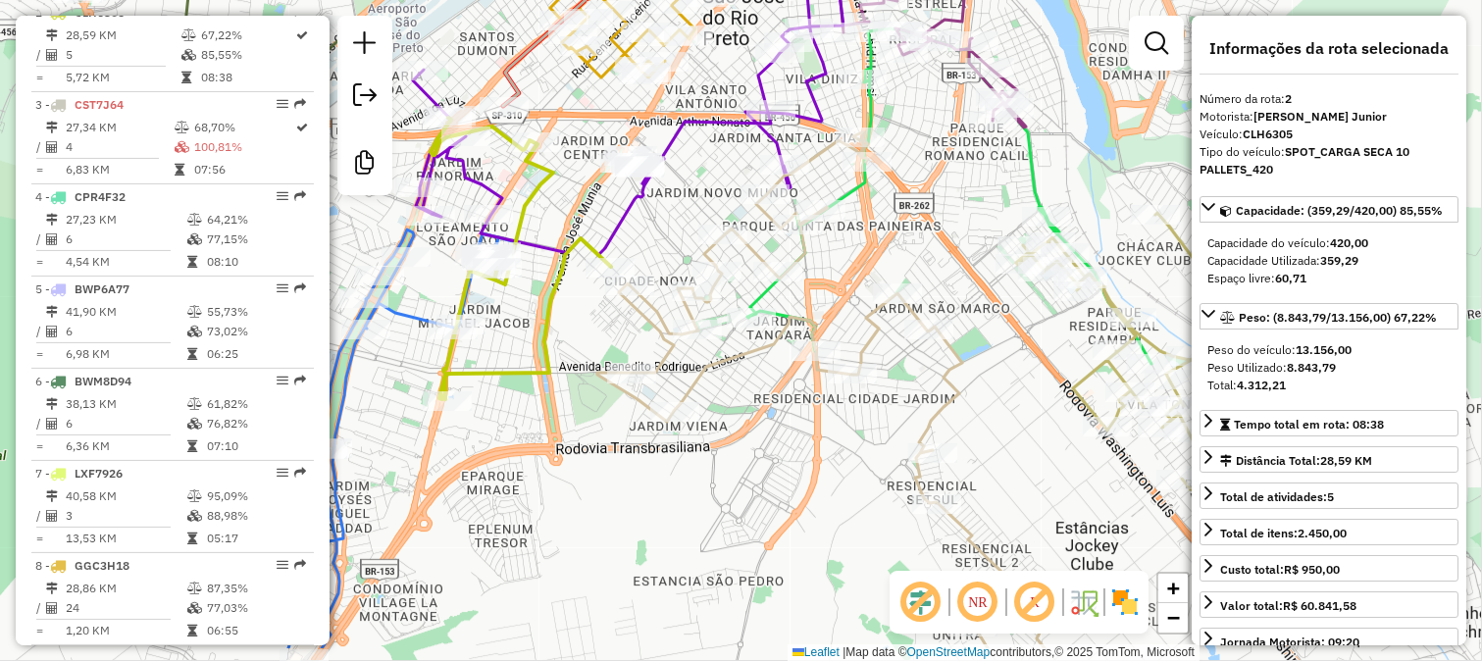
drag, startPoint x: 1082, startPoint y: 449, endPoint x: 906, endPoint y: 356, distance: 198.7
click at [906, 356] on div "Janela de atendimento Grade de atendimento Capacidade Transportadoras Veículos …" at bounding box center [741, 330] width 1482 height 661
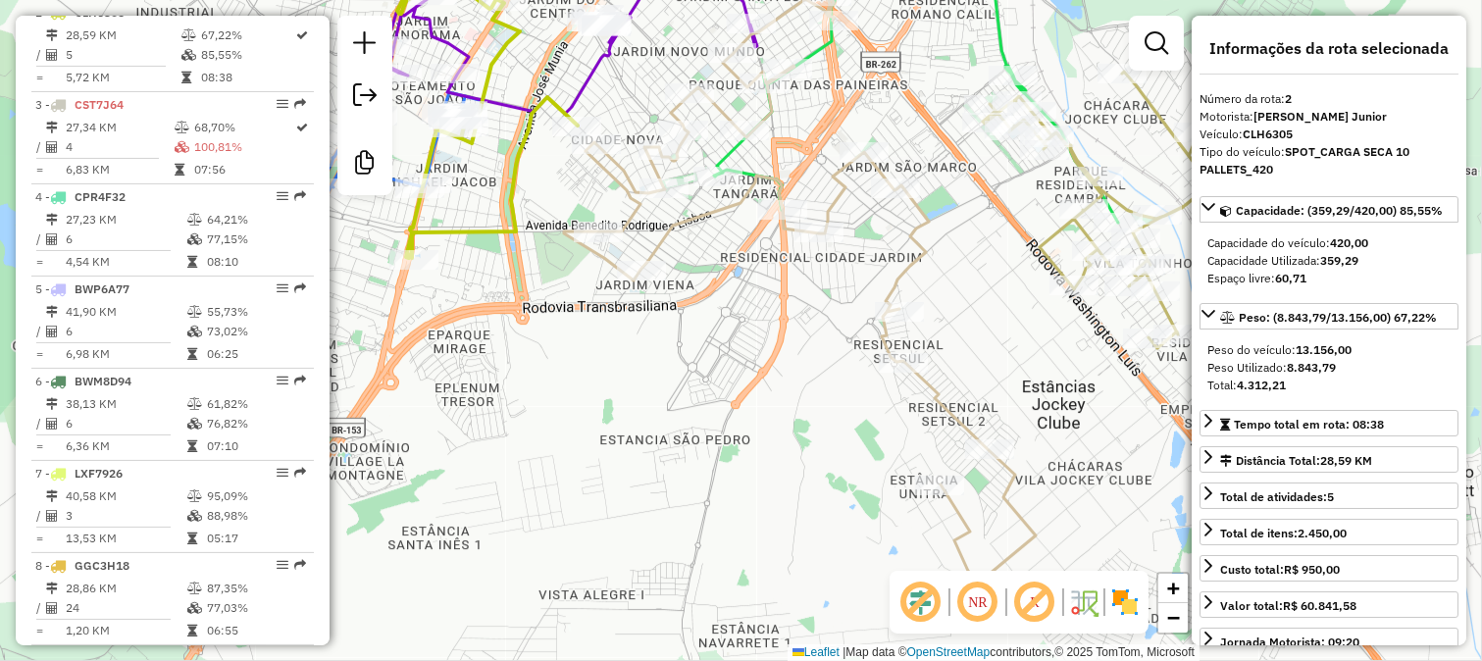
click at [946, 408] on icon at bounding box center [800, 286] width 472 height 593
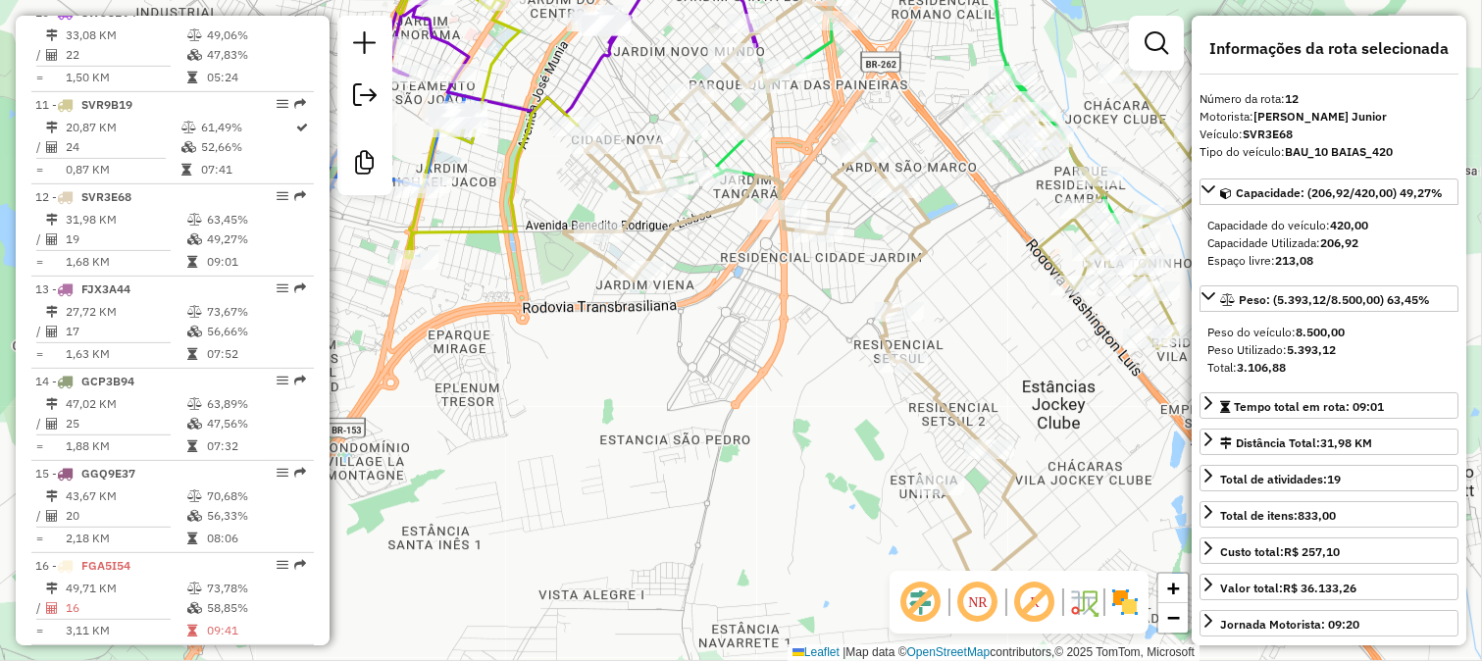
scroll to position [1802, 0]
drag, startPoint x: 954, startPoint y: 364, endPoint x: 972, endPoint y: 477, distance: 114.1
click at [972, 476] on div "Janela de atendimento Grade de atendimento Capacidade Transportadoras Veículos …" at bounding box center [741, 330] width 1482 height 661
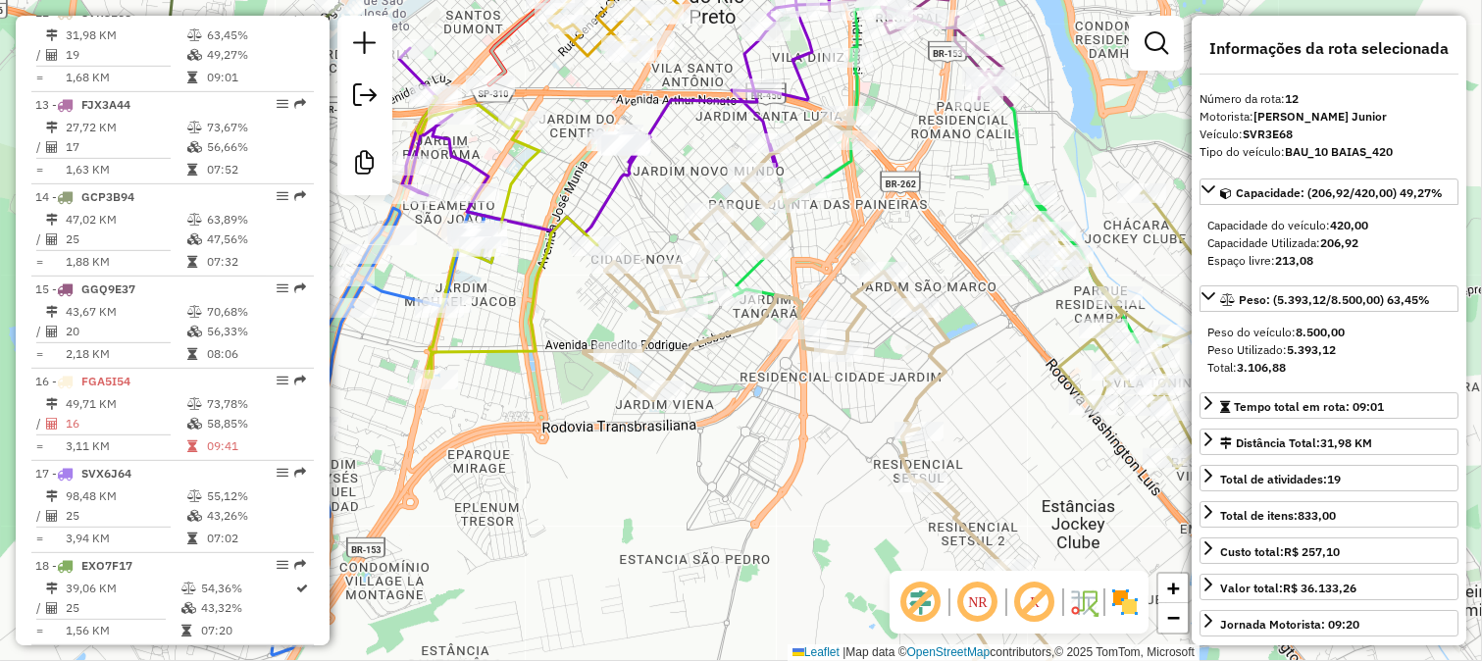
drag, startPoint x: 956, startPoint y: 365, endPoint x: 967, endPoint y: 448, distance: 84.0
click at [965, 445] on div "Janela de atendimento Grade de atendimento Capacidade Transportadoras Veículos …" at bounding box center [741, 330] width 1482 height 661
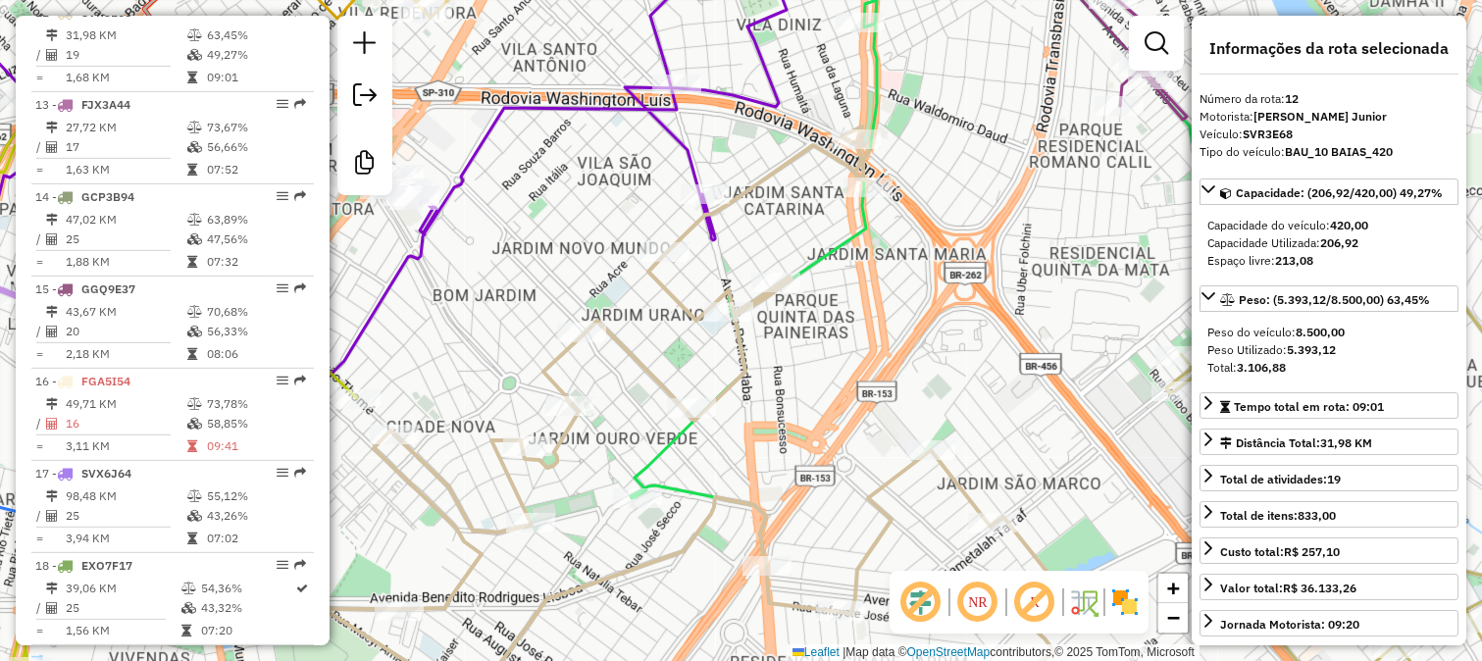
click at [672, 292] on icon at bounding box center [695, 427] width 732 height 601
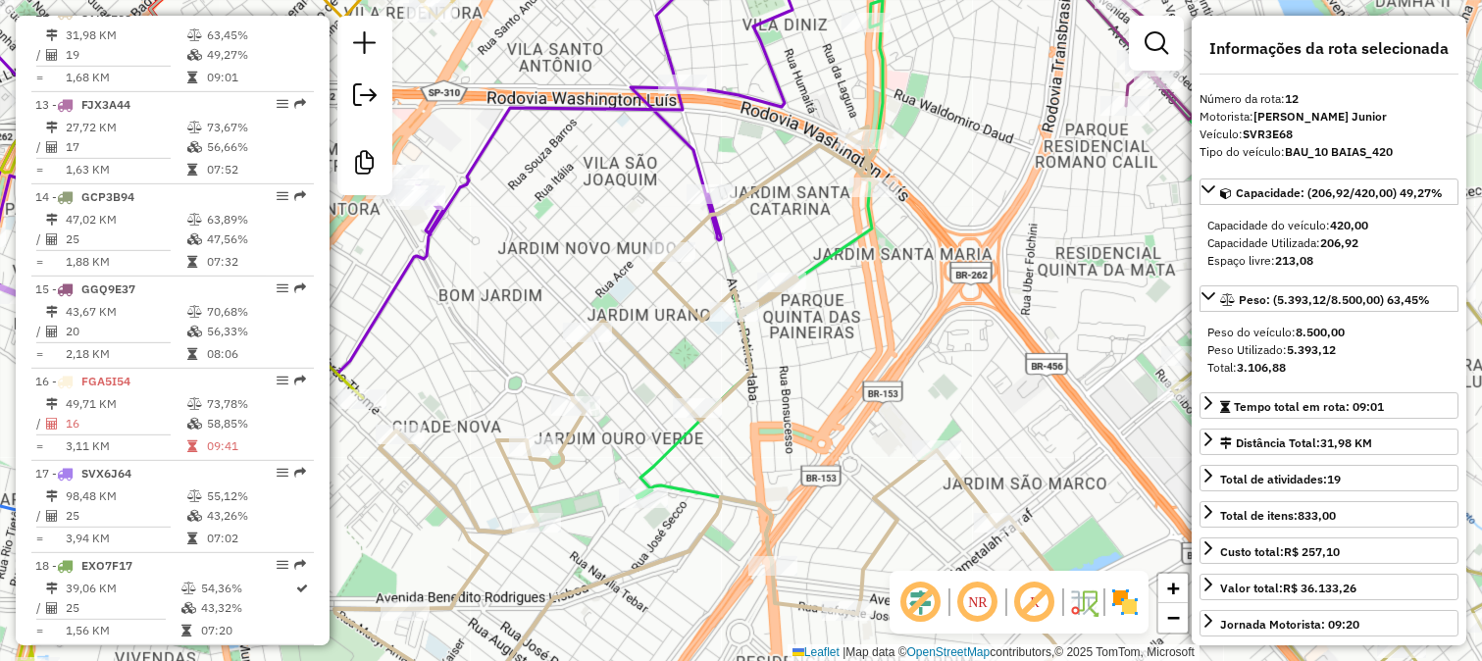
drag, startPoint x: 664, startPoint y: 353, endPoint x: 748, endPoint y: 266, distance: 121.4
click at [738, 277] on div "Janela de atendimento Grade de atendimento Capacidade Transportadoras Veículos …" at bounding box center [741, 330] width 1482 height 661
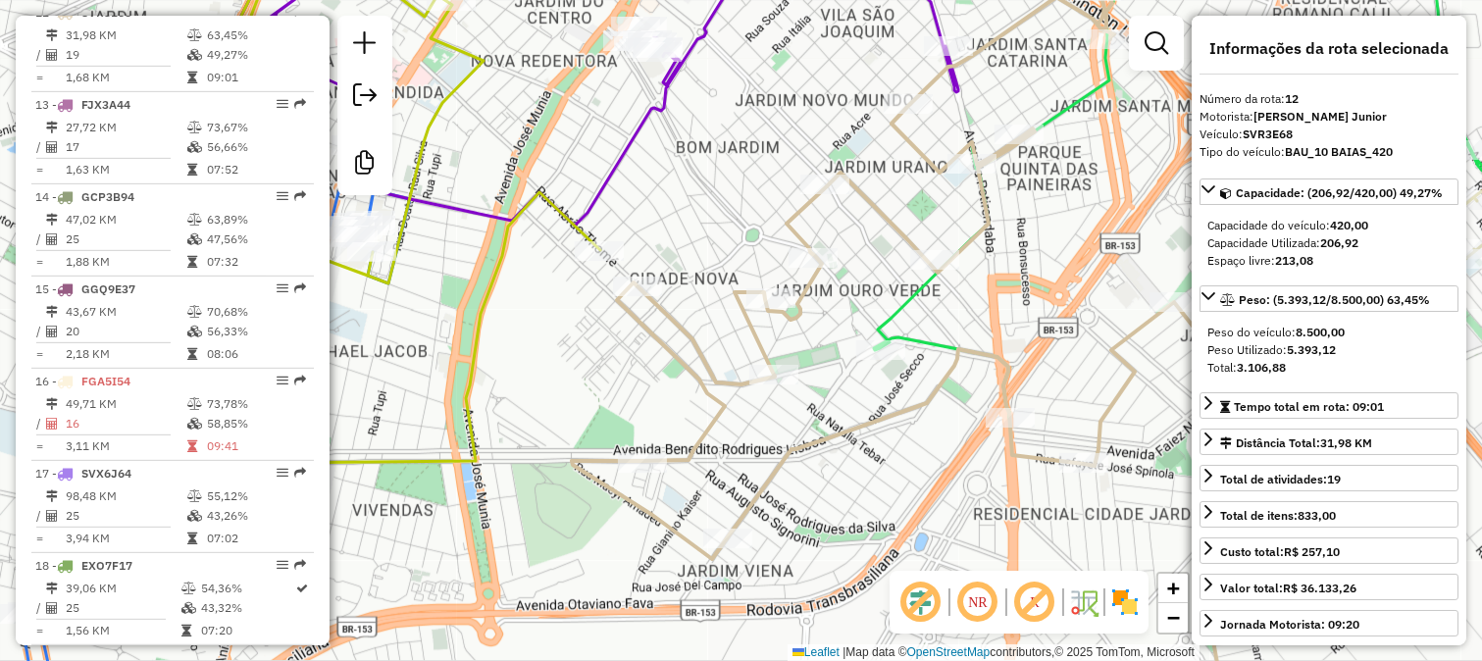
click at [671, 312] on icon at bounding box center [938, 352] width 732 height 749
drag, startPoint x: 865, startPoint y: 263, endPoint x: 788, endPoint y: 441, distance: 194.2
click at [789, 438] on div "Janela de atendimento Grade de atendimento Capacidade Transportadoras Veículos …" at bounding box center [741, 330] width 1482 height 661
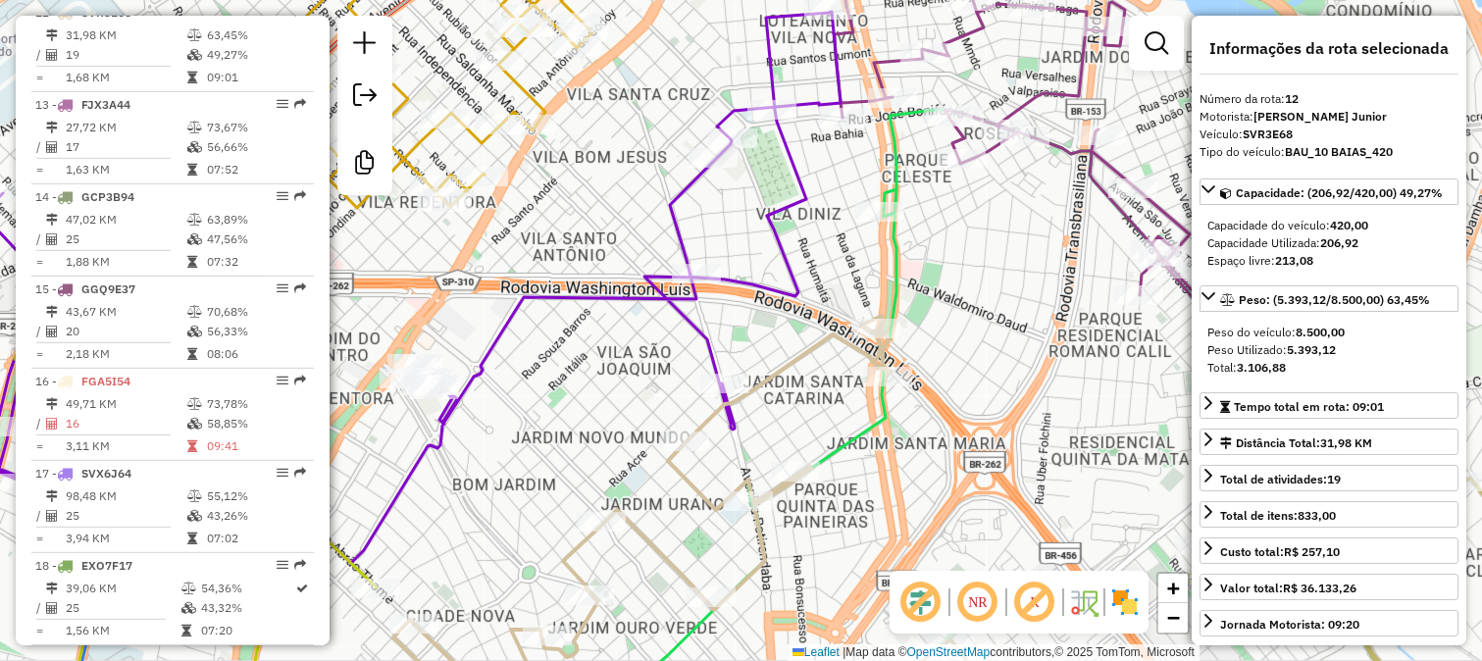
click at [896, 272] on icon at bounding box center [1039, 419] width 779 height 618
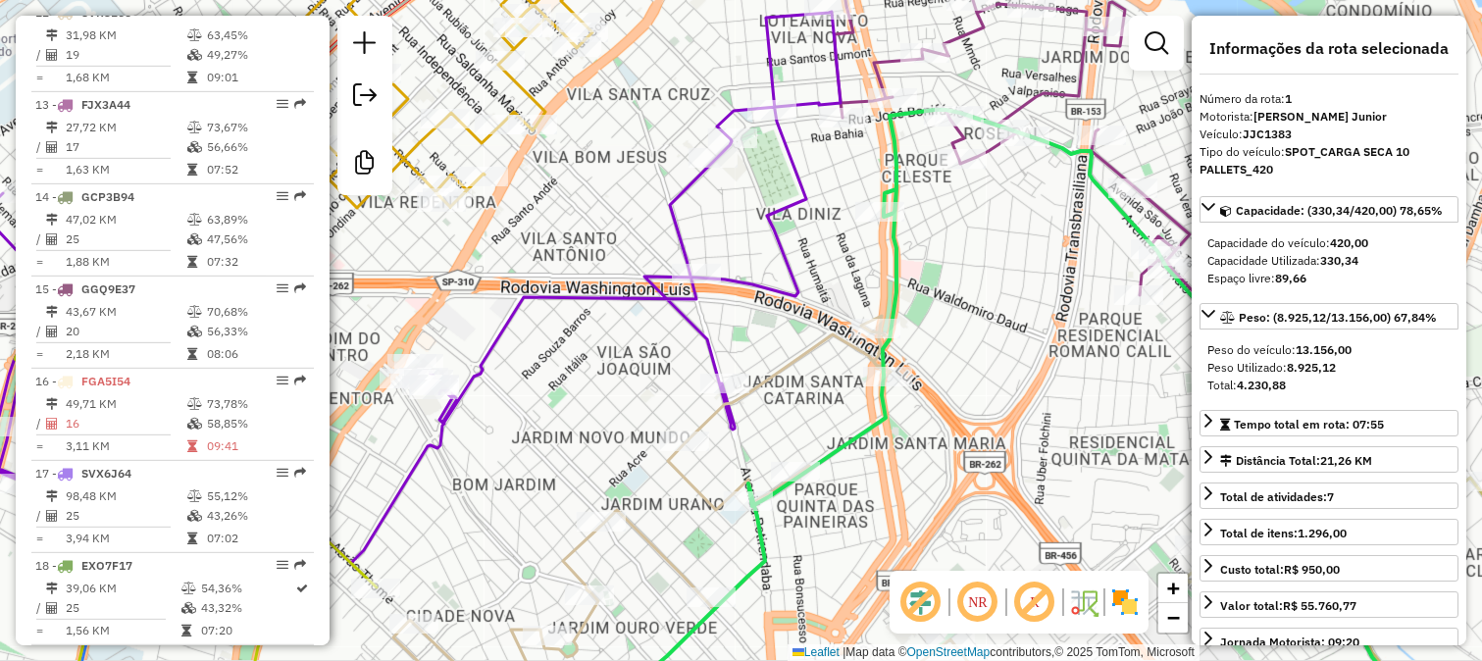
scroll to position [789, 0]
drag, startPoint x: 983, startPoint y: 312, endPoint x: 728, endPoint y: 226, distance: 269.2
click at [778, 245] on div "Janela de atendimento Grade de atendimento Capacidade Transportadoras Veículos …" at bounding box center [741, 330] width 1482 height 661
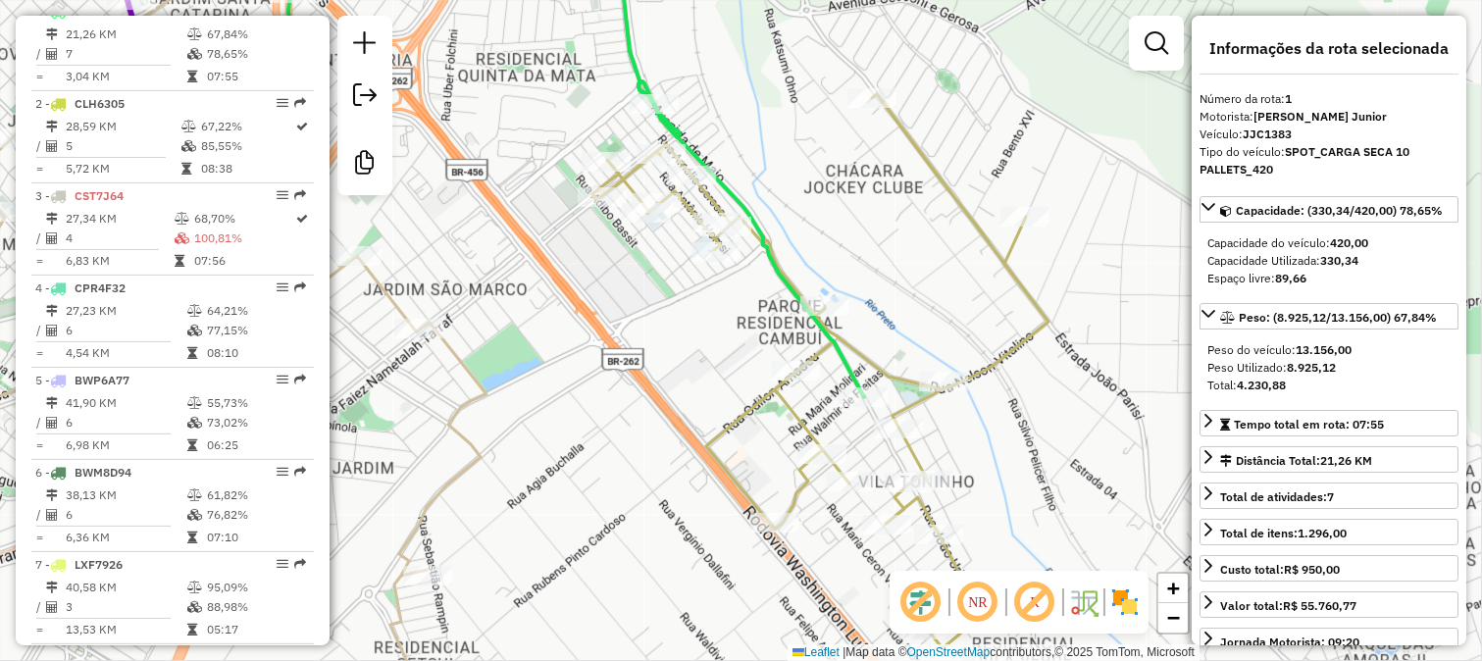
click at [858, 376] on icon at bounding box center [460, 165] width 807 height 463
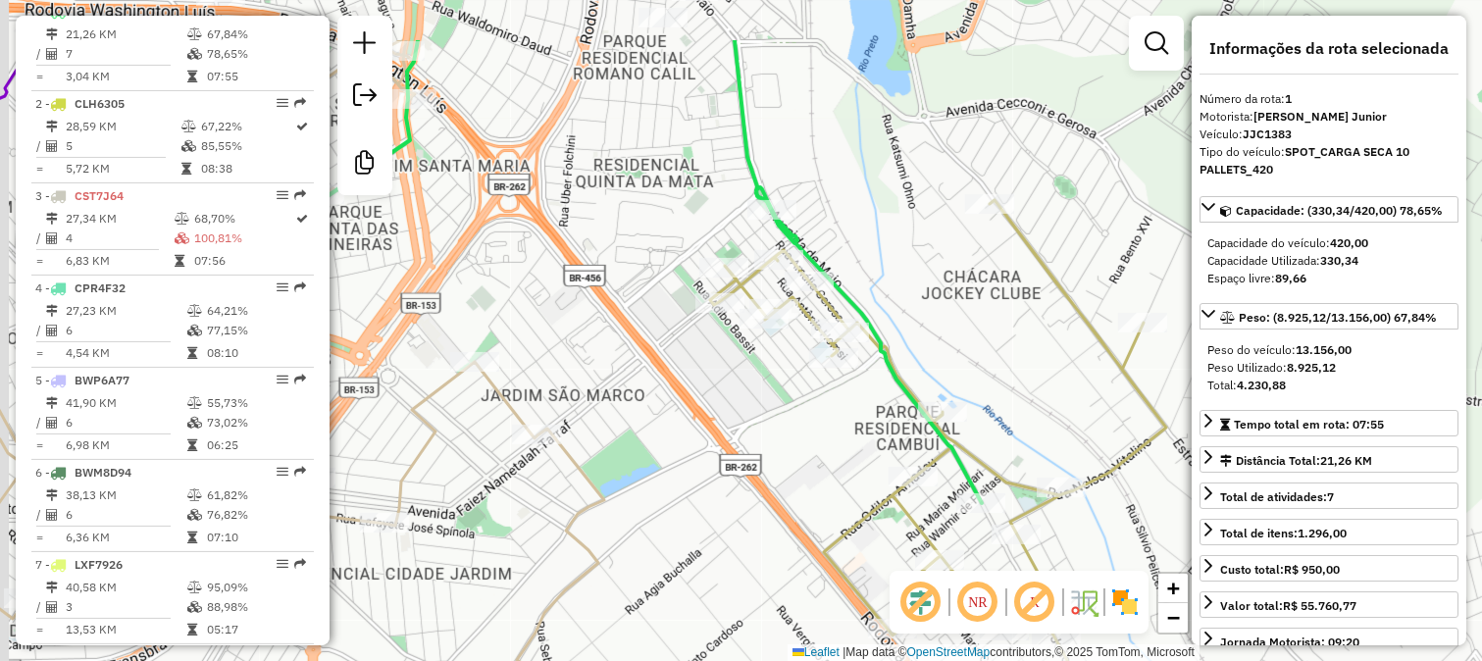
drag, startPoint x: 863, startPoint y: 224, endPoint x: 1046, endPoint y: 382, distance: 242.6
click at [1046, 382] on div "Janela de atendimento Grade de atendimento Capacidade Transportadoras Veículos …" at bounding box center [741, 330] width 1482 height 661
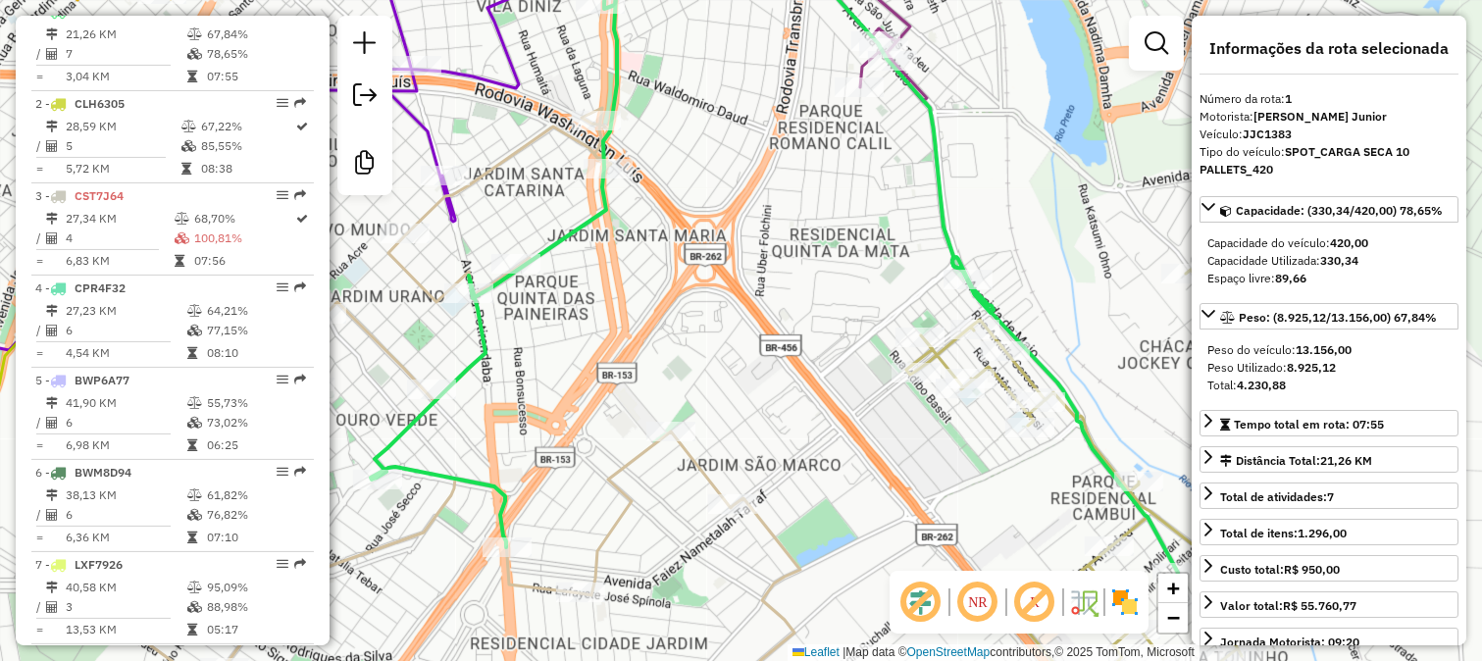
drag, startPoint x: 832, startPoint y: 275, endPoint x: 984, endPoint y: 275, distance: 152.0
click at [972, 275] on div "Janela de atendimento Grade de atendimento Capacidade Transportadoras Veículos …" at bounding box center [741, 330] width 1482 height 661
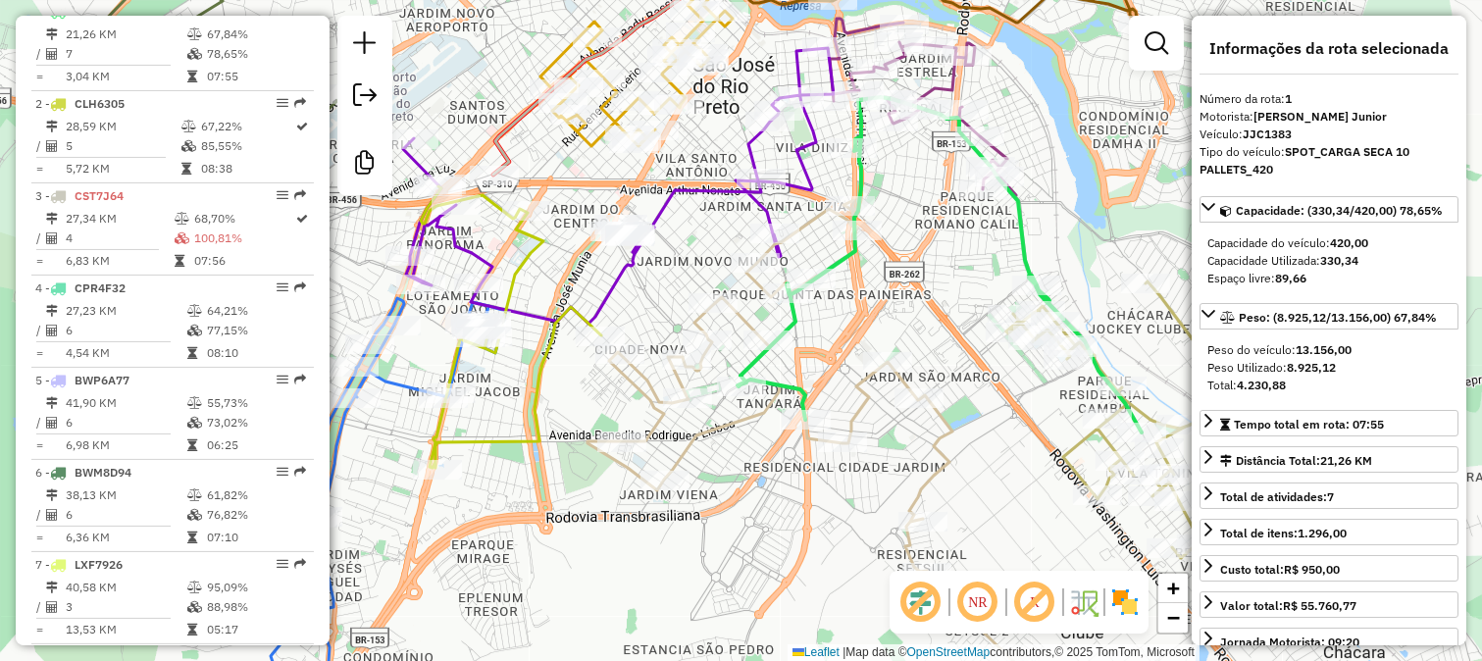
drag, startPoint x: 928, startPoint y: 189, endPoint x: 839, endPoint y: 310, distance: 149.5
click at [847, 300] on div "Janela de atendimento Grade de atendimento Capacidade Transportadoras Veículos …" at bounding box center [741, 330] width 1482 height 661
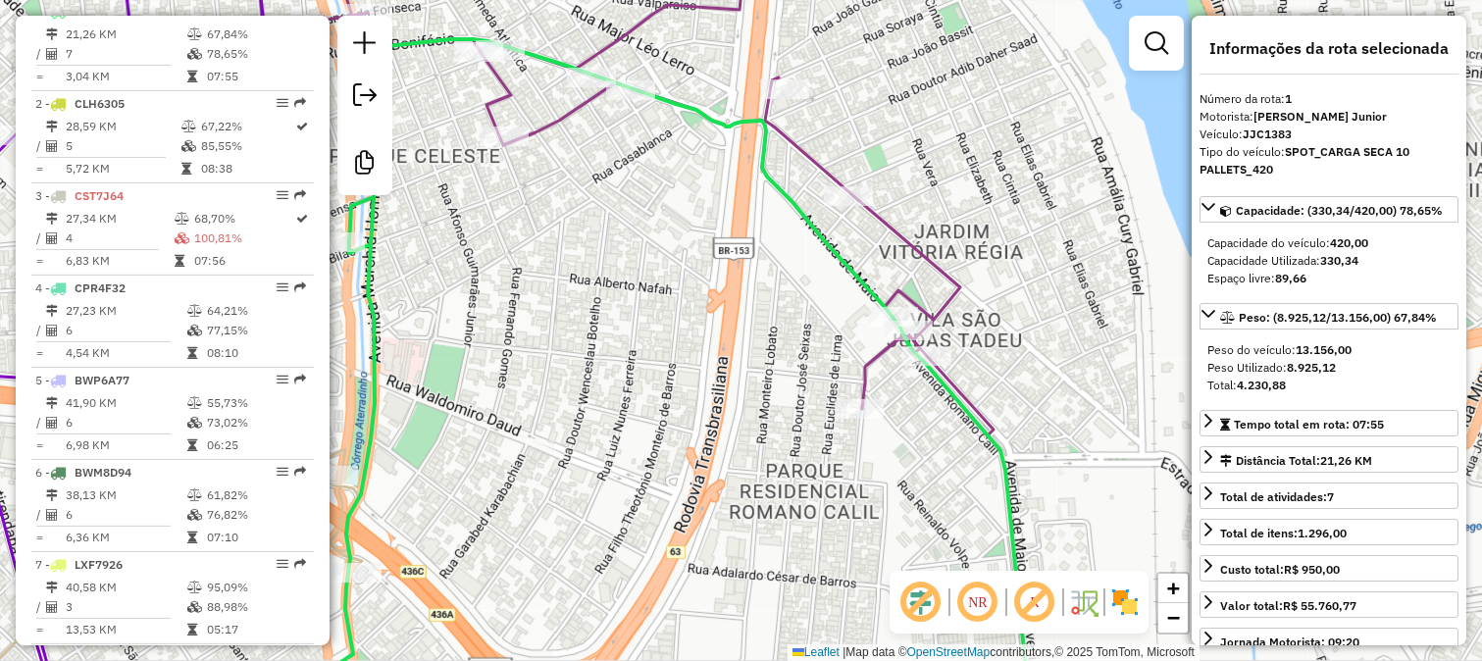
click at [878, 360] on icon at bounding box center [623, 184] width 739 height 501
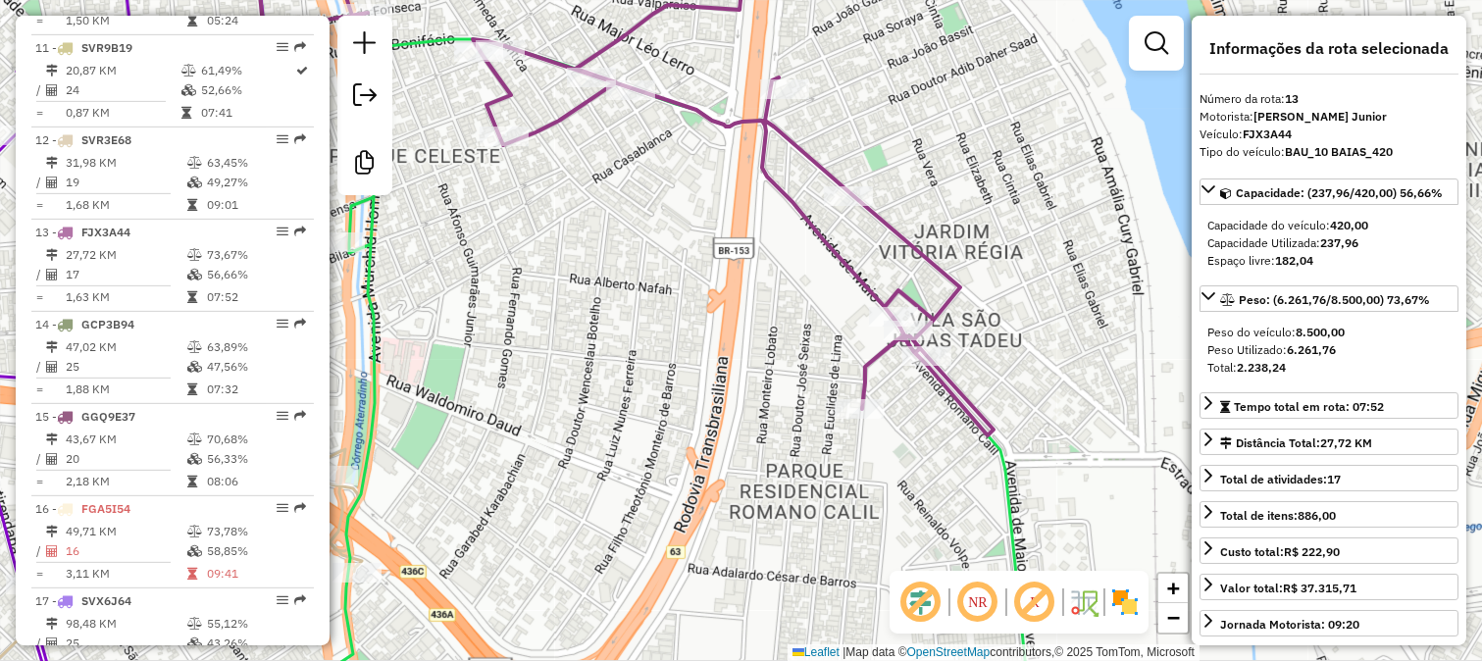
scroll to position [1896, 0]
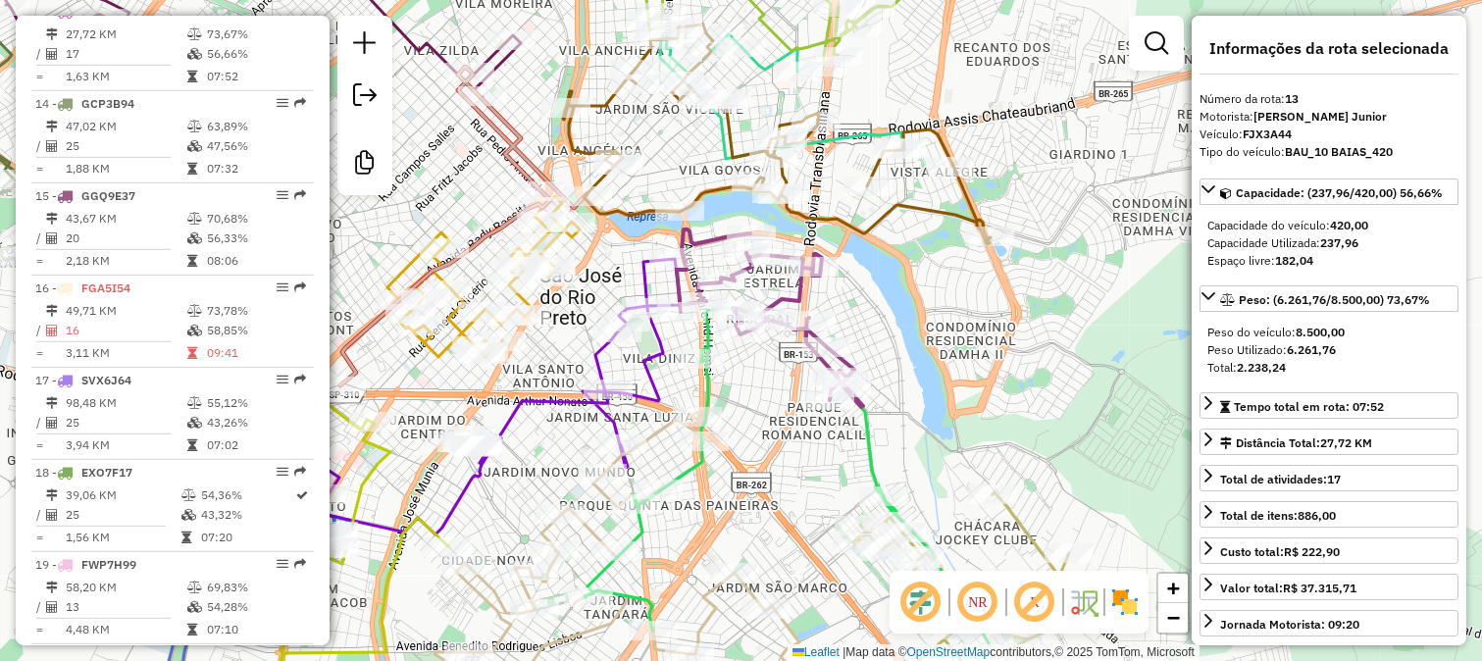
click at [913, 351] on div "Janela de atendimento Grade de atendimento Capacidade Transportadoras Veículos …" at bounding box center [741, 330] width 1482 height 661
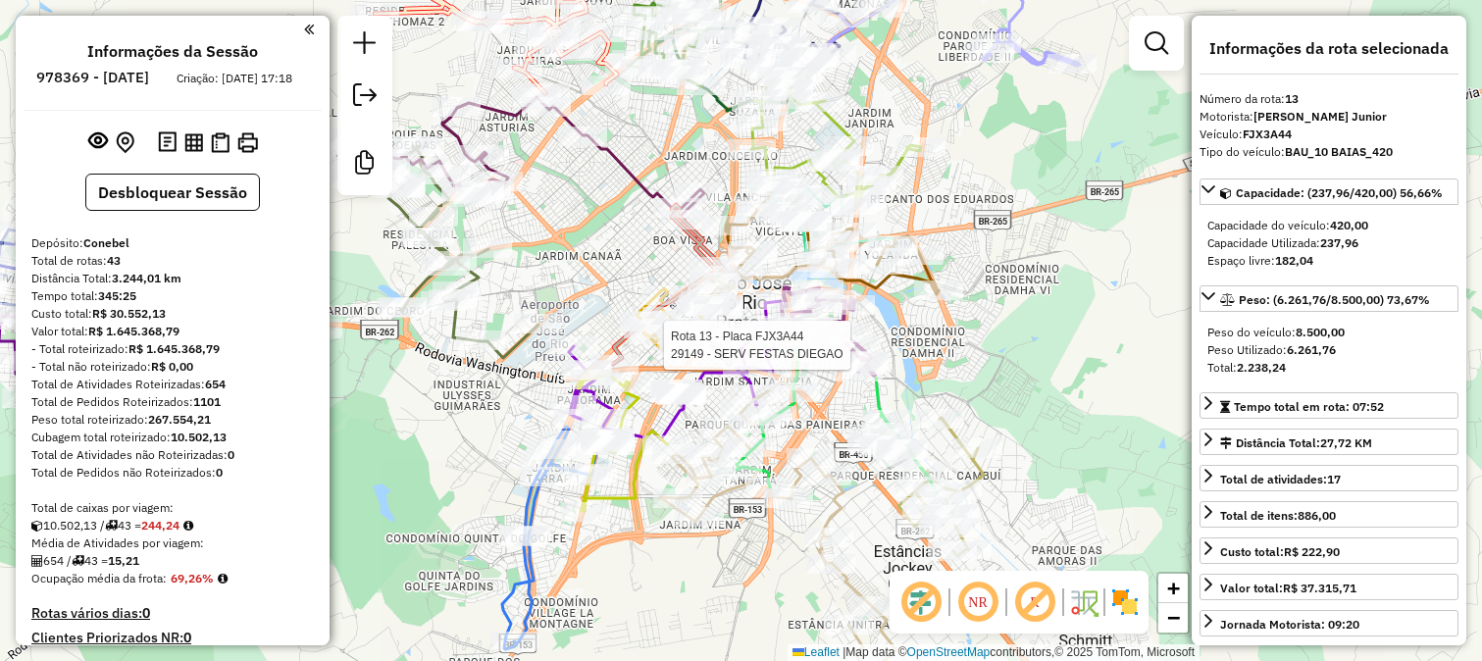
select select "**********"
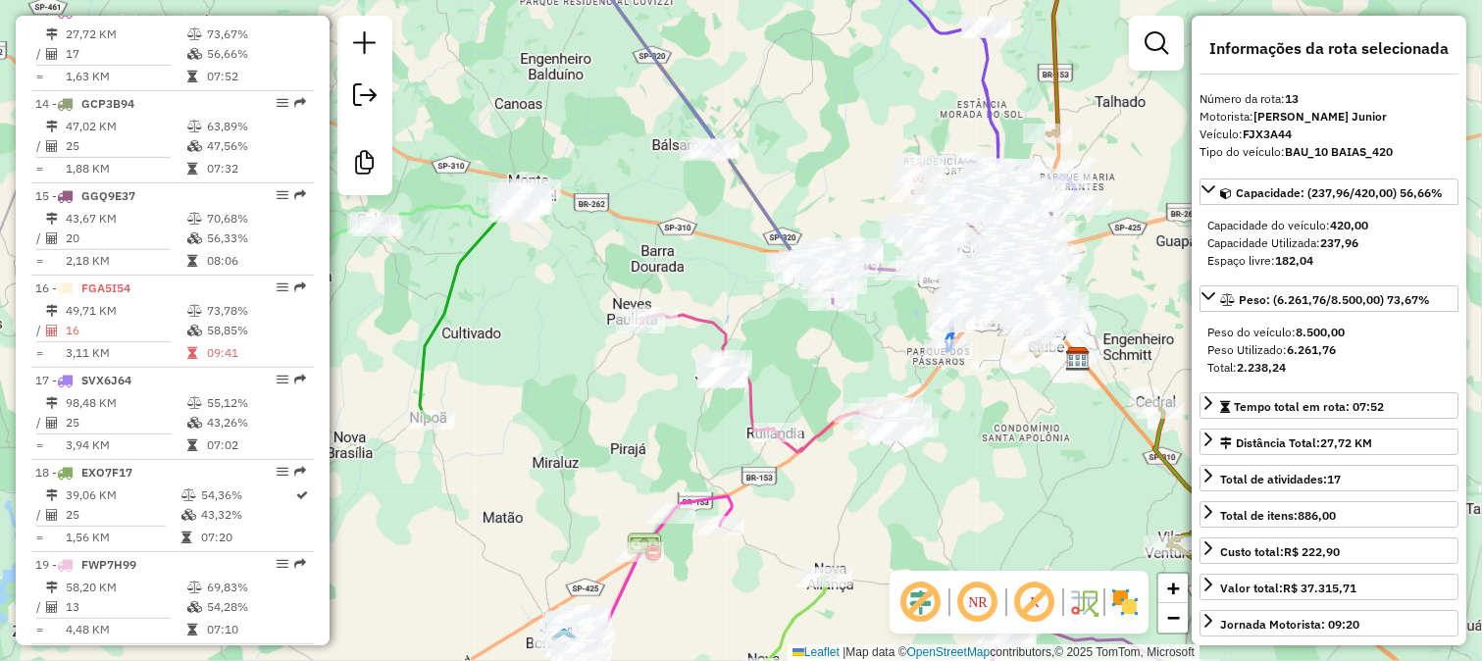
click at [825, 433] on icon at bounding box center [765, 383] width 251 height 137
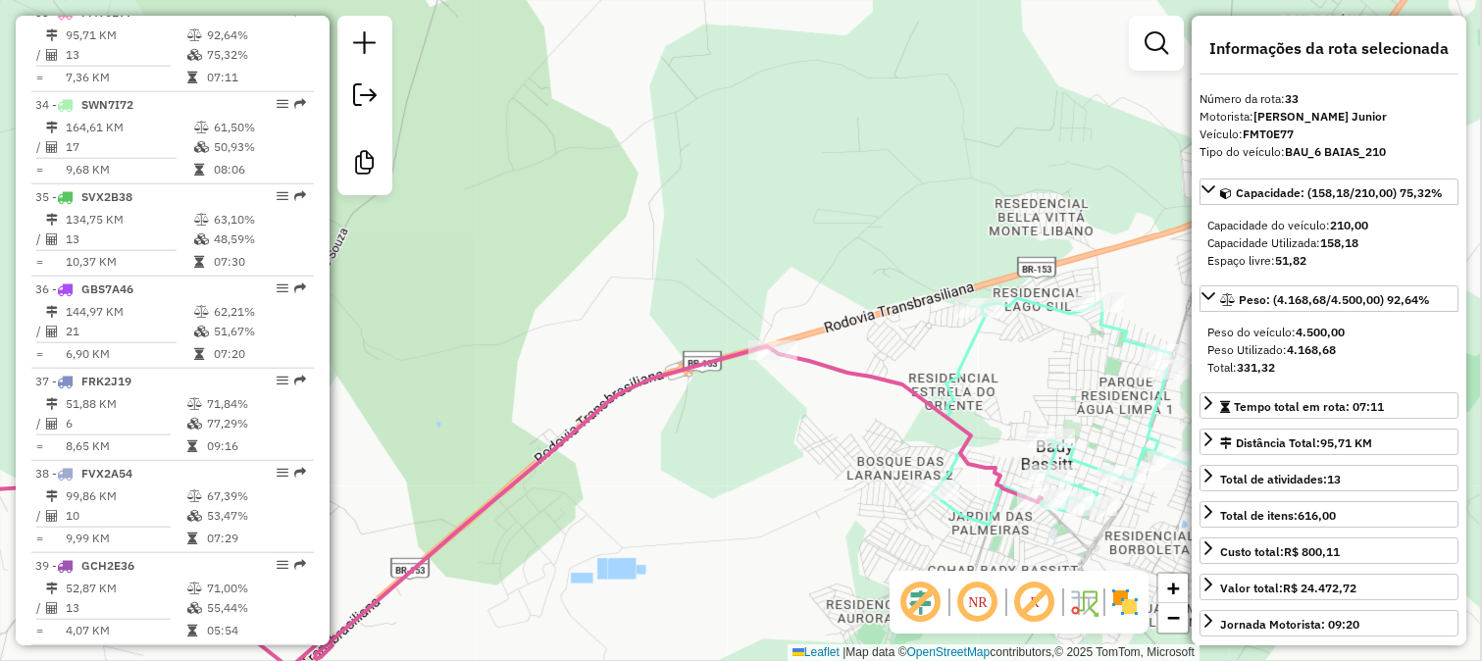
drag, startPoint x: 927, startPoint y: 429, endPoint x: 914, endPoint y: 407, distance: 25.1
click at [920, 417] on div "Janela de atendimento Grade de atendimento Capacidade Transportadoras Veículos …" at bounding box center [741, 330] width 1482 height 661
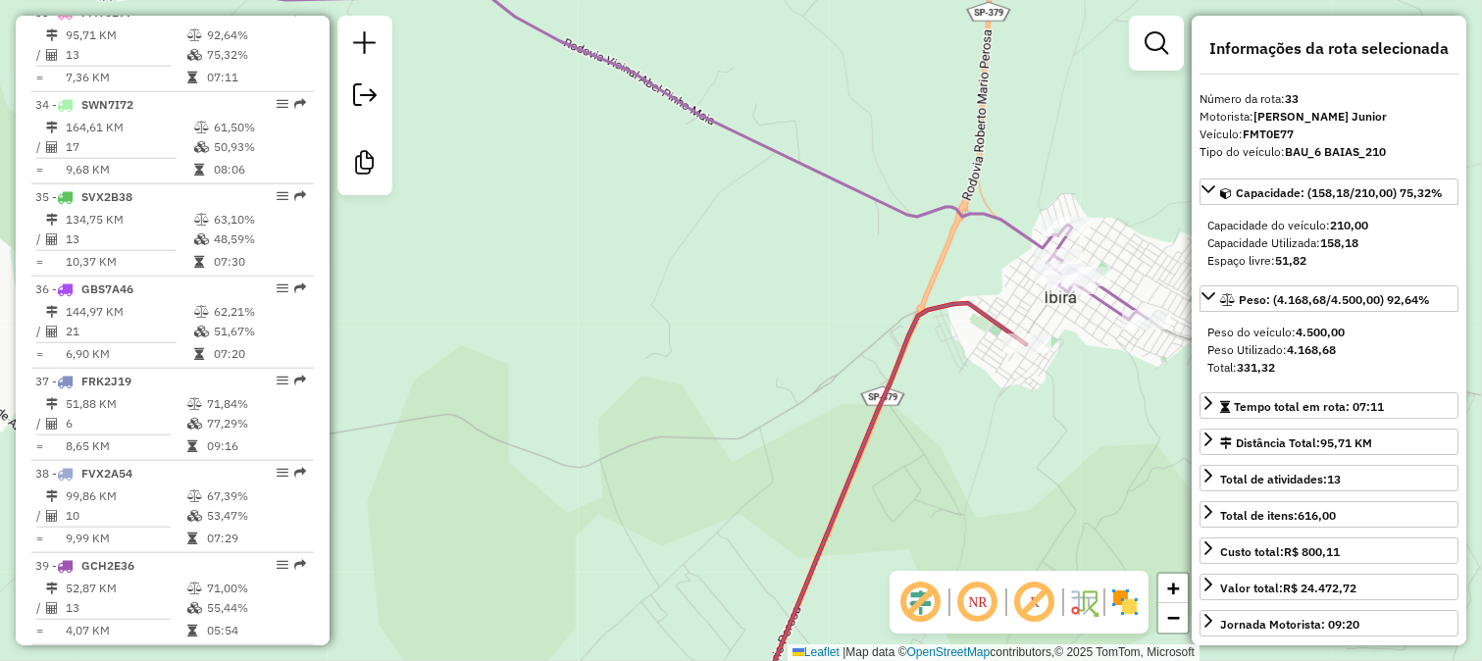
click at [985, 310] on icon at bounding box center [886, 515] width 278 height 425
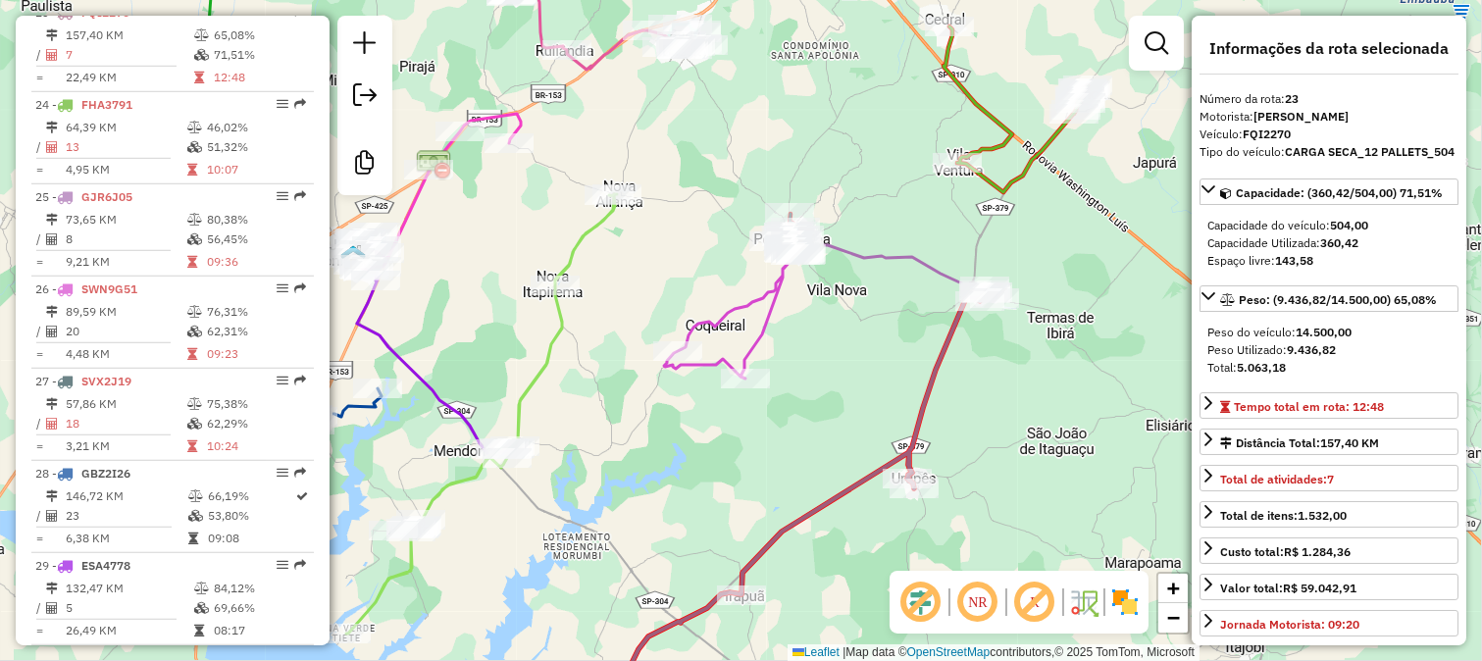
click at [927, 276] on icon at bounding box center [893, 267] width 201 height 62
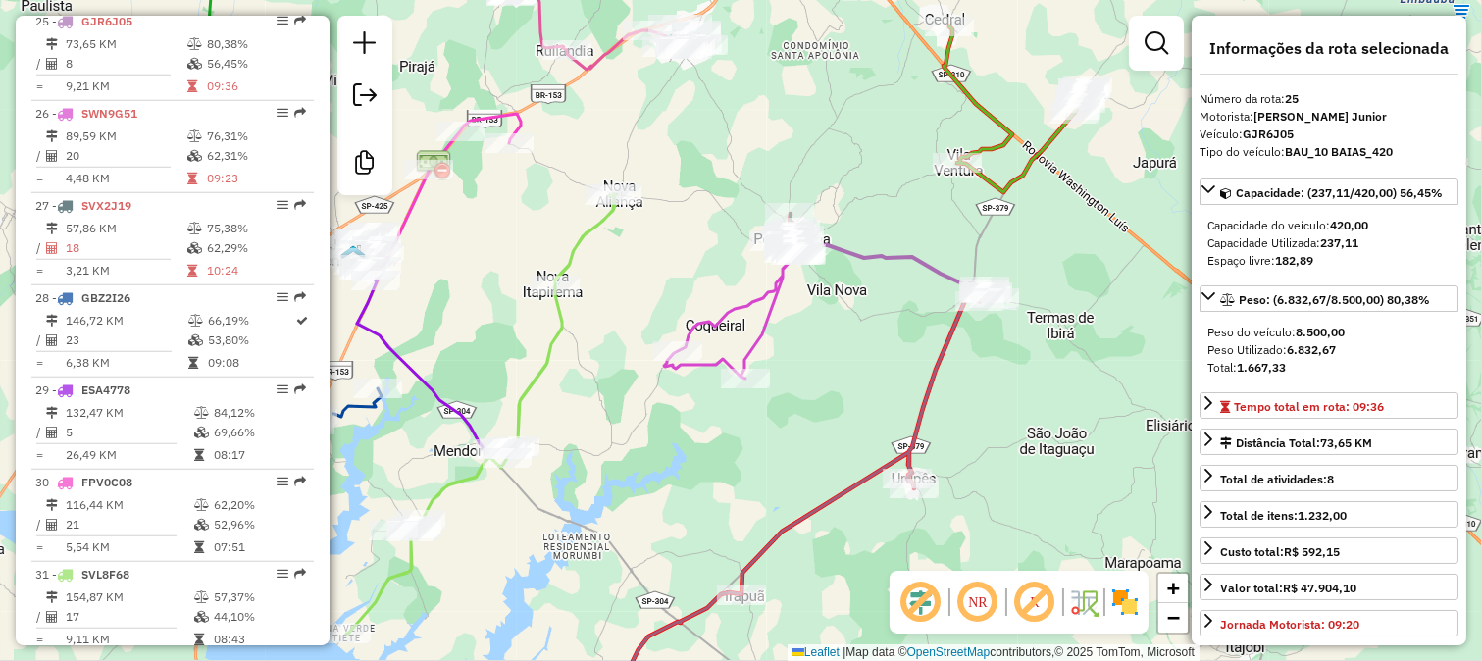
scroll to position [3001, 0]
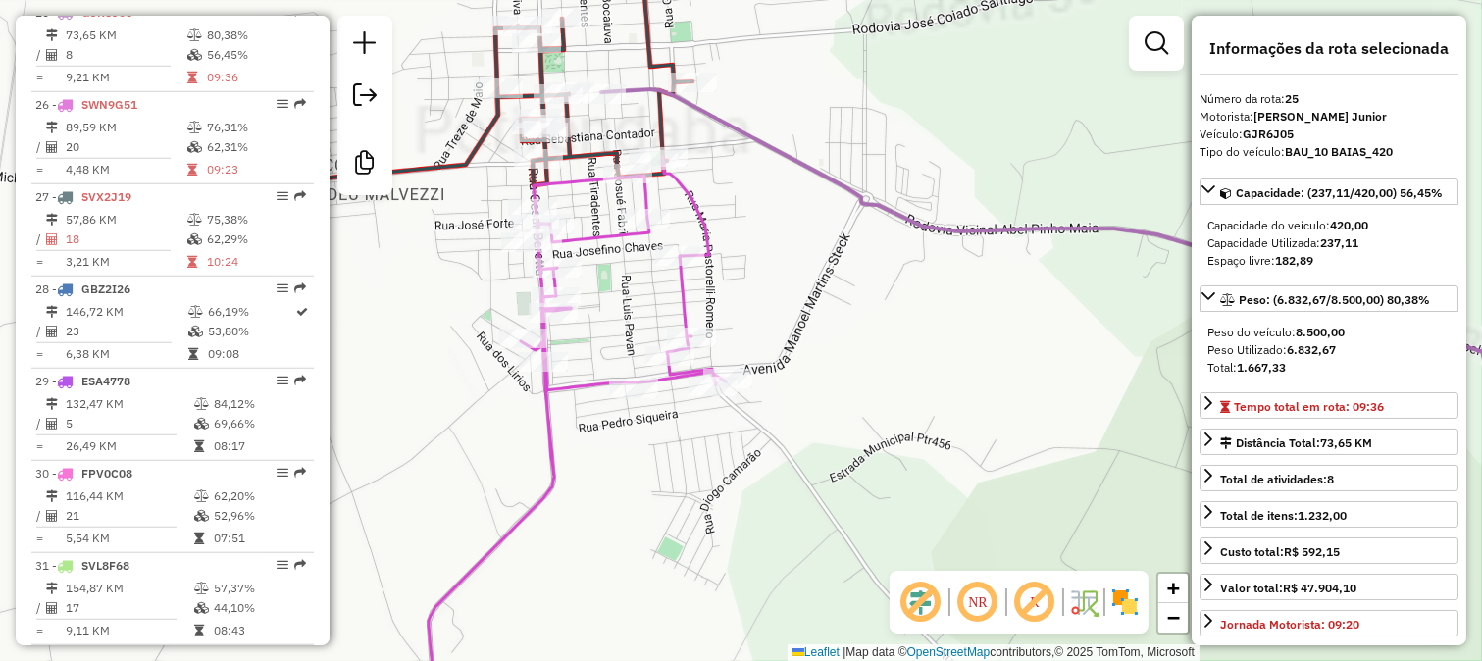
drag, startPoint x: 750, startPoint y: 200, endPoint x: 903, endPoint y: 333, distance: 202.9
click at [903, 330] on div "Janela de atendimento Grade de atendimento Capacidade Transportadoras Veículos …" at bounding box center [741, 330] width 1482 height 661
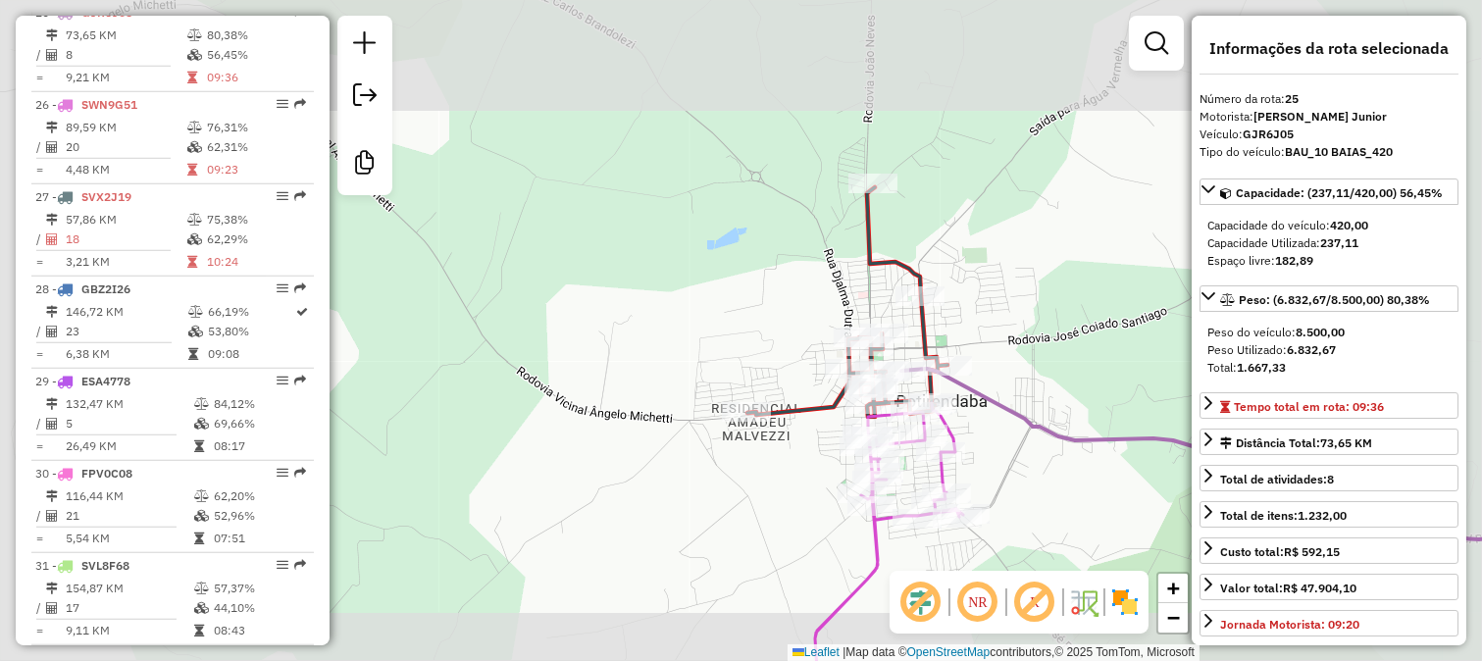
click at [978, 384] on icon at bounding box center [1265, 454] width 729 height 171
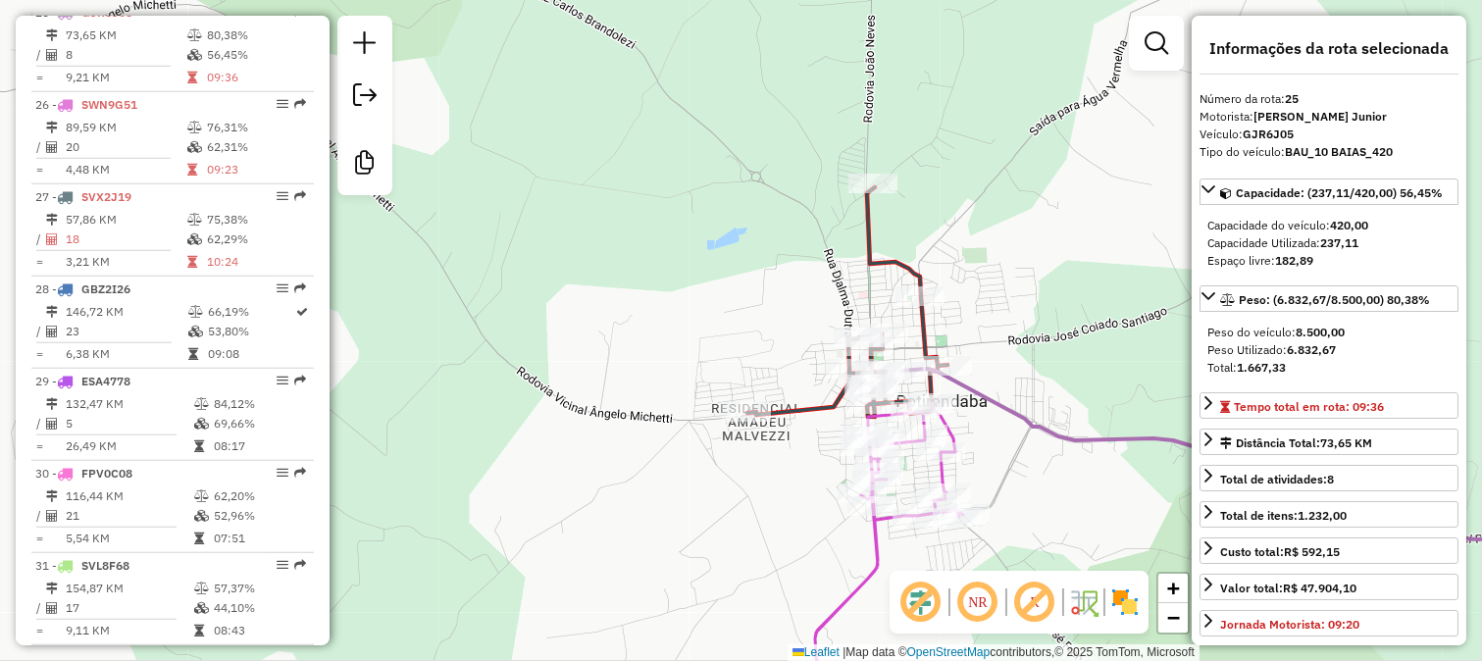
drag, startPoint x: 1020, startPoint y: 315, endPoint x: 790, endPoint y: 171, distance: 271.0
click at [834, 197] on div "Janela de atendimento Grade de atendimento Capacidade Transportadoras Veículos …" at bounding box center [741, 330] width 1482 height 661
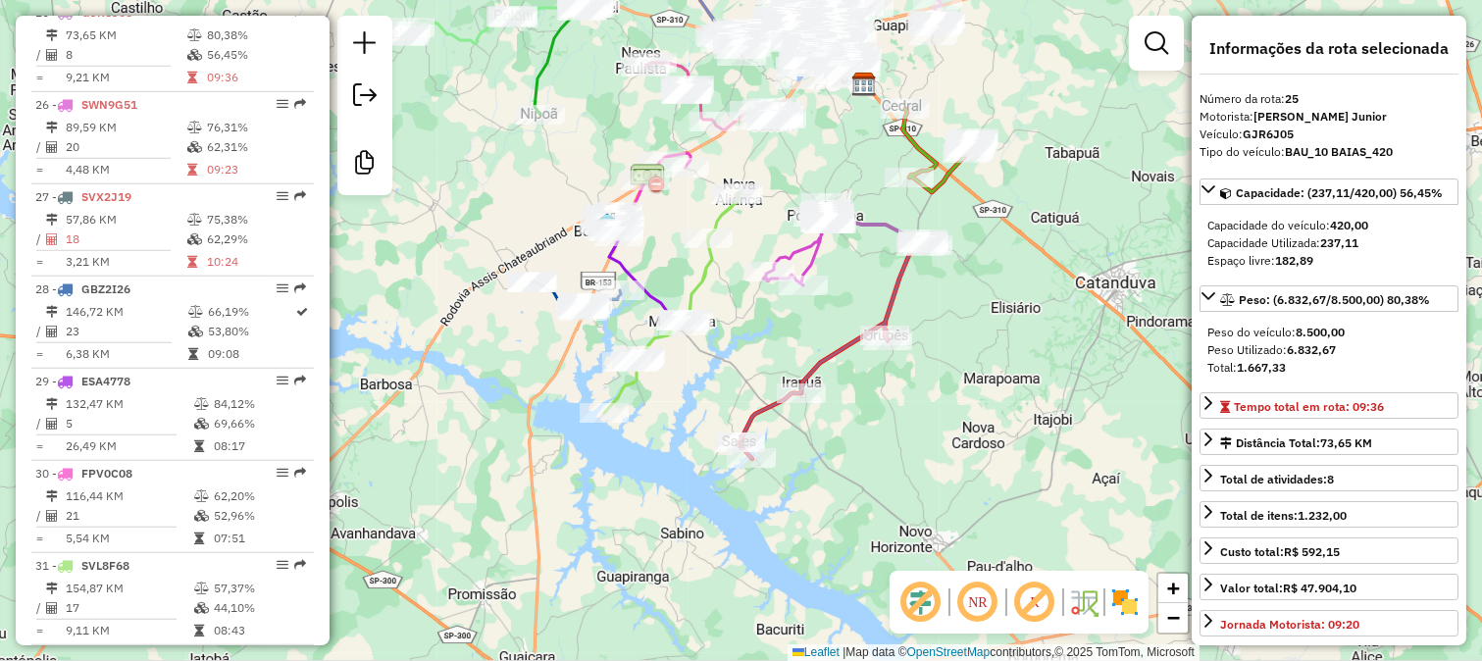
click at [738, 211] on icon at bounding box center [671, 303] width 134 height 220
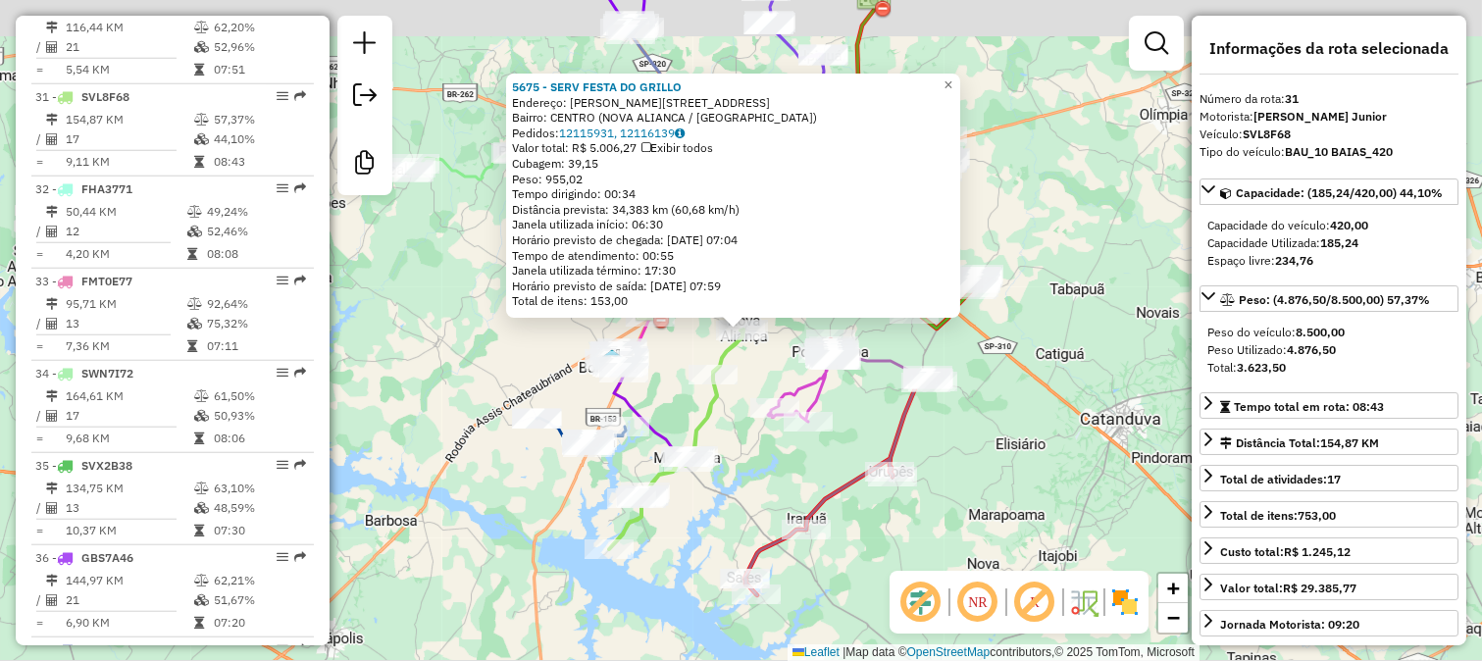
scroll to position [3554, 0]
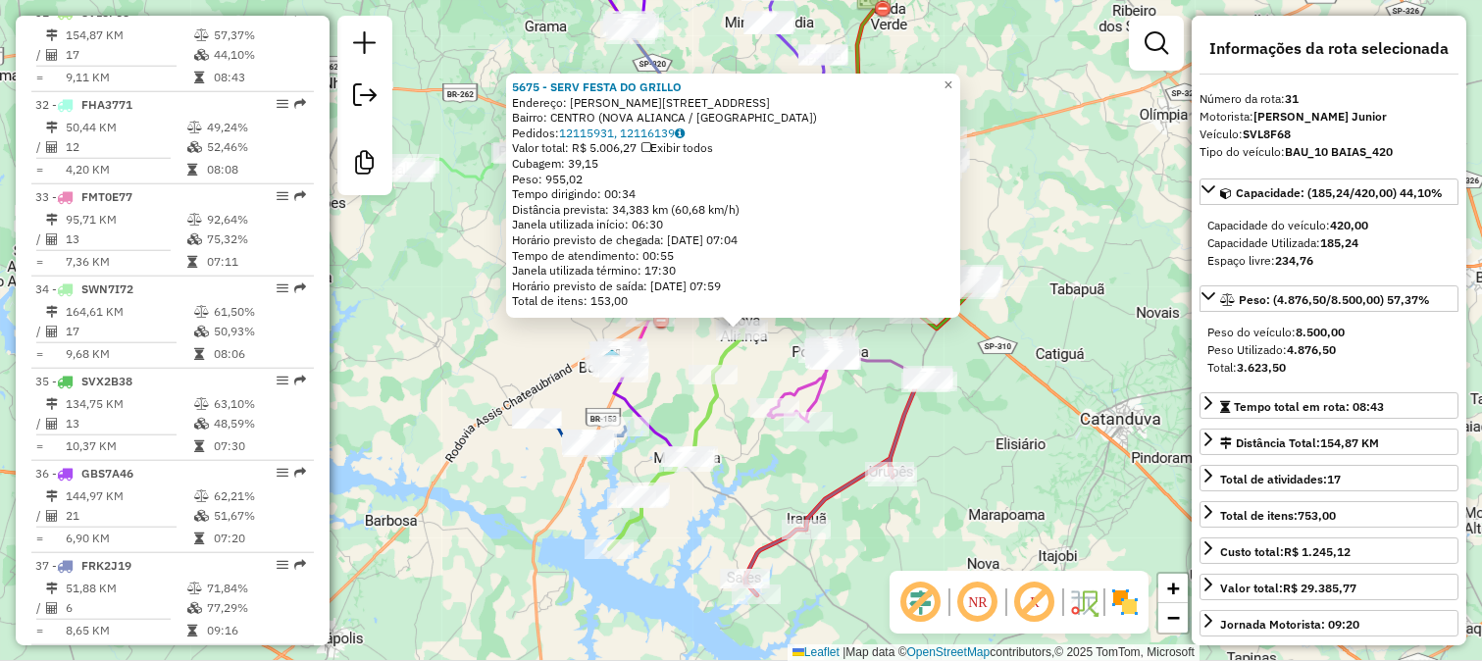
click at [836, 393] on div "5675 - SERV FESTA DO GRILLO Endereço: [PERSON_NAME][STREET_ADDRESS] Pedidos: 12…" at bounding box center [741, 330] width 1482 height 661
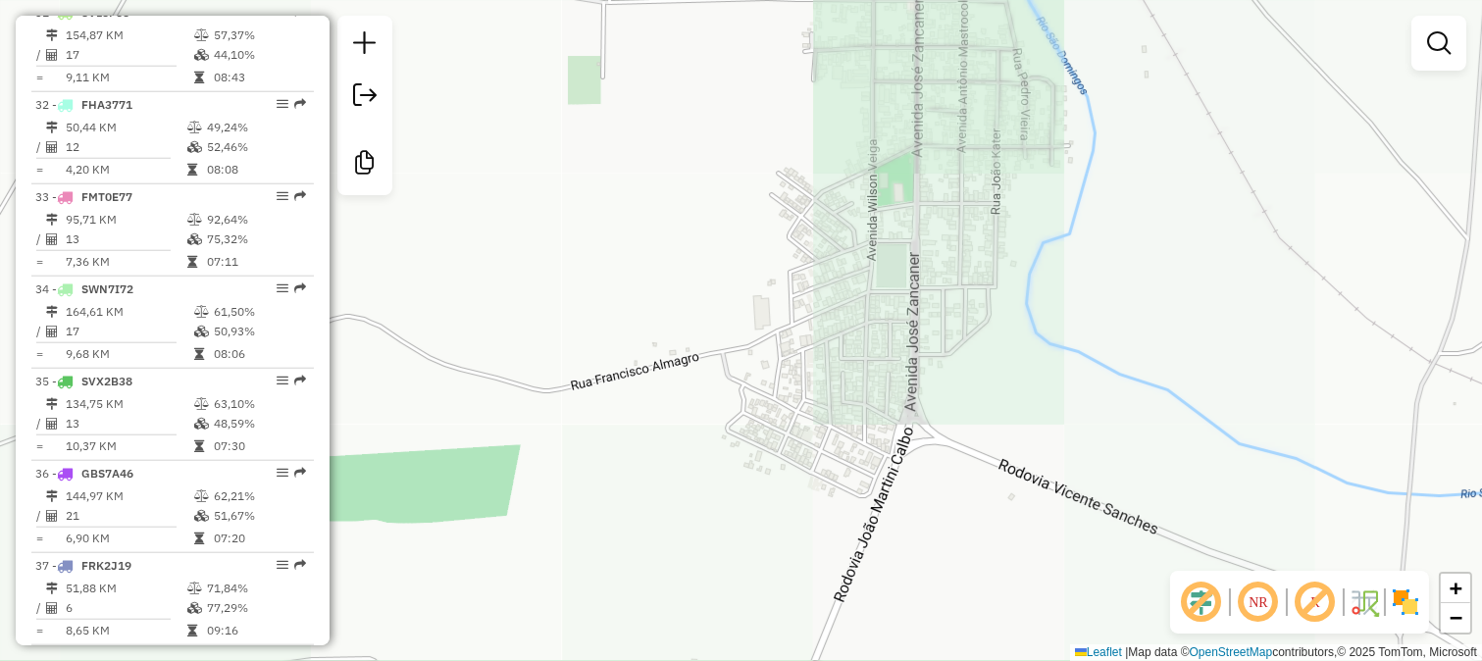
drag, startPoint x: 1158, startPoint y: 217, endPoint x: 1033, endPoint y: 452, distance: 266.7
click at [1040, 438] on div "Janela de atendimento Grade de atendimento Capacidade Transportadoras Veículos …" at bounding box center [741, 330] width 1482 height 661
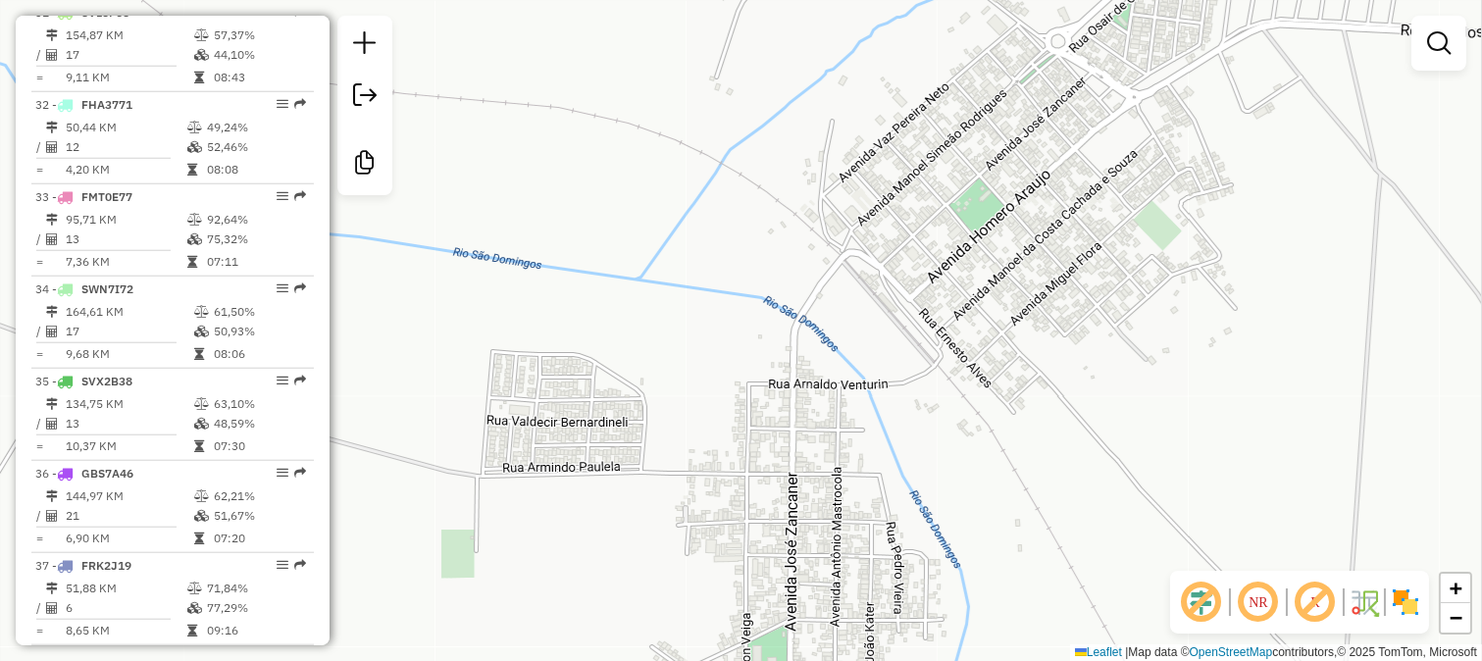
drag, startPoint x: 1062, startPoint y: 265, endPoint x: 991, endPoint y: 385, distance: 139.8
click at [1001, 374] on div "Janela de atendimento Grade de atendimento Capacidade Transportadoras Veículos …" at bounding box center [741, 330] width 1482 height 661
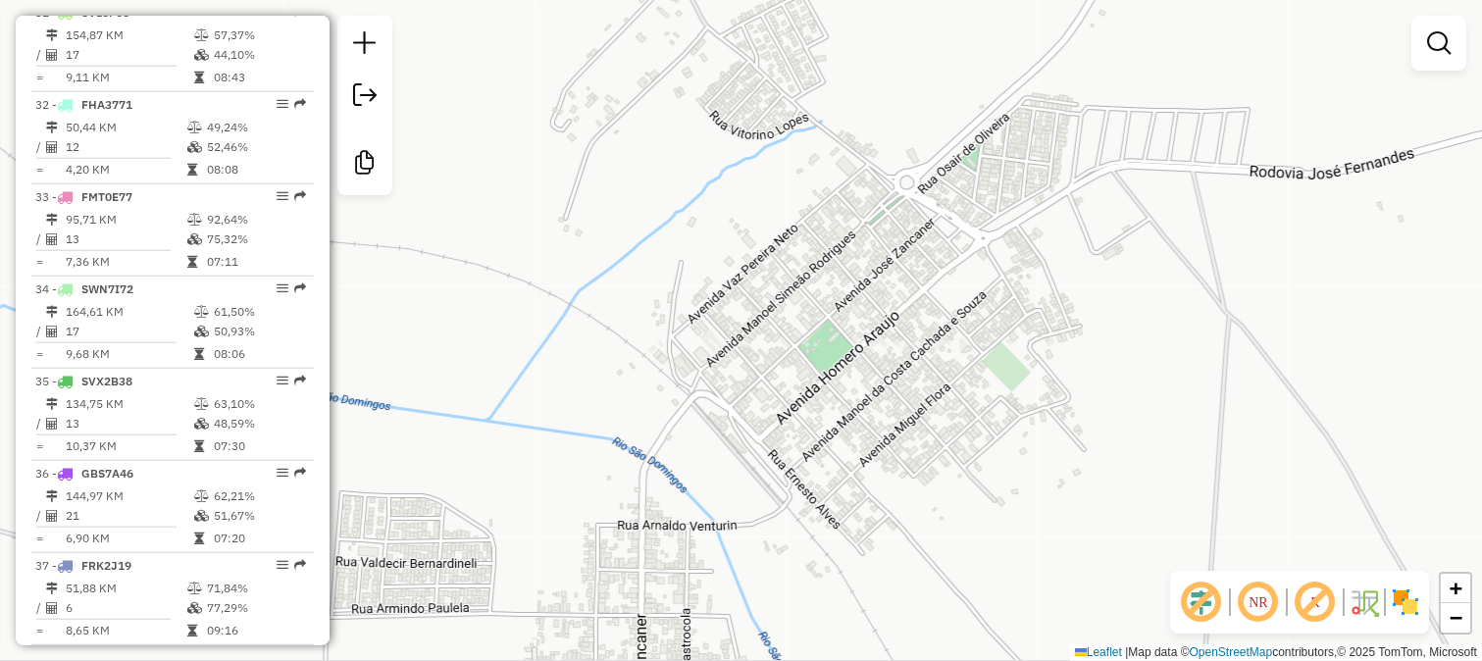
drag, startPoint x: 879, startPoint y: 438, endPoint x: 855, endPoint y: 292, distance: 148.0
click at [855, 294] on div "Janela de atendimento Grade de atendimento Capacidade Transportadoras Veículos …" at bounding box center [741, 330] width 1482 height 661
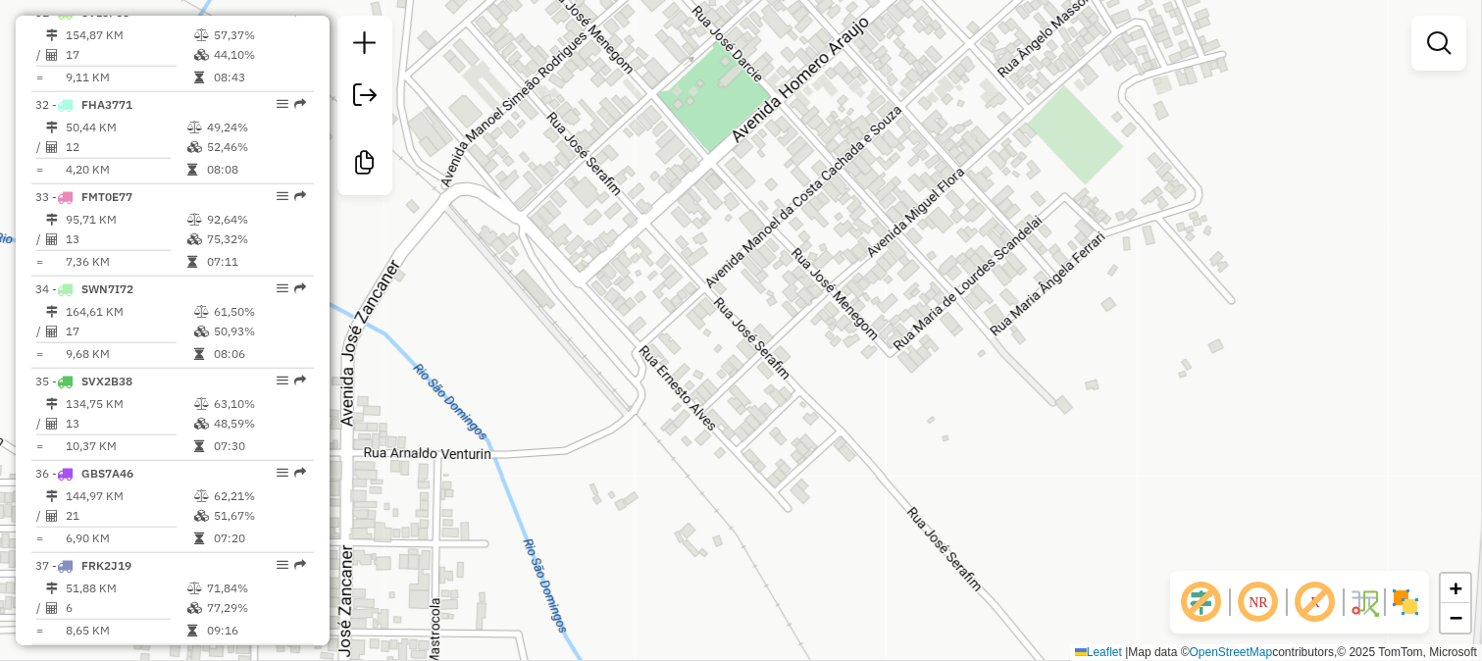
drag, startPoint x: 1052, startPoint y: 361, endPoint x: 1018, endPoint y: 331, distance: 45.2
click at [1022, 335] on div "Janela de atendimento Grade de atendimento Capacidade Transportadoras Veículos …" at bounding box center [741, 330] width 1482 height 661
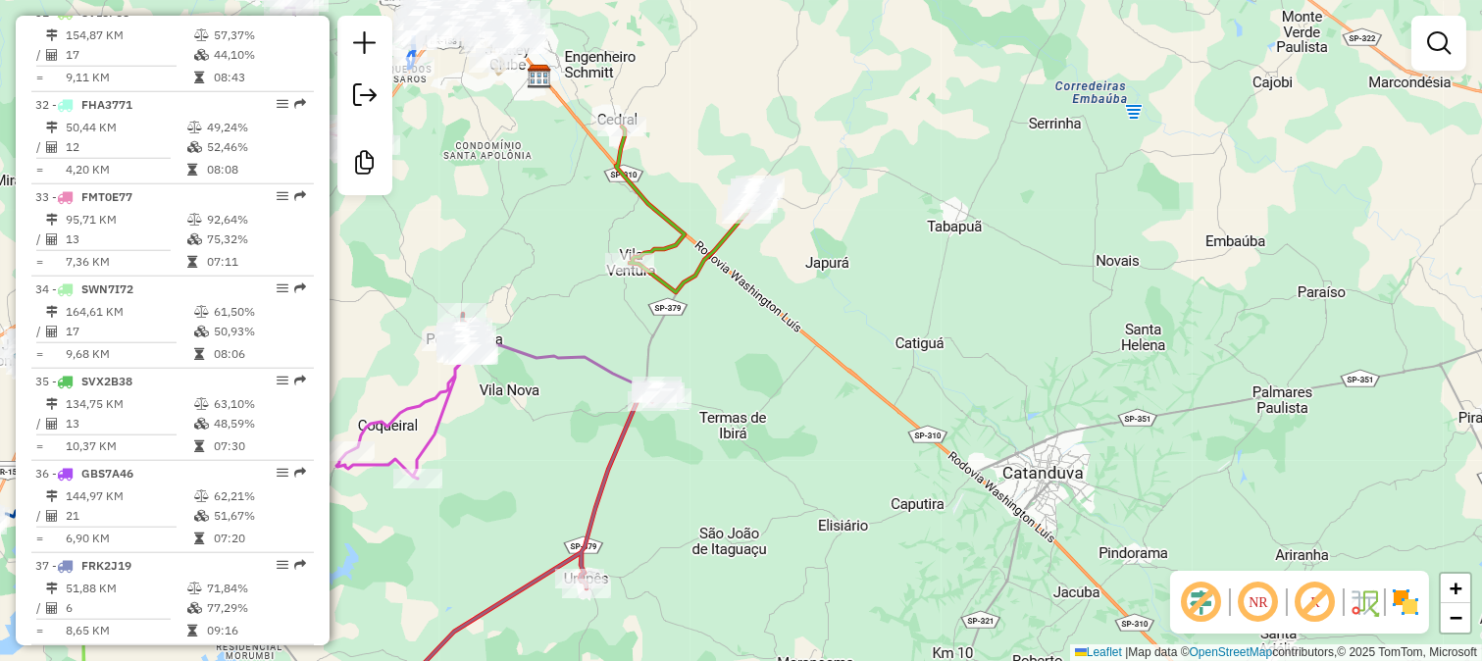
drag, startPoint x: 789, startPoint y: 339, endPoint x: 1013, endPoint y: 412, distance: 235.1
click at [1004, 409] on div "Janela de atendimento Grade de atendimento Capacidade Transportadoras Veículos …" at bounding box center [741, 330] width 1482 height 661
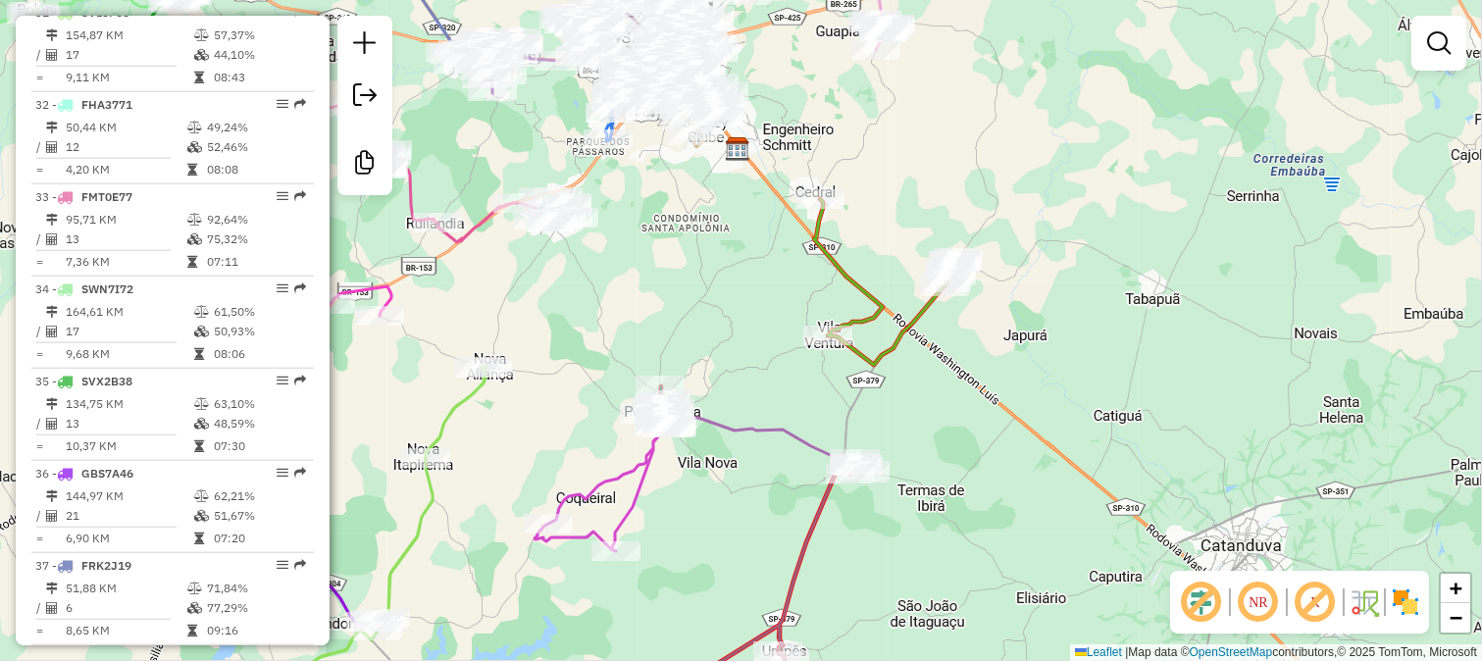
click at [732, 300] on div "Rota 24 - Placa FHA3791 35429 - BAR DO COBRINHA Janela de atendimento Grade de …" at bounding box center [741, 330] width 1482 height 661
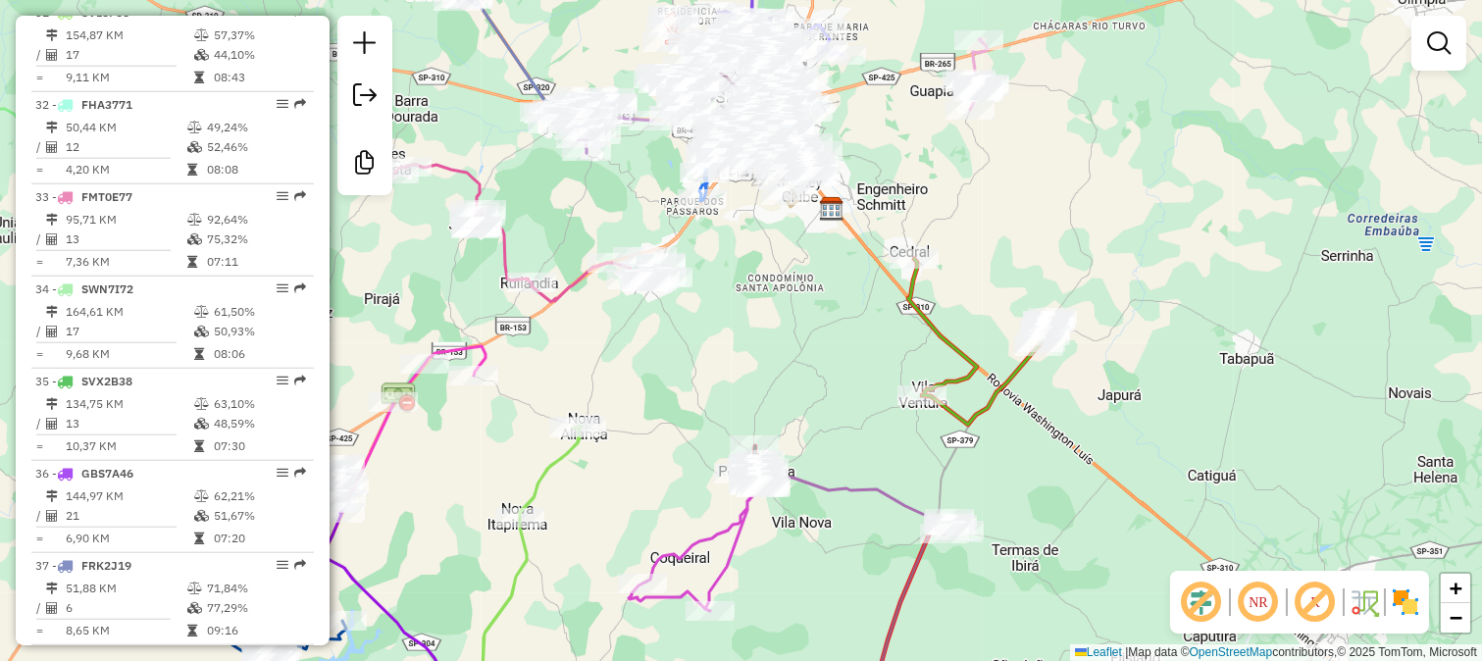
drag, startPoint x: 900, startPoint y: 347, endPoint x: 1174, endPoint y: 531, distance: 329.9
click at [1174, 531] on div "Janela de atendimento Grade de atendimento Capacidade Transportadoras Veículos …" at bounding box center [741, 330] width 1482 height 661
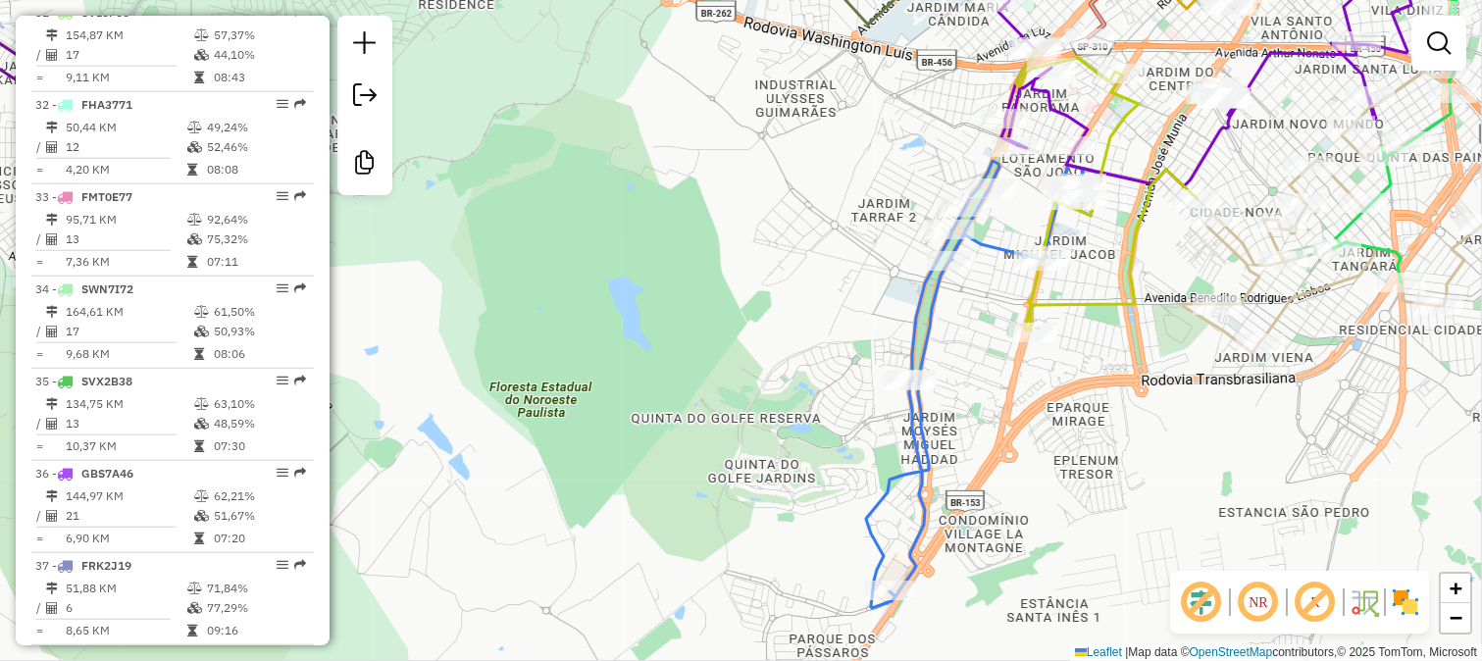
click at [936, 287] on icon at bounding box center [983, 384] width 235 height 447
select select "**********"
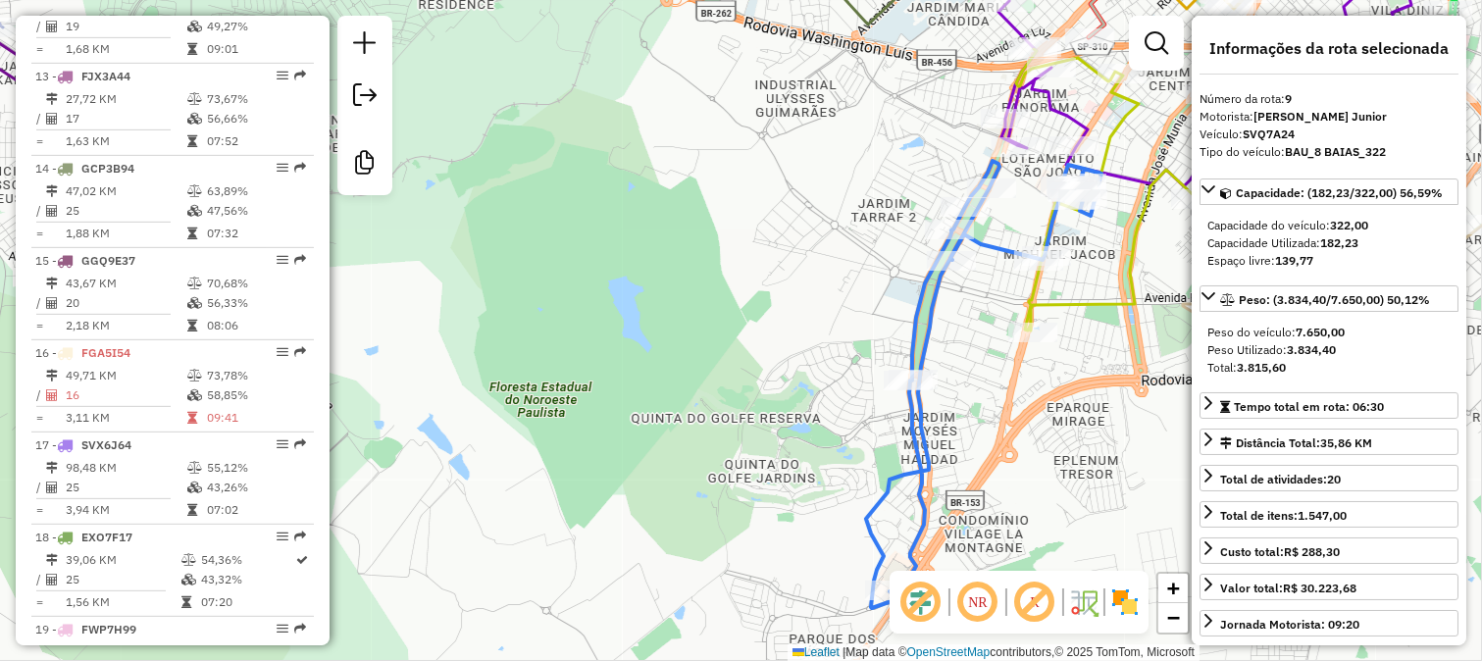
scroll to position [1526, 0]
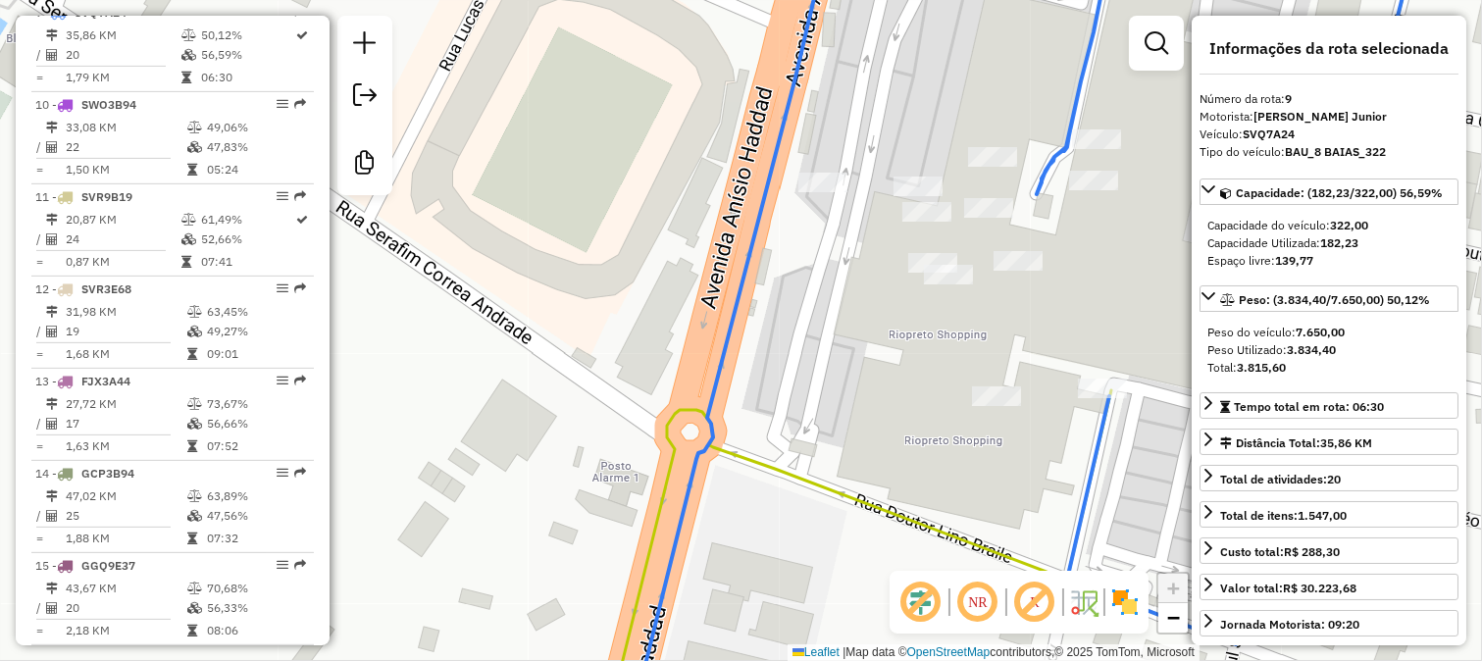
drag, startPoint x: 1103, startPoint y: 305, endPoint x: 998, endPoint y: 327, distance: 107.1
click at [998, 327] on div "Janela de atendimento Grade de atendimento Capacidade Transportadoras Veículos …" at bounding box center [741, 330] width 1482 height 661
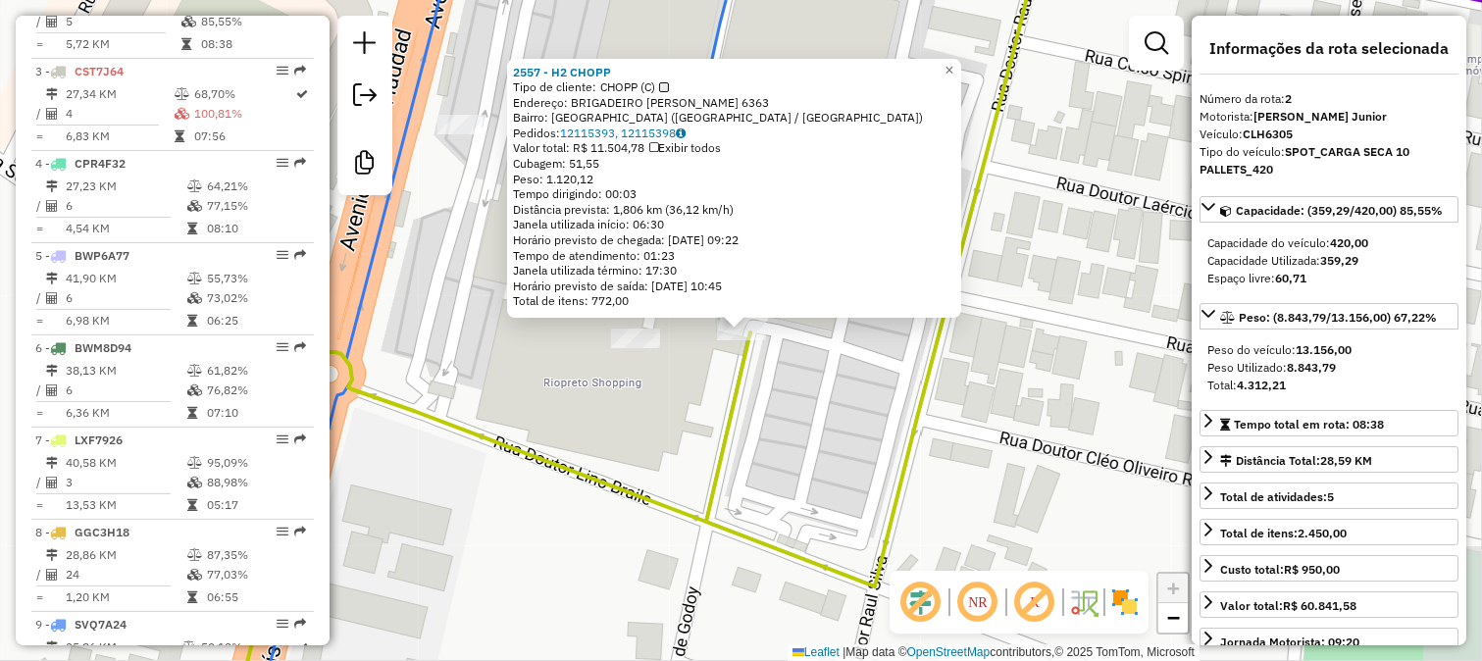
scroll to position [881, 0]
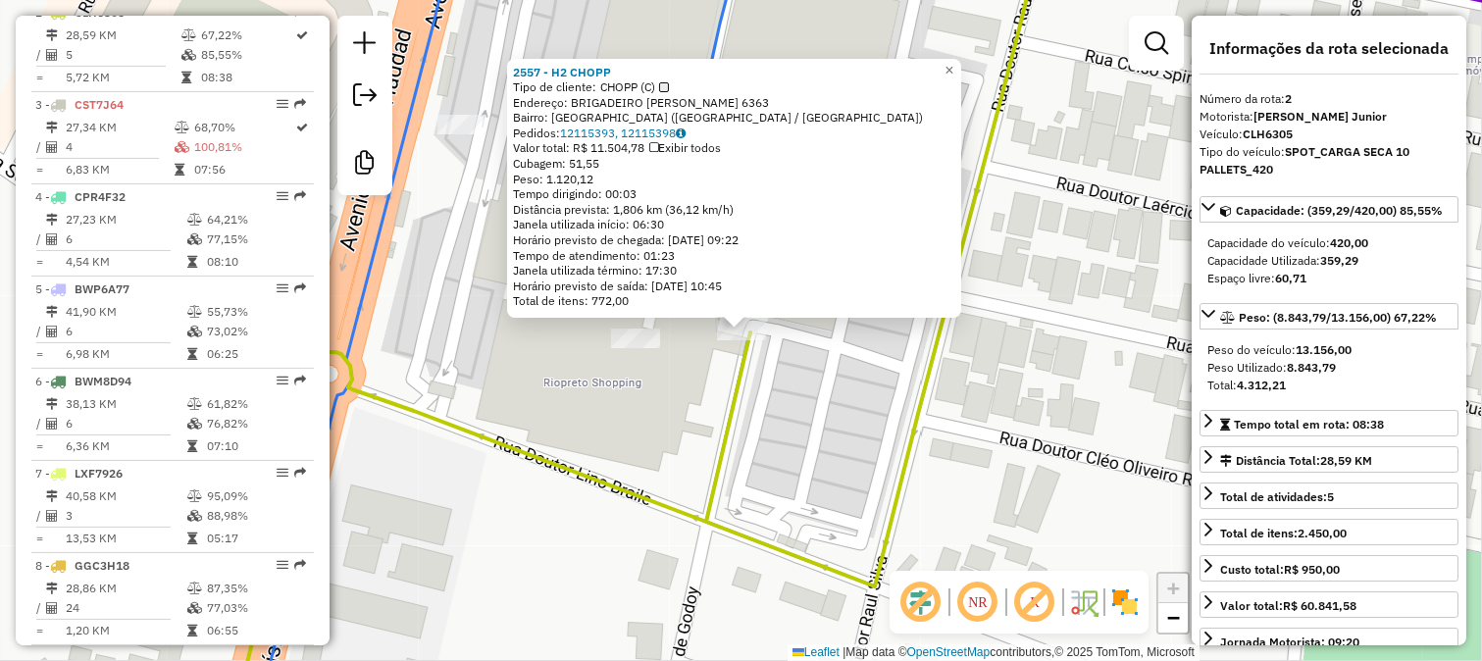
click at [805, 399] on div "2557 - H2 CHOPP Tipo de cliente: CHOPP (C) Endereço: BRIGADEIRO [PERSON_NAME] 6…" at bounding box center [741, 330] width 1482 height 661
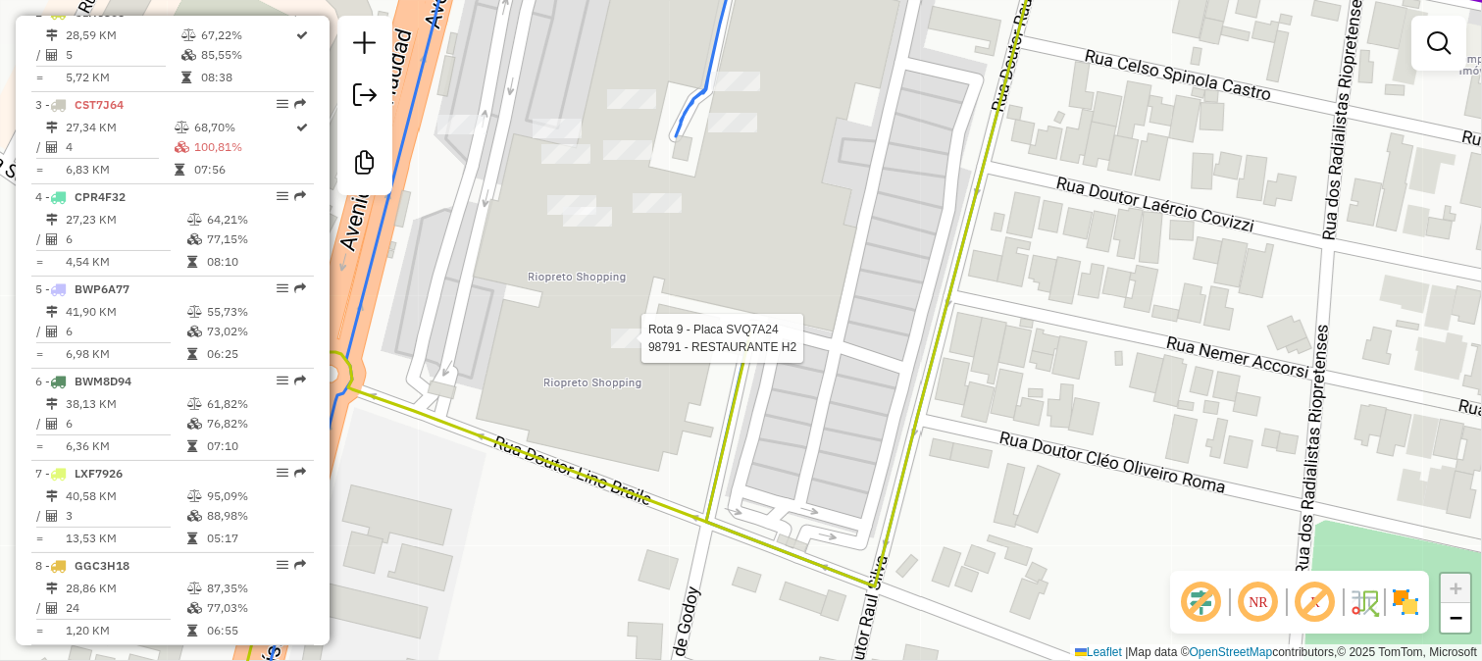
select select "**********"
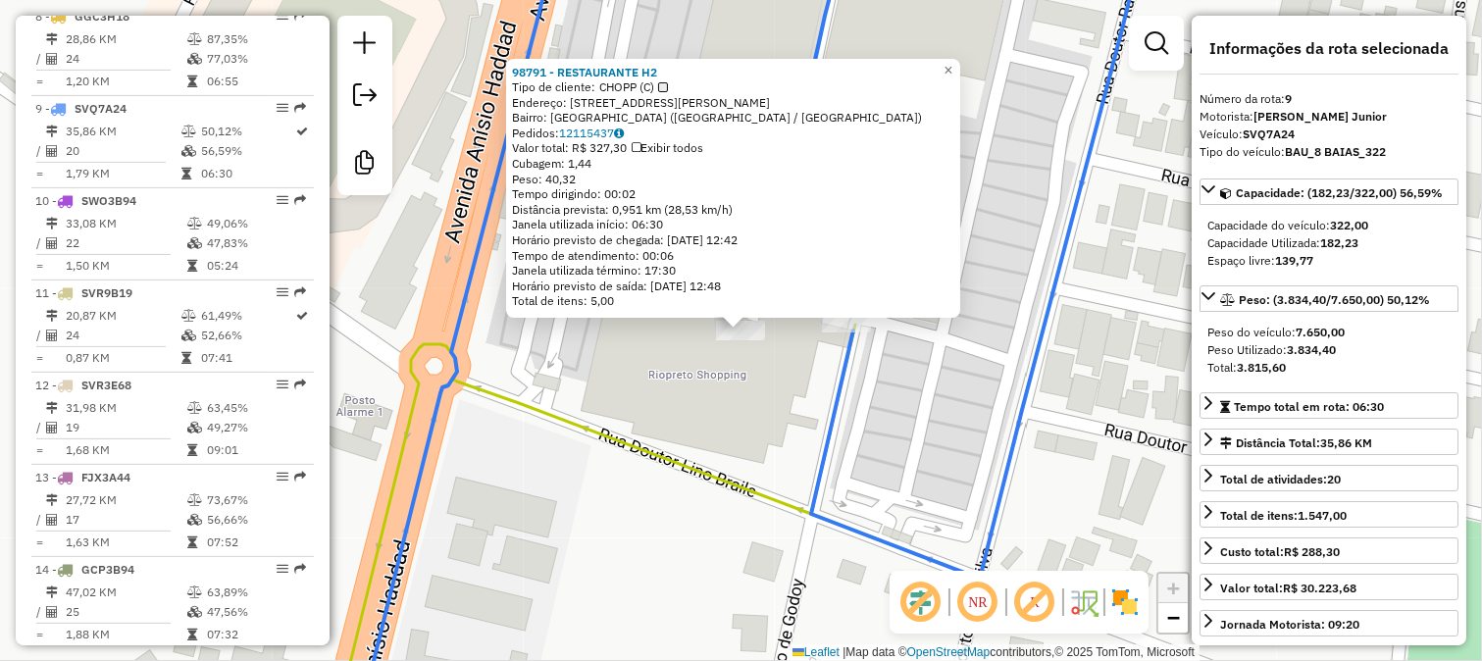
scroll to position [1526, 0]
click at [728, 386] on div "98791 - RESTAURANTE H2 Tipo de cliente: CHOPP (C) Endereço: [STREET_ADDRESS][PE…" at bounding box center [741, 330] width 1482 height 661
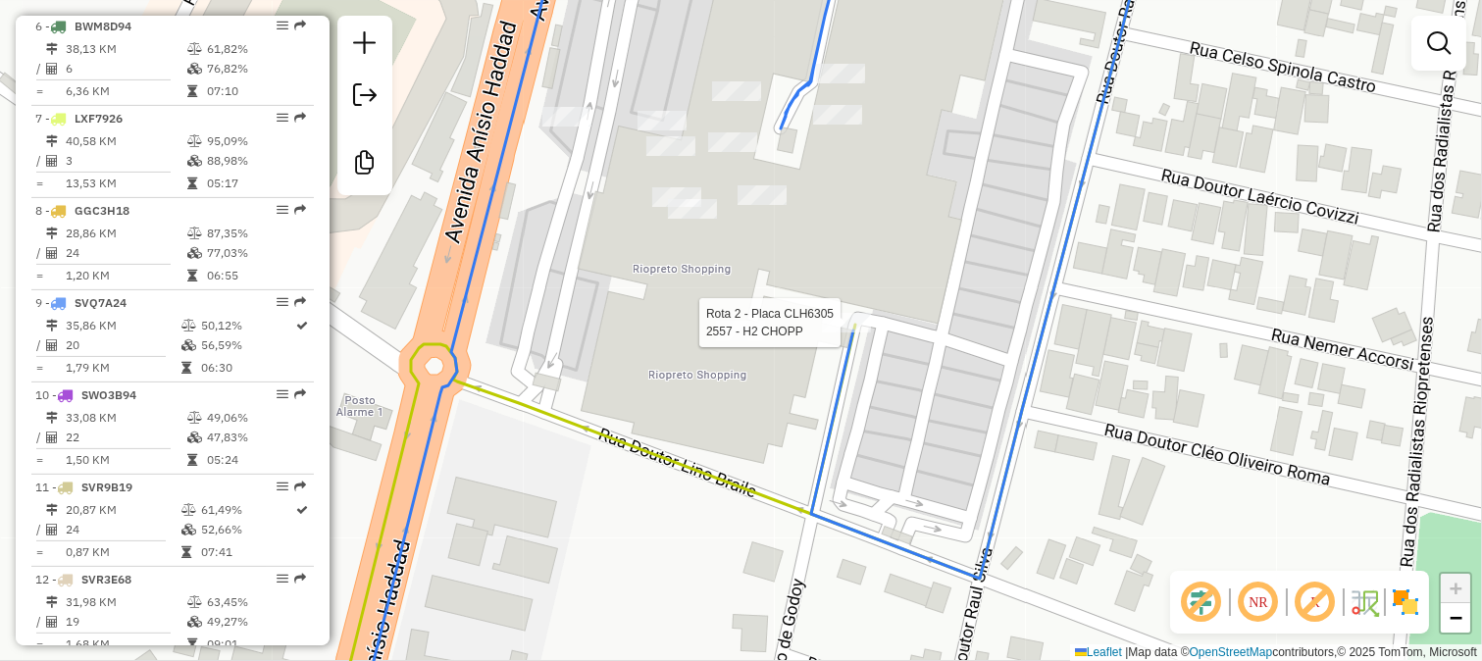
select select "**********"
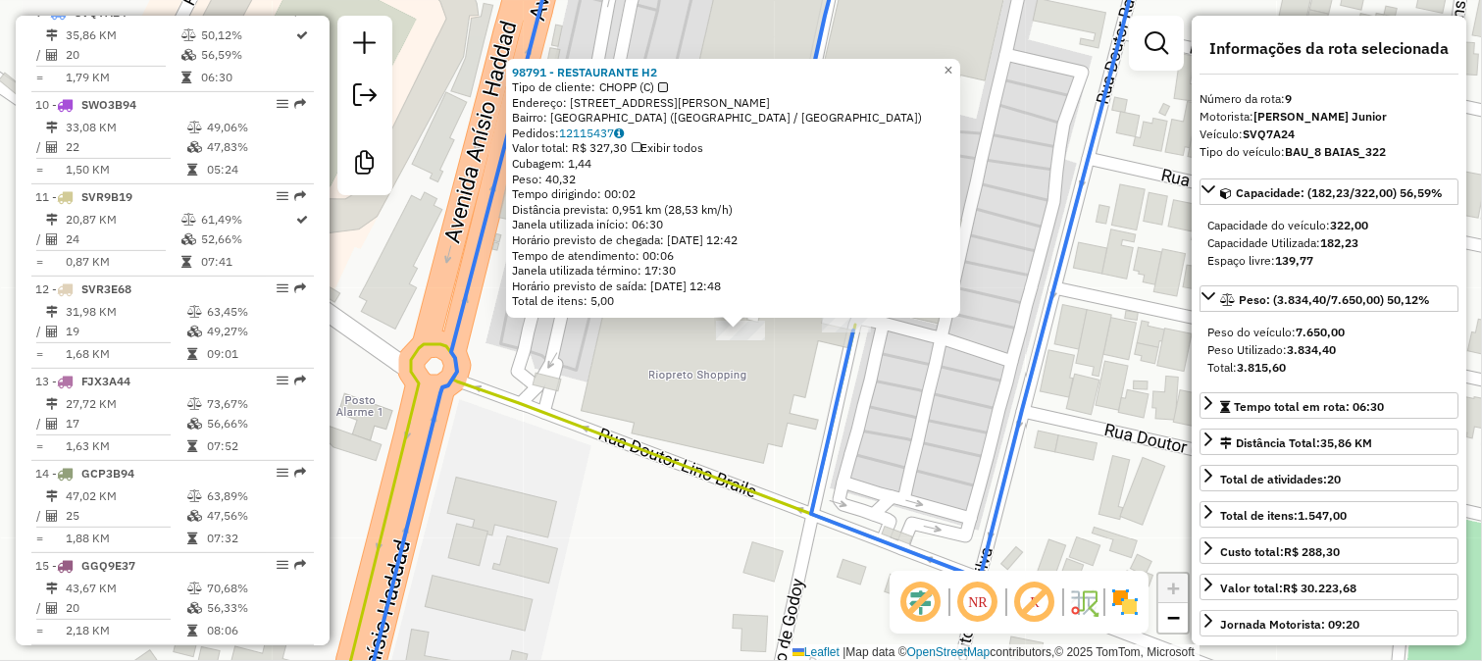
click at [785, 382] on div "98791 - RESTAURANTE H2 Tipo de cliente: CHOPP (C) Endereço: [STREET_ADDRESS][PE…" at bounding box center [741, 330] width 1482 height 661
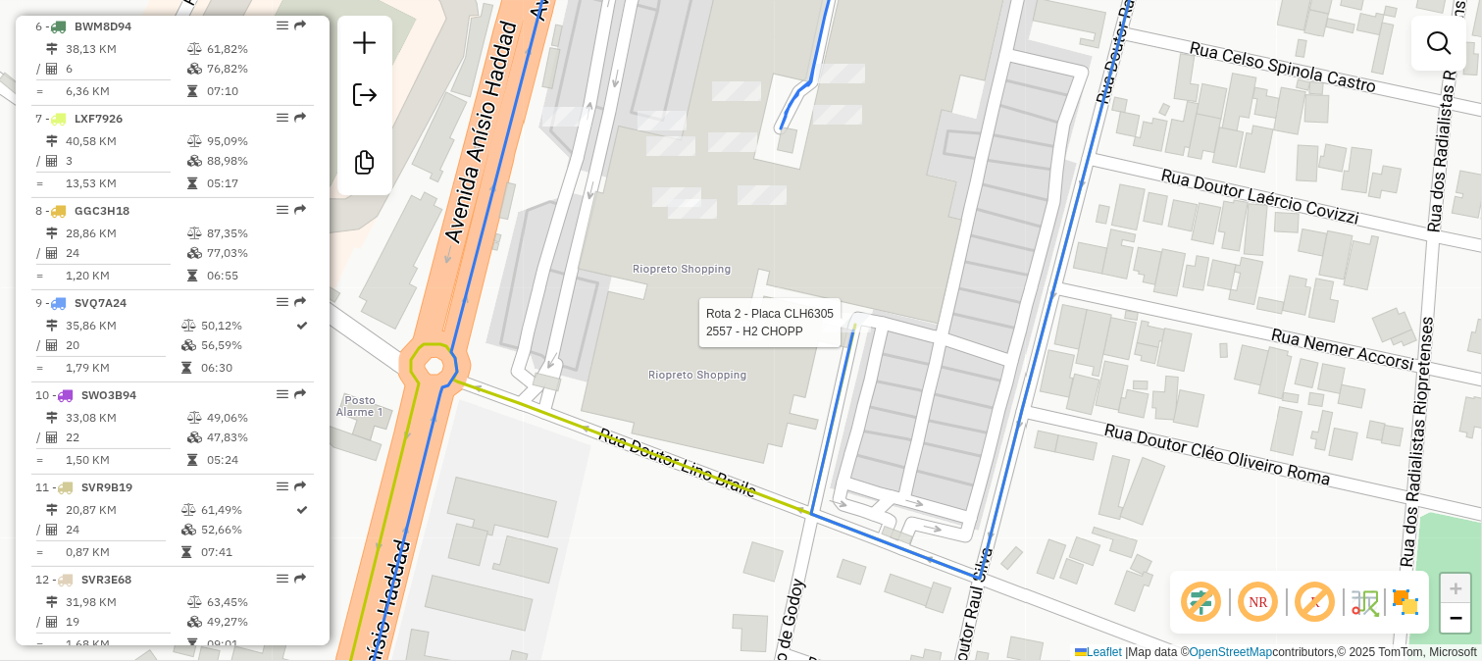
select select "**********"
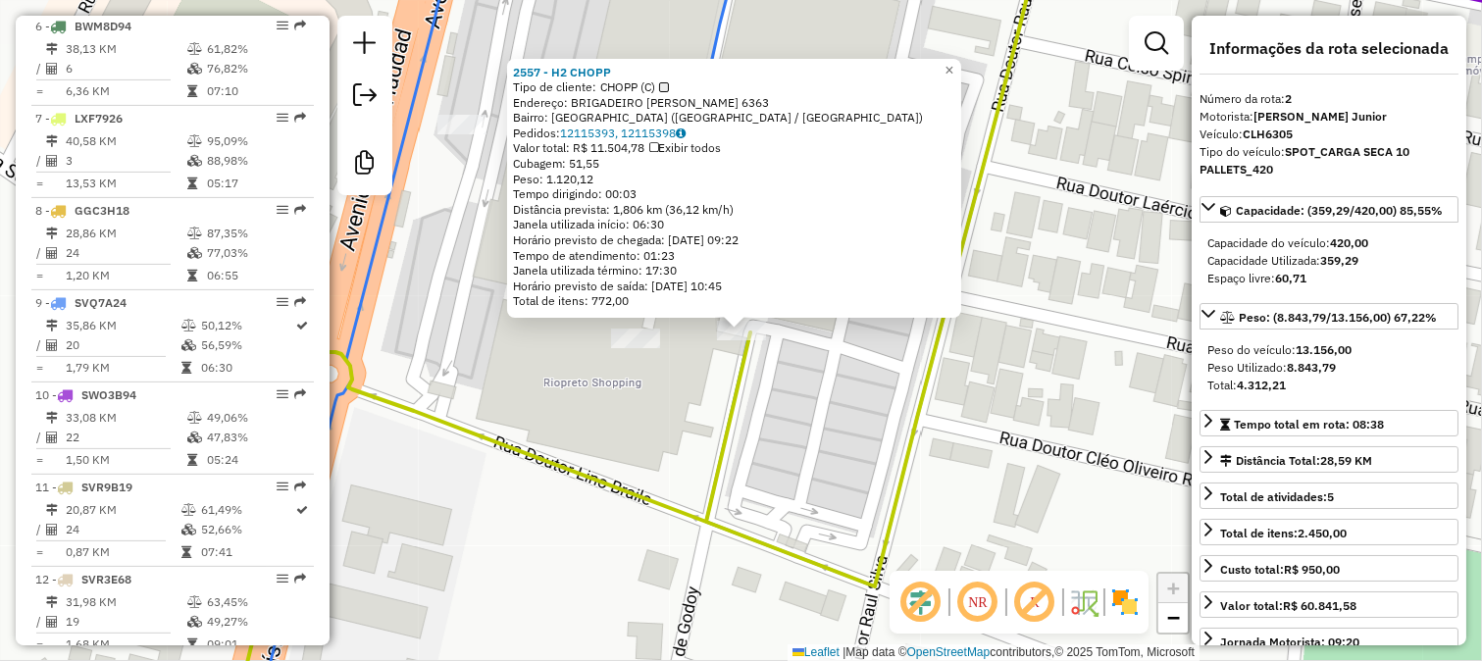
scroll to position [881, 0]
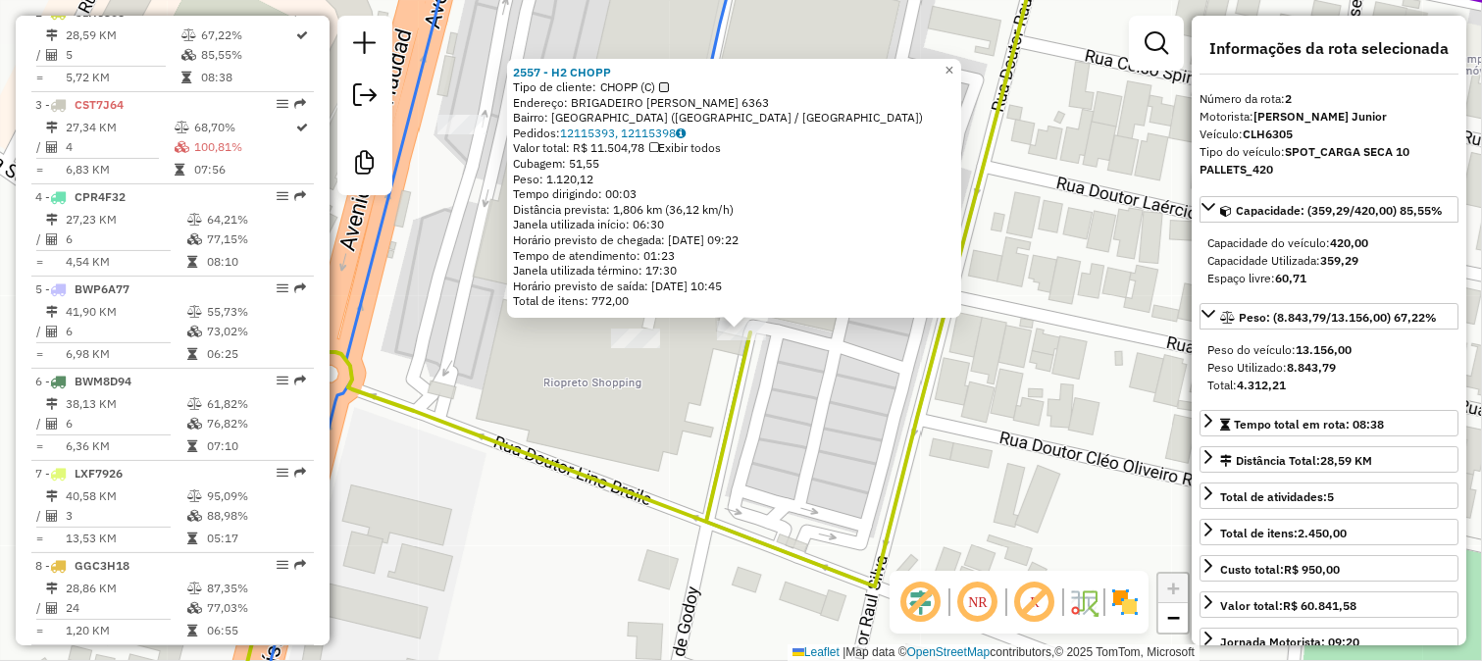
click at [768, 378] on div "Rota 2 - Placa CLH6305 2557 - H2 CHOPP 2557 - H2 CHOPP Tipo de cliente: CHOPP (…" at bounding box center [741, 330] width 1482 height 661
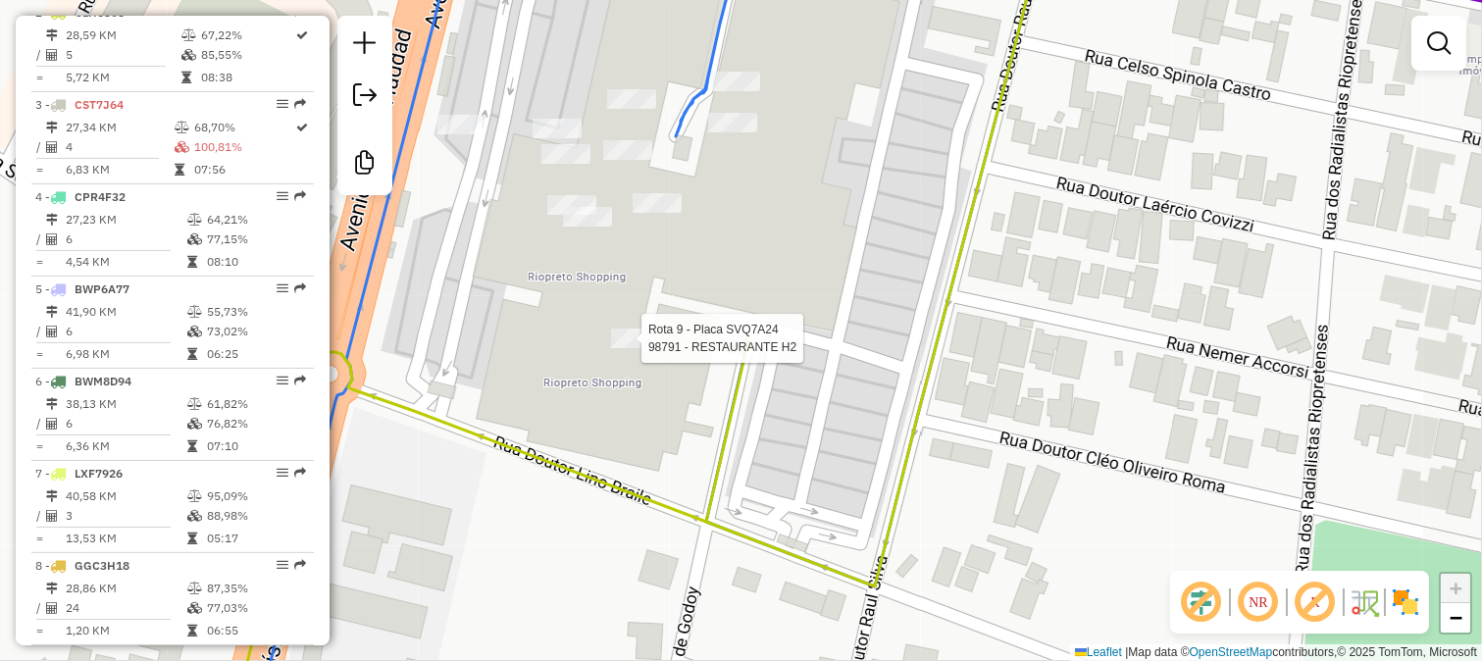
select select "**********"
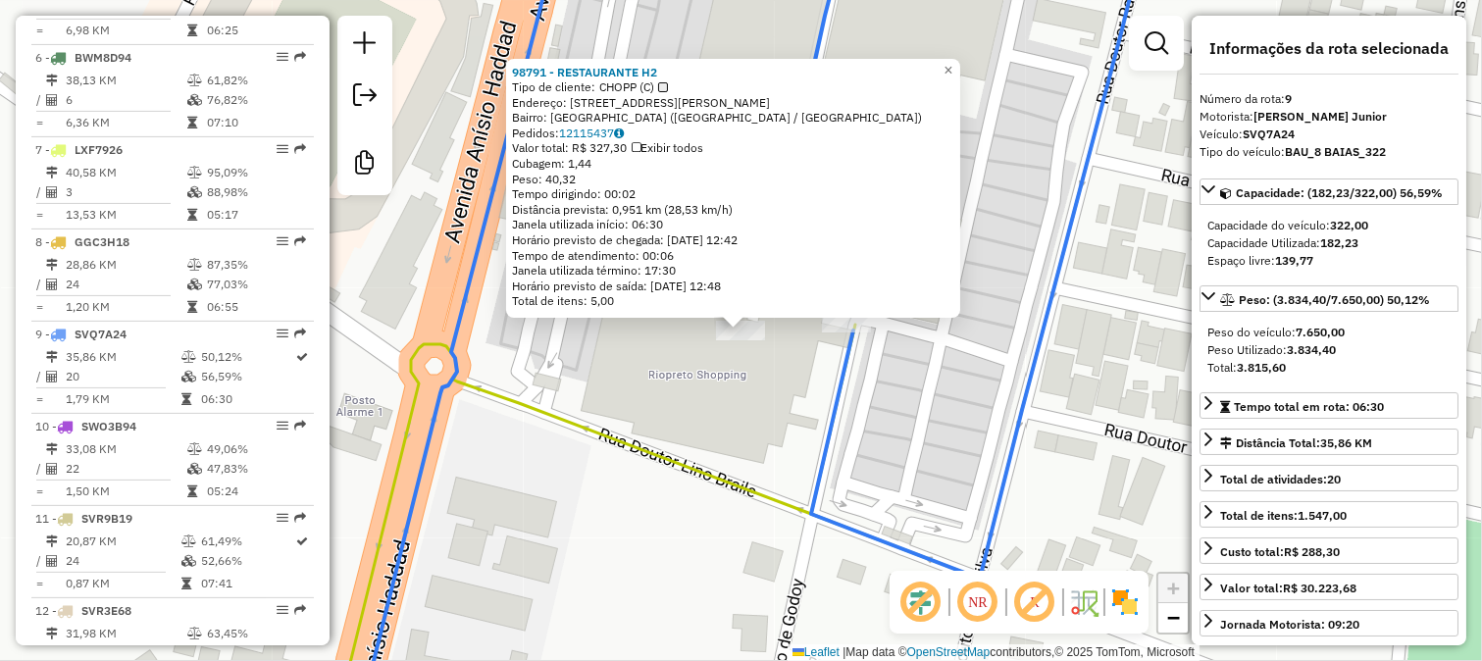
scroll to position [1526, 0]
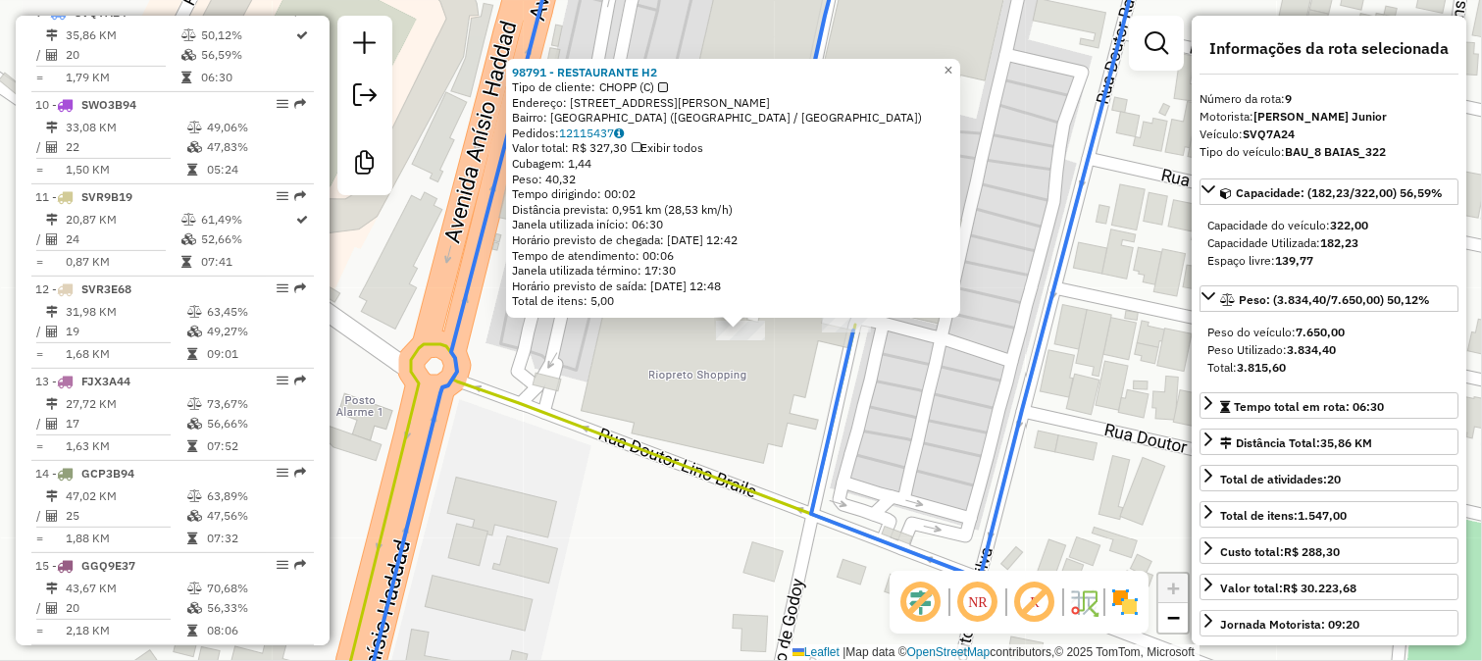
click at [769, 410] on div "Rota 9 - Placa SVQ7A24 98791 - RESTAURANTE H2 98791 - RESTAURANTE H2 Tipo de cl…" at bounding box center [741, 330] width 1482 height 661
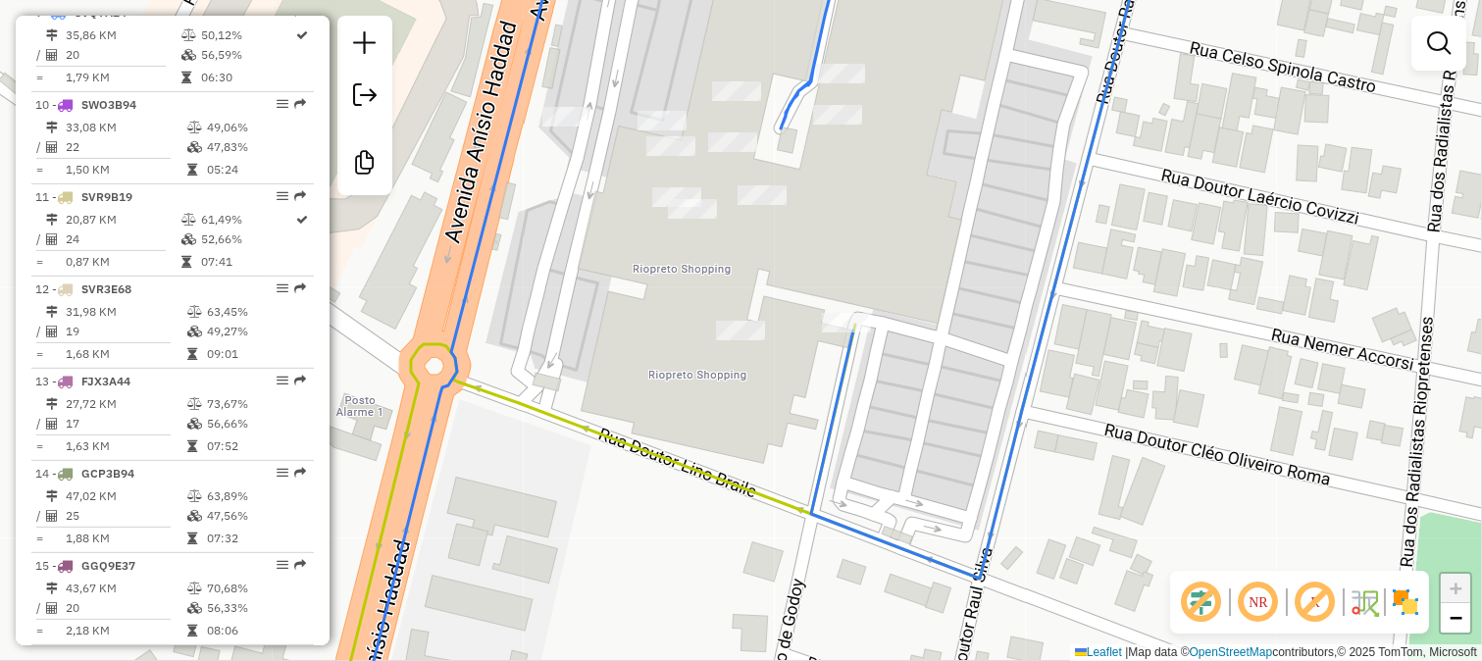
click at [1021, 167] on div "Janela de atendimento Grade de atendimento Capacidade Transportadoras Veículos …" at bounding box center [741, 330] width 1482 height 661
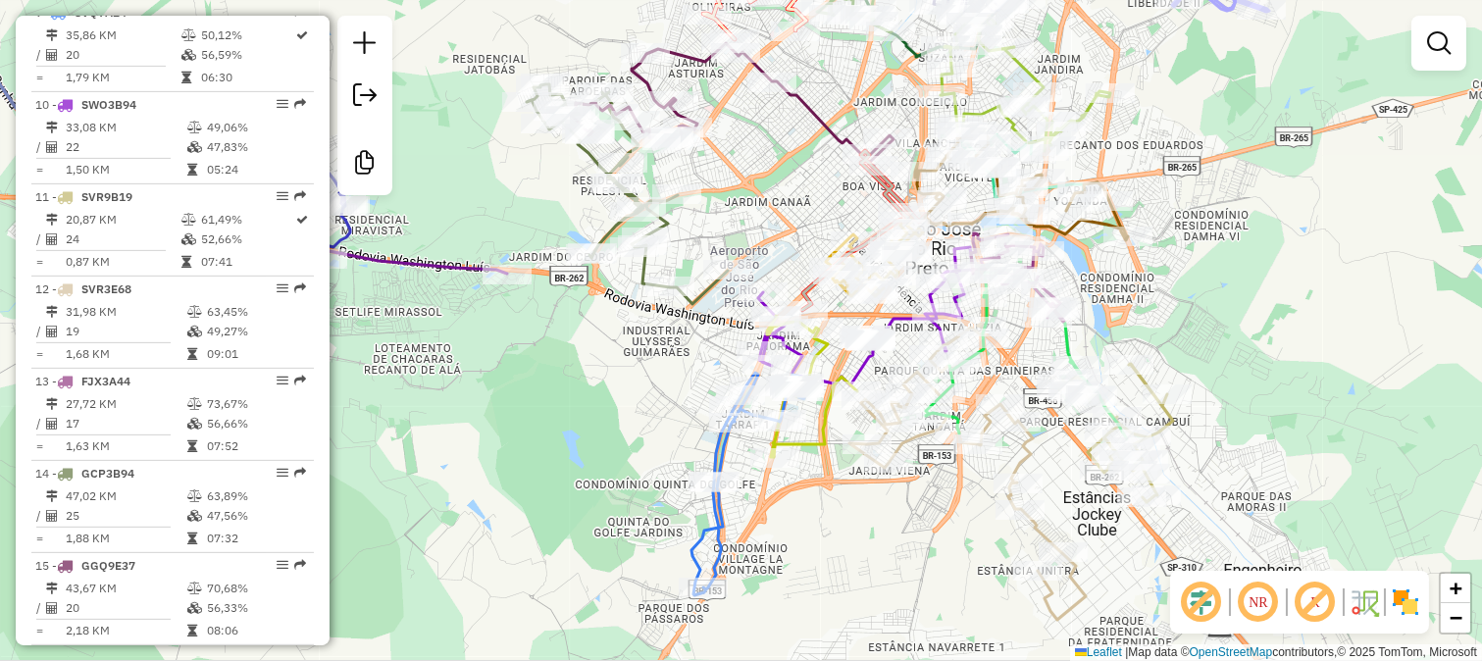
click at [1329, 147] on div "Janela de atendimento Grade de atendimento Capacidade Transportadoras Veículos …" at bounding box center [741, 330] width 1482 height 661
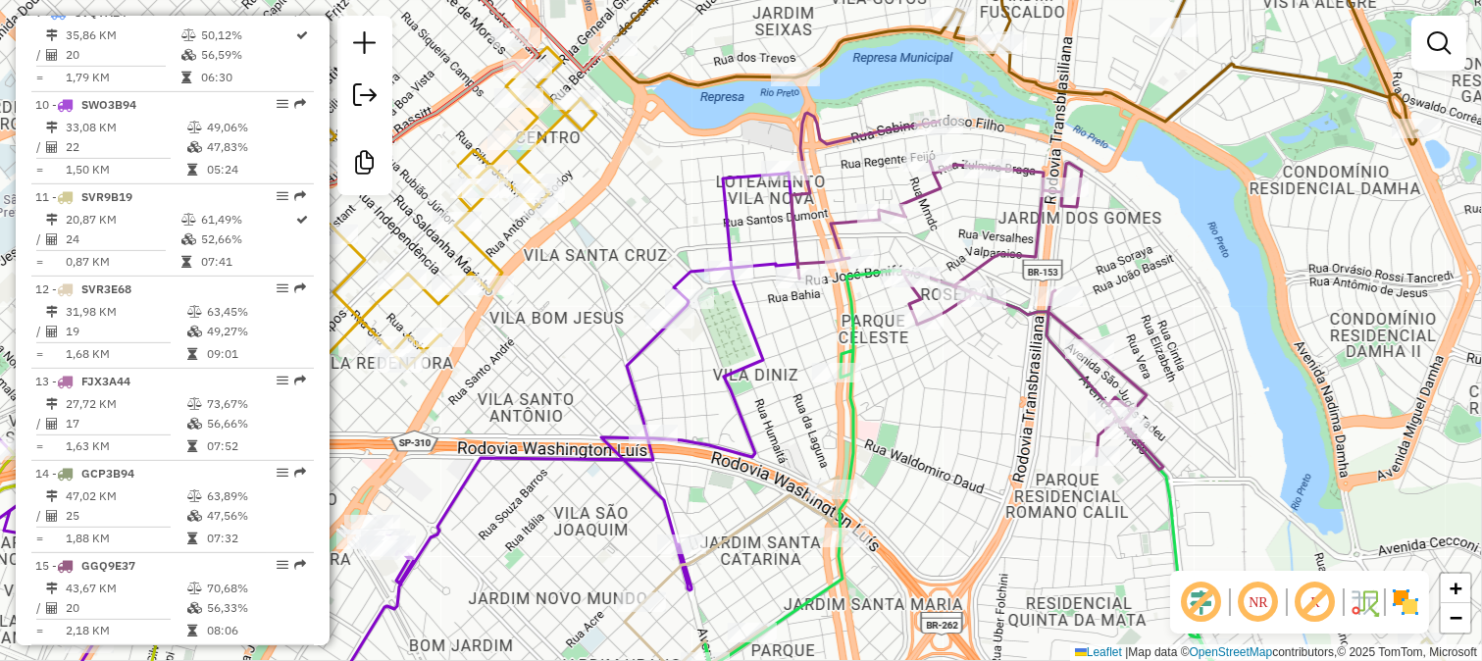
click at [1020, 245] on icon at bounding box center [977, 291] width 372 height 357
select select "**********"
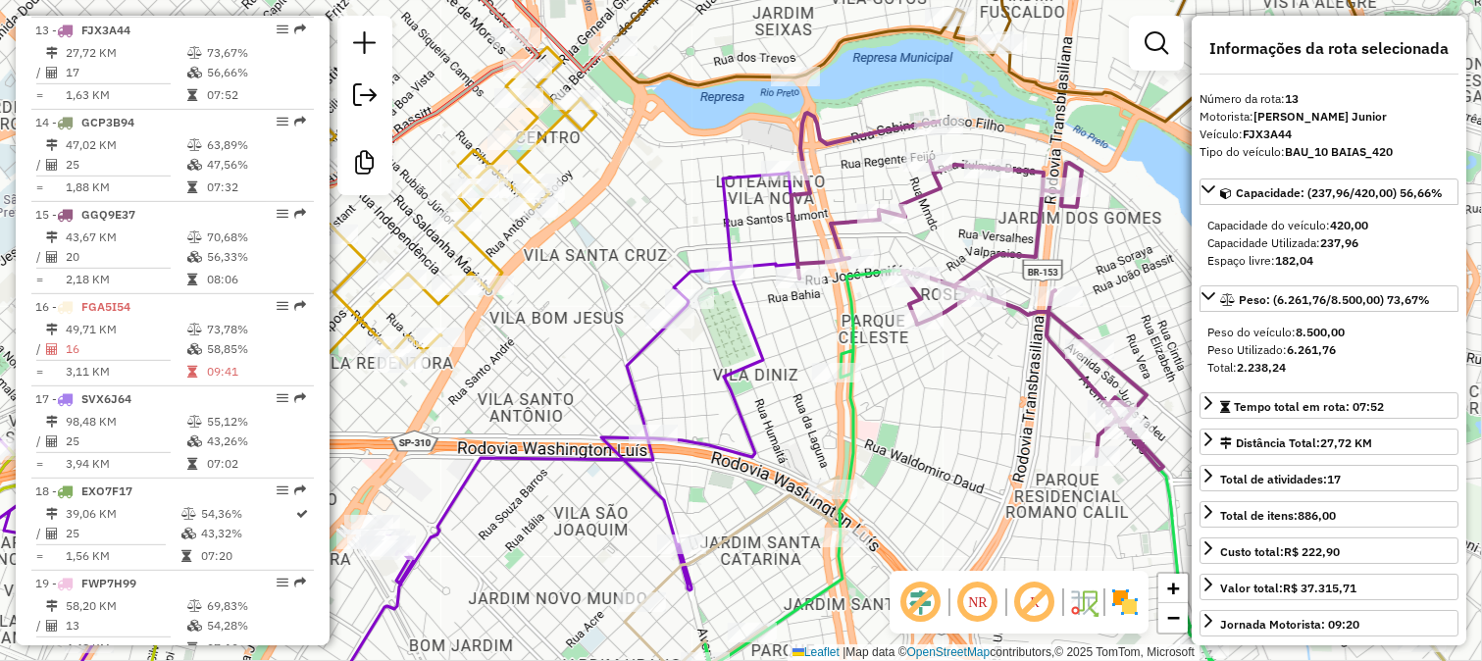
scroll to position [1896, 0]
